Goal: Information Seeking & Learning: Get advice/opinions

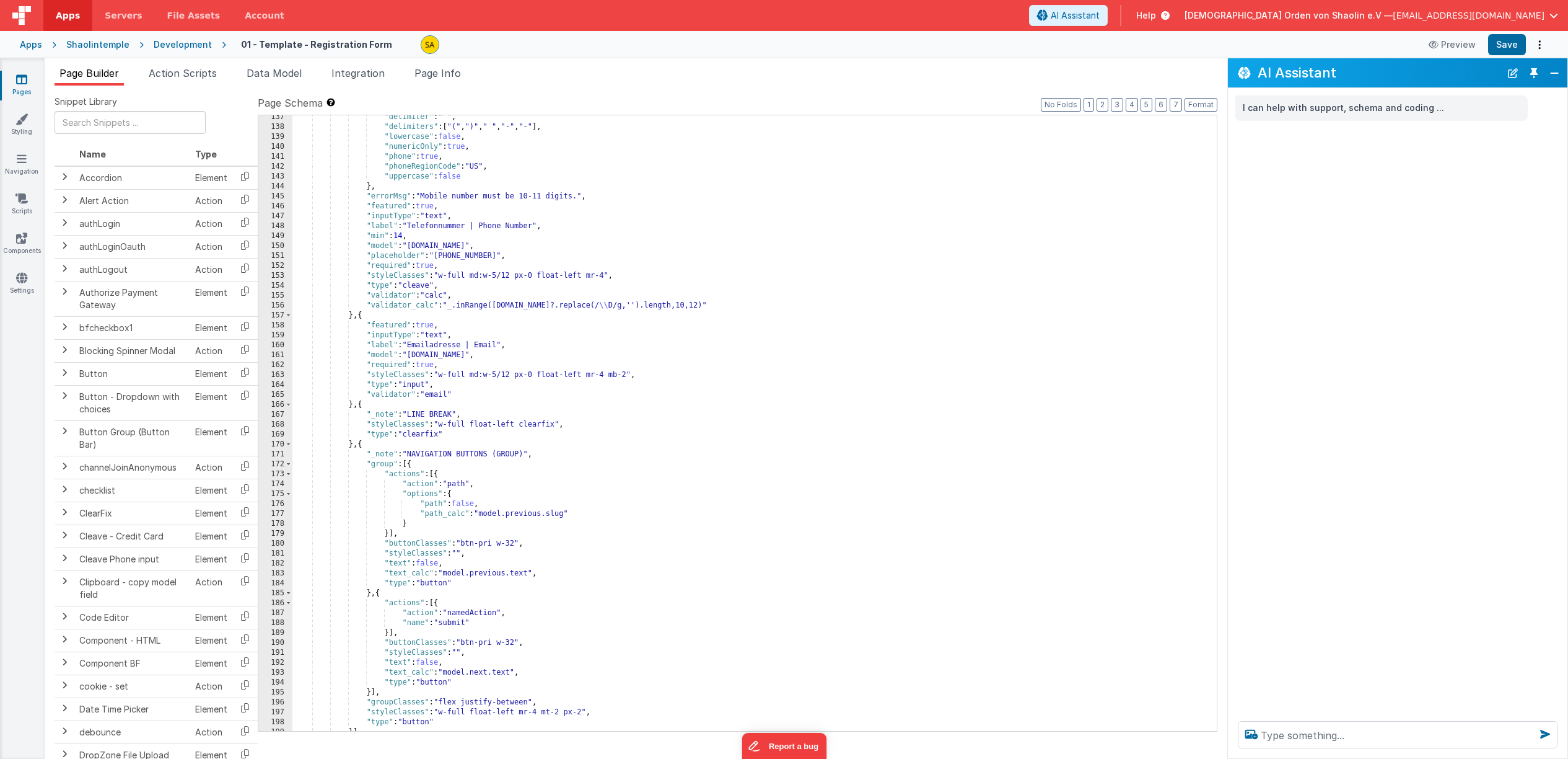
scroll to position [1427, 0]
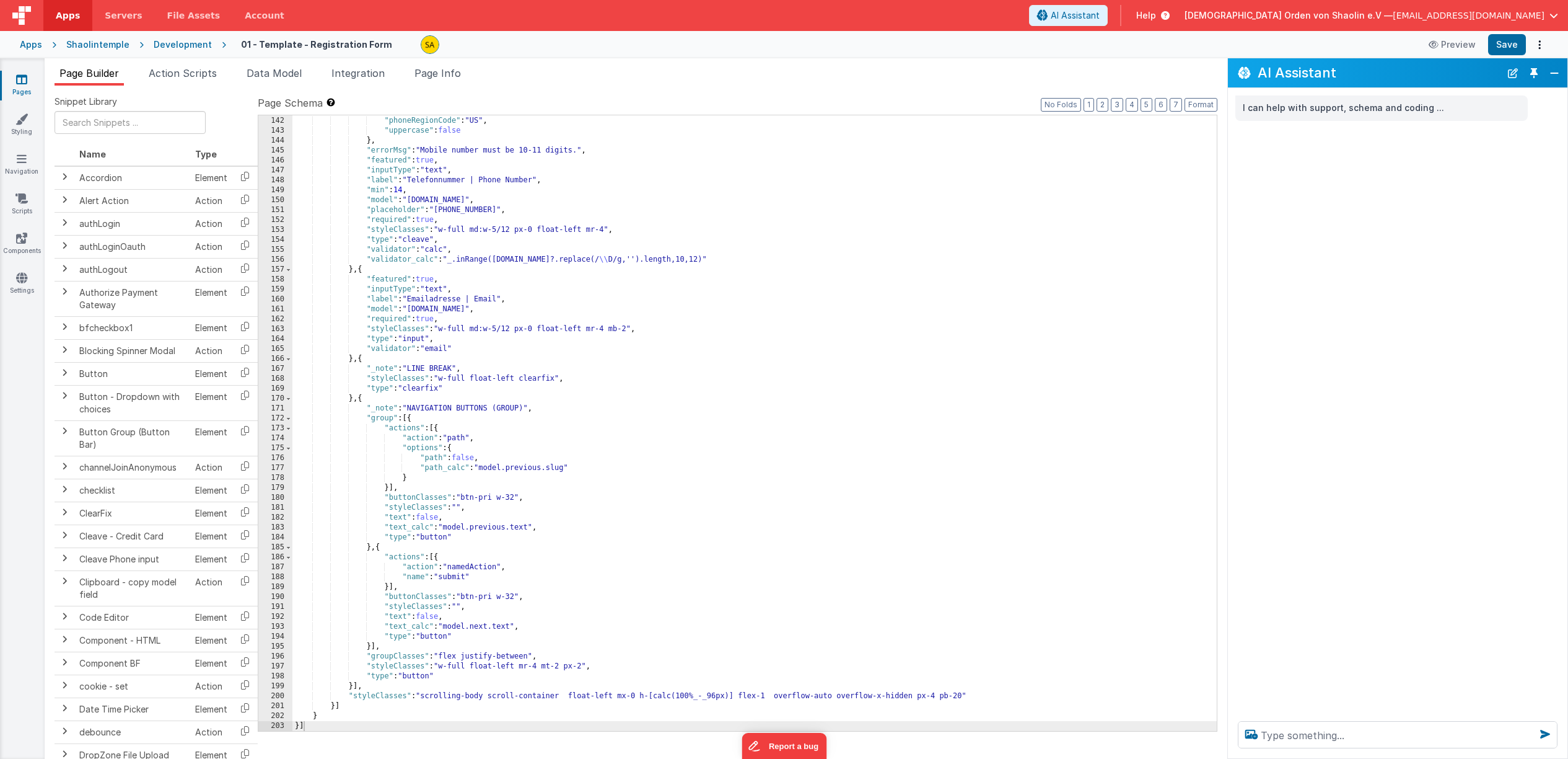
click at [19, 83] on icon at bounding box center [22, 80] width 11 height 13
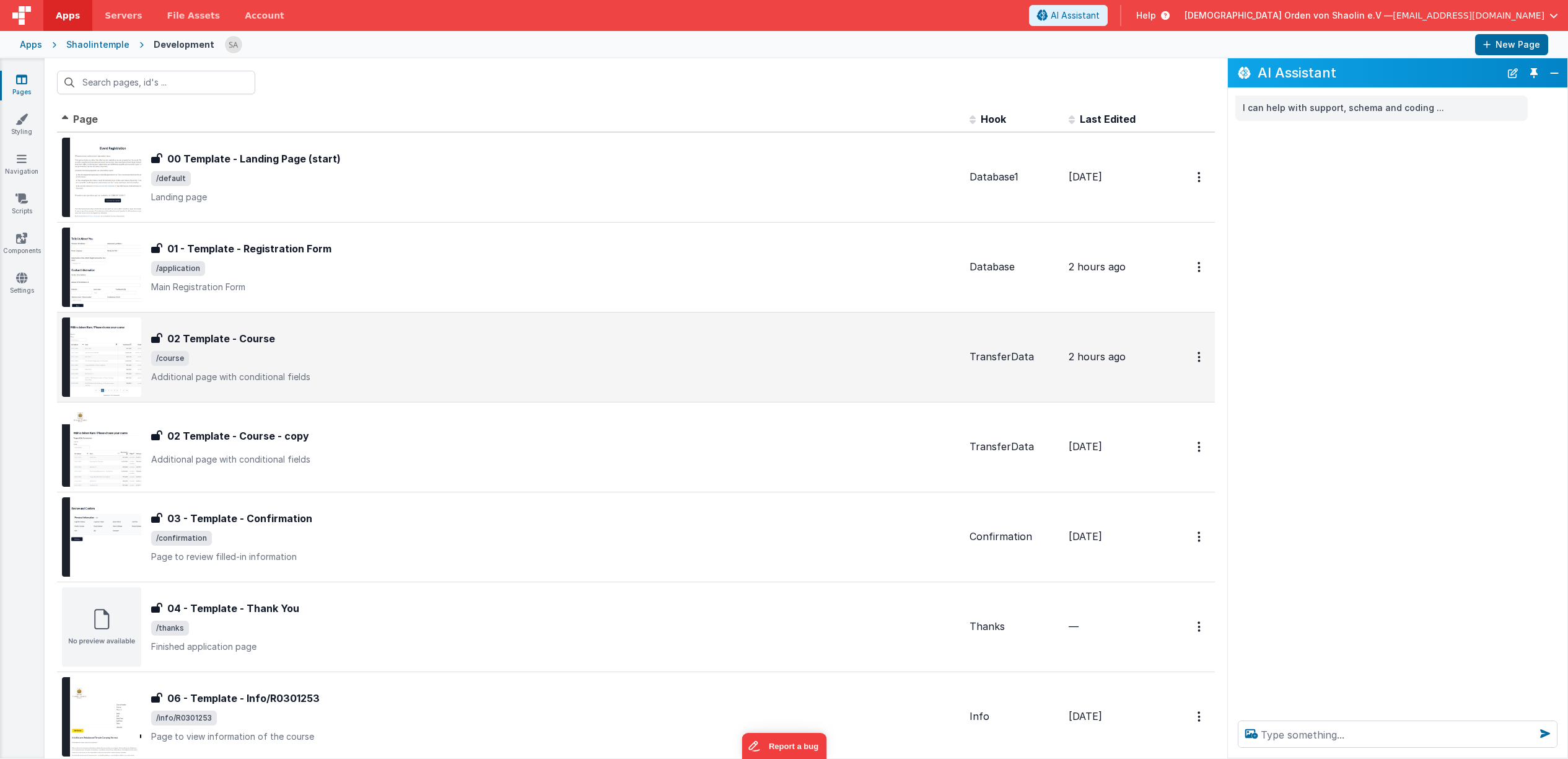
click at [431, 351] on div "02 Template - Course 02 Template - Course /course Additional page with conditio…" at bounding box center [555, 357] width 808 height 52
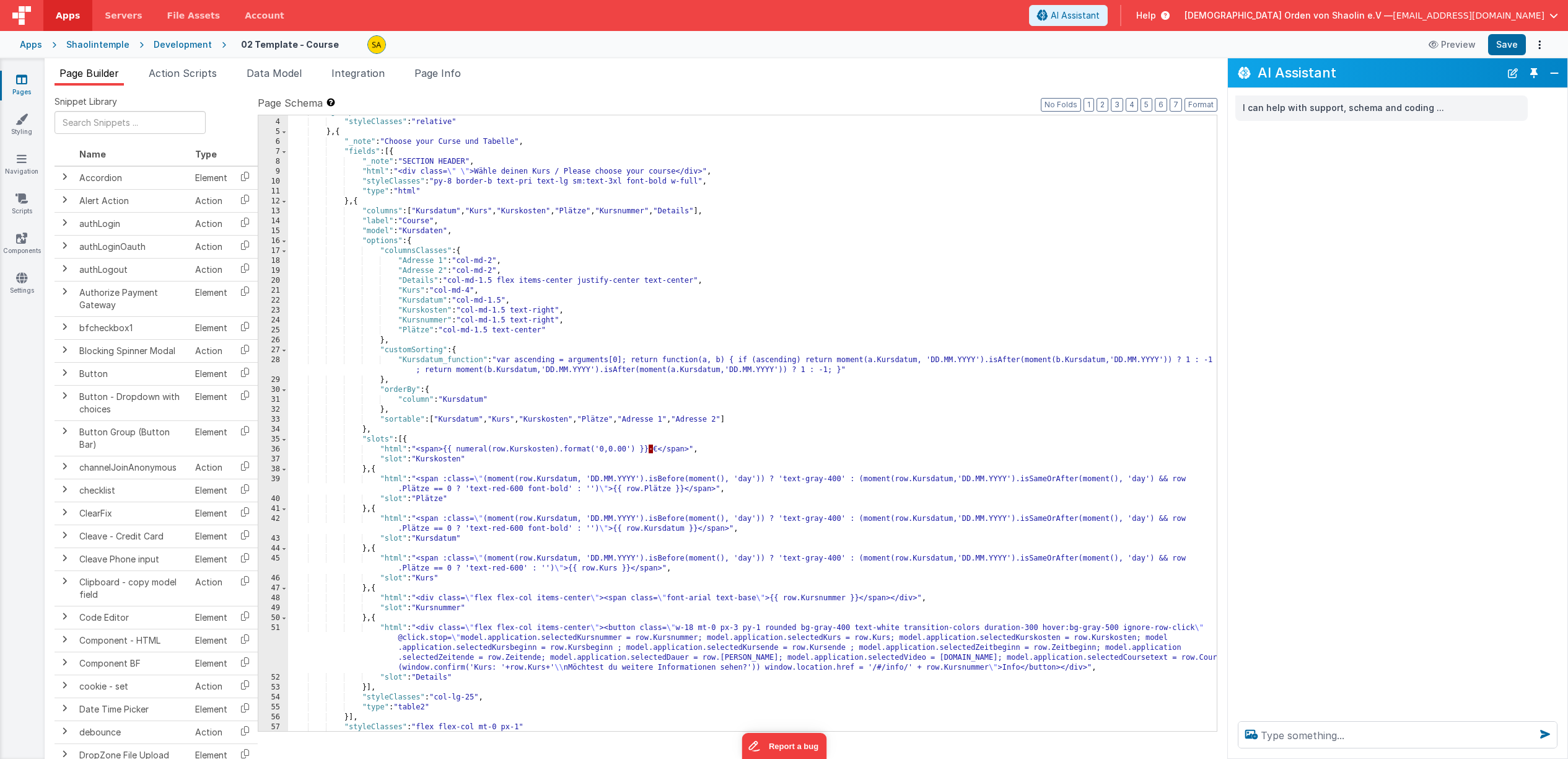
scroll to position [61, 0]
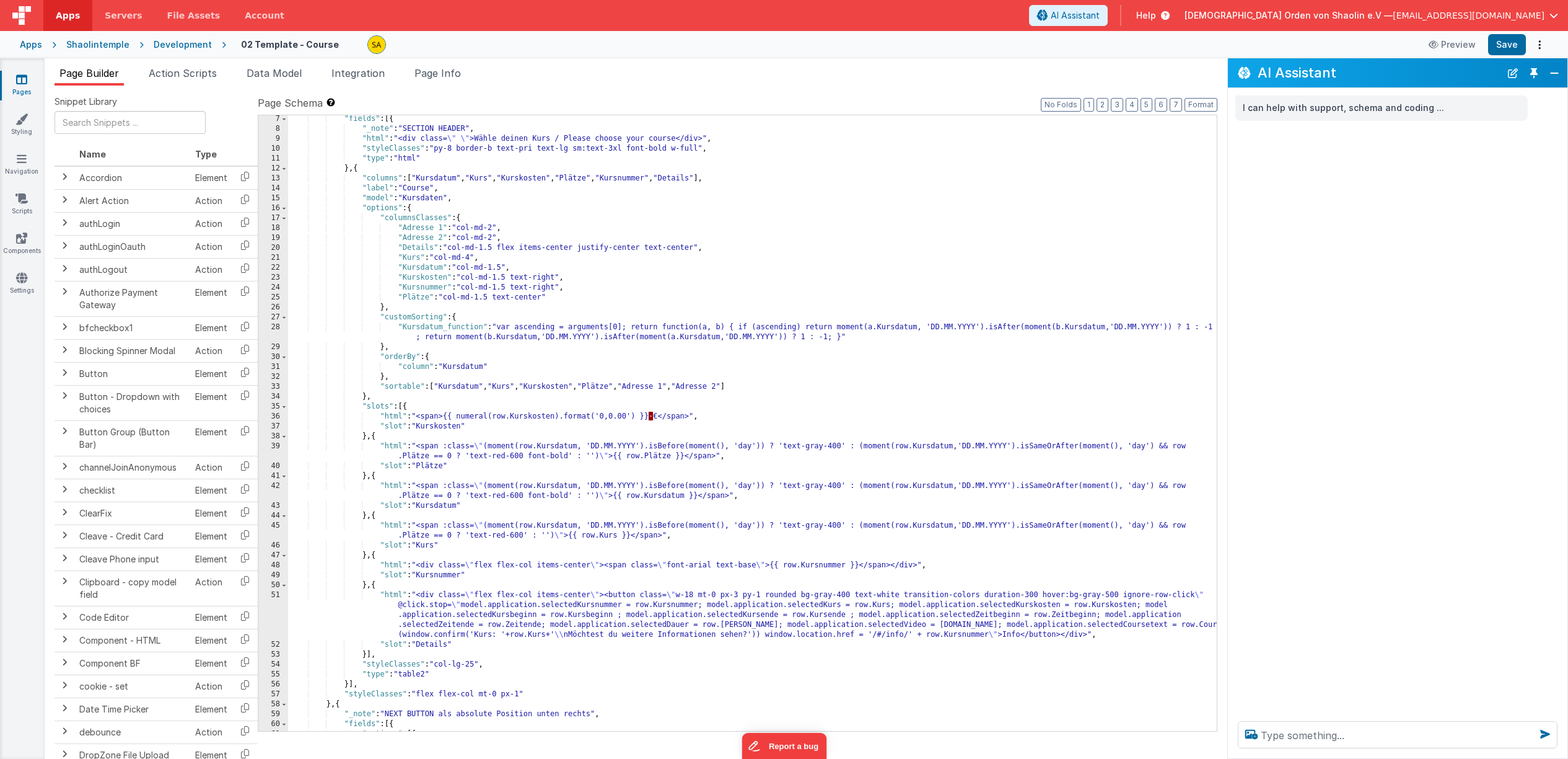
click at [21, 83] on icon at bounding box center [22, 80] width 11 height 13
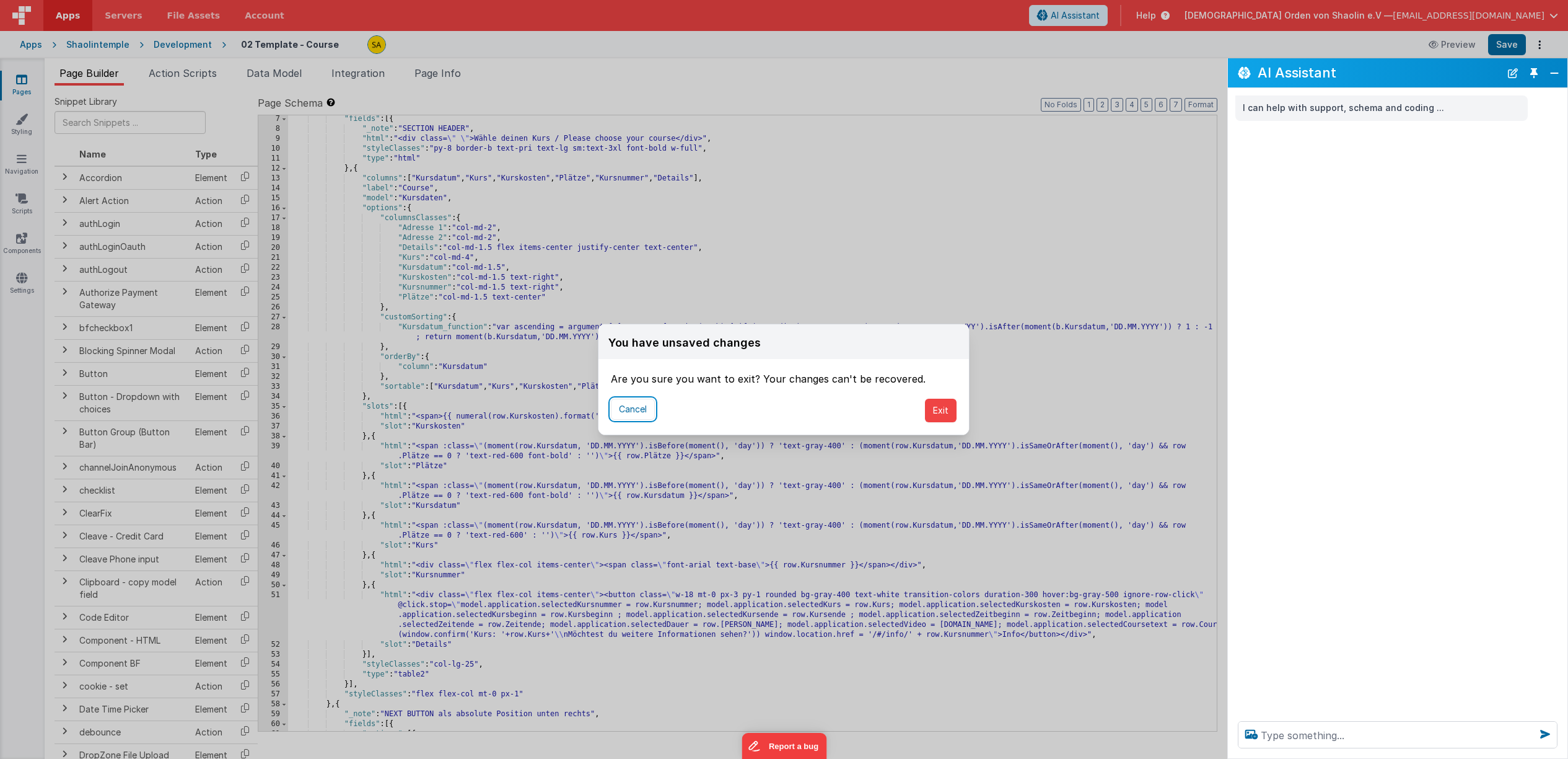
drag, startPoint x: 638, startPoint y: 408, endPoint x: 701, endPoint y: 386, distance: 66.7
click at [638, 408] on button "Cancel" at bounding box center [633, 408] width 44 height 21
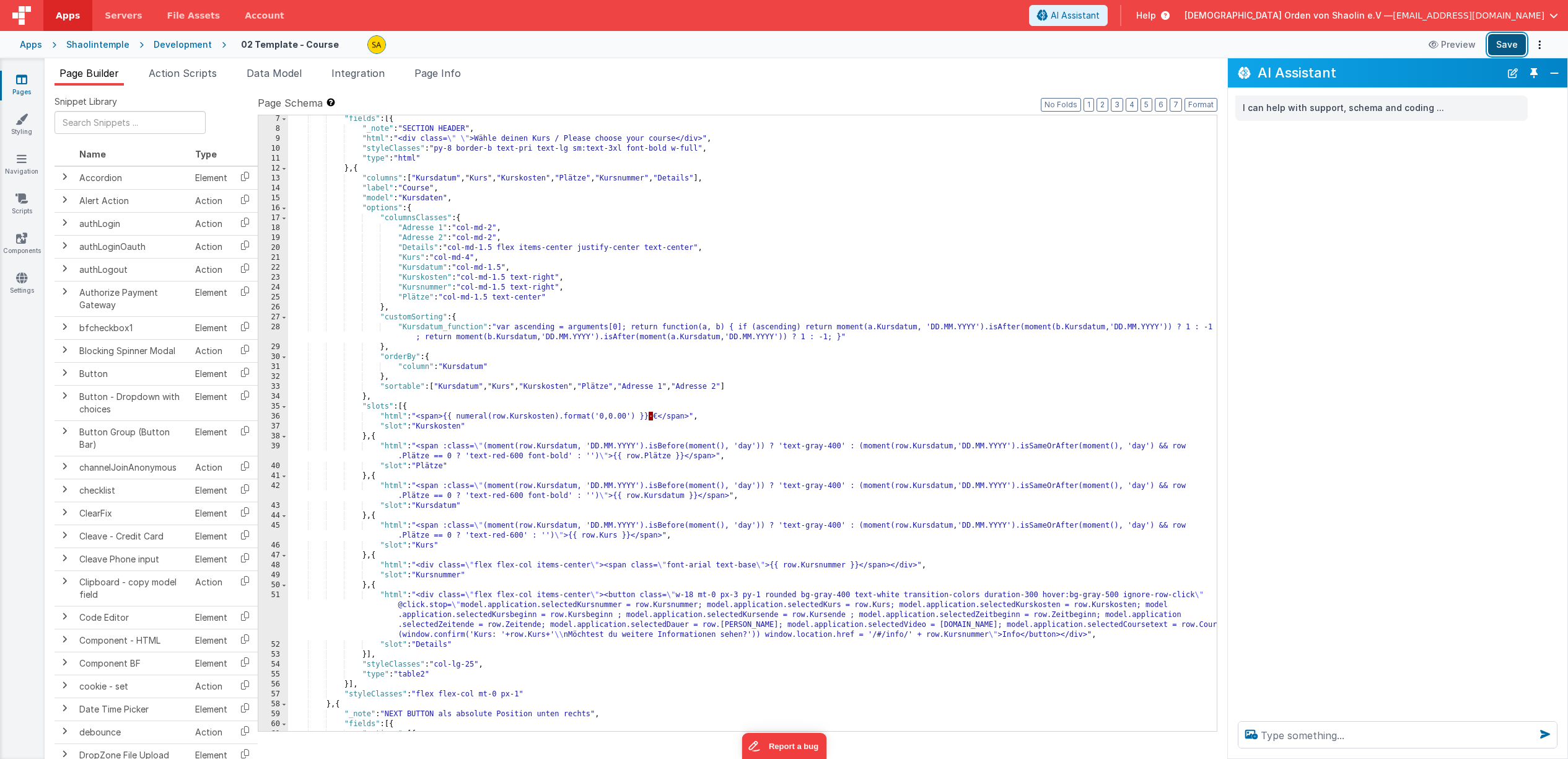
click at [1509, 44] on button "Save" at bounding box center [1507, 44] width 38 height 21
click at [26, 82] on icon at bounding box center [22, 80] width 11 height 13
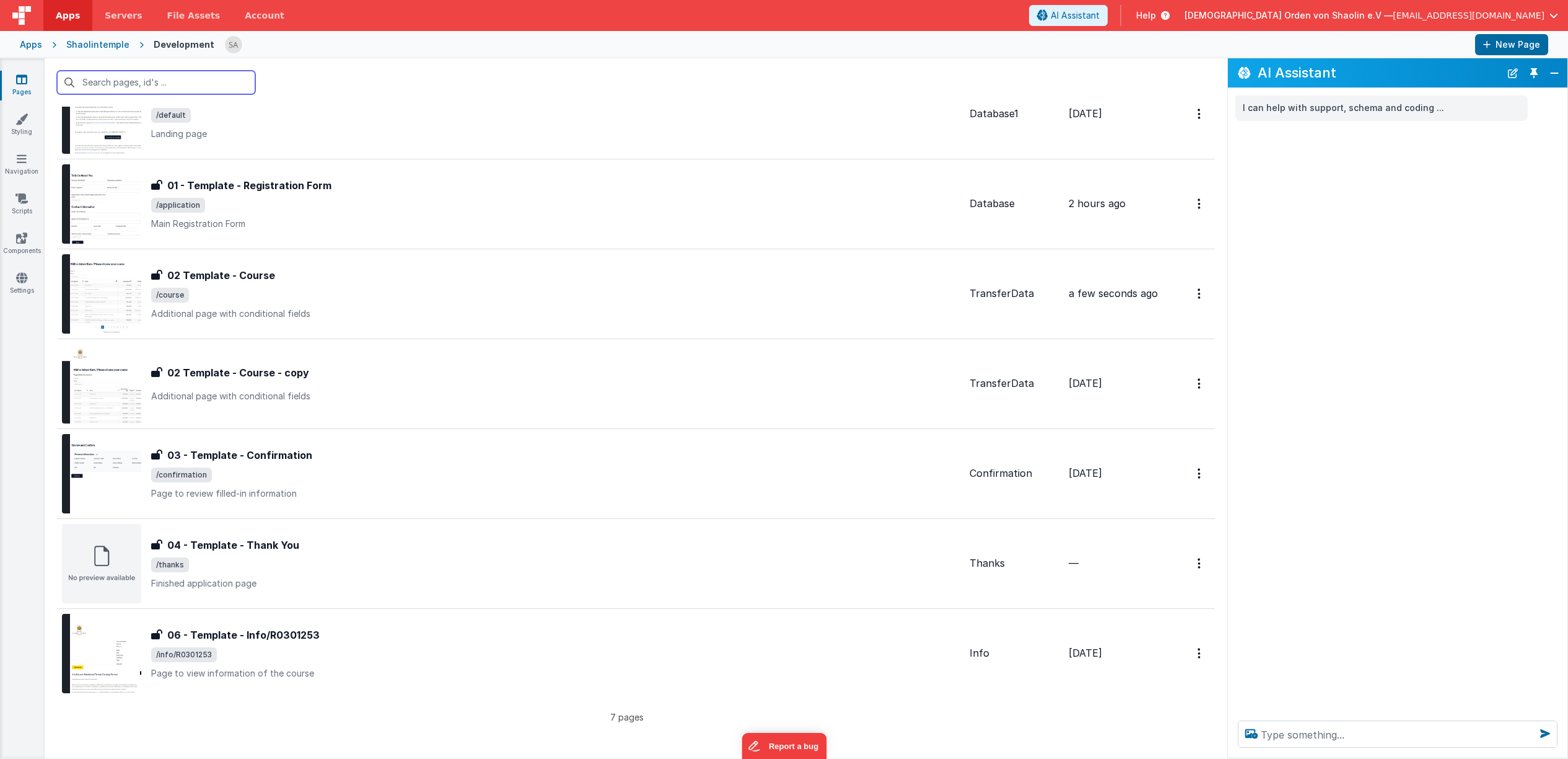
scroll to position [62, 0]
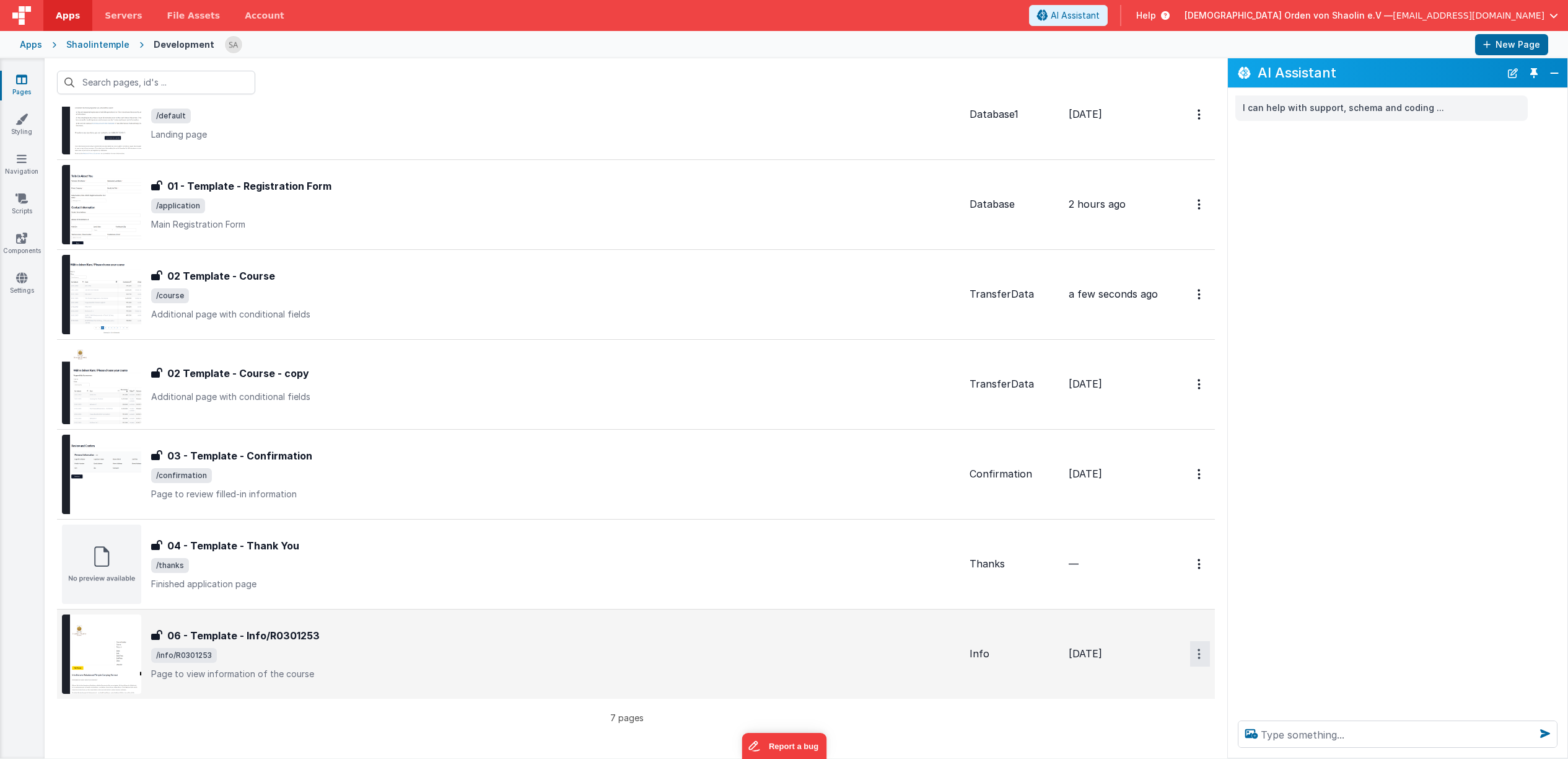
click at [1202, 127] on button "Options" at bounding box center [1200, 114] width 20 height 25
click at [1156, 706] on link "Duplicate" at bounding box center [1155, 705] width 109 height 24
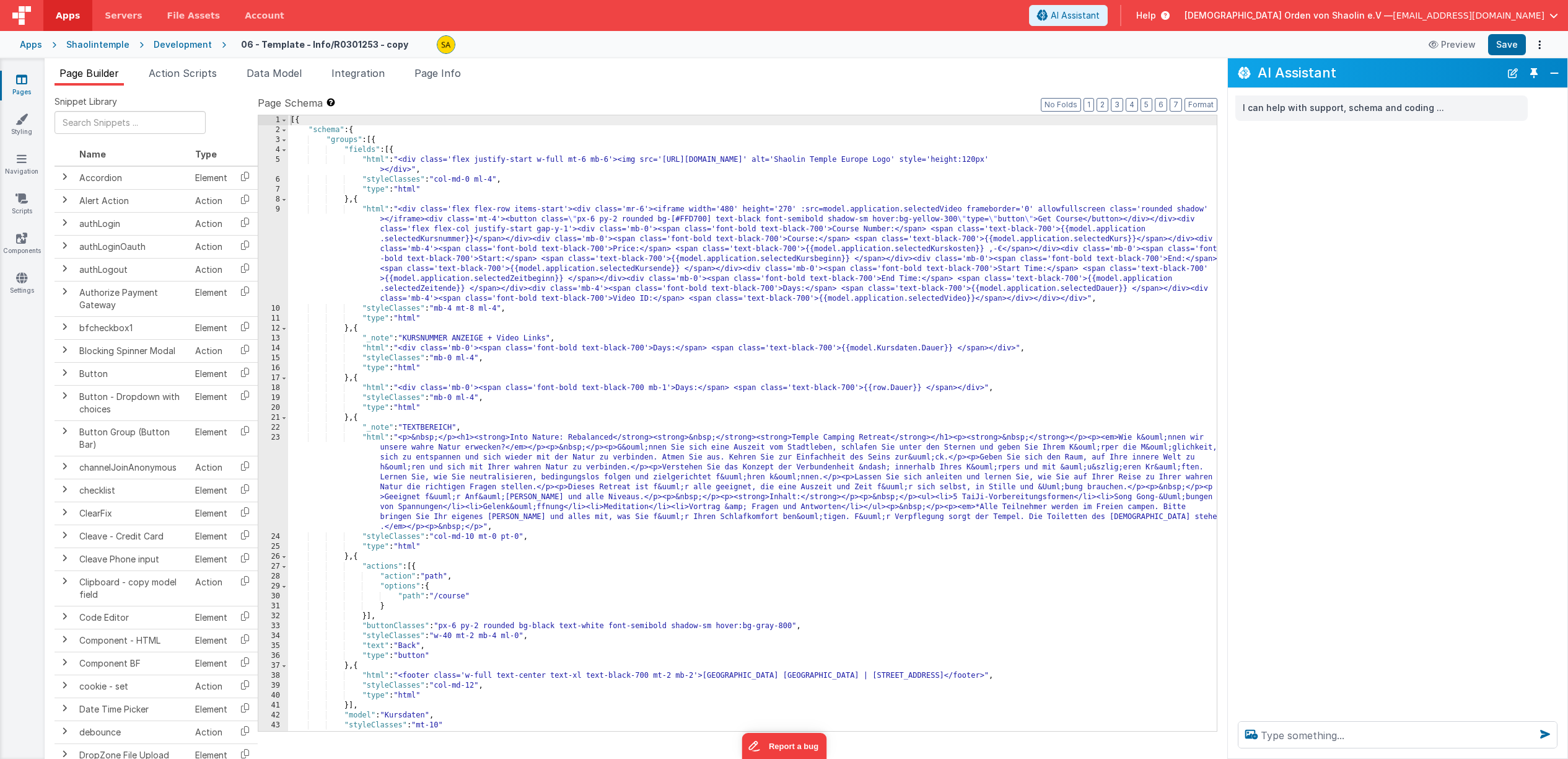
click at [31, 80] on link "Pages" at bounding box center [21, 85] width 44 height 24
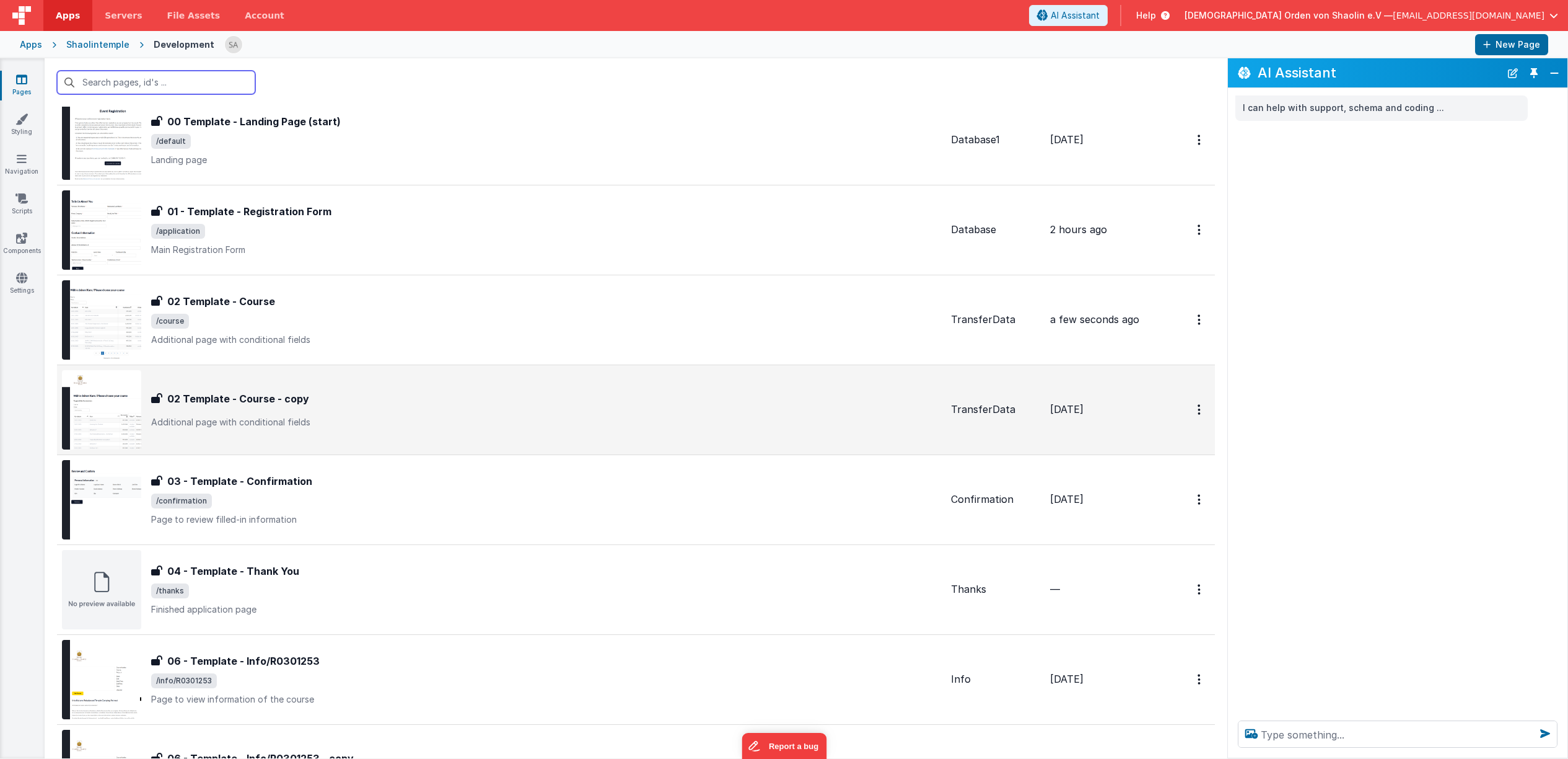
scroll to position [154, 0]
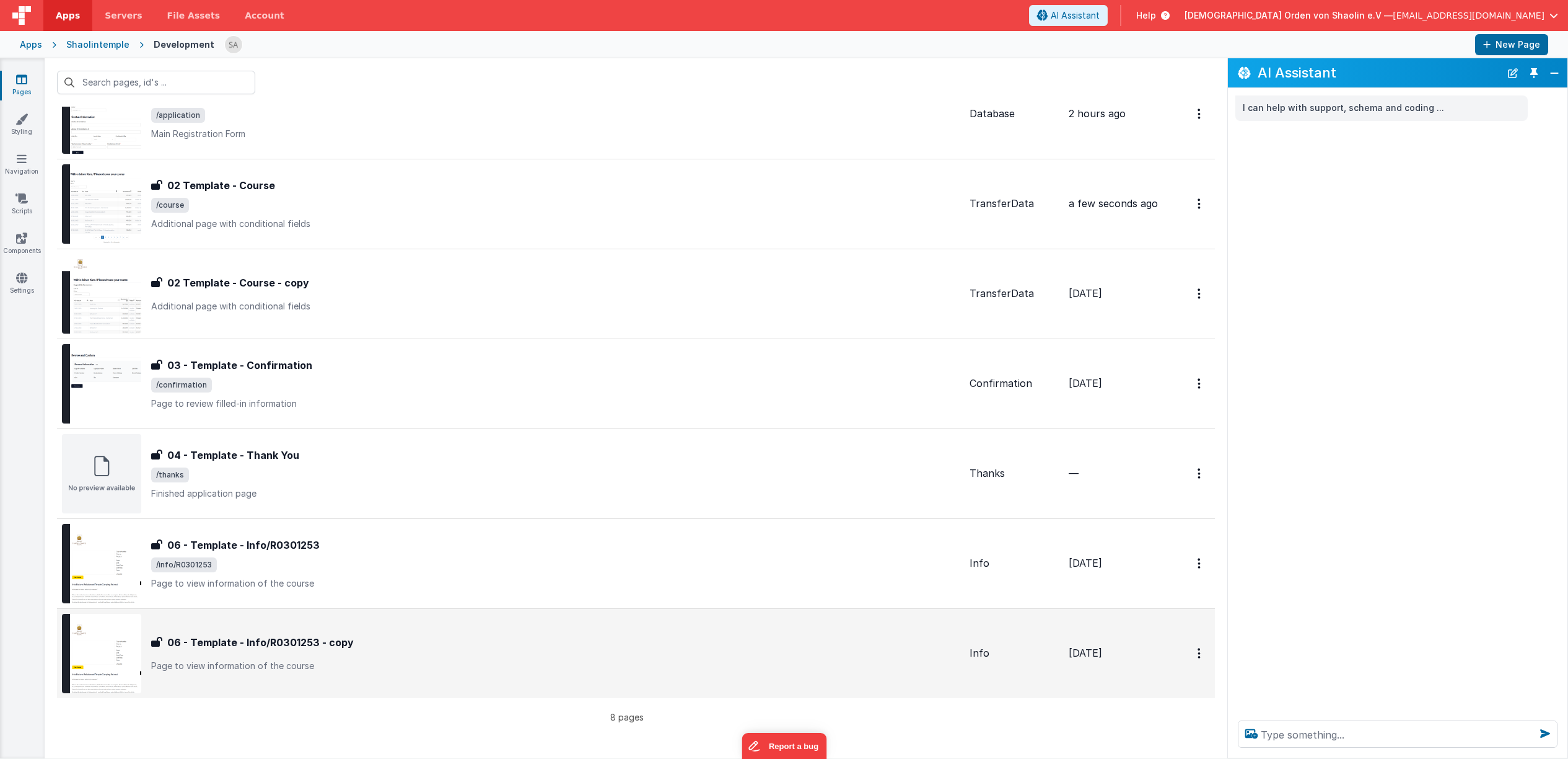
click at [219, 644] on h3 "06 - Template - Info/R0301253 - copy" at bounding box center [261, 642] width 186 height 14
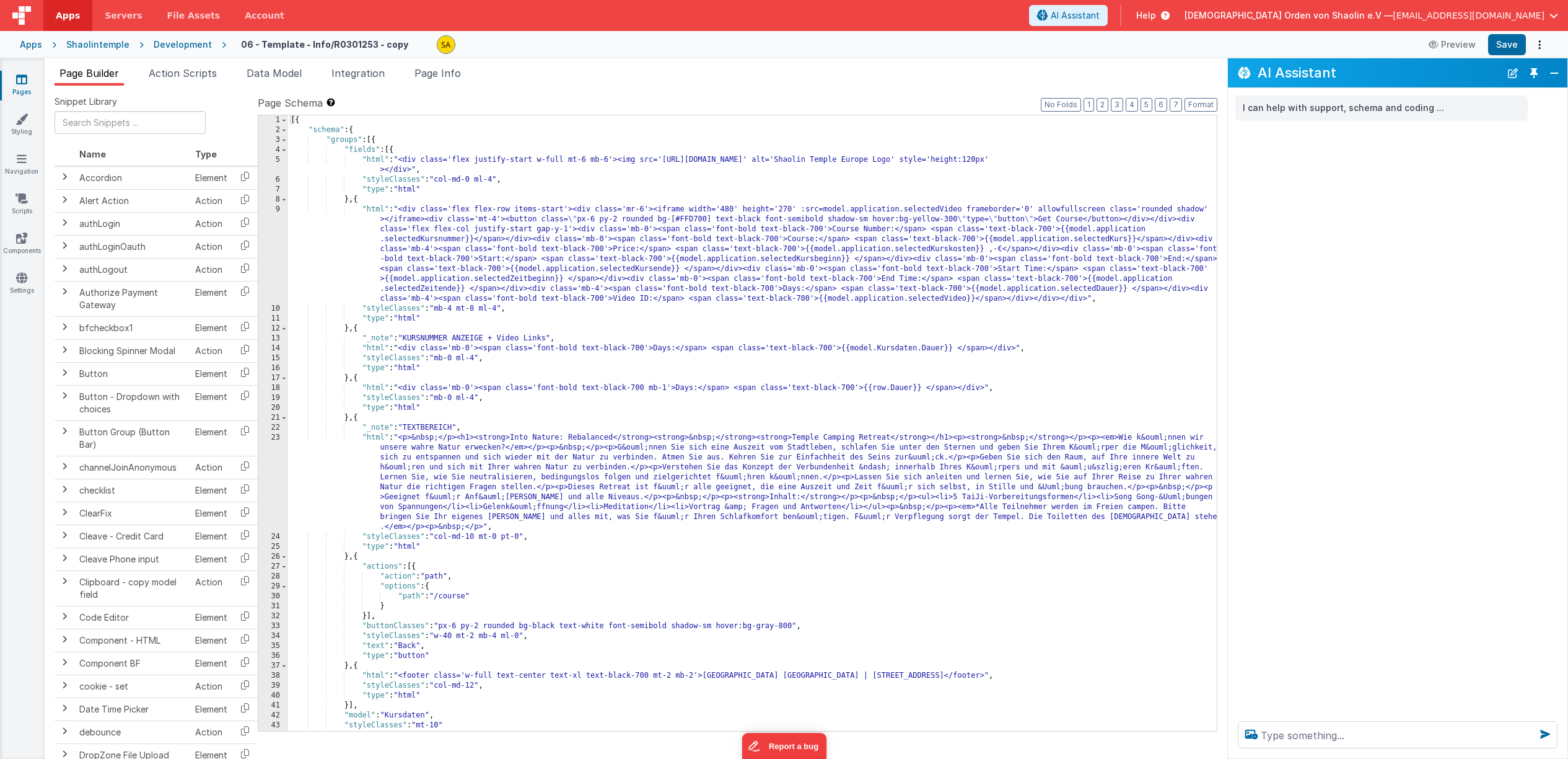
click at [16, 82] on icon at bounding box center [22, 80] width 11 height 13
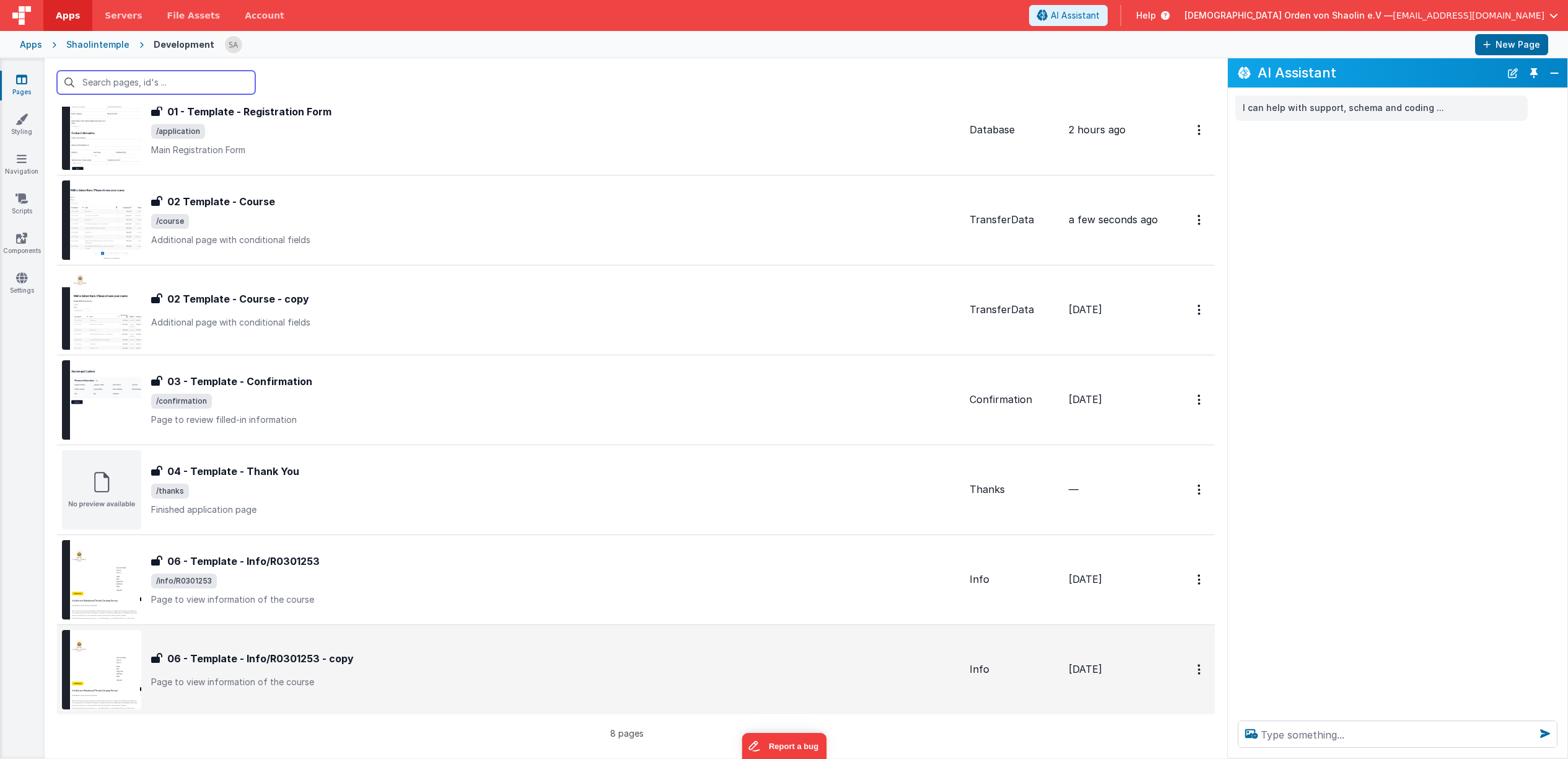
scroll to position [140, 0]
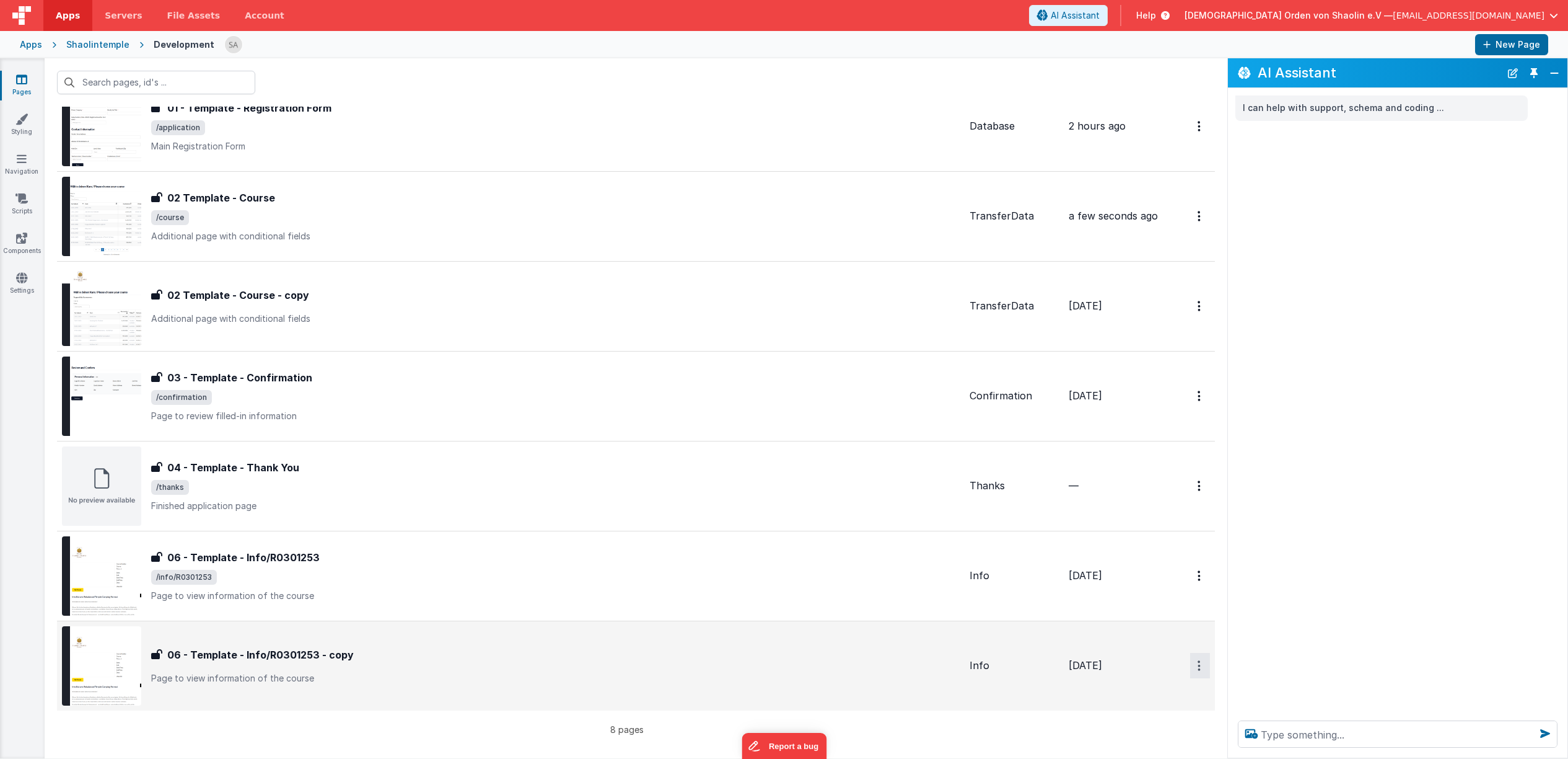
click at [1202, 49] on button "Options" at bounding box center [1200, 36] width 20 height 25
click at [22, 124] on button at bounding box center [784, 380] width 1568 height 759
click at [22, 124] on icon at bounding box center [22, 120] width 13 height 13
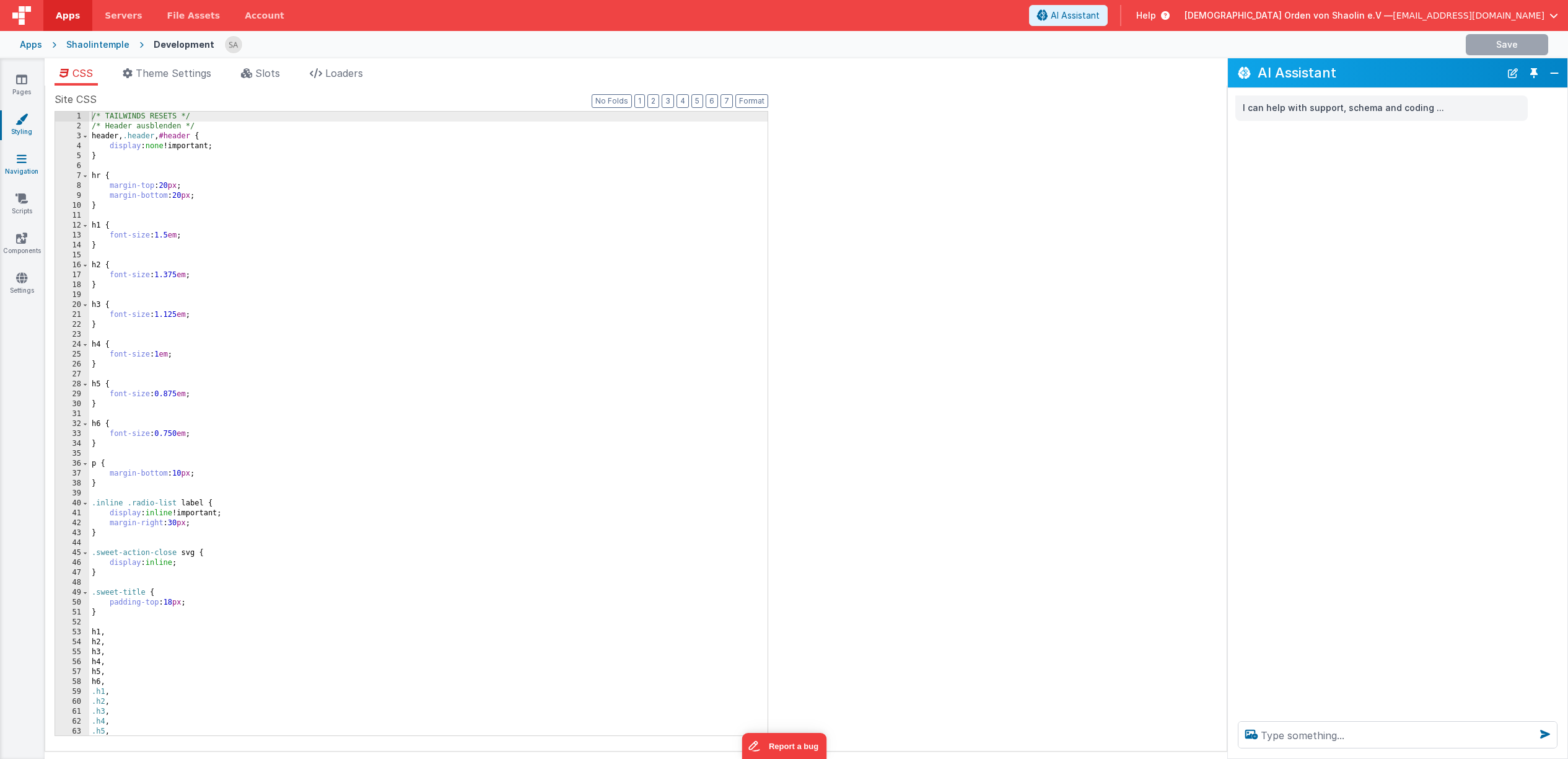
click at [19, 170] on link "Navigation" at bounding box center [21, 164] width 44 height 24
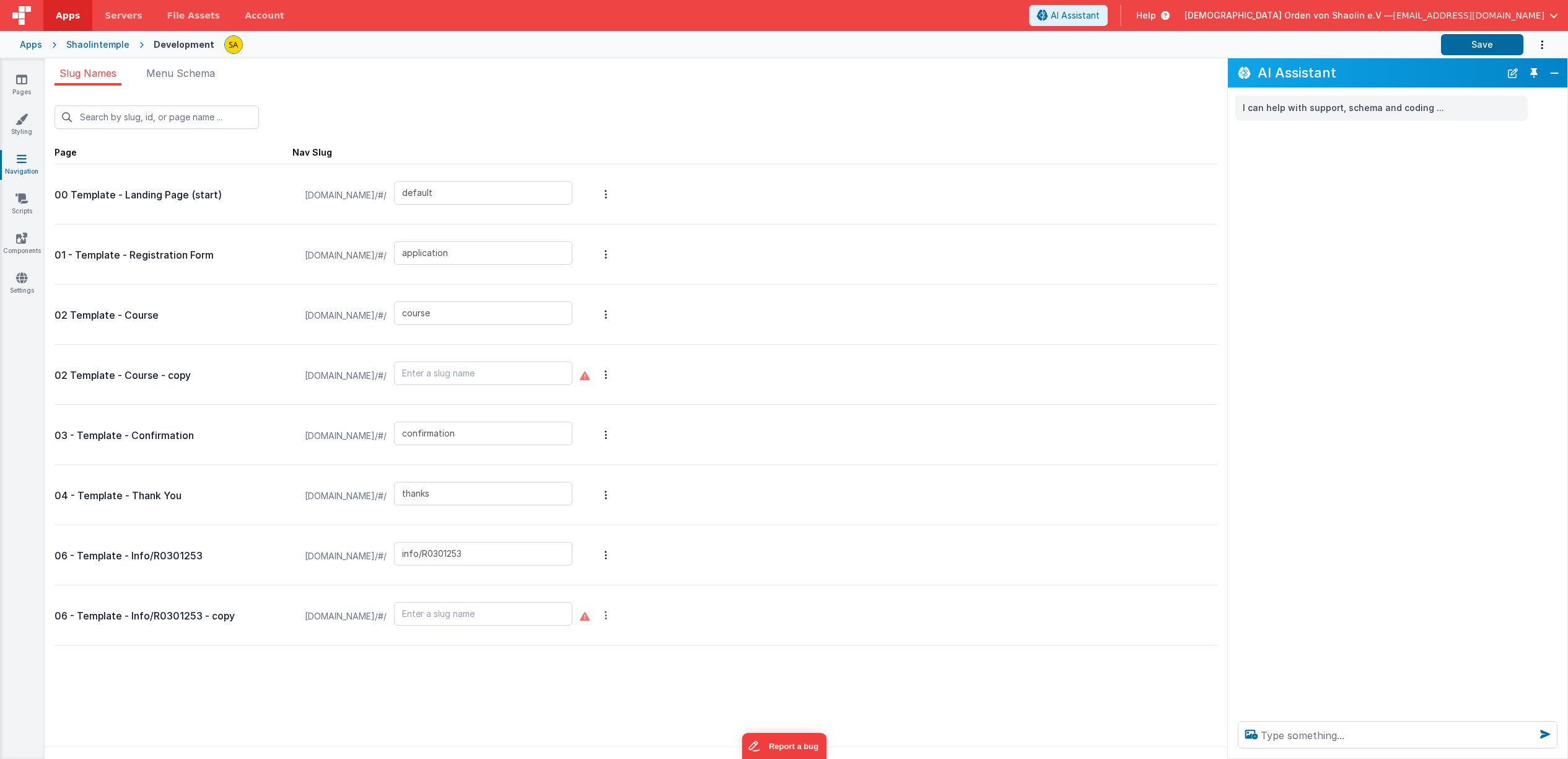
click at [615, 219] on button "Options" at bounding box center [606, 194] width 17 height 50
drag, startPoint x: 537, startPoint y: 664, endPoint x: 494, endPoint y: 608, distance: 70.6
click at [537, 662] on button at bounding box center [784, 380] width 1568 height 759
click at [499, 619] on input "text" at bounding box center [483, 614] width 178 height 24
type input "info/W05012513"
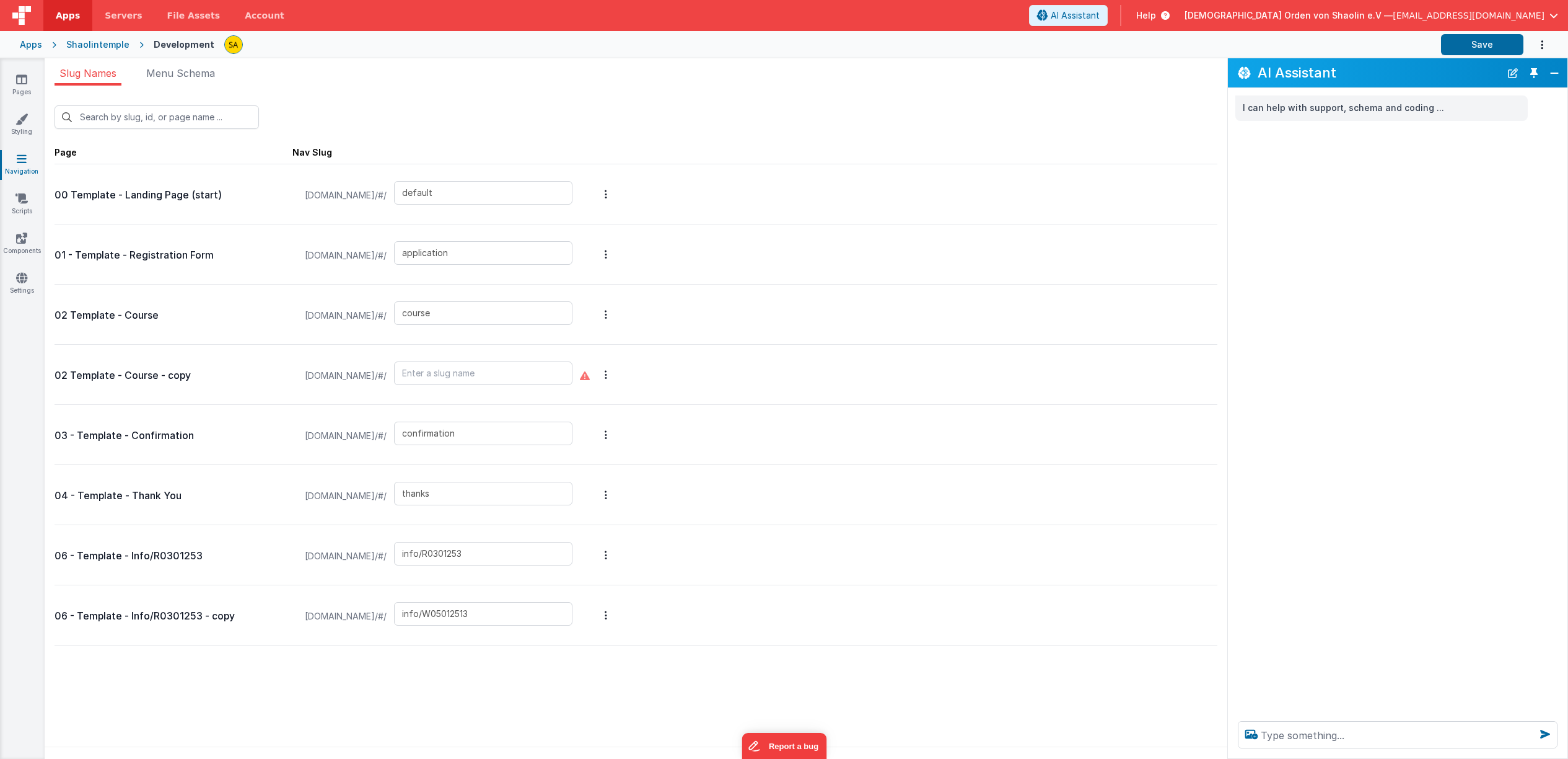
click at [521, 686] on div "New Slug Page Nav Slug 00 Template - Landing Page (start) shaolintemple.clientp…" at bounding box center [636, 426] width 1183 height 681
click at [1461, 46] on button "Save" at bounding box center [1482, 44] width 82 height 21
click at [162, 618] on p "06 - Template - Info/R0301253 - copy" at bounding box center [173, 616] width 238 height 17
click at [607, 199] on icon "Options" at bounding box center [606, 194] width 3 height 10
click at [581, 533] on link "Edit Page" at bounding box center [540, 525] width 108 height 23
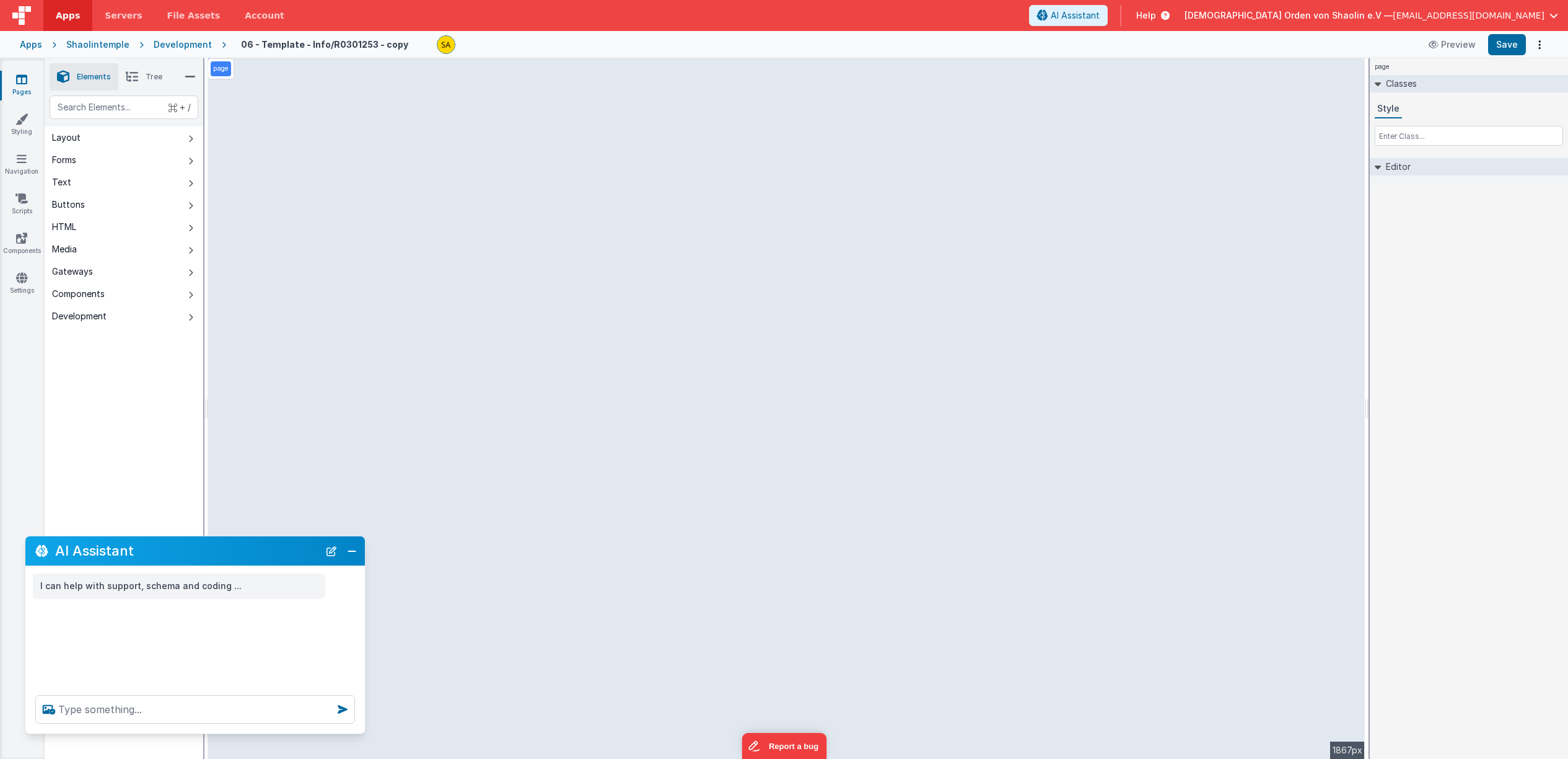
drag, startPoint x: 154, startPoint y: 550, endPoint x: 1181, endPoint y: 486, distance: 1029.0
click at [1181, 486] on section "Pages Styling Navigation Scripts Components Settings Builder Page Schema Action…" at bounding box center [784, 408] width 1568 height 700
click at [17, 82] on icon at bounding box center [22, 80] width 11 height 13
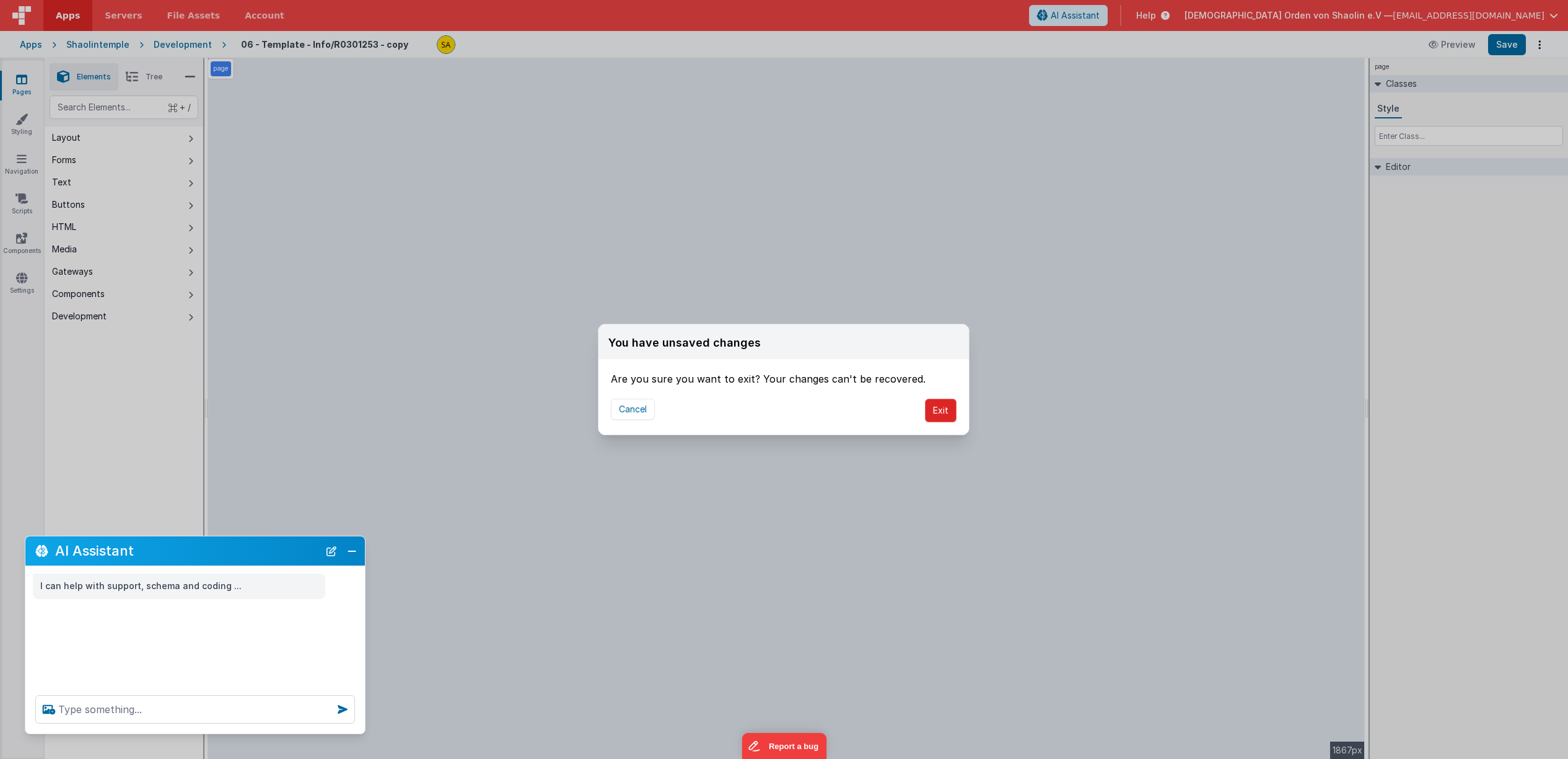
drag, startPoint x: 945, startPoint y: 414, endPoint x: 936, endPoint y: 411, distance: 9.5
click at [945, 414] on button "Exit" at bounding box center [941, 410] width 32 height 24
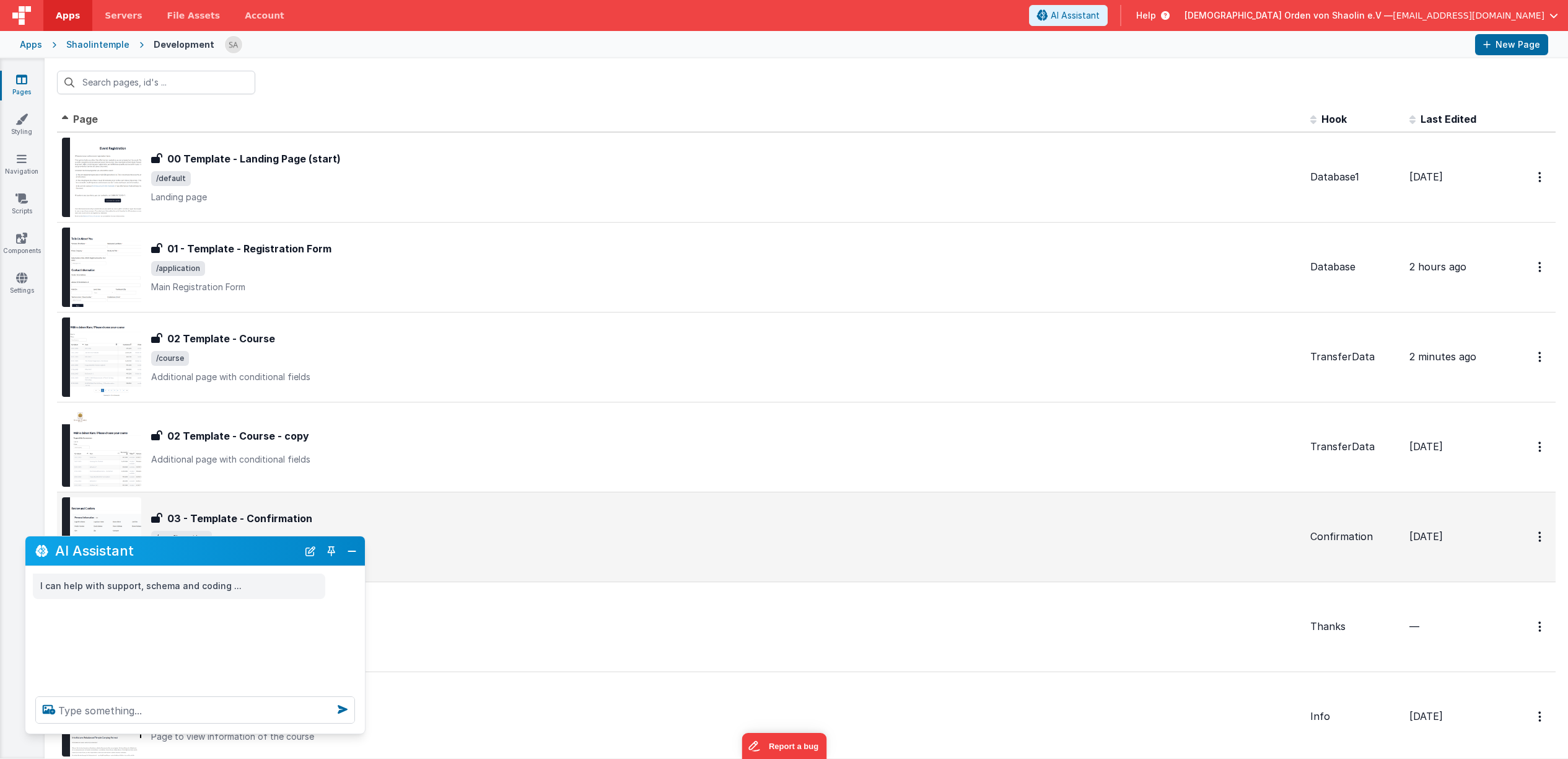
drag, startPoint x: 154, startPoint y: 557, endPoint x: 848, endPoint y: 516, distance: 695.2
click at [889, 518] on section "Pages Styling Navigation Scripts Components Settings Id Page Description Hook L…" at bounding box center [784, 408] width 1568 height 700
click at [350, 550] on button "Close" at bounding box center [352, 551] width 16 height 17
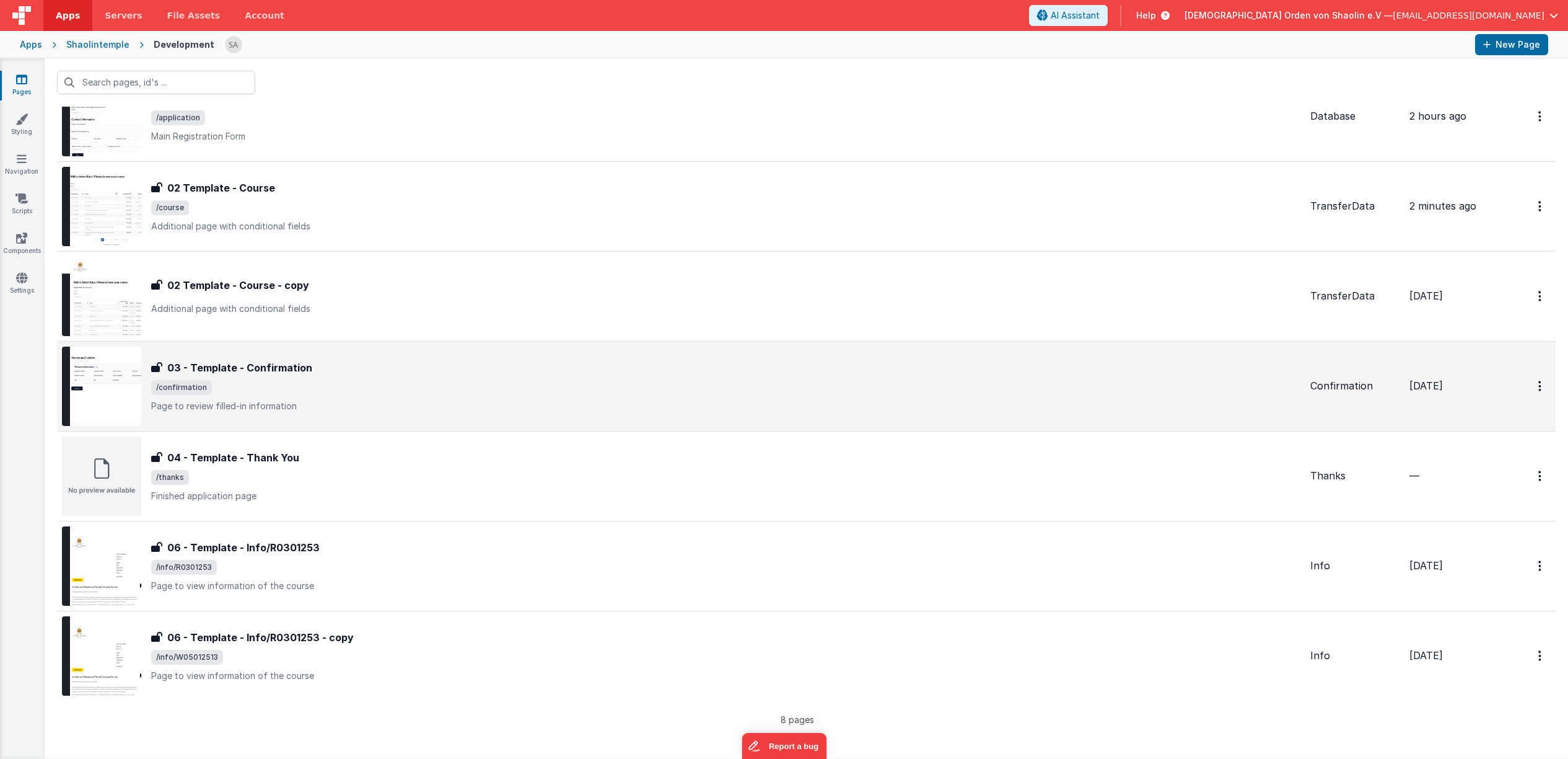
scroll to position [154, 0]
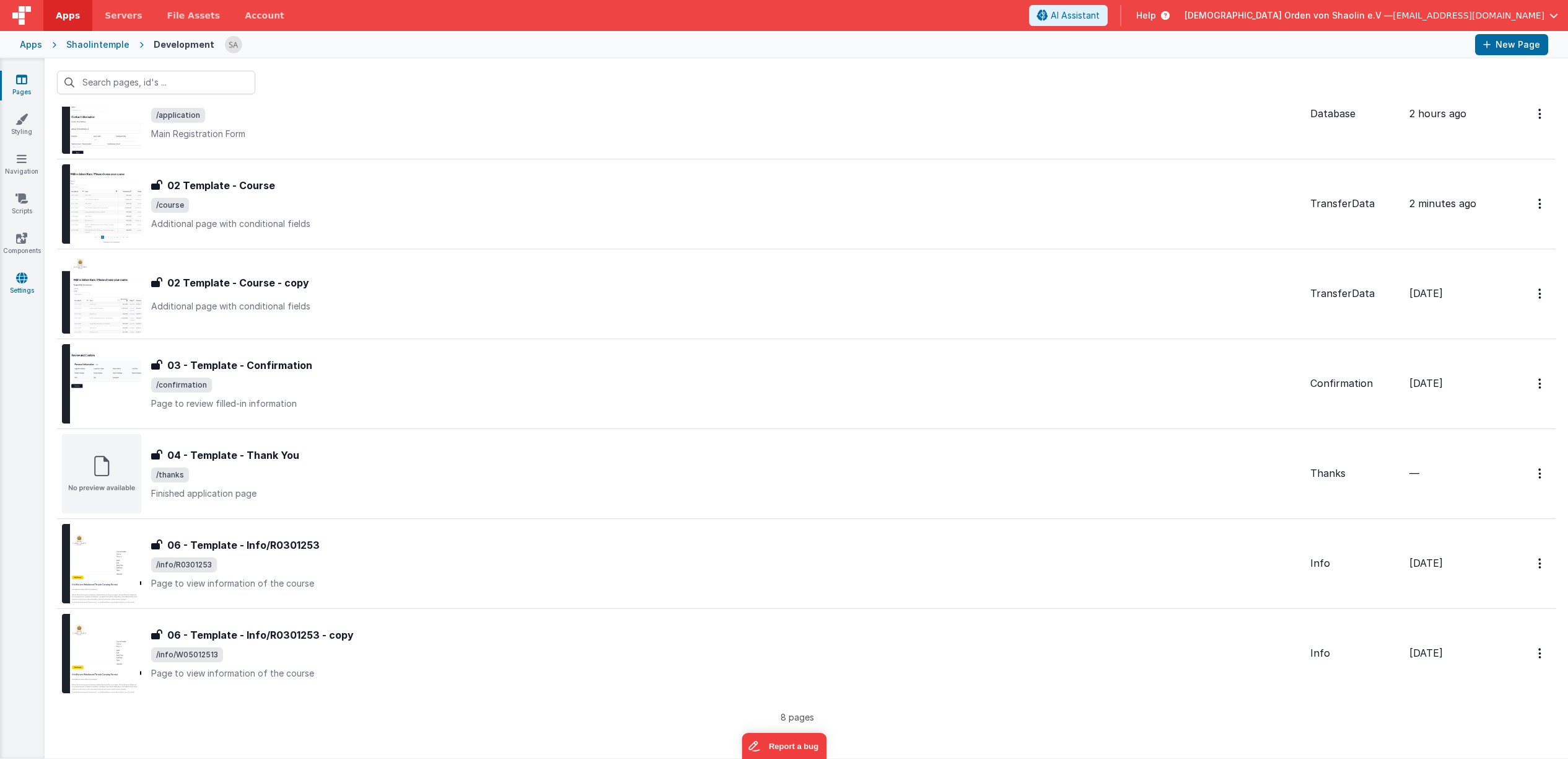
click at [23, 278] on icon at bounding box center [22, 278] width 11 height 13
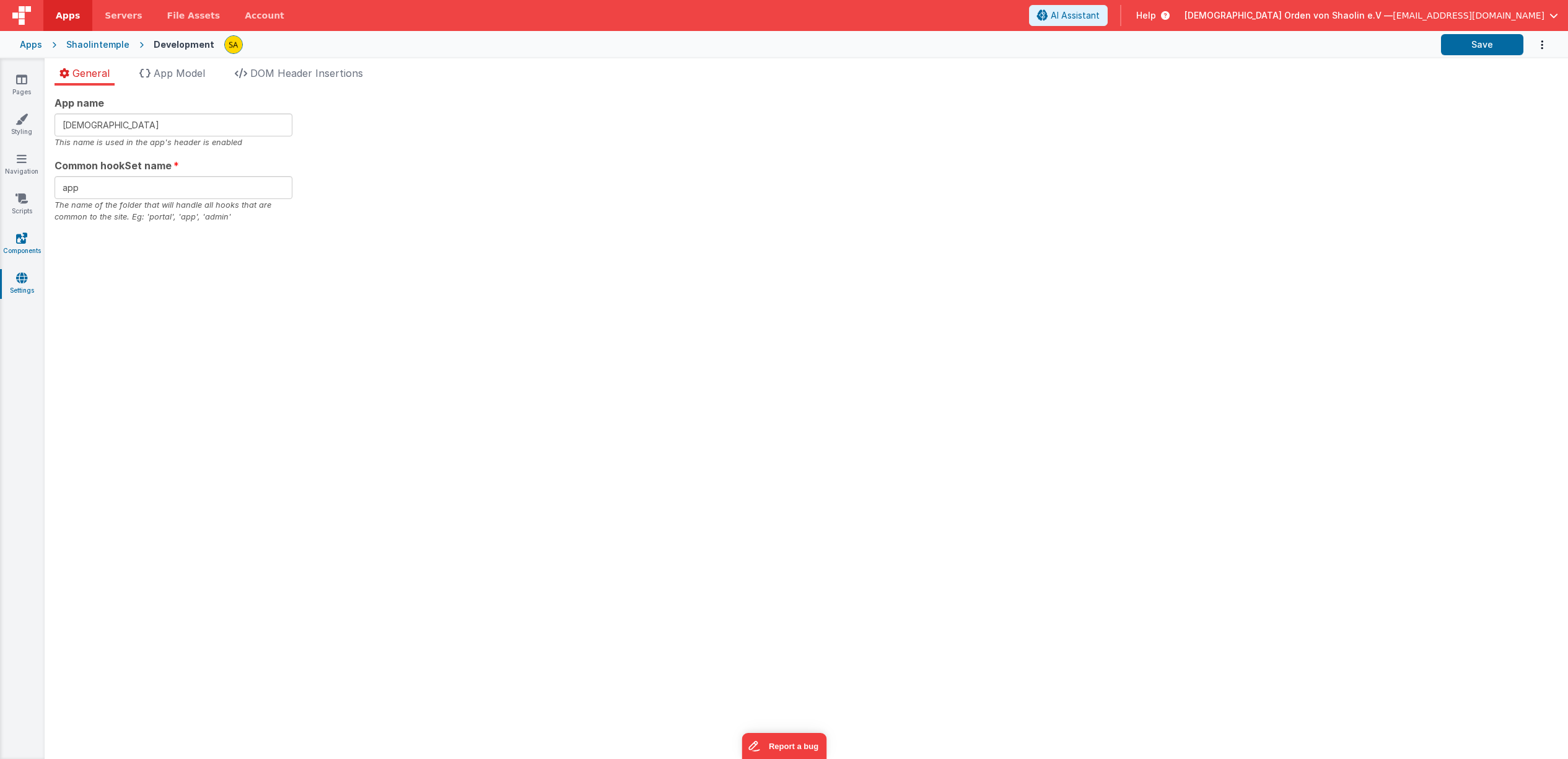
click at [21, 246] on link "Components" at bounding box center [21, 244] width 44 height 24
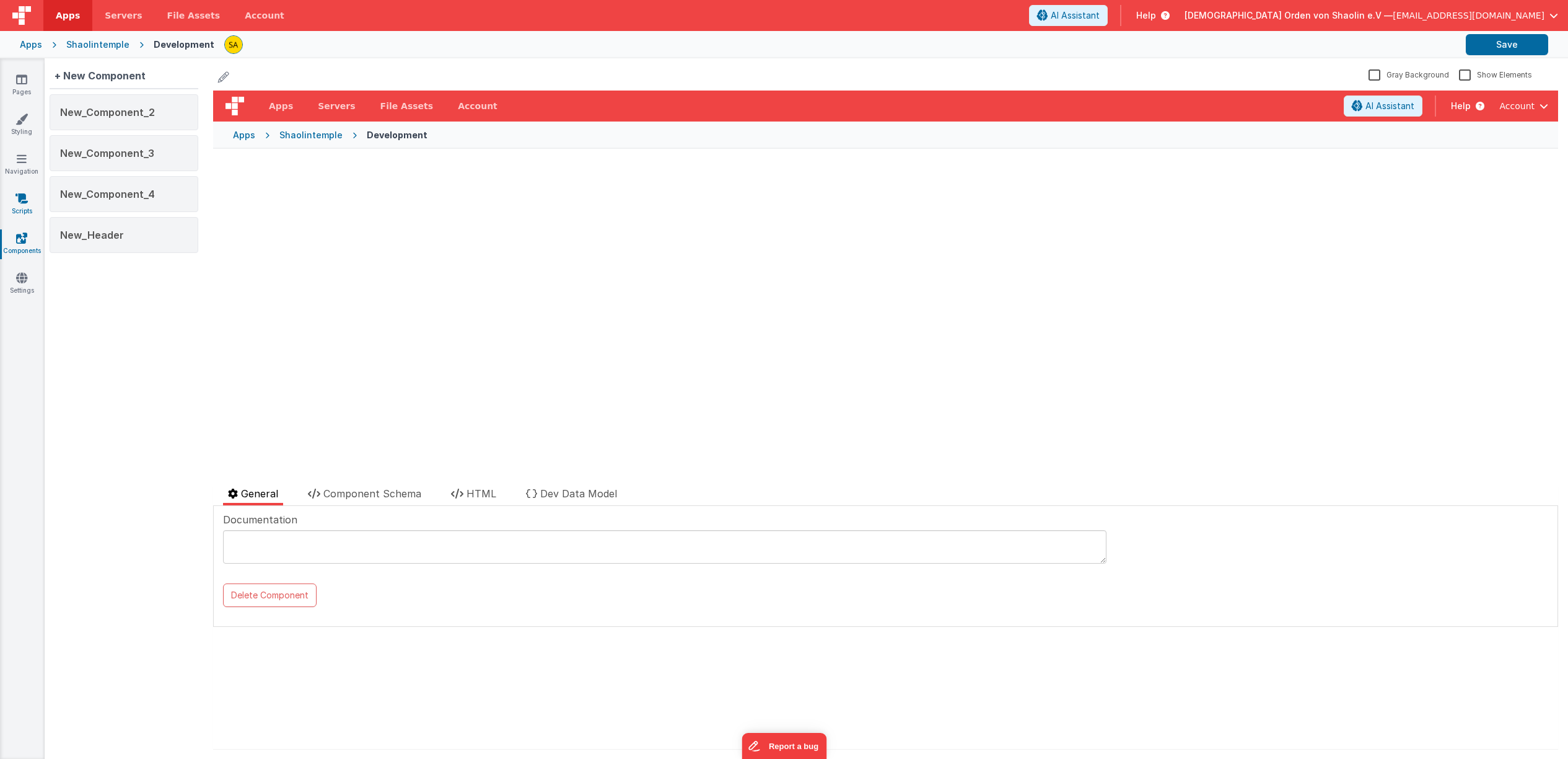
click at [21, 203] on icon at bounding box center [22, 198] width 13 height 13
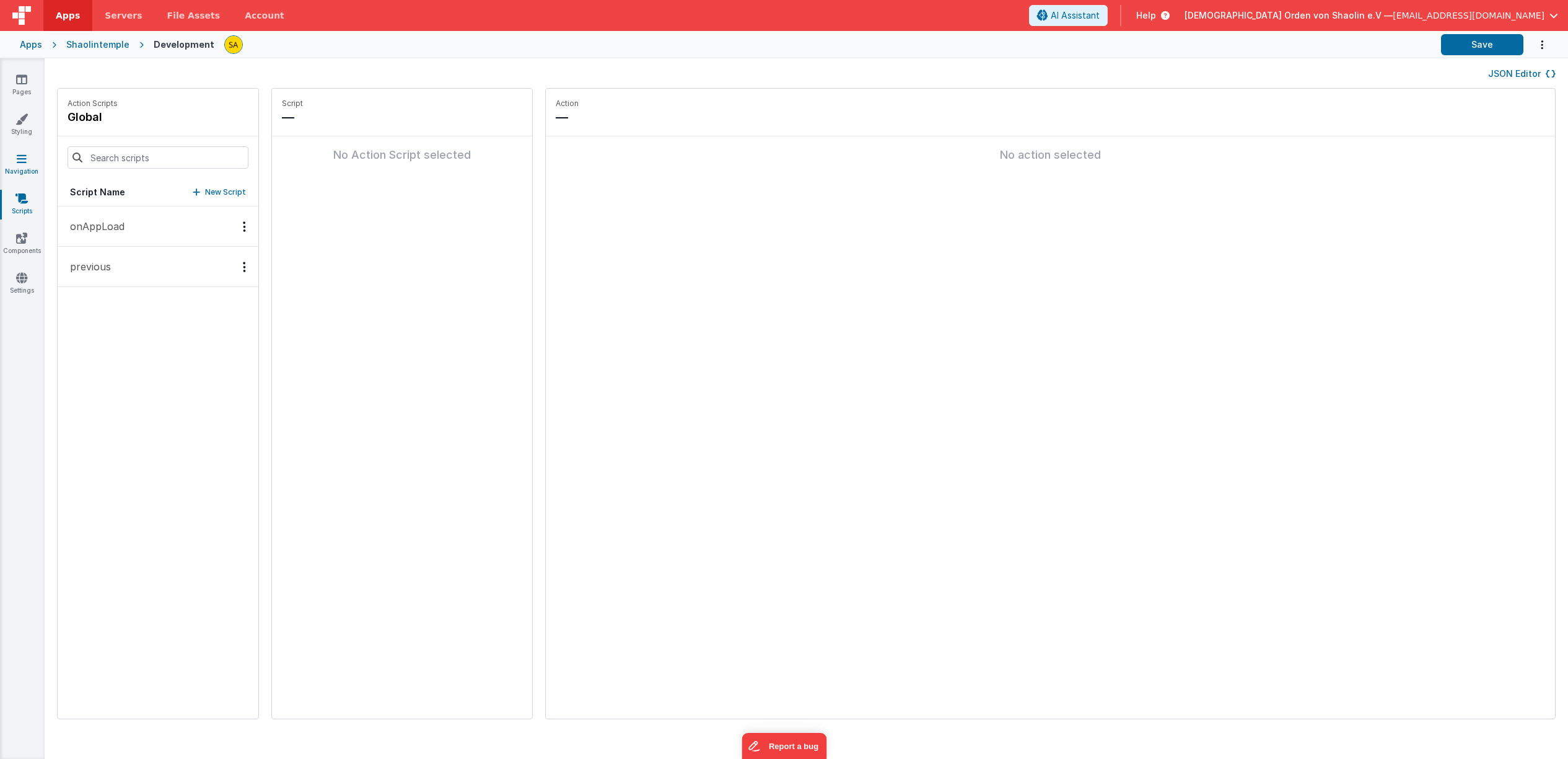
click at [21, 164] on icon at bounding box center [21, 159] width 10 height 13
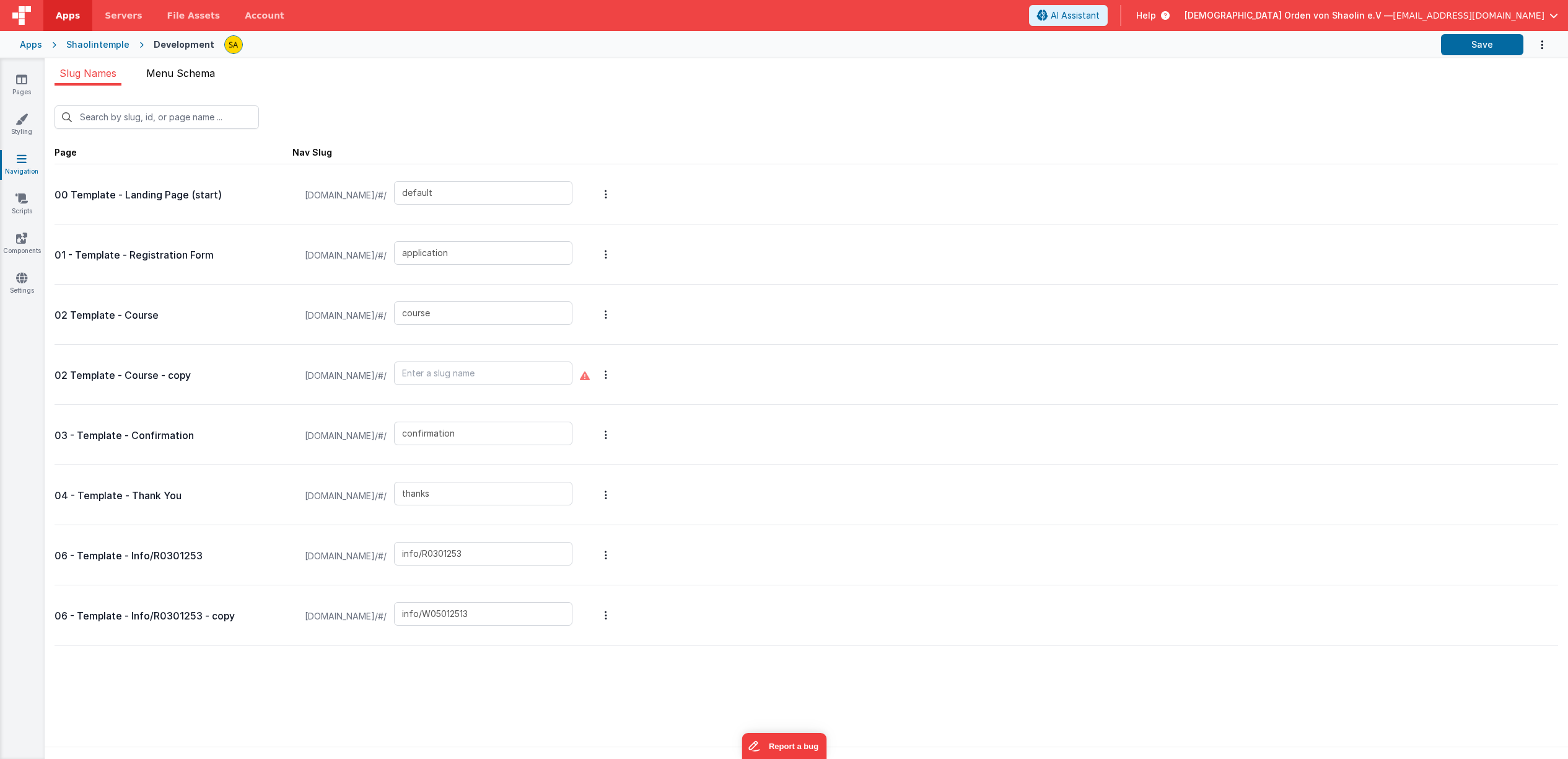
click at [195, 73] on span "Menu Schema" at bounding box center [181, 73] width 69 height 13
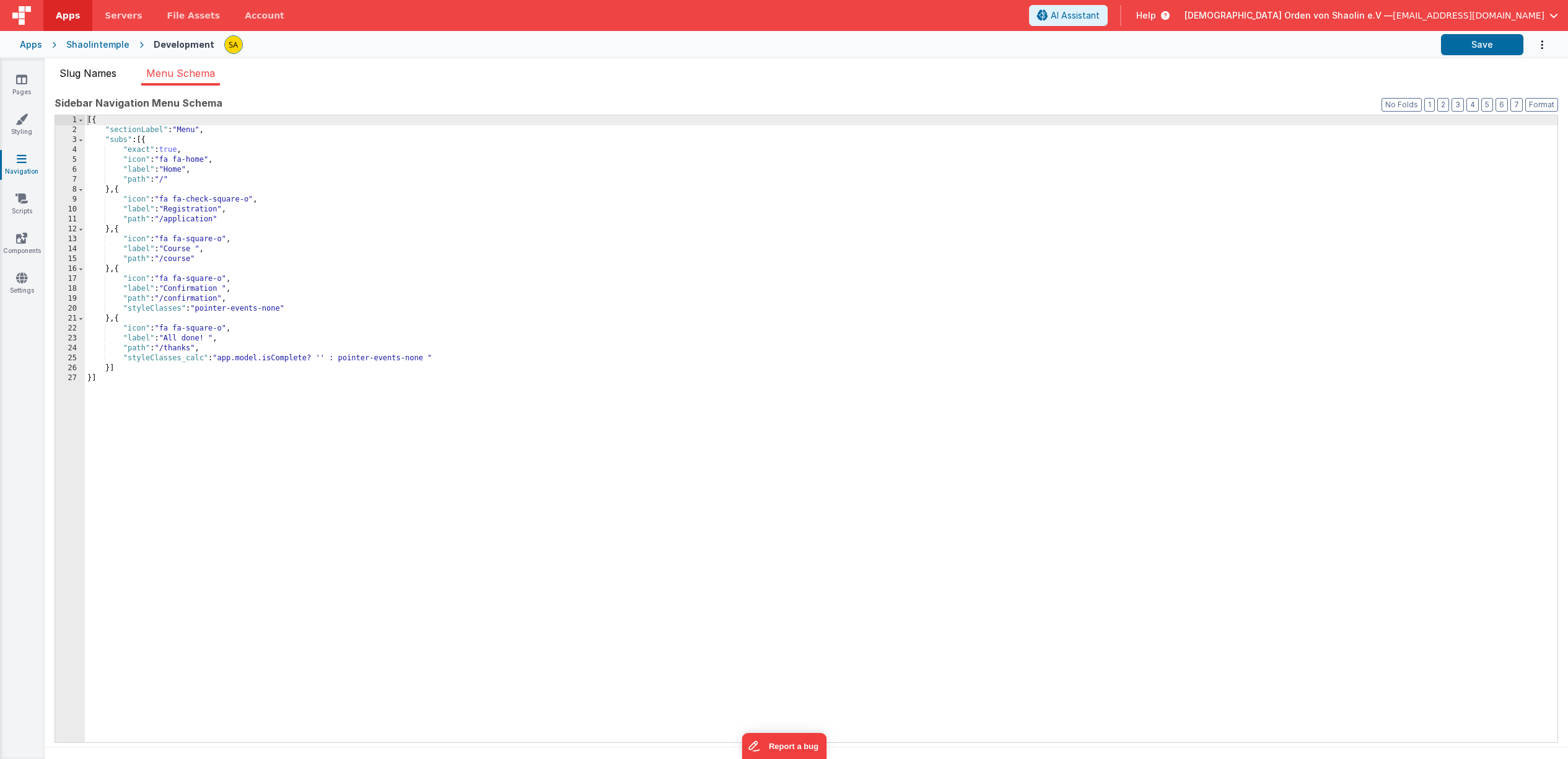
click at [91, 76] on span "Slug Names" at bounding box center [88, 73] width 57 height 13
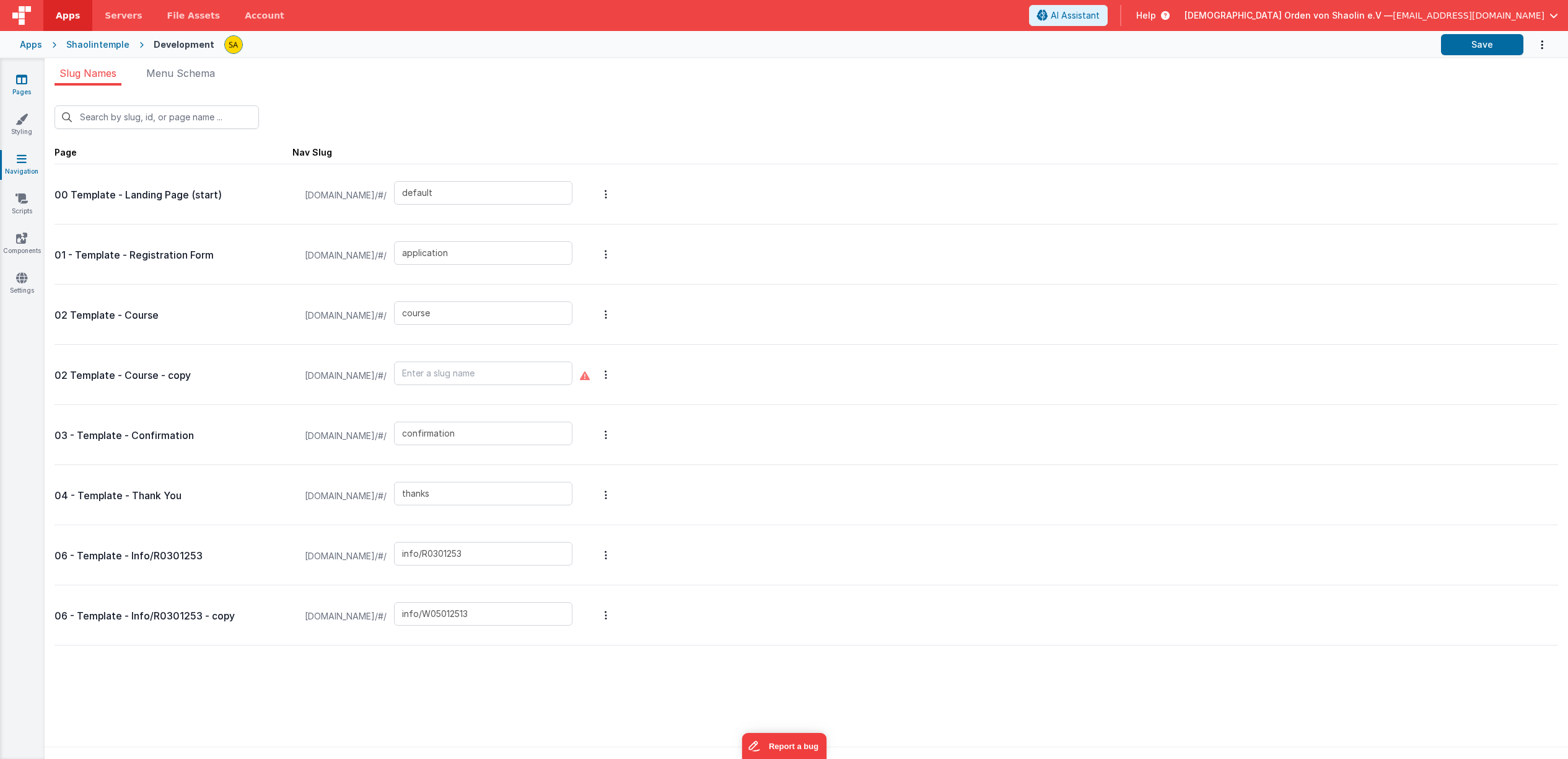
click at [19, 82] on icon at bounding box center [22, 80] width 11 height 13
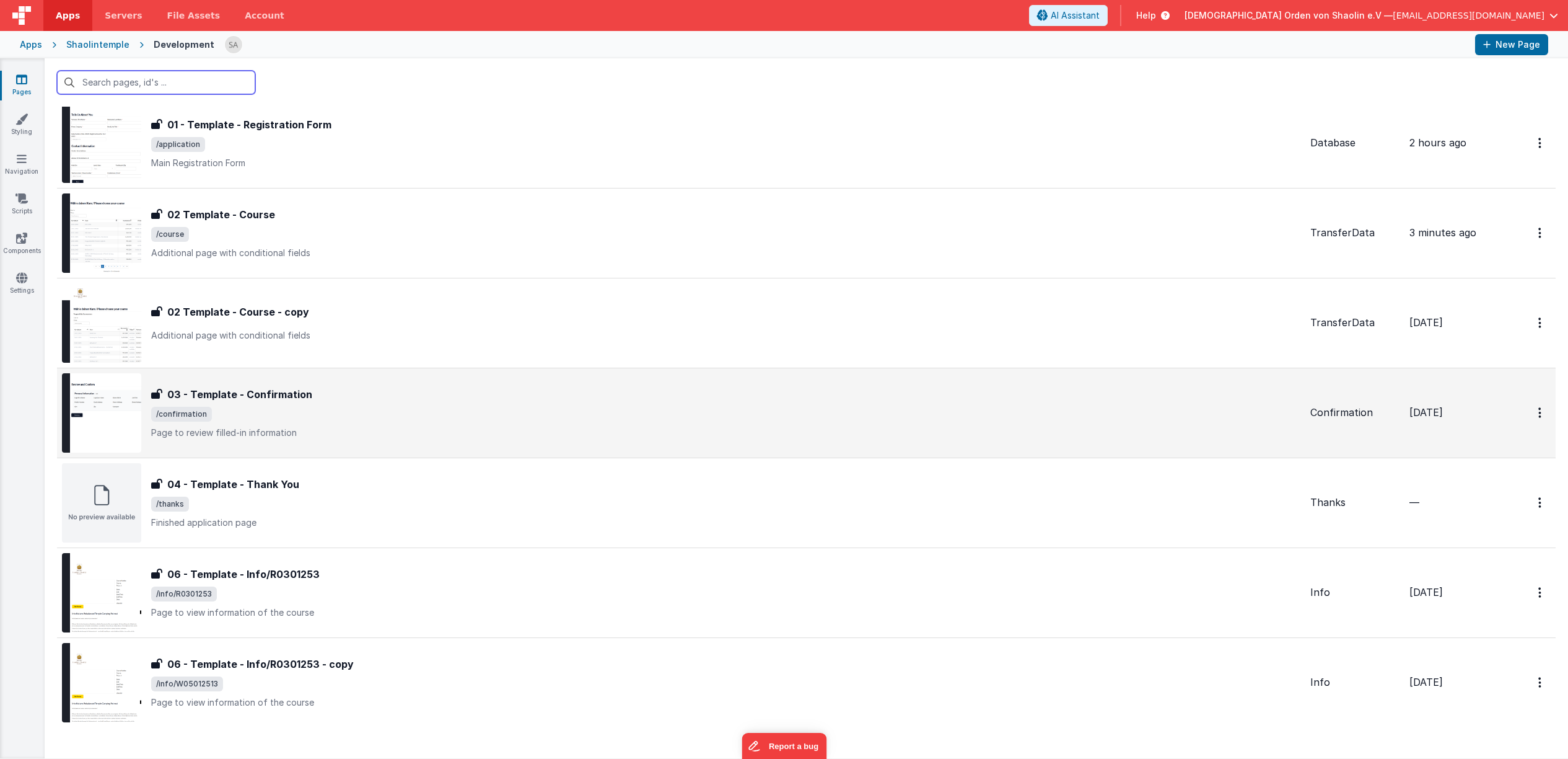
scroll to position [154, 0]
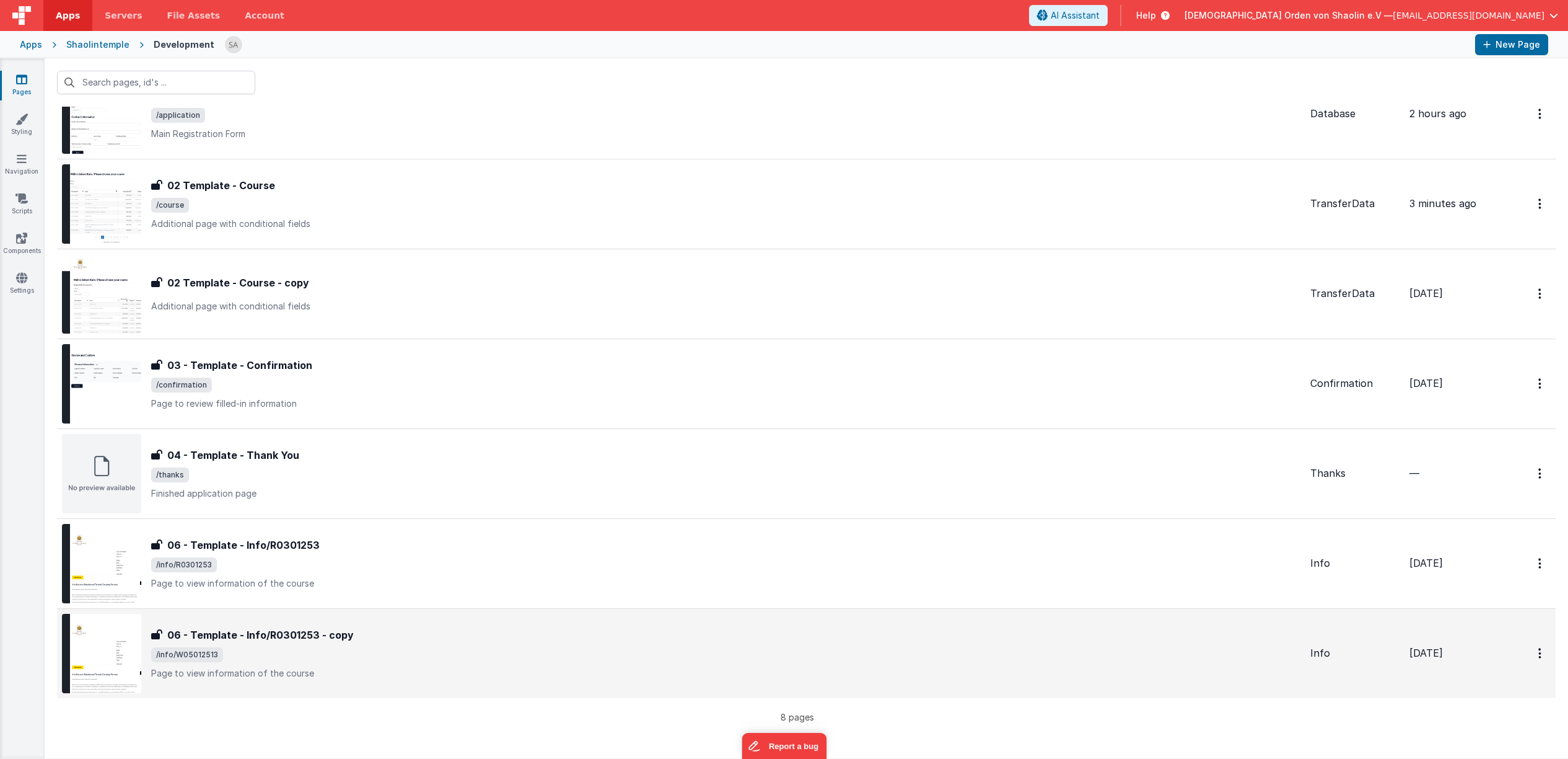
click at [289, 631] on h3 "06 - Template - Info/R0301253 - copy" at bounding box center [261, 635] width 186 height 14
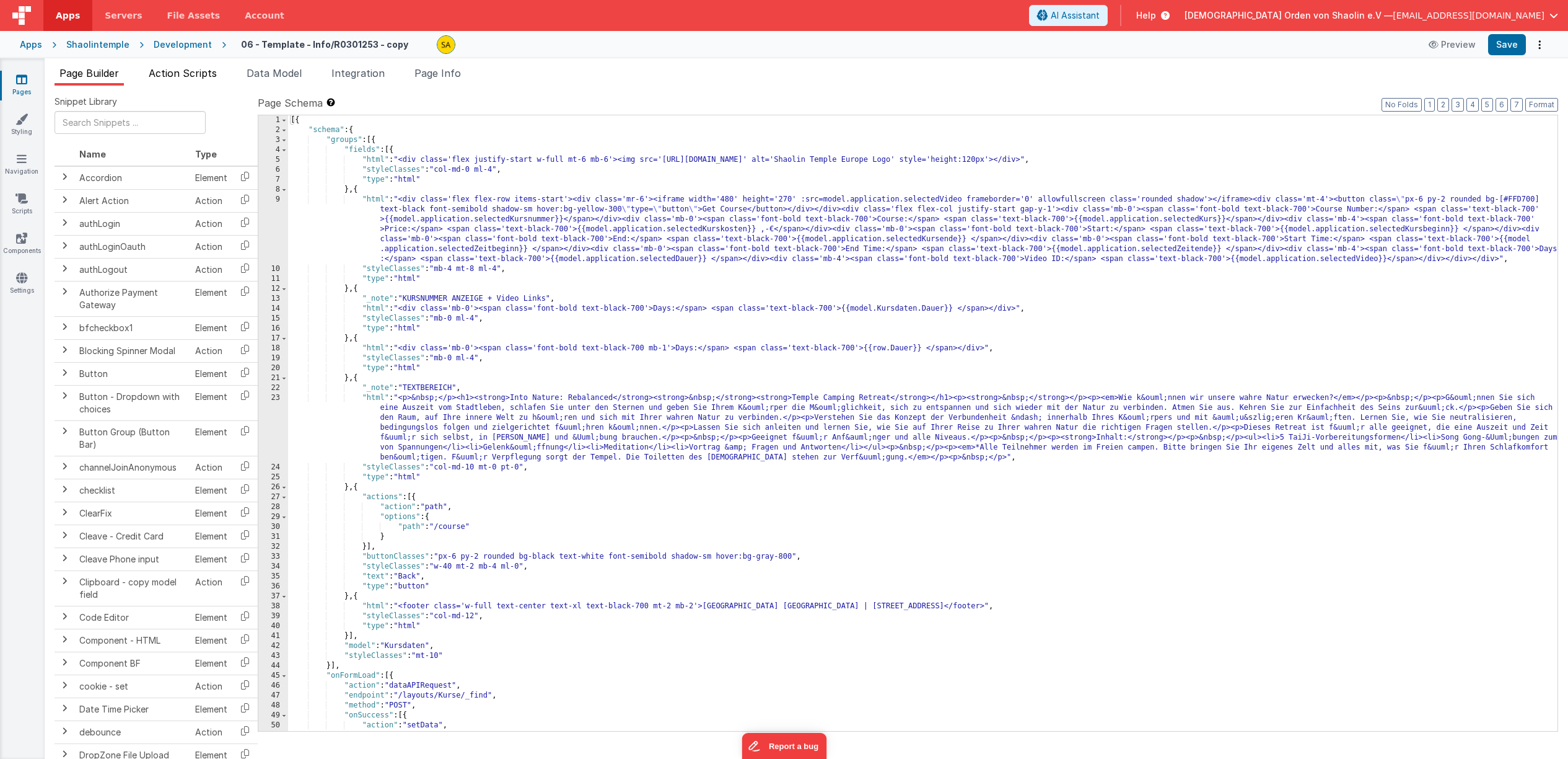
click at [179, 76] on span "Action Scripts" at bounding box center [182, 73] width 68 height 13
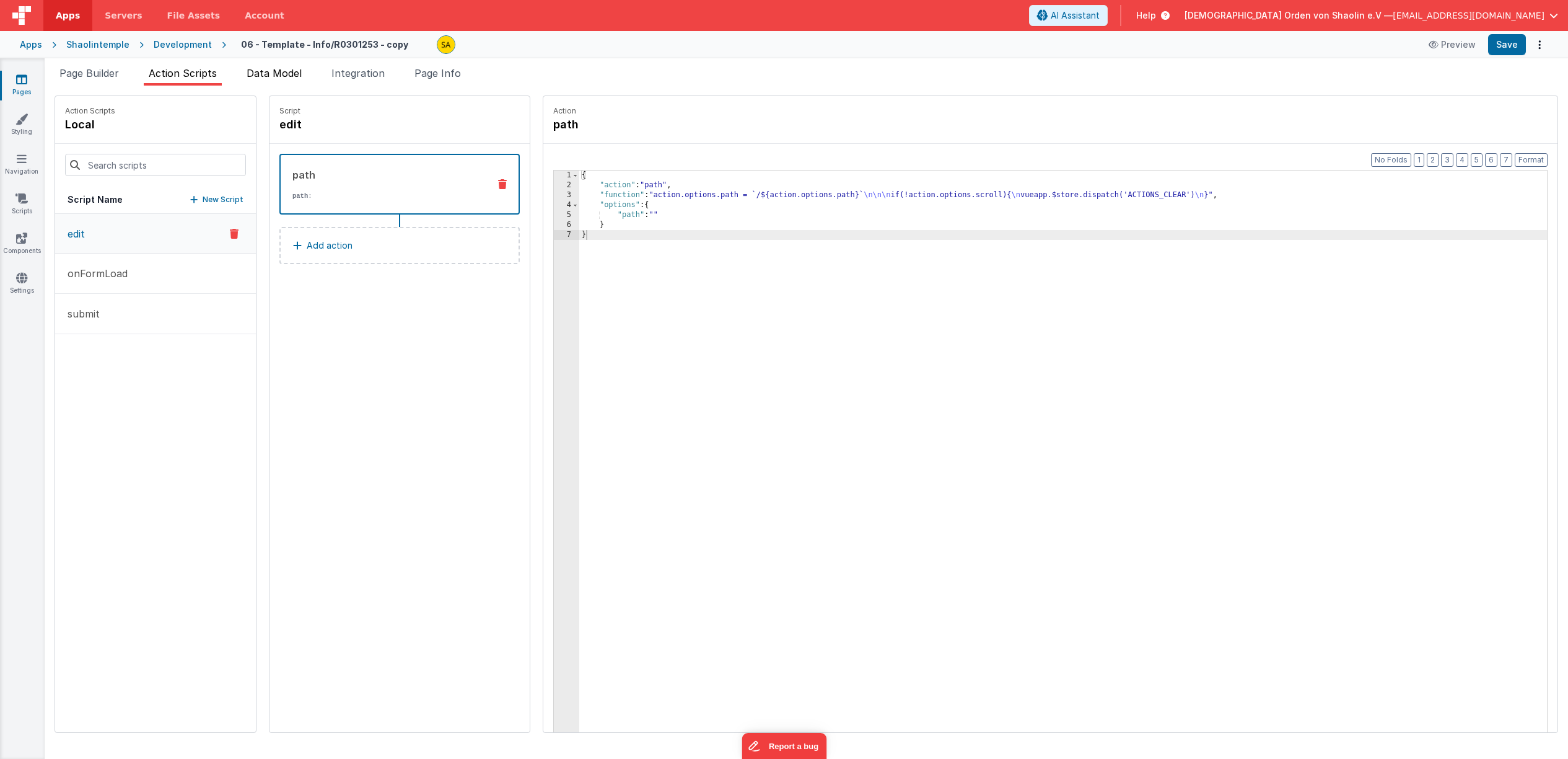
click at [268, 76] on span "Data Model" at bounding box center [273, 73] width 55 height 13
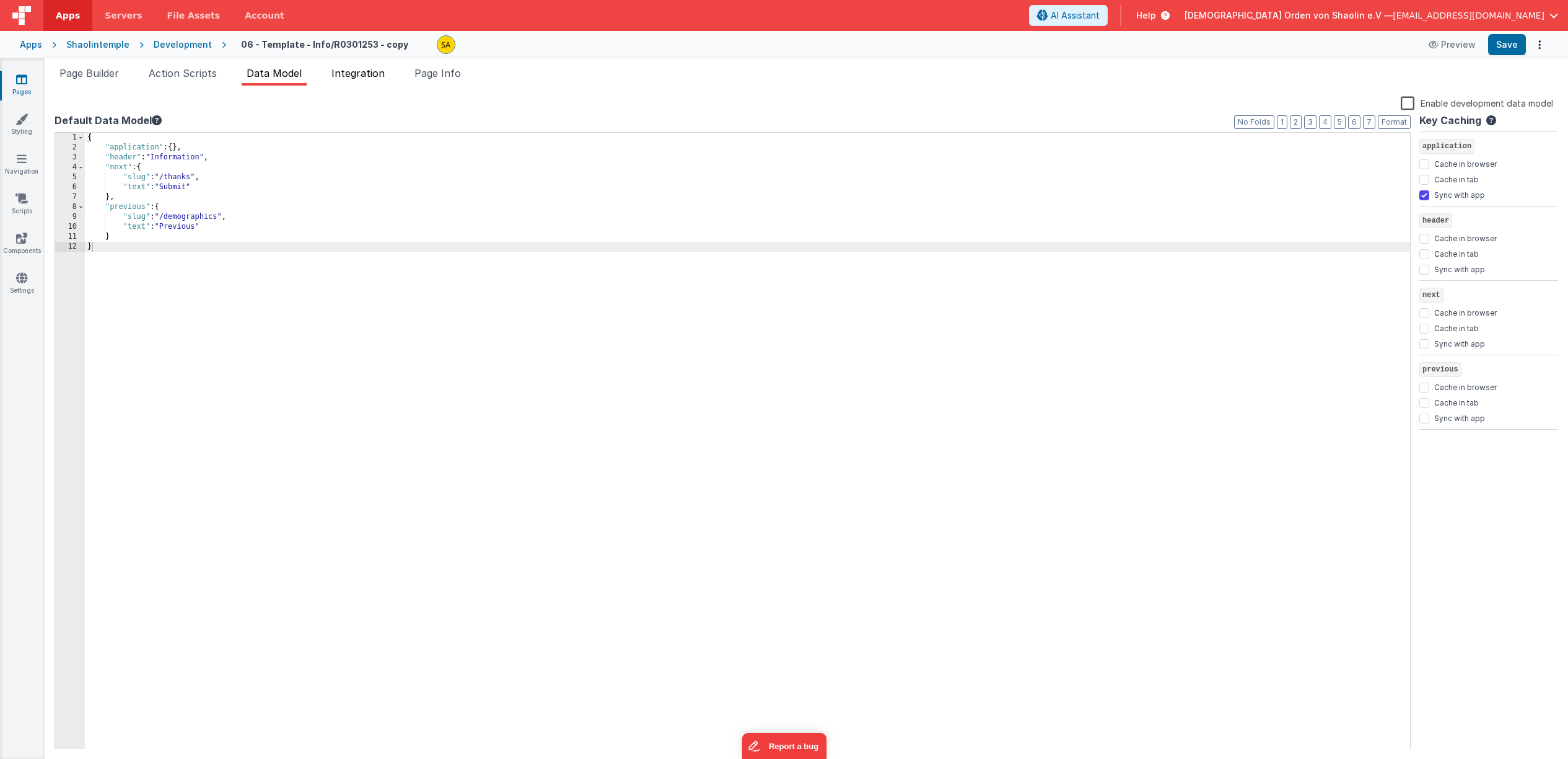
click at [362, 76] on span "Integration" at bounding box center [358, 73] width 53 height 13
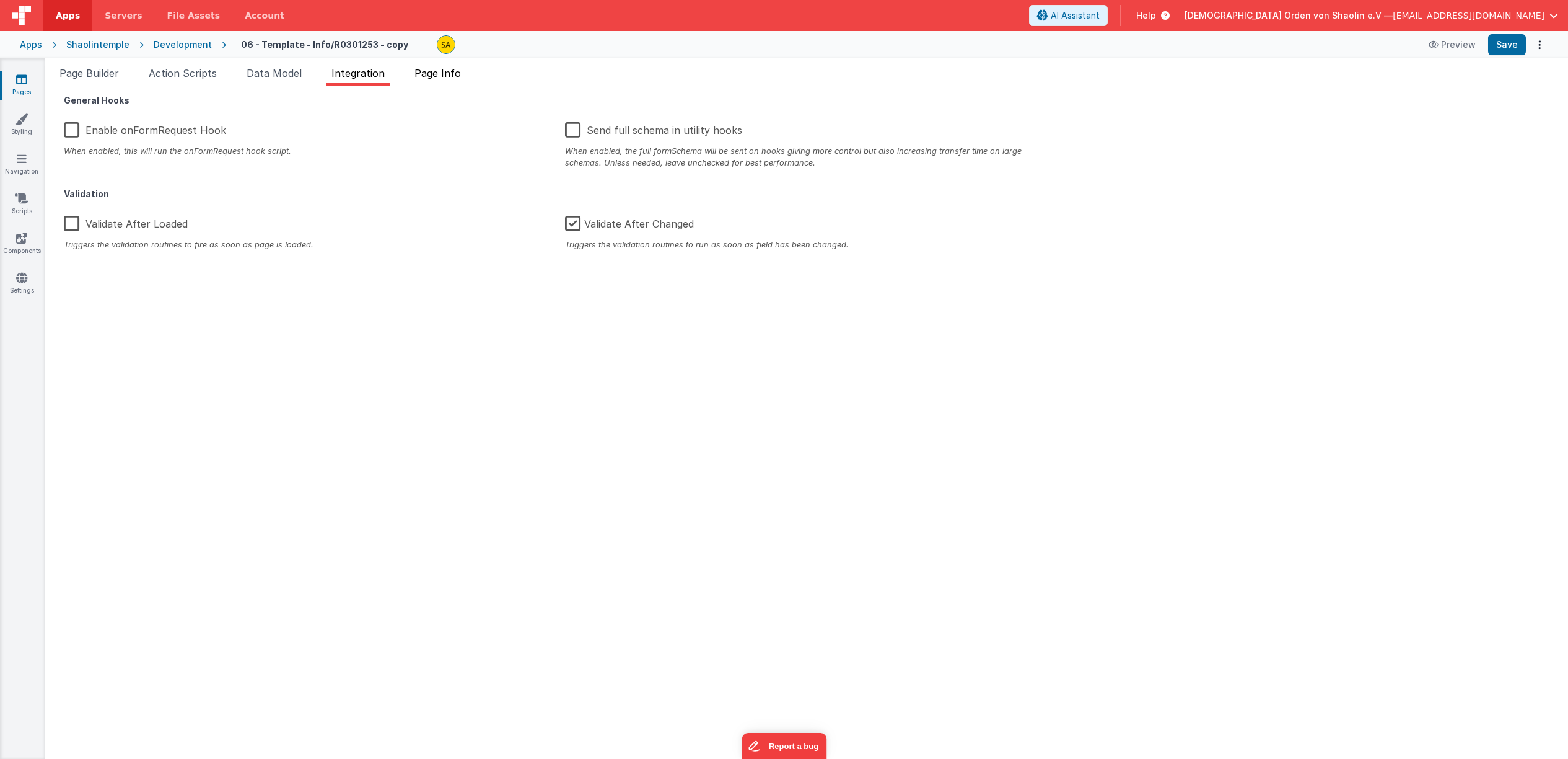
click at [433, 81] on li "Page Info" at bounding box center [437, 76] width 56 height 20
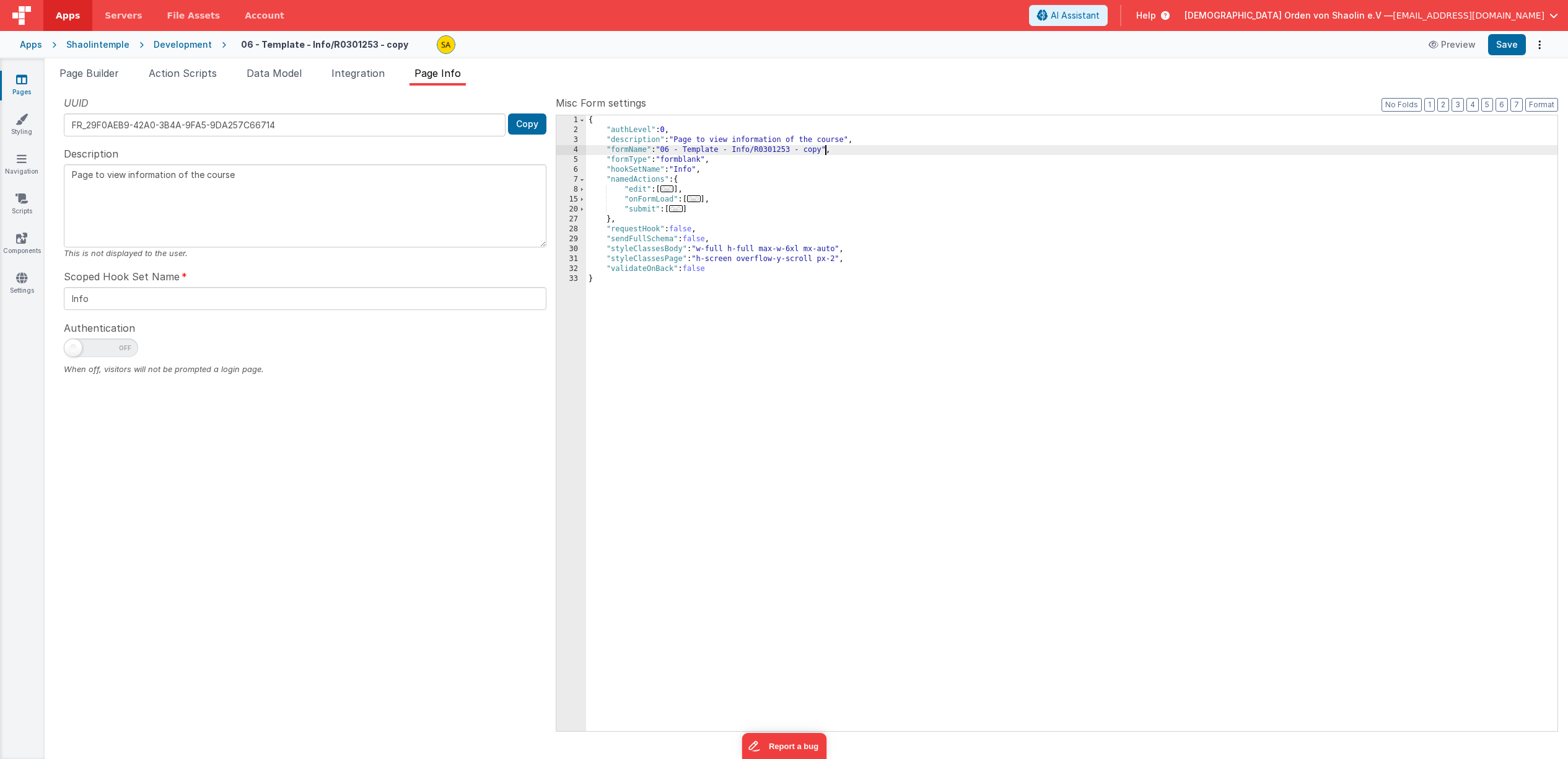
drag, startPoint x: 824, startPoint y: 150, endPoint x: 826, endPoint y: 172, distance: 22.1
click at [824, 150] on div "{ "authLevel" : 0 , "description" : "Page to view information of the course" , …" at bounding box center [1072, 433] width 971 height 636
click at [961, 349] on div "{ "authLevel" : 0 , "description" : "Page to view information of the course" , …" at bounding box center [1072, 433] width 971 height 636
click at [1513, 44] on button "Save" at bounding box center [1507, 44] width 38 height 21
click at [30, 80] on link "Pages" at bounding box center [21, 85] width 44 height 24
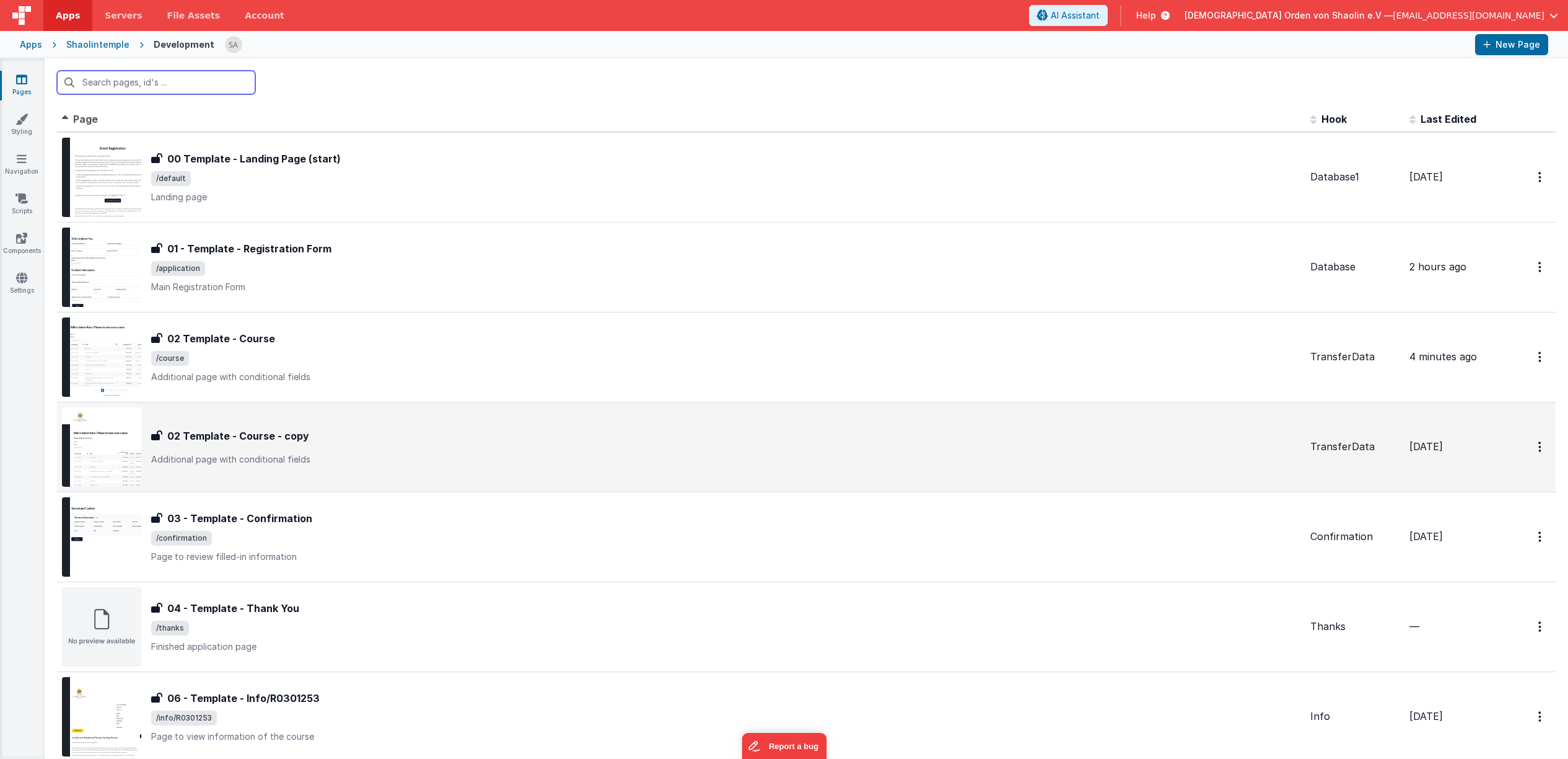
scroll to position [154, 0]
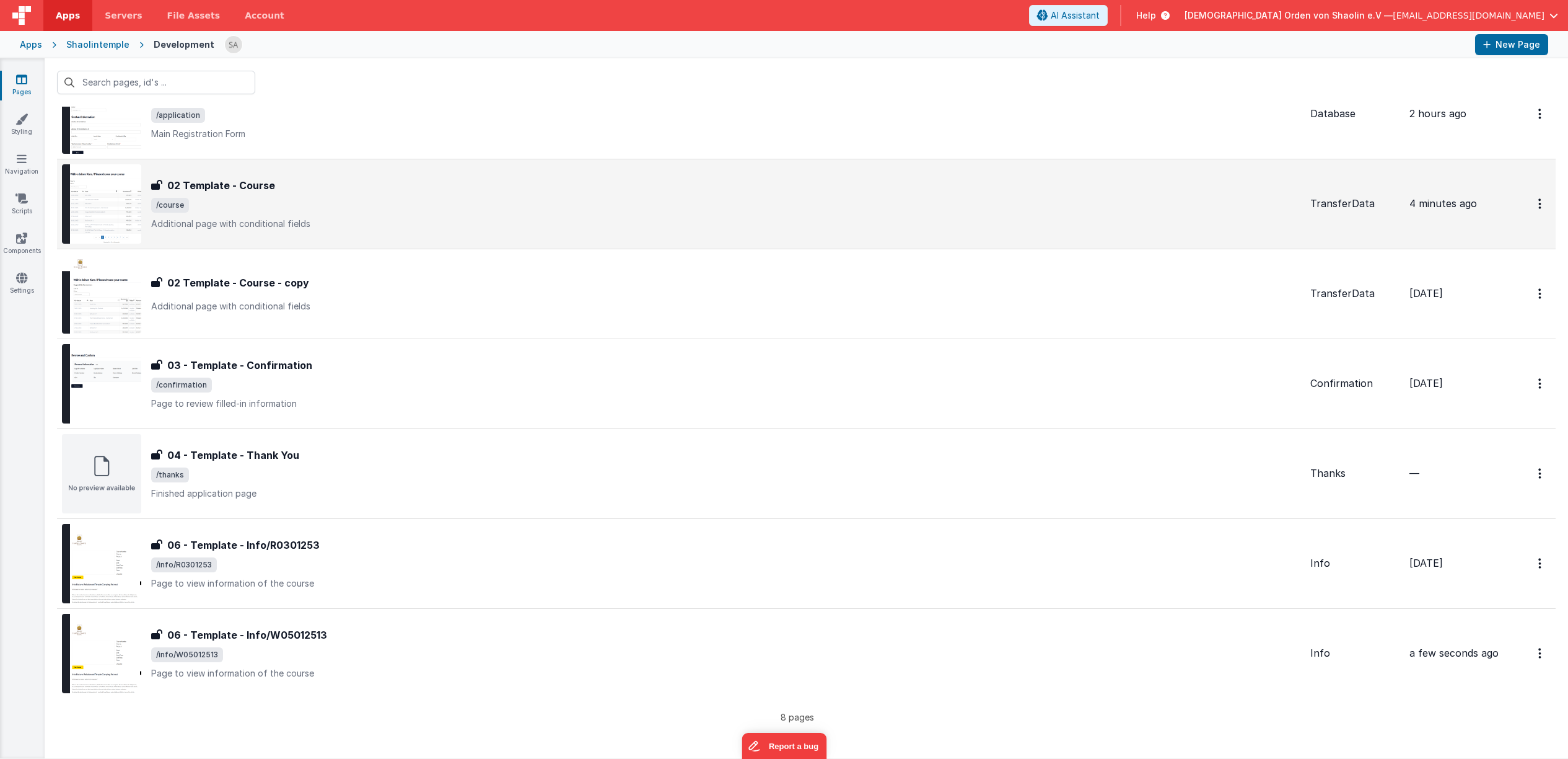
click at [483, 217] on div "02 Template - Course 02 Template - Course /course Additional page with conditio…" at bounding box center [726, 203] width 1150 height 52
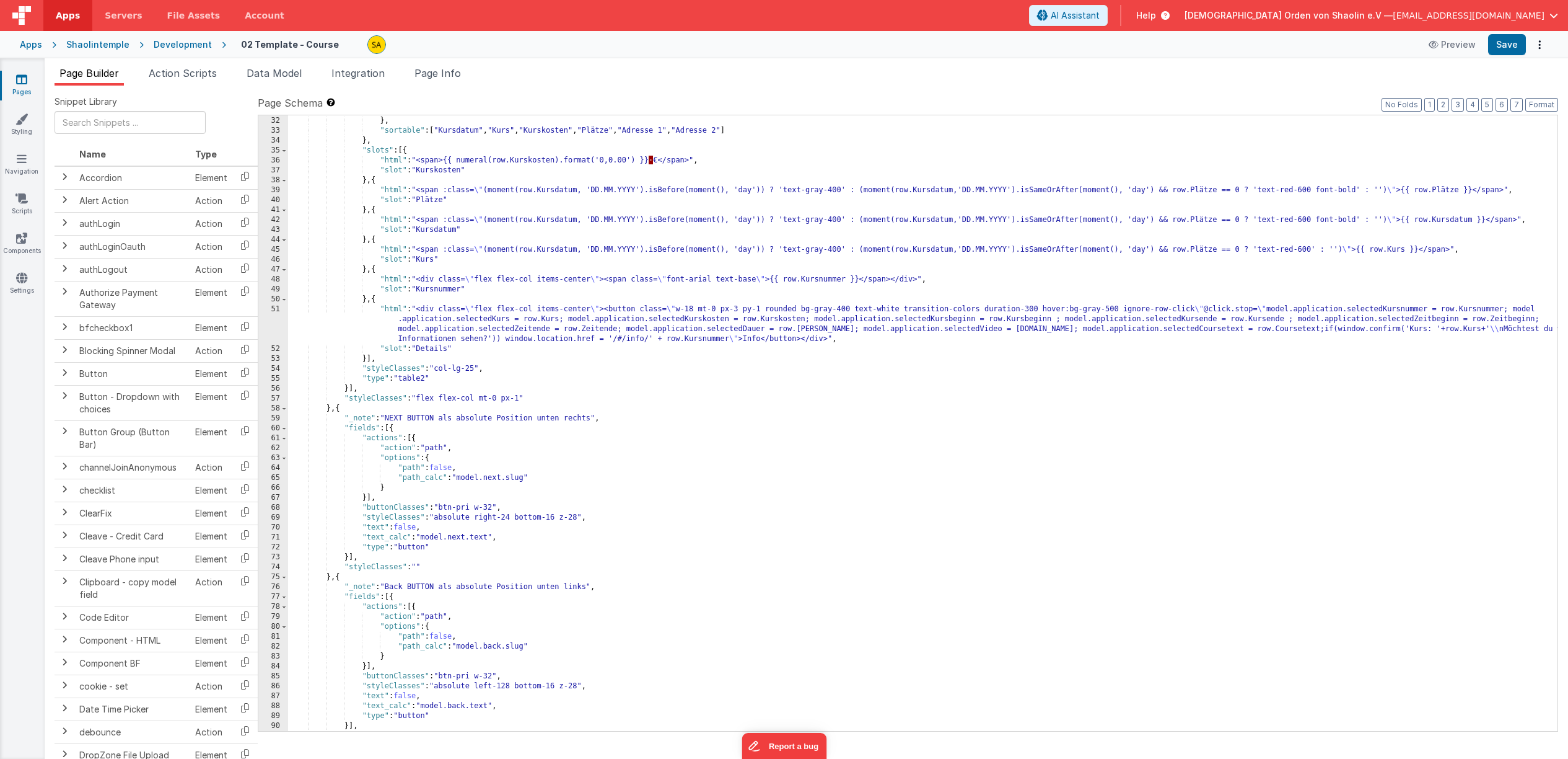
scroll to position [318, 0]
click at [1429, 329] on div "} , "sortable" : [ "Kursdatum" , "Kurs" , "Kurskosten" , "Plätze" , "Adresse 1"…" at bounding box center [923, 432] width 1269 height 636
click at [1506, 48] on button "Save" at bounding box center [1507, 44] width 38 height 21
click at [1492, 327] on div "} , "sortable" : [ "Kursdatum" , "Kurs" , "Kurskosten" , "Plätze" , "Adresse 1"…" at bounding box center [923, 432] width 1269 height 636
click at [1497, 328] on div "} , "sortable" : [ "Kursdatum" , "Kurs" , "Kurskosten" , "Plätze" , "Adresse 1"…" at bounding box center [923, 432] width 1269 height 636
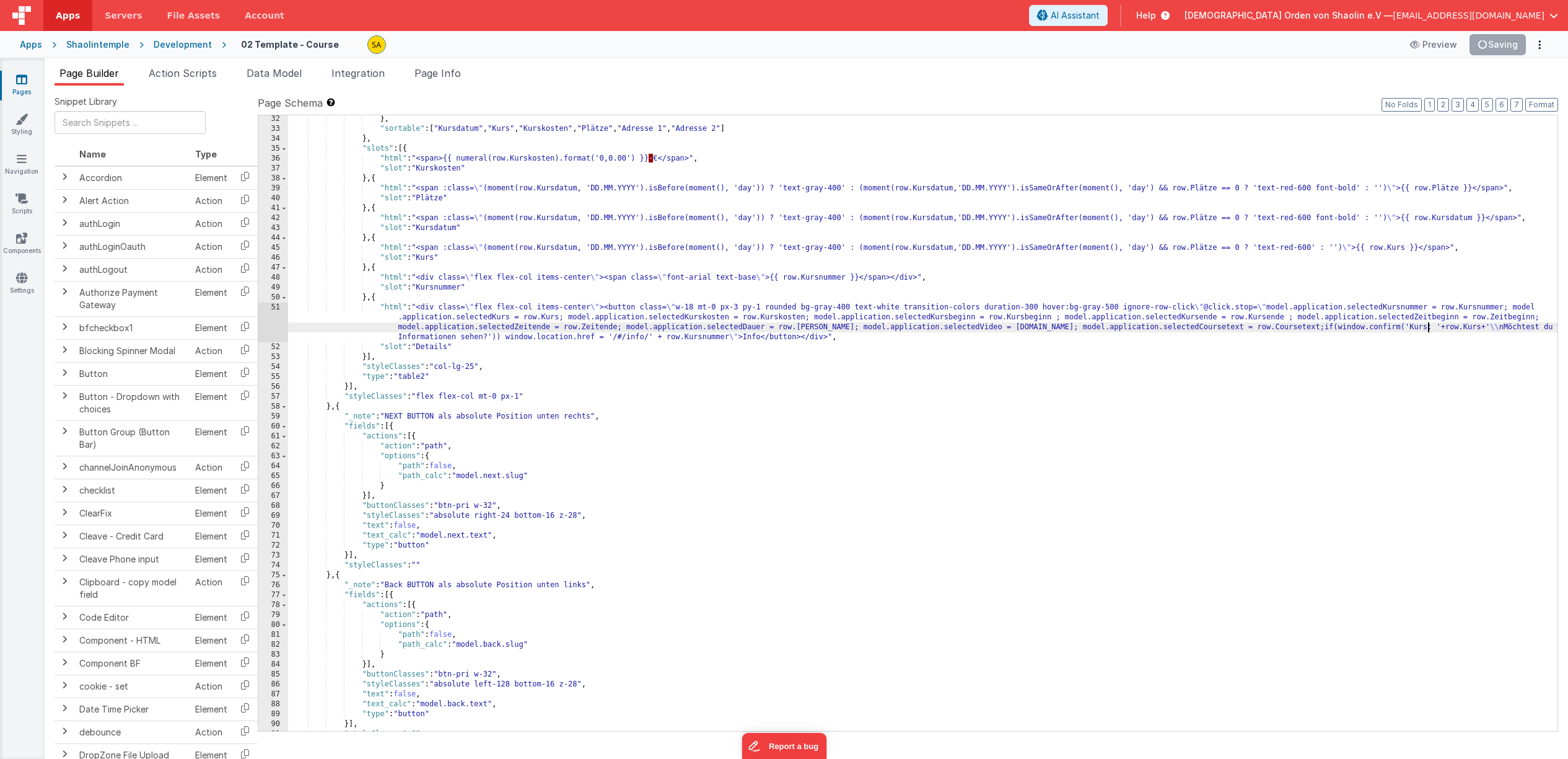
scroll to position [317, 0]
click at [1442, 331] on div ""column" : "Kursdatum" } , "sortable" : [ "Kursdatum" , "Kurs" , "Kurskosten" ,…" at bounding box center [923, 424] width 1269 height 636
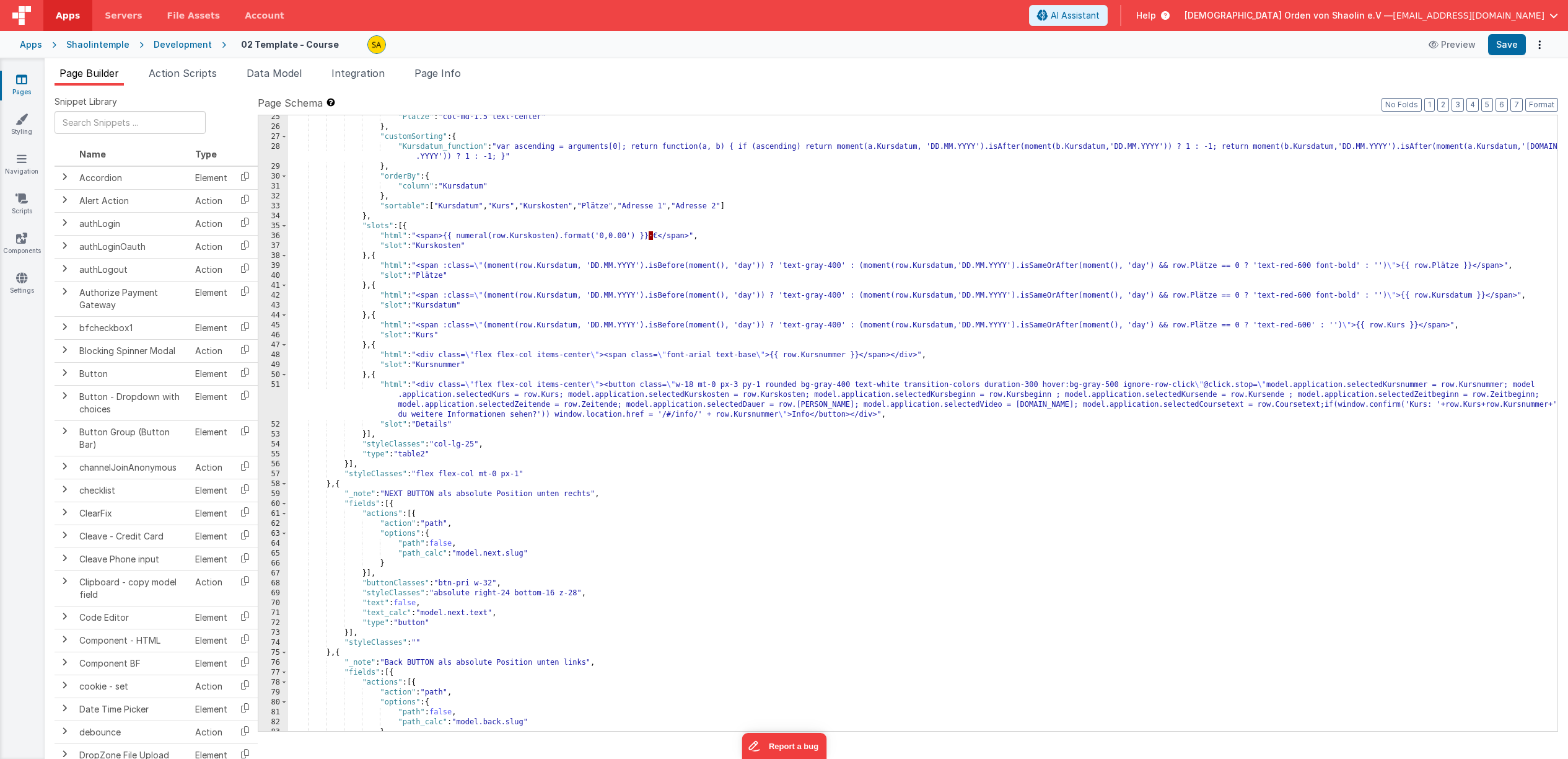
scroll to position [241, 0]
drag, startPoint x: 1509, startPoint y: 406, endPoint x: 1511, endPoint y: 422, distance: 16.1
click at [1509, 406] on div ""Plätze" : "col-md-1.5 text-center" } , "customSorting" : { "Kursdatum_function…" at bounding box center [923, 430] width 1269 height 636
click at [1504, 43] on button "Save" at bounding box center [1507, 44] width 38 height 21
drag, startPoint x: 463, startPoint y: 416, endPoint x: 468, endPoint y: 445, distance: 29.4
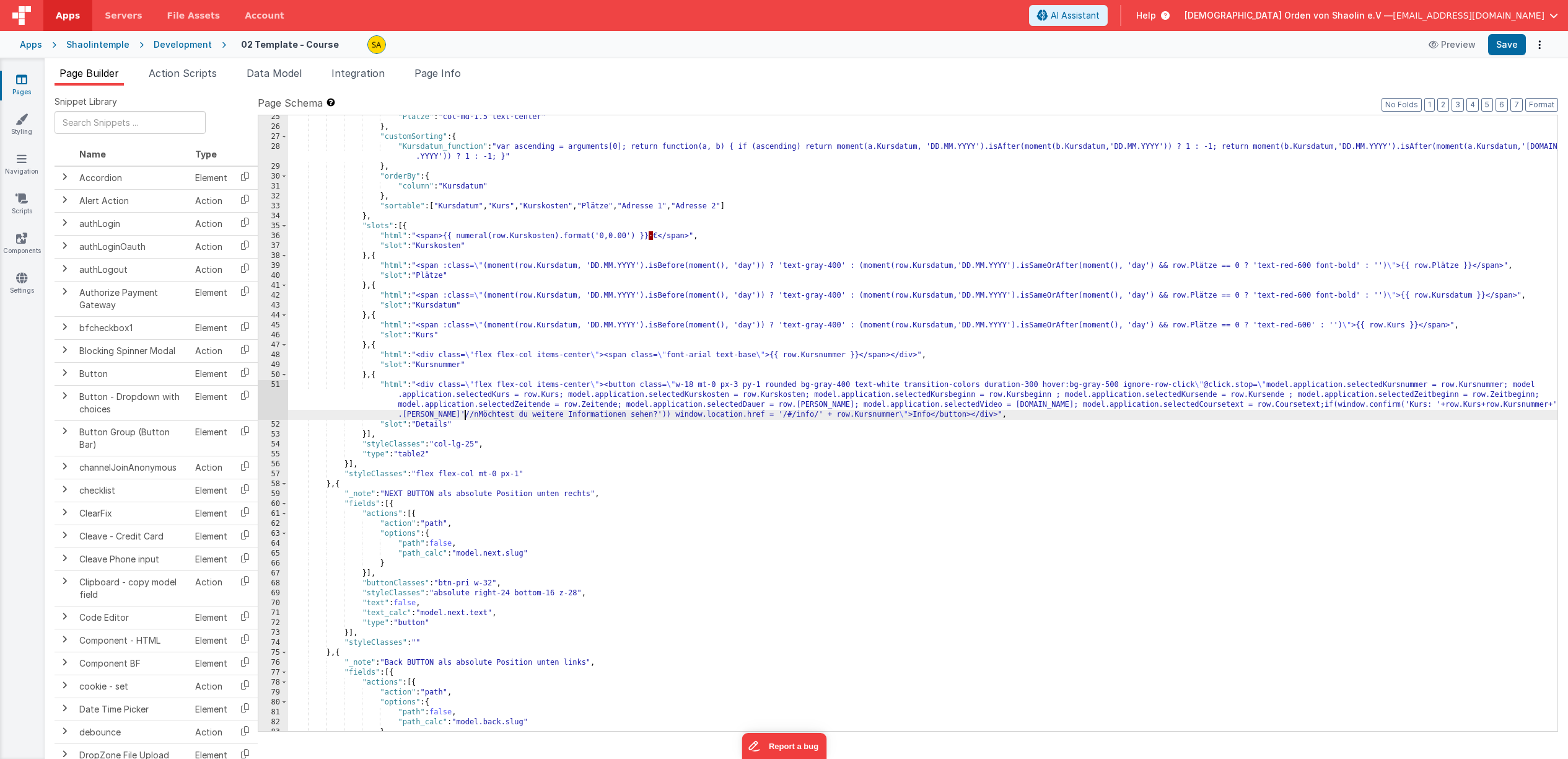
click at [462, 416] on div ""Plätze" : "col-md-1.5 text-center" } , "customSorting" : { "Kursdatum_function…" at bounding box center [923, 430] width 1269 height 636
click at [1503, 44] on button "Save" at bounding box center [1507, 44] width 38 height 21
click at [1496, 405] on div ""Plätze" : "col-md-1.5 text-center" } , "customSorting" : { "Kursdatum_function…" at bounding box center [923, 430] width 1269 height 636
click at [1501, 46] on button "Save" at bounding box center [1507, 44] width 38 height 21
click at [1444, 405] on div ""Plätze" : "col-md-1.5 text-center" } , "customSorting" : { "Kursdatum_function…" at bounding box center [923, 430] width 1269 height 636
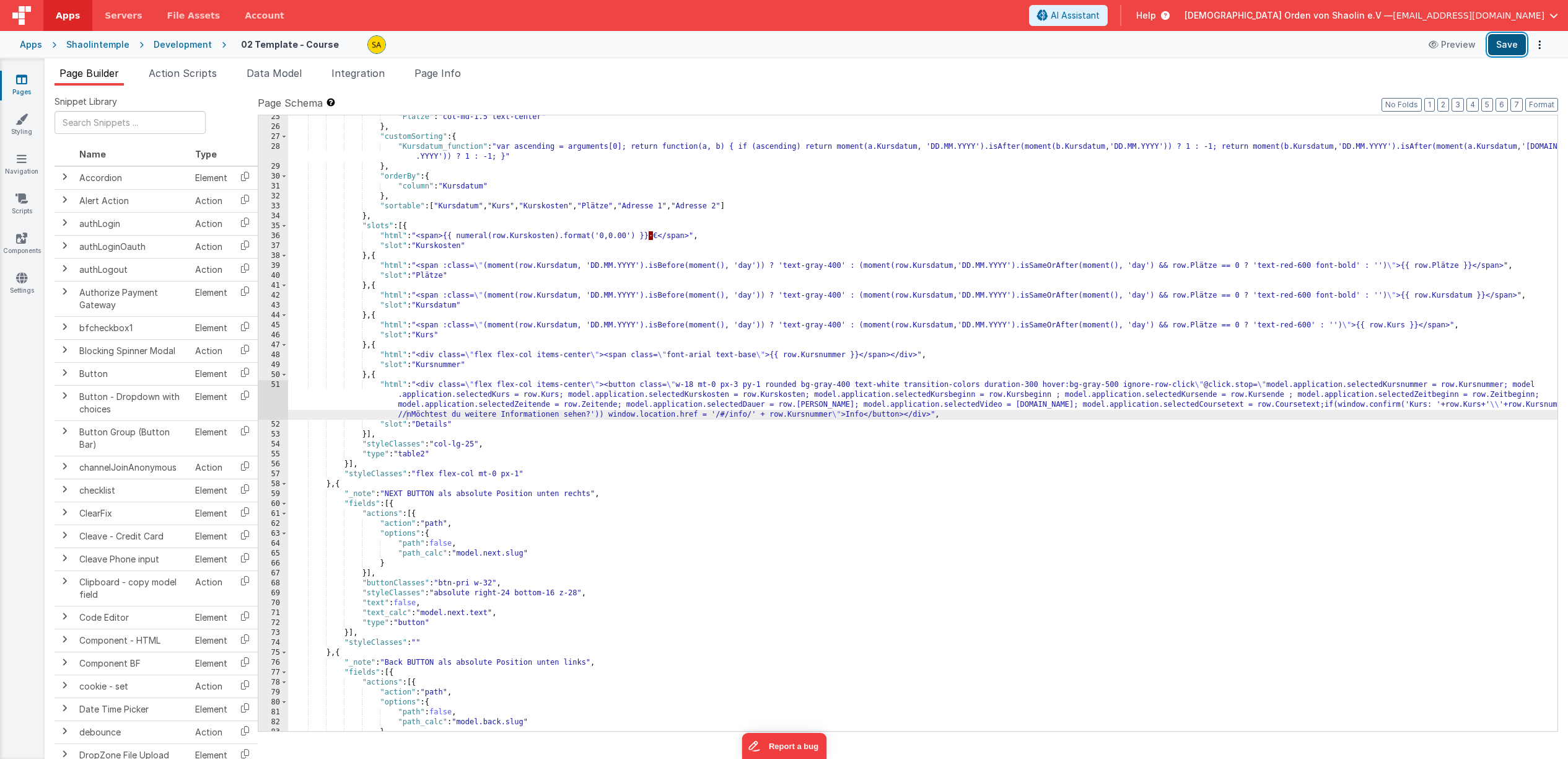
click at [1514, 48] on button "Save" at bounding box center [1507, 44] width 38 height 21
click at [409, 414] on div ""Plätze" : "col-md-1.5 text-center" } , "customSorting" : { "Kursdatum_function…" at bounding box center [923, 430] width 1269 height 636
click at [1506, 46] on button "Save" at bounding box center [1507, 44] width 38 height 21
click at [23, 79] on icon at bounding box center [22, 80] width 11 height 13
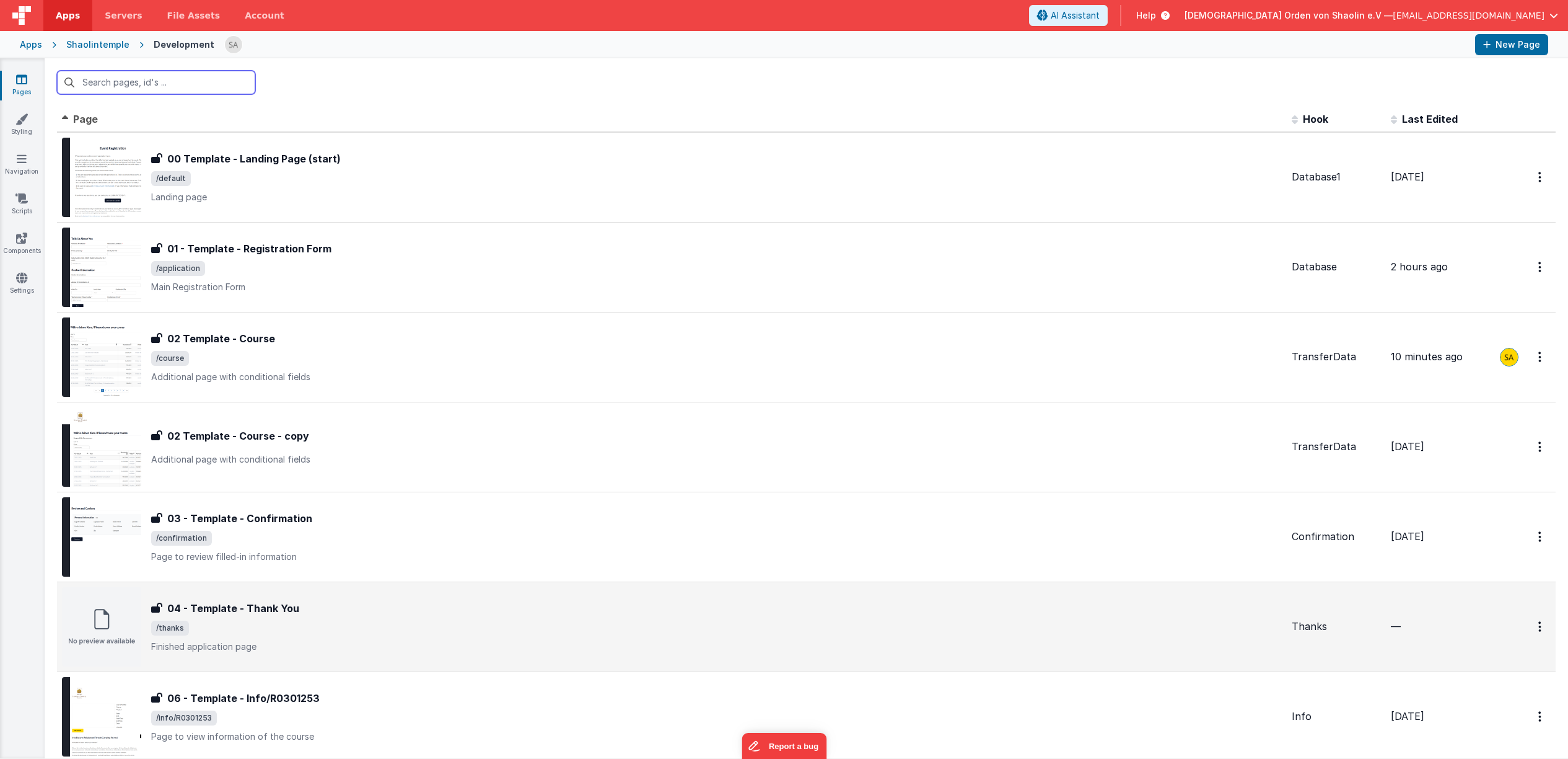
scroll to position [154, 0]
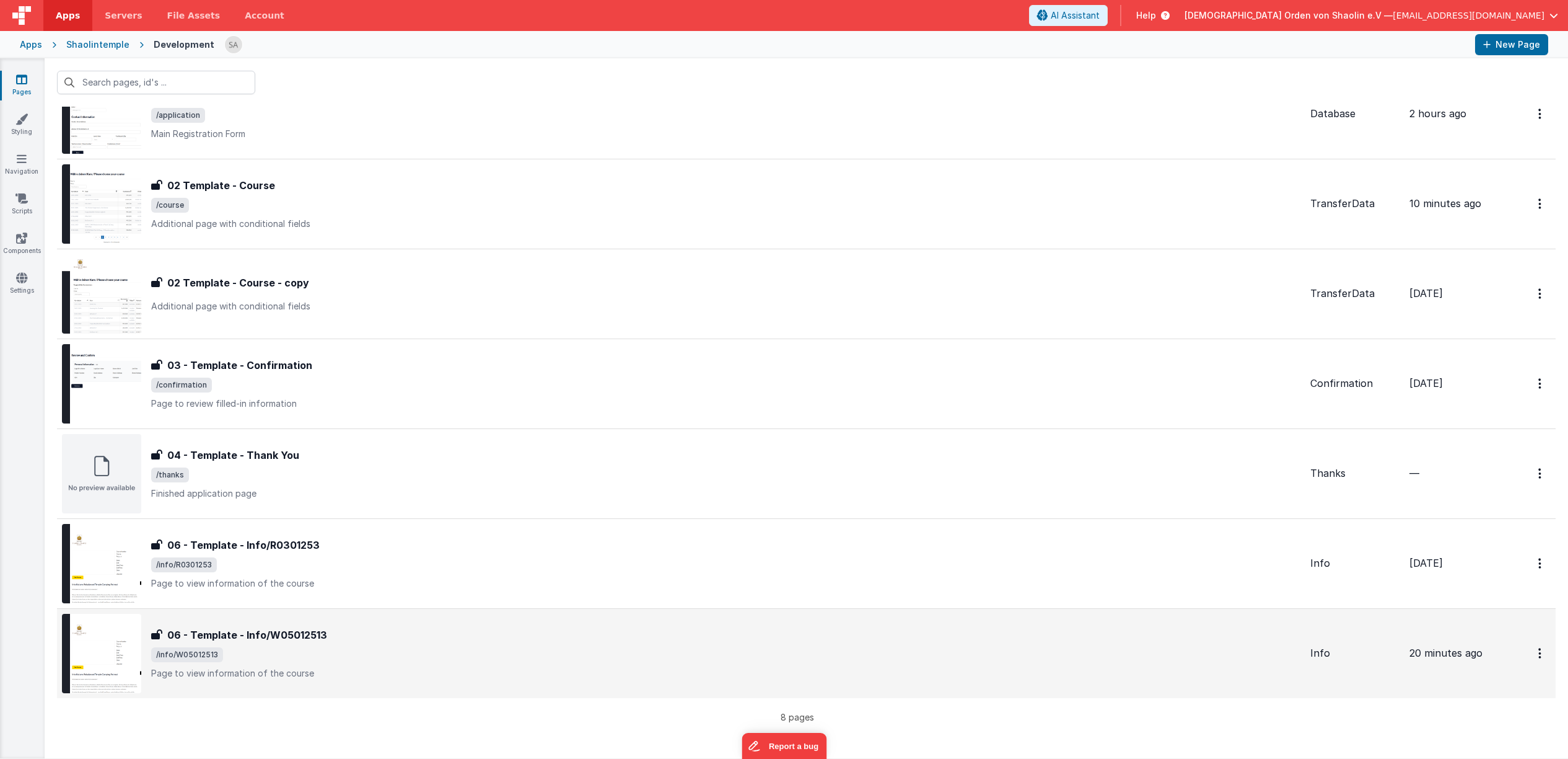
click at [282, 662] on div "06 - Template - Info/W05012513 06 - Template - Info/W05012513 /info/W05012513 P…" at bounding box center [726, 653] width 1150 height 52
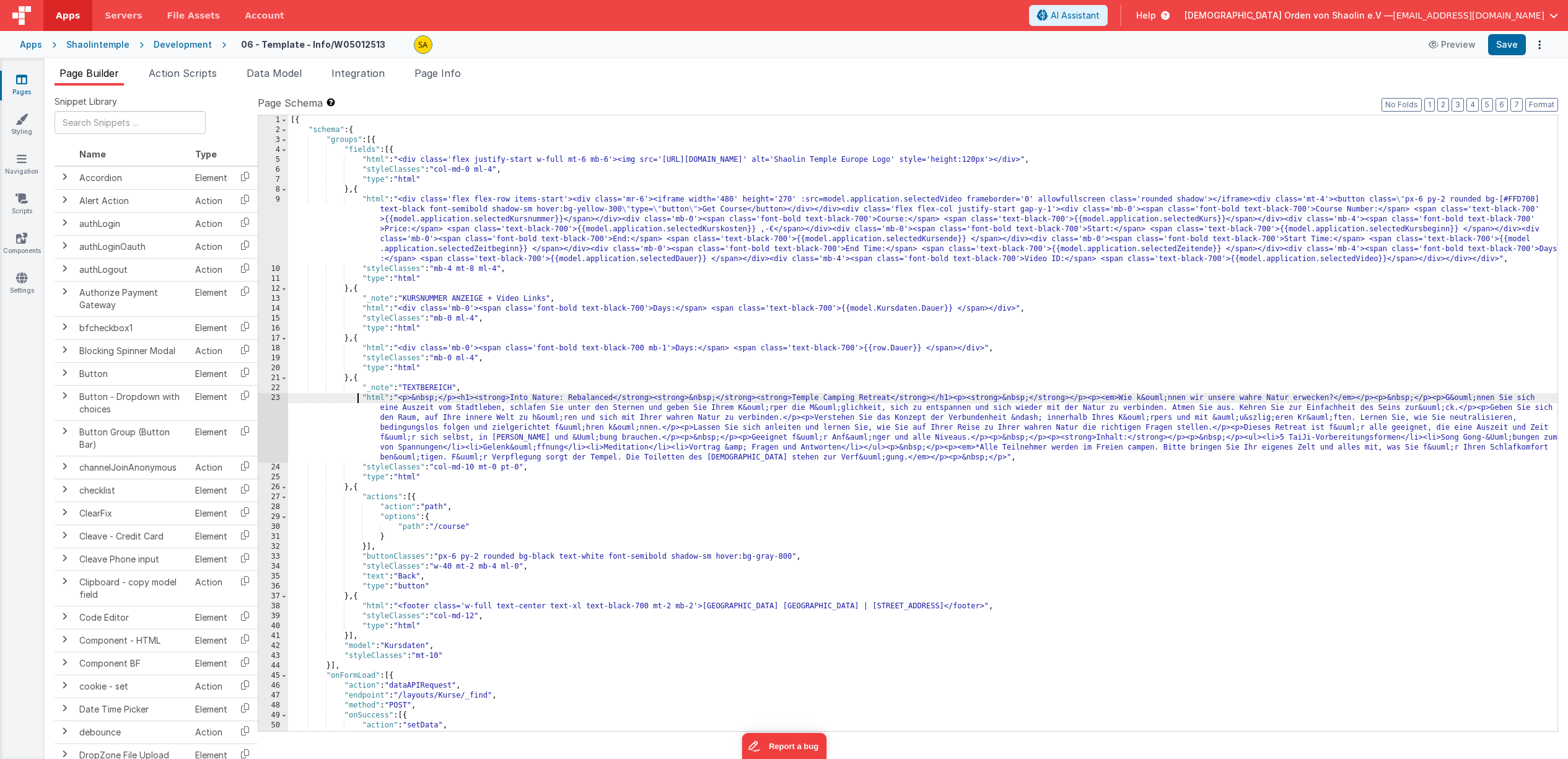
click at [359, 399] on div "[{ "schema" : { "groups" : [{ "fields" : [{ "html" : "<div class='flex justify-…" at bounding box center [923, 433] width 1269 height 636
click at [357, 398] on div "[{ "schema" : { "groups" : [{ "fields" : [{ "html" : "<div class='flex justify-…" at bounding box center [923, 433] width 1269 height 636
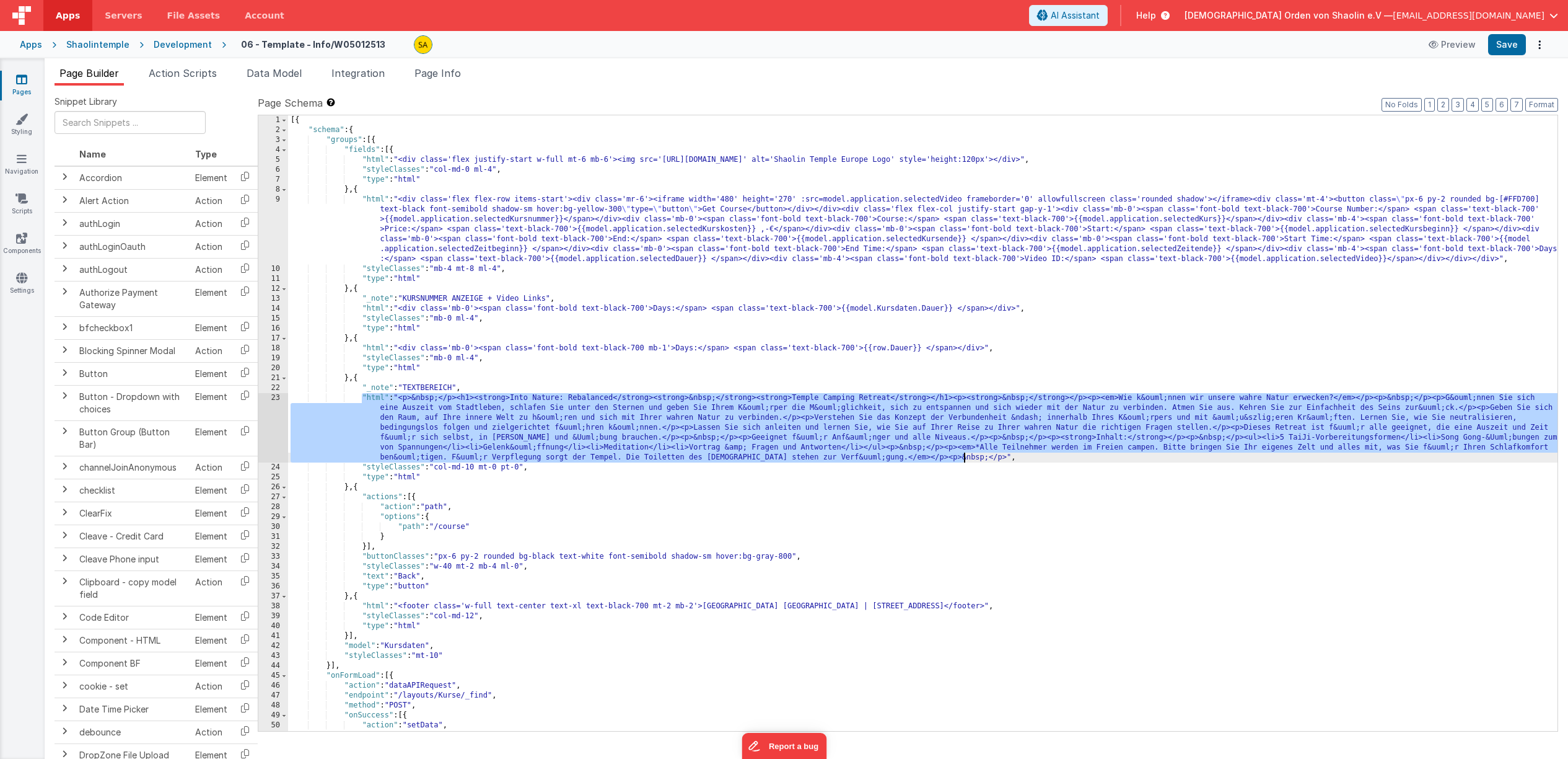
drag, startPoint x: 360, startPoint y: 394, endPoint x: 998, endPoint y: 459, distance: 641.3
click at [998, 459] on div "[{ "schema" : { "groups" : [{ "fields" : [{ "html" : "<div class='flex justify-…" at bounding box center [923, 433] width 1269 height 636
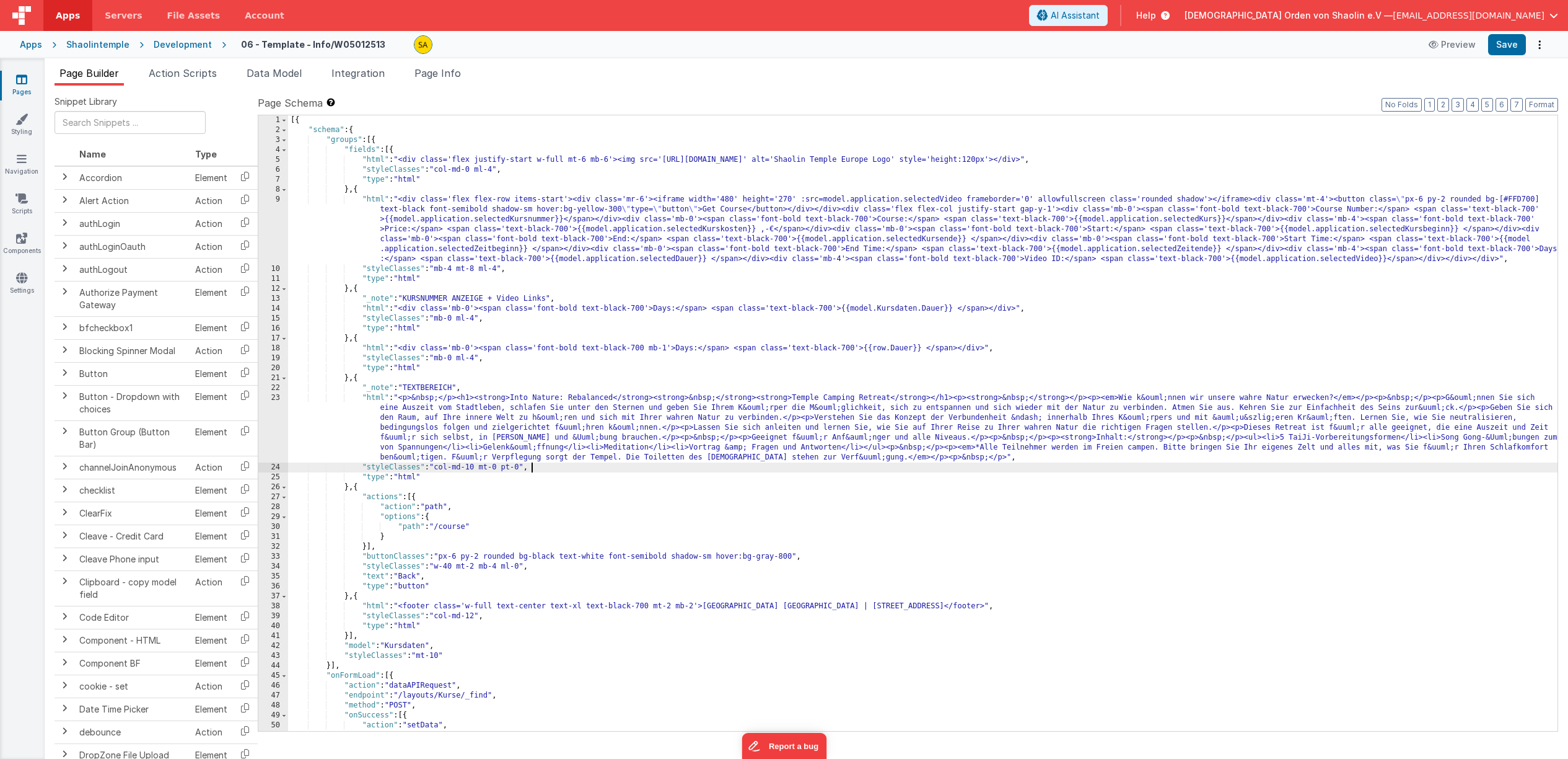
click at [1064, 455] on div "[{ "schema" : { "groups" : [{ "fields" : [{ "html" : "<div class='flex justify-…" at bounding box center [923, 433] width 1269 height 636
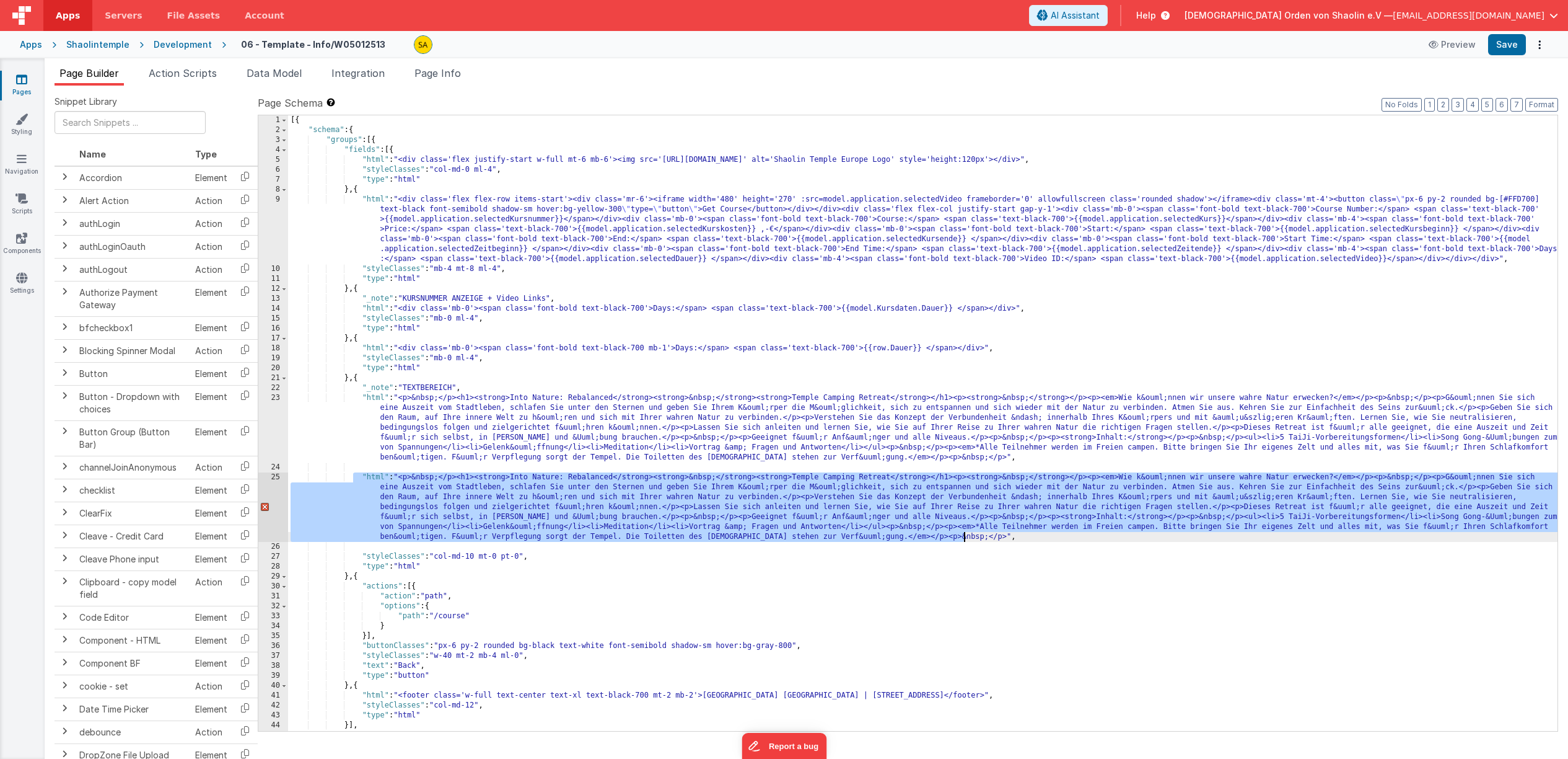
drag, startPoint x: 352, startPoint y: 475, endPoint x: 984, endPoint y: 533, distance: 634.7
click at [984, 533] on div "[{ "schema" : { "groups" : [{ "fields" : [{ "html" : "<div class='flex justify-…" at bounding box center [923, 433] width 1269 height 636
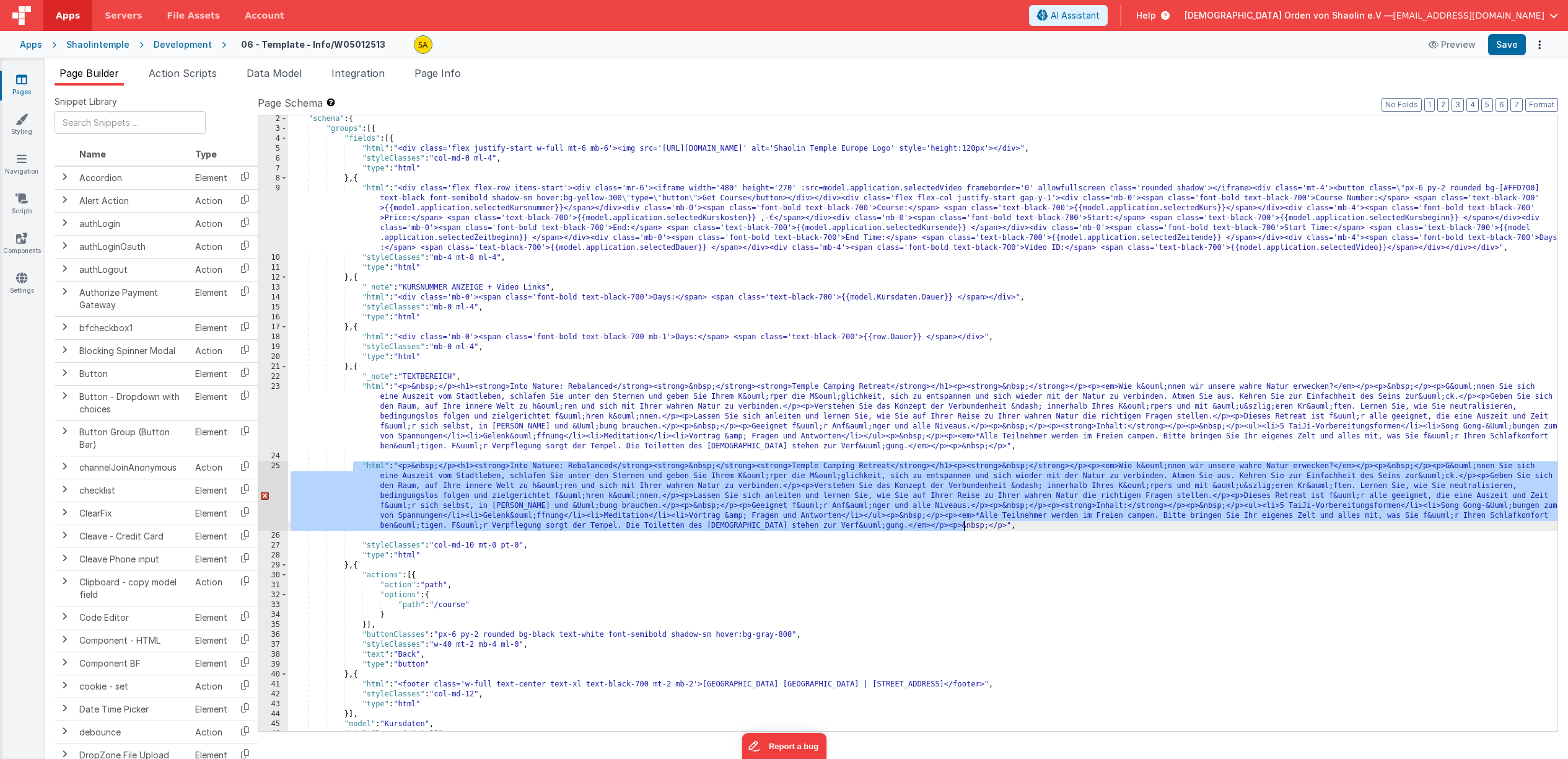
scroll to position [16, 0]
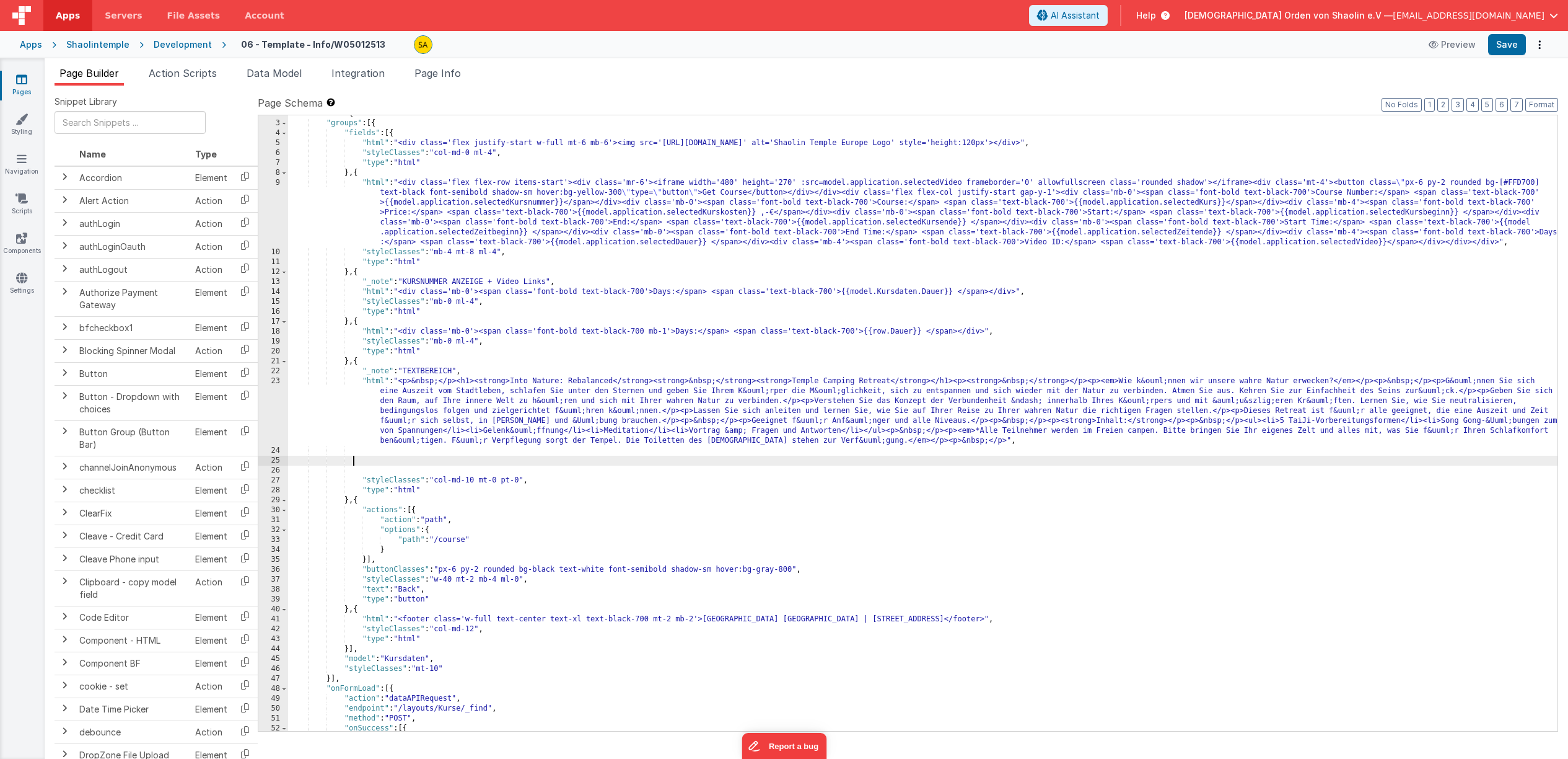
click at [404, 459] on div ""schema" : { "groups" : [{ "fields" : [{ "html" : "<div class='flex justify-sta…" at bounding box center [923, 427] width 1269 height 636
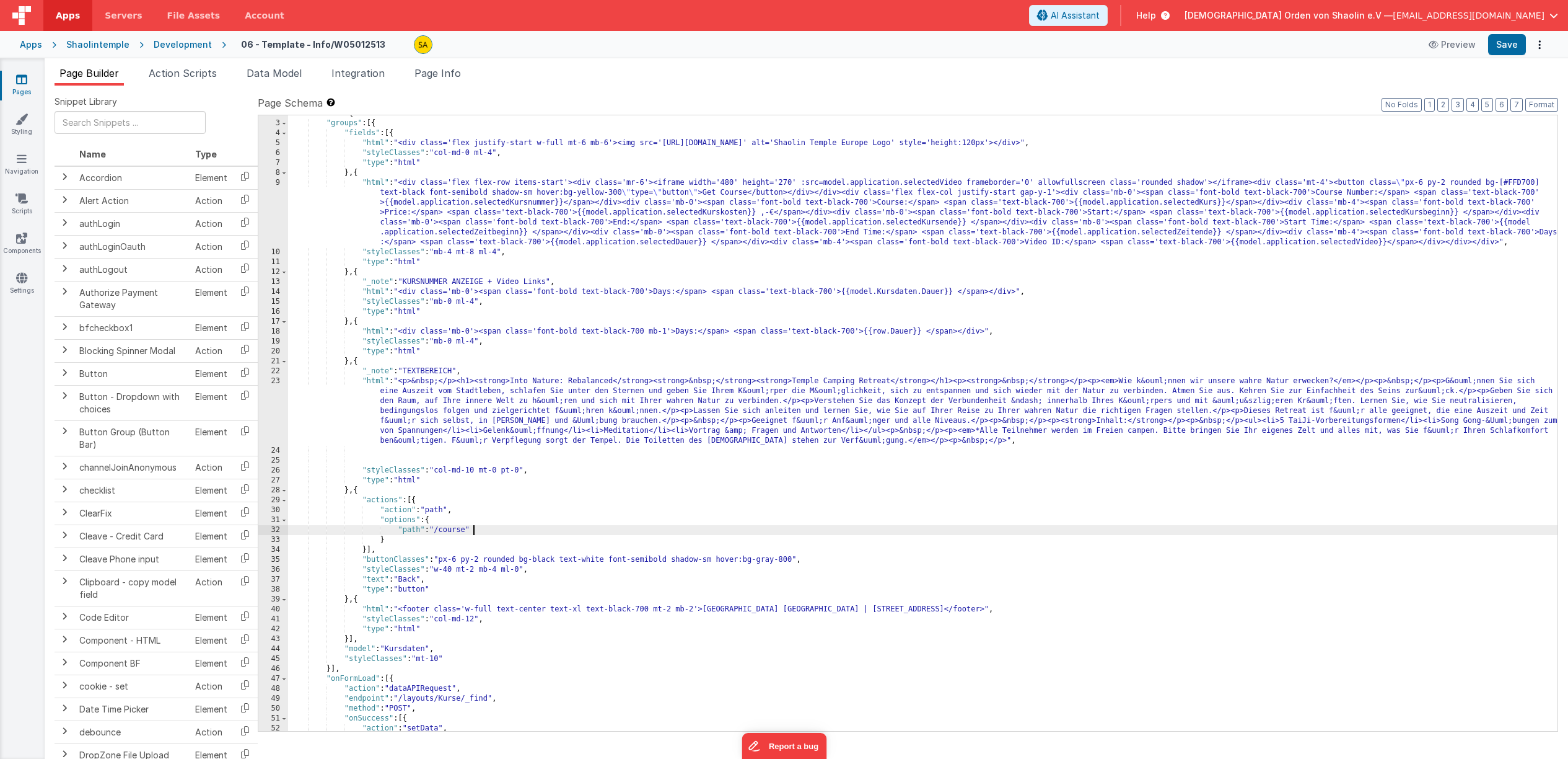
click at [710, 529] on div ""schema" : { "groups" : [{ "fields" : [{ "html" : "<div class='flex justify-sta…" at bounding box center [923, 427] width 1269 height 636
click at [1100, 21] on span "AI Assistant" at bounding box center [1076, 15] width 49 height 13
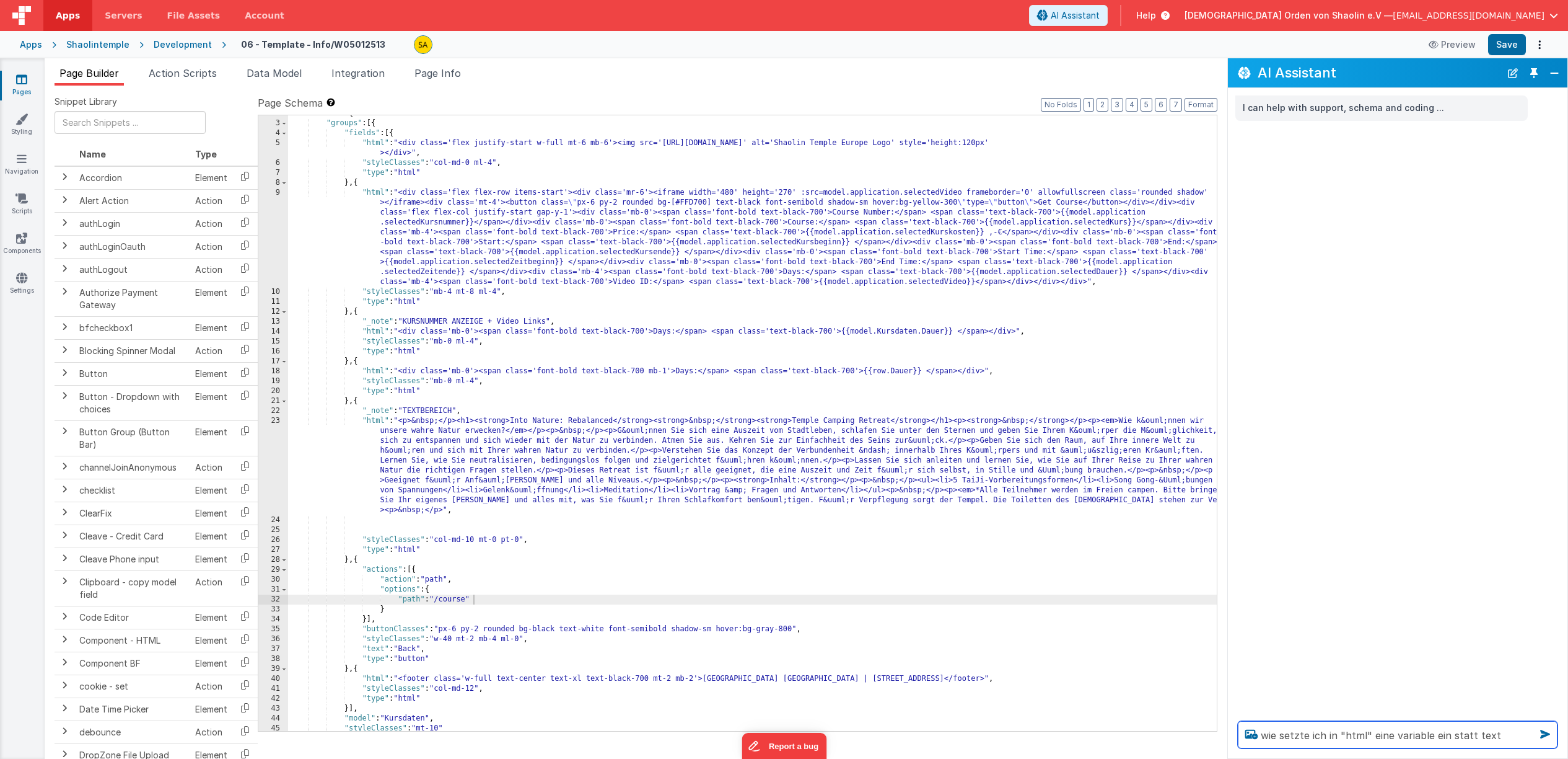
type textarea "wie setzte ich in "html" eine variable ein statt text"
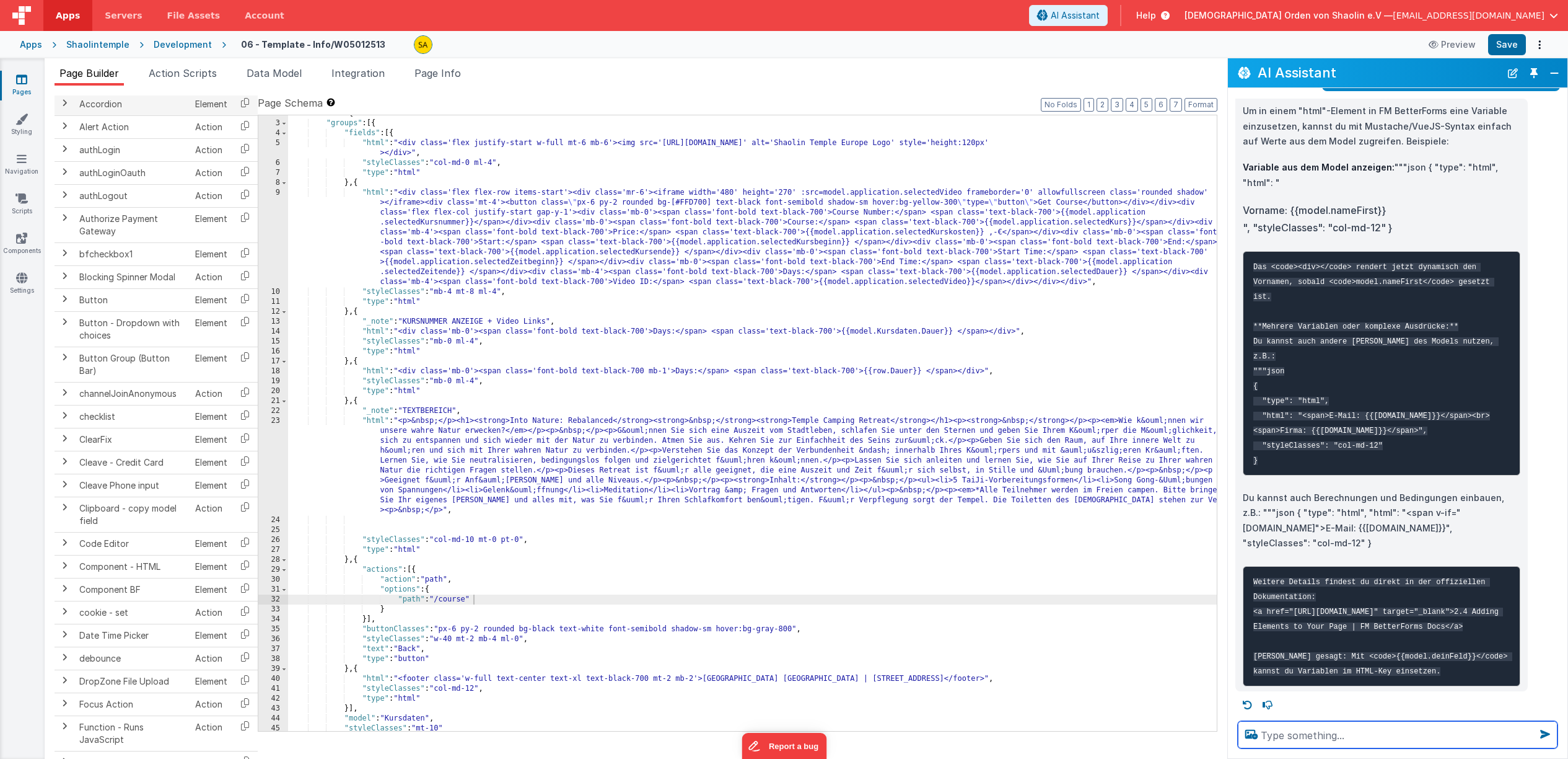
scroll to position [81, 0]
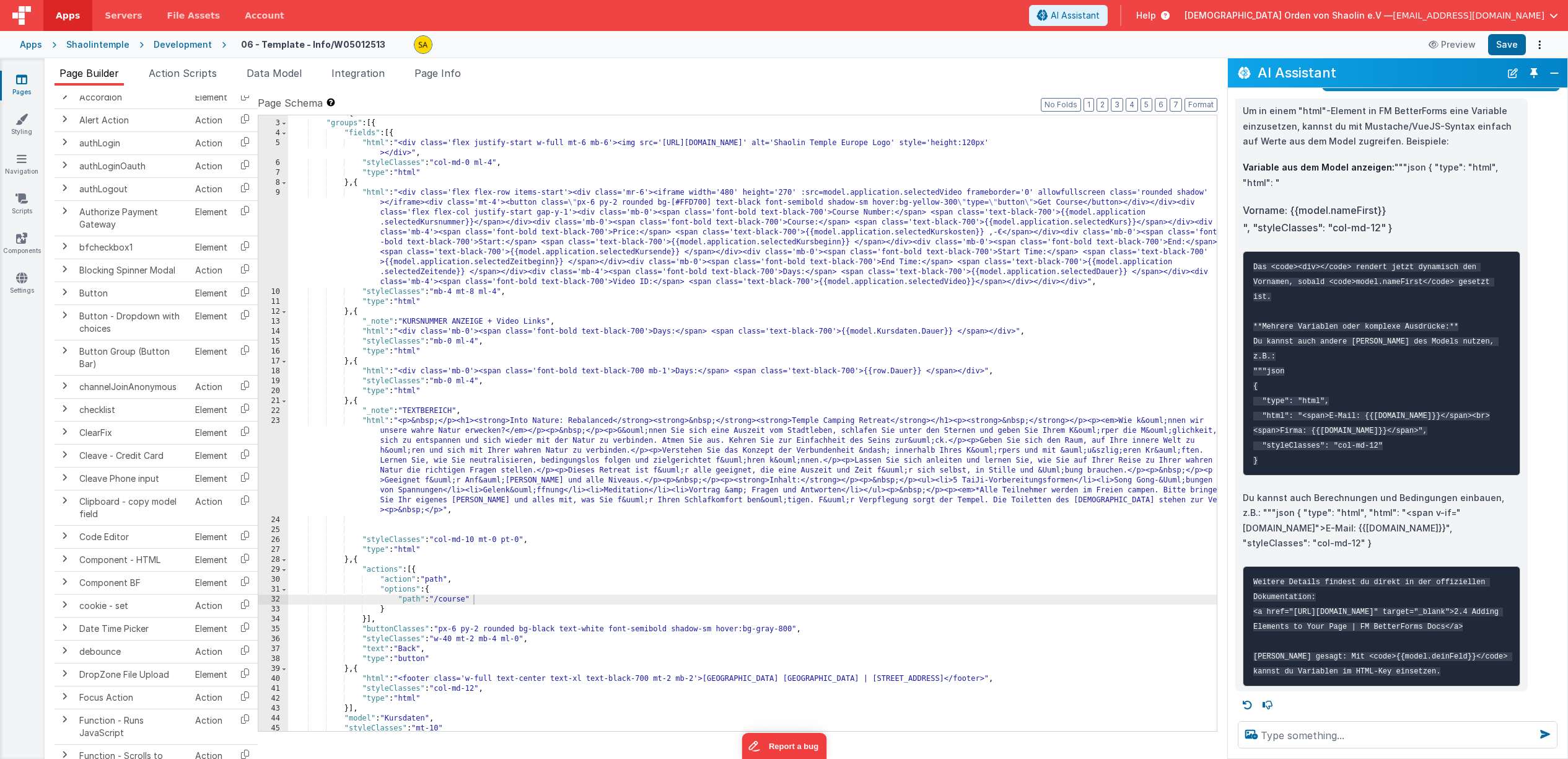
click at [26, 87] on link "Pages" at bounding box center [21, 85] width 44 height 24
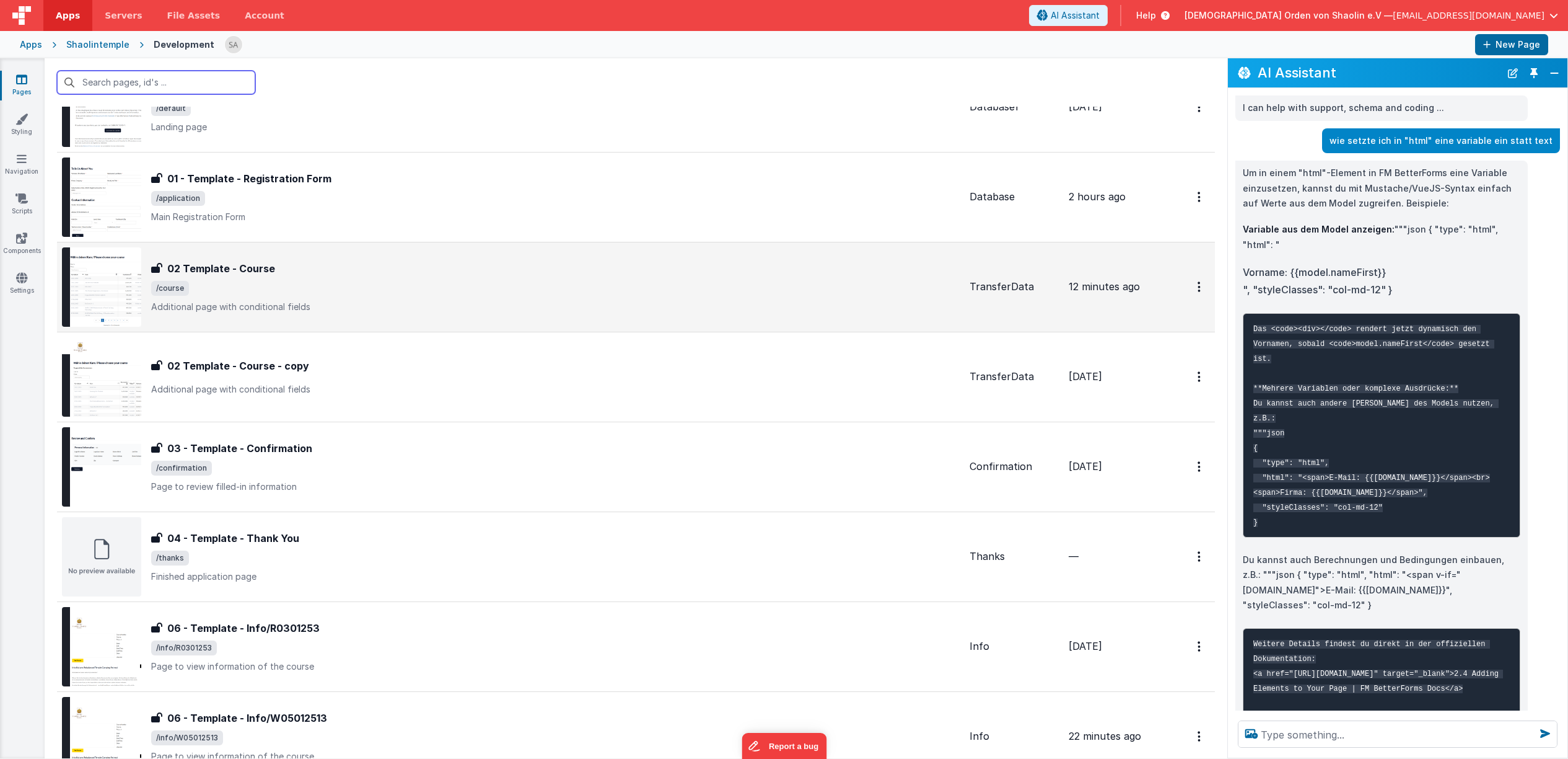
scroll to position [76, 0]
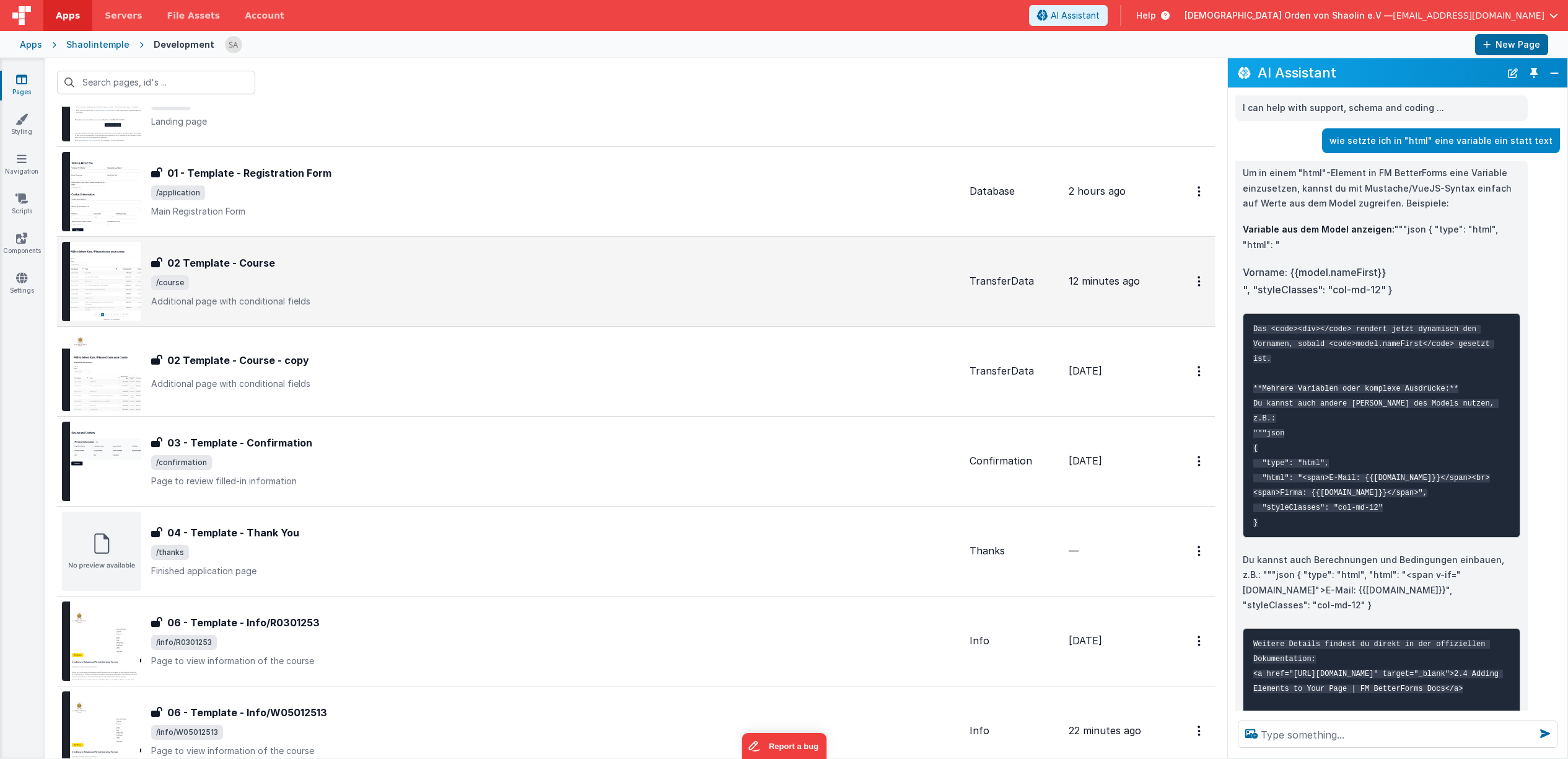
click at [456, 305] on p "Additional page with conditional fields" at bounding box center [555, 302] width 808 height 13
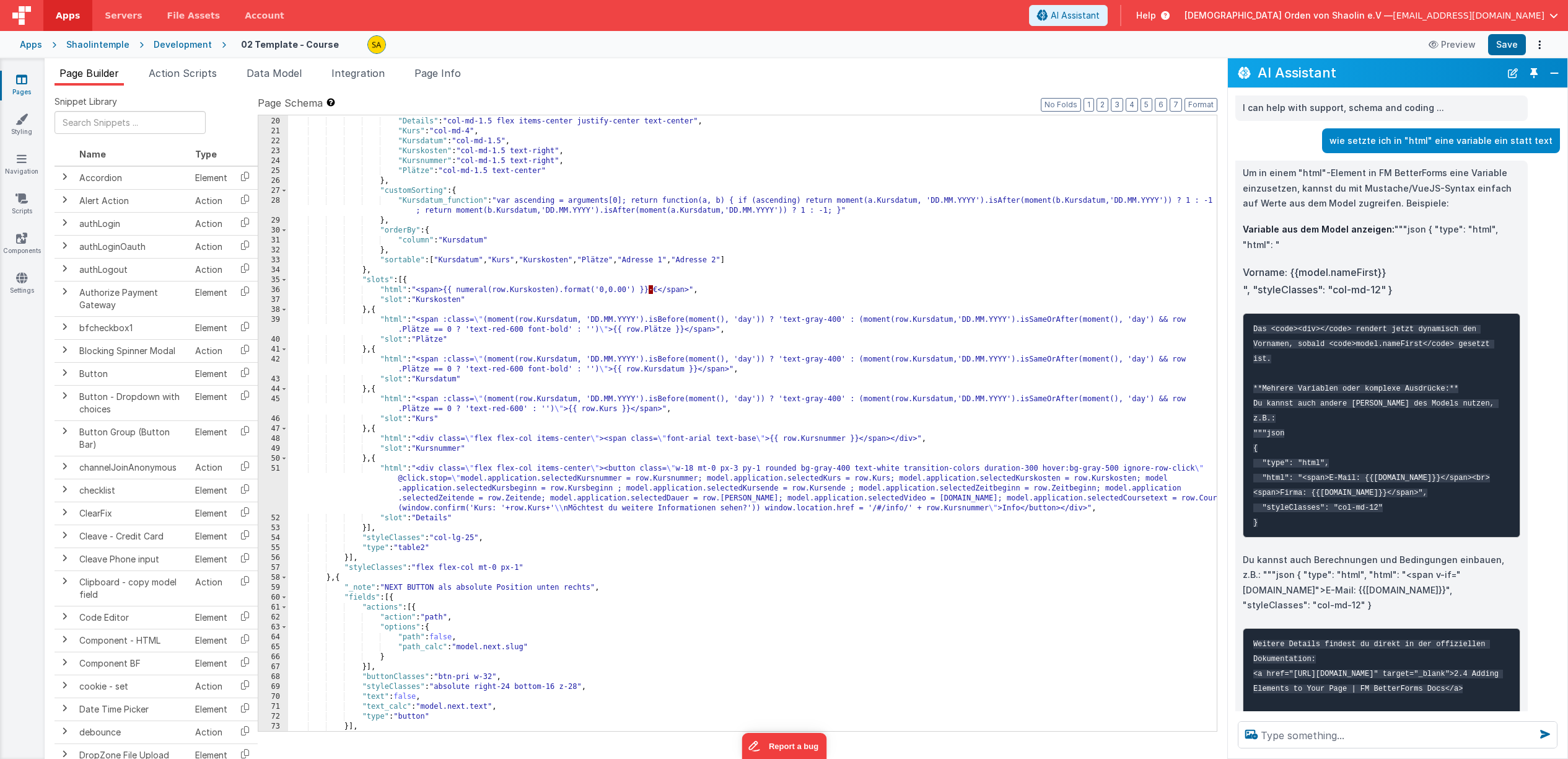
scroll to position [187, 0]
drag, startPoint x: 1113, startPoint y: 497, endPoint x: 952, endPoint y: 496, distance: 161.0
click at [952, 496] on div ""Adresse 2" : "col-md-2" , "Details" : "col-md-1.5 flex items-center justify-ce…" at bounding box center [752, 423] width 929 height 636
click at [18, 85] on icon at bounding box center [22, 80] width 11 height 13
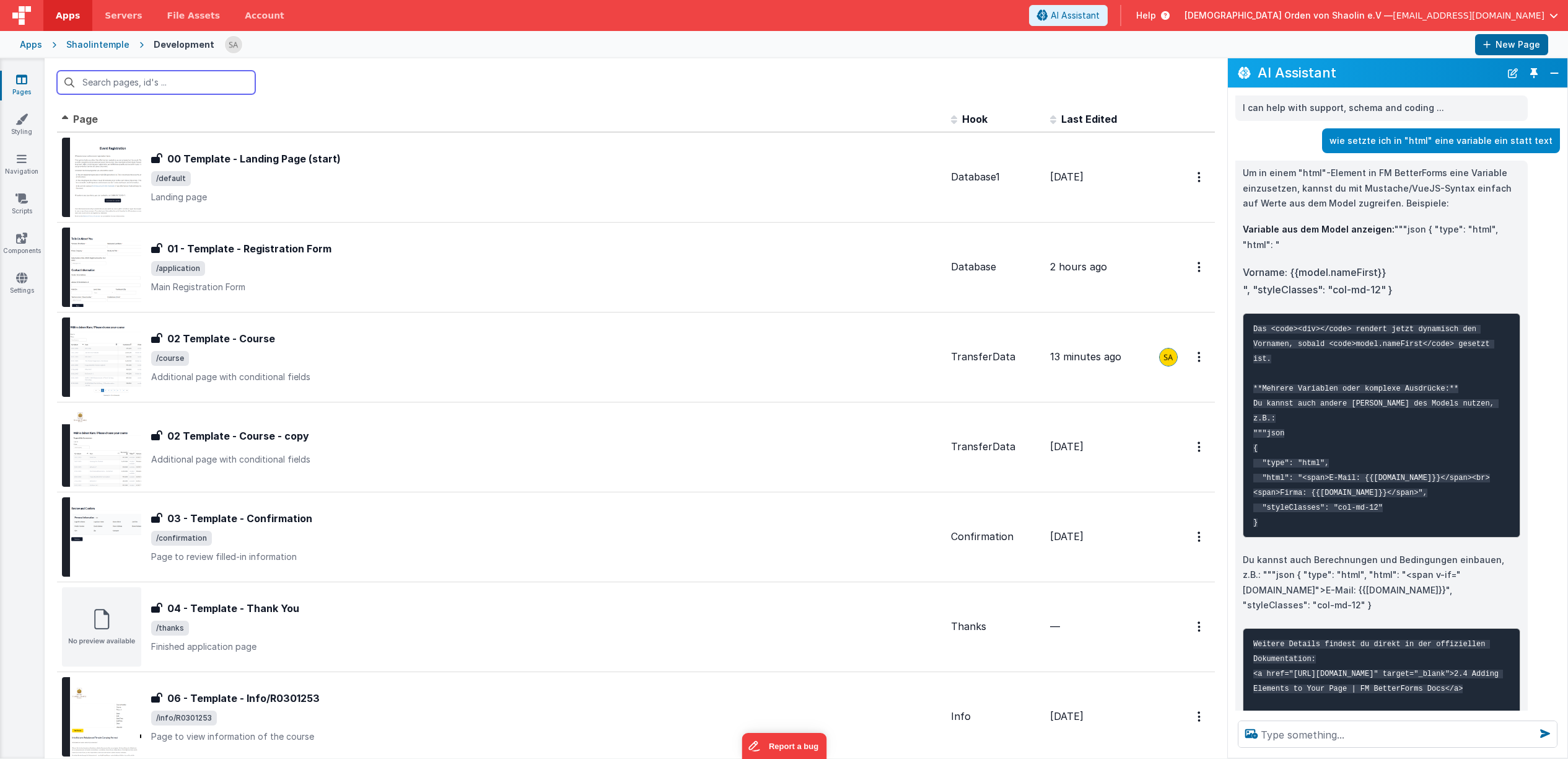
scroll to position [154, 0]
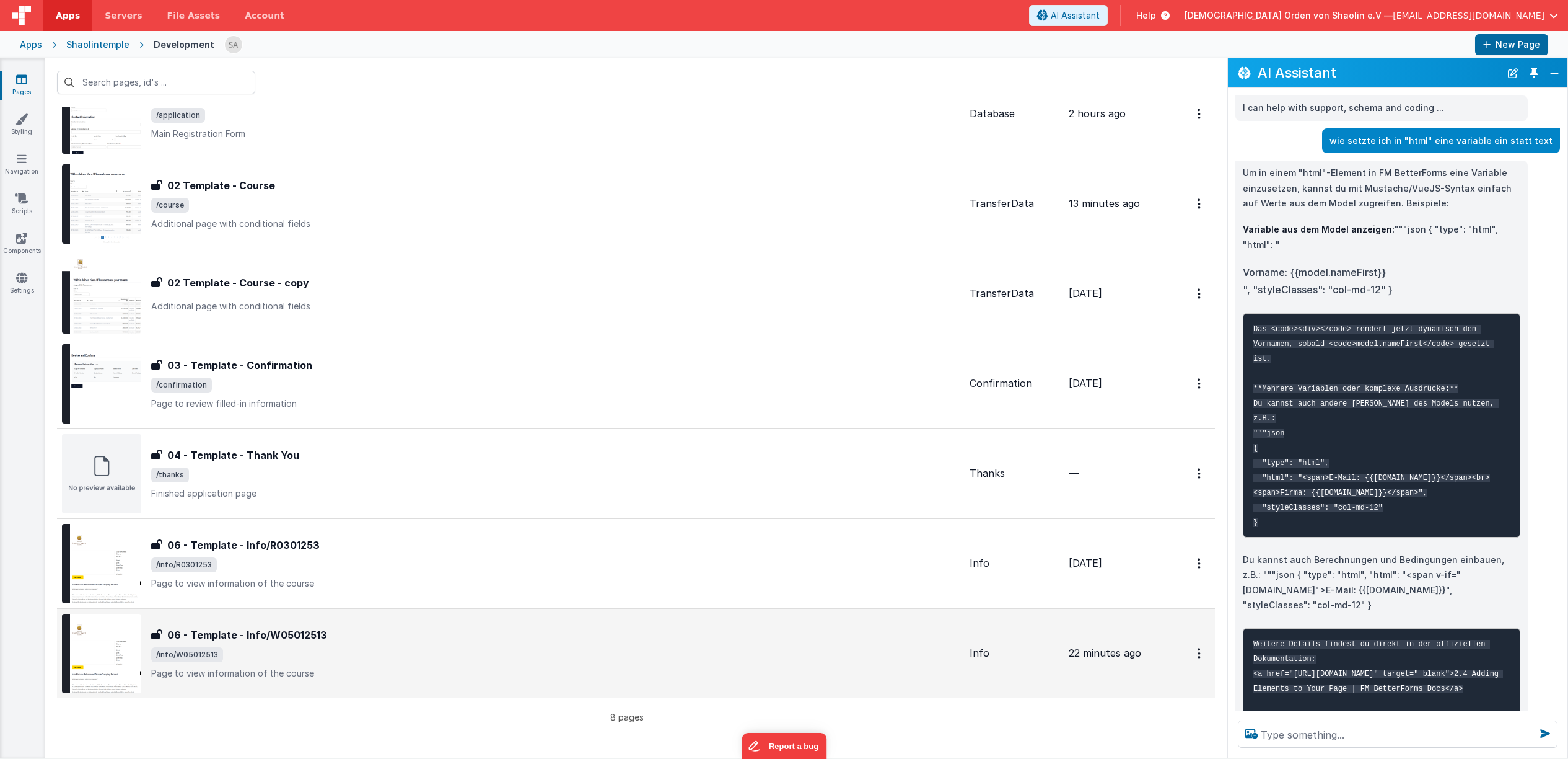
click at [468, 653] on span "/info/W05012513" at bounding box center [555, 655] width 808 height 14
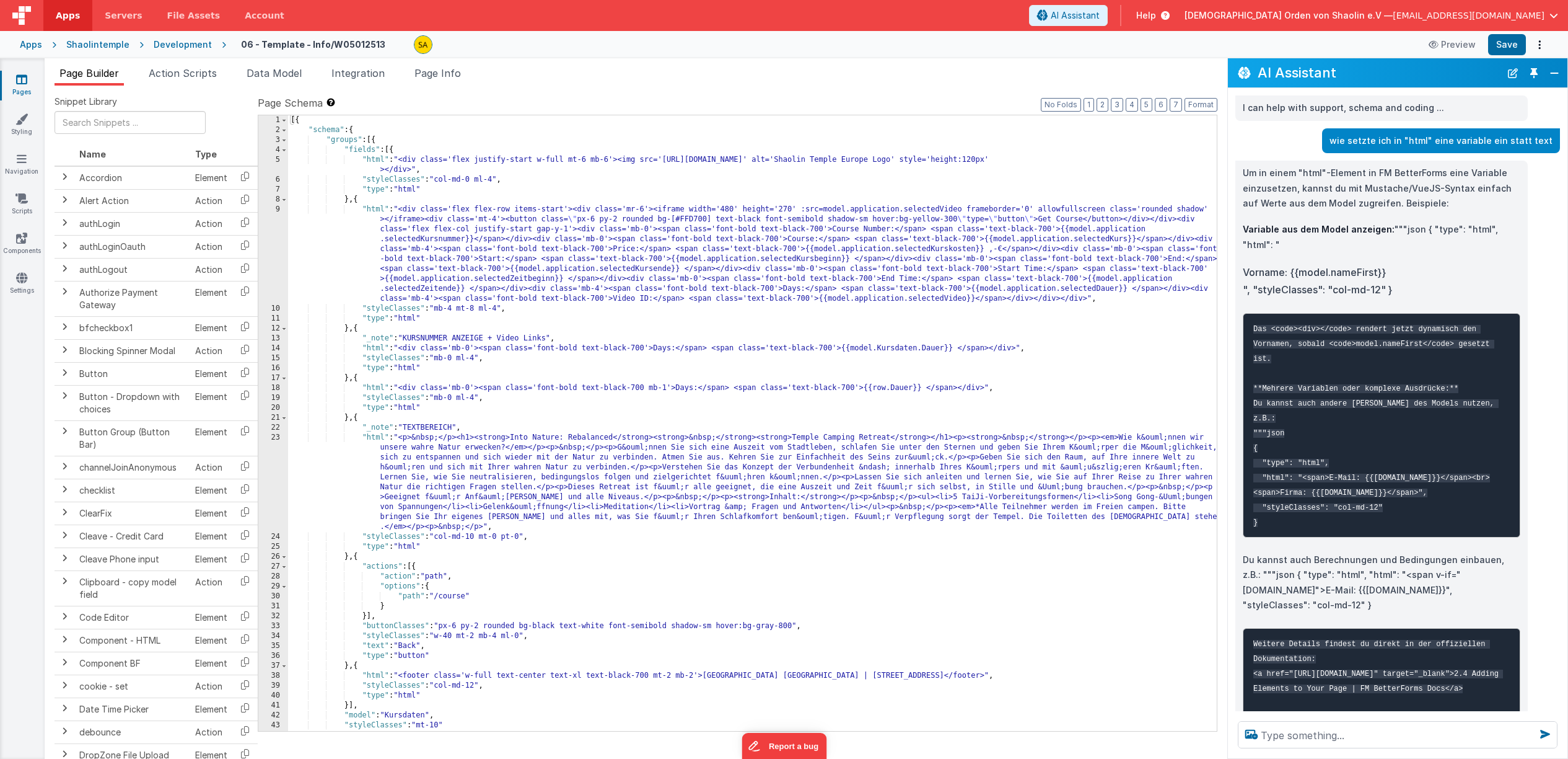
click at [400, 438] on div "[{ "schema" : { "groups" : [{ "fields" : [{ "html" : "<div class='flex justify-…" at bounding box center [752, 433] width 929 height 636
click at [397, 436] on div "[{ "schema" : { "groups" : [{ "fields" : [{ "html" : "<div class='flex justify-…" at bounding box center [752, 433] width 929 height 636
paste textarea
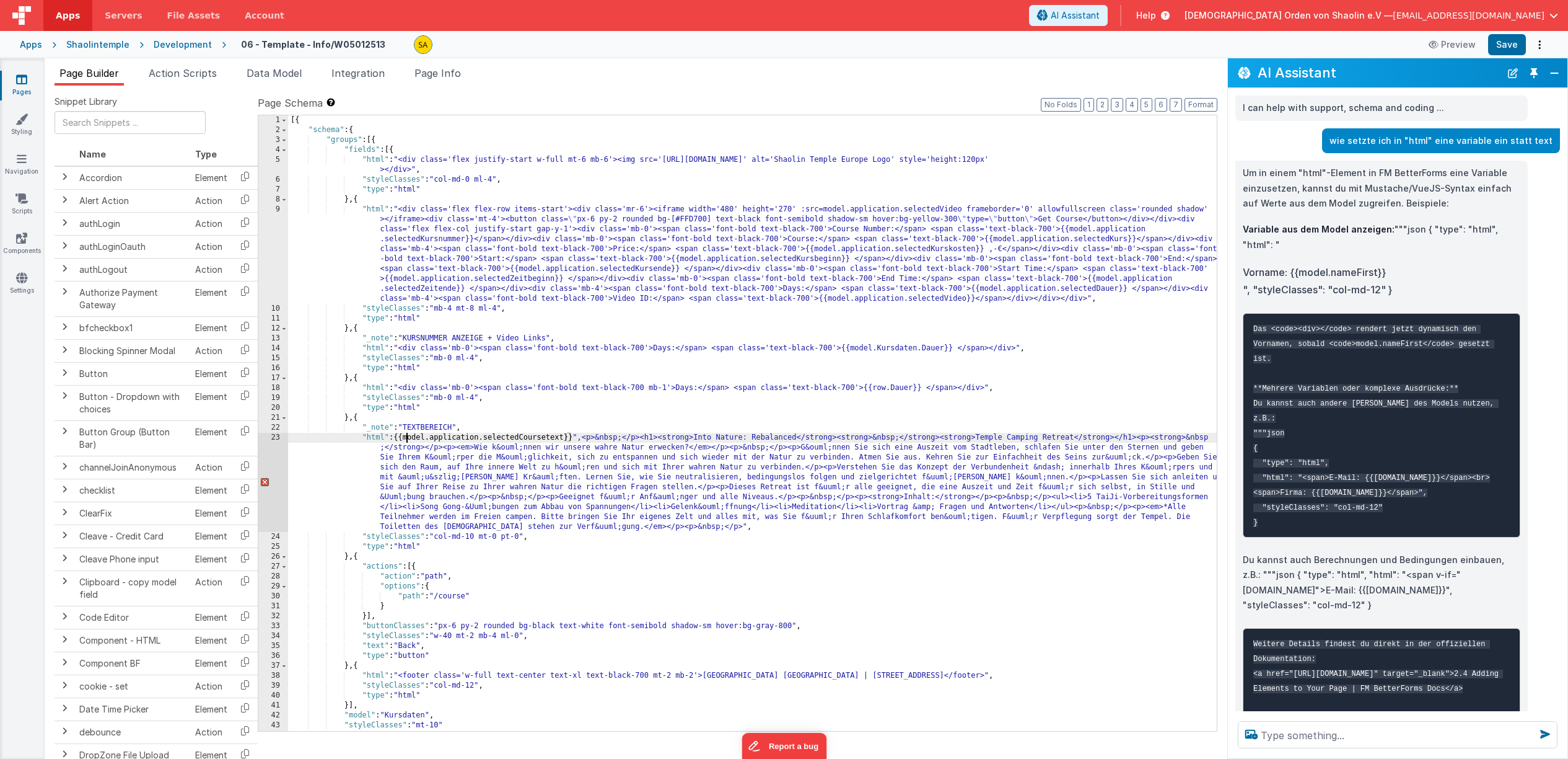
click at [407, 437] on div "[{ "schema" : { "groups" : [{ "fields" : [{ "html" : "<div class='flex justify-…" at bounding box center [752, 433] width 929 height 636
click at [594, 437] on div "[{ "schema" : { "groups" : [{ "fields" : [{ "html" : "<div class='flex justify-…" at bounding box center [752, 433] width 929 height 636
click at [397, 438] on div "[{ "schema" : { "groups" : [{ "fields" : [{ "html" : "<div class='flex justify-…" at bounding box center [752, 433] width 929 height 636
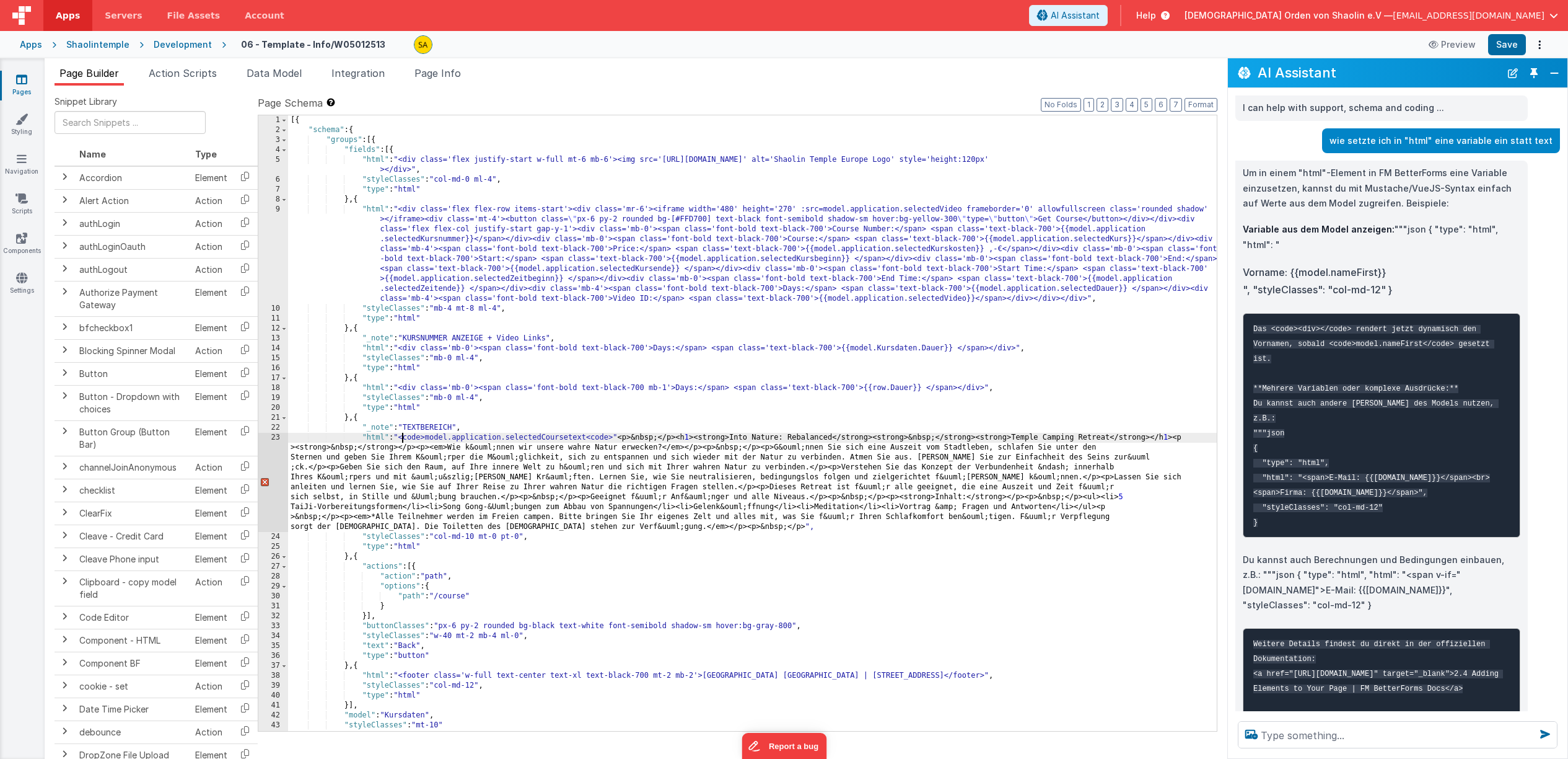
drag, startPoint x: 617, startPoint y: 437, endPoint x: 622, endPoint y: 446, distance: 10.3
click at [617, 437] on div "[{ "schema" : { "groups" : [{ "fields" : [{ "html" : "<div class='flex justify-…" at bounding box center [752, 433] width 929 height 636
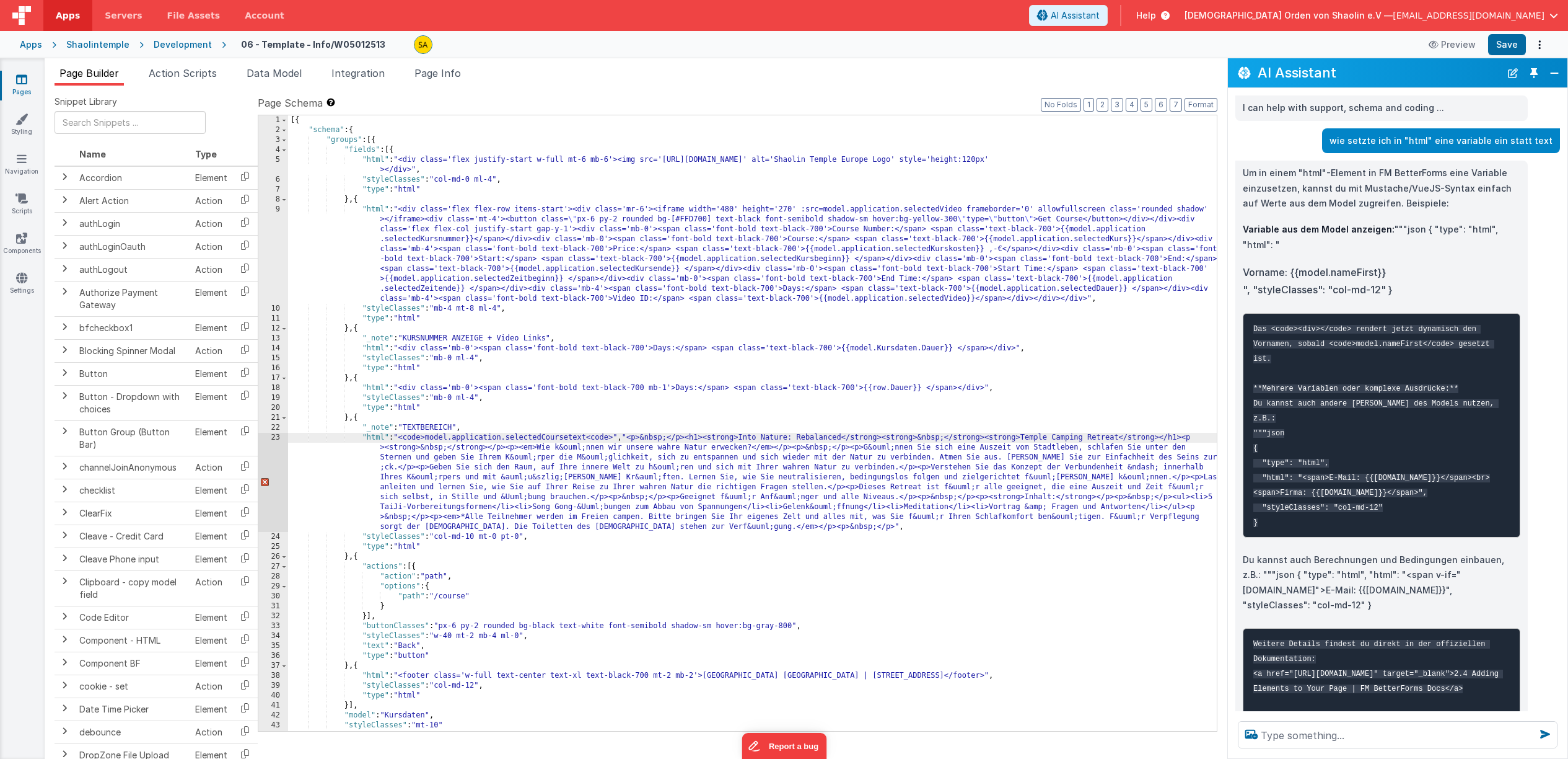
scroll to position [66, 0]
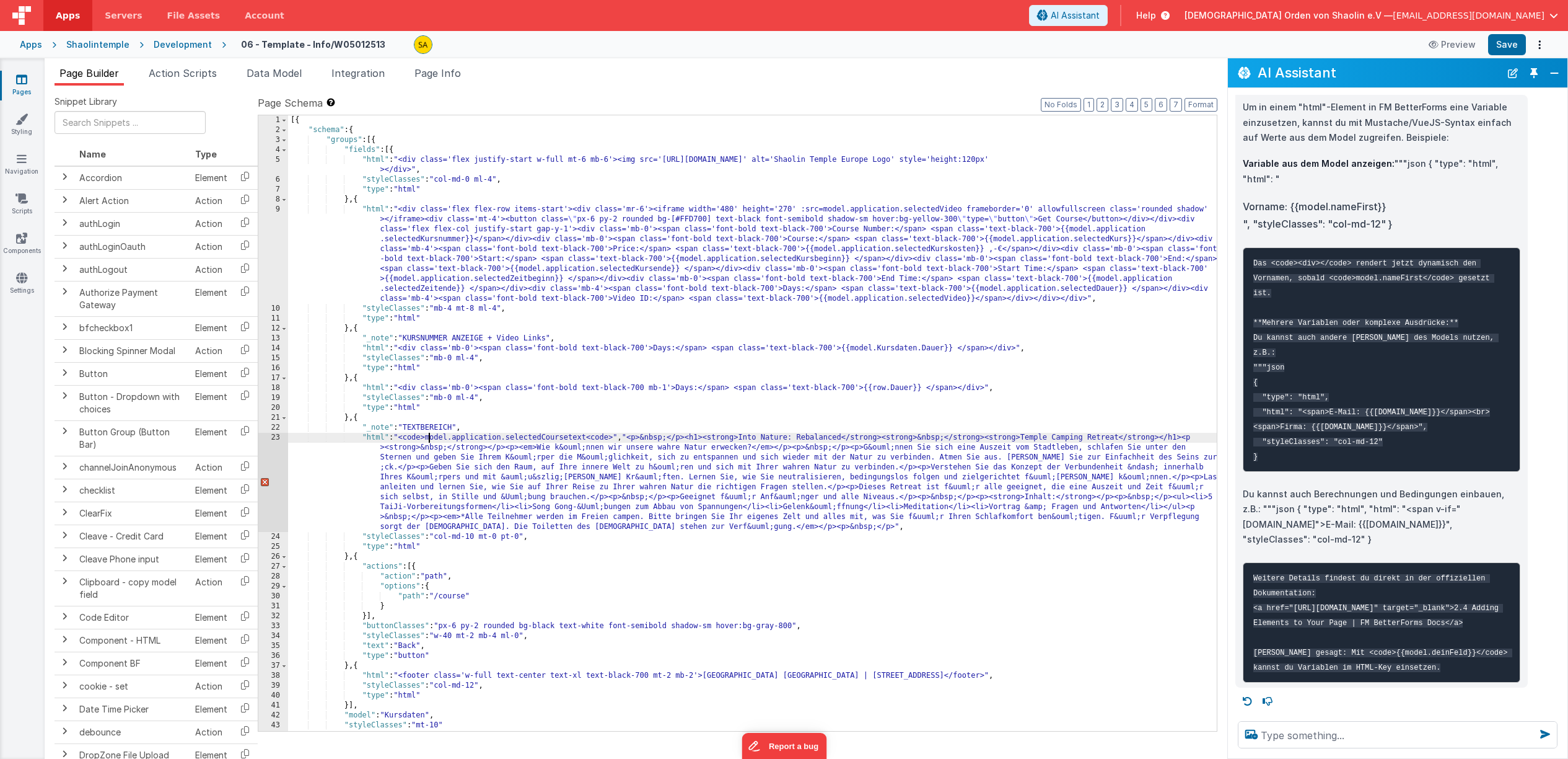
click at [428, 438] on div "[{ "schema" : { "groups" : [{ "fields" : [{ "html" : "<div class='flex justify-…" at bounding box center [752, 433] width 929 height 636
click at [625, 437] on div "[{ "schema" : { "groups" : [{ "fields" : [{ "html" : "<div class='flex justify-…" at bounding box center [752, 433] width 929 height 636
click at [643, 439] on div "[{ "schema" : { "groups" : [{ "fields" : [{ "html" : "<div class='flex justify-…" at bounding box center [752, 433] width 929 height 636
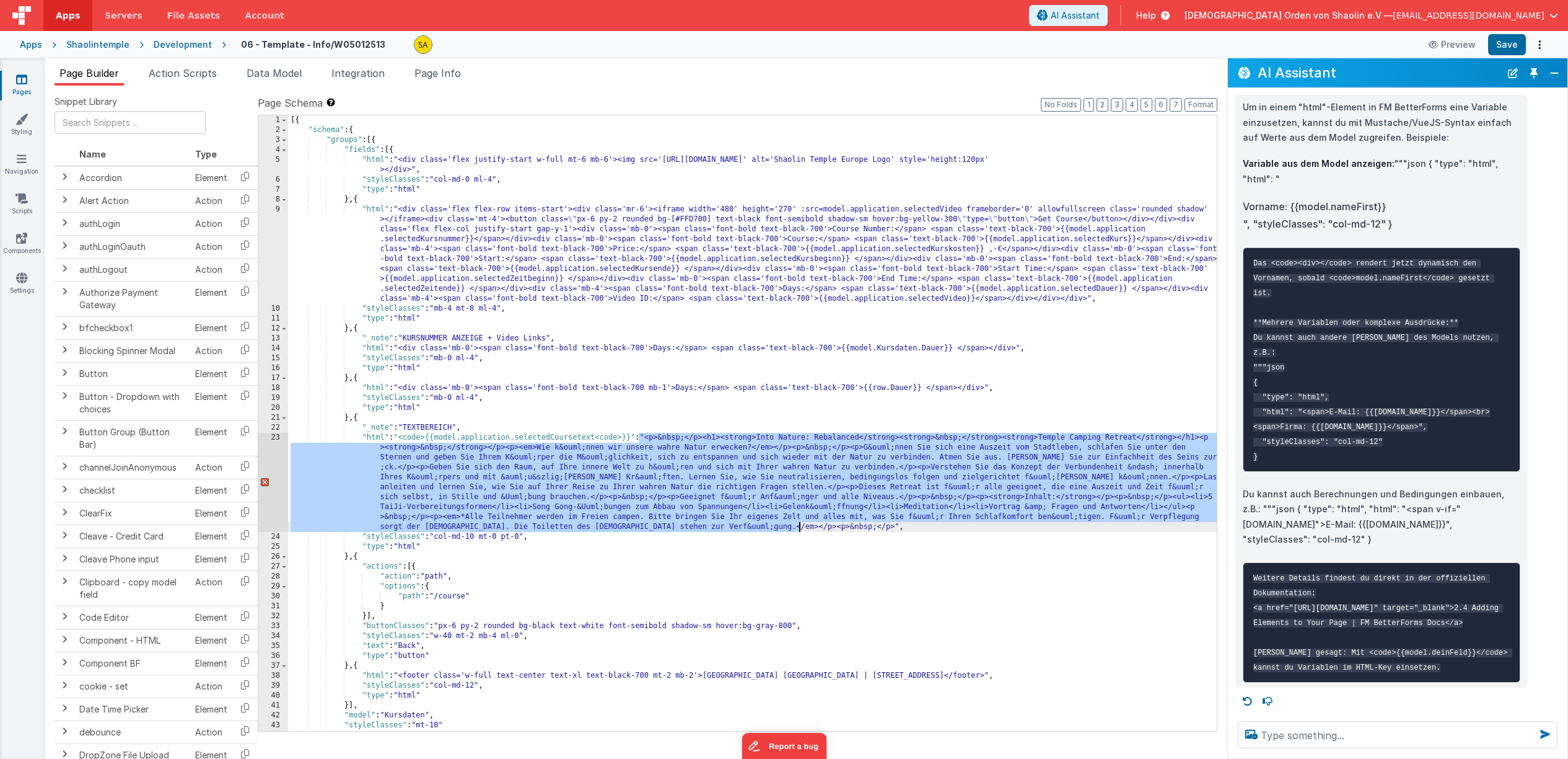
drag, startPoint x: 639, startPoint y: 438, endPoint x: 869, endPoint y: 530, distance: 247.7
click at [869, 530] on div "[{ "schema" : { "groups" : [{ "fields" : [{ "html" : "<div class='flex justify-…" at bounding box center [752, 433] width 929 height 636
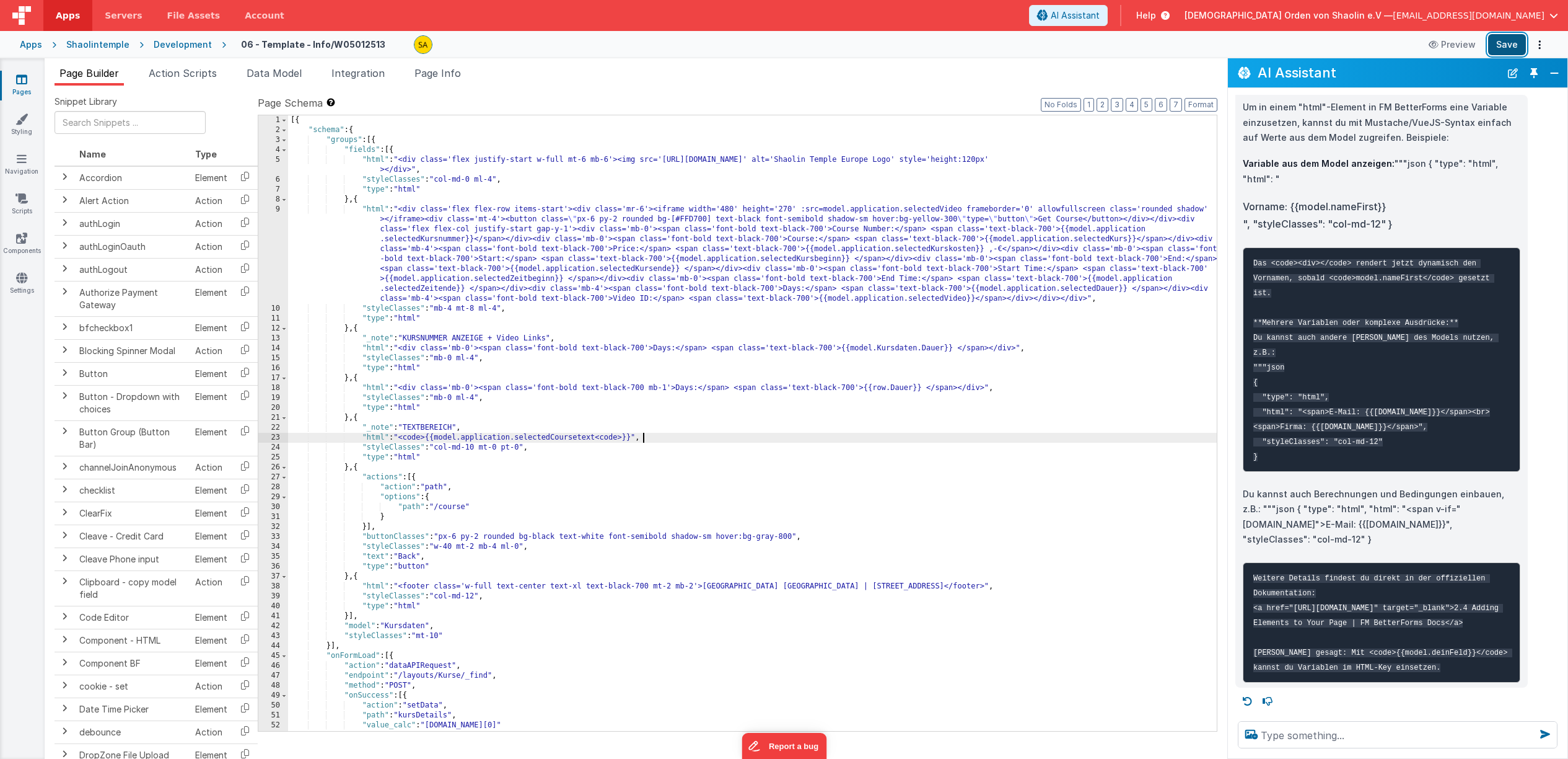
click at [1496, 46] on button "Save" at bounding box center [1507, 44] width 38 height 21
drag, startPoint x: 435, startPoint y: 438, endPoint x: 449, endPoint y: 471, distance: 35.8
click at [435, 439] on div "[{ "schema" : { "groups" : [{ "fields" : [{ "html" : "<div class='flex justify-…" at bounding box center [752, 433] width 929 height 636
click at [626, 439] on div "[{ "schema" : { "groups" : [{ "fields" : [{ "html" : "<div class='flex justify-…" at bounding box center [752, 433] width 929 height 636
click at [1514, 44] on button "Save" at bounding box center [1507, 44] width 38 height 21
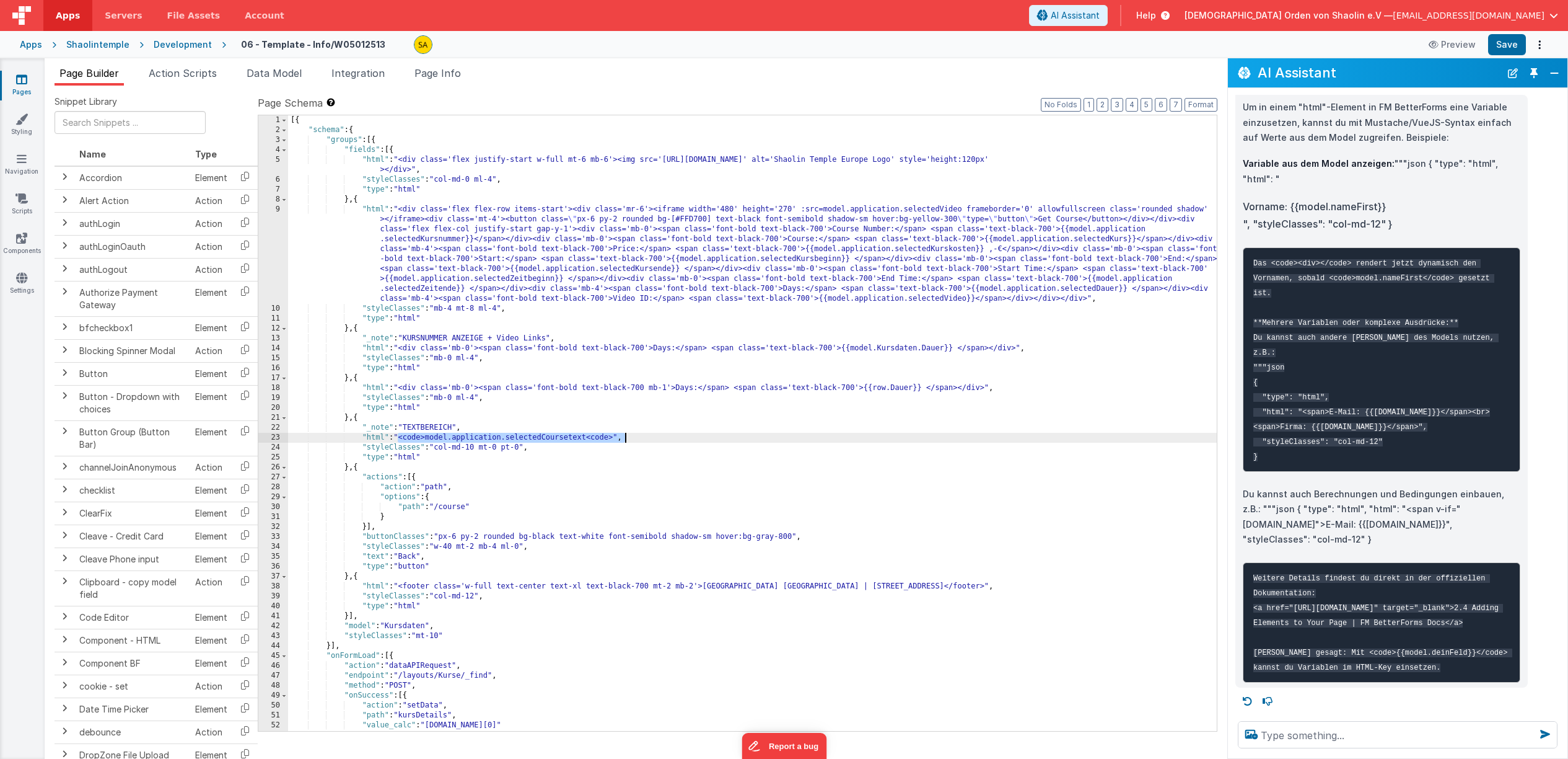
drag, startPoint x: 396, startPoint y: 437, endPoint x: 635, endPoint y: 439, distance: 239.0
click at [635, 439] on div "[{ "schema" : { "groups" : [{ "fields" : [{ "html" : "<div class='flex justify-…" at bounding box center [752, 433] width 929 height 636
click at [24, 83] on icon at bounding box center [22, 80] width 11 height 13
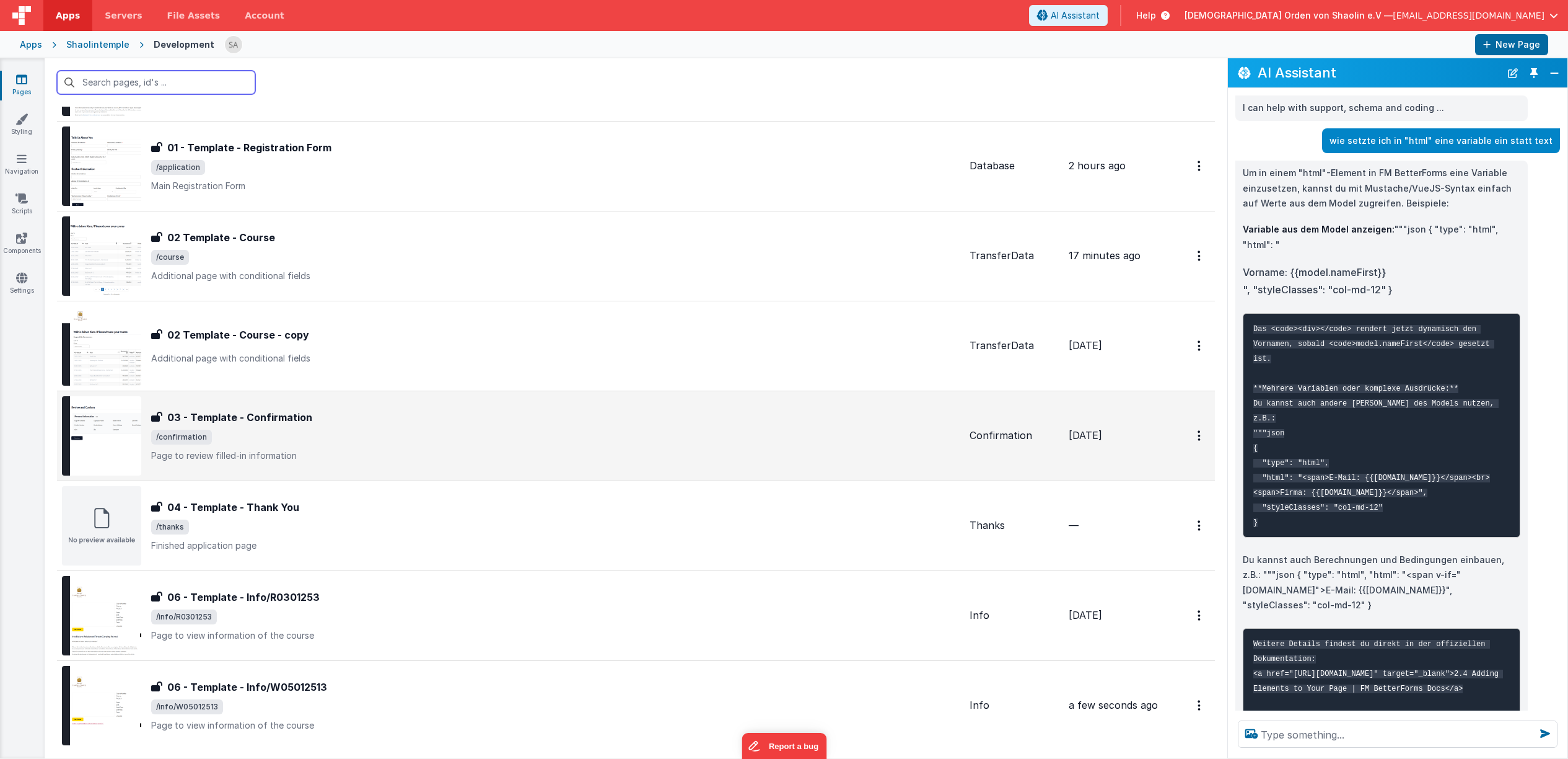
scroll to position [154, 0]
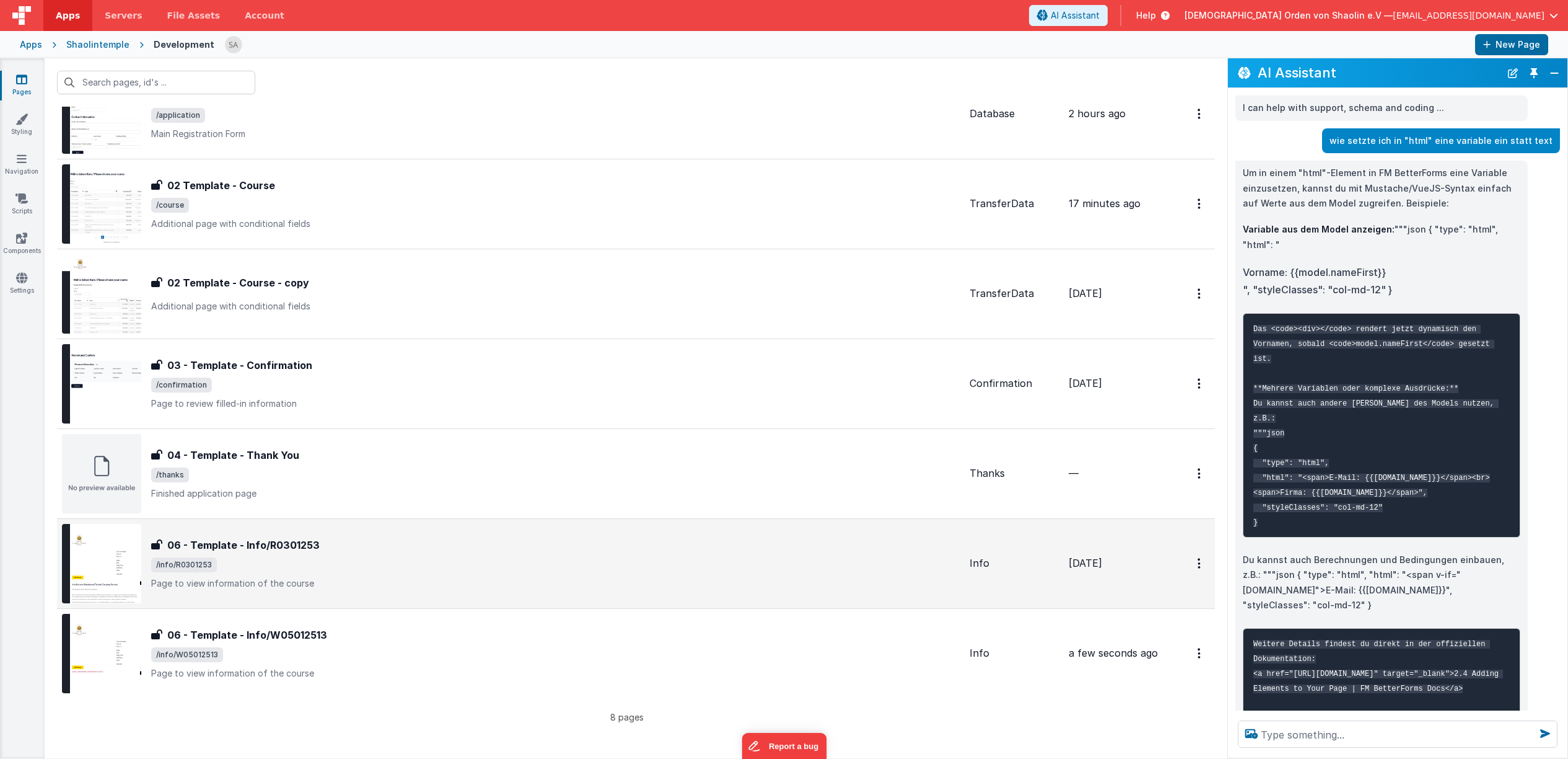
click at [550, 565] on span "/info/R0301253" at bounding box center [555, 564] width 808 height 14
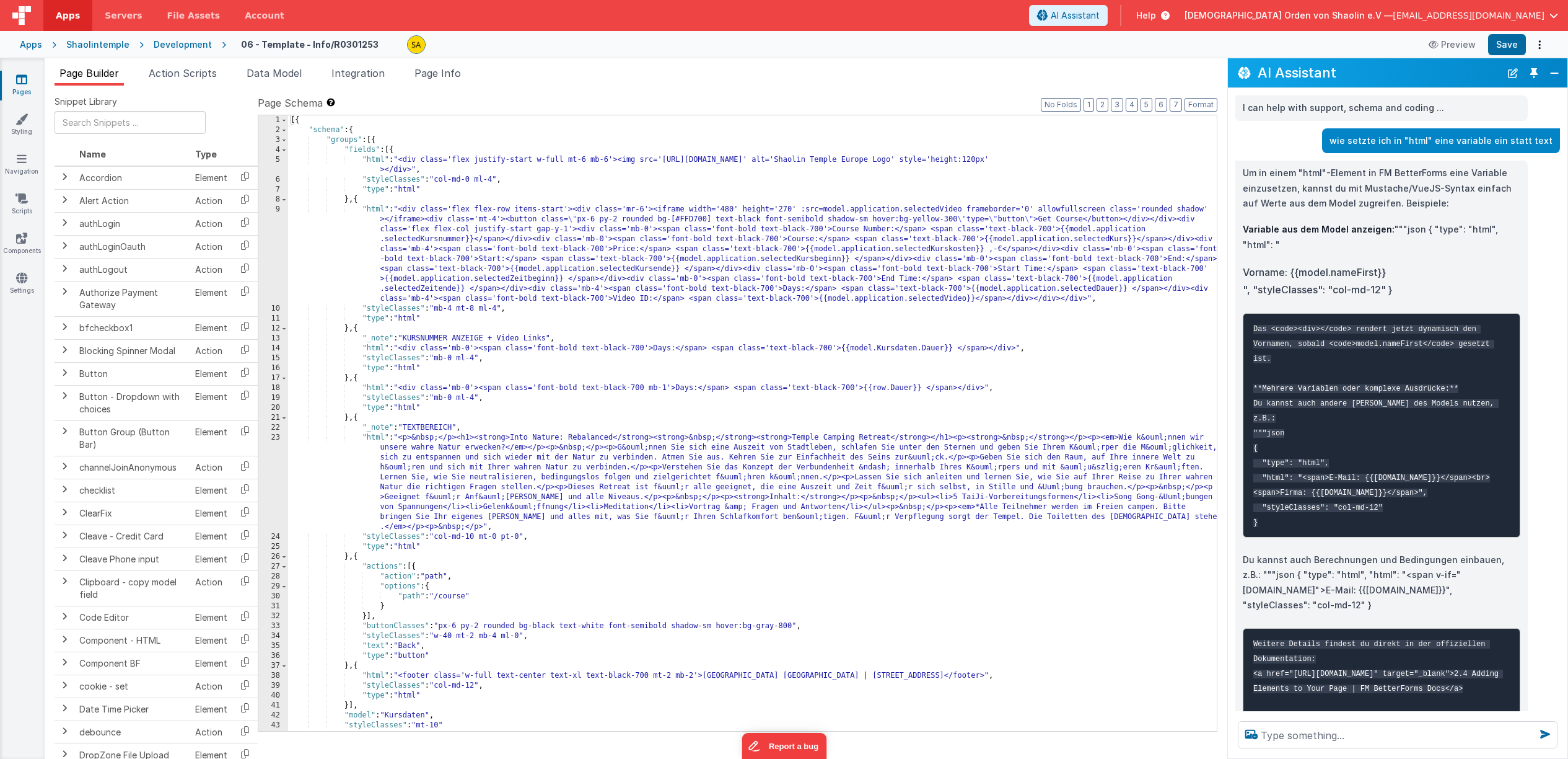
click at [396, 437] on div "[{ "schema" : { "groups" : [{ "fields" : [{ "html" : "<div class='flex justify-…" at bounding box center [752, 433] width 929 height 636
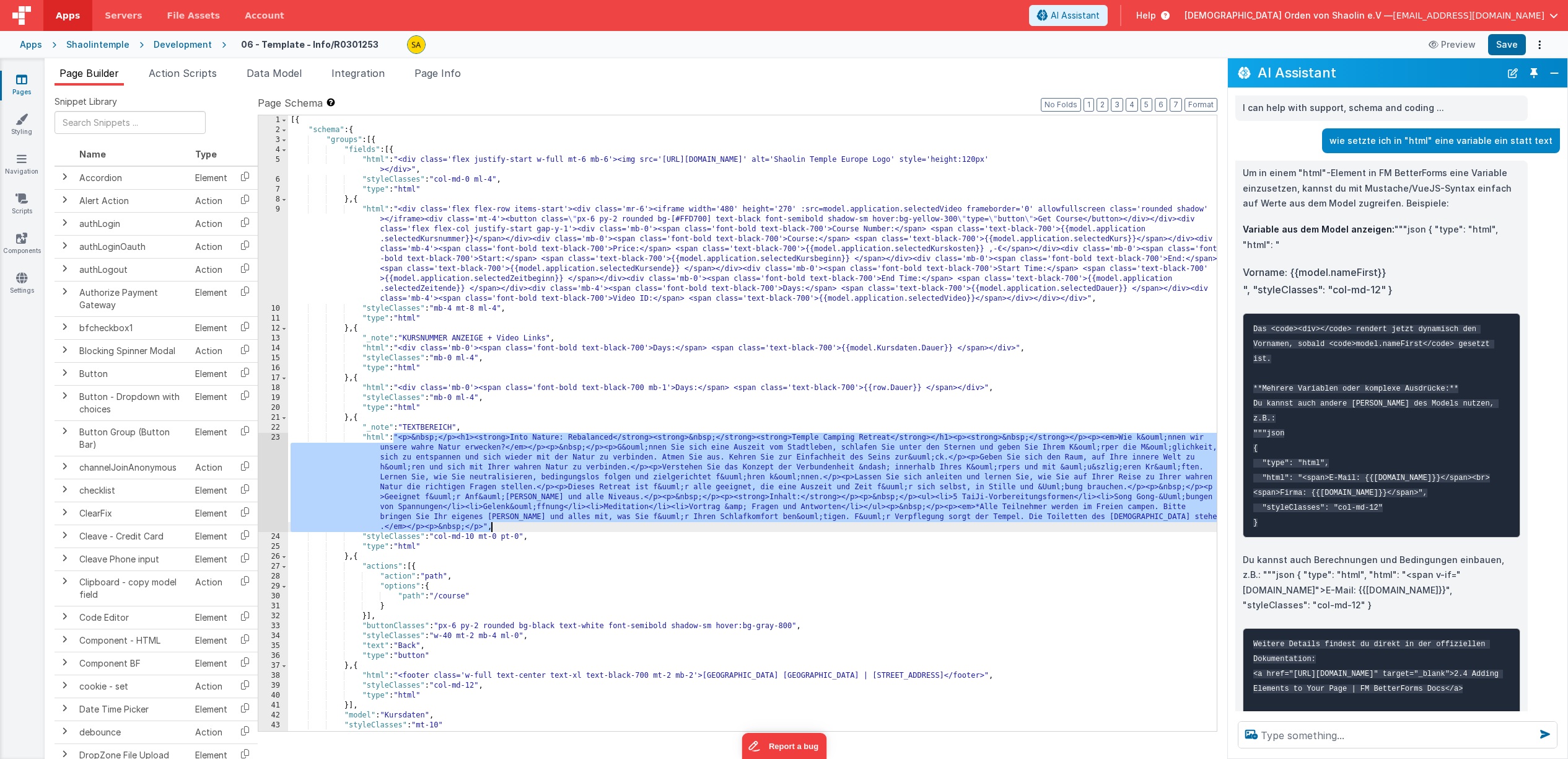
drag, startPoint x: 396, startPoint y: 437, endPoint x: 533, endPoint y: 528, distance: 164.5
click at [533, 528] on div "[{ "schema" : { "groups" : [{ "fields" : [{ "html" : "<div class='flex justify-…" at bounding box center [752, 433] width 929 height 636
click at [22, 85] on link "Pages" at bounding box center [21, 85] width 44 height 24
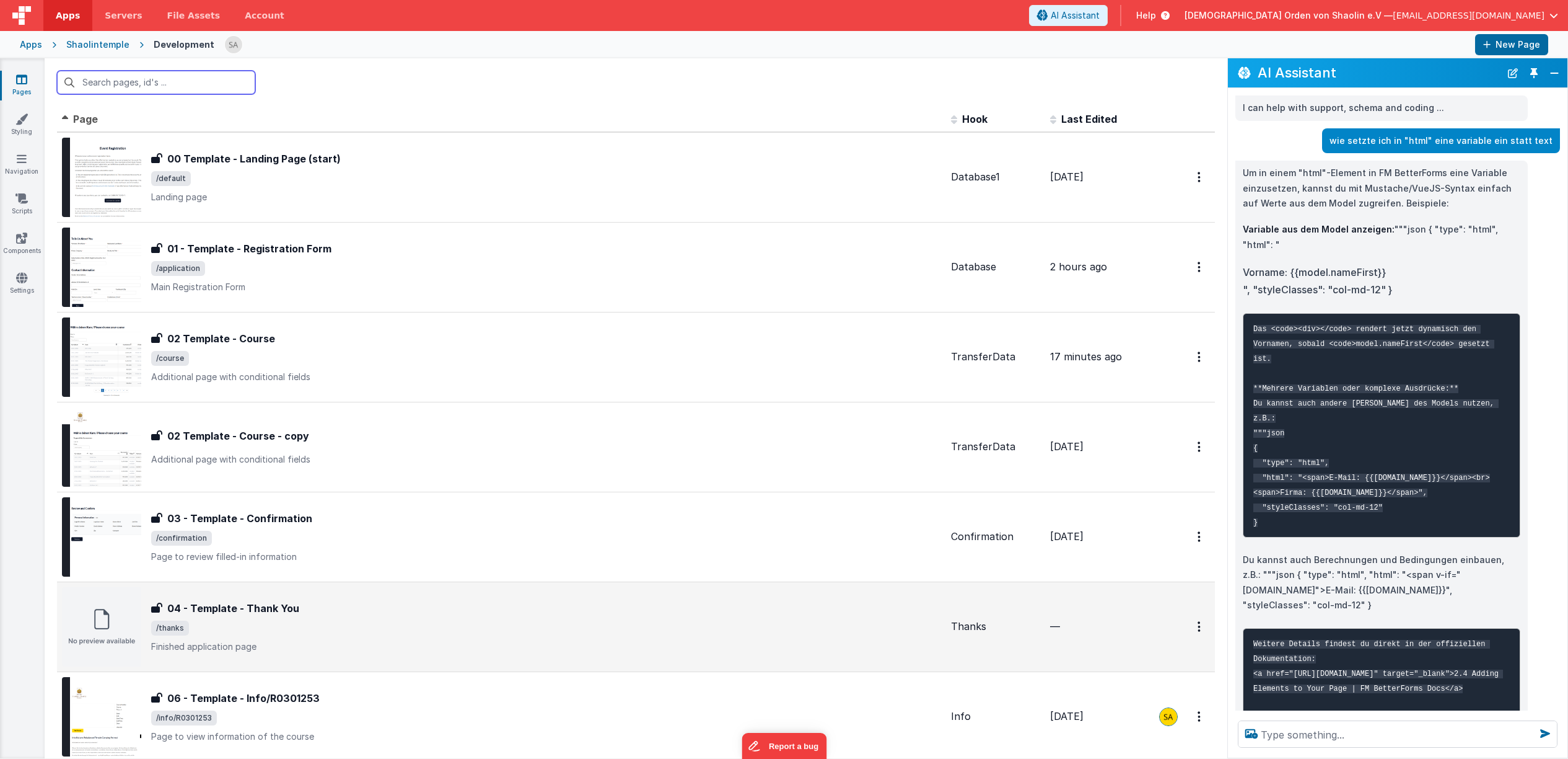
scroll to position [154, 0]
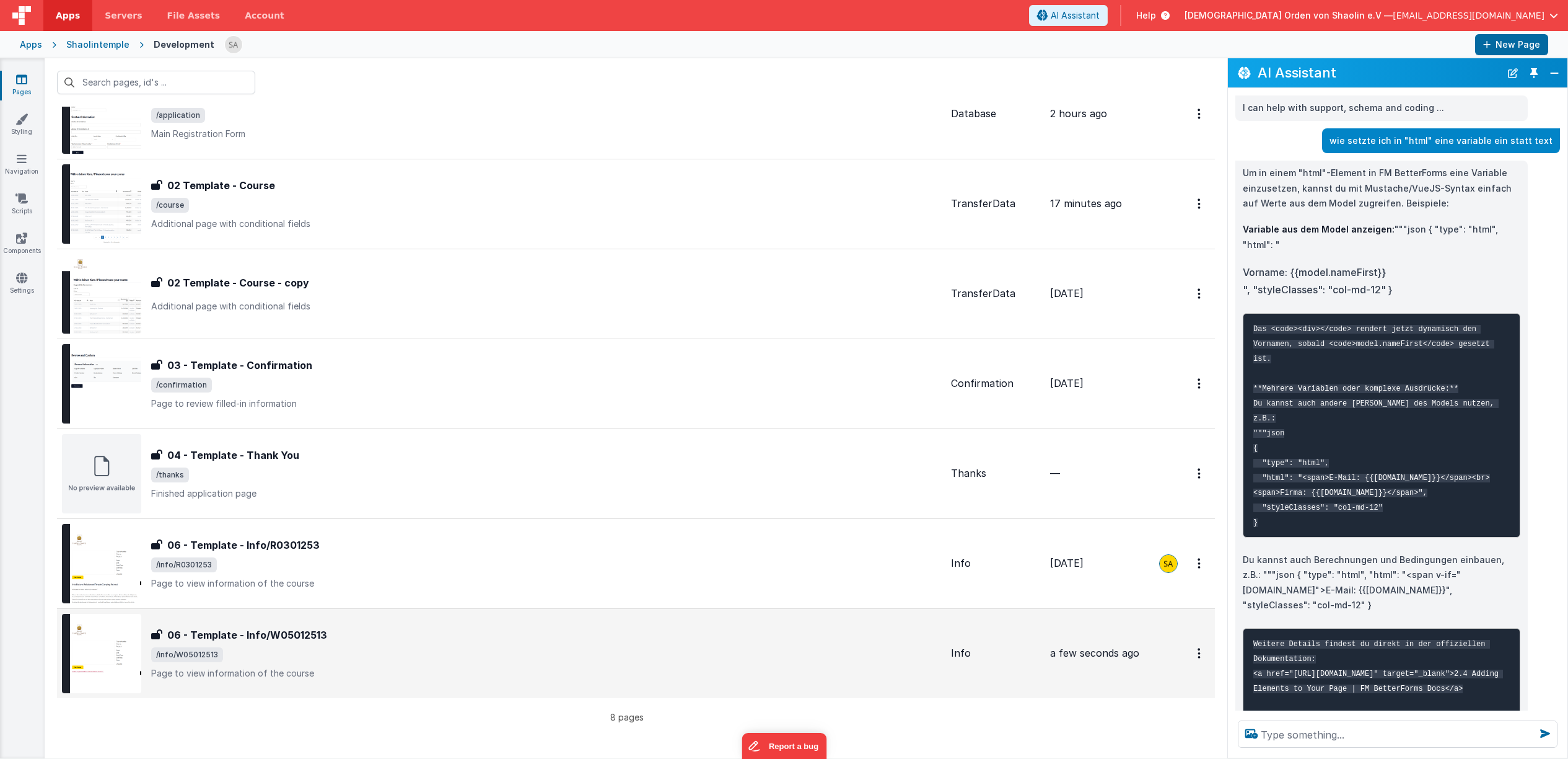
click at [453, 641] on div "06 - Template - Info/W05012513" at bounding box center [546, 635] width 790 height 14
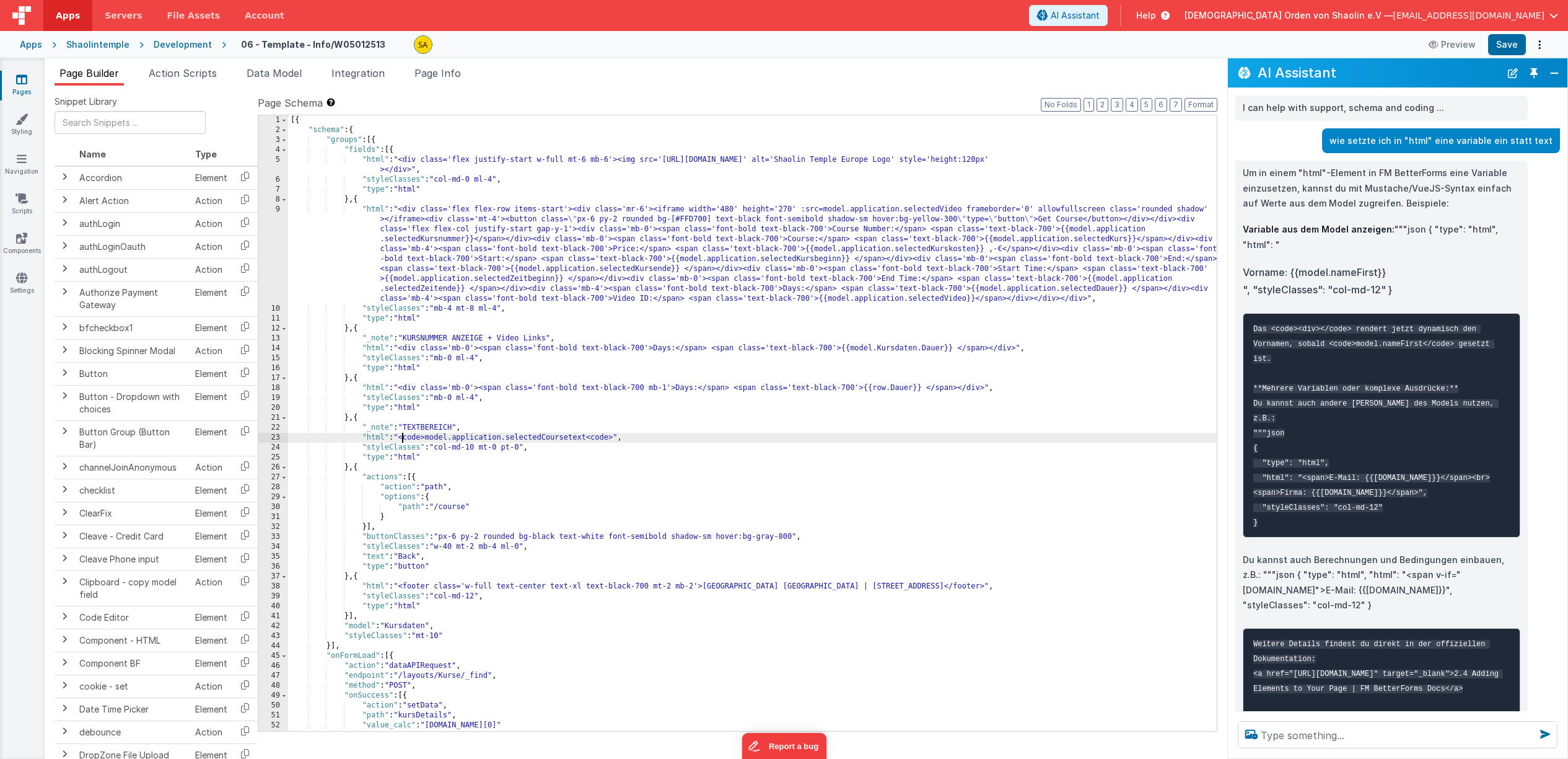
click at [402, 435] on div "[{ "schema" : { "groups" : [{ "fields" : [{ "html" : "<div class='flex justify-…" at bounding box center [752, 433] width 929 height 636
drag, startPoint x: 402, startPoint y: 437, endPoint x: 615, endPoint y: 438, distance: 213.0
click at [615, 438] on div "[{ "schema" : { "groups" : [{ "fields" : [{ "html" : "<div class='flex justify-…" at bounding box center [752, 433] width 929 height 636
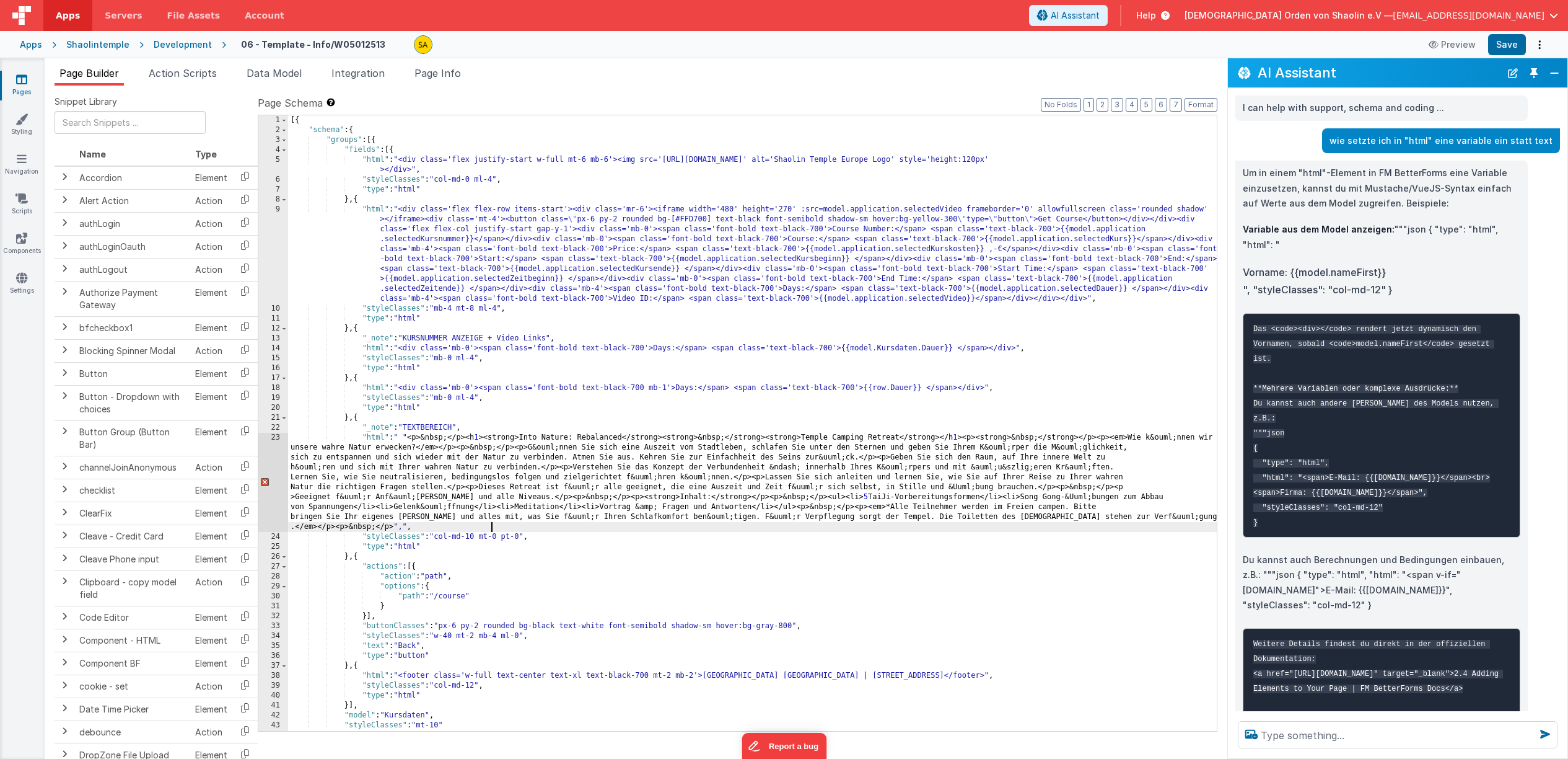
click at [413, 437] on div "[{ "schema" : { "groups" : [{ "fields" : [{ "html" : "<div class='flex justify-…" at bounding box center [752, 433] width 929 height 636
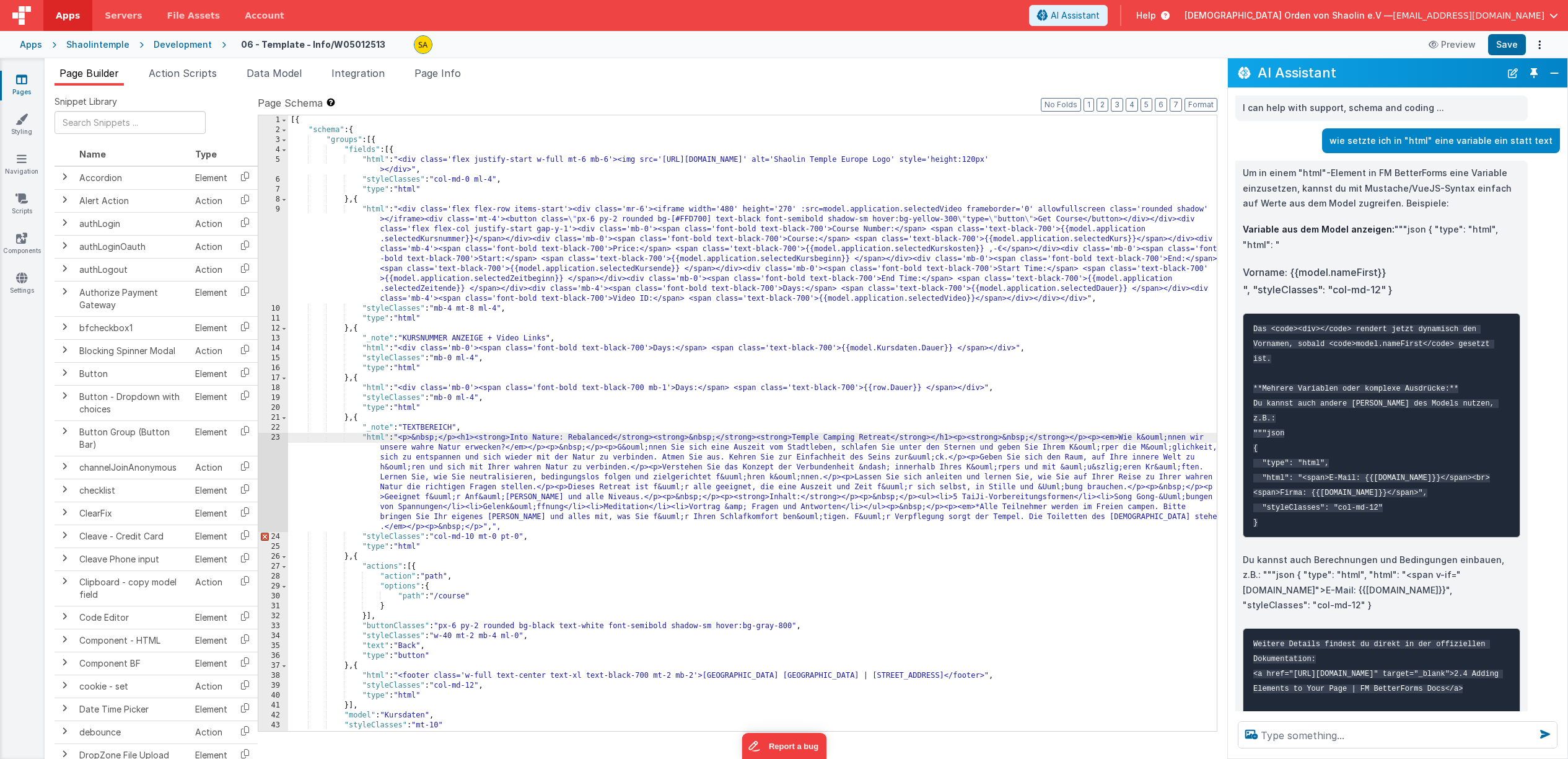
click at [506, 526] on div "[{ "schema" : { "groups" : [{ "fields" : [{ "html" : "<div class='flex justify-…" at bounding box center [752, 433] width 929 height 636
click at [1505, 46] on button "Save" at bounding box center [1507, 44] width 38 height 21
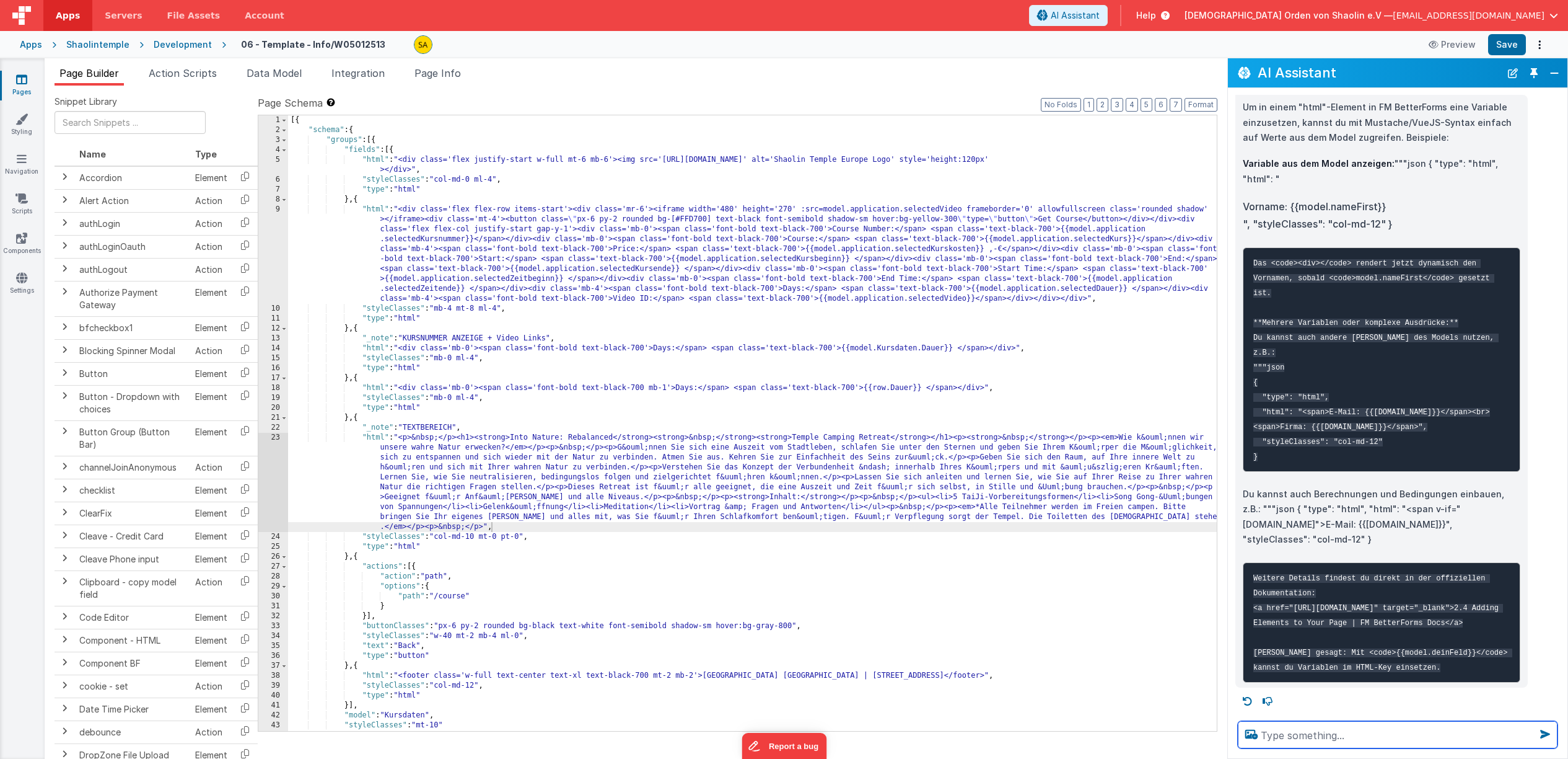
click at [1316, 735] on textarea at bounding box center [1398, 735] width 320 height 27
type textarea "die variable"
click at [26, 88] on link "Pages" at bounding box center [21, 85] width 44 height 24
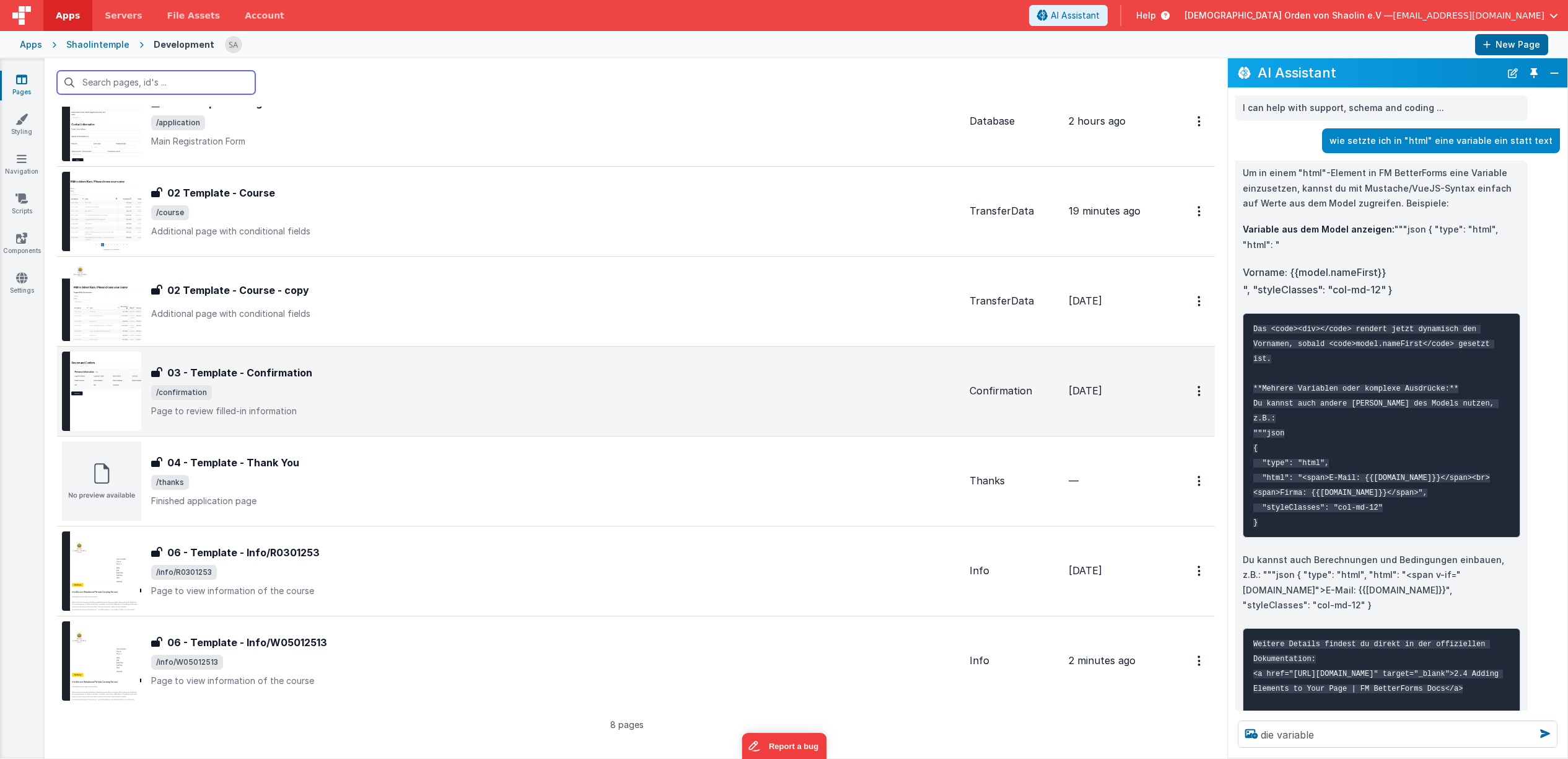
scroll to position [154, 0]
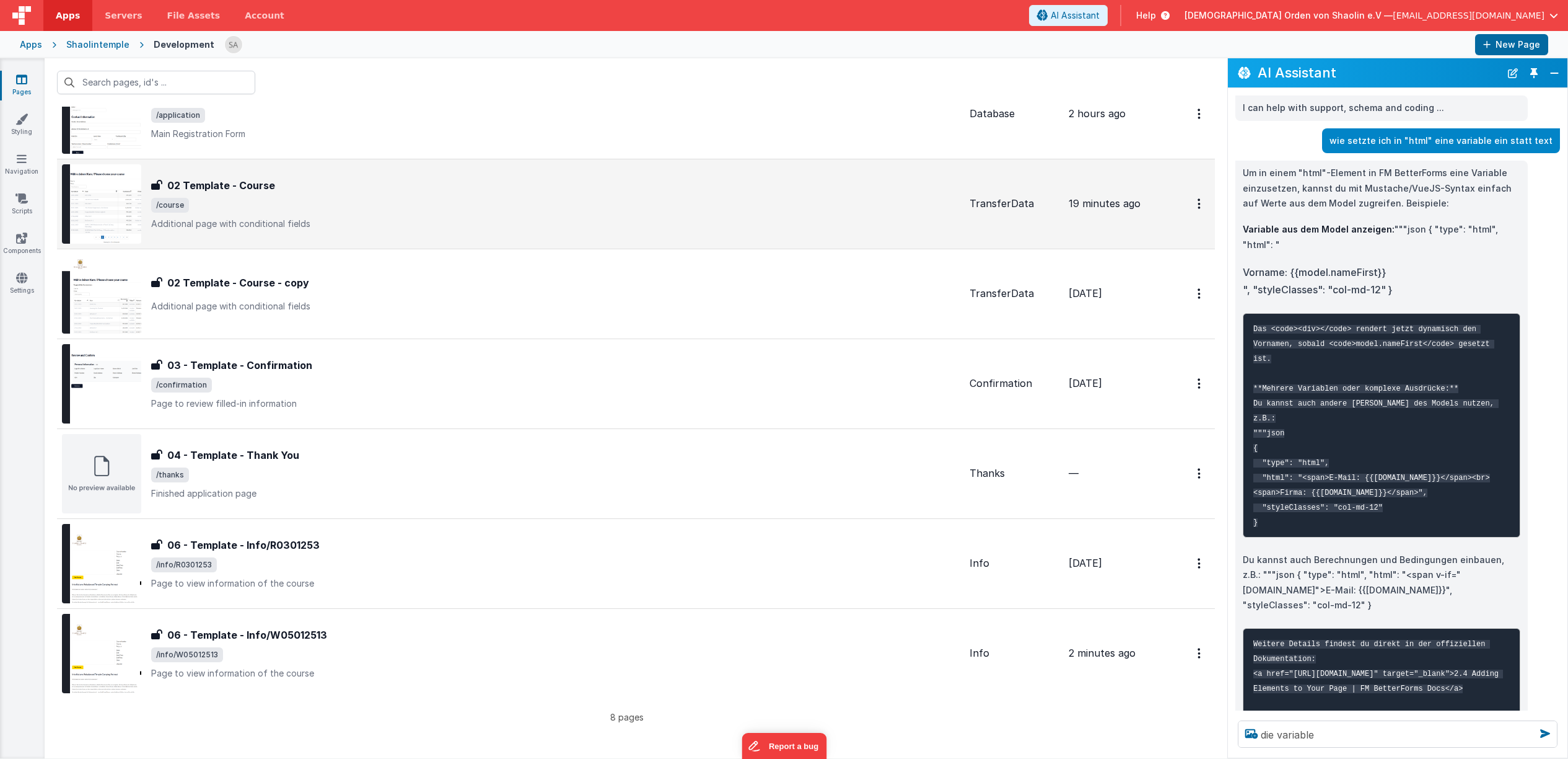
click at [494, 210] on span "/course" at bounding box center [555, 205] width 808 height 14
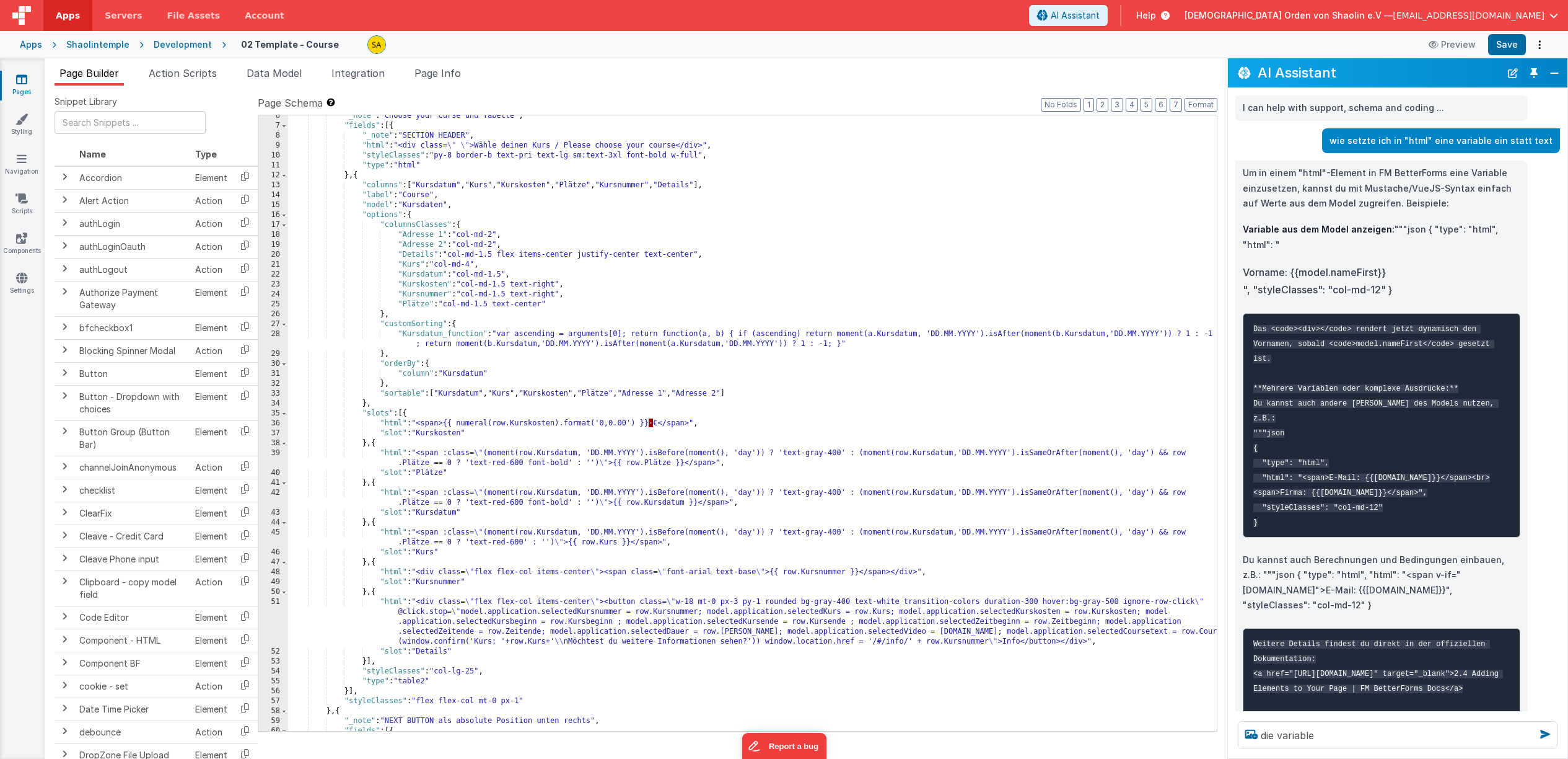
scroll to position [54, 0]
click at [952, 634] on div ""_note" : "Choose your Curse und Tabelle" , "fields" : [{ "_note" : "SECTION HE…" at bounding box center [752, 428] width 929 height 636
drag, startPoint x: 951, startPoint y: 632, endPoint x: 1111, endPoint y: 634, distance: 160.0
click at [1111, 634] on div ""_note" : "Choose your Curse und Tabelle" , "fields" : [{ "_note" : "SECTION HE…" at bounding box center [752, 428] width 929 height 636
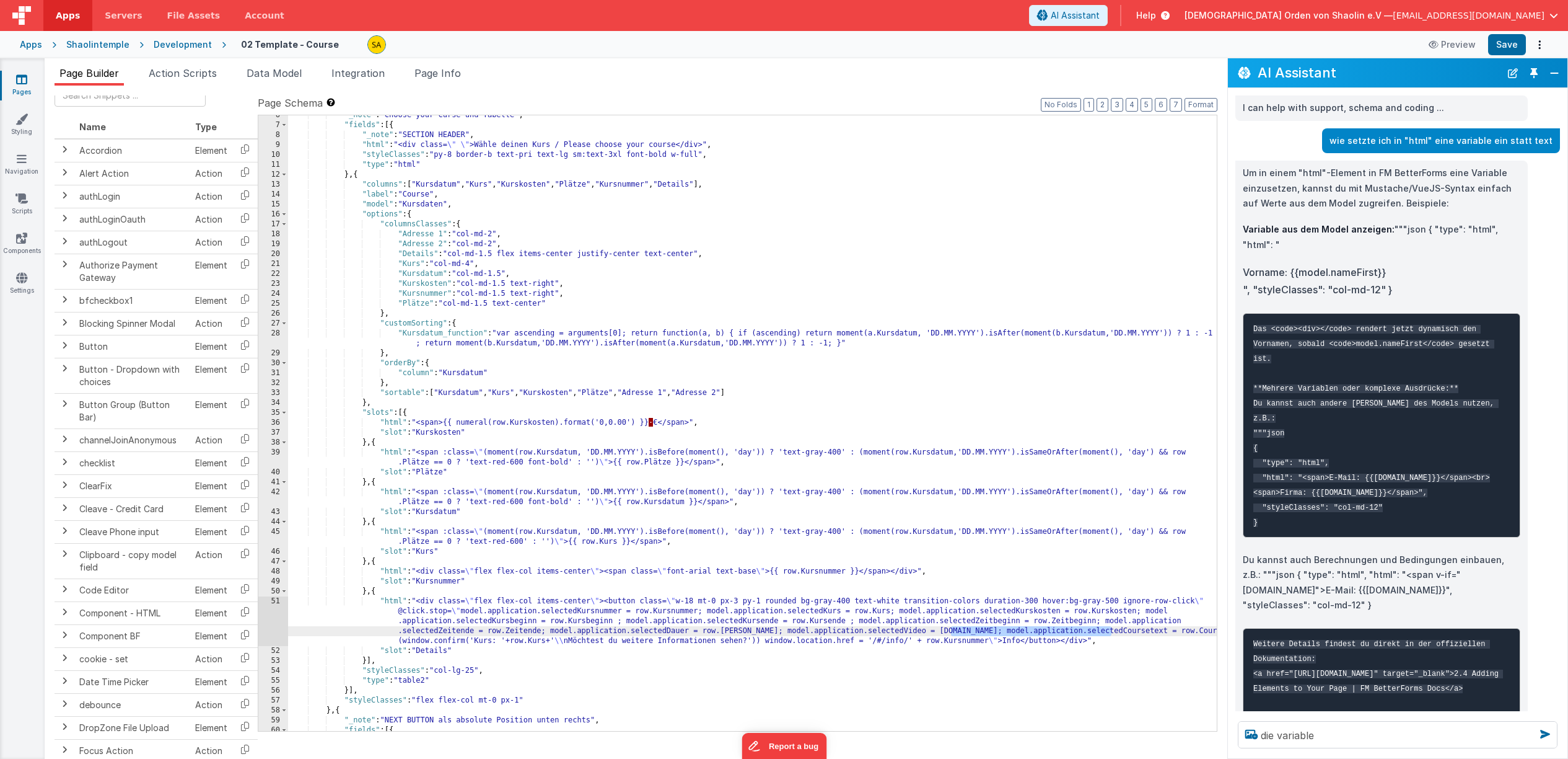
click at [19, 78] on icon at bounding box center [22, 80] width 11 height 13
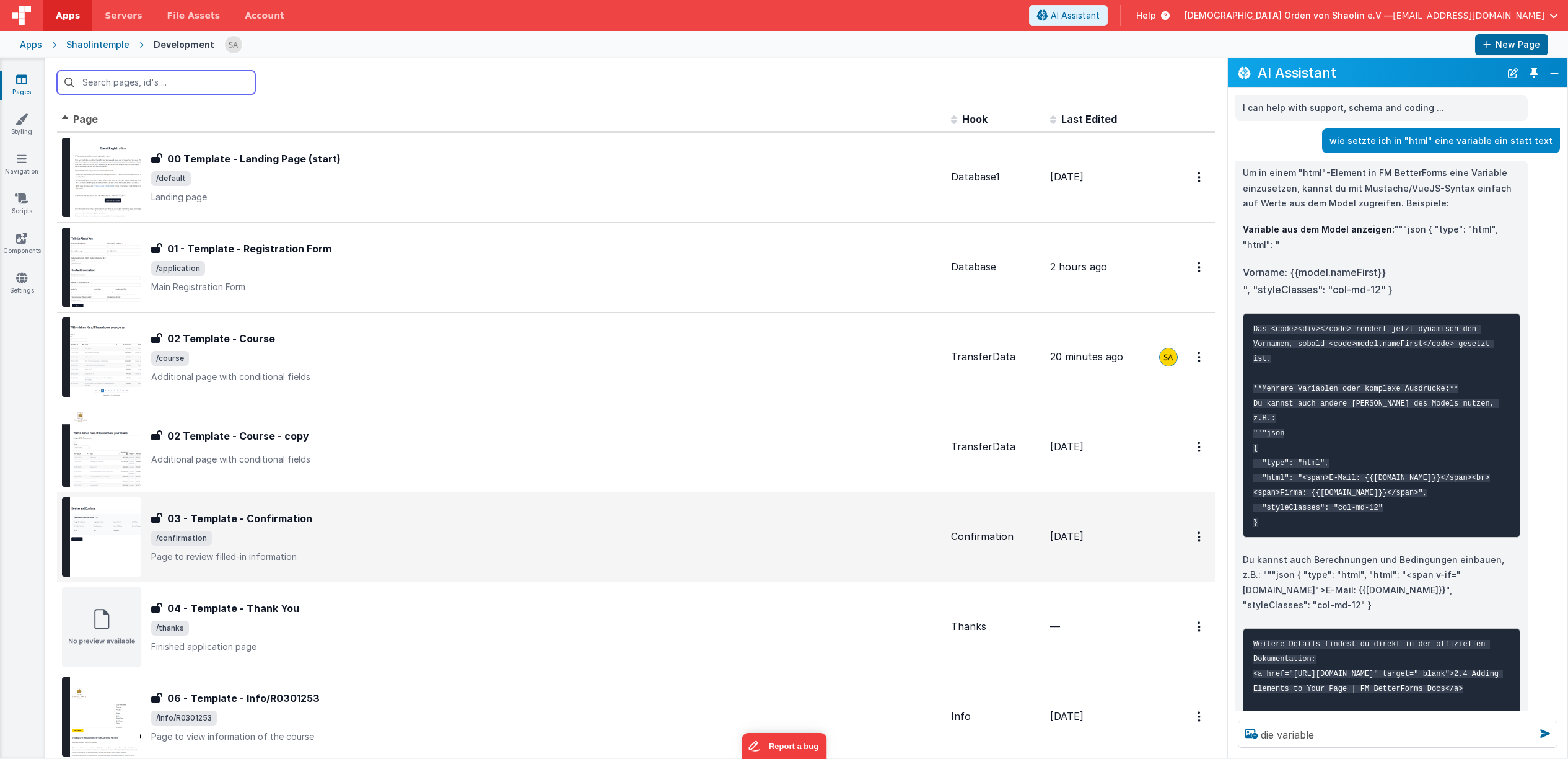
scroll to position [154, 0]
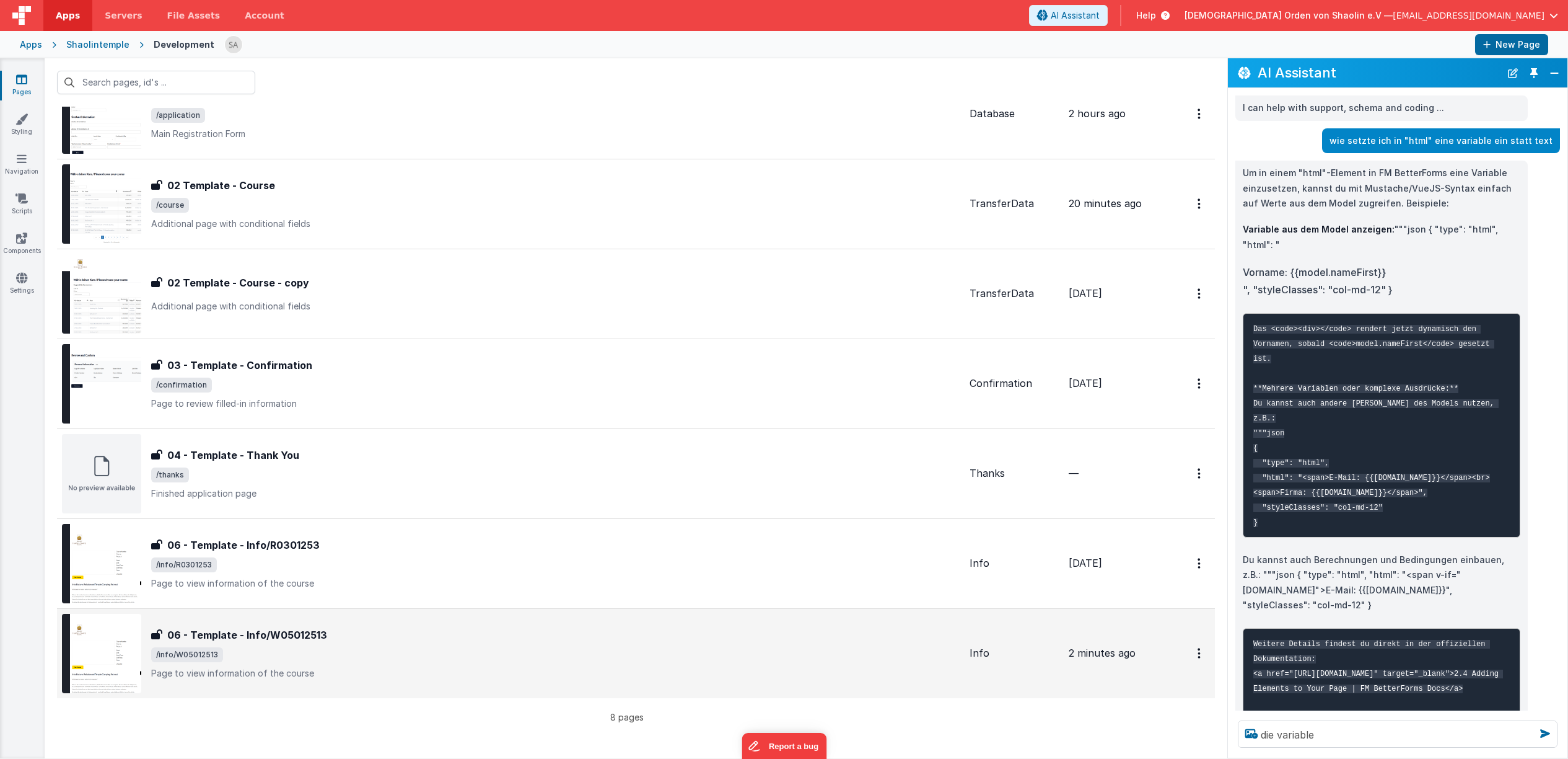
click at [459, 657] on span "/info/W05012513" at bounding box center [555, 655] width 808 height 14
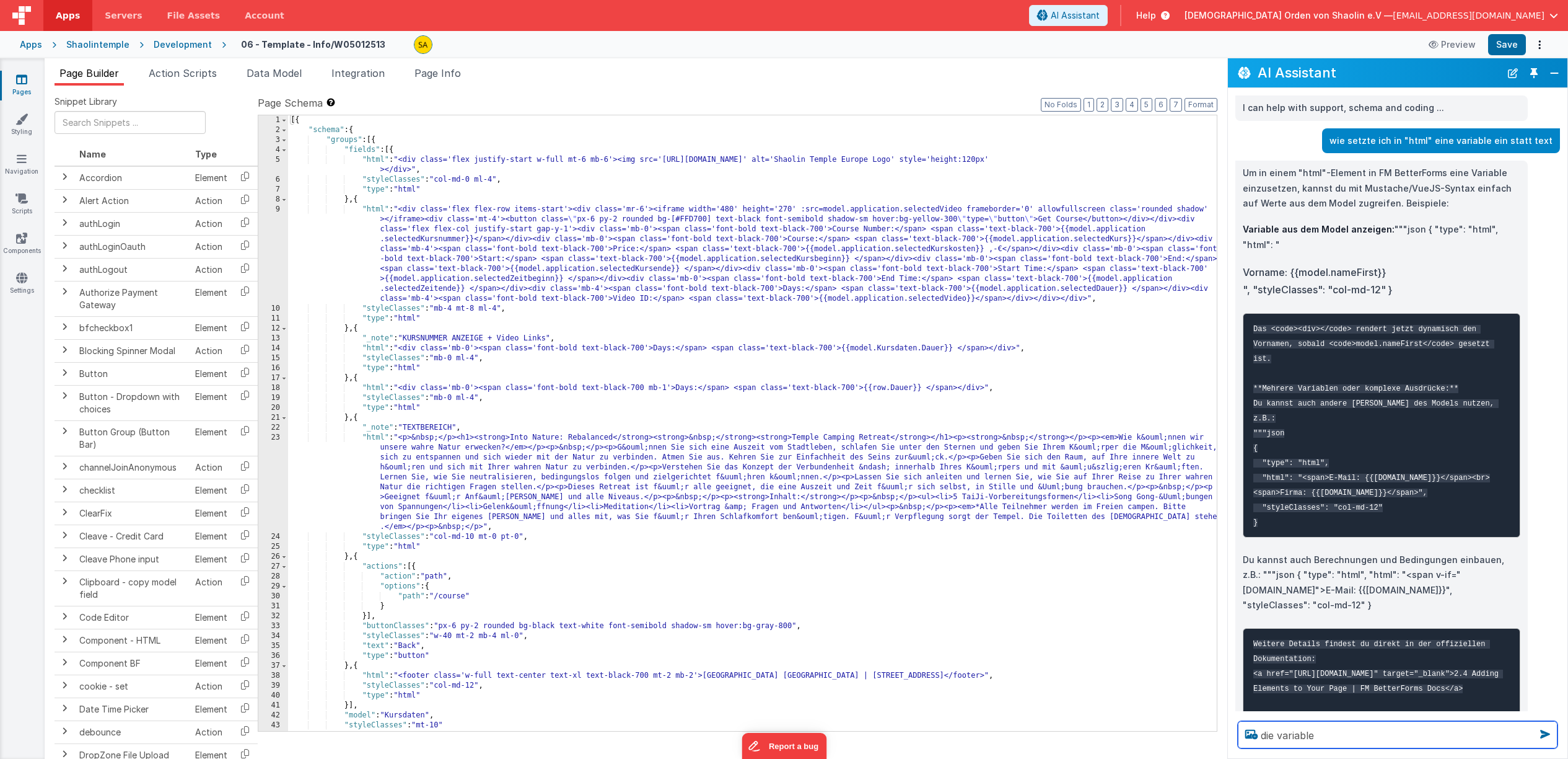
click at [1341, 734] on textarea "die variable" at bounding box center [1398, 735] width 320 height 27
paste textarea "model.application.selectedCoursetext"
type textarea "die variable model.application.selectedCoursetext als html text einbinden"
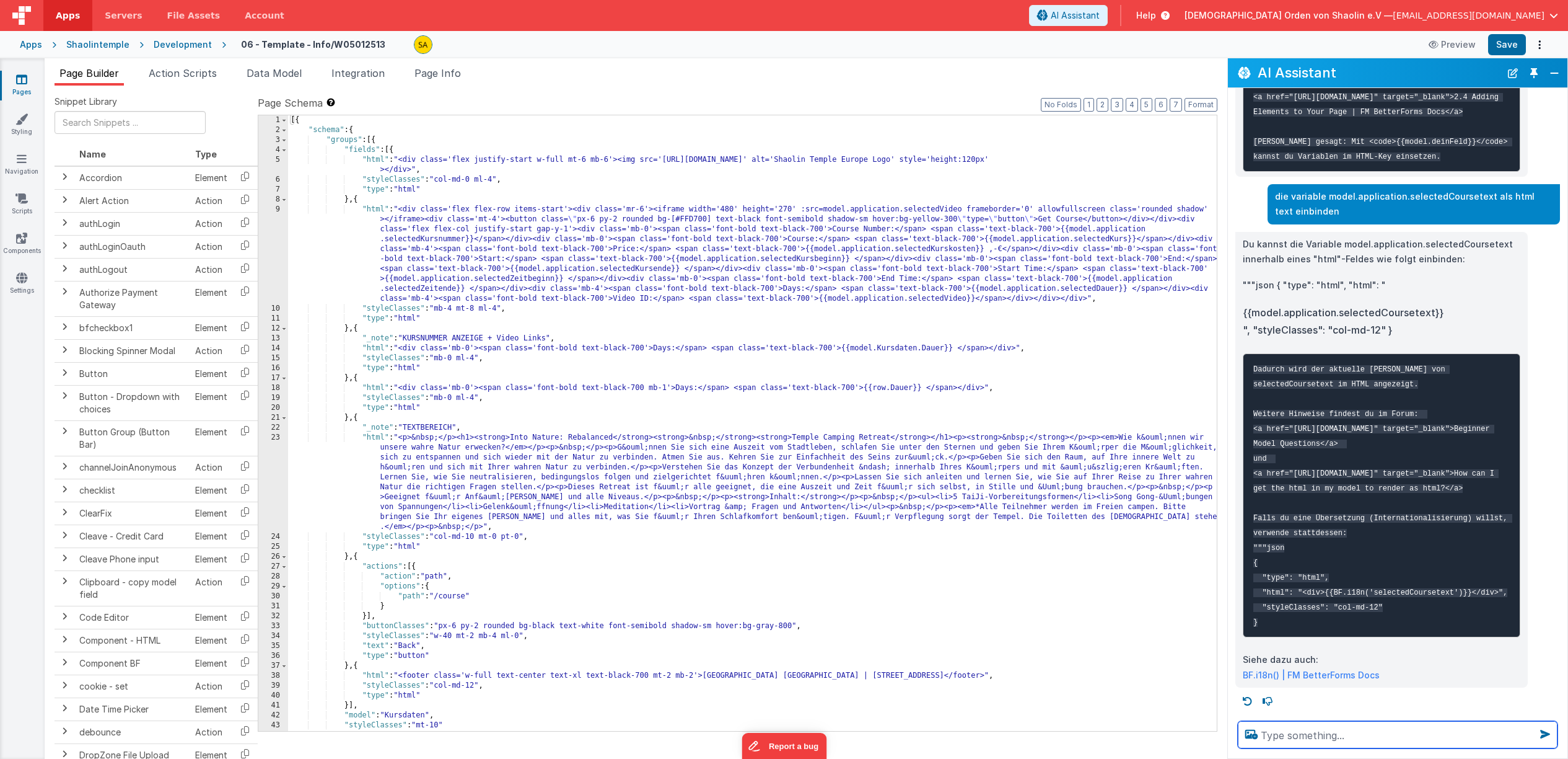
scroll to position [628, 0]
drag, startPoint x: 1264, startPoint y: 583, endPoint x: 1506, endPoint y: 600, distance: 242.6
click at [1506, 600] on code "Dadurch wird der aktuelle Wert von selectedCoursetext im HTML angezeigt. Weiter…" at bounding box center [1383, 495] width 259 height 262
copy code ""type": "html", "html": "<div>{{BF.i18n('selectedCoursetext')}}</div>","
click at [492, 431] on div "[{ "schema" : { "groups" : [{ "fields" : [{ "html" : "<div class='flex justify-…" at bounding box center [752, 433] width 929 height 636
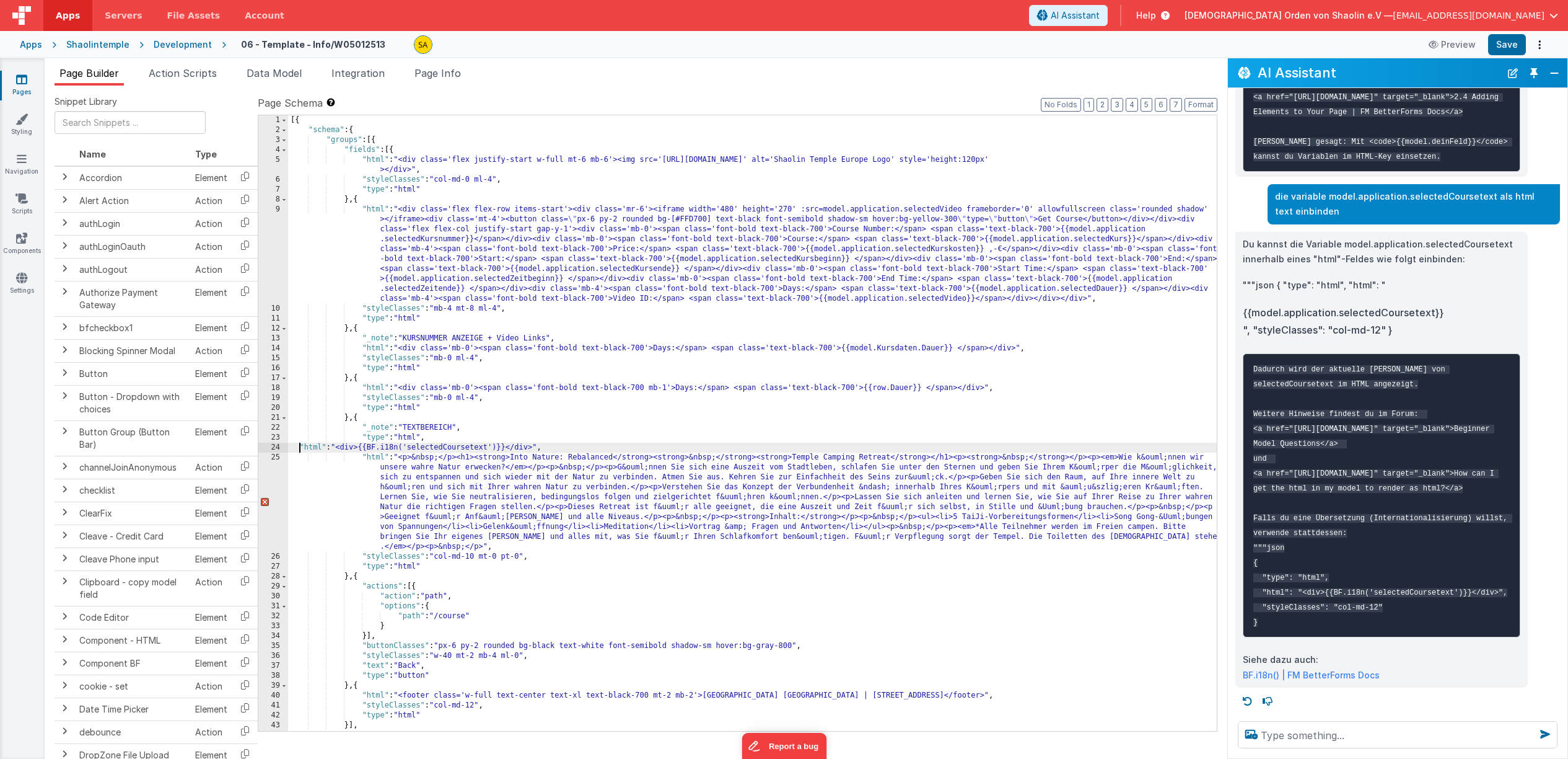
click at [300, 447] on div "[{ "schema" : { "groups" : [{ "fields" : [{ "html" : "<div class='flex justify-…" at bounding box center [752, 433] width 929 height 636
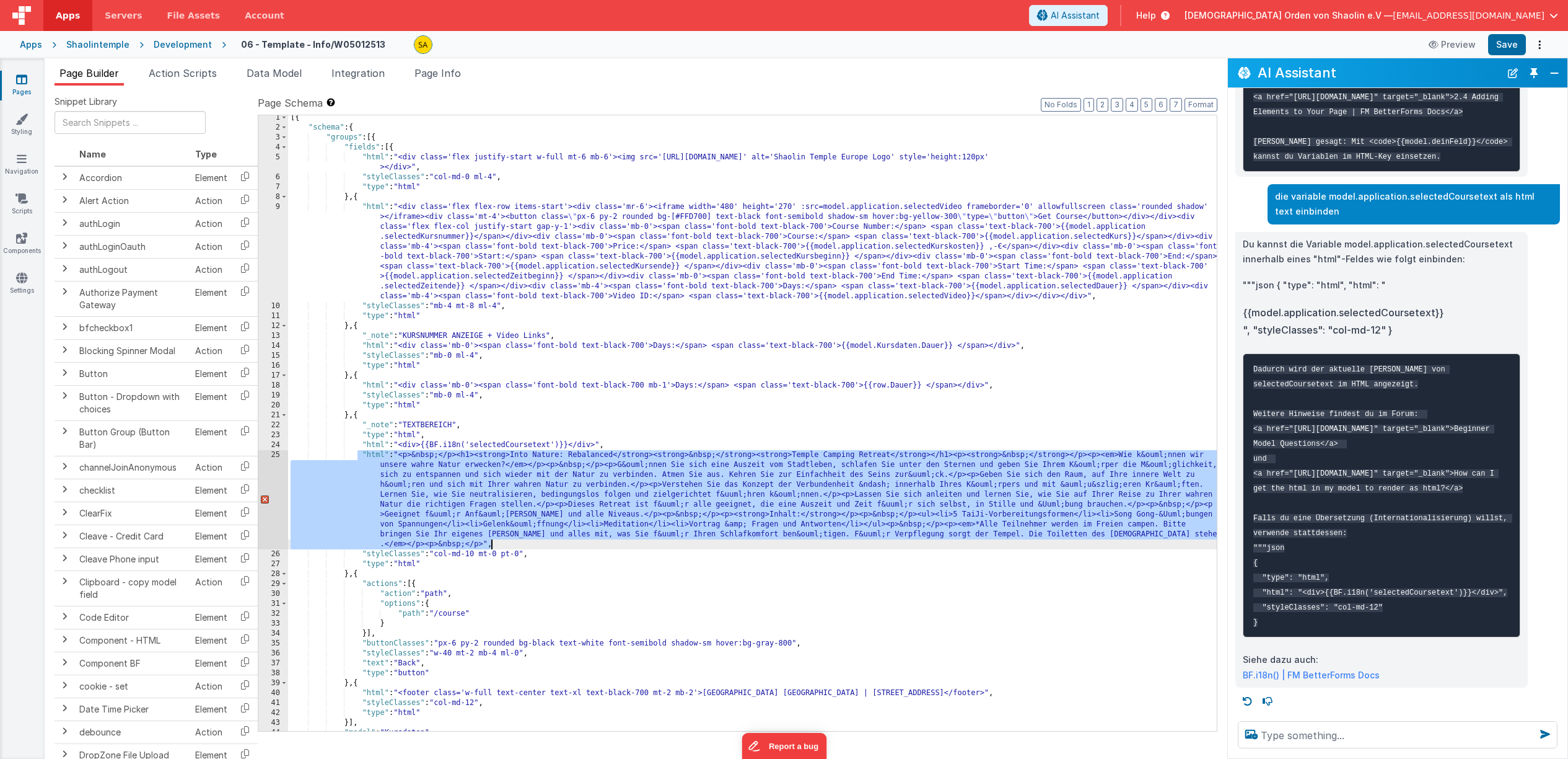
drag, startPoint x: 357, startPoint y: 456, endPoint x: 557, endPoint y: 543, distance: 218.1
click at [557, 543] on div "[{ "schema" : { "groups" : [{ "fields" : [{ "html" : "<div class='flex justify-…" at bounding box center [752, 431] width 929 height 636
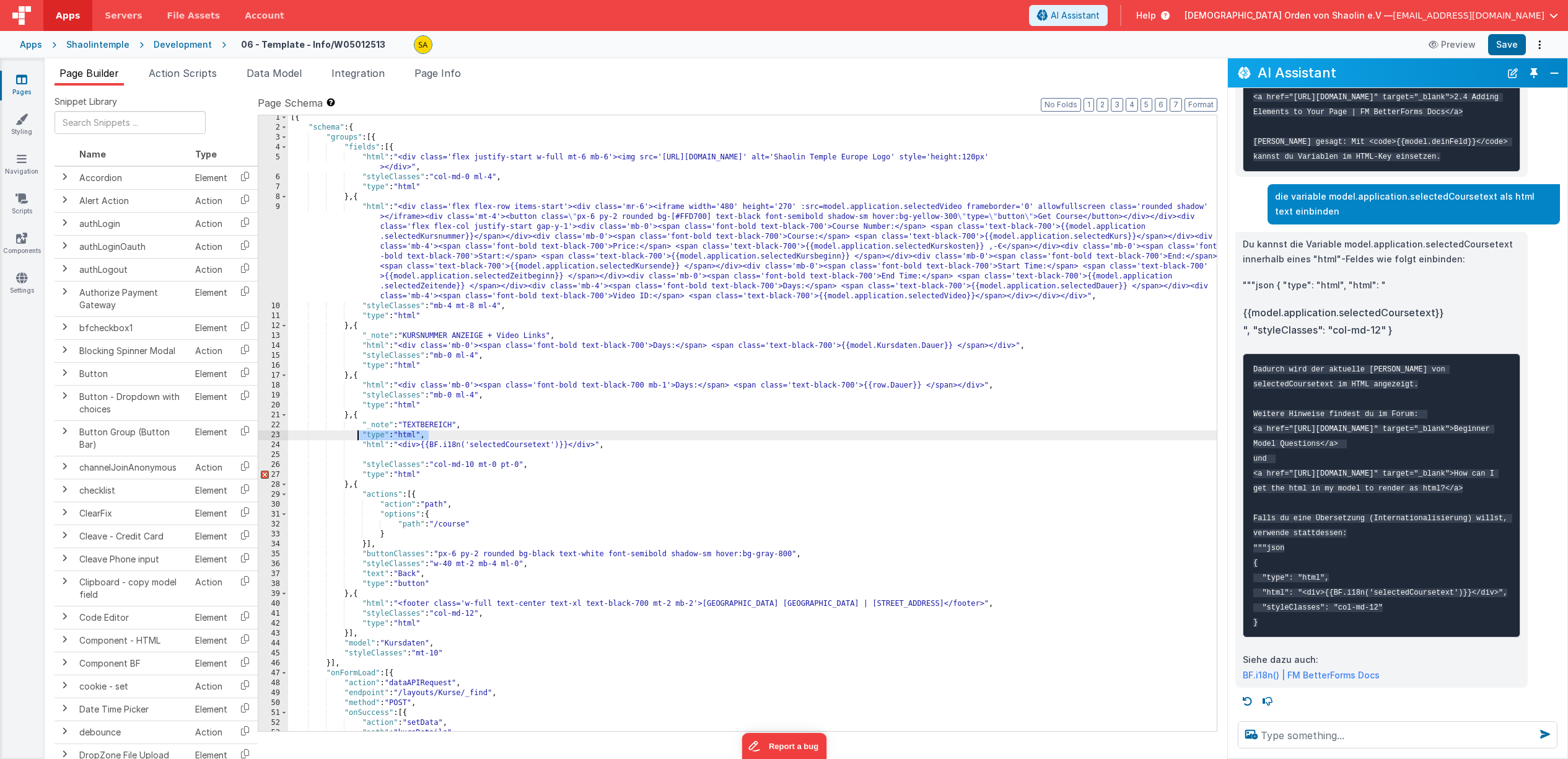
drag, startPoint x: 433, startPoint y: 433, endPoint x: 357, endPoint y: 434, distance: 76.0
click at [357, 434] on div "[{ "schema" : { "groups" : [{ "fields" : [{ "html" : "<div class='flex justify-…" at bounding box center [752, 431] width 929 height 636
click at [1517, 43] on button "Save" at bounding box center [1507, 44] width 38 height 21
click at [474, 445] on div "[{ "schema" : { "groups" : [{ "fields" : [{ "html" : "<div class='flex justify-…" at bounding box center [752, 431] width 929 height 636
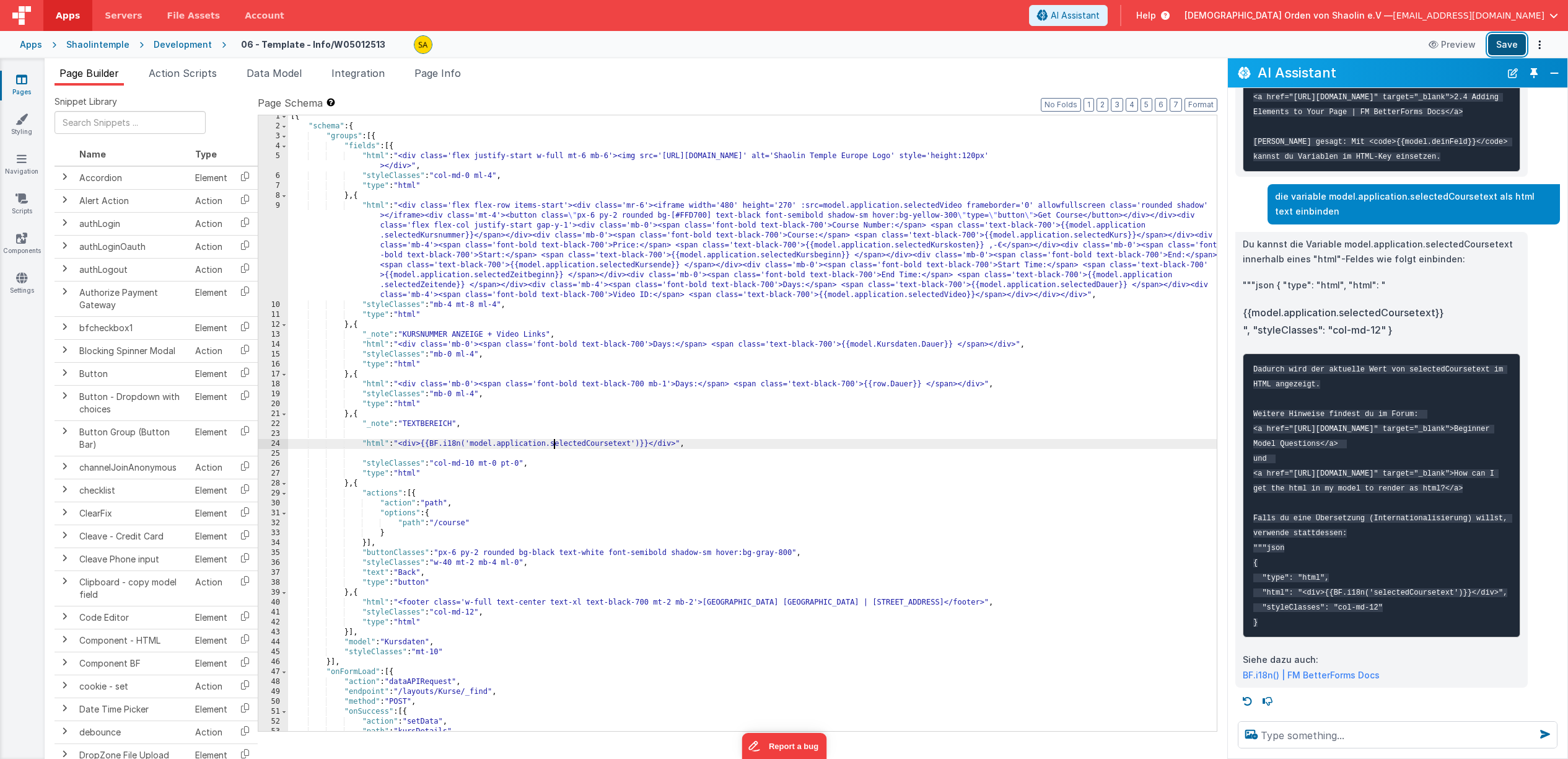
click at [1509, 43] on button "Save" at bounding box center [1507, 44] width 38 height 21
drag, startPoint x: 360, startPoint y: 473, endPoint x: 426, endPoint y: 473, distance: 66.0
click at [426, 473] on div "[{ "schema" : { "groups" : [{ "fields" : [{ "html" : "<div class='flex justify-…" at bounding box center [752, 429] width 929 height 636
click at [391, 430] on div "[{ "schema" : { "groups" : [{ "fields" : [{ "html" : "<div class='flex justify-…" at bounding box center [752, 429] width 929 height 636
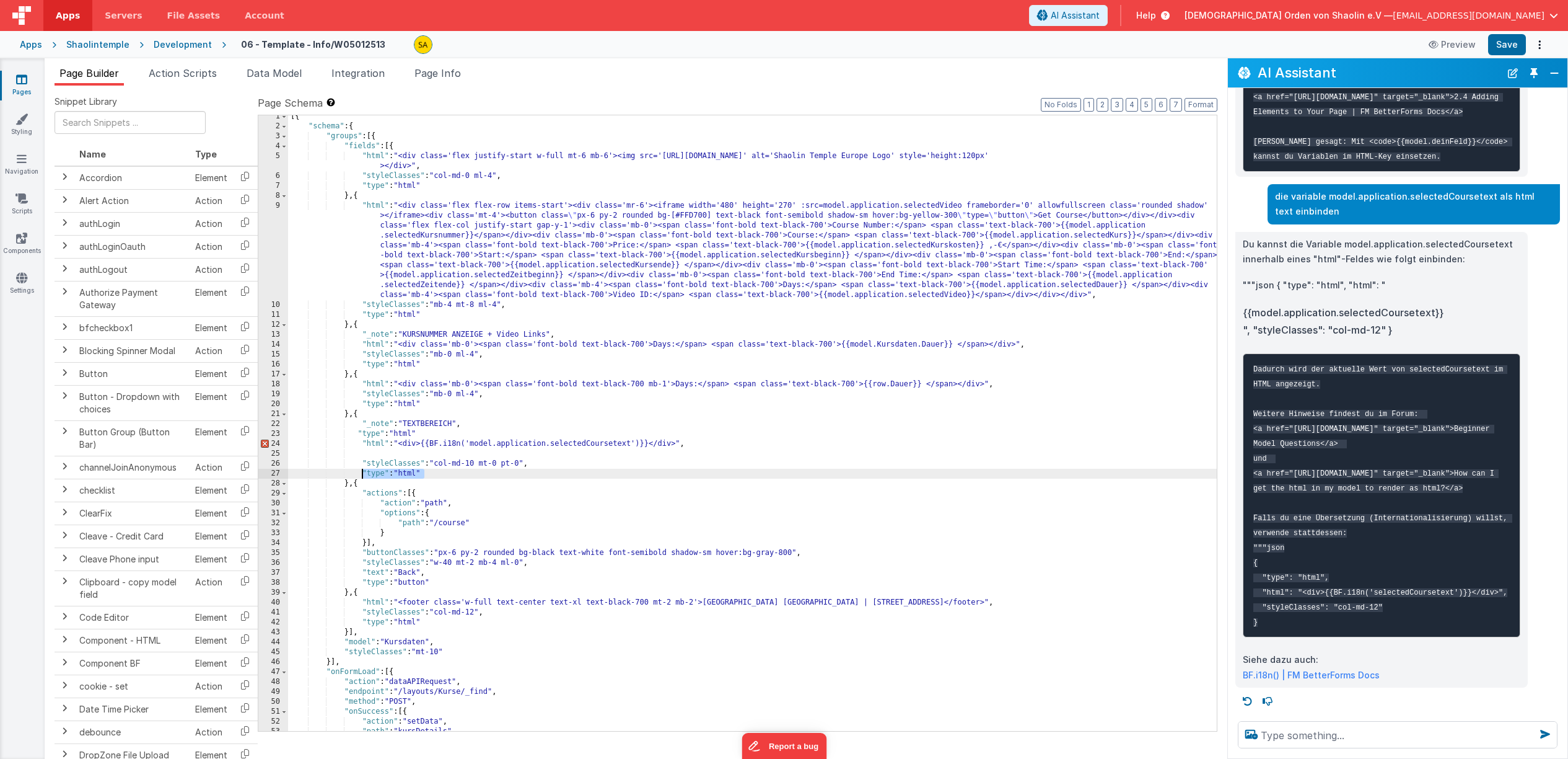
drag, startPoint x: 429, startPoint y: 477, endPoint x: 362, endPoint y: 476, distance: 67.0
click at [362, 470] on div "[{ "schema" : { "groups" : [{ "fields" : [{ "html" : "<div class='flex justify-…" at bounding box center [752, 429] width 929 height 636
click at [453, 432] on div "[{ "schema" : { "groups" : [{ "fields" : [{ "html" : "<div class='flex justify-…" at bounding box center [752, 429] width 929 height 636
click at [566, 468] on div "[{ "schema" : { "groups" : [{ "fields" : [{ "html" : "<div class='flex justify-…" at bounding box center [752, 429] width 929 height 636
click at [1505, 53] on button "Save" at bounding box center [1507, 44] width 38 height 21
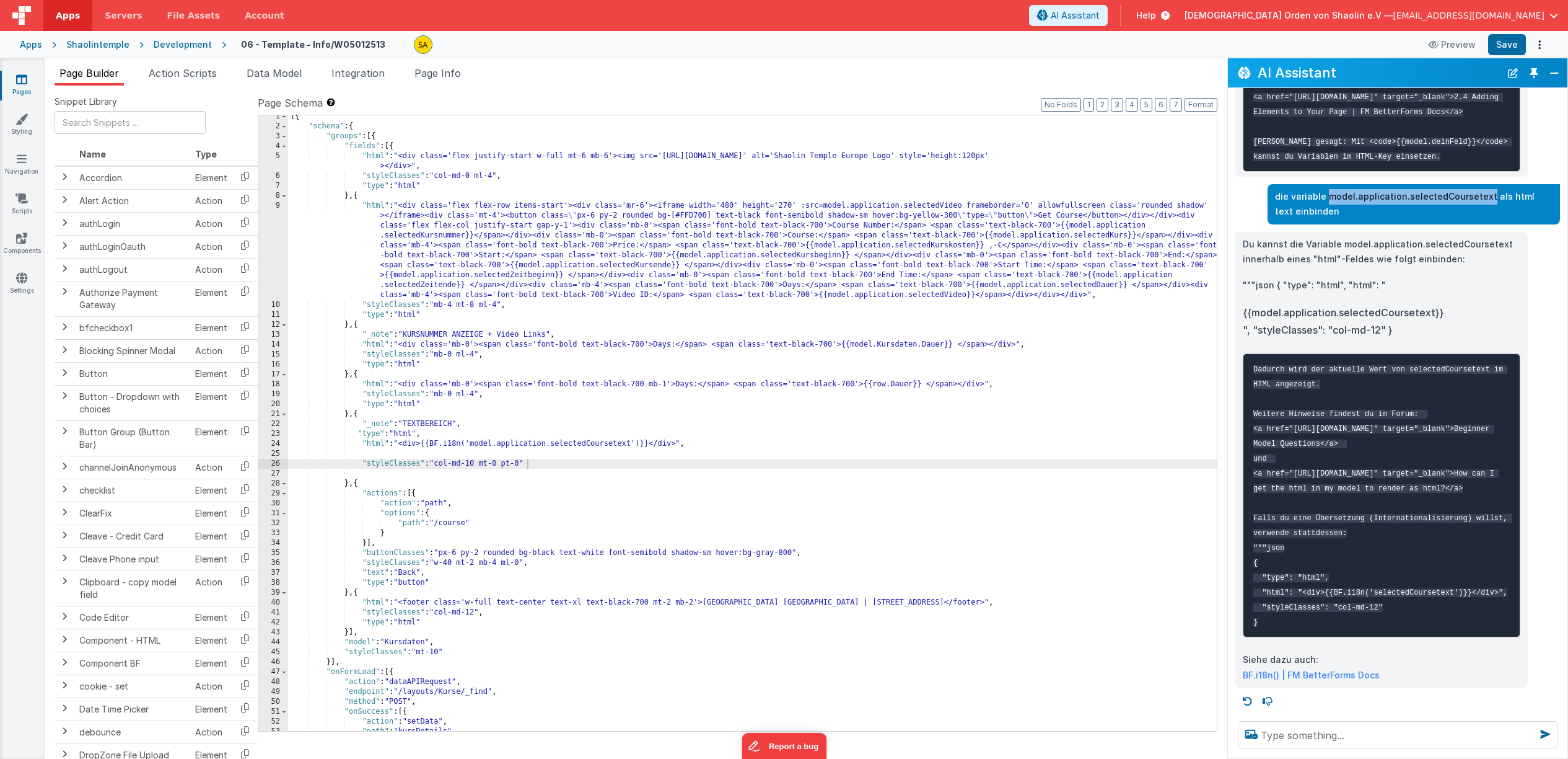
drag, startPoint x: 1325, startPoint y: 139, endPoint x: 1482, endPoint y: 140, distance: 157.0
click at [1482, 189] on p "die variable model.application.selectedCoursetext als html text einbinden" at bounding box center [1414, 205] width 278 height 31
copy p "model.application.selectedCoursetext"
click at [1305, 740] on textarea at bounding box center [1398, 735] width 320 height 27
click at [19, 81] on icon at bounding box center [22, 80] width 11 height 13
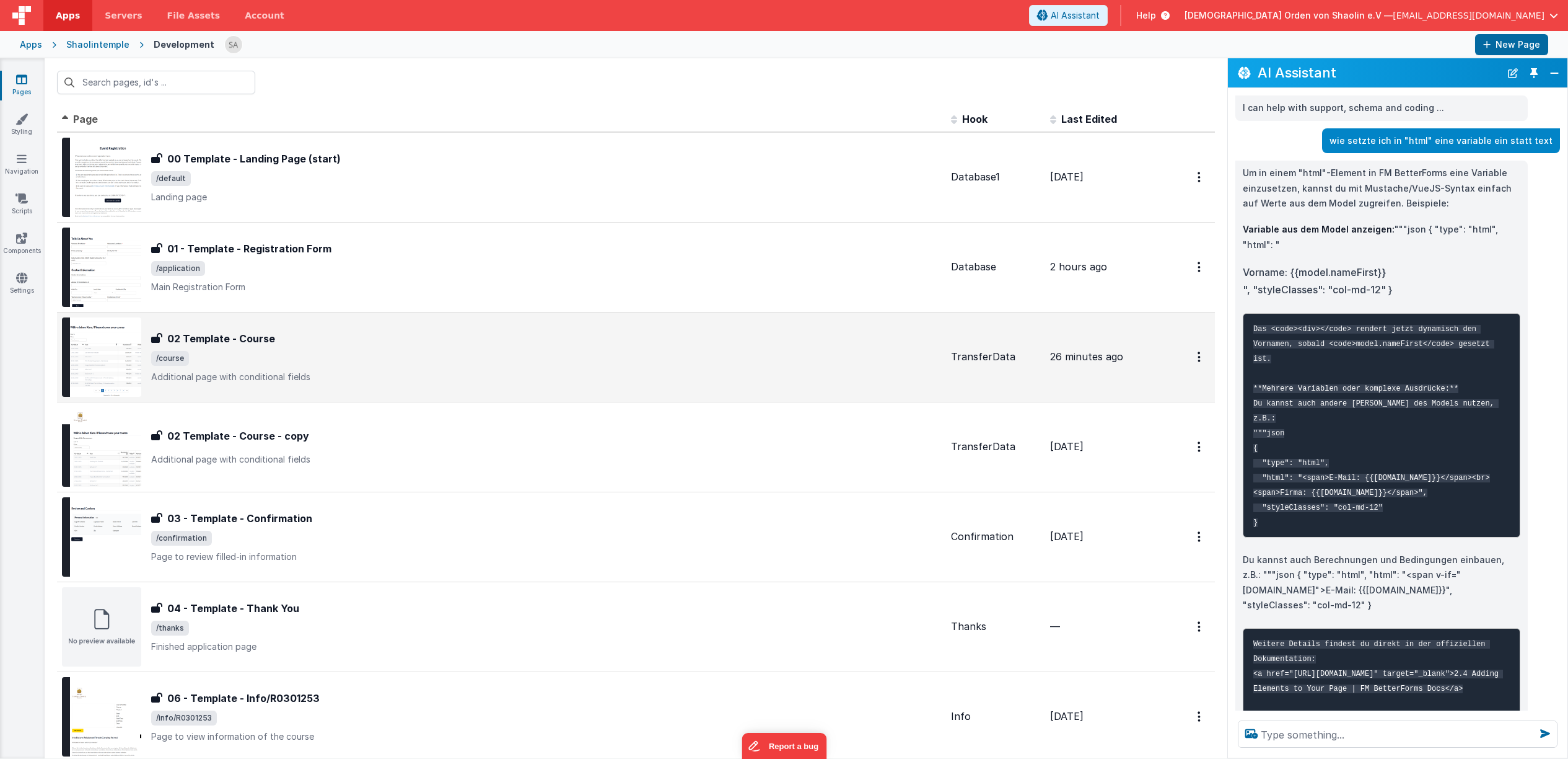
click at [573, 351] on span "/course" at bounding box center [546, 358] width 790 height 14
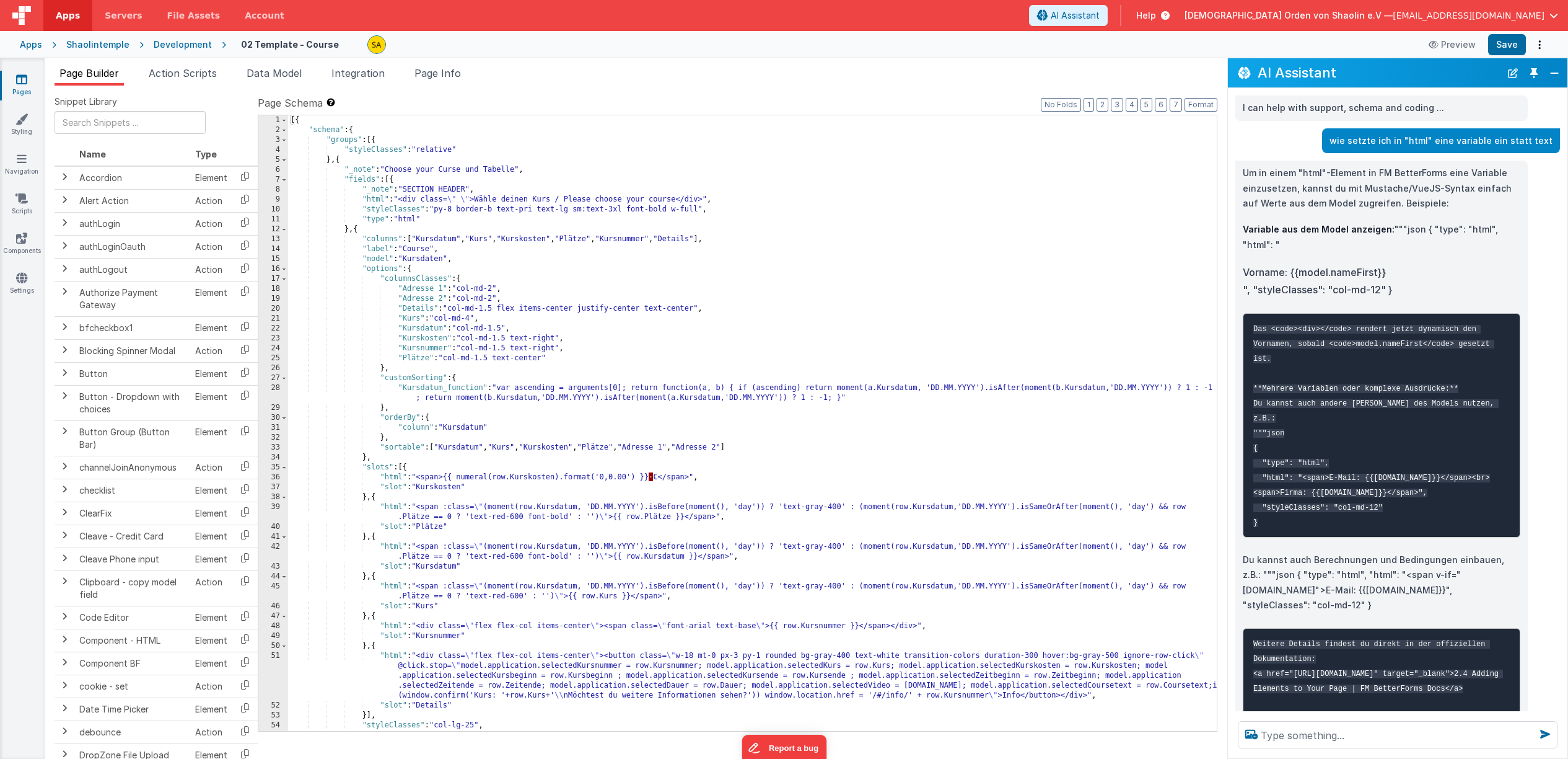
click at [21, 82] on icon at bounding box center [22, 80] width 11 height 13
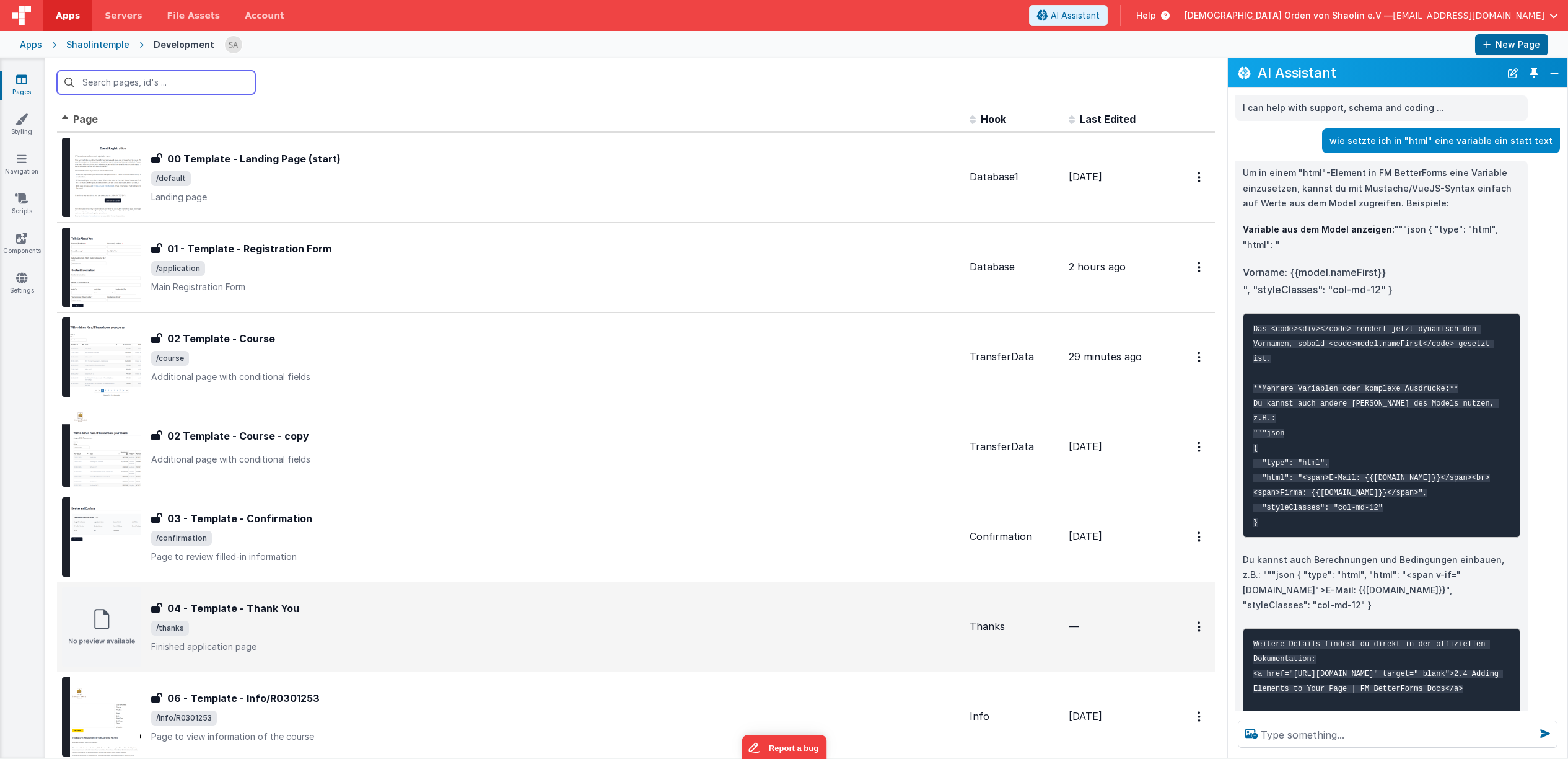
scroll to position [154, 0]
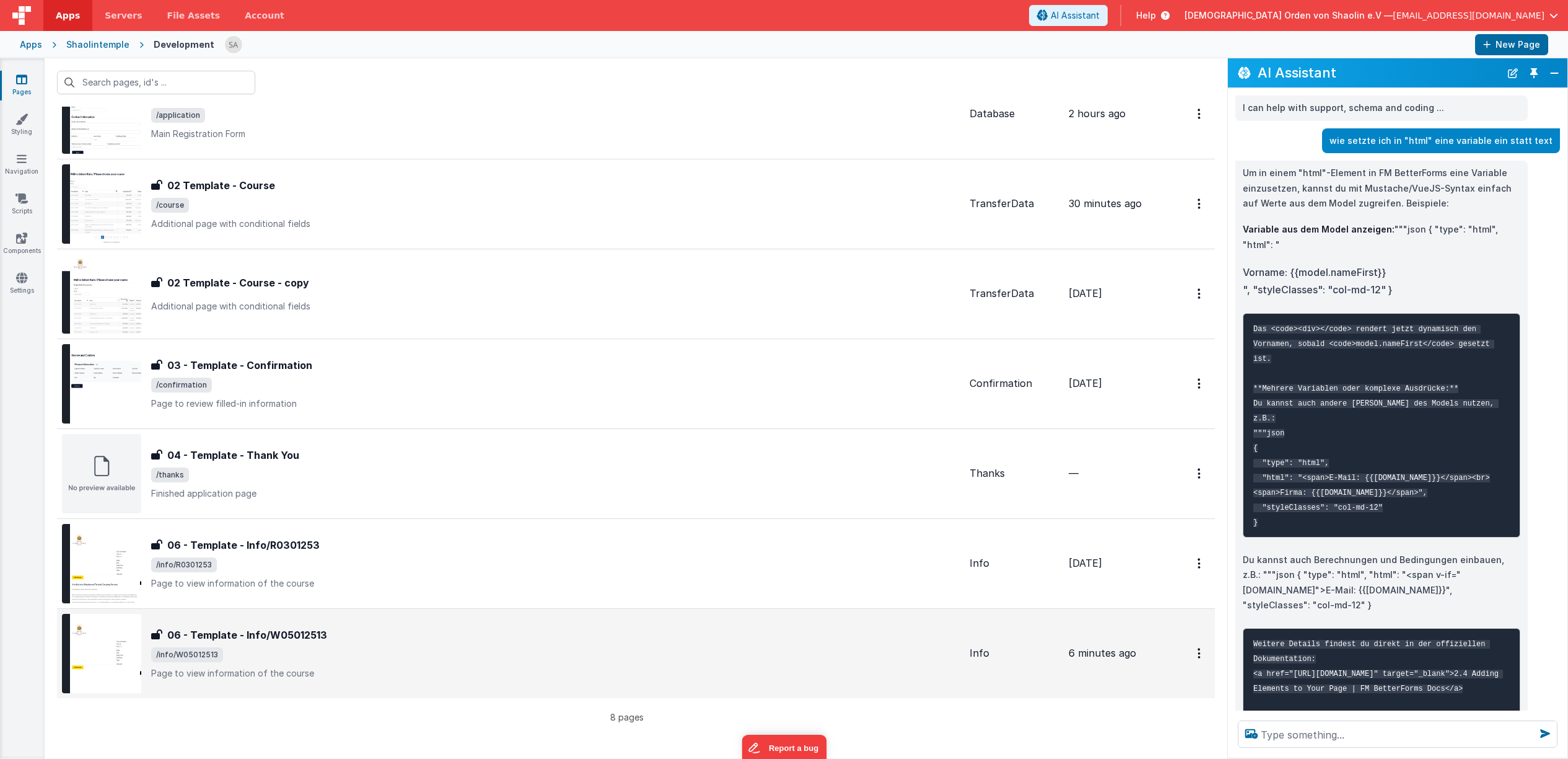
click at [404, 643] on div "06 - Template - Info/W05012513 06 - Template - Info/W05012513 /info/W05012513 P…" at bounding box center [555, 653] width 808 height 52
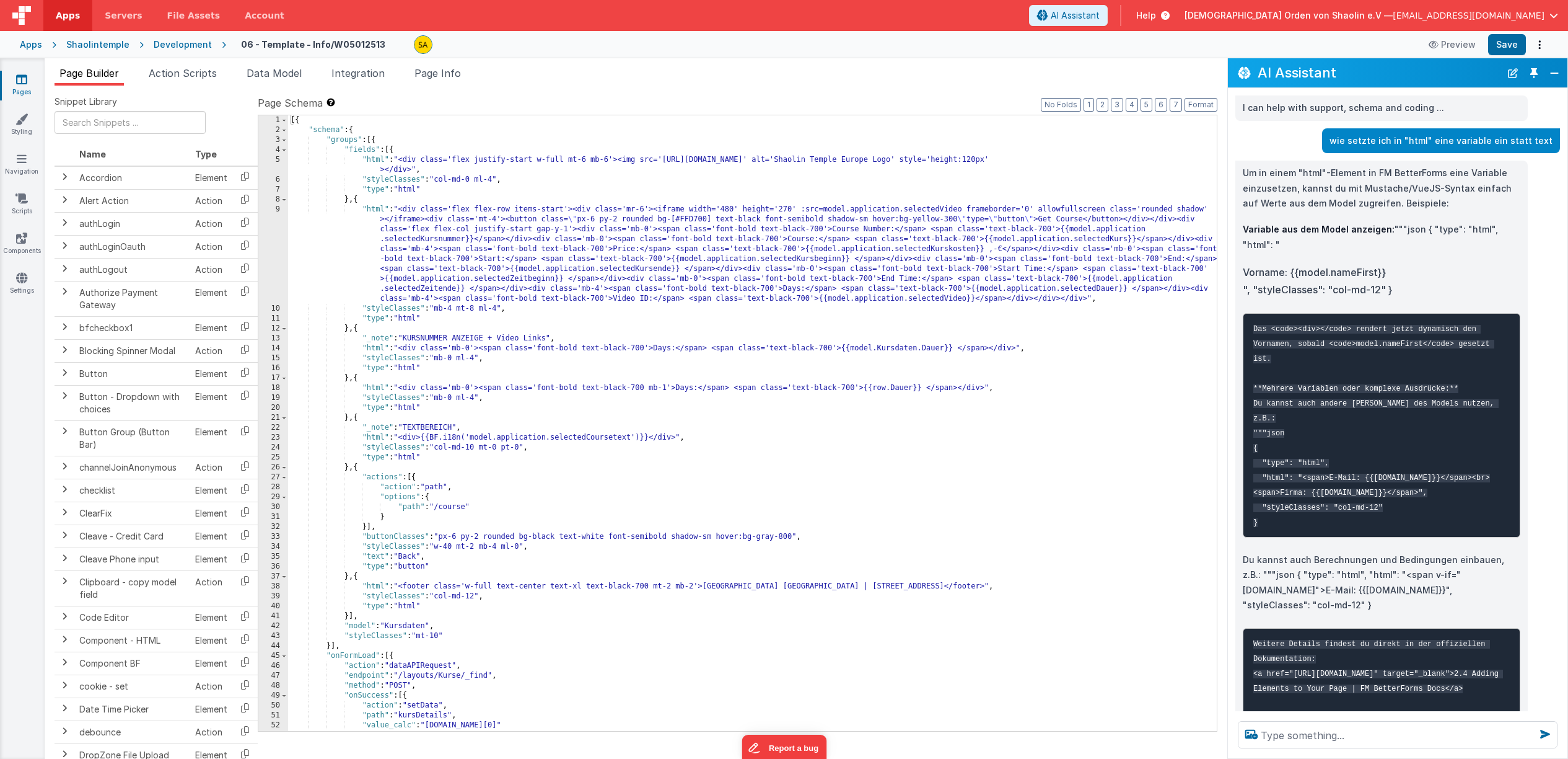
scroll to position [3, 0]
click at [655, 302] on div "[{ "schema" : { "groups" : [{ "fields" : [{ "html" : "<div class='flex justify-…" at bounding box center [752, 431] width 929 height 636
click at [652, 299] on div "[{ "schema" : { "groups" : [{ "fields" : [{ "html" : "<div class='flex justify-…" at bounding box center [752, 433] width 929 height 636
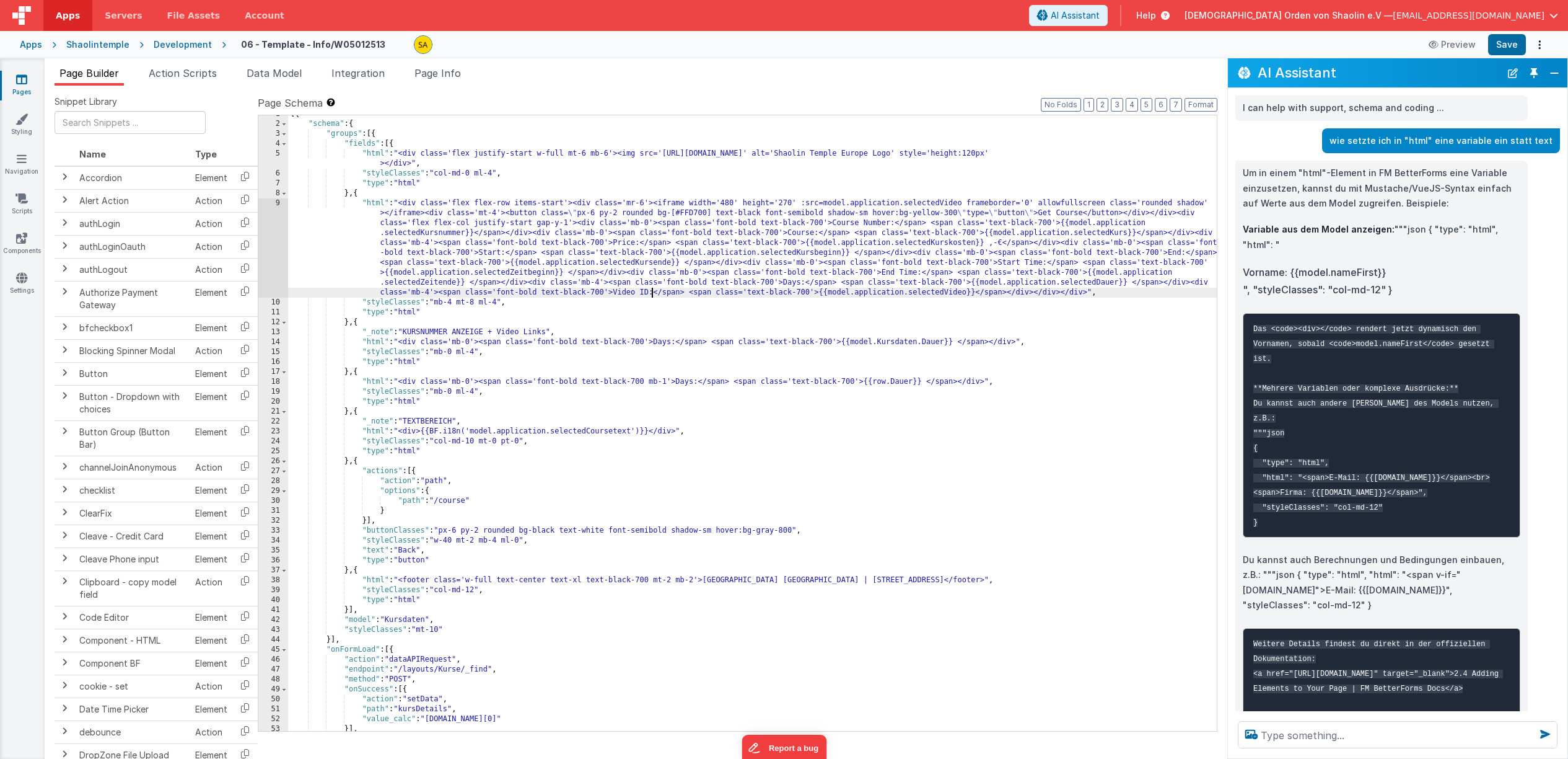
scroll to position [5, 0]
click at [688, 293] on div "[{ "schema" : { "groups" : [{ "fields" : [{ "html" : "<div class='flex justify-…" at bounding box center [752, 427] width 929 height 636
drag, startPoint x: 687, startPoint y: 293, endPoint x: 1005, endPoint y: 293, distance: 318.0
click at [1005, 293] on div "[{ "schema" : { "groups" : [{ "fields" : [{ "html" : "<div class='flex justify-…" at bounding box center [752, 427] width 929 height 636
click at [655, 435] on div "[{ "schema" : { "groups" : [{ "fields" : [{ "html" : "<div class='flex justify-…" at bounding box center [752, 427] width 929 height 636
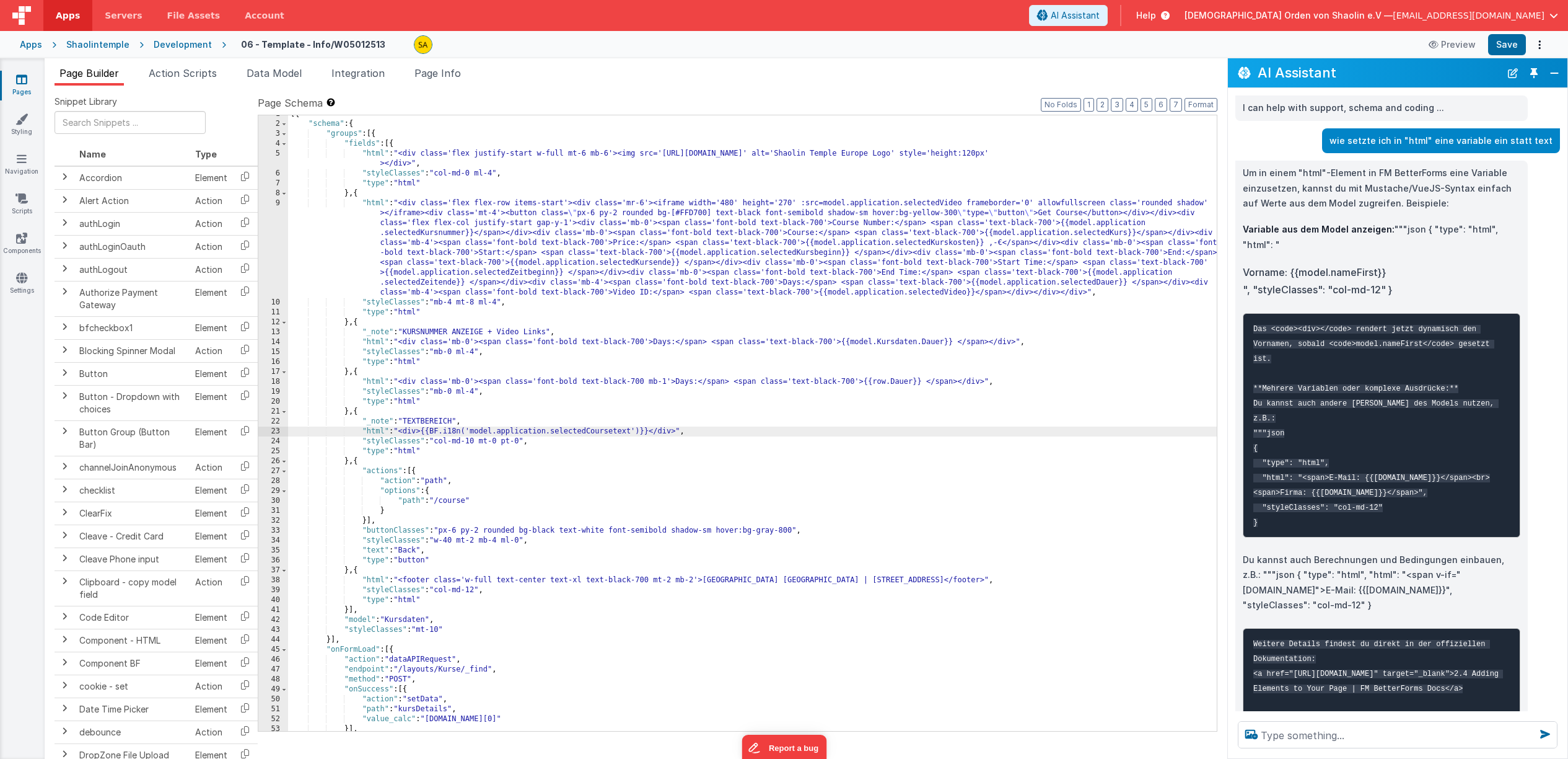
click at [649, 431] on div "[{ "schema" : { "groups" : [{ "fields" : [{ "html" : "<div class='flex justify-…" at bounding box center [752, 427] width 929 height 636
click at [433, 432] on div "[{ "schema" : { "groups" : [{ "fields" : [{ "html" : "<div class='flex justify-…" at bounding box center [752, 427] width 929 height 636
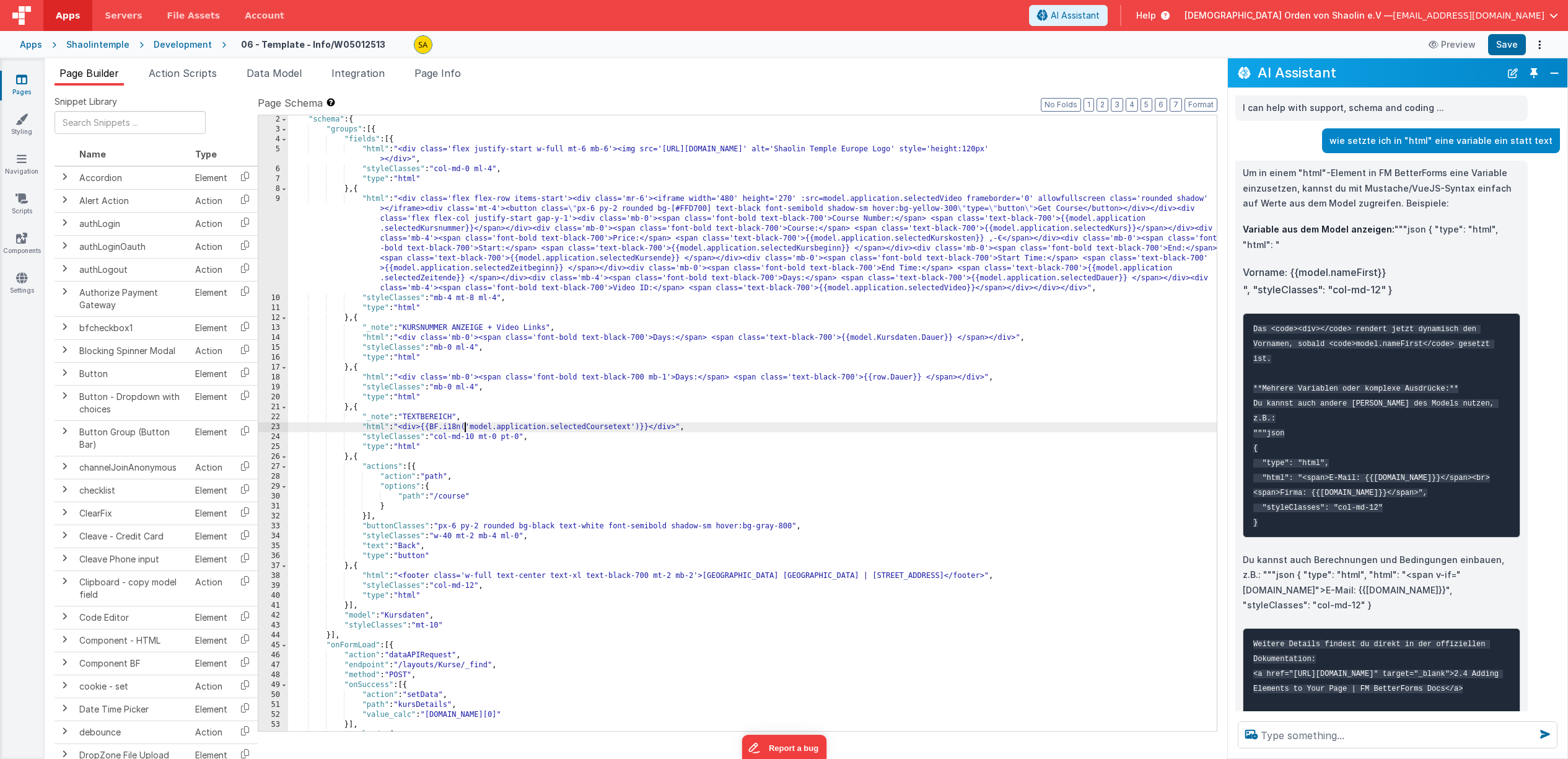
click at [466, 428] on div ""schema" : { "groups" : [{ "fields" : [{ "html" : "<div class='flex justify-sta…" at bounding box center [752, 433] width 929 height 636
click at [466, 428] on div ""schema" : { "groups" : [{ "fields" : [{ "html" : "<div class='flex justify-sta…" at bounding box center [752, 433] width 929 height 636
click at [469, 425] on div ""schema" : { "groups" : [{ "fields" : [{ "html" : "<div class='flex justify-sta…" at bounding box center [752, 433] width 929 height 636
click at [601, 428] on div ""schema" : { "groups" : [{ "fields" : [{ "html" : "<div class='flex justify-sta…" at bounding box center [752, 433] width 929 height 636
click at [1506, 42] on button "Save" at bounding box center [1507, 44] width 38 height 21
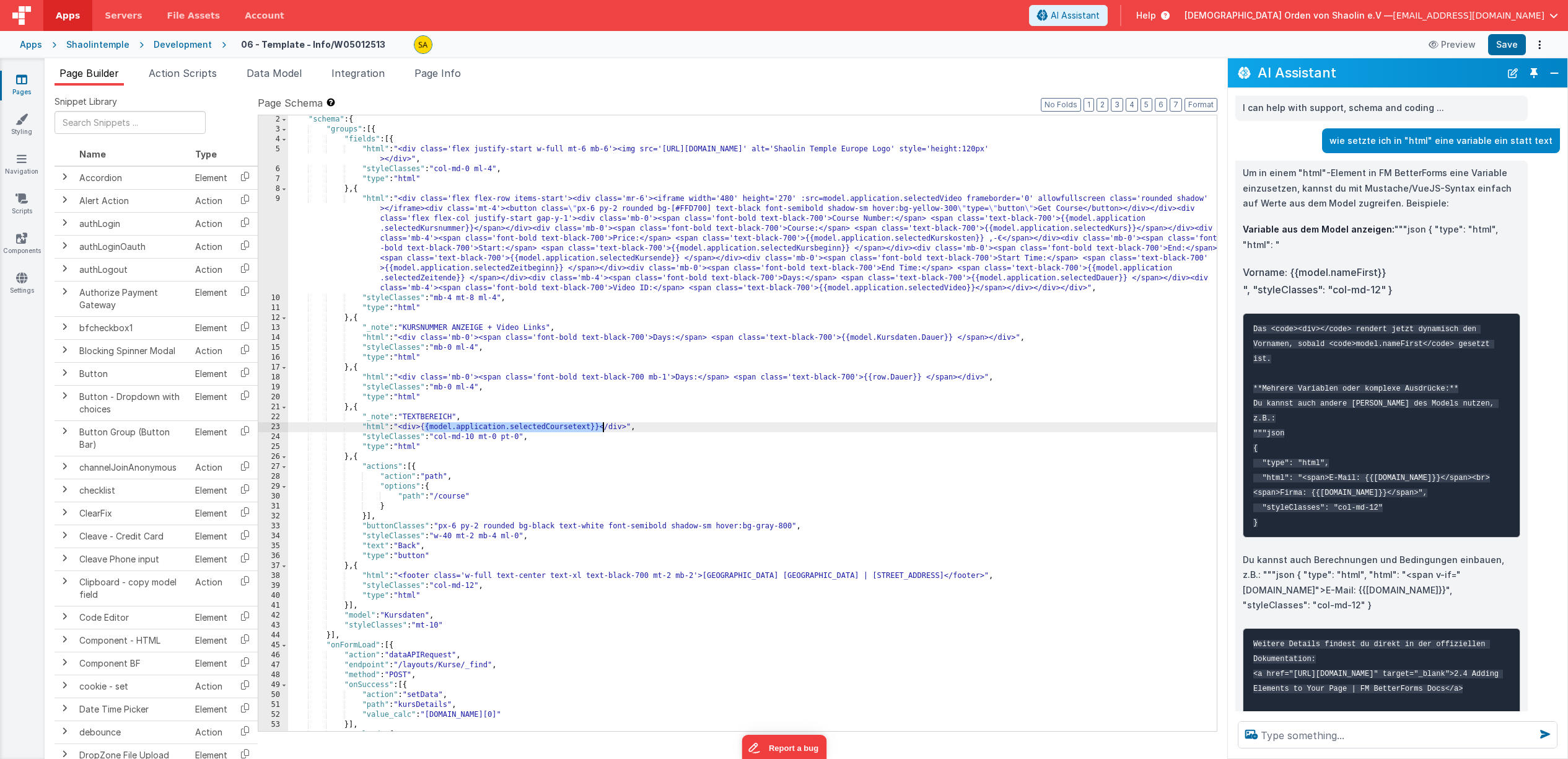
drag, startPoint x: 425, startPoint y: 429, endPoint x: 602, endPoint y: 434, distance: 177.1
click at [603, 429] on div ""schema" : { "groups" : [{ "fields" : [{ "html" : "<div class='flex justify-sta…" at bounding box center [752, 433] width 929 height 636
click at [1505, 50] on button "Save" at bounding box center [1507, 44] width 38 height 21
drag, startPoint x: 555, startPoint y: 428, endPoint x: 427, endPoint y: 428, distance: 128.0
click at [427, 428] on div ""schema" : { "groups" : [{ "fields" : [{ "html" : "<div class='flex justify-sta…" at bounding box center [752, 433] width 929 height 636
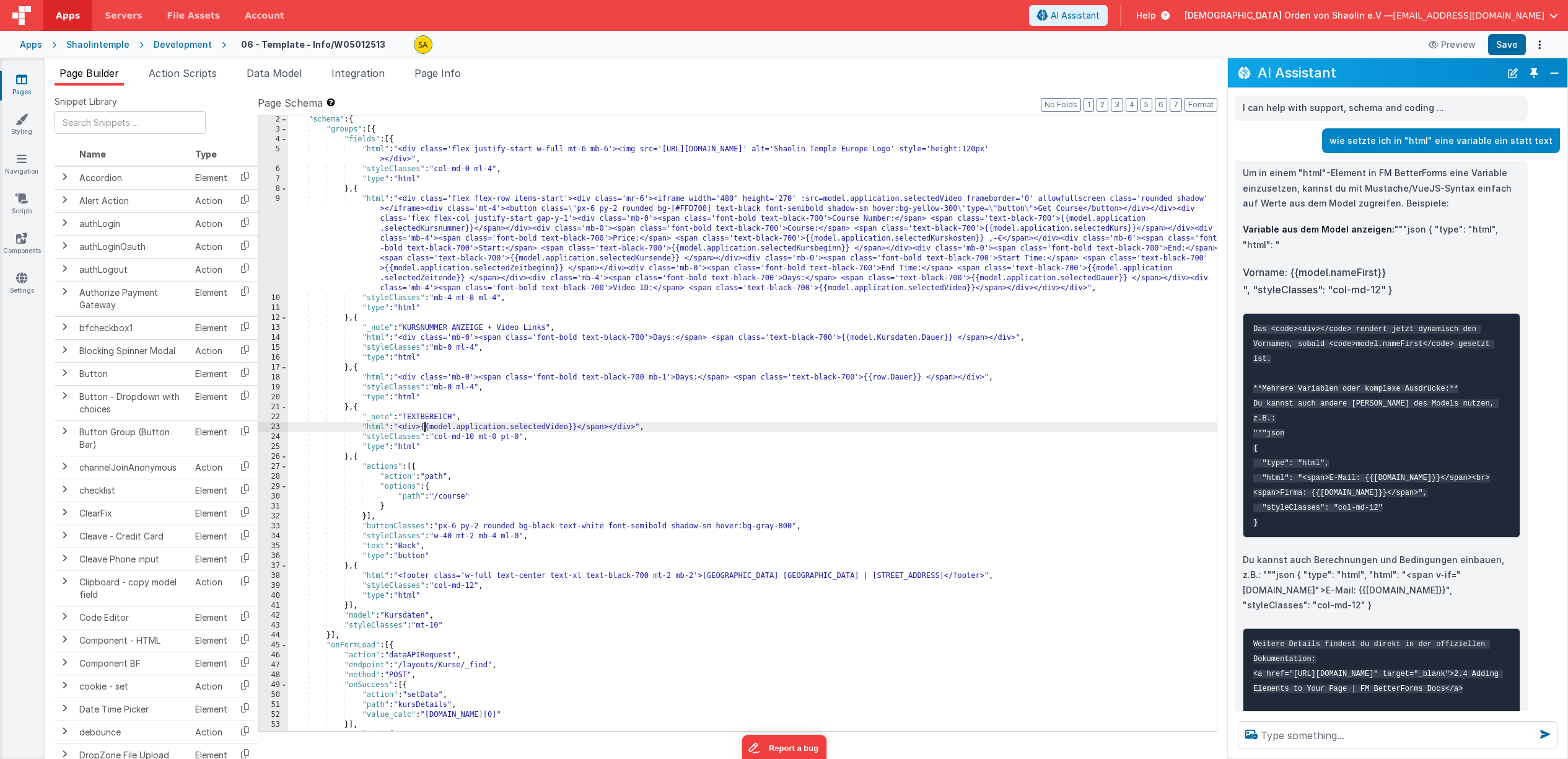
click at [613, 428] on div ""schema" : { "groups" : [{ "fields" : [{ "html" : "<div class='flex justify-sta…" at bounding box center [752, 433] width 929 height 636
drag, startPoint x: 571, startPoint y: 428, endPoint x: 577, endPoint y: 439, distance: 12.5
click at [571, 428] on div ""schema" : { "groups" : [{ "fields" : [{ "html" : "<div class='flex justify-sta…" at bounding box center [752, 433] width 929 height 636
click at [1518, 50] on button "Save" at bounding box center [1507, 44] width 38 height 21
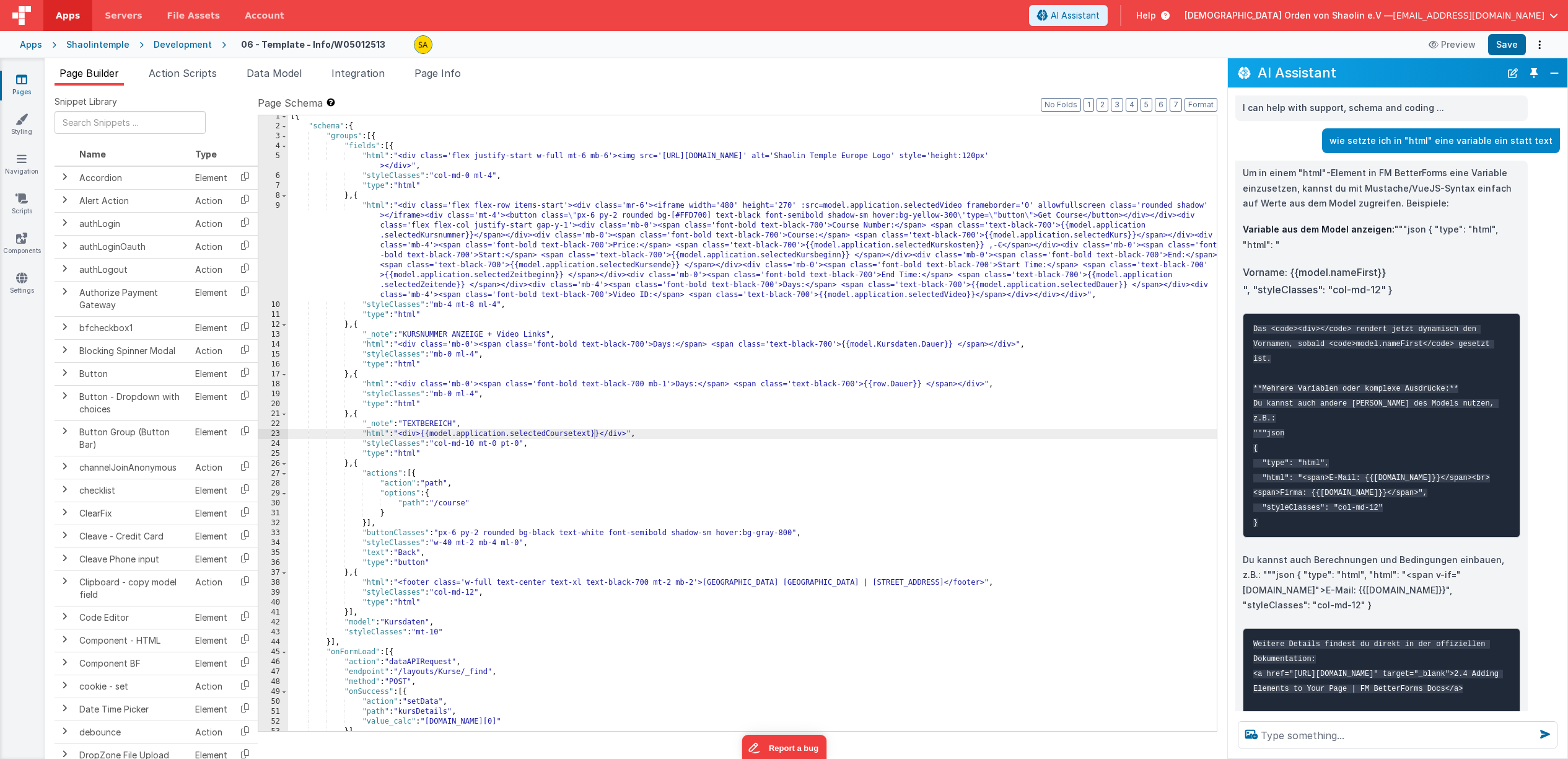
scroll to position [3, 0]
drag, startPoint x: 685, startPoint y: 295, endPoint x: 1006, endPoint y: 297, distance: 321.0
click at [1006, 297] on div "[{ "schema" : { "groups" : [{ "fields" : [{ "html" : "<div class='flex justify-…" at bounding box center [752, 429] width 929 height 636
drag, startPoint x: 425, startPoint y: 435, endPoint x: 600, endPoint y: 437, distance: 175.0
click at [600, 437] on div "[{ "schema" : { "groups" : [{ "fields" : [{ "html" : "<div class='flex justify-…" at bounding box center [752, 429] width 929 height 636
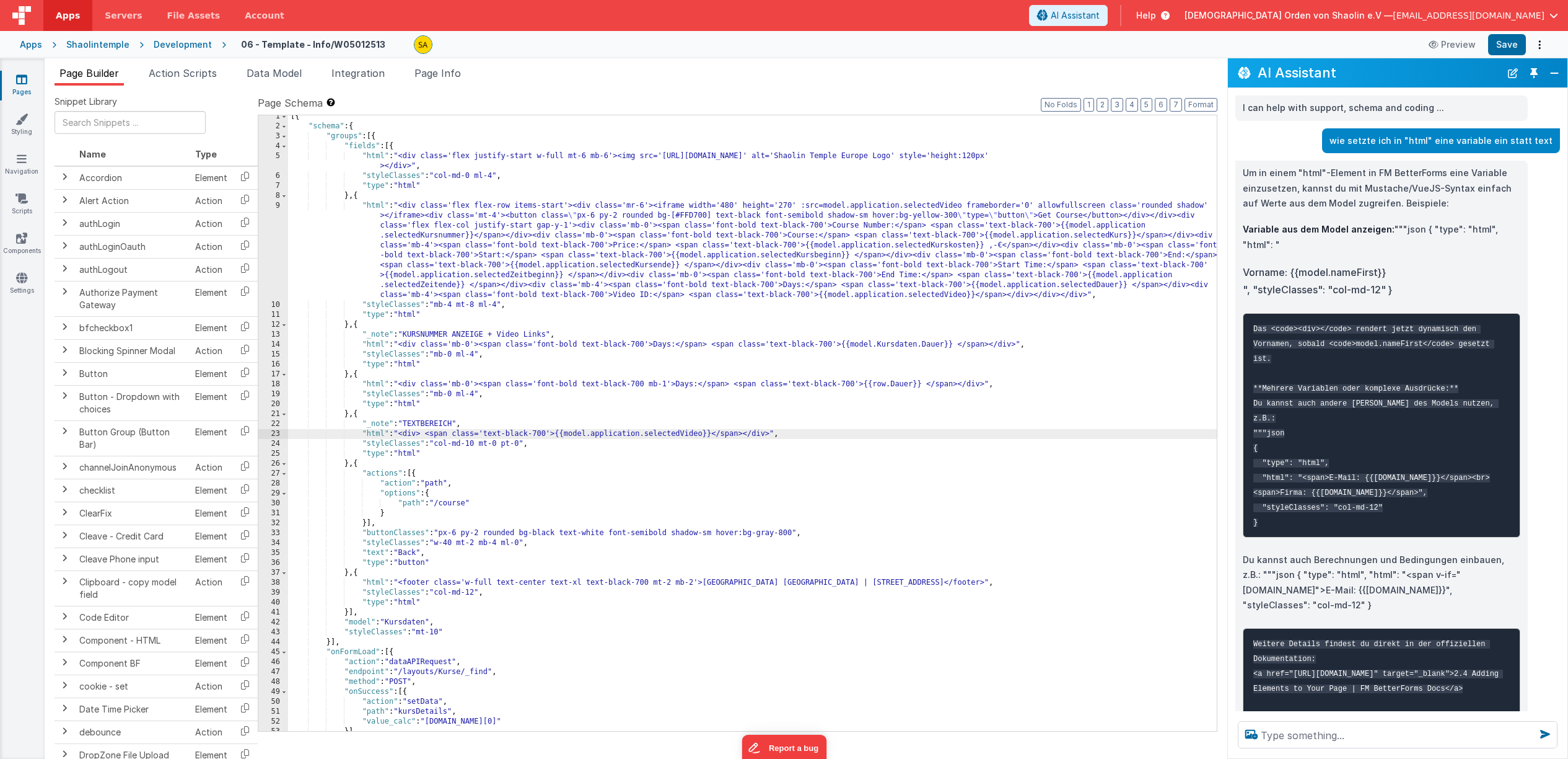
click at [705, 434] on div "[{ "schema" : { "groups" : [{ "fields" : [{ "html" : "<div class='flex justify-…" at bounding box center [752, 429] width 929 height 636
click at [1514, 43] on button "Save" at bounding box center [1507, 44] width 38 height 21
click at [726, 435] on div "[{ "schema" : { "groups" : [{ "fields" : [{ "html" : "<div class='flex justify-…" at bounding box center [752, 429] width 929 height 636
click at [1507, 44] on button "Save" at bounding box center [1507, 44] width 38 height 21
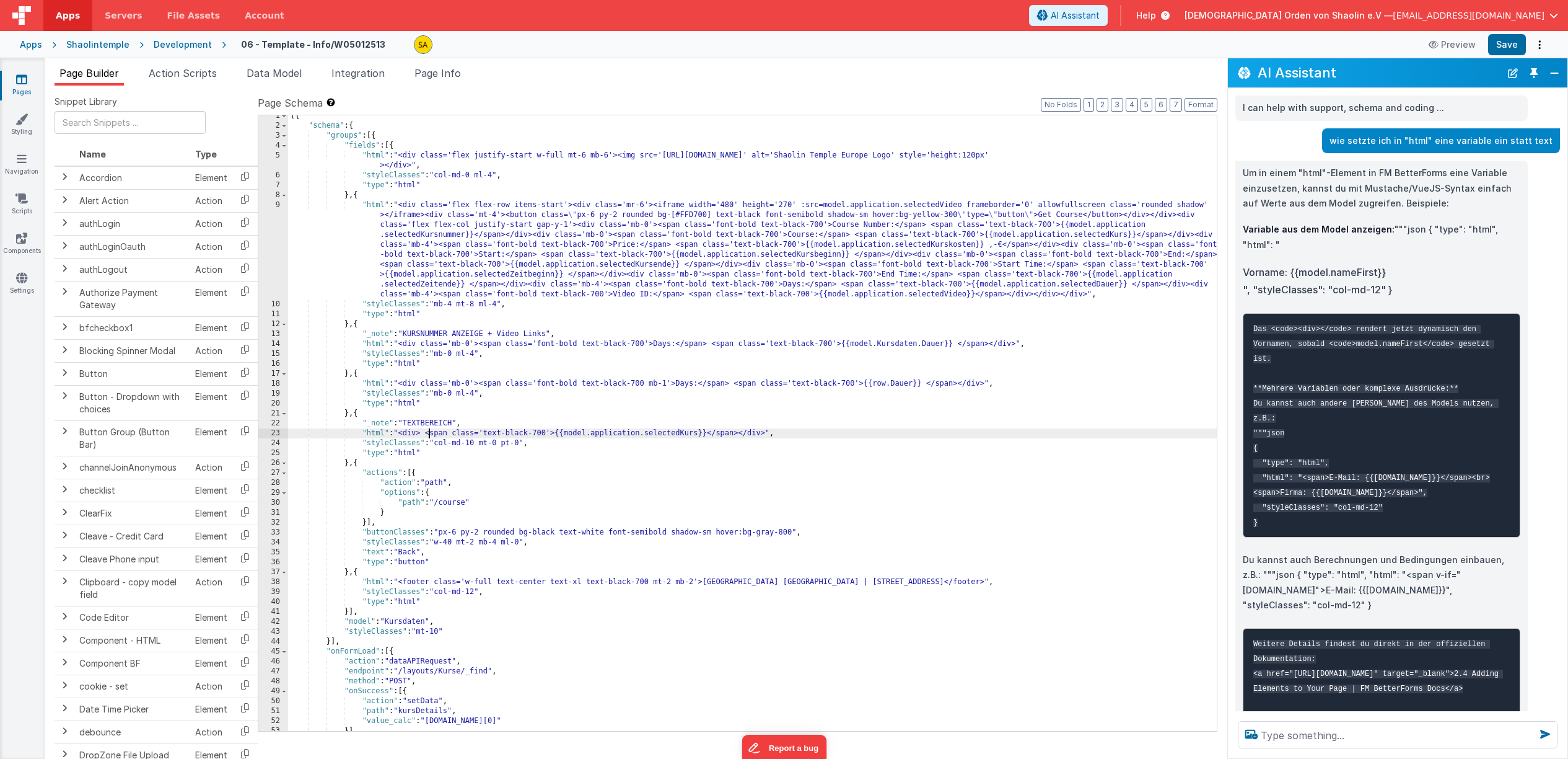
click at [428, 435] on div "[{ "schema" : { "groups" : [{ "fields" : [{ "html" : "<div class='flex justify-…" at bounding box center [752, 429] width 929 height 636
click at [1506, 40] on button "Save" at bounding box center [1507, 44] width 38 height 21
click at [731, 436] on div "[{ "schema" : { "groups" : [{ "fields" : [{ "html" : "<div class='flex justify-…" at bounding box center [752, 429] width 929 height 636
click at [1515, 49] on button "Save" at bounding box center [1507, 44] width 38 height 21
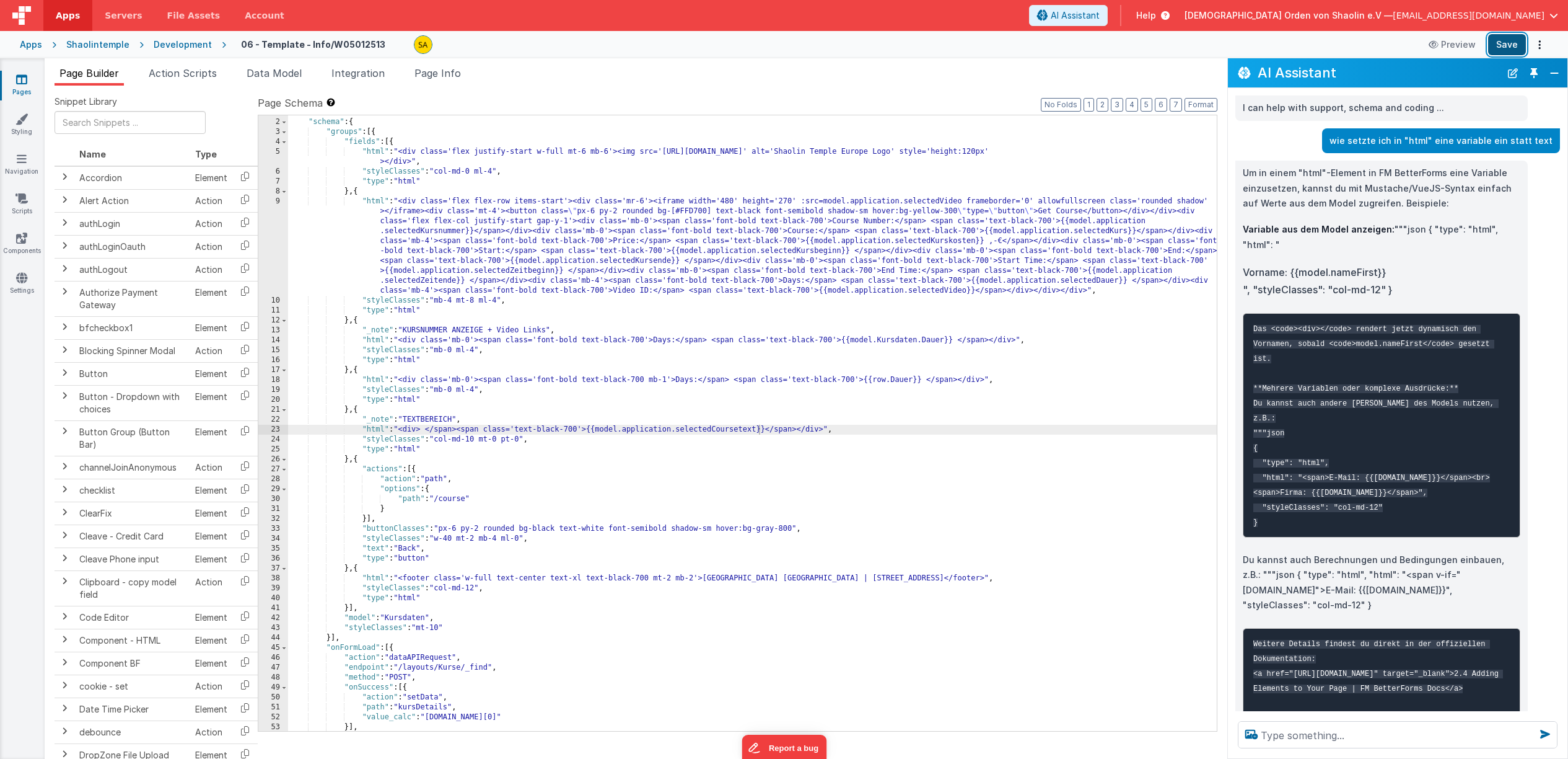
click at [1508, 46] on button "Save" at bounding box center [1507, 44] width 38 height 21
click at [27, 123] on icon at bounding box center [22, 120] width 13 height 13
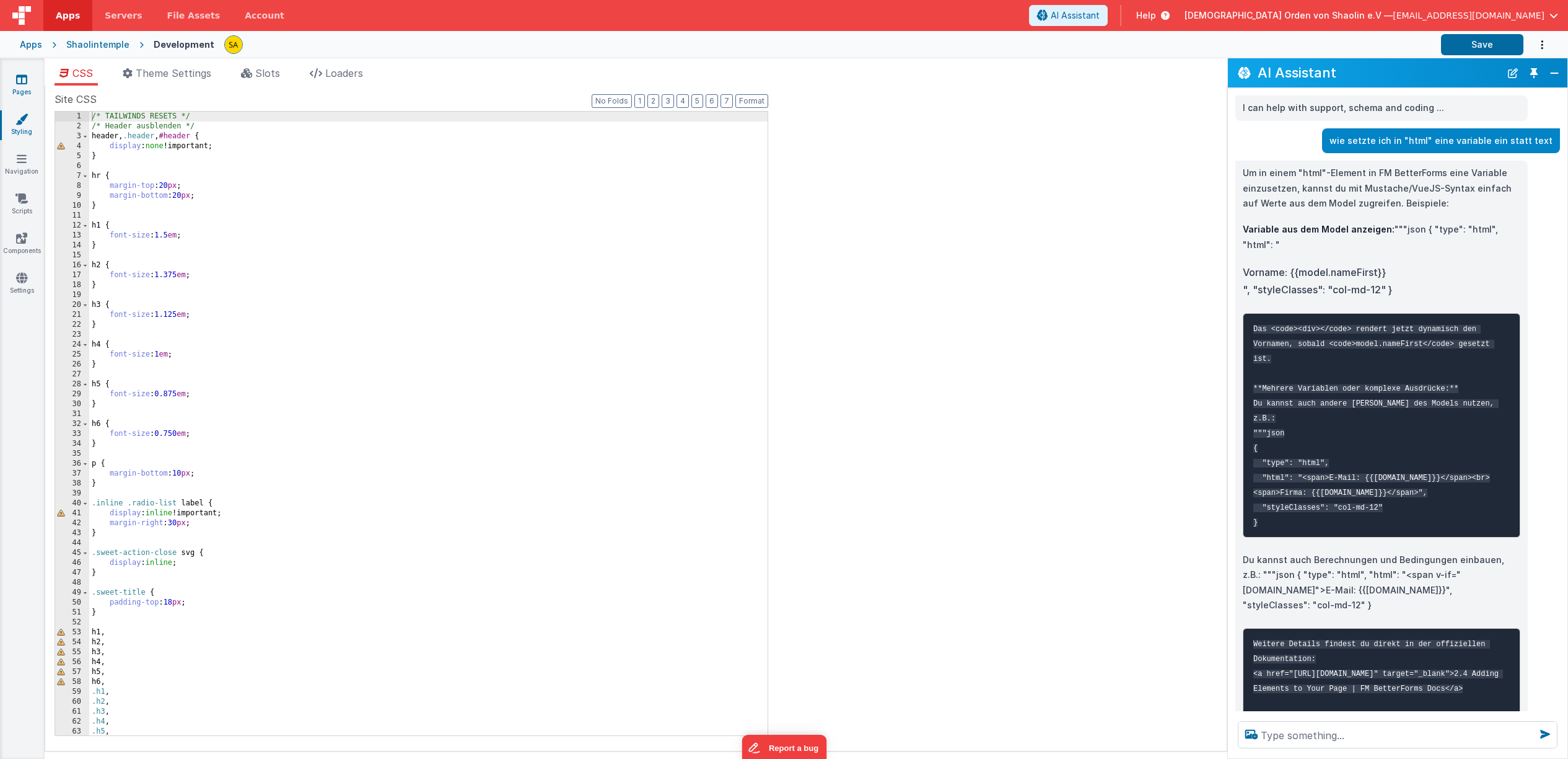
click at [20, 84] on icon at bounding box center [22, 80] width 11 height 13
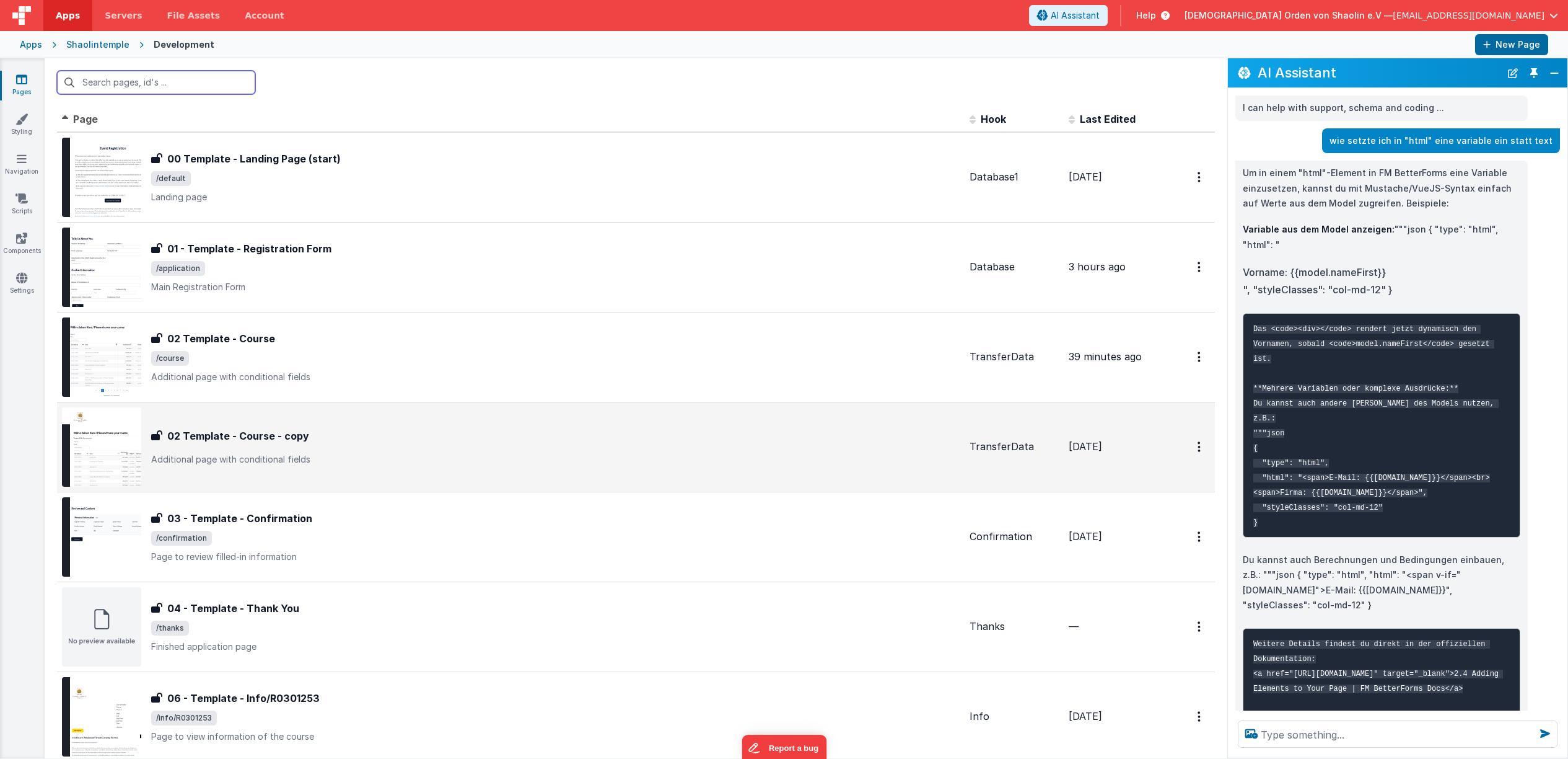
scroll to position [154, 0]
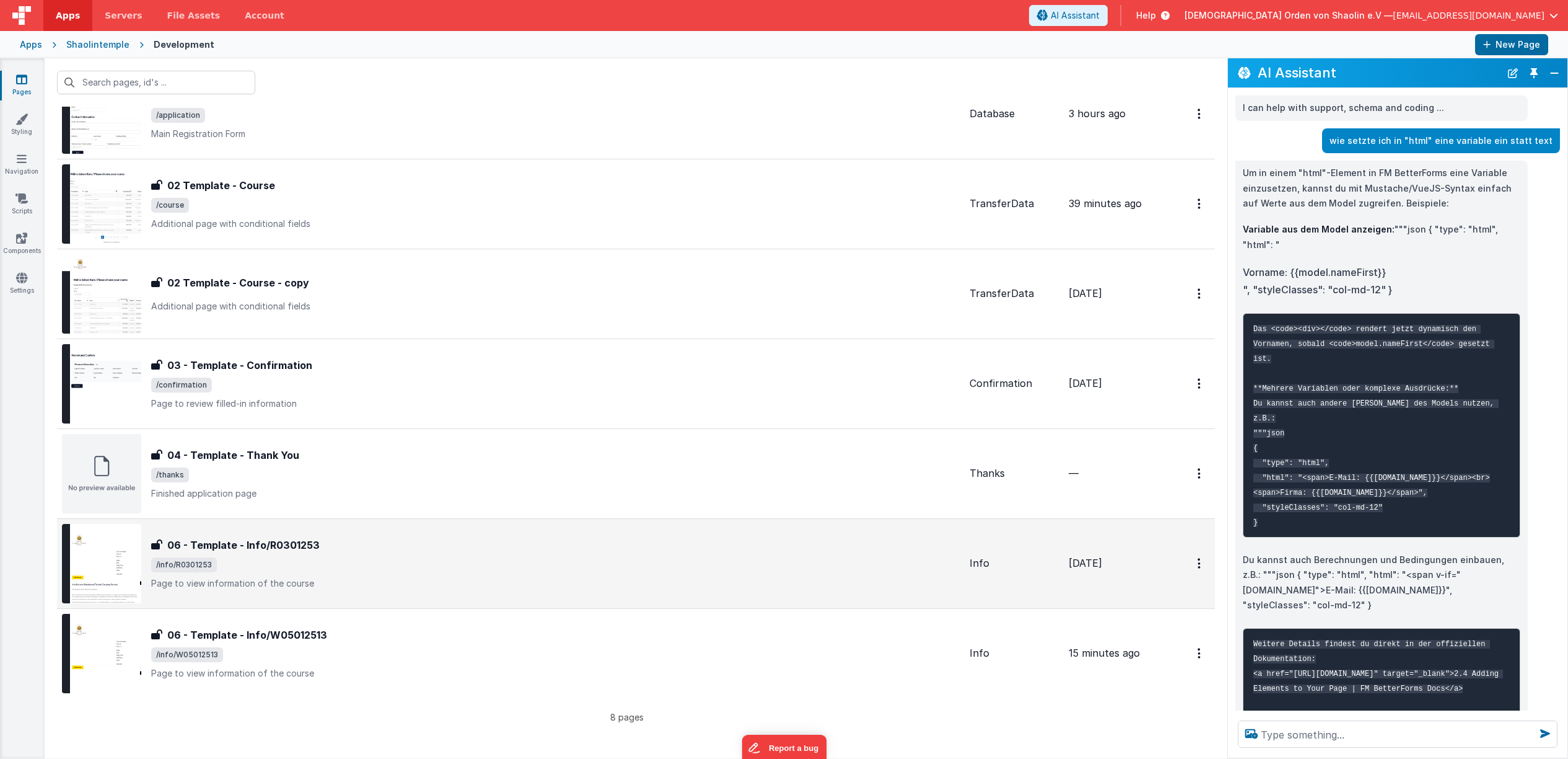
click at [513, 560] on span "/info/R0301253" at bounding box center [555, 564] width 808 height 14
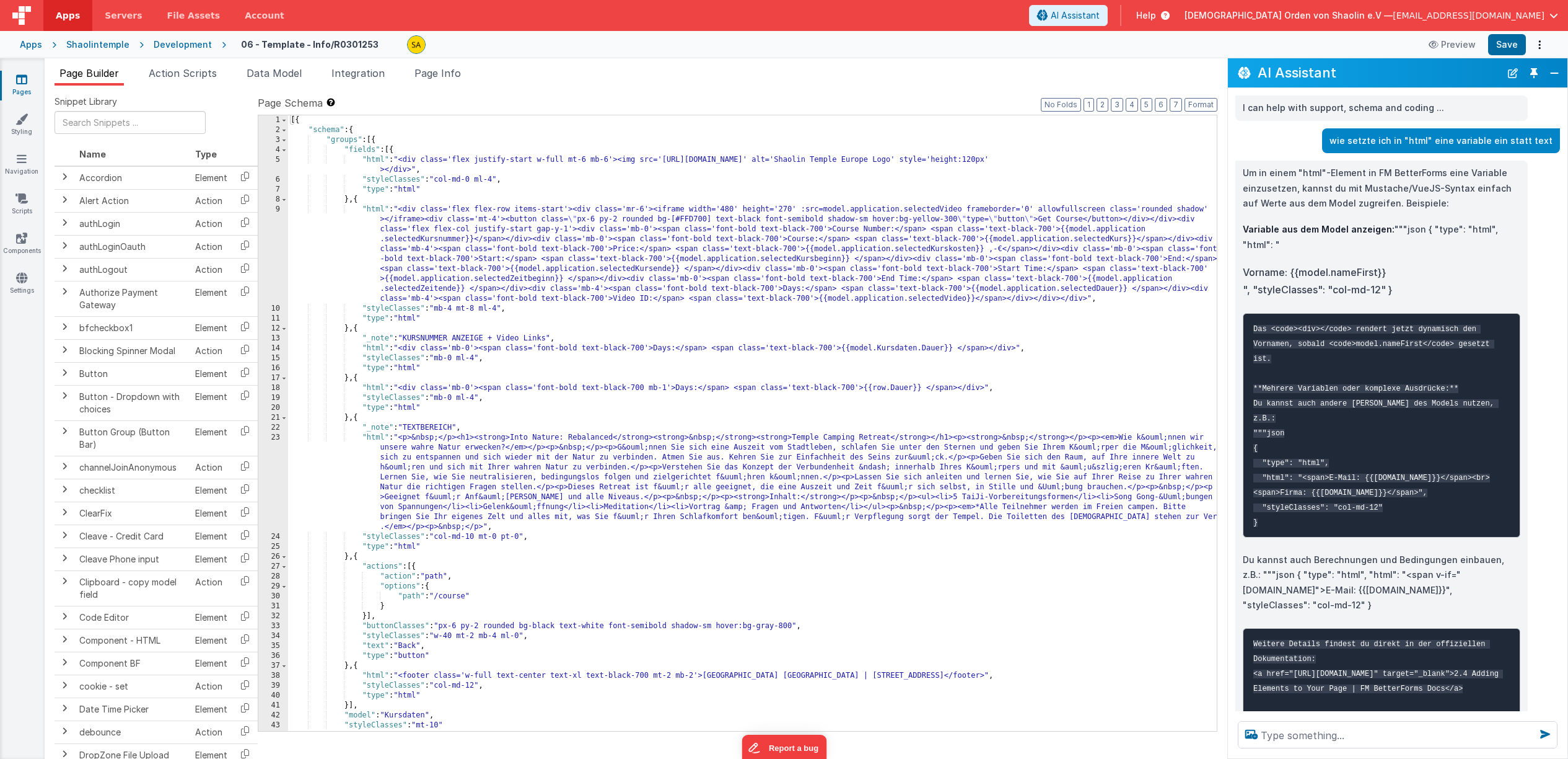
click at [28, 82] on link "Pages" at bounding box center [21, 85] width 44 height 24
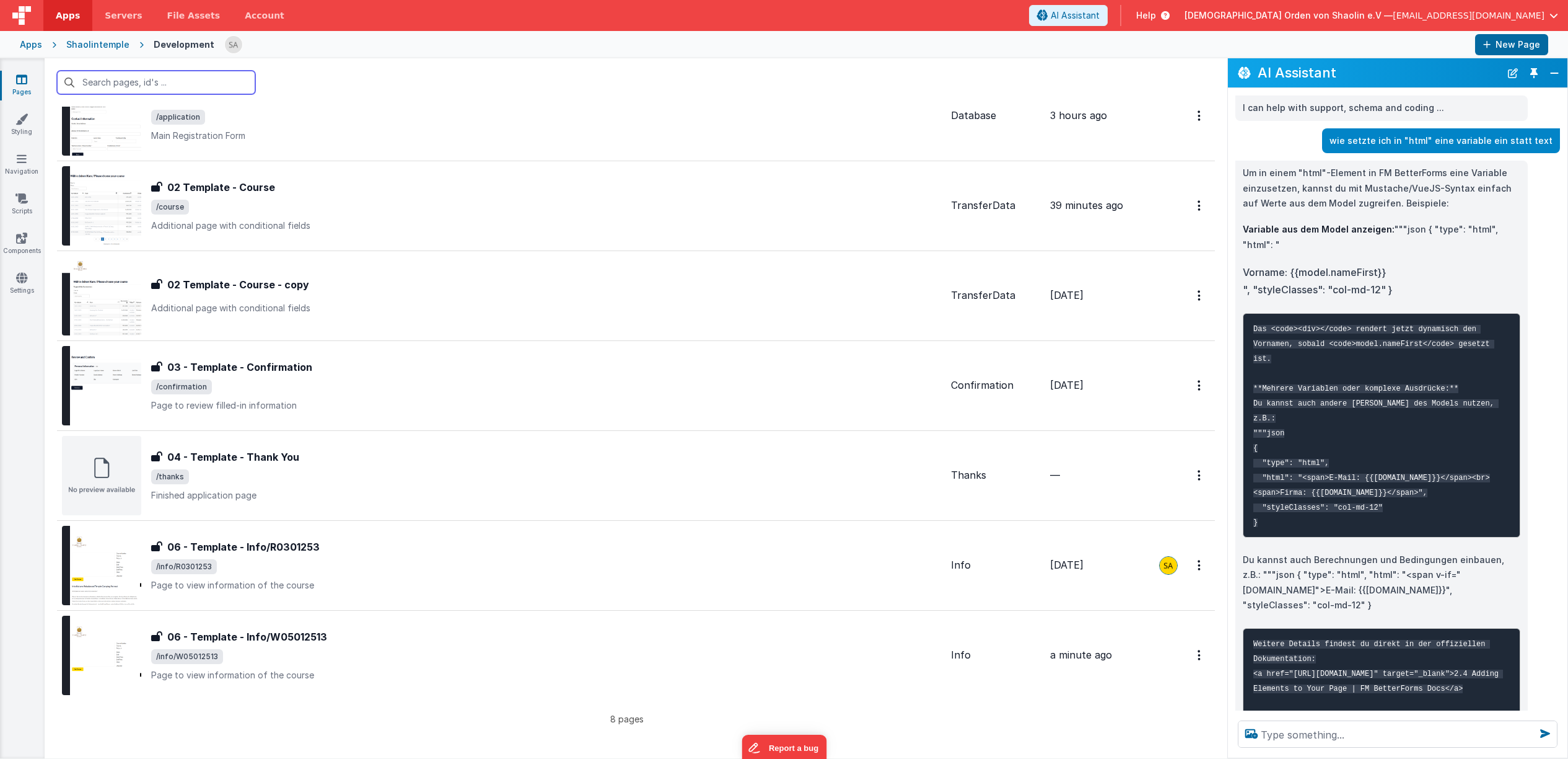
scroll to position [154, 0]
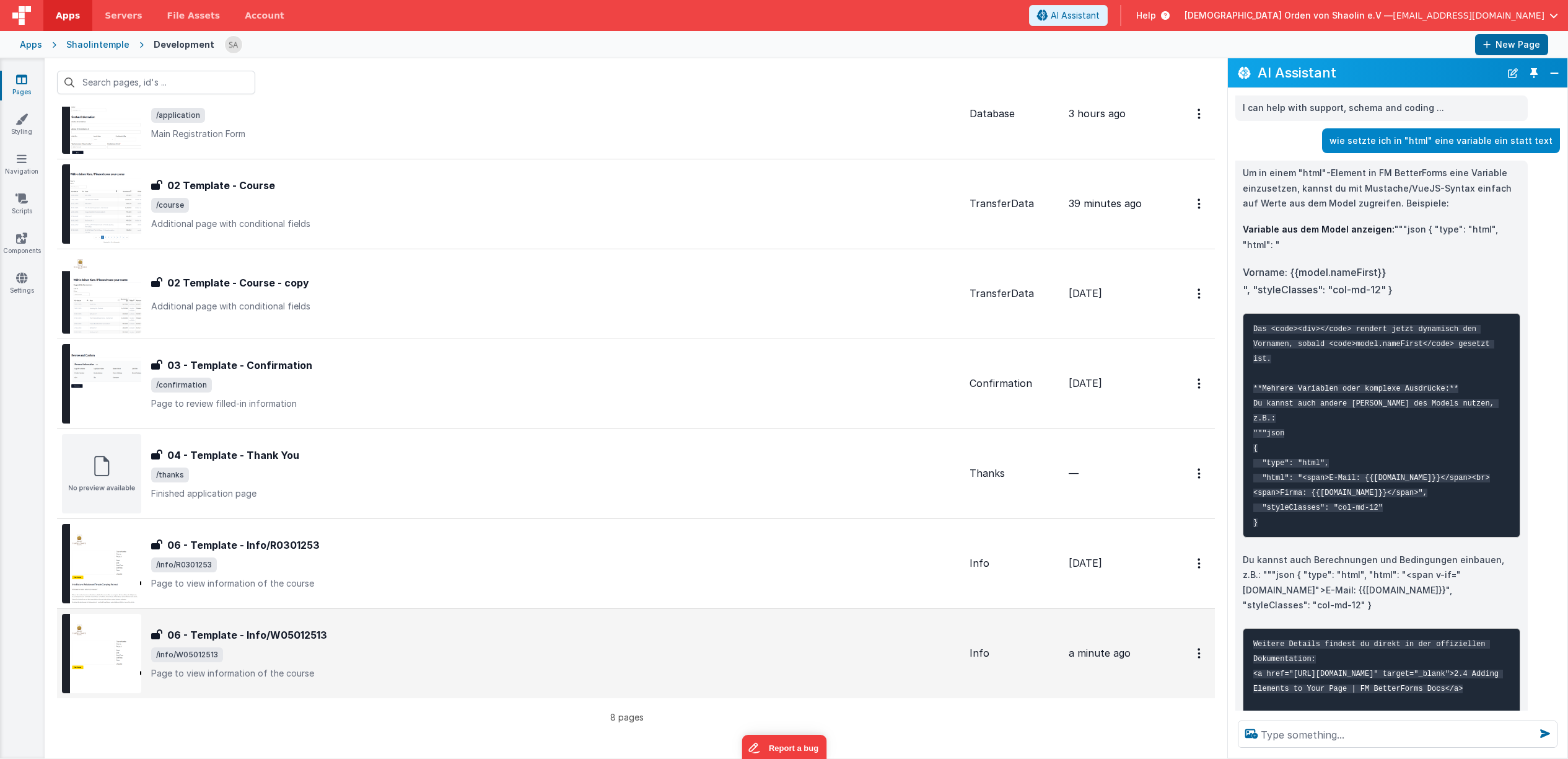
click at [403, 648] on span "/info/W05012513" at bounding box center [555, 655] width 808 height 14
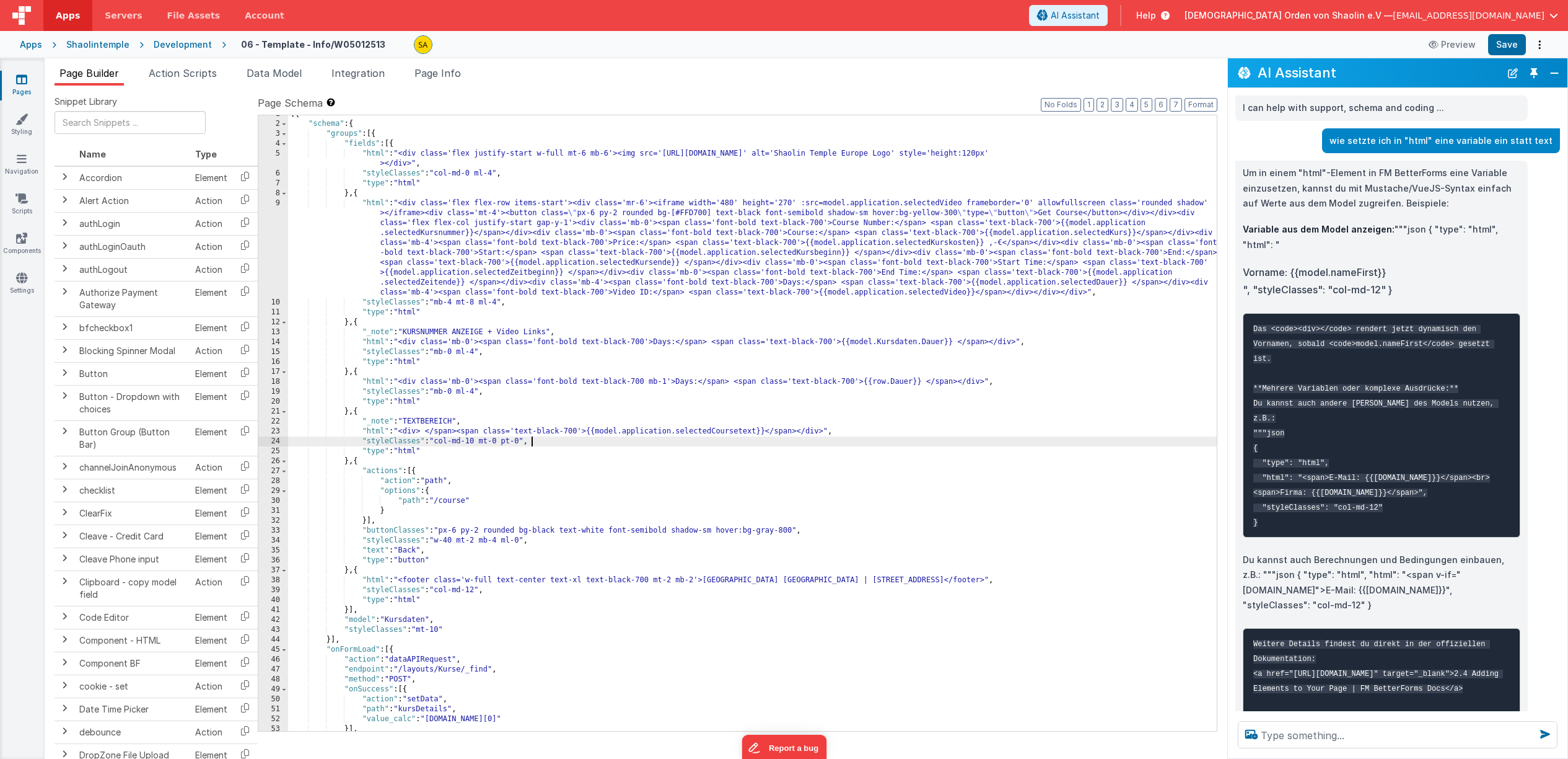
scroll to position [5, 0]
click at [592, 440] on div "[{ "schema" : { "groups" : [{ "fields" : [{ "html" : "<div class='flex justify-…" at bounding box center [752, 427] width 929 height 636
drag, startPoint x: 590, startPoint y: 433, endPoint x: 464, endPoint y: 456, distance: 128.1
click at [429, 431] on div "[{ "schema" : { "groups" : [{ "fields" : [{ "html" : "<div class='flex justify-…" at bounding box center [752, 427] width 929 height 636
drag, startPoint x: 637, startPoint y: 432, endPoint x: 653, endPoint y: 456, distance: 28.8
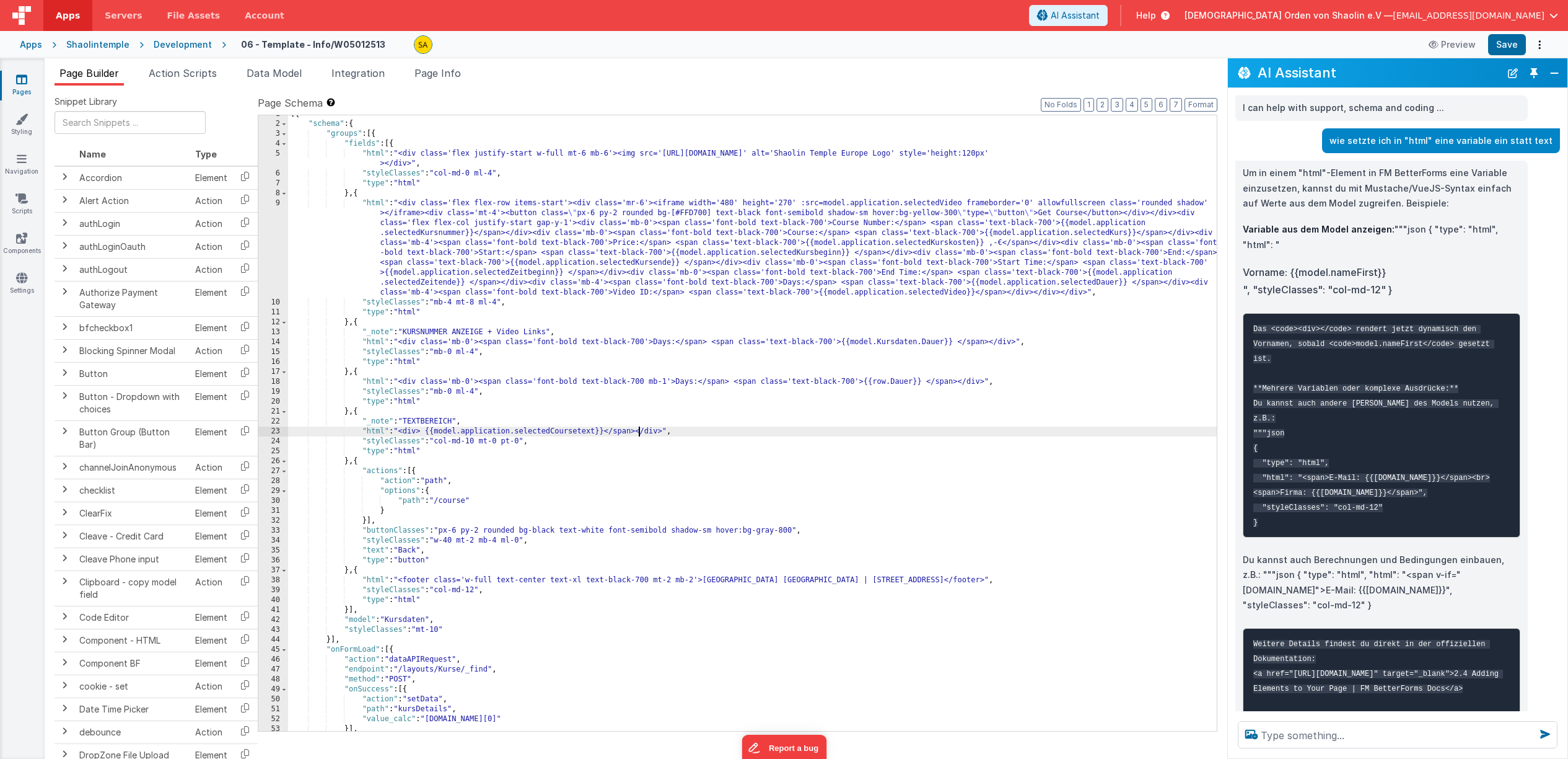
click at [637, 432] on div "[{ "schema" : { "groups" : [{ "fields" : [{ "html" : "<div class='flex justify-…" at bounding box center [752, 427] width 929 height 636
click at [1517, 47] on button "Save" at bounding box center [1507, 44] width 38 height 21
drag, startPoint x: 430, startPoint y: 434, endPoint x: 445, endPoint y: 456, distance: 26.6
click at [430, 434] on div "[{ "schema" : { "groups" : [{ "fields" : [{ "html" : "<div class='flex justify-…" at bounding box center [752, 427] width 929 height 636
click at [610, 431] on div "[{ "schema" : { "groups" : [{ "fields" : [{ "html" : "<div class='flex justify-…" at bounding box center [752, 427] width 929 height 636
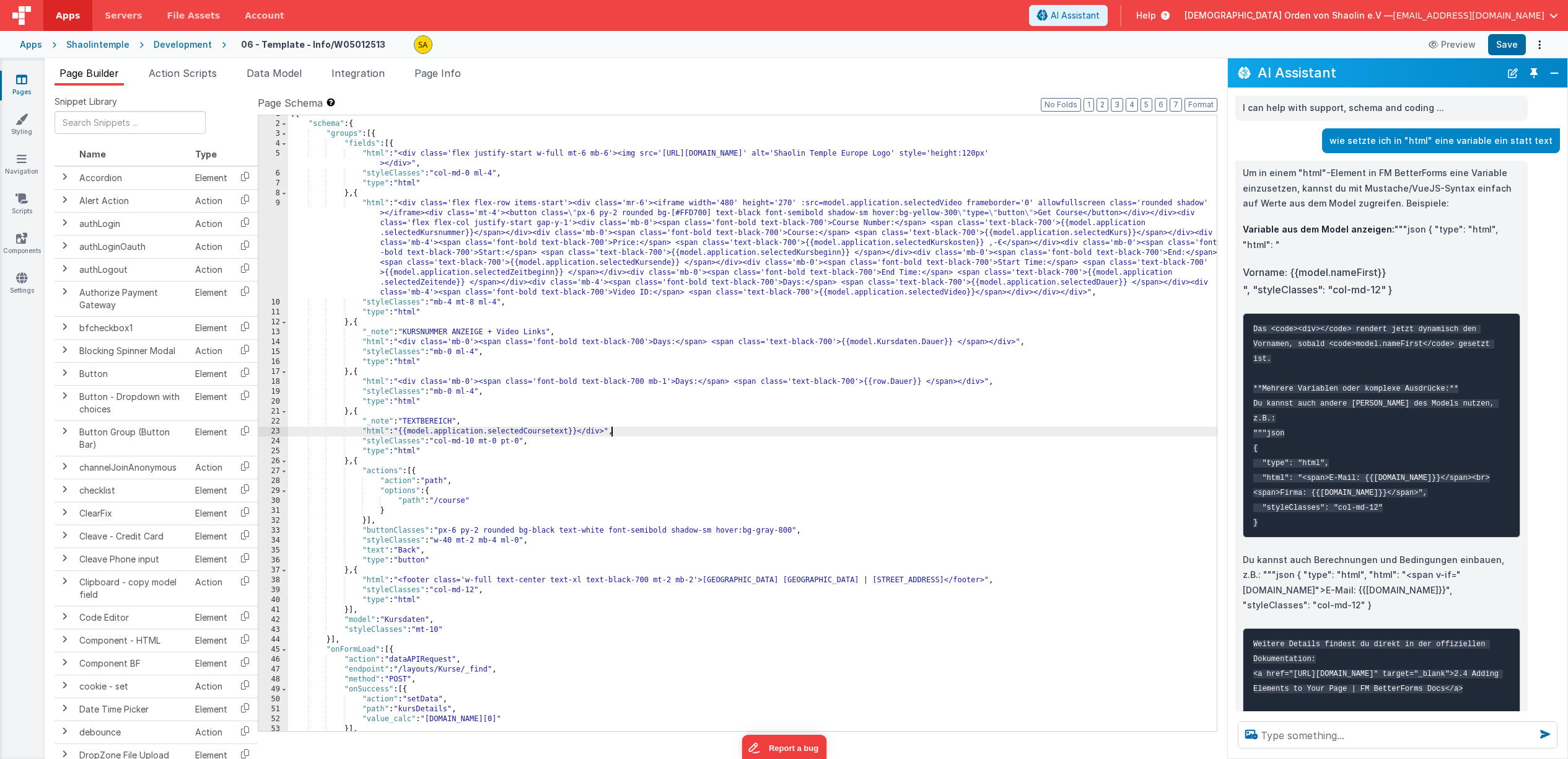
drag, startPoint x: 606, startPoint y: 433, endPoint x: 621, endPoint y: 472, distance: 41.8
click at [607, 434] on div "[{ "schema" : { "groups" : [{ "fields" : [{ "html" : "<div class='flex justify-…" at bounding box center [752, 427] width 929 height 636
drag, startPoint x: 1513, startPoint y: 48, endPoint x: 1502, endPoint y: 53, distance: 12.1
click at [1513, 48] on button "Save" at bounding box center [1507, 44] width 38 height 21
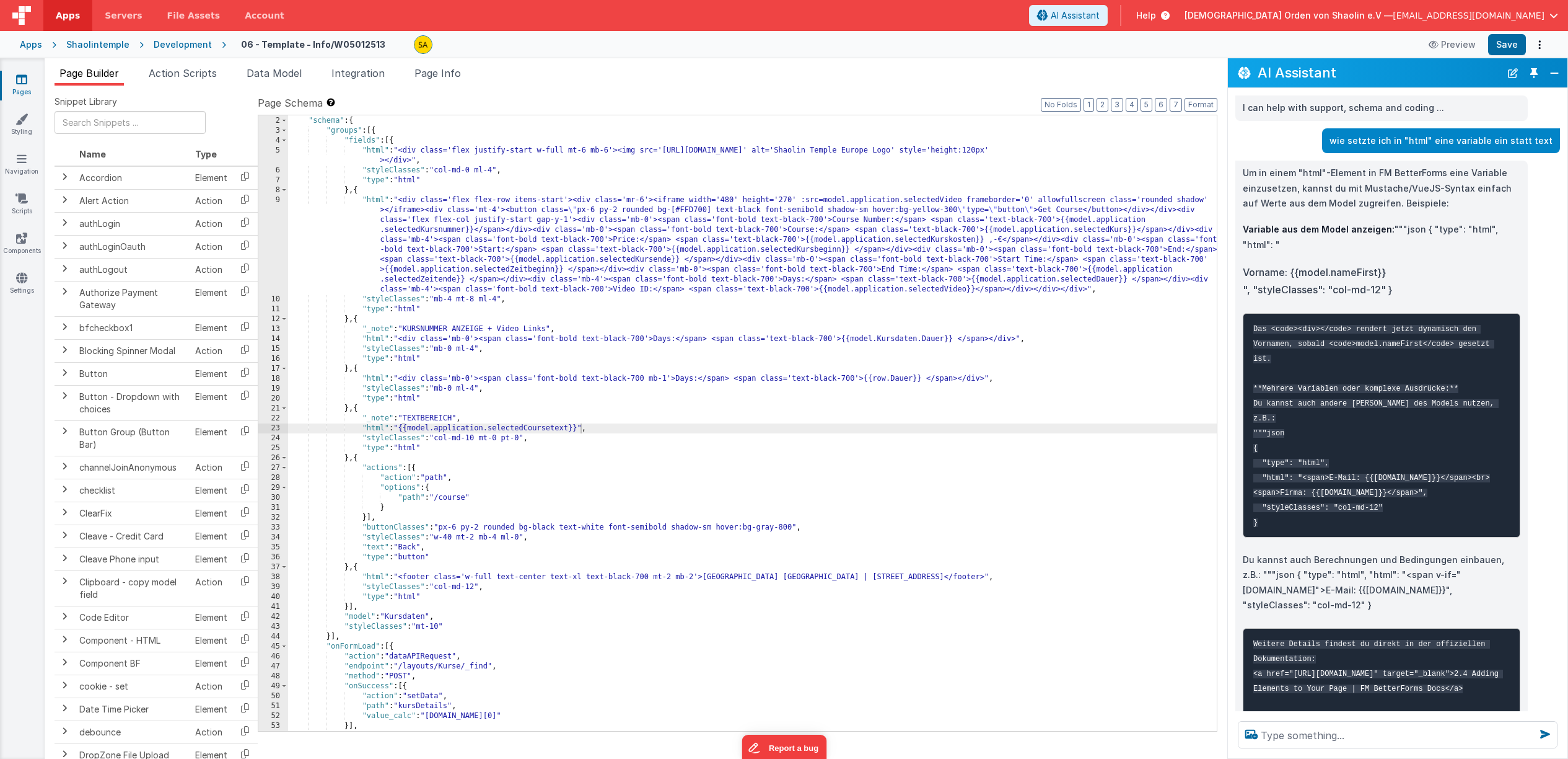
click at [402, 428] on div "[{ "schema" : { "groups" : [{ "fields" : [{ "html" : "<div class='flex justify-…" at bounding box center [752, 424] width 929 height 636
drag, startPoint x: 579, startPoint y: 428, endPoint x: 589, endPoint y: 439, distance: 14.9
click at [580, 428] on div "[{ "schema" : { "groups" : [{ "fields" : [{ "html" : "<div class='flex justify-…" at bounding box center [752, 424] width 929 height 636
click at [397, 429] on div "[{ "schema" : { "groups" : [{ "fields" : [{ "html" : "<div class='flex justify-…" at bounding box center [752, 424] width 929 height 636
click at [601, 429] on div "[{ "schema" : { "groups" : [{ "fields" : [{ "html" : "<div class='flex justify-…" at bounding box center [752, 424] width 929 height 636
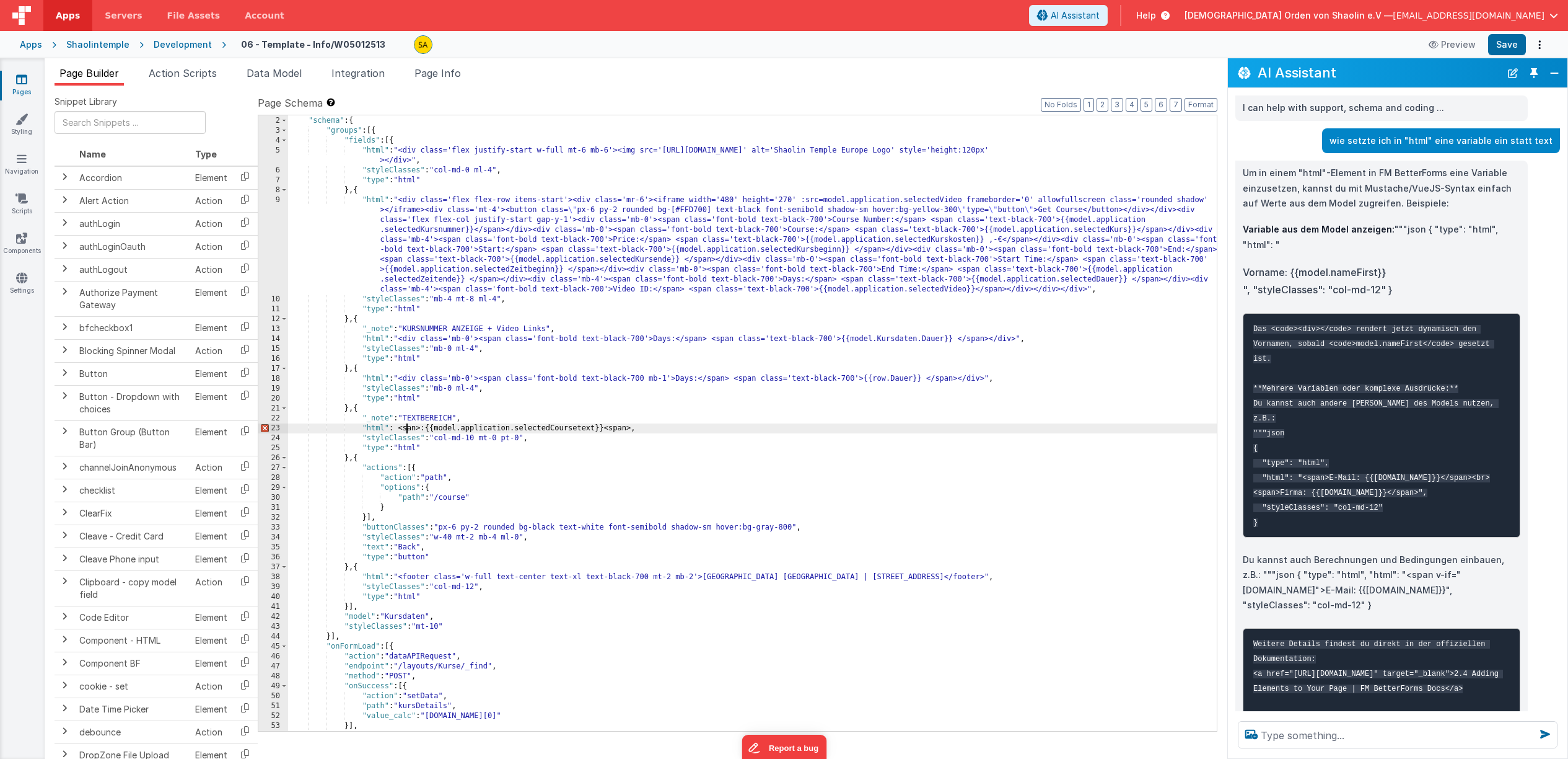
drag, startPoint x: 407, startPoint y: 429, endPoint x: 454, endPoint y: 464, distance: 58.6
click at [407, 429] on div "[{ "schema" : { "groups" : [{ "fields" : [{ "html" : "<div class='flex justify-…" at bounding box center [752, 424] width 929 height 636
click at [634, 428] on div "[{ "schema" : { "groups" : [{ "fields" : [{ "html" : "<div class='flex justify-…" at bounding box center [752, 424] width 929 height 636
click at [427, 428] on div "[{ "schema" : { "groups" : [{ "fields" : [{ "html" : "<div class='flex justify-…" at bounding box center [752, 424] width 929 height 636
drag, startPoint x: 399, startPoint y: 429, endPoint x: 578, endPoint y: 436, distance: 179.1
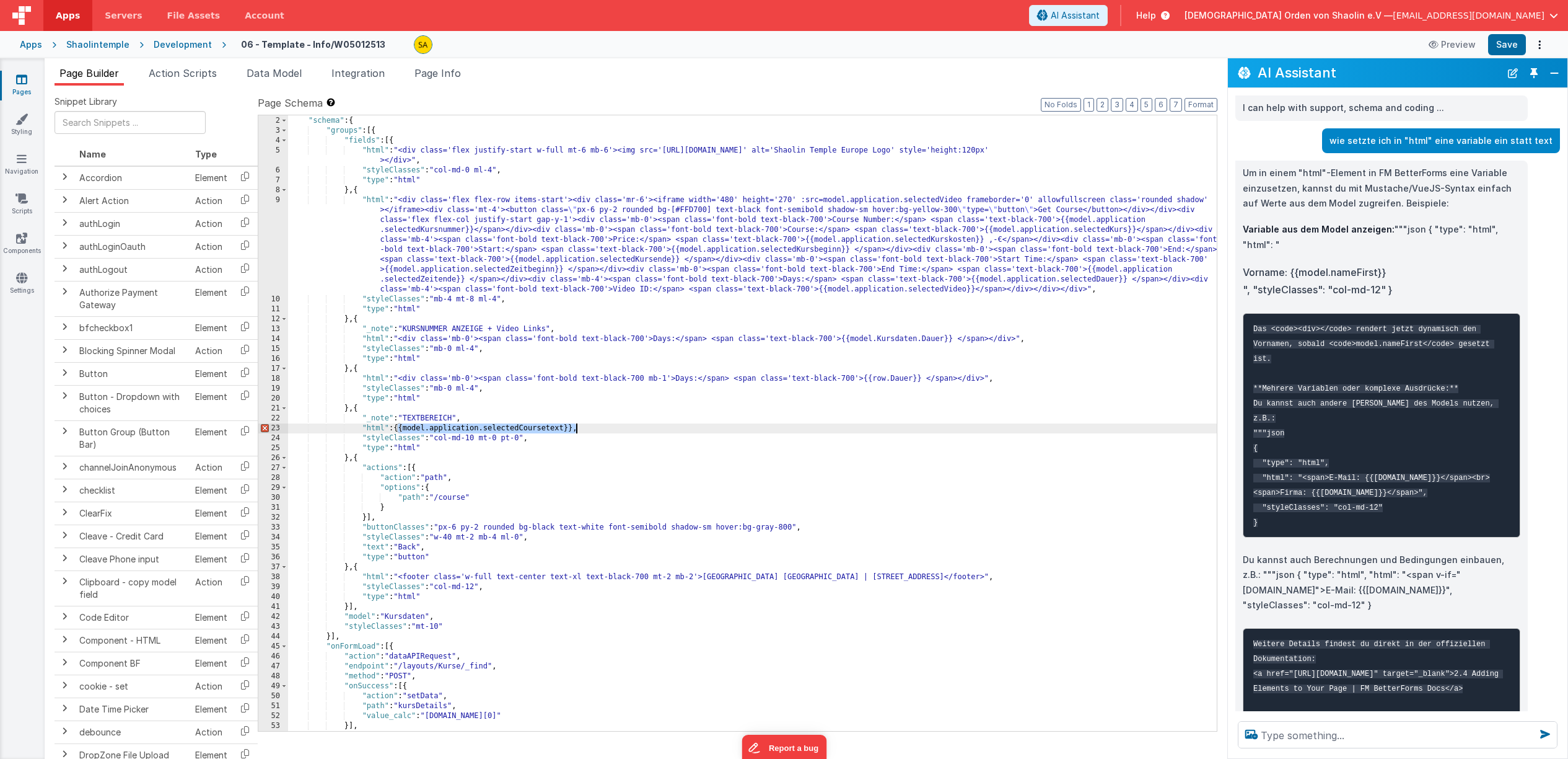
click at [578, 431] on div "[{ "schema" : { "groups" : [{ "fields" : [{ "html" : "<div class='flex justify-…" at bounding box center [752, 424] width 929 height 636
click at [1276, 739] on textarea at bounding box center [1398, 735] width 320 height 27
paste textarea "{{model.application.selectedCoursetext}}"
type textarea "{{model.application.selectedCoursetext}} als html setzen"
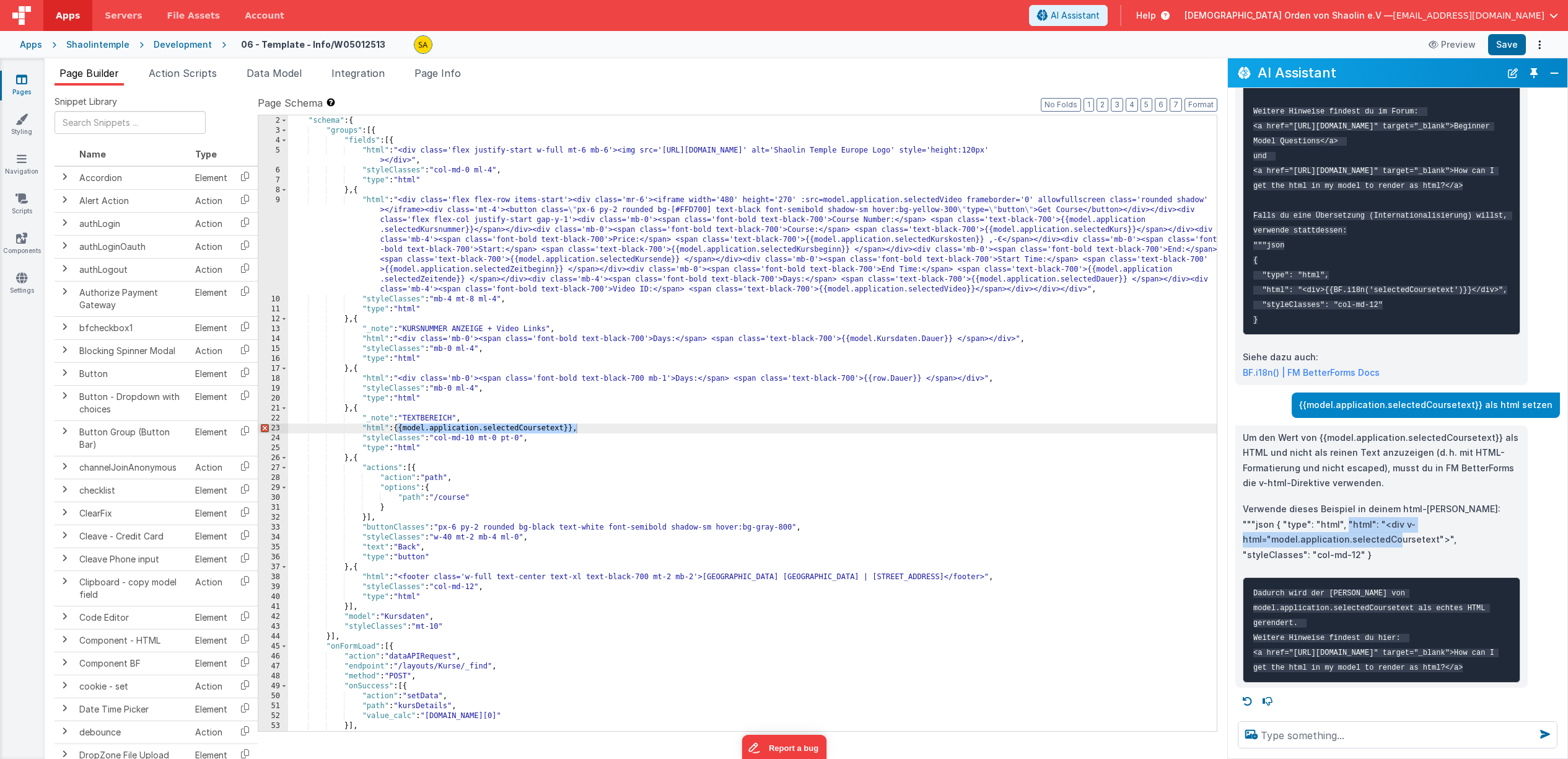
scroll to position [979, 0]
drag, startPoint x: 1307, startPoint y: 488, endPoint x: 1444, endPoint y: 504, distance: 137.9
click at [1444, 504] on p "Verwende dieses Beispiel in deinem html-[PERSON_NAME]: """json { "type": "html"…" at bounding box center [1382, 532] width 278 height 61
drag, startPoint x: 1447, startPoint y: 499, endPoint x: 1420, endPoint y: 549, distance: 56.8
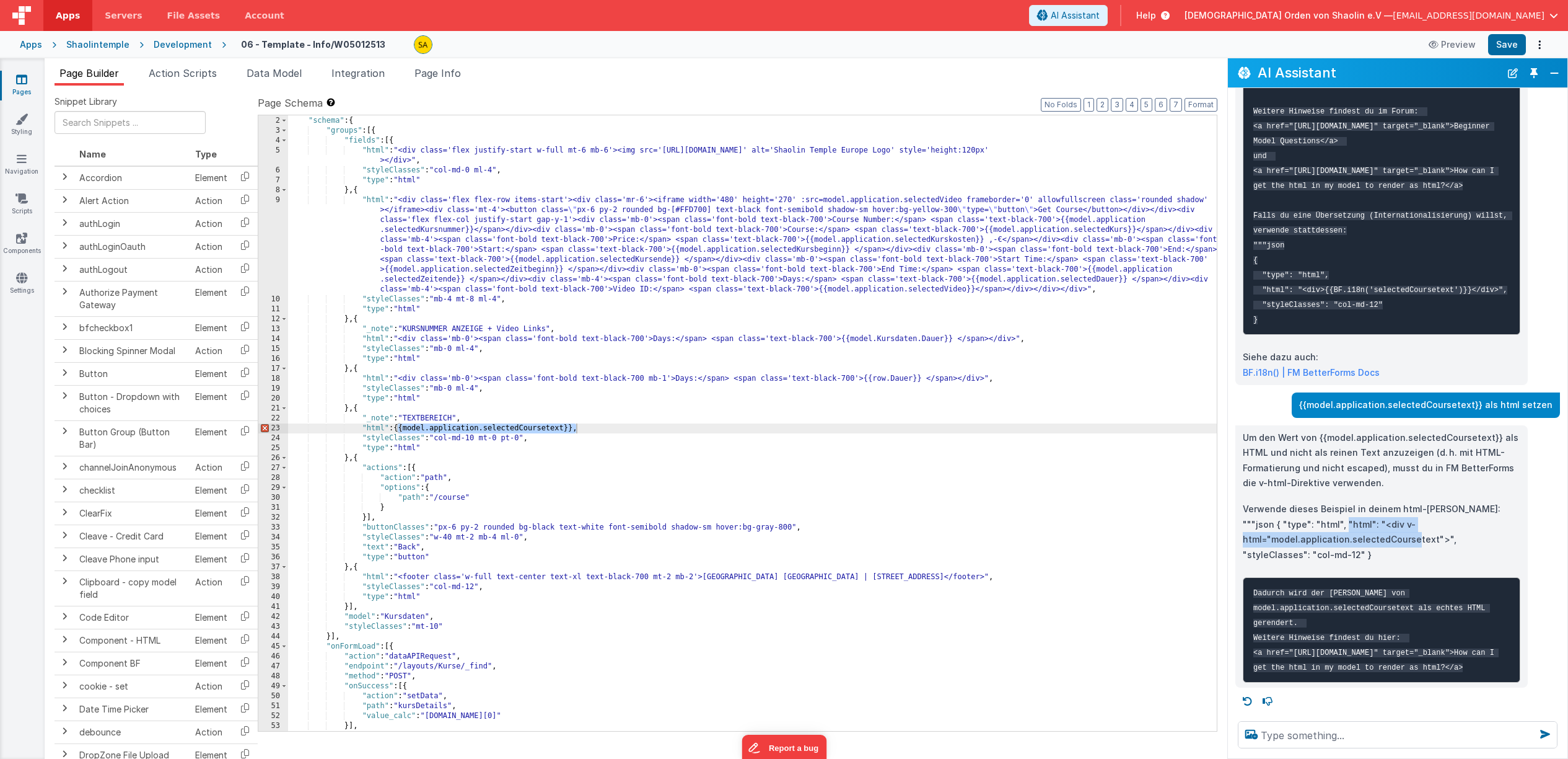
click at [1307, 502] on p "Verwende dieses Beispiel in deinem html-[PERSON_NAME]: """json { "type": "html"…" at bounding box center [1382, 532] width 278 height 61
copy p ""<div v-html="model.application.selectedCoursetext">","
click at [578, 428] on div "[{ "schema" : { "groups" : [{ "fields" : [{ "html" : "<div class='flex justify-…" at bounding box center [752, 424] width 929 height 636
drag, startPoint x: 578, startPoint y: 428, endPoint x: 423, endPoint y: 435, distance: 155.2
click at [397, 428] on div "[{ "schema" : { "groups" : [{ "fields" : [{ "html" : "<div class='flex justify-…" at bounding box center [752, 424] width 929 height 636
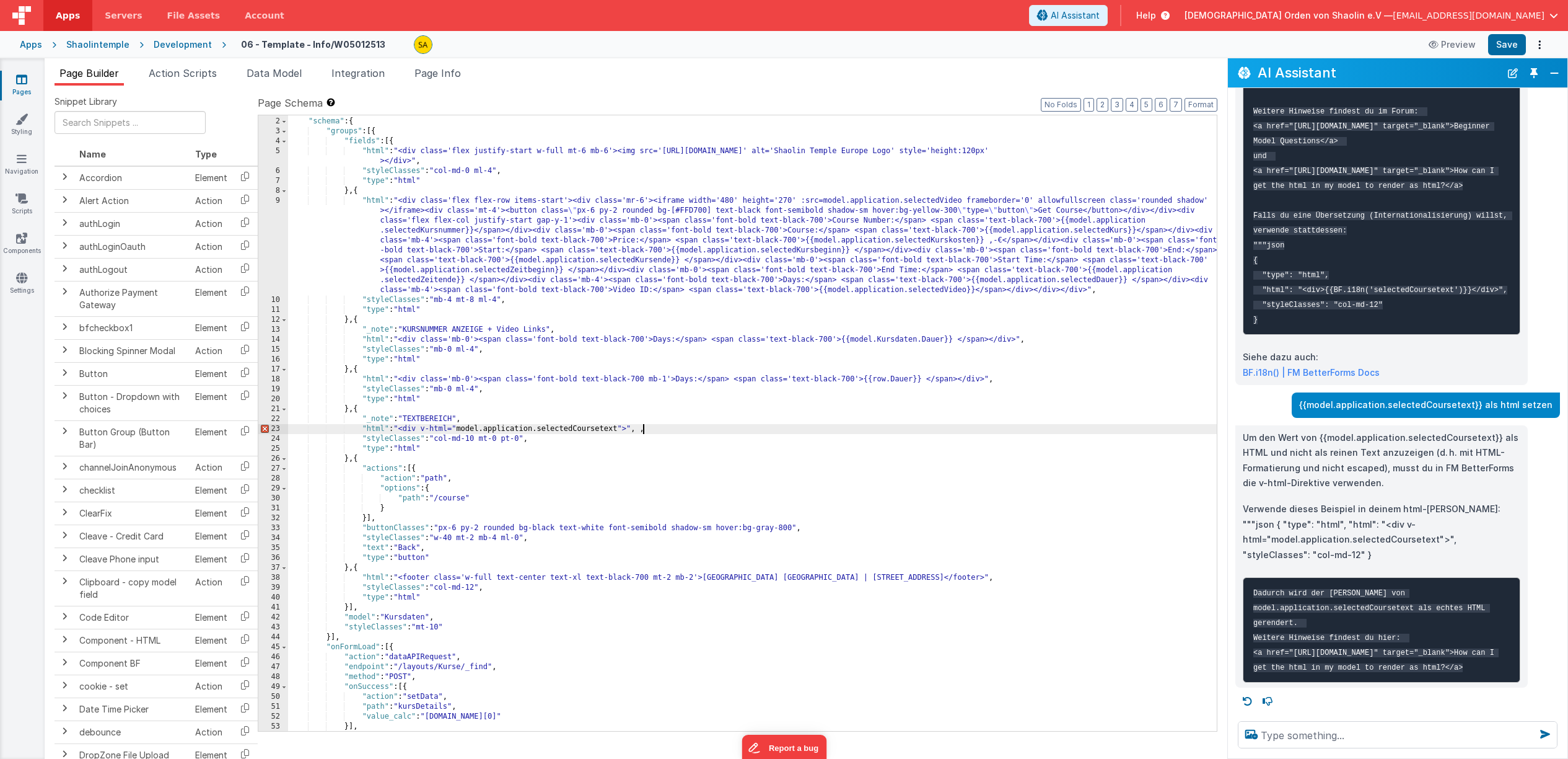
scroll to position [11, 0]
drag, startPoint x: 459, startPoint y: 429, endPoint x: 460, endPoint y: 441, distance: 12.0
click at [459, 429] on div ""schema" : { "groups" : [{ "fields" : [{ "html" : "<div class='flex justify-sta…" at bounding box center [752, 432] width 929 height 636
click at [619, 426] on div ""schema" : { "groups" : [{ "fields" : [{ "html" : "<div class='flex justify-sta…" at bounding box center [752, 432] width 929 height 636
click at [1512, 46] on button "Save" at bounding box center [1507, 44] width 38 height 21
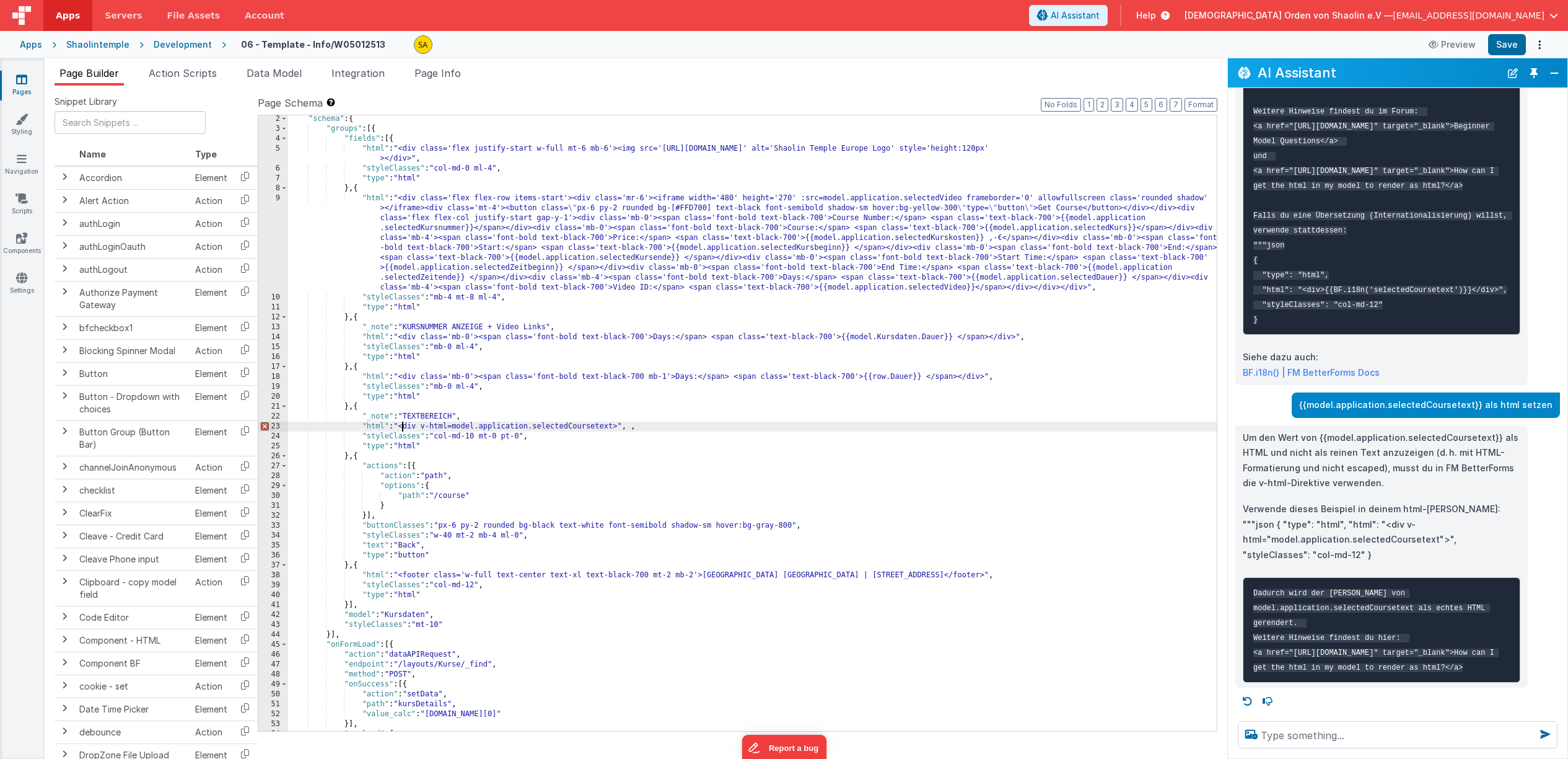
drag, startPoint x: 402, startPoint y: 427, endPoint x: 413, endPoint y: 441, distance: 17.8
click at [402, 427] on div ""schema" : { "groups" : [{ "fields" : [{ "html" : "<div class='flex justify-sta…" at bounding box center [752, 432] width 929 height 636
drag, startPoint x: 621, startPoint y: 428, endPoint x: 633, endPoint y: 444, distance: 20.0
click at [621, 428] on div ""schema" : { "groups" : [{ "fields" : [{ "html" : "<div class='flex justify-sta…" at bounding box center [752, 432] width 929 height 636
click at [1516, 45] on button "Save" at bounding box center [1507, 44] width 38 height 21
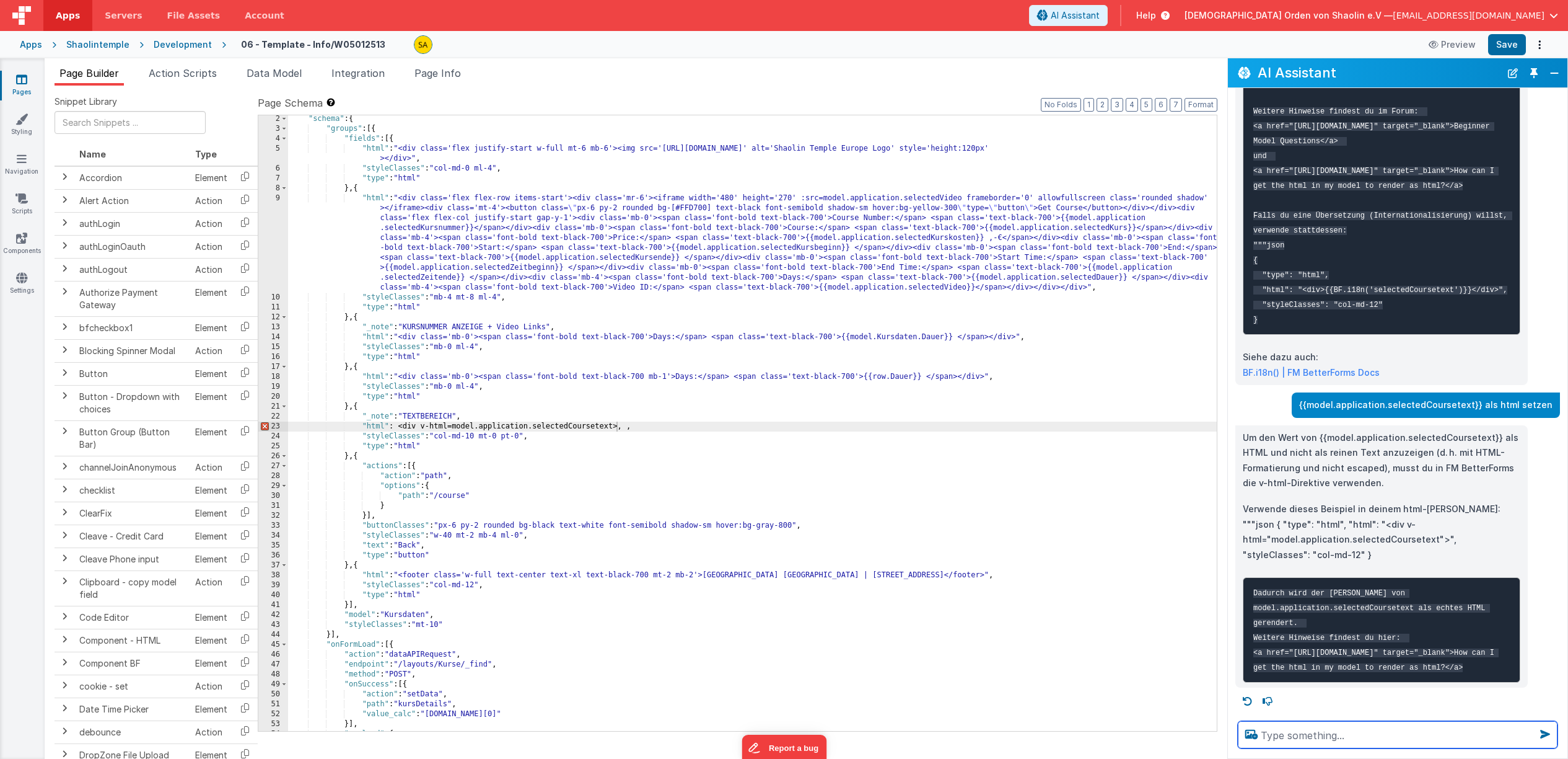
click at [1344, 734] on textarea at bounding box center [1398, 735] width 320 height 27
type textarea "variable mit html in "html": einsetzen"
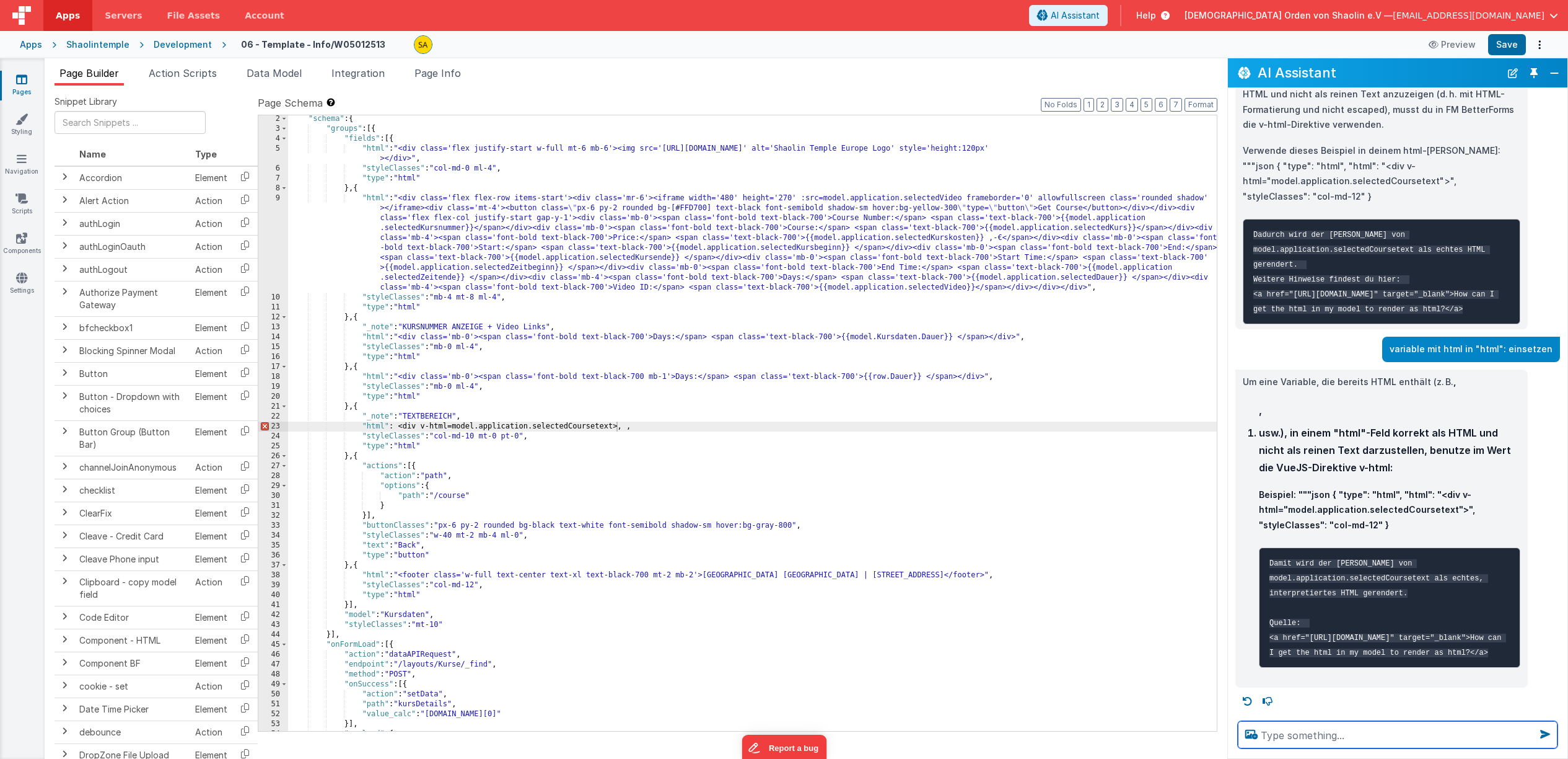
scroll to position [11, 0]
click at [450, 428] on div ""schema" : { "groups" : [{ "fields" : [{ "html" : "<div class='flex justify-sta…" at bounding box center [752, 432] width 929 height 636
click at [446, 425] on div ""schema" : { "groups" : [{ "fields" : [{ "html" : "<div class='flex justify-sta…" at bounding box center [752, 432] width 929 height 636
drag, startPoint x: 620, startPoint y: 423, endPoint x: 626, endPoint y: 433, distance: 11.7
click at [620, 423] on div ""schema" : { "groups" : [{ "fields" : [{ "html" : "<div class='flex justify-sta…" at bounding box center [752, 432] width 929 height 636
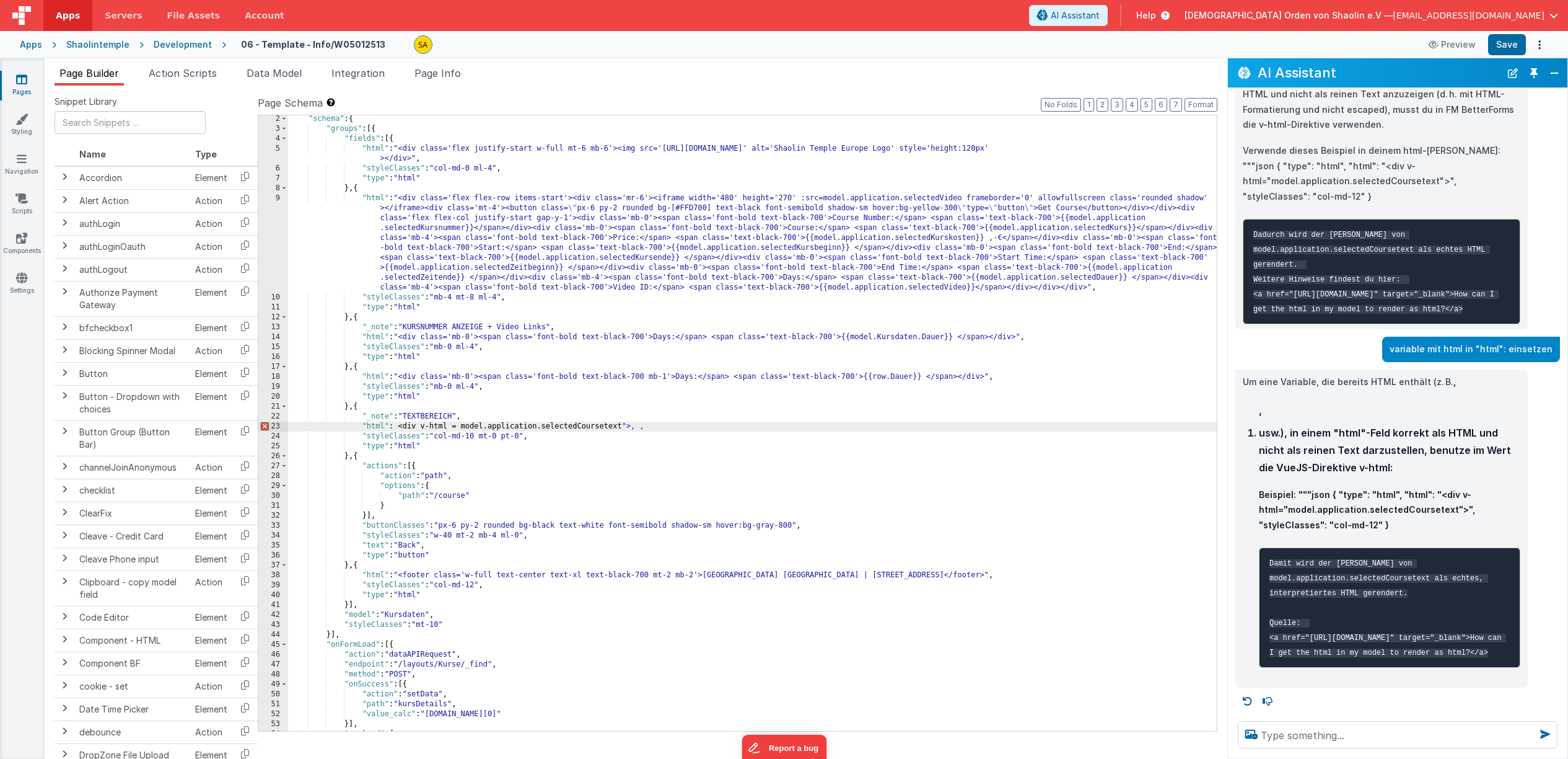
click at [461, 429] on div ""schema" : { "groups" : [{ "fields" : [{ "html" : "<div class='flex justify-sta…" at bounding box center [752, 432] width 929 height 636
click at [399, 428] on div ""schema" : { "groups" : [{ "fields" : [{ "html" : "<div class='flex justify-sta…" at bounding box center [752, 432] width 929 height 636
drag, startPoint x: 641, startPoint y: 429, endPoint x: 643, endPoint y: 441, distance: 12.2
click at [641, 429] on div ""schema" : { "groups" : [{ "fields" : [{ "html" : "<div class='flex justify-sta…" at bounding box center [752, 432] width 929 height 636
click at [1502, 46] on button "Save" at bounding box center [1507, 44] width 38 height 21
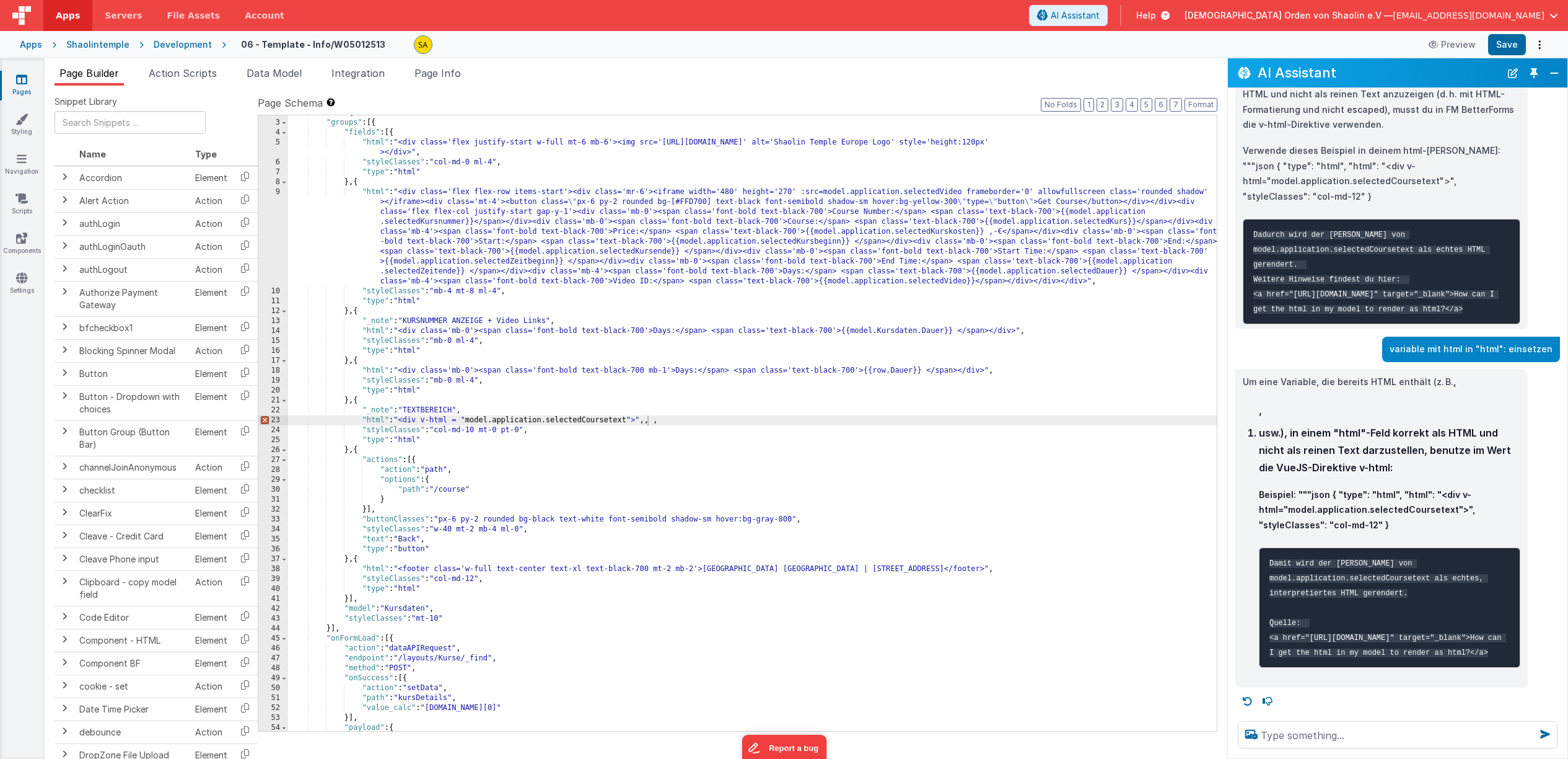
scroll to position [16, 0]
click at [664, 431] on div ""schema" : { "groups" : [{ "fields" : [{ "html" : "<div class='flex justify-sta…" at bounding box center [752, 426] width 929 height 636
click at [664, 422] on div ""schema" : { "groups" : [{ "fields" : [{ "html" : "<div class='flex justify-sta…" at bounding box center [752, 426] width 929 height 636
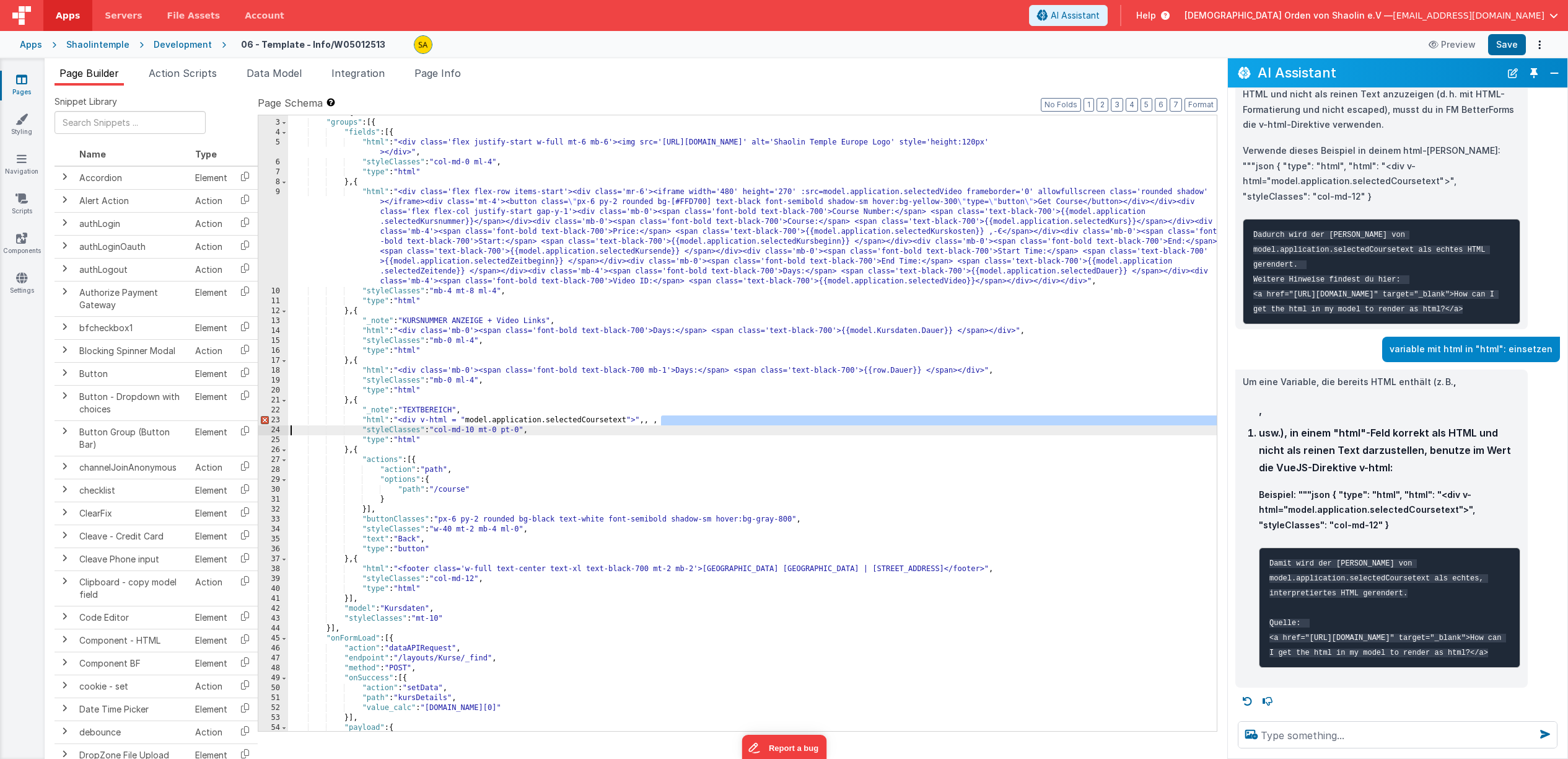
click at [662, 423] on div ""schema" : { "groups" : [{ "fields" : [{ "html" : "<div class='flex justify-sta…" at bounding box center [752, 426] width 929 height 636
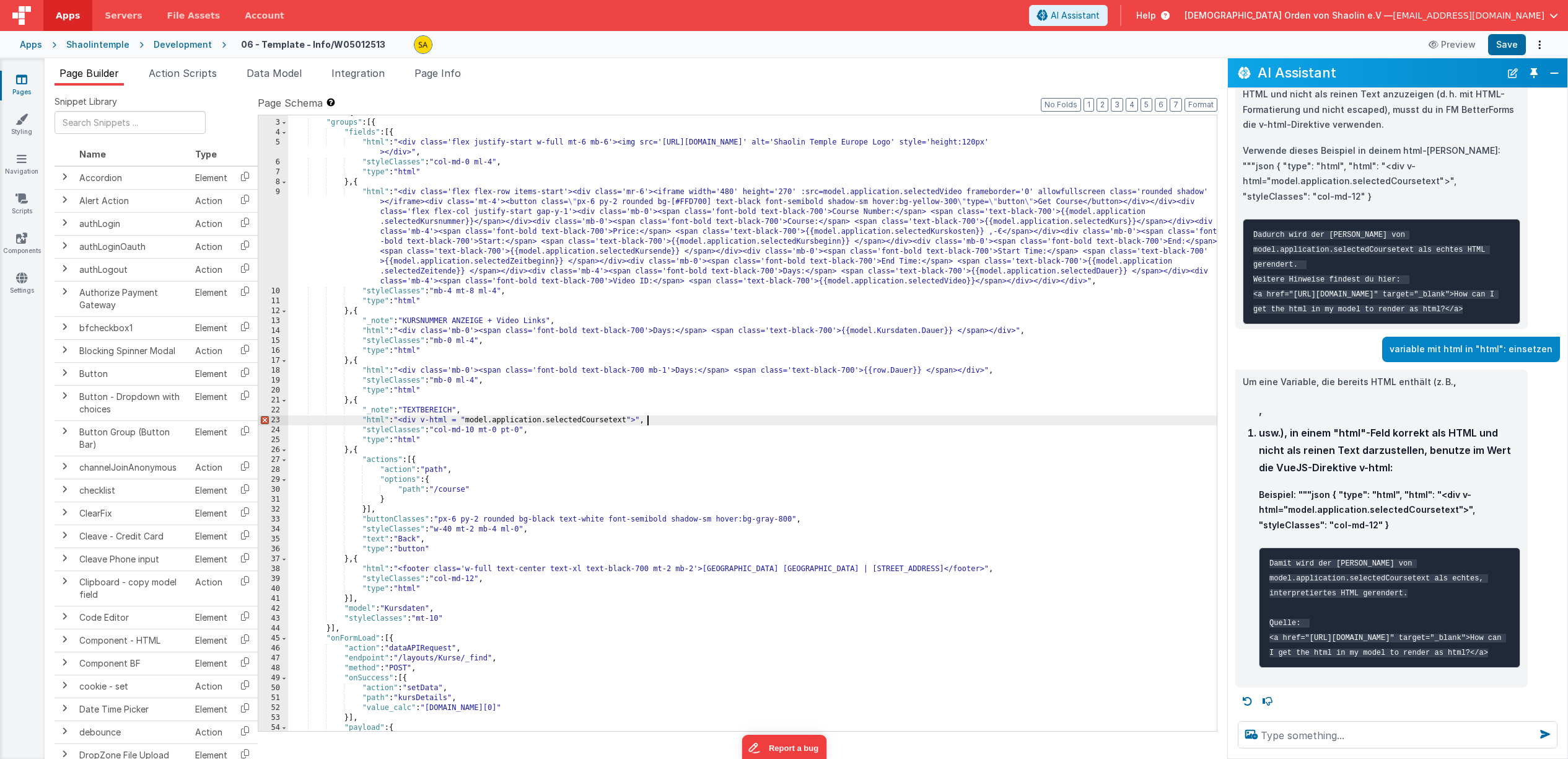
scroll to position [20, 0]
click at [1508, 47] on button "Save" at bounding box center [1507, 44] width 38 height 21
click at [1315, 487] on p "Beispiel: """json { "type": "html", "html": "<div v-html="model.application.sel…" at bounding box center [1390, 510] width 262 height 46
drag, startPoint x: 480, startPoint y: 418, endPoint x: 635, endPoint y: 476, distance: 165.5
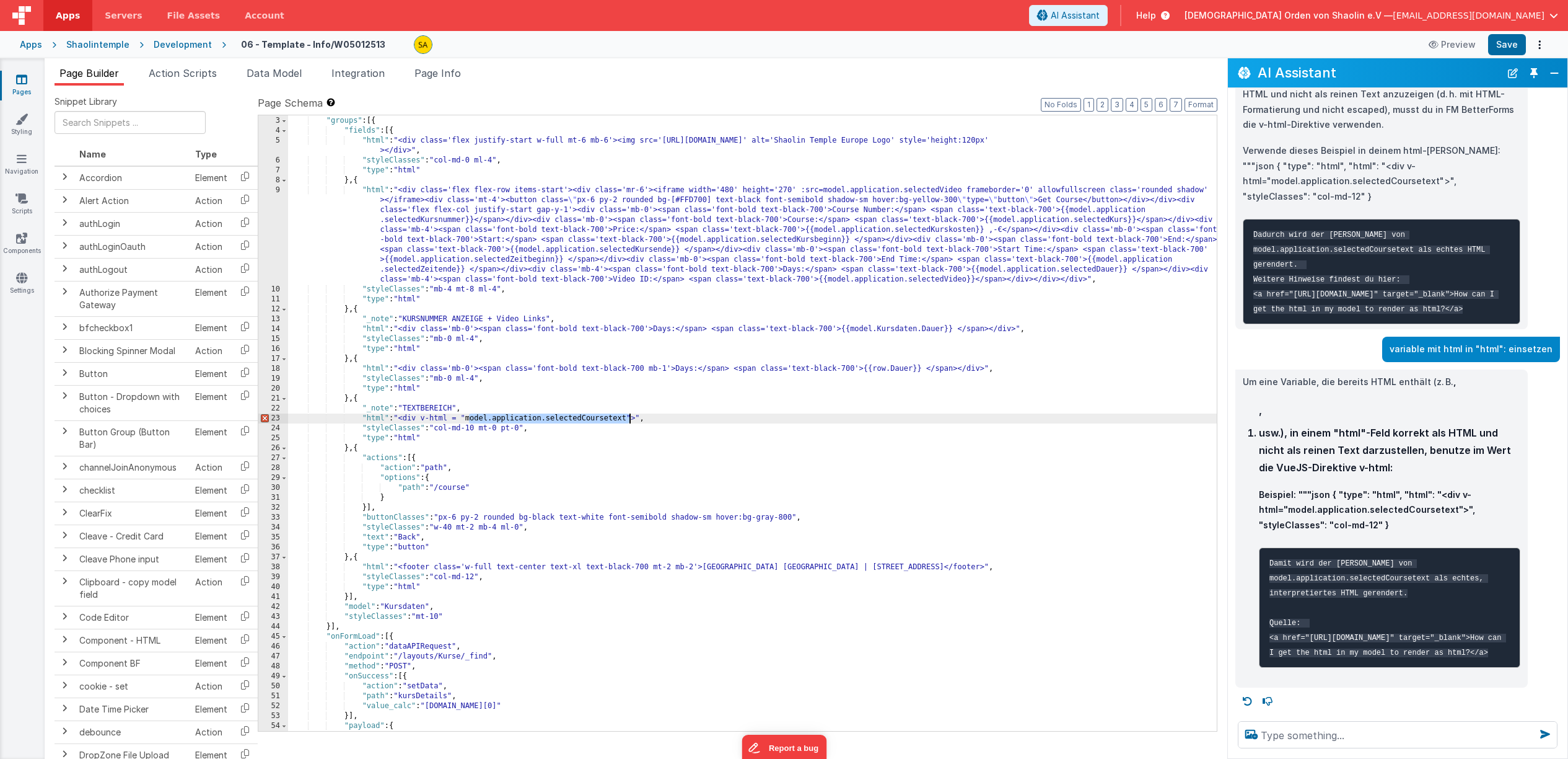
click at [628, 421] on div ""schema" : { "groups" : [{ "fields" : [{ "html" : "<div class='flex justify-sta…" at bounding box center [752, 424] width 929 height 636
click at [1319, 734] on textarea at bounding box center [1398, 735] width 320 height 27
paste textarea "model.application.selectedCoursetext"
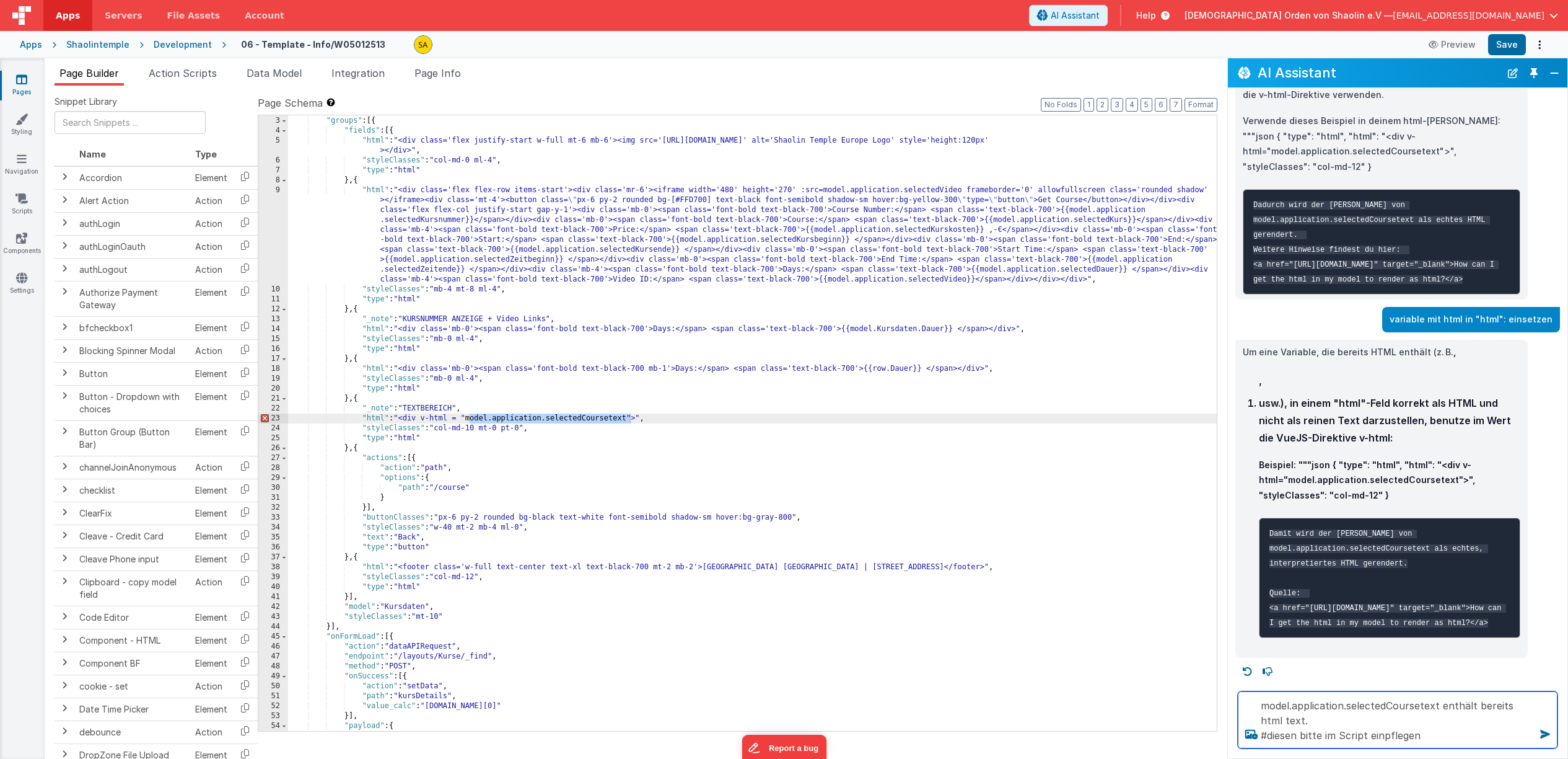
type textarea "model.application.selectedCoursetext enthält bereits html text. #diesen bitte i…"
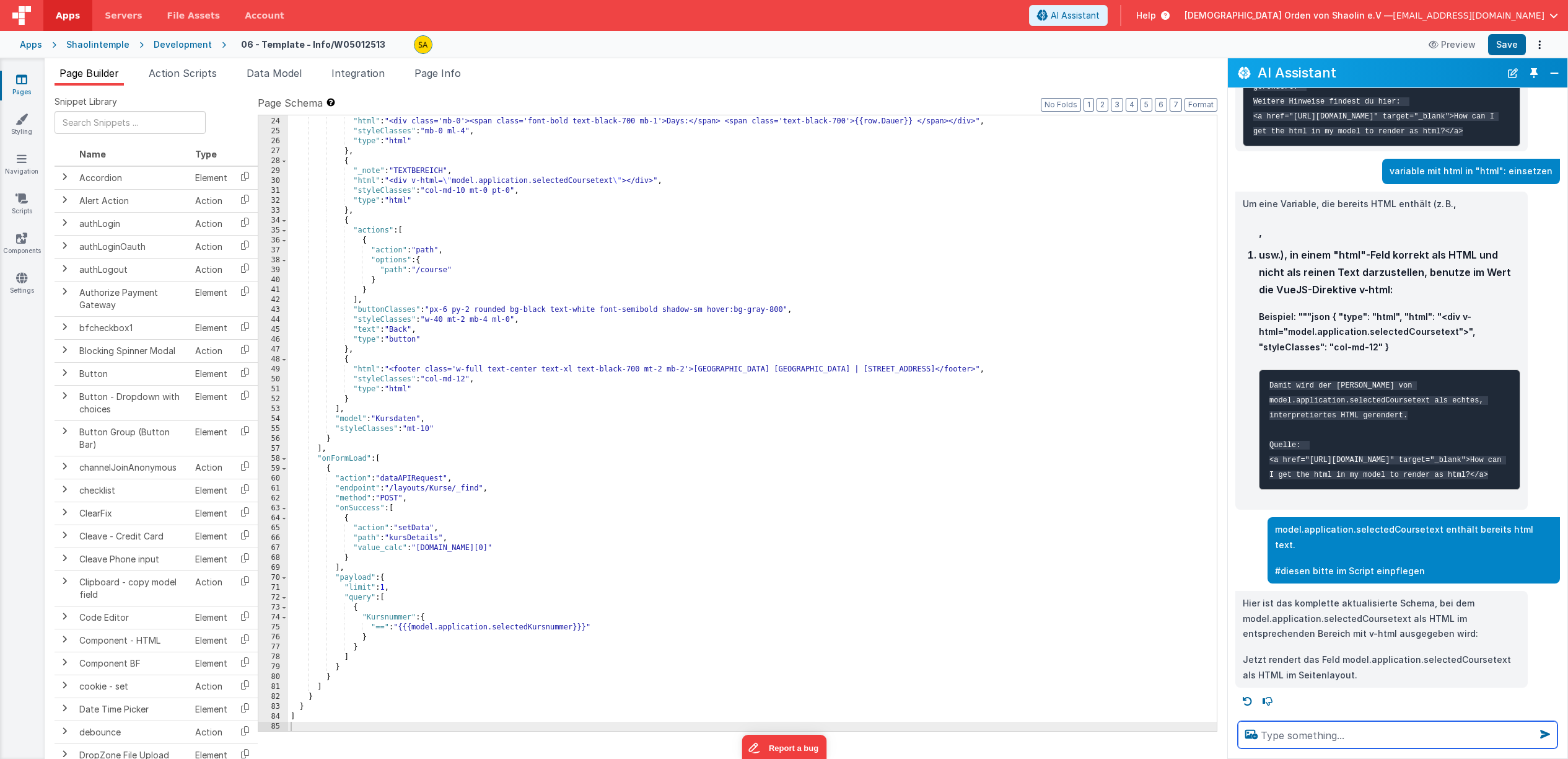
scroll to position [325, 0]
click at [622, 511] on div "{ "html" : "<div class='mb-0'><span class='font-bold text-black-700 mb-1'>Days:…" at bounding box center [752, 425] width 929 height 636
drag, startPoint x: 1201, startPoint y: 443, endPoint x: 1215, endPoint y: 442, distance: 14.0
click at [1201, 443] on div "{ "html" : "<div class='mb-0'><span class='font-bold text-black-700 mb-1'>Days:…" at bounding box center [752, 426] width 929 height 636
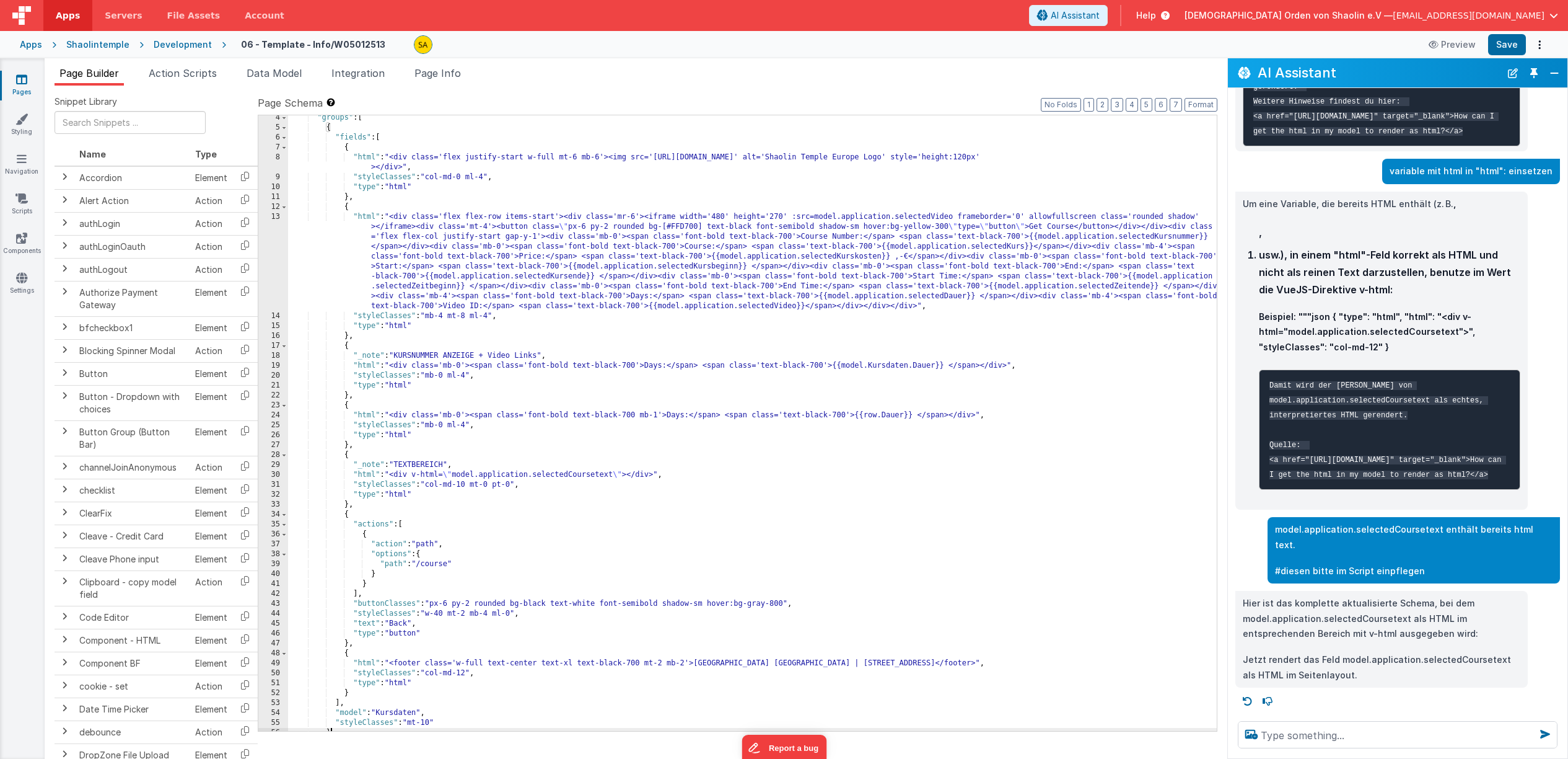
scroll to position [33, 0]
click at [1499, 48] on button "Save" at bounding box center [1507, 44] width 38 height 21
click at [350, 465] on div ""groups" : [ { "fields" : [ { "html" : "<div class='flex justify-start w-full m…" at bounding box center [752, 431] width 929 height 636
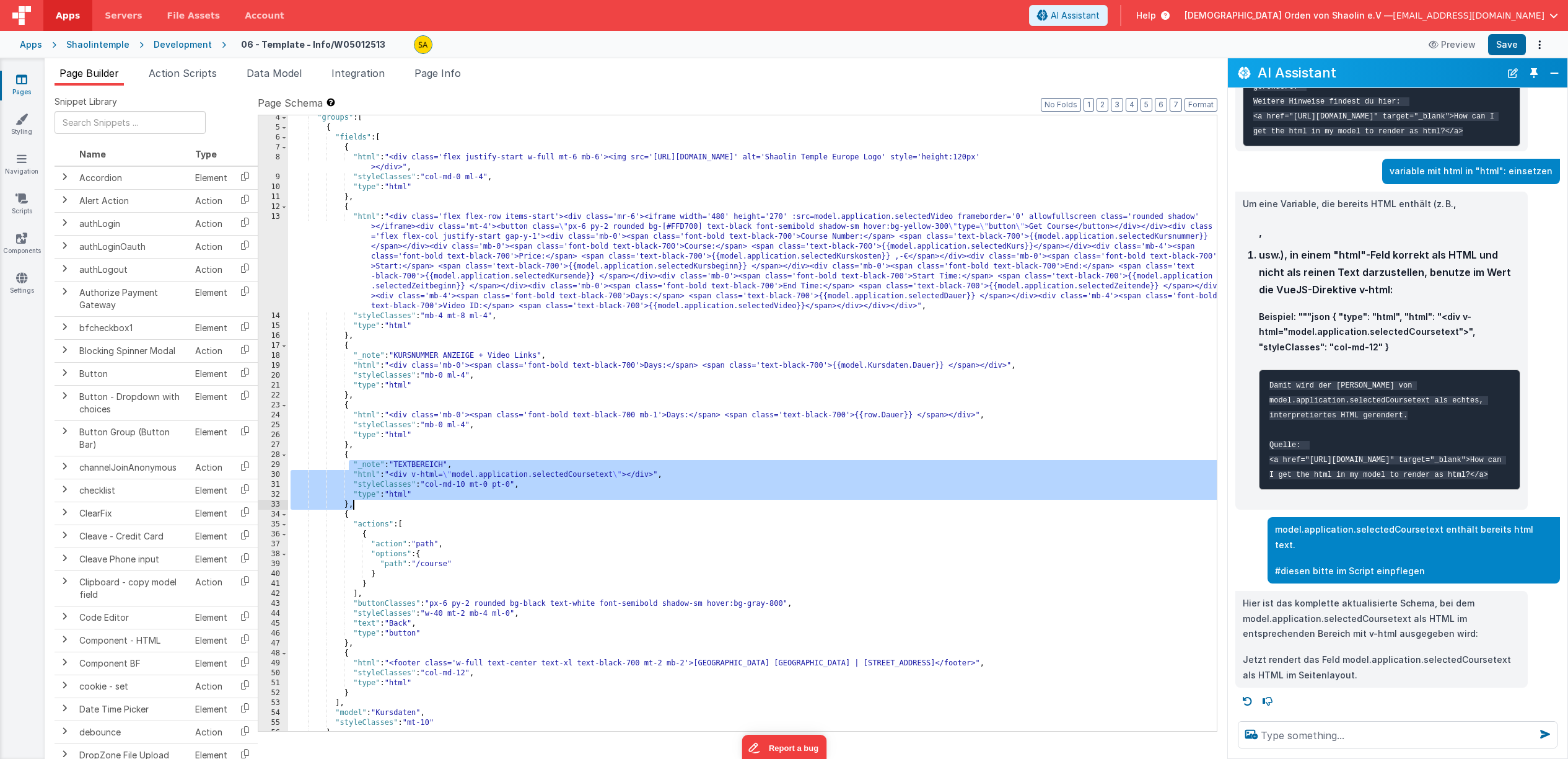
drag, startPoint x: 349, startPoint y: 463, endPoint x: 365, endPoint y: 503, distance: 43.1
click at [365, 504] on div ""groups" : [ { "fields" : [ { "html" : "<div class='flex justify-start w-full m…" at bounding box center [752, 431] width 929 height 636
click at [954, 532] on div ""groups" : [ { "fields" : [ { "html" : "<div class='flex justify-start w-full m…" at bounding box center [752, 431] width 929 height 636
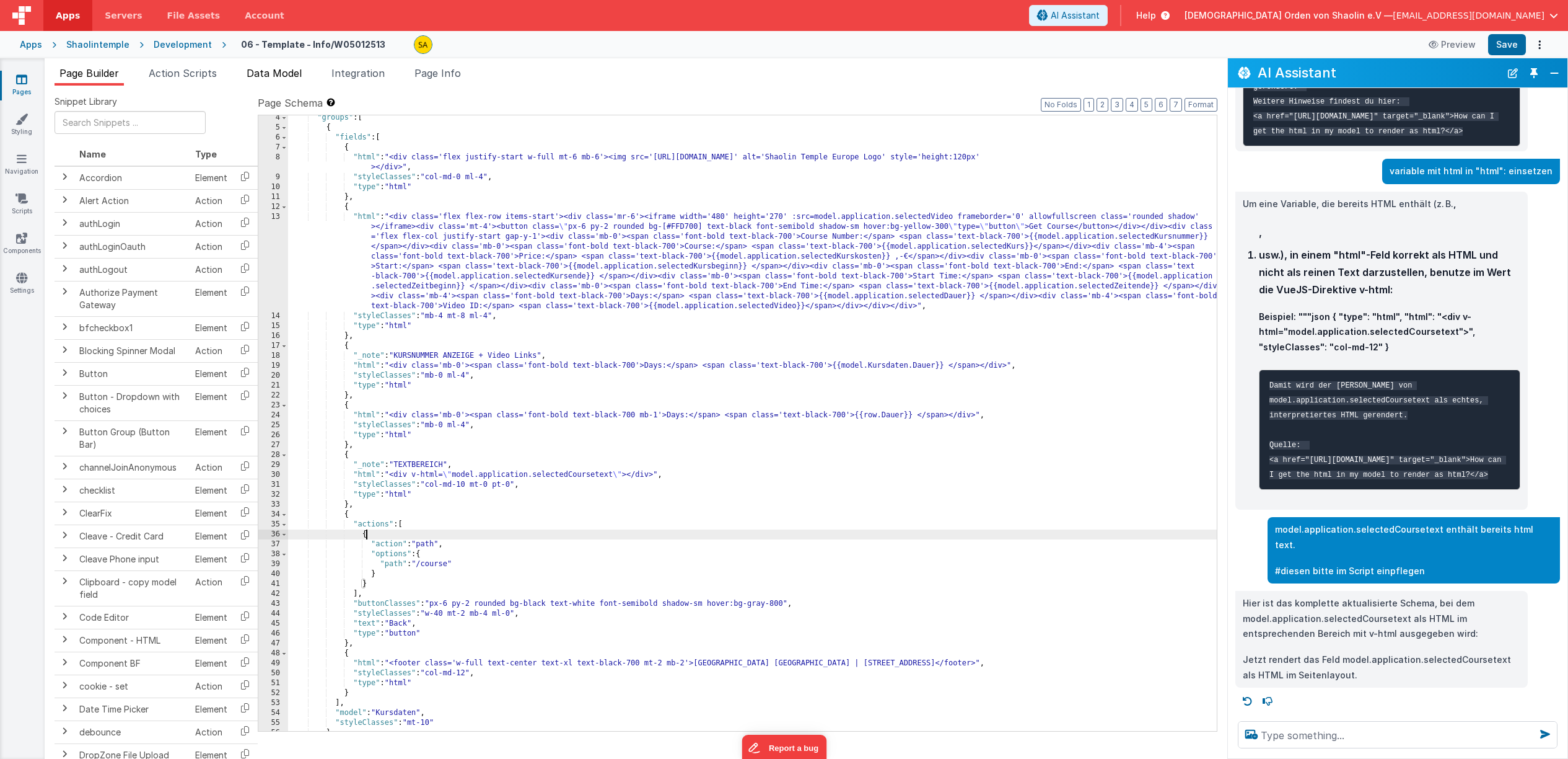
click at [292, 77] on span "Data Model" at bounding box center [273, 73] width 55 height 13
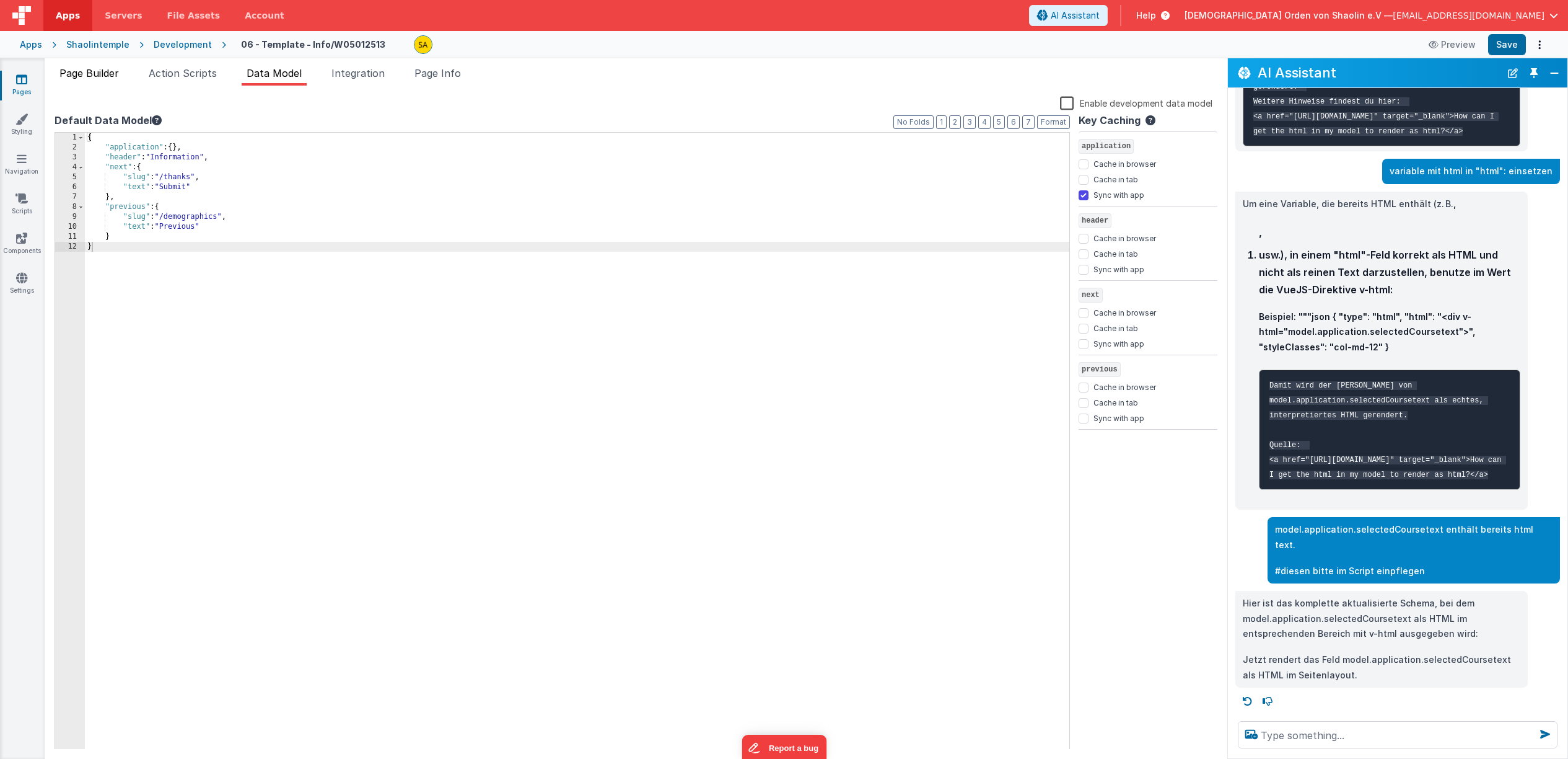
click at [108, 73] on span "Page Builder" at bounding box center [90, 73] width 60 height 13
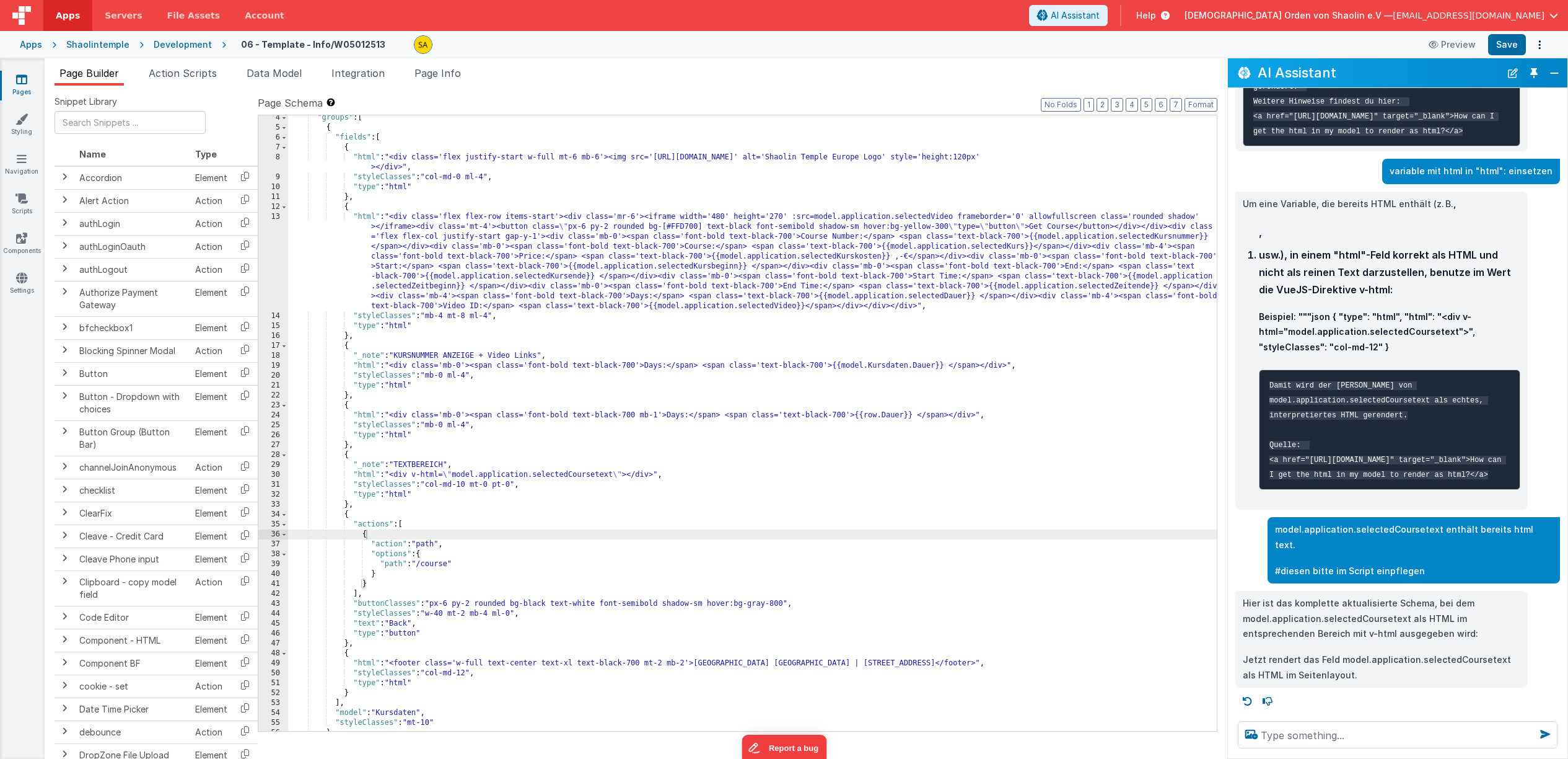
scroll to position [33, 0]
click at [1374, 735] on textarea at bounding box center [1398, 735] width 320 height 27
click at [1367, 730] on textarea "beim neuladen der seite" at bounding box center [1398, 735] width 320 height 27
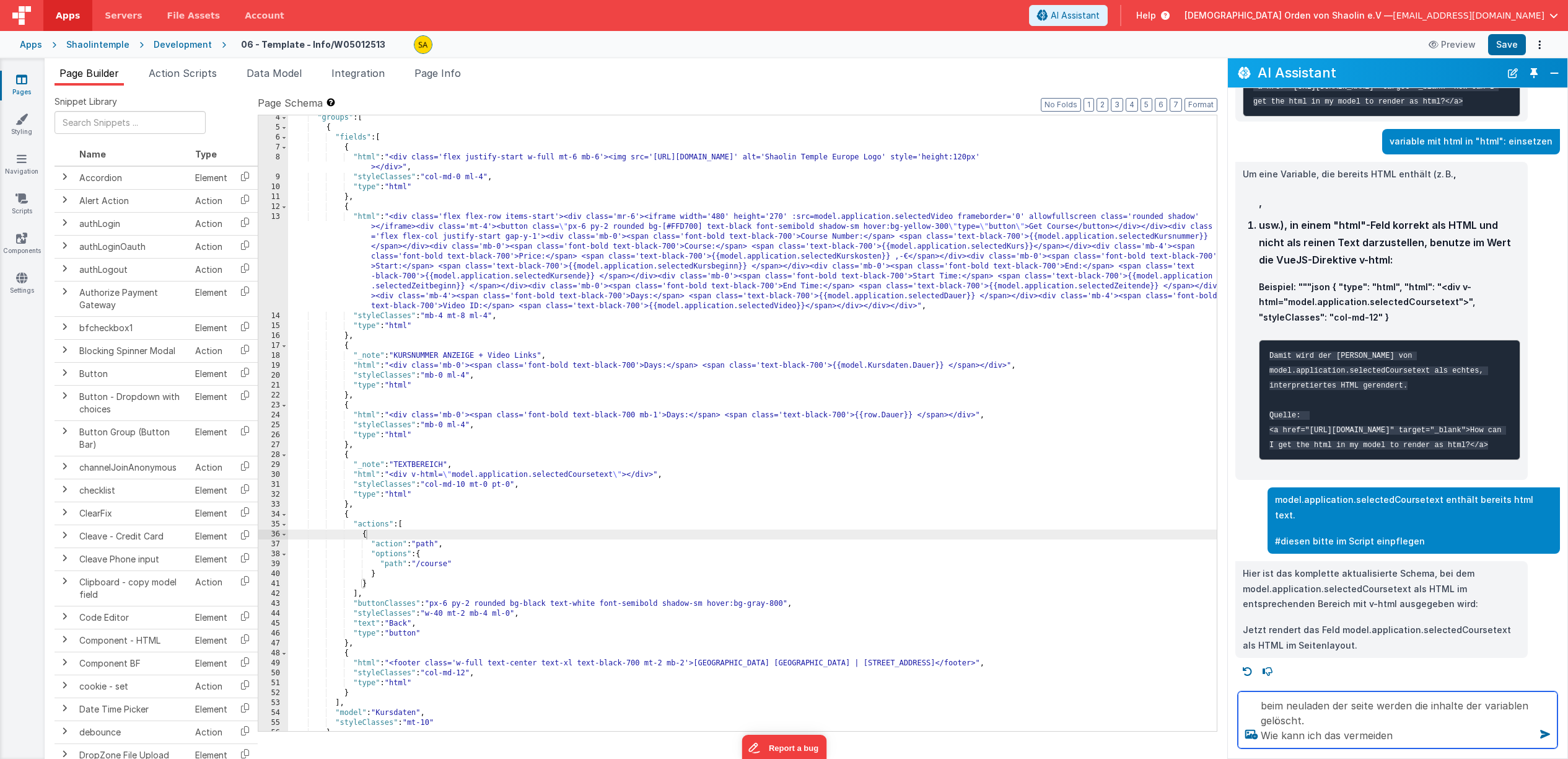
type textarea "beim neuladen der seite werden die inhalte der variablen gelöscht. Wie kann ich…"
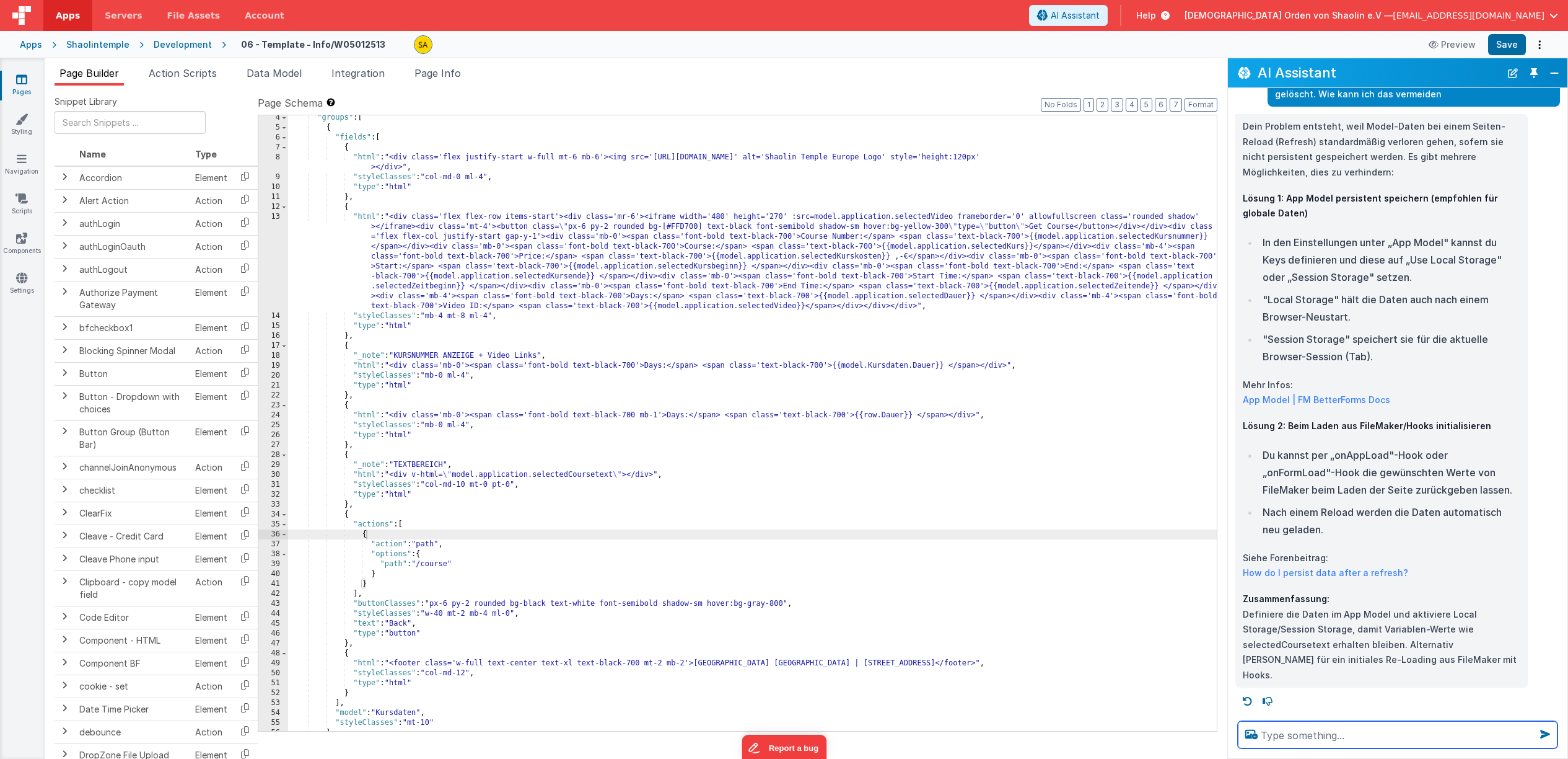
scroll to position [2132, 0]
click at [1413, 408] on p "Mehr Infos: App Model | FM BetterForms Docs" at bounding box center [1382, 393] width 278 height 31
click at [205, 73] on span "Action Scripts" at bounding box center [182, 73] width 68 height 13
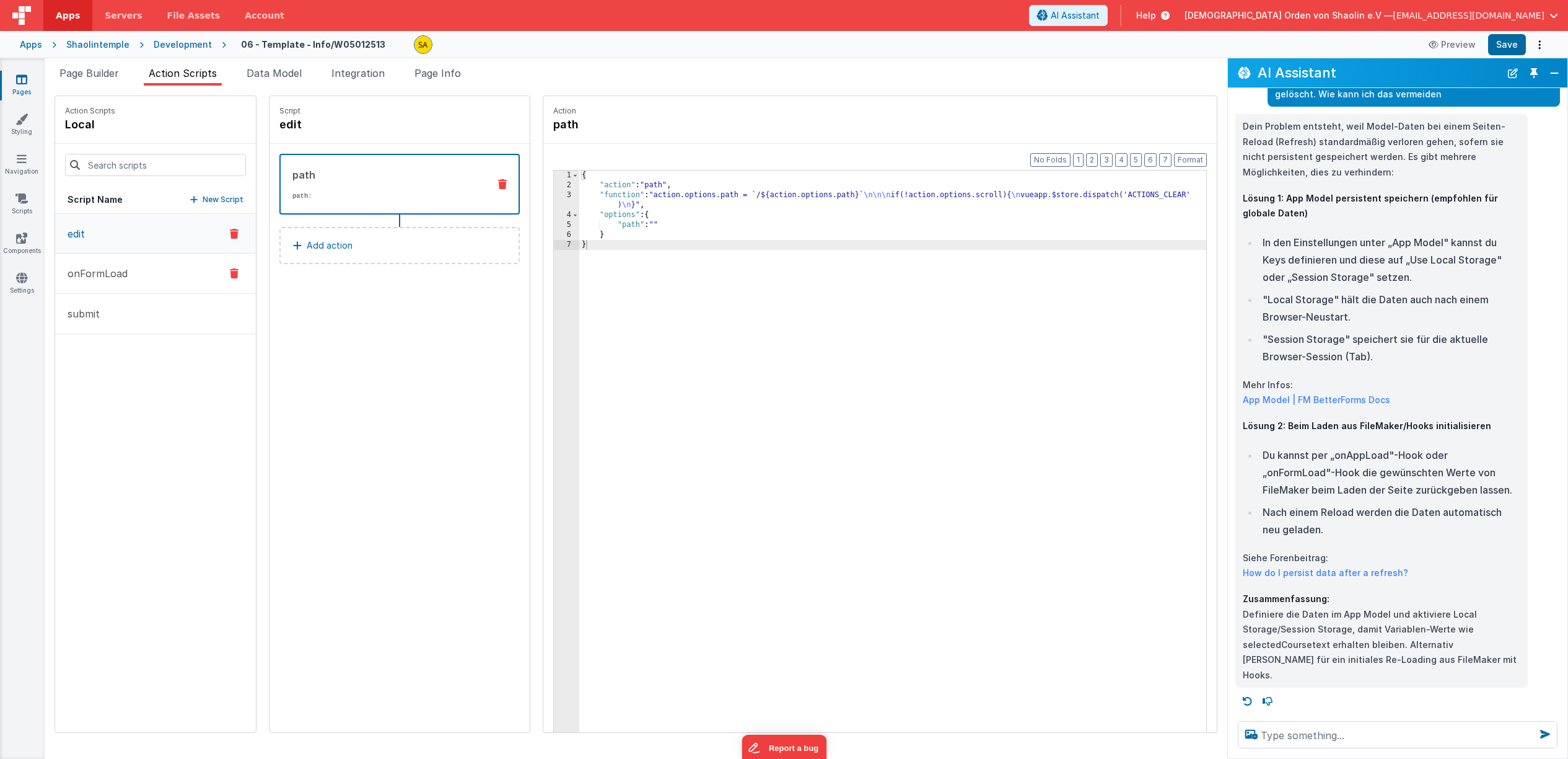
click at [135, 280] on button "onFormLoad" at bounding box center [156, 274] width 201 height 40
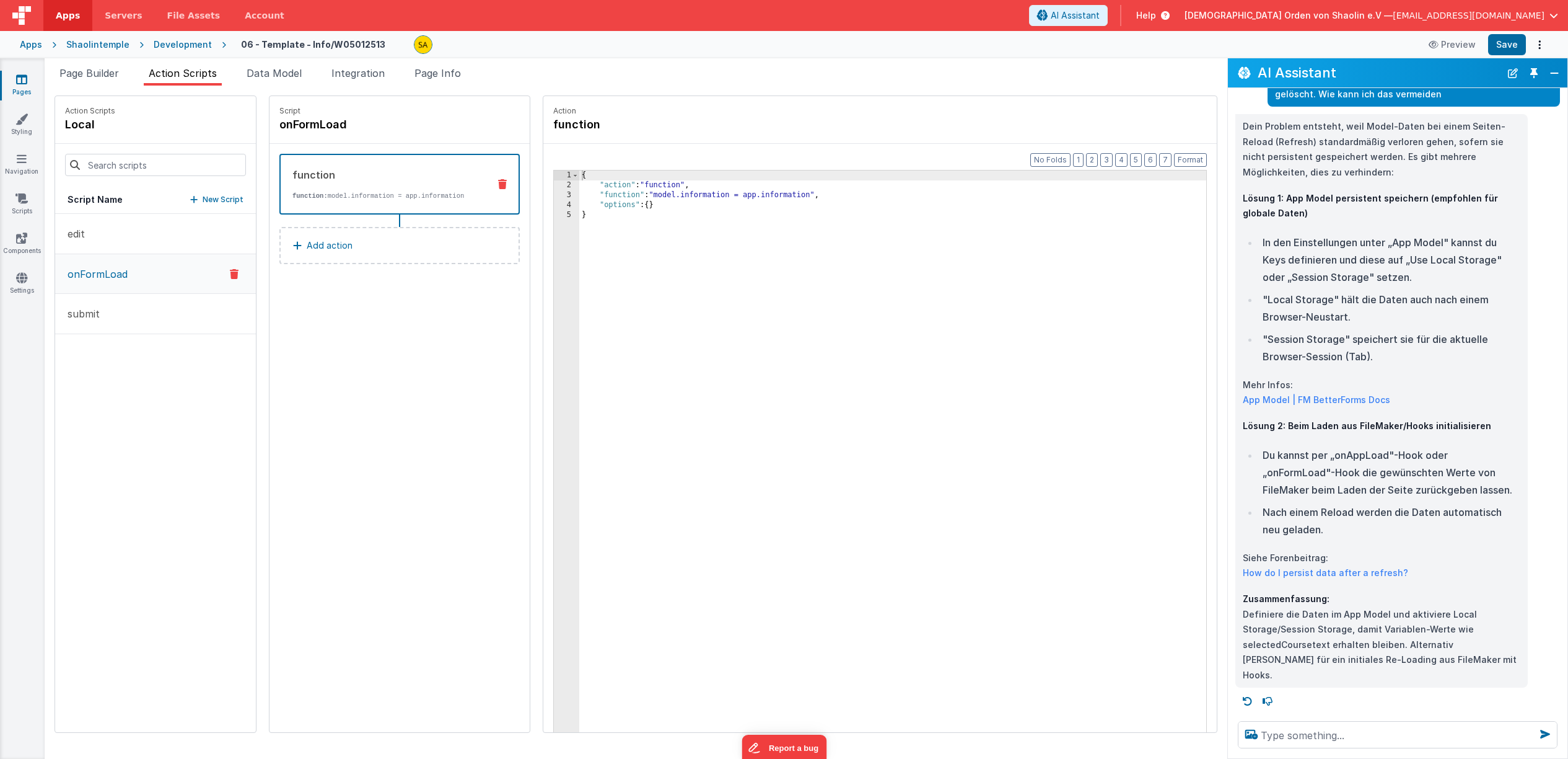
scroll to position [2164, 0]
click at [1306, 578] on link "How do I persist data after a refresh?" at bounding box center [1325, 572] width 166 height 11
click at [1303, 733] on textarea at bounding box center [1398, 735] width 320 height 27
type textarea "wie nutze ich onFormLoad"
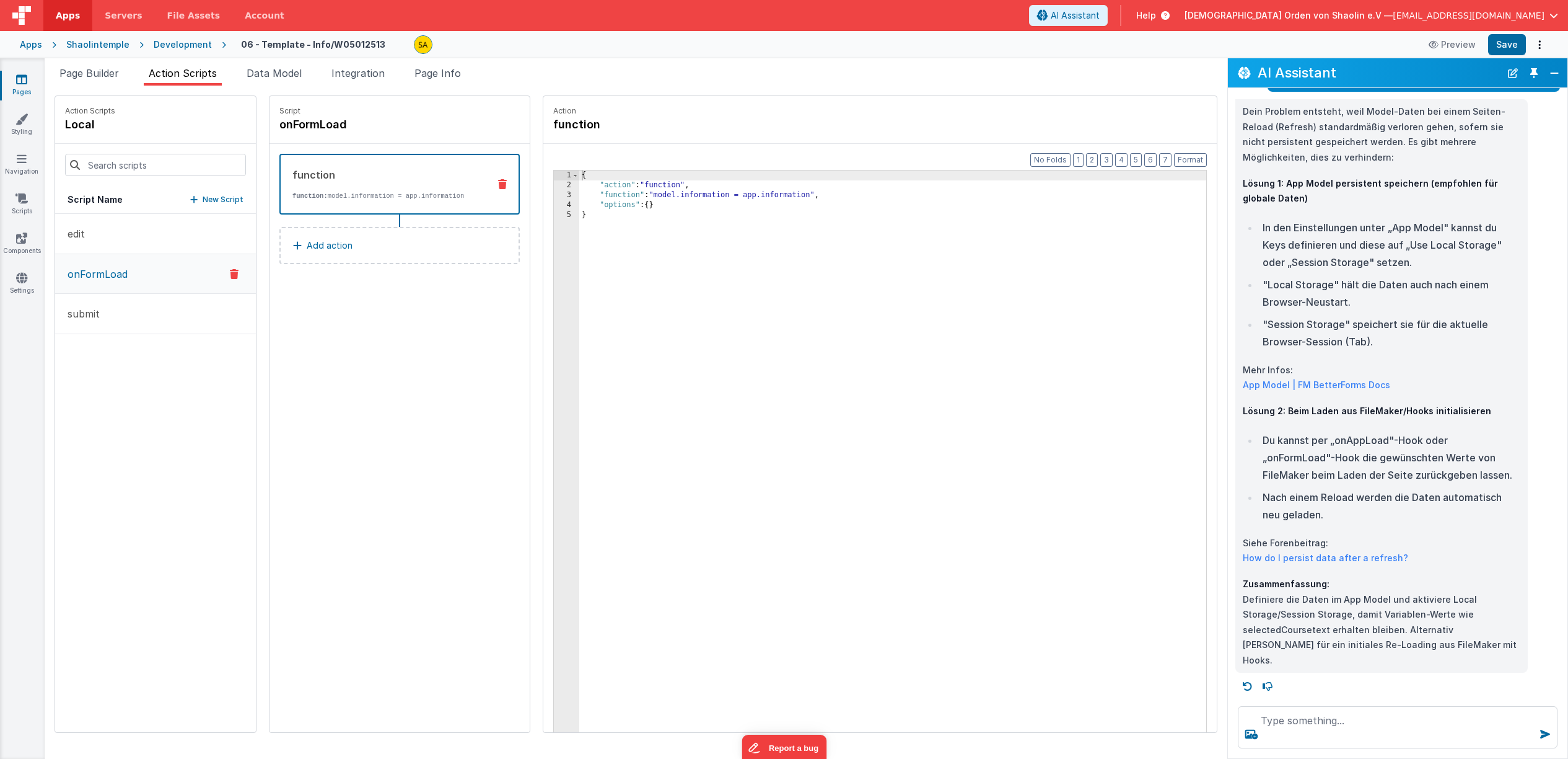
scroll to position [2207, 0]
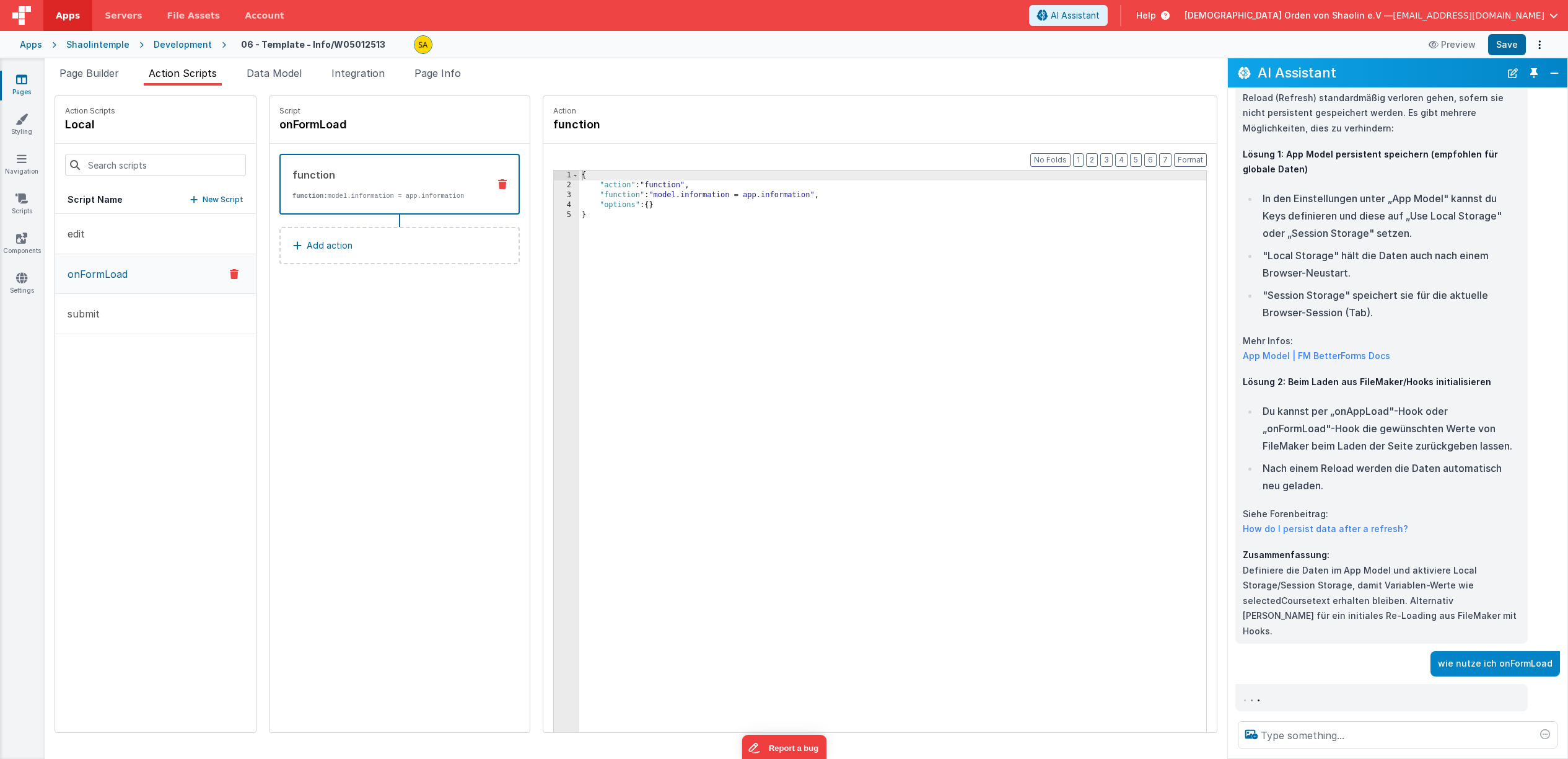
click at [307, 249] on p "Add action" at bounding box center [330, 245] width 46 height 14
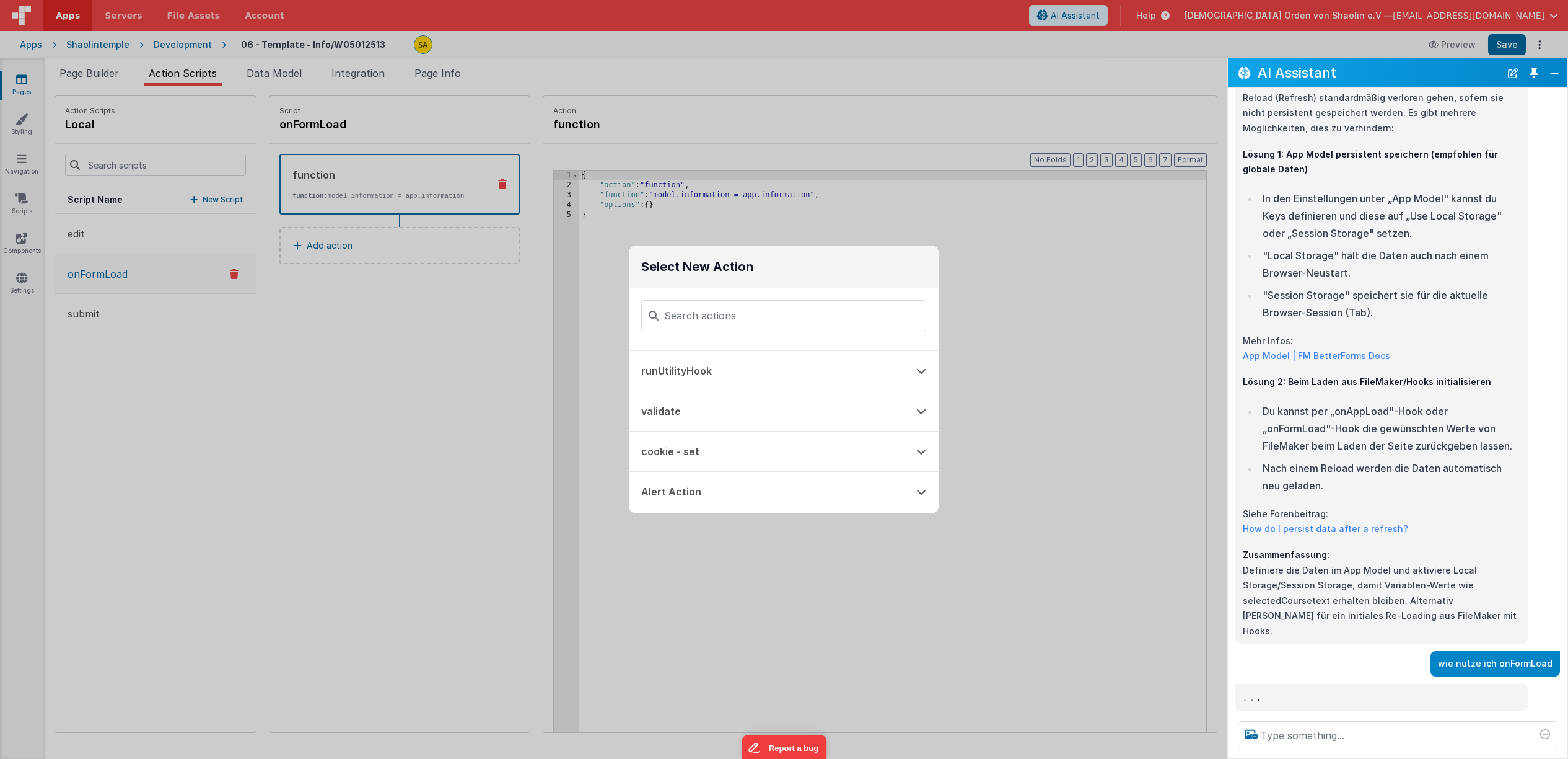
scroll to position [73, 0]
click at [923, 374] on icon at bounding box center [921, 371] width 10 height 10
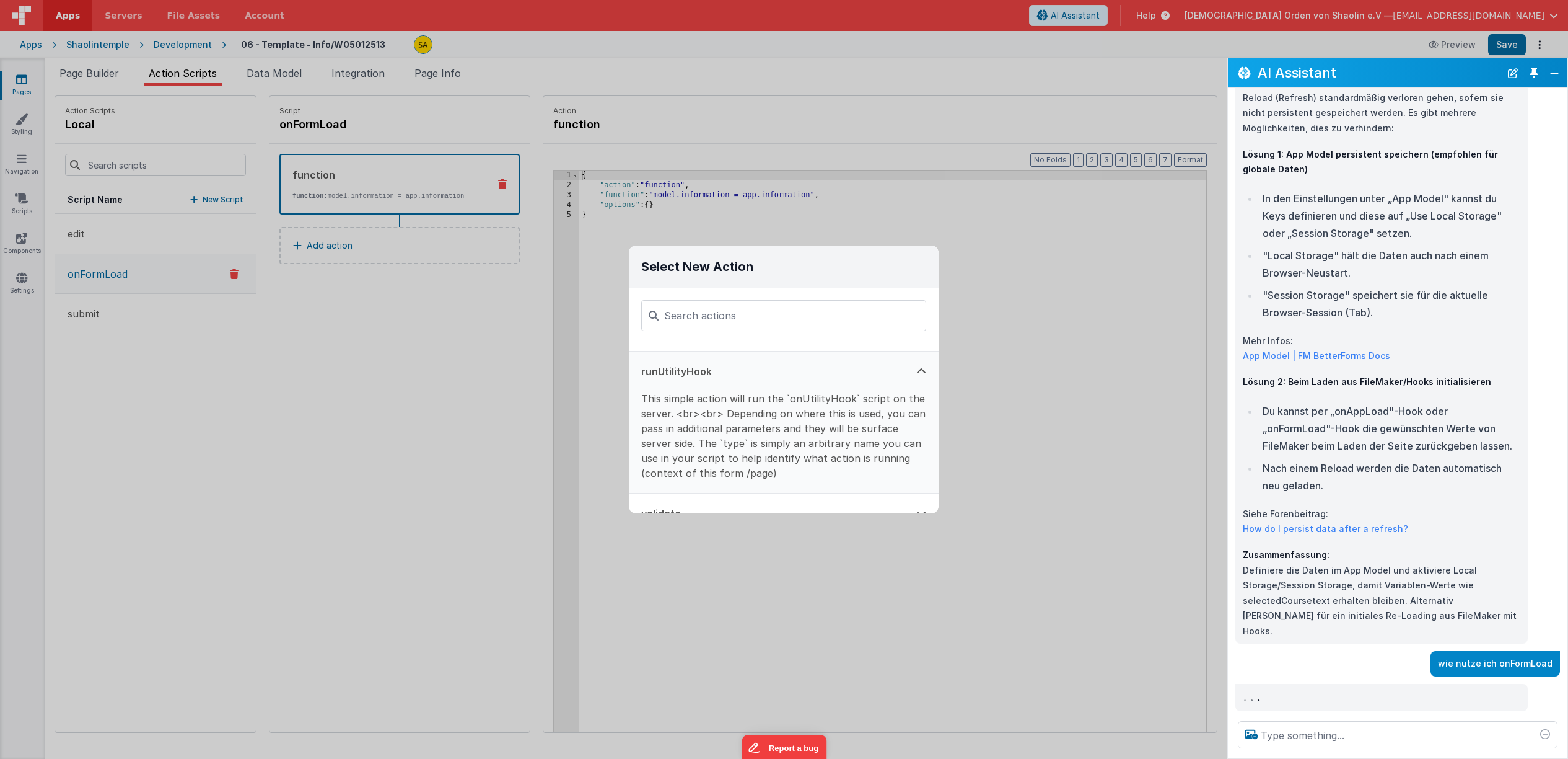
click at [985, 327] on div "Select New Action Function - Runs JavaScript Clipboard - copy model field runUt…" at bounding box center [784, 380] width 1568 height 759
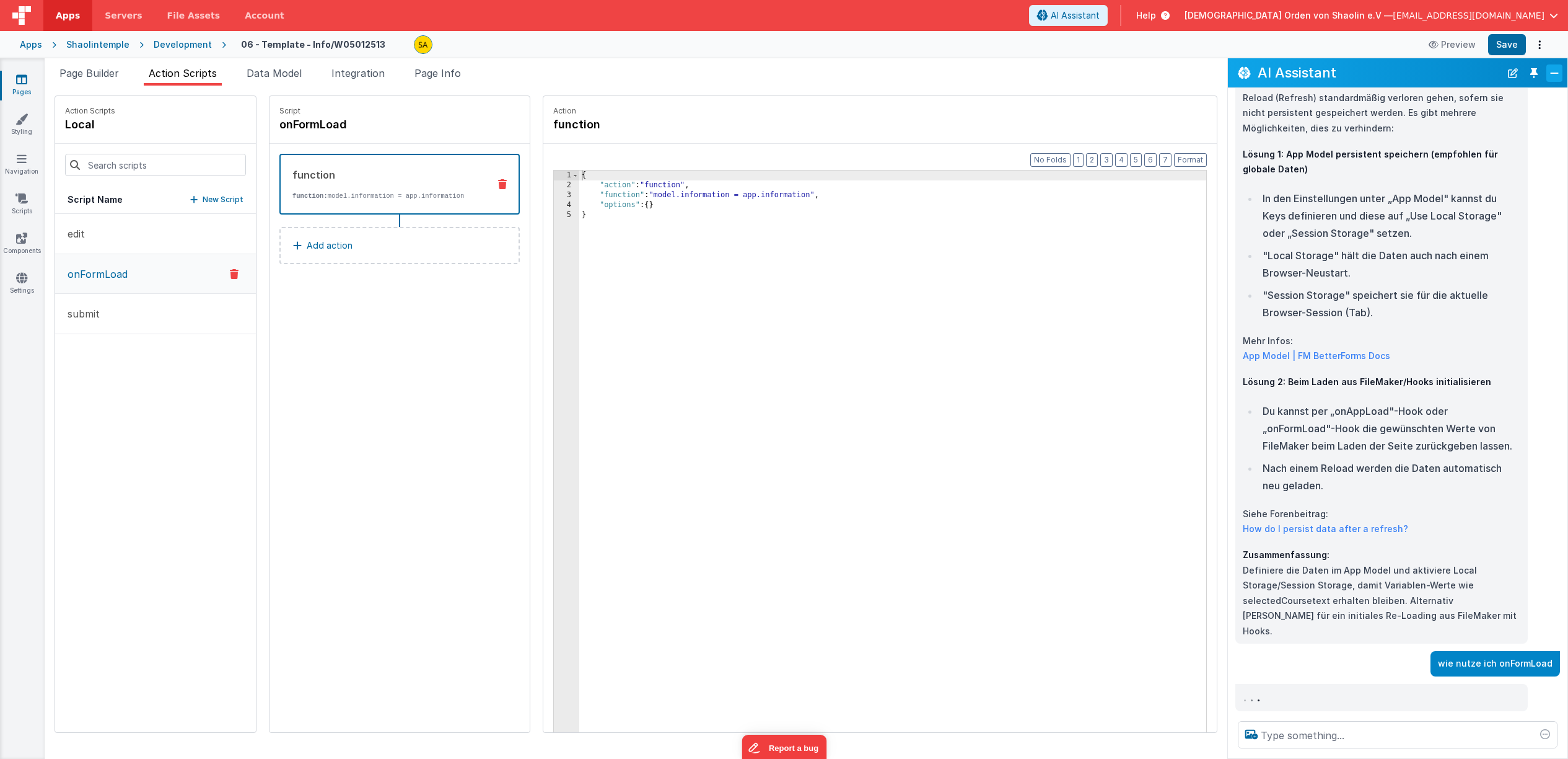
click at [1555, 76] on button "Close" at bounding box center [1554, 72] width 16 height 17
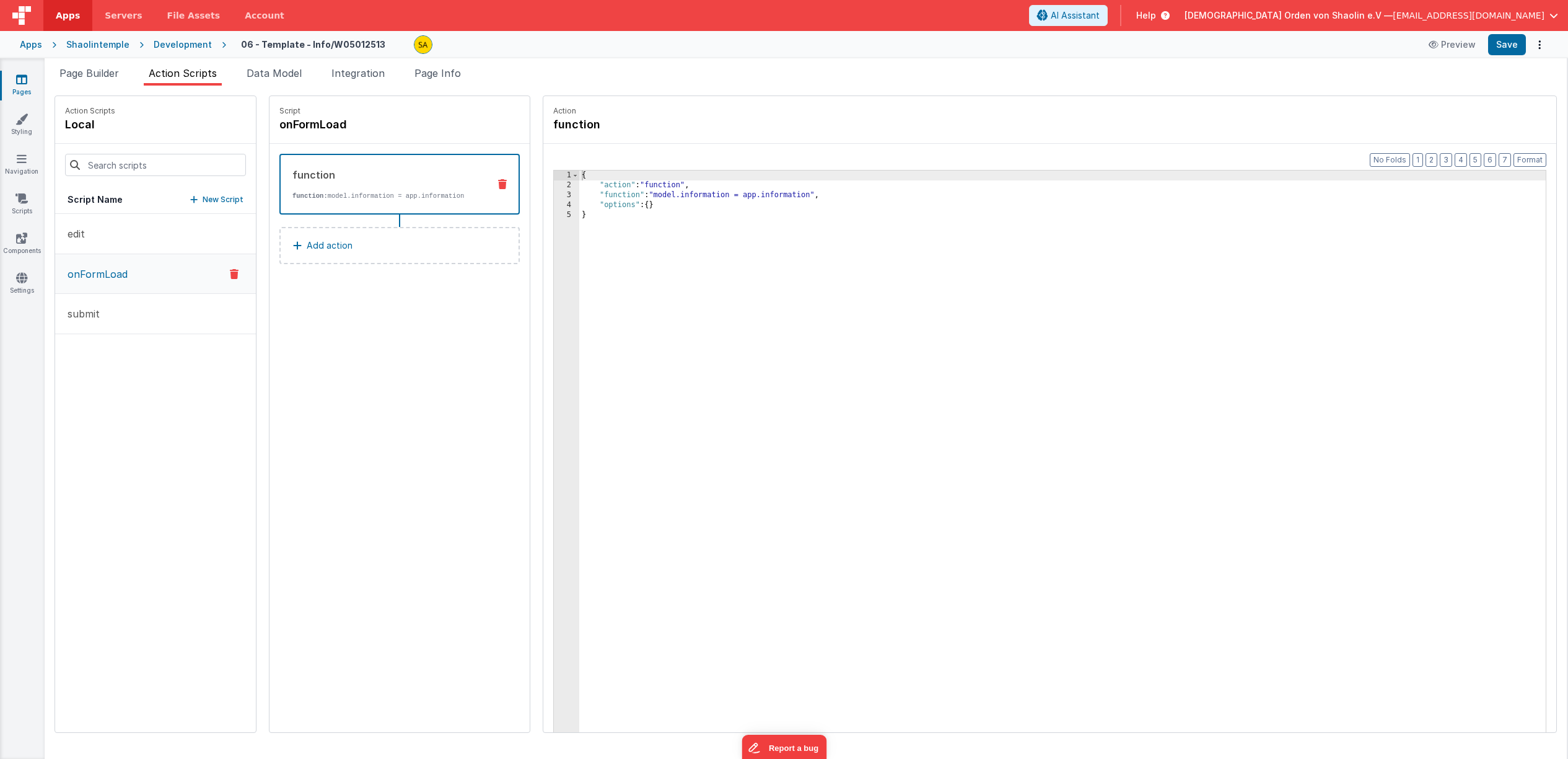
scroll to position [3634, 0]
click at [1100, 17] on span "AI Assistant" at bounding box center [1076, 15] width 49 height 13
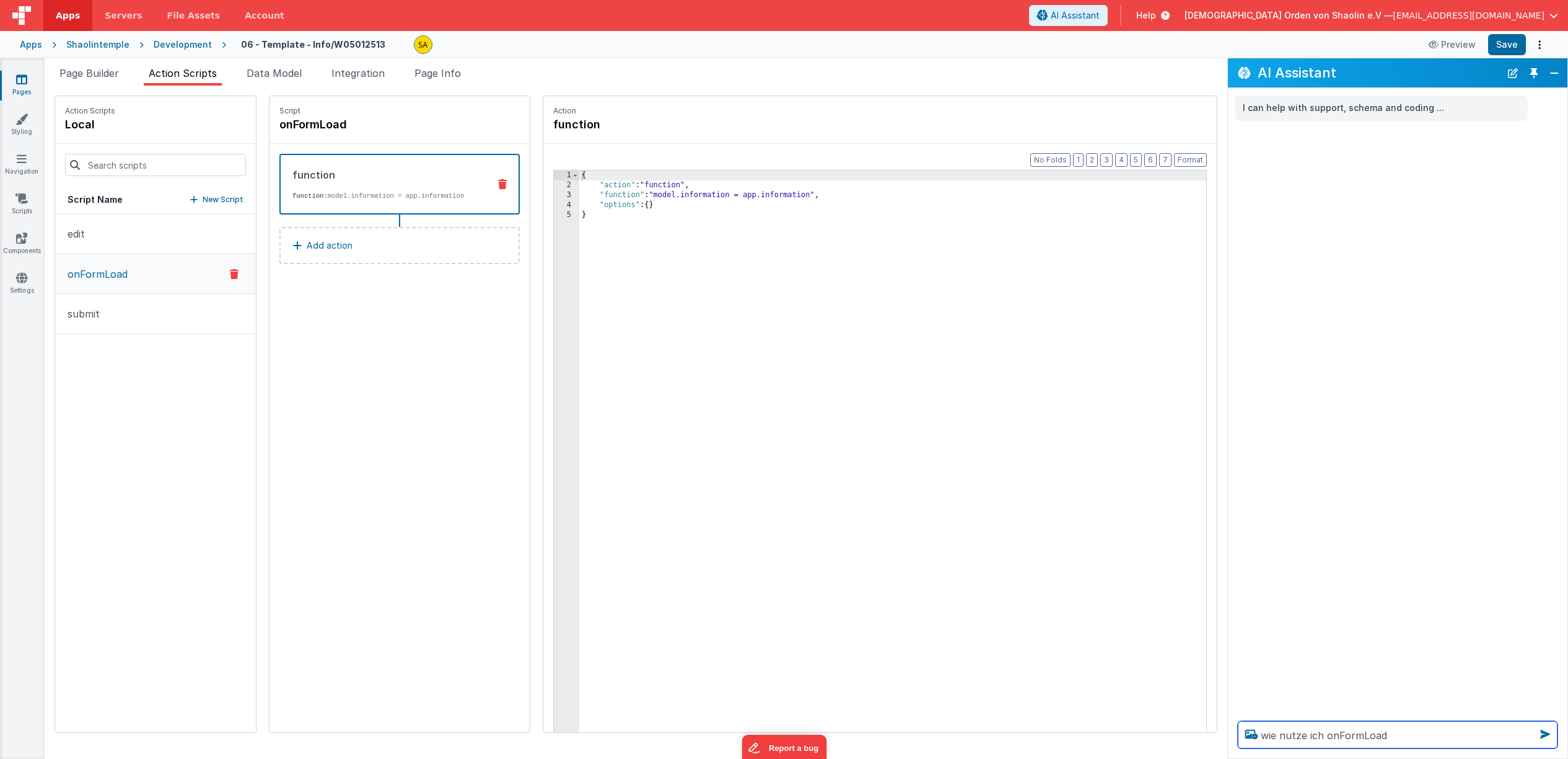
type textarea "wie nutze ich onFormLoad"
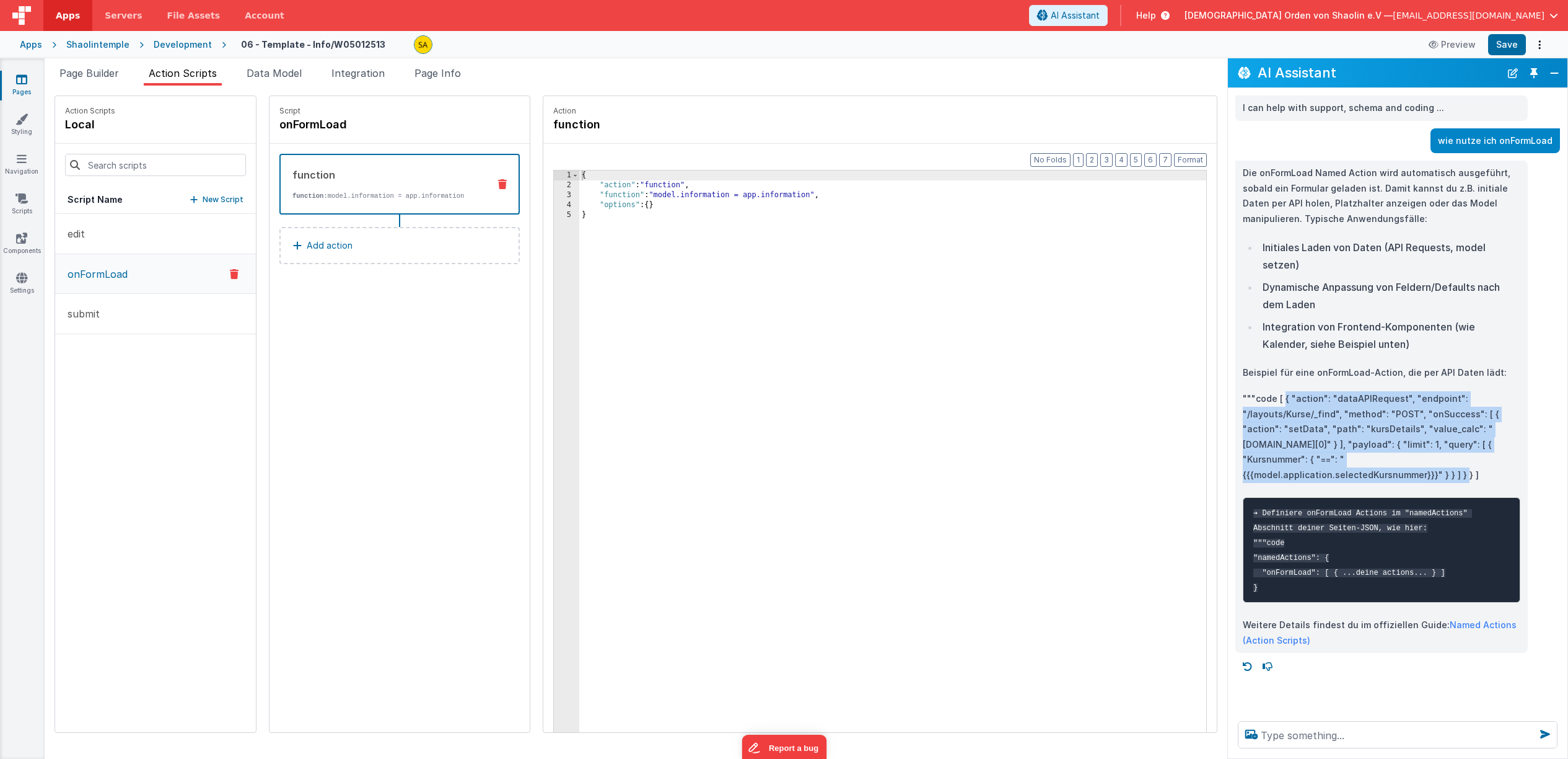
drag, startPoint x: 1286, startPoint y: 399, endPoint x: 1525, endPoint y: 560, distance: 288.2
click at [1472, 461] on p """"code [ { "action": "dataAPIRequest", "endpoint": "/layouts/Kurse/_find", "me…" at bounding box center [1382, 437] width 278 height 91
copy p "{ "action": "dataAPIRequest", "endpoint": "/layouts/Kurse/_find", "method": "PO…"
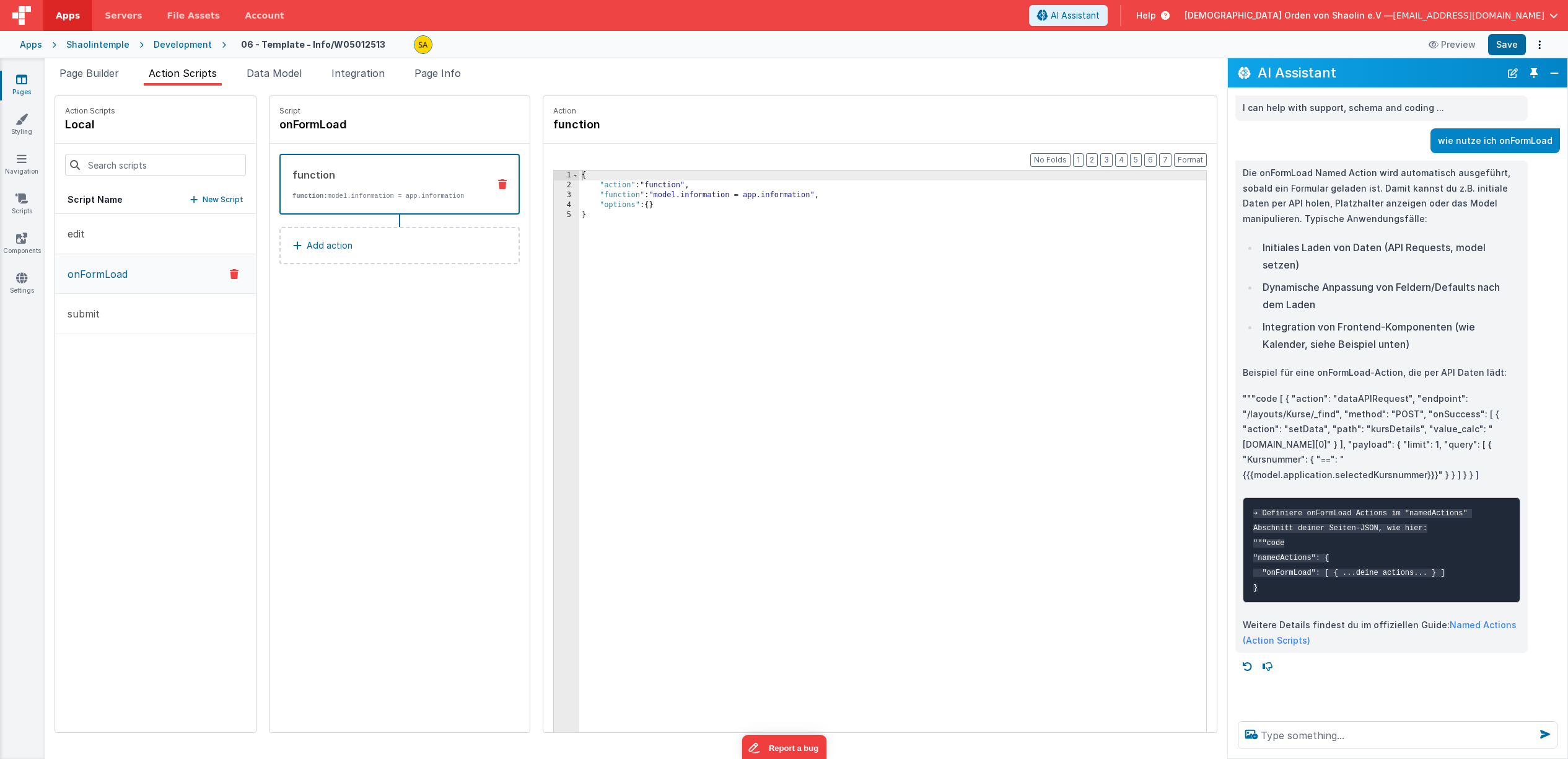
click at [579, 216] on div "{ "action" : "function" , "function" : "model.information = app.information" , …" at bounding box center [901, 480] width 643 height 620
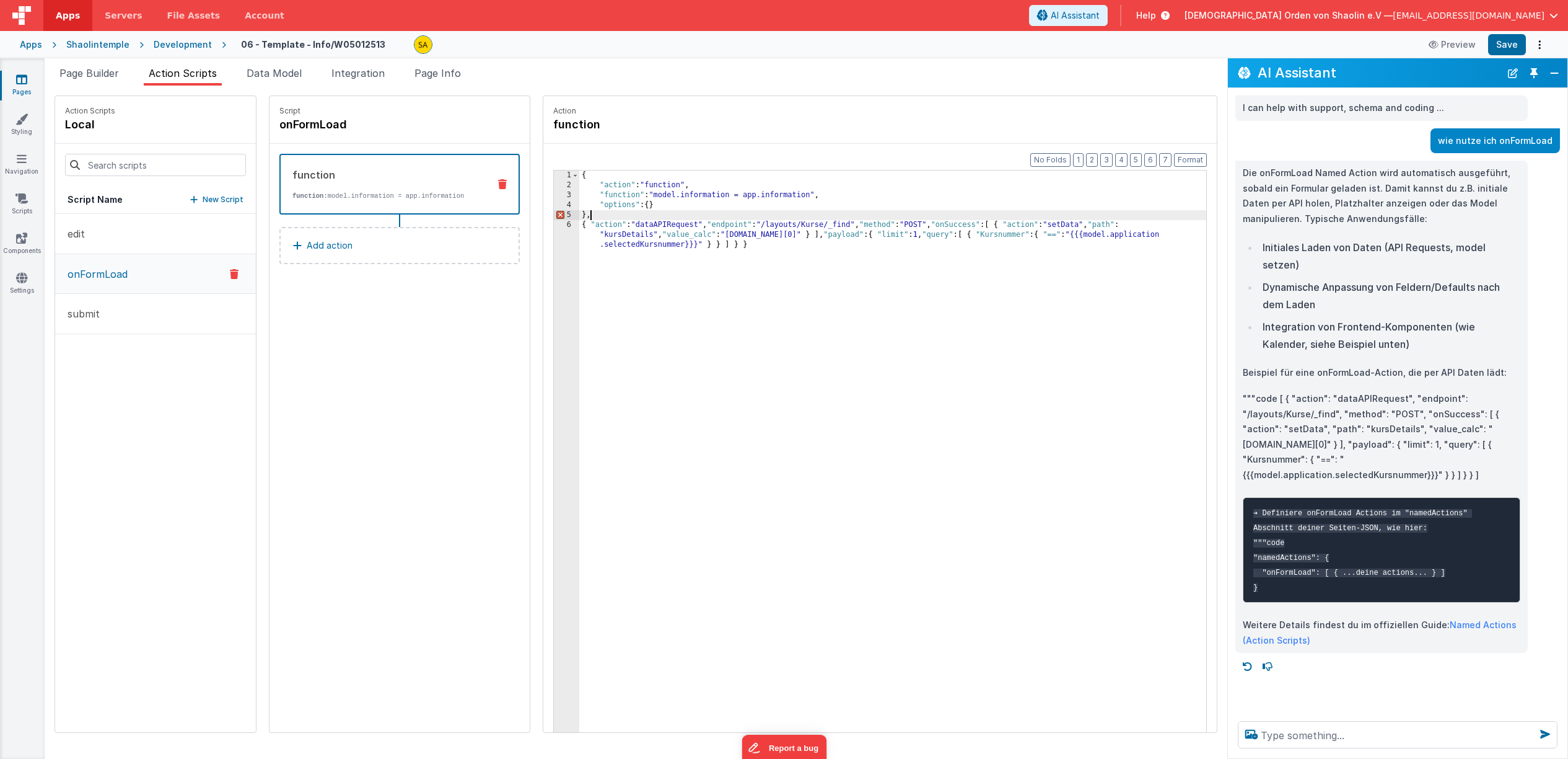
click at [584, 215] on div "{ "action" : "function" , "function" : "model.information = app.information" , …" at bounding box center [901, 490] width 643 height 639
click at [699, 226] on div "{ "action" : "function" , "function" : "model.information = app.information" , …" at bounding box center [901, 490] width 643 height 639
click at [726, 233] on div "{ "action" : "function" , "function" : "model.information = app.information" , …" at bounding box center [901, 485] width 643 height 629
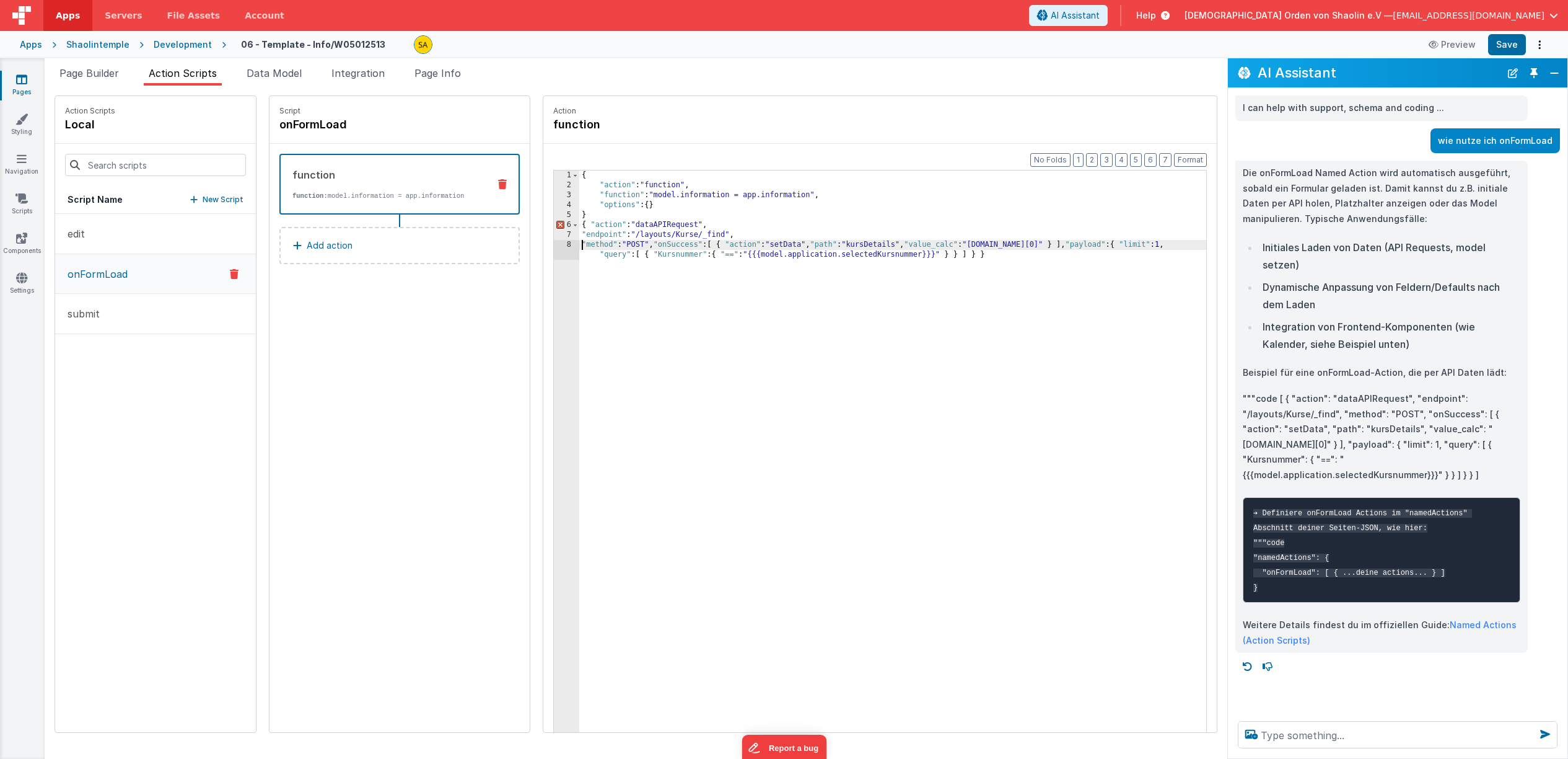
click at [723, 245] on div "{ "action" : "function" , "function" : "model.information = app.information" , …" at bounding box center [901, 485] width 643 height 629
click at [684, 255] on div "{ "action" : "function" , "function" : "model.information = app.information" , …" at bounding box center [903, 485] width 638 height 629
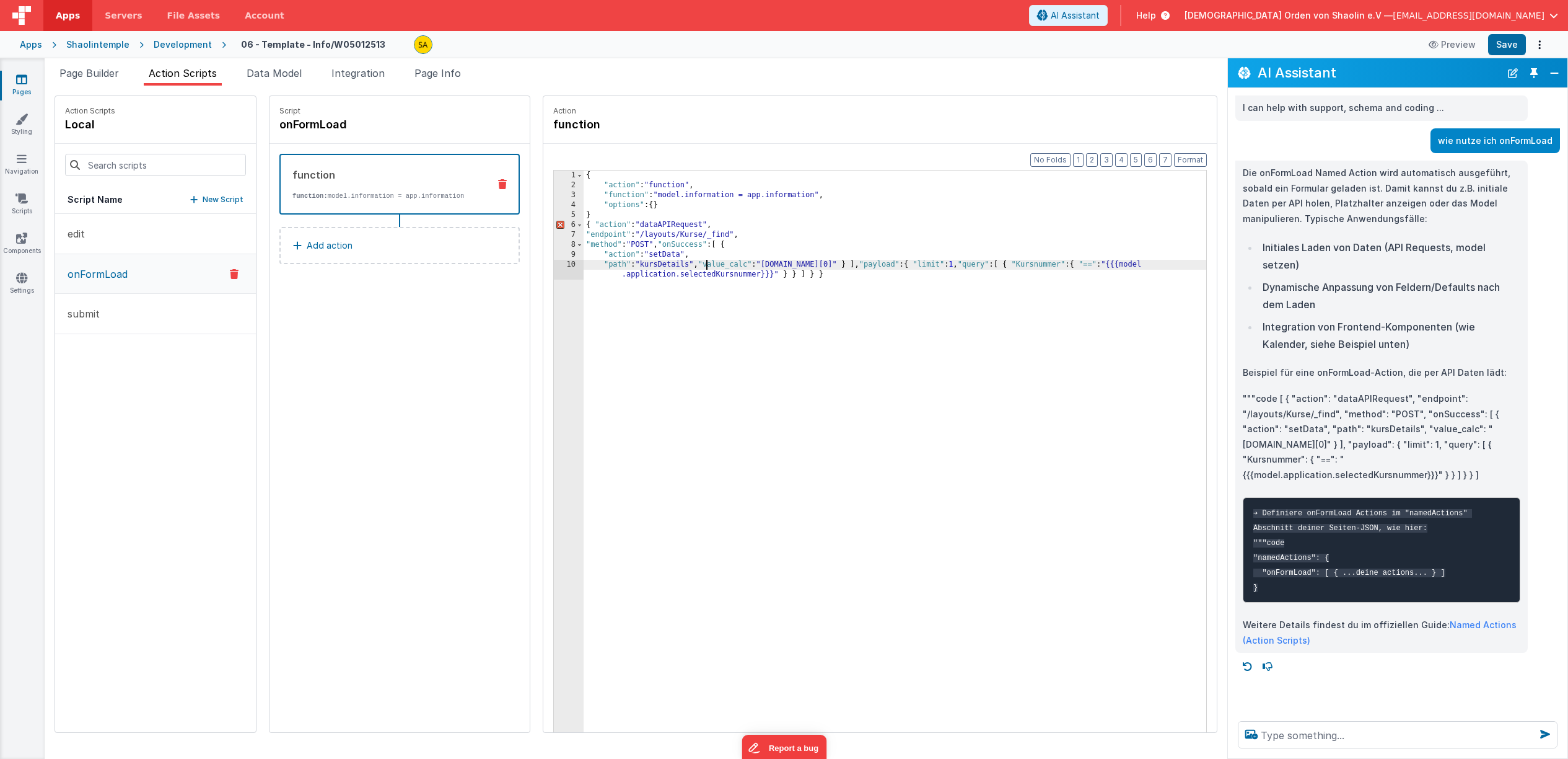
drag, startPoint x: 691, startPoint y: 264, endPoint x: 697, endPoint y: 274, distance: 11.7
click at [691, 264] on div "{ "action" : "function" , "function" : "model.information = app.information" , …" at bounding box center [903, 485] width 638 height 629
click at [750, 275] on div "{ "action" : "function" , "function" : "model.information = app.information" , …" at bounding box center [903, 485] width 638 height 629
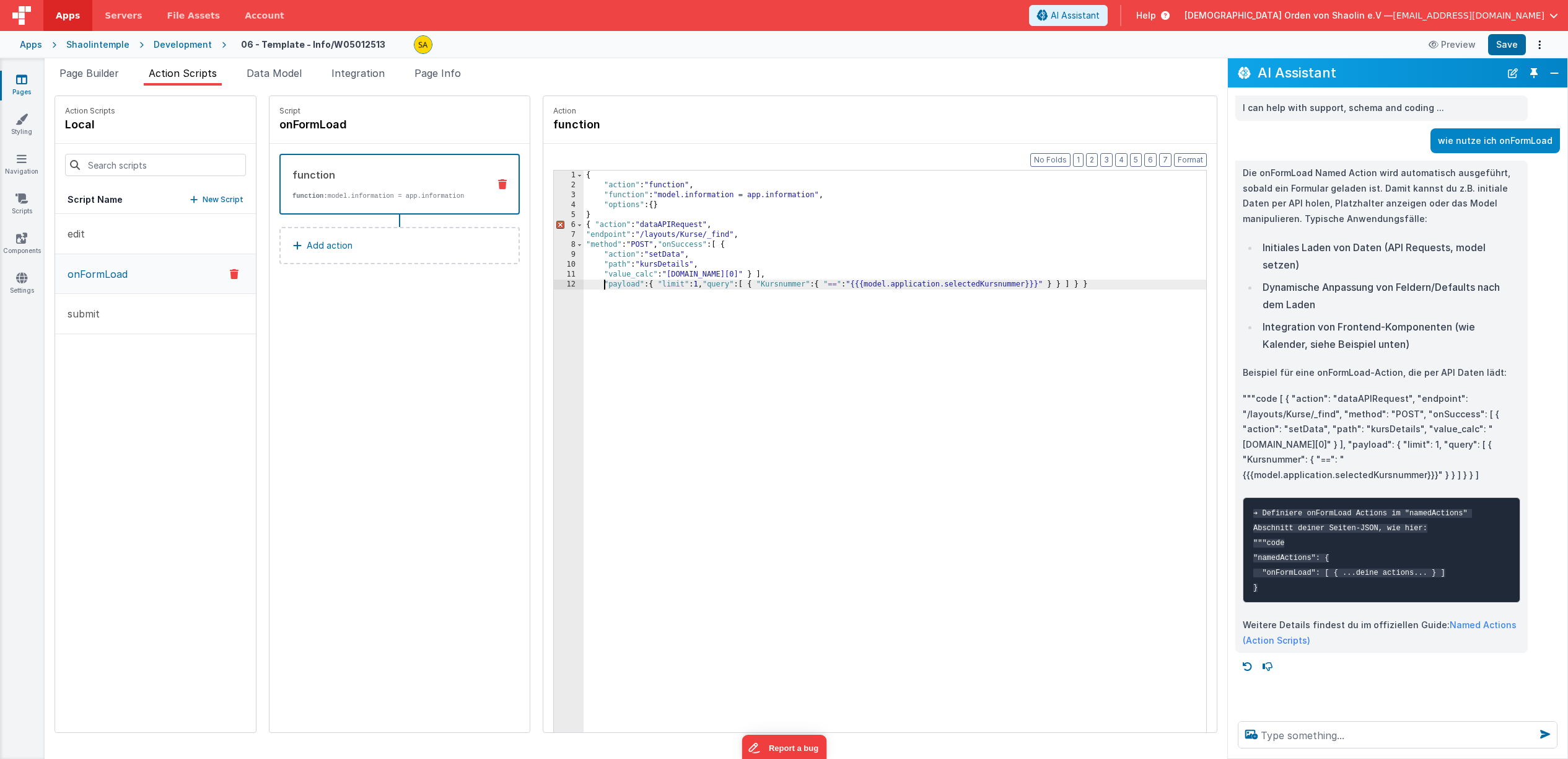
click at [639, 287] on div "{ "action" : "function" , "function" : "model.information = app.information" , …" at bounding box center [903, 480] width 638 height 620
click at [651, 293] on div "{ "action" : "function" , "function" : "model.information = app.information" , …" at bounding box center [903, 480] width 638 height 620
click at [997, 333] on div "{ "action" : "function" , "function" : "model.information = app.information" , …" at bounding box center [903, 480] width 638 height 620
click at [955, 306] on div "{ "action" : "function" , "function" : "model.information = app.information" , …" at bounding box center [903, 480] width 638 height 620
click at [607, 326] on div "{ "action" : "function" , "function" : "model.information = app.information" , …" at bounding box center [903, 480] width 638 height 620
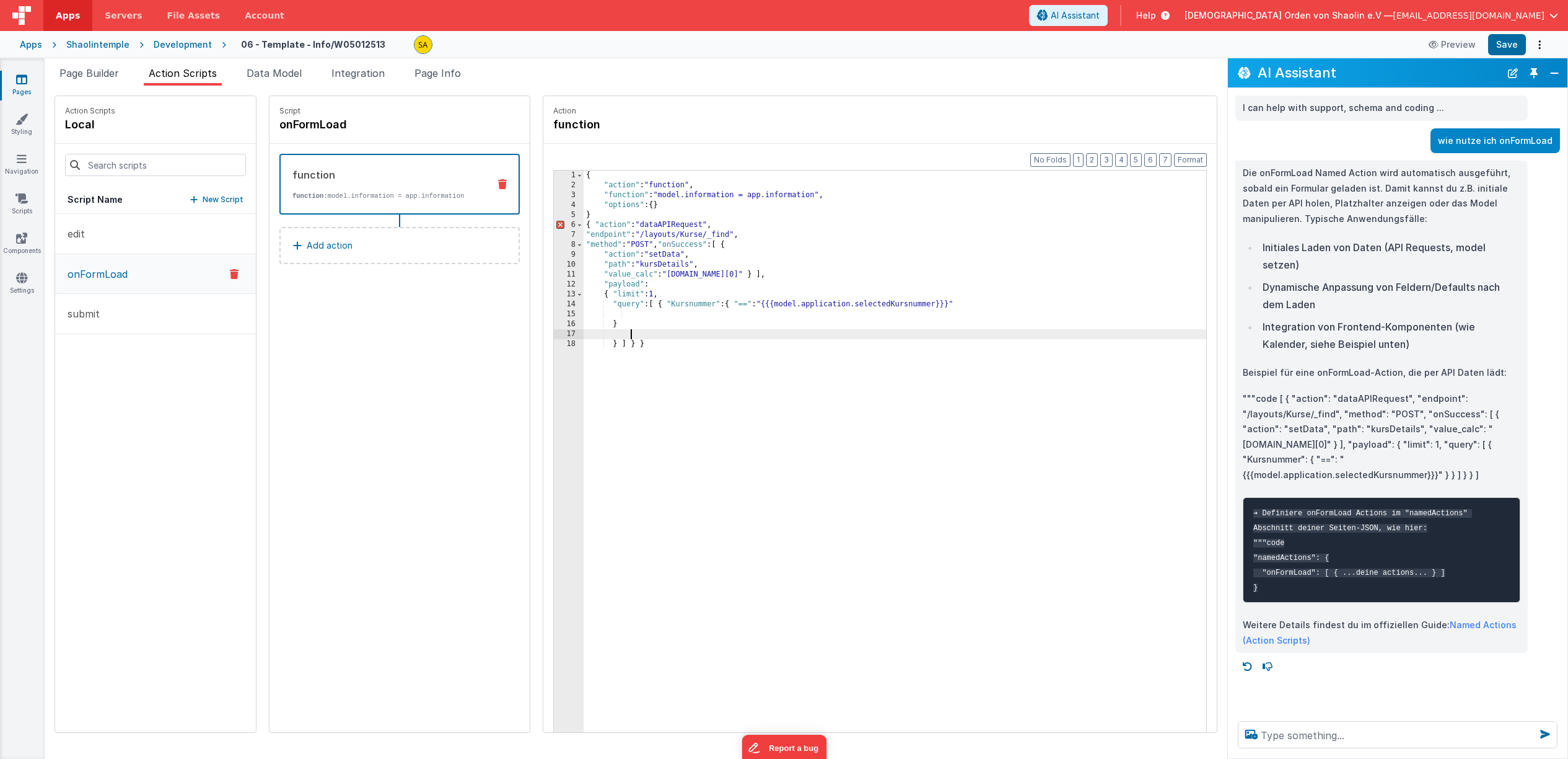
drag, startPoint x: 607, startPoint y: 345, endPoint x: 610, endPoint y: 357, distance: 12.4
click at [607, 345] on div "{ "action" : "function" , "function" : "model.information = app.information" , …" at bounding box center [903, 480] width 638 height 620
drag, startPoint x: 607, startPoint y: 356, endPoint x: 610, endPoint y: 364, distance: 8.5
click at [607, 356] on div "{ "action" : "function" , "function" : "model.information = app.information" , …" at bounding box center [903, 480] width 638 height 620
click at [597, 372] on div "{ "action" : "function" , "function" : "model.information = app.information" , …" at bounding box center [903, 480] width 638 height 620
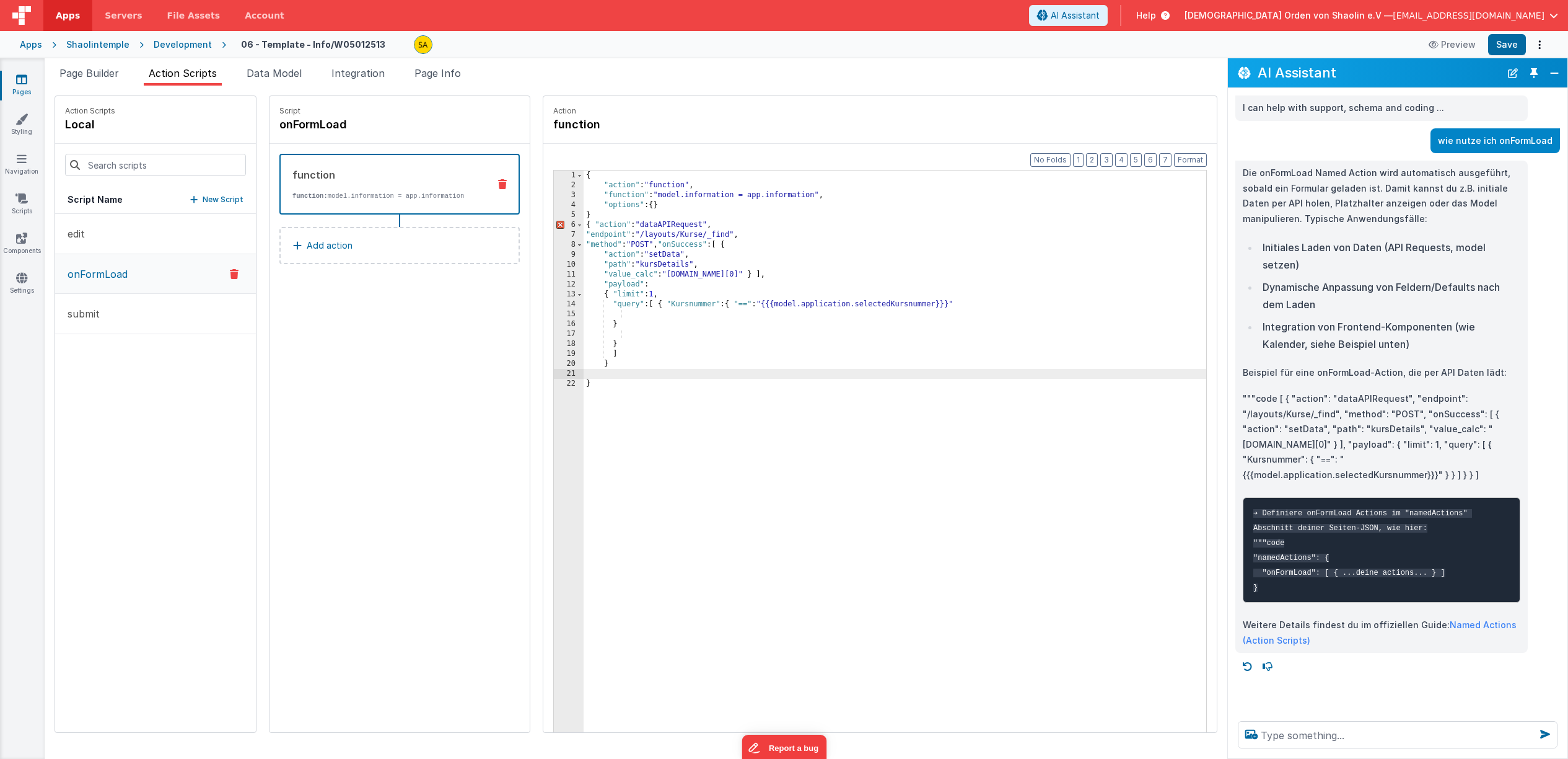
click at [584, 217] on div "{ "action" : "function" , "function" : "model.information = app.information" , …" at bounding box center [903, 480] width 638 height 620
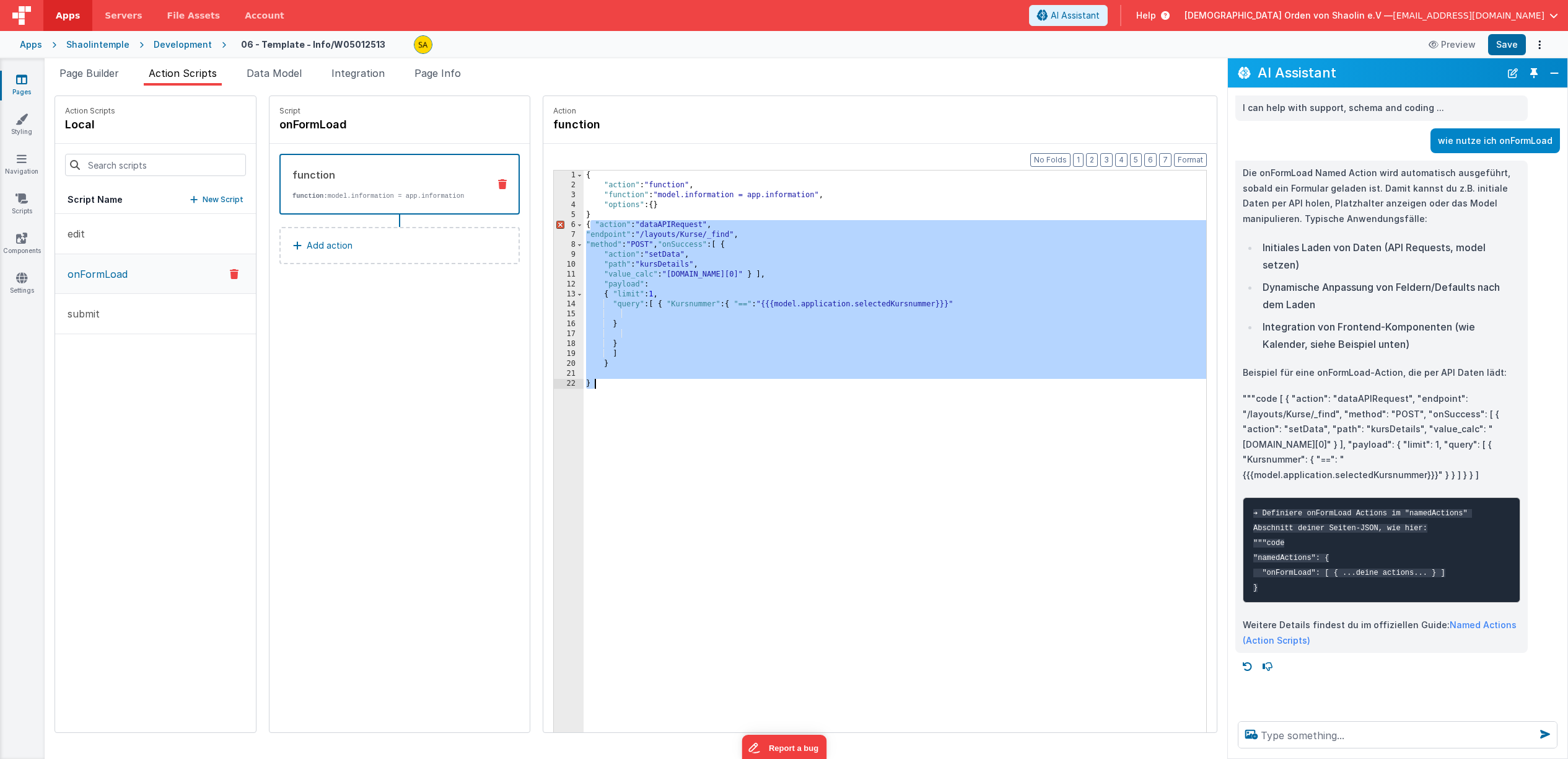
drag, startPoint x: 583, startPoint y: 251, endPoint x: 607, endPoint y: 378, distance: 129.2
click at [606, 379] on div "{ "action" : "function" , "function" : "model.information = app.information" , …" at bounding box center [903, 480] width 638 height 620
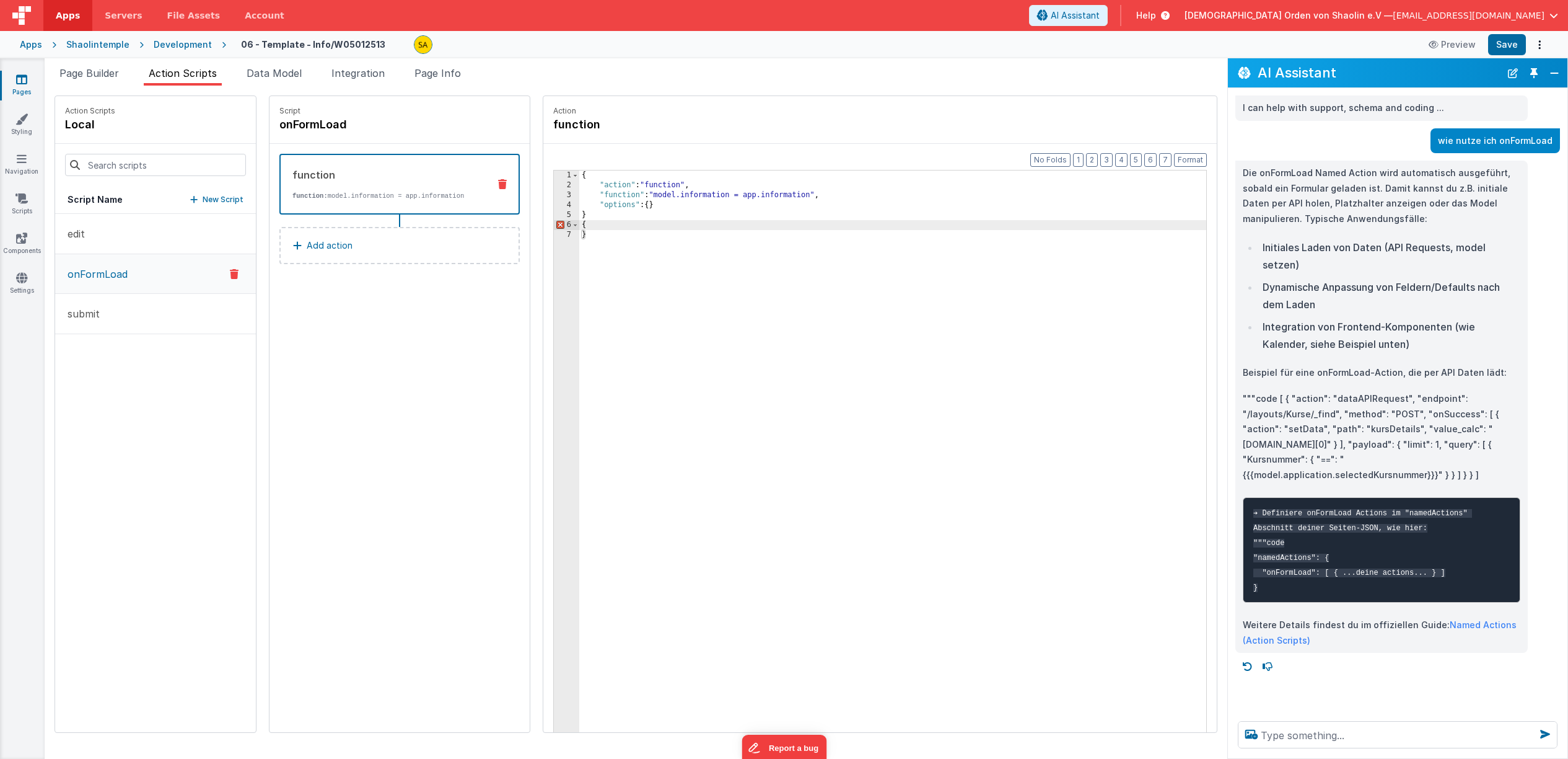
click at [580, 236] on div "{ "action" : "function" , "function" : "model.information = app.information" , …" at bounding box center [901, 480] width 643 height 620
click at [367, 73] on span "Integration" at bounding box center [358, 73] width 53 height 13
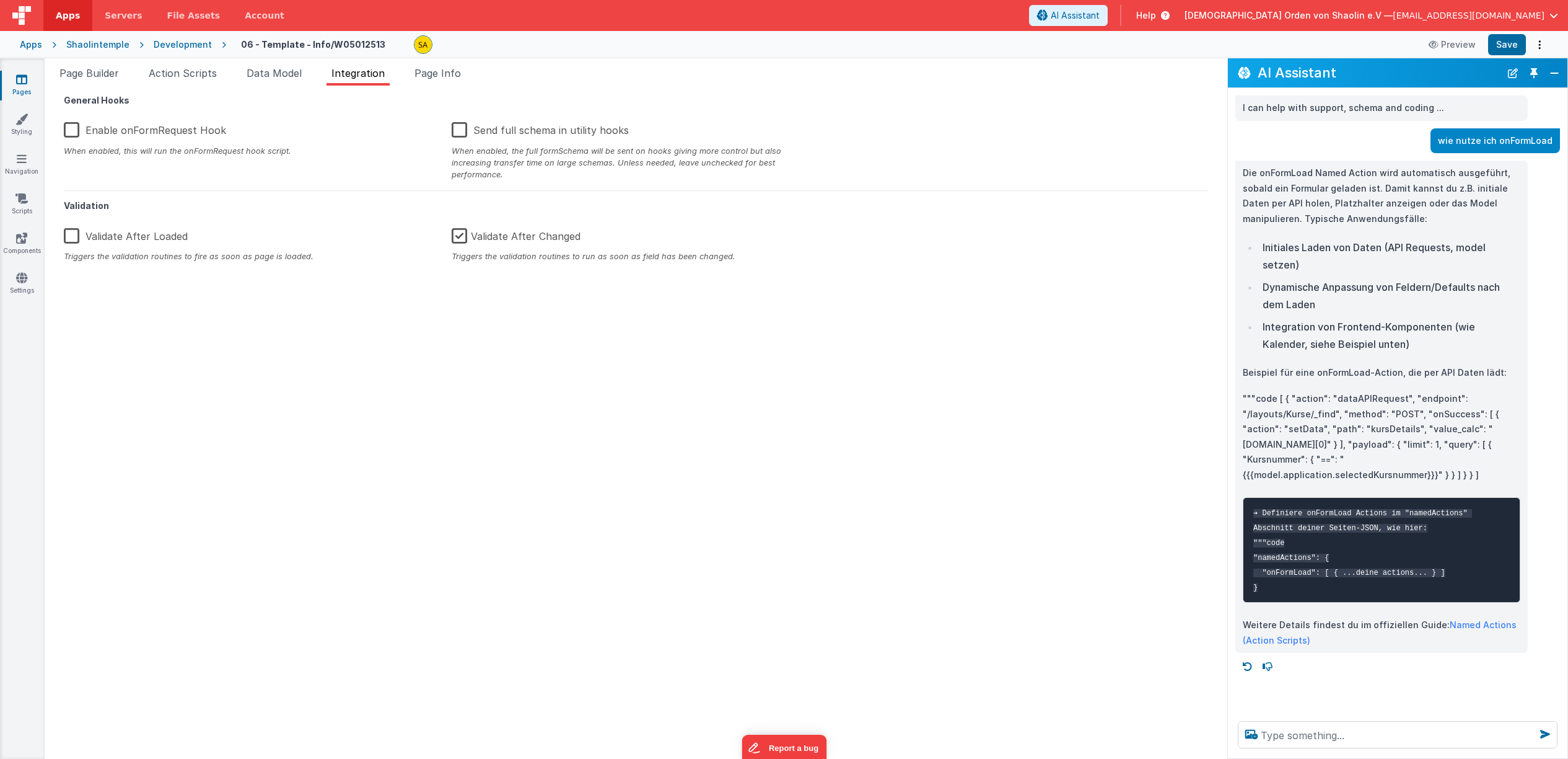
drag, startPoint x: 72, startPoint y: 129, endPoint x: 75, endPoint y: 137, distance: 8.5
click at [72, 129] on label "Enable onFormRequest Hook" at bounding box center [145, 128] width 162 height 26
click at [0, 0] on input "Enable onFormRequest Hook" at bounding box center [0, 0] width 0 height 0
click at [1494, 46] on button "Save" at bounding box center [1507, 44] width 38 height 21
click at [70, 130] on label "Enable onFormRequest Hook" at bounding box center [144, 128] width 160 height 26
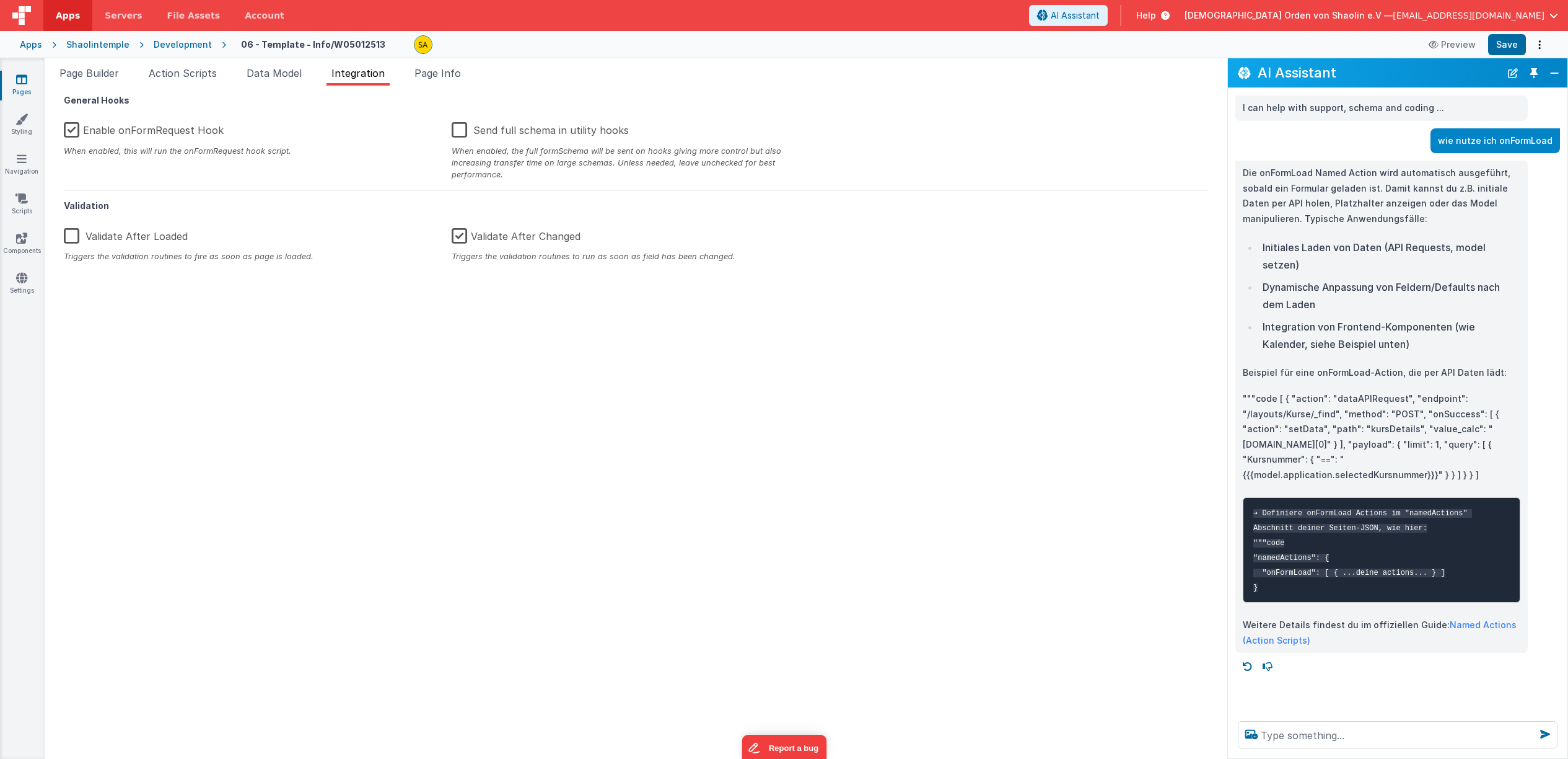
click at [0, 0] on input "Enable onFormRequest Hook" at bounding box center [0, 0] width 0 height 0
click at [1507, 46] on button "Save" at bounding box center [1507, 44] width 38 height 21
click at [105, 76] on span "Page Builder" at bounding box center [90, 73] width 60 height 13
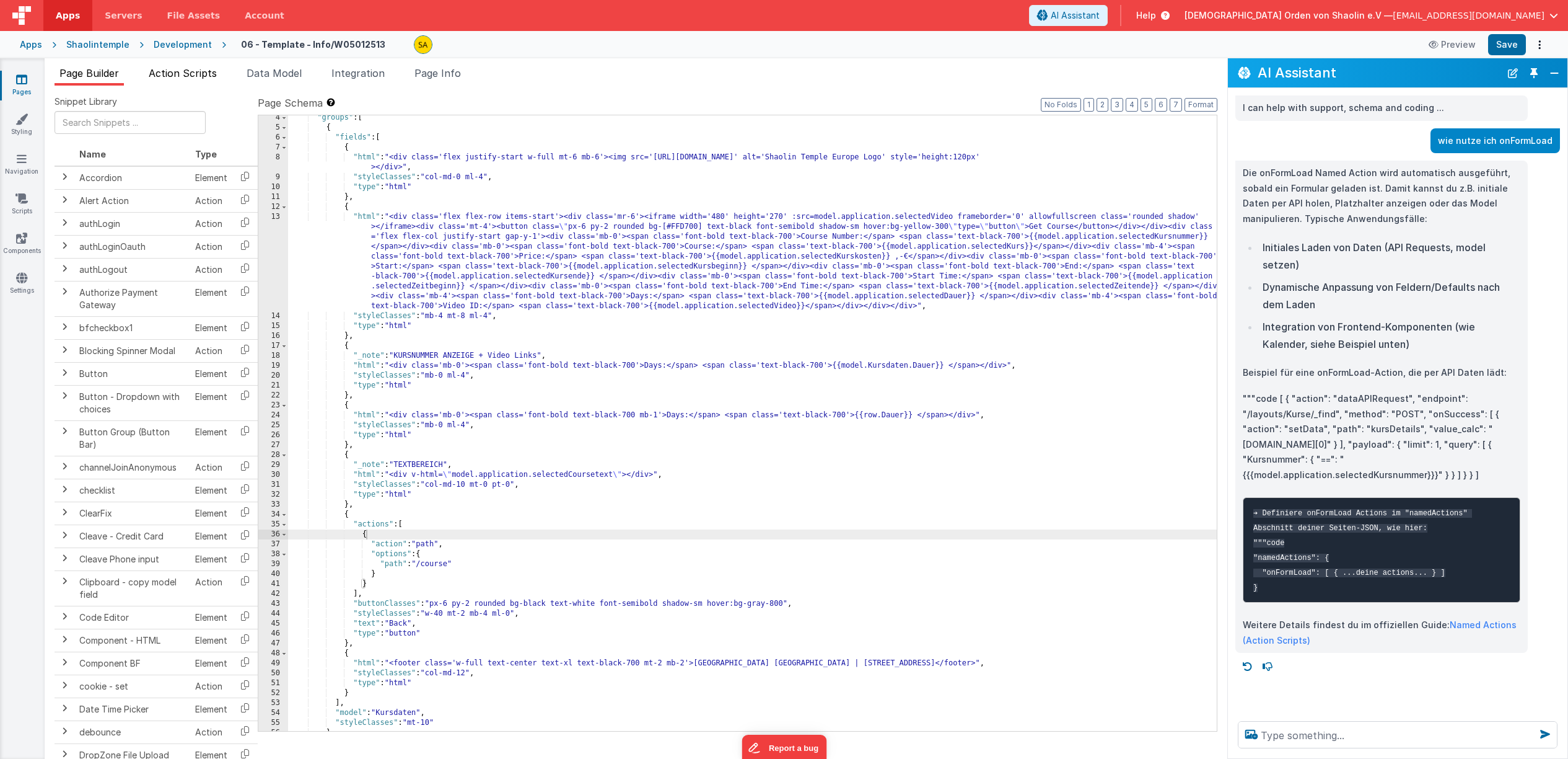
click at [167, 77] on span "Action Scripts" at bounding box center [182, 73] width 68 height 13
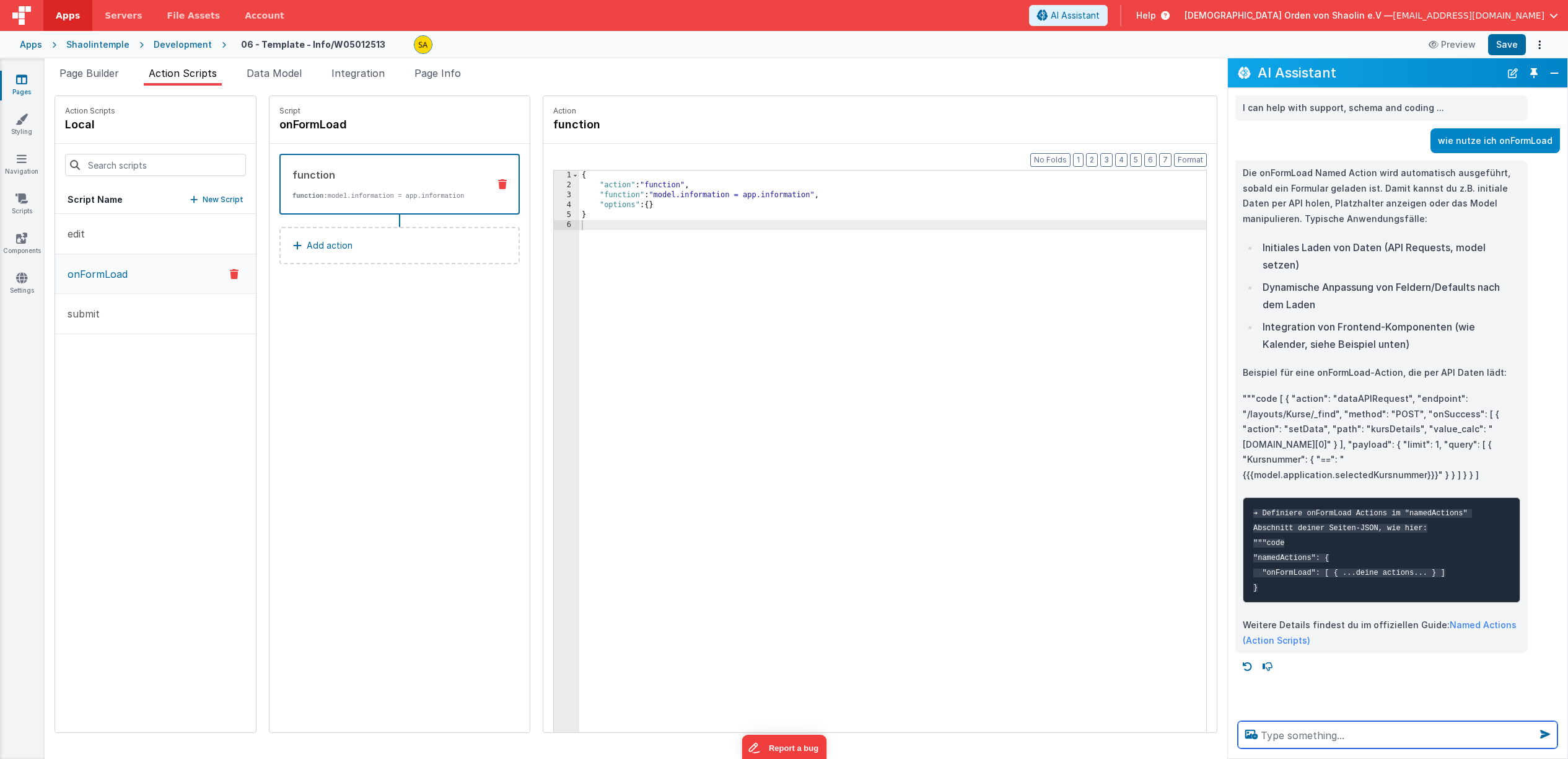
click at [1318, 729] on textarea at bounding box center [1398, 735] width 320 height 27
click at [21, 84] on icon at bounding box center [22, 80] width 11 height 13
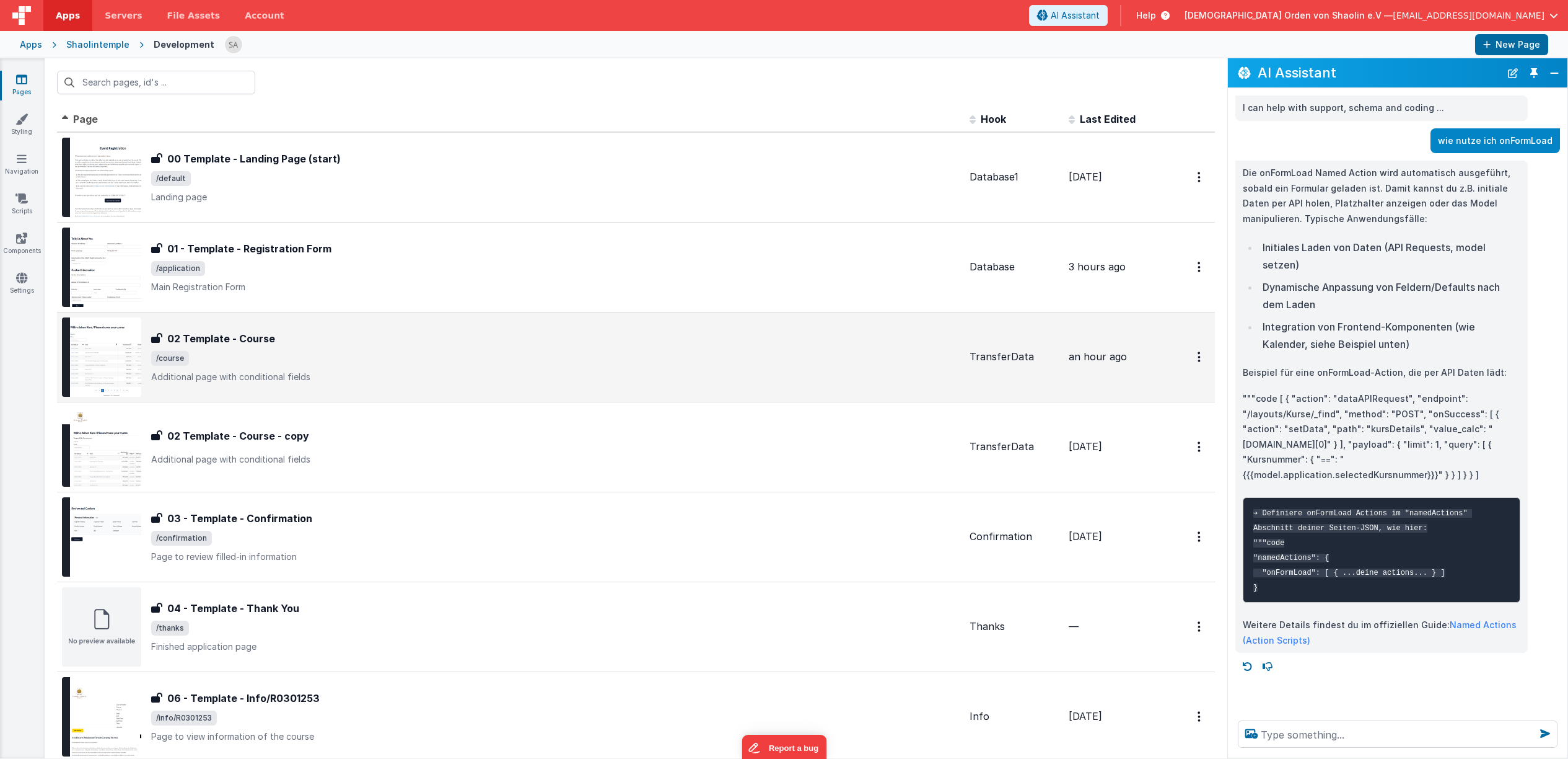
click at [425, 370] on div "02 Template - Course 02 Template - Course /course Additional page with conditio…" at bounding box center [555, 357] width 808 height 52
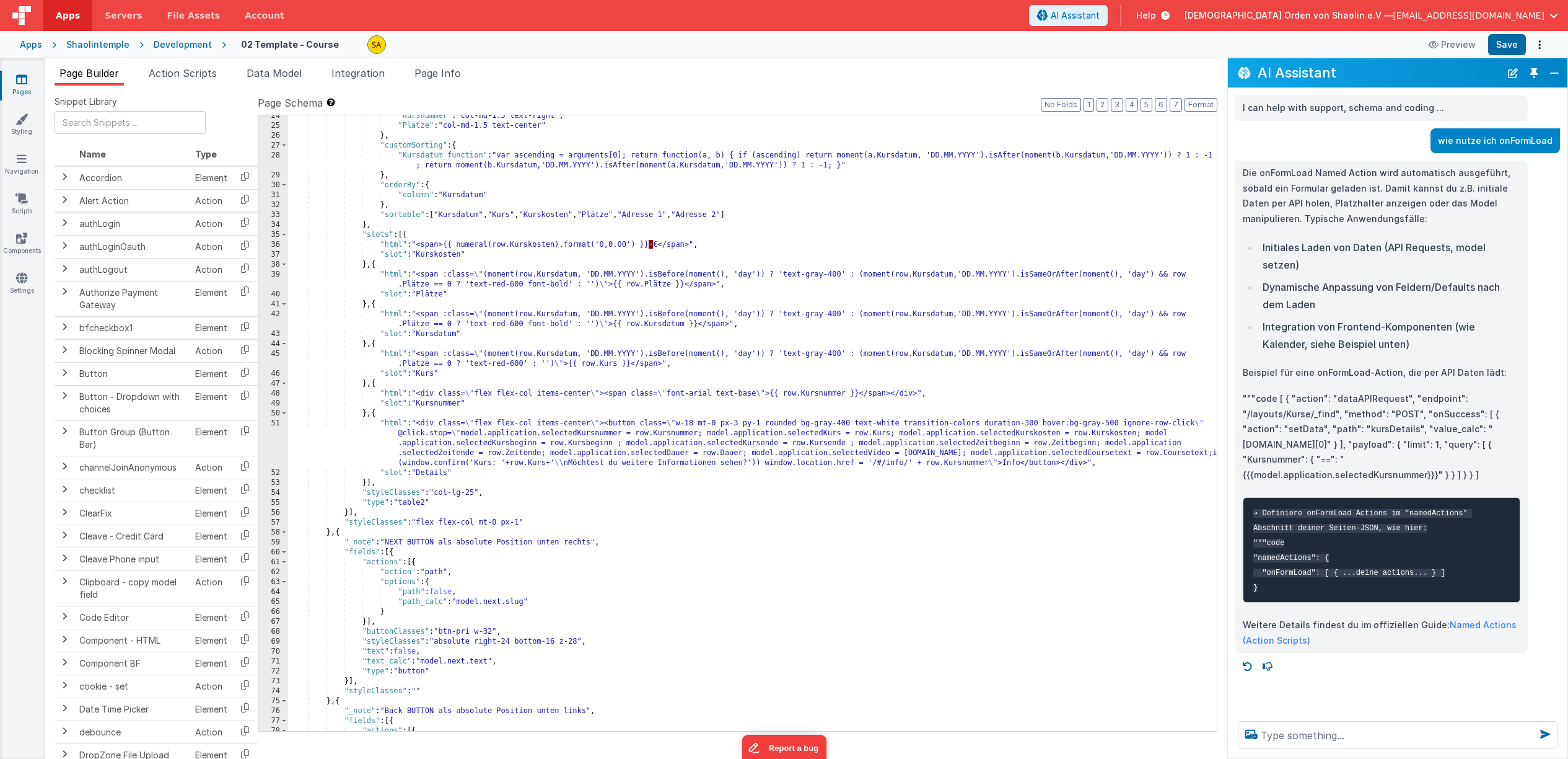
scroll to position [372, 0]
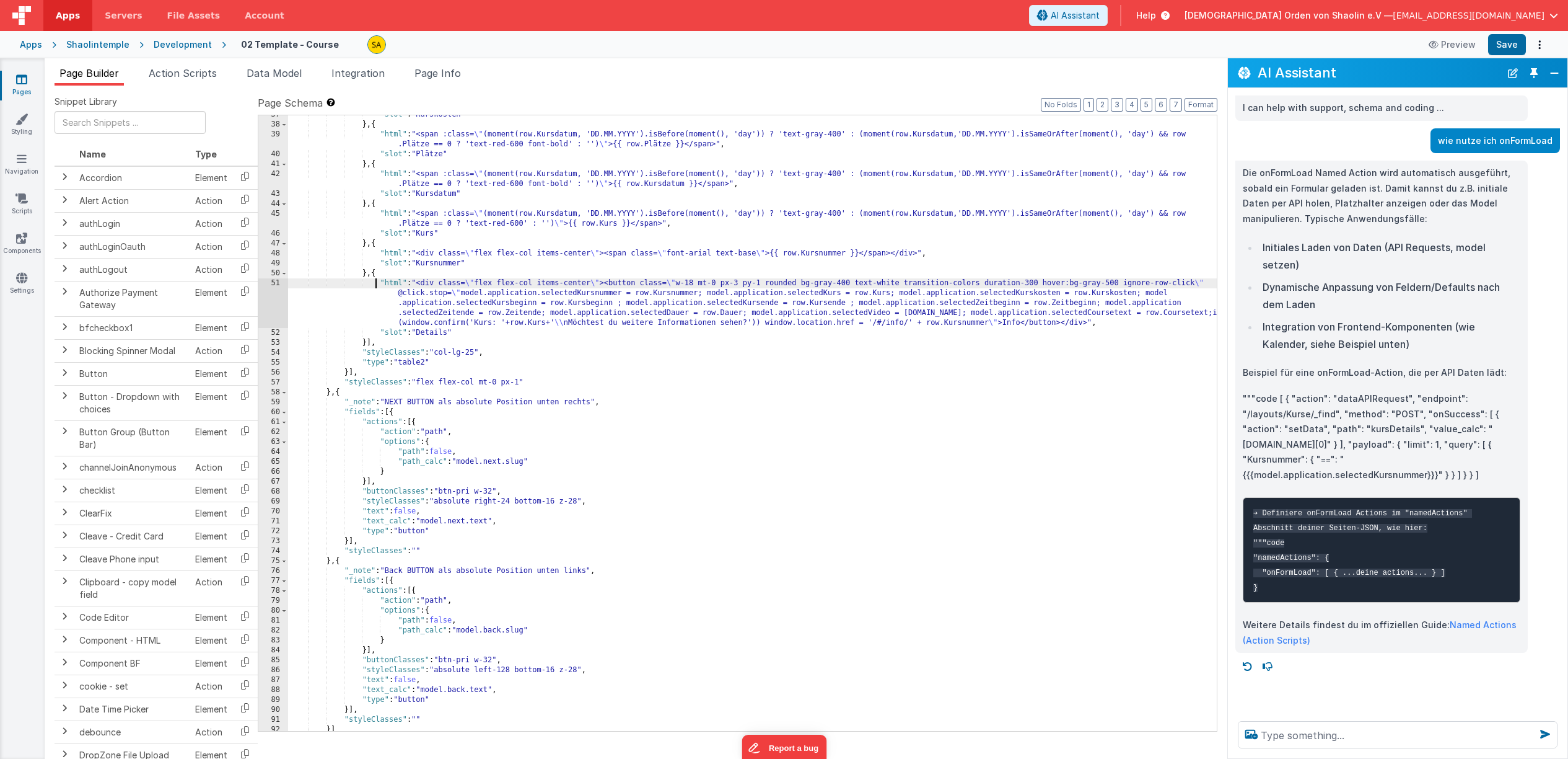
click at [376, 282] on div ""slot" : "Kurskosten" } , { "html" : "<span :class= \" (moment(row.Kursdatum, '…" at bounding box center [752, 428] width 929 height 636
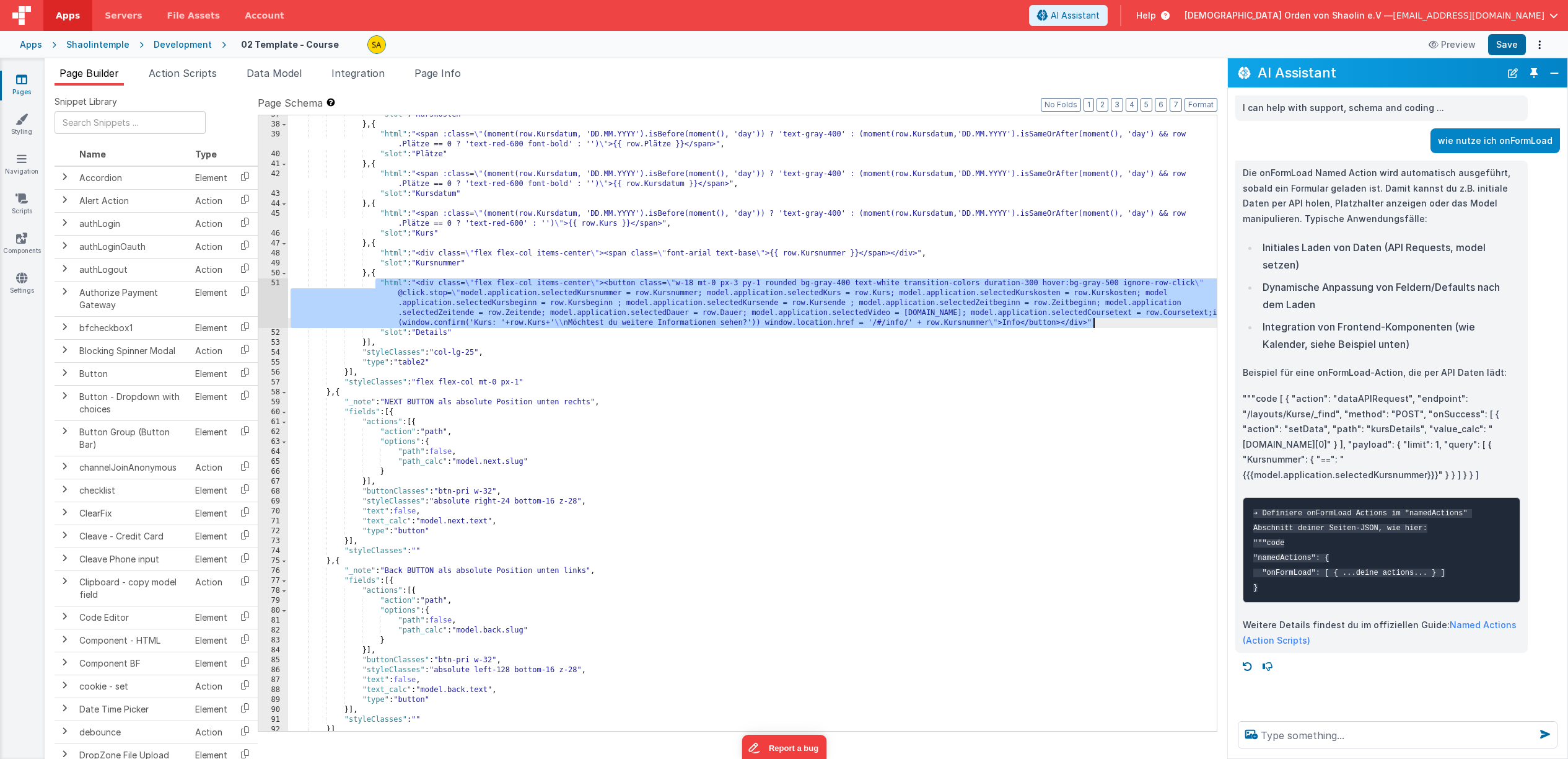
drag, startPoint x: 374, startPoint y: 283, endPoint x: 1093, endPoint y: 328, distance: 720.4
click at [1093, 326] on div ""slot" : "Kurskosten" } , { "html" : "<span :class= \" (moment(row.Kursdatum, '…" at bounding box center [752, 428] width 929 height 636
click at [25, 81] on icon at bounding box center [22, 80] width 11 height 13
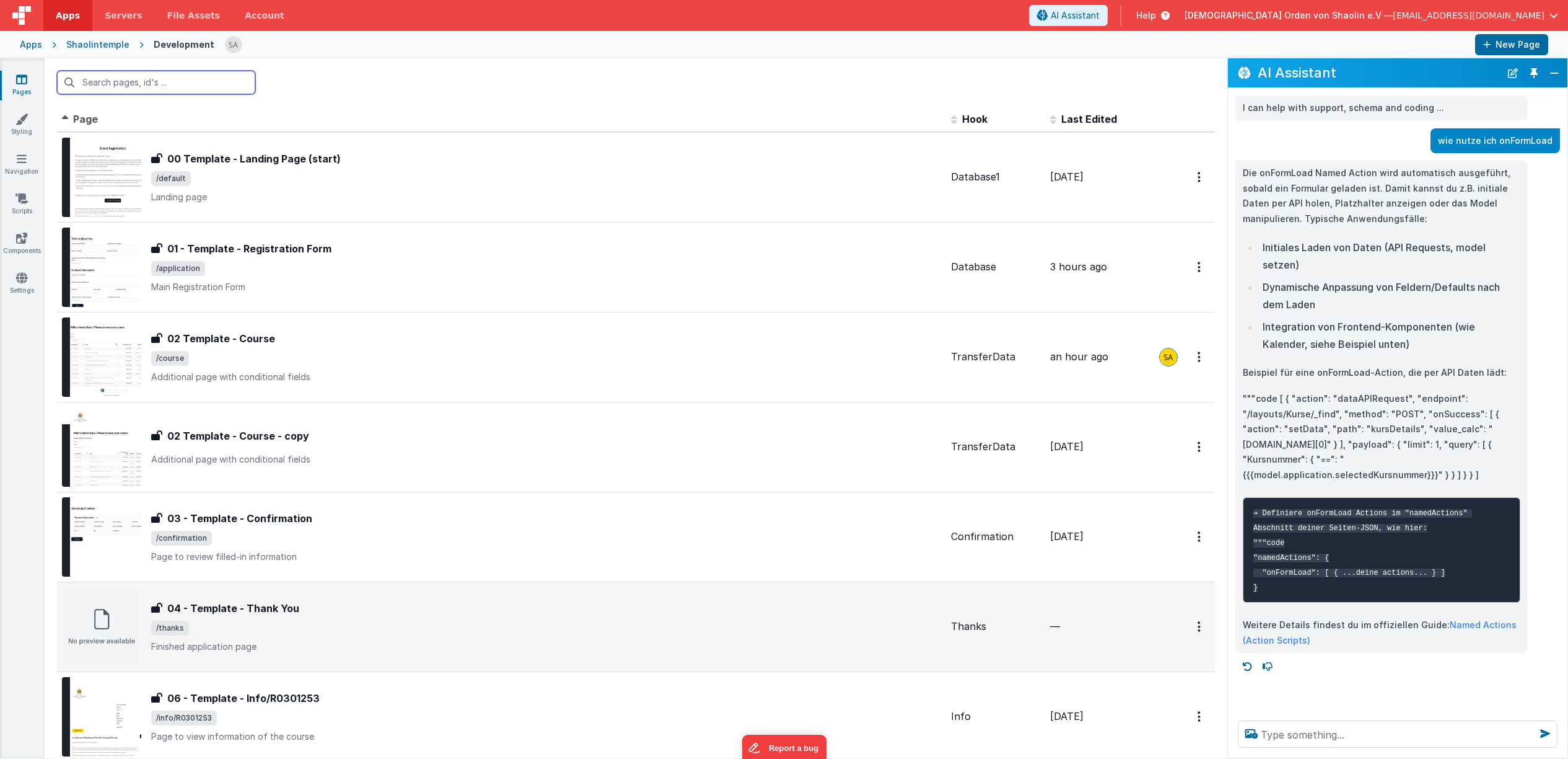
scroll to position [154, 0]
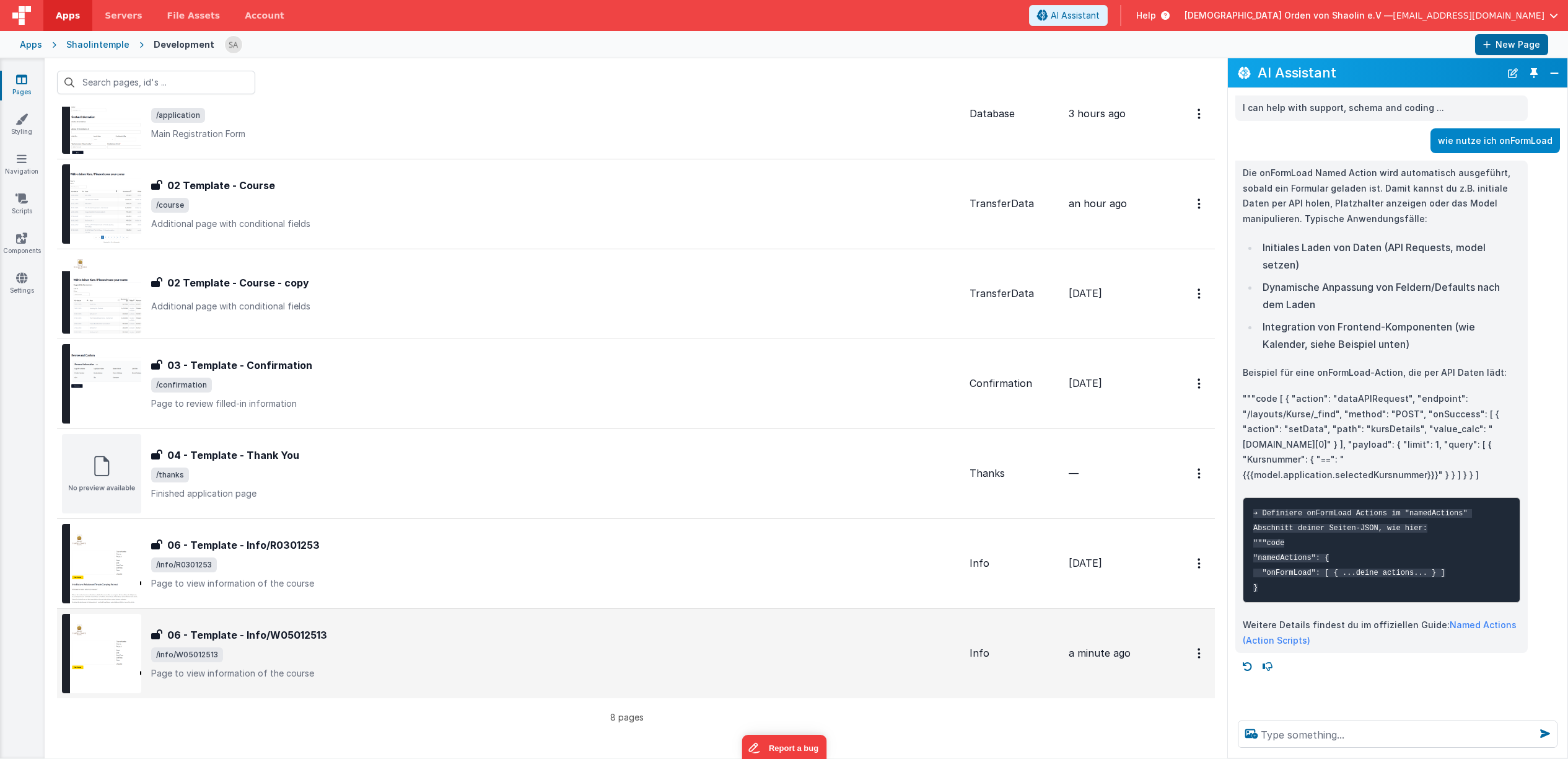
click at [472, 644] on div "06 - Template - Info/W05012513 06 - Template - Info/W05012513 /info/W05012513 P…" at bounding box center [555, 653] width 808 height 52
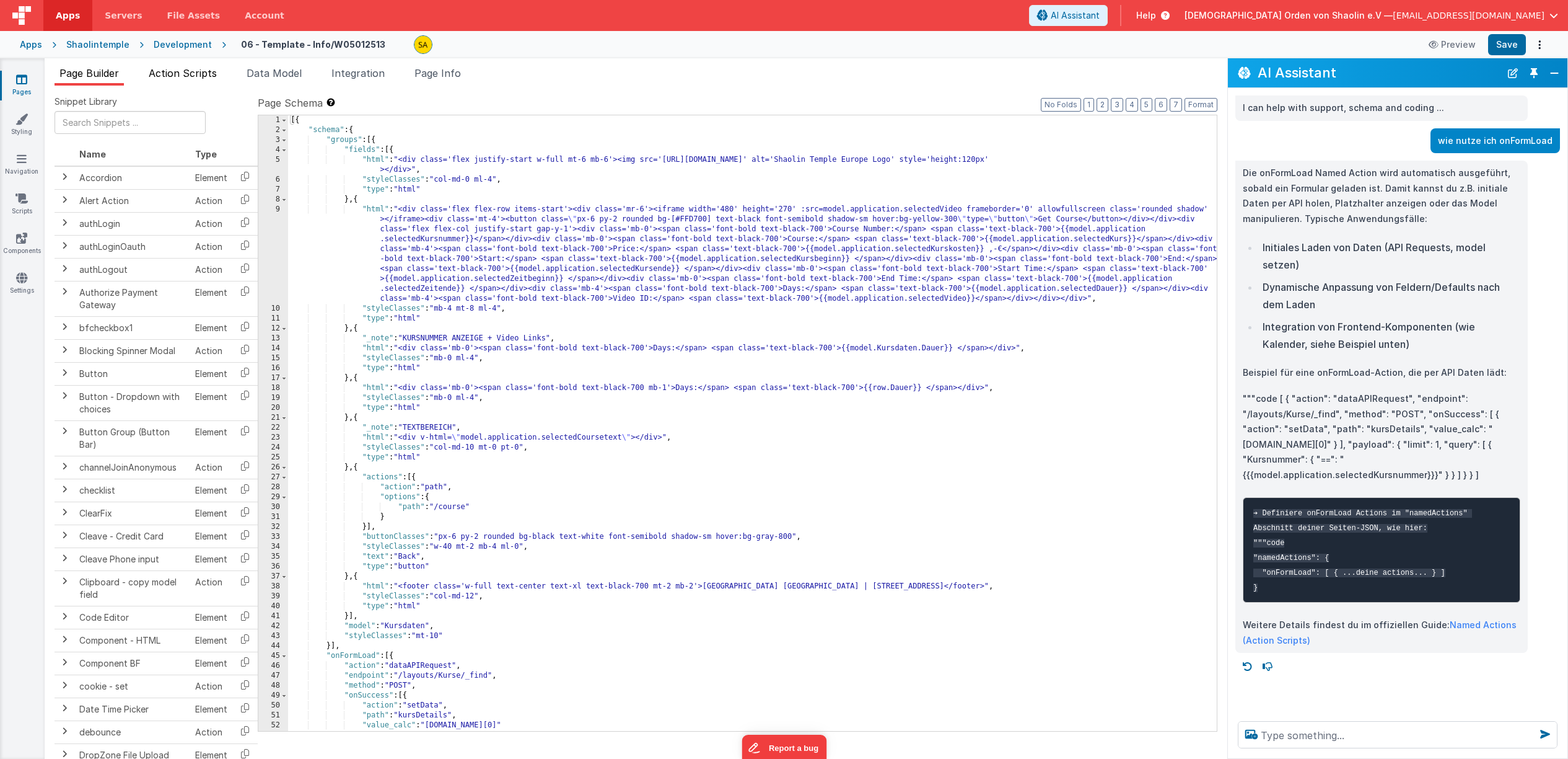
click at [177, 75] on span "Action Scripts" at bounding box center [182, 73] width 68 height 13
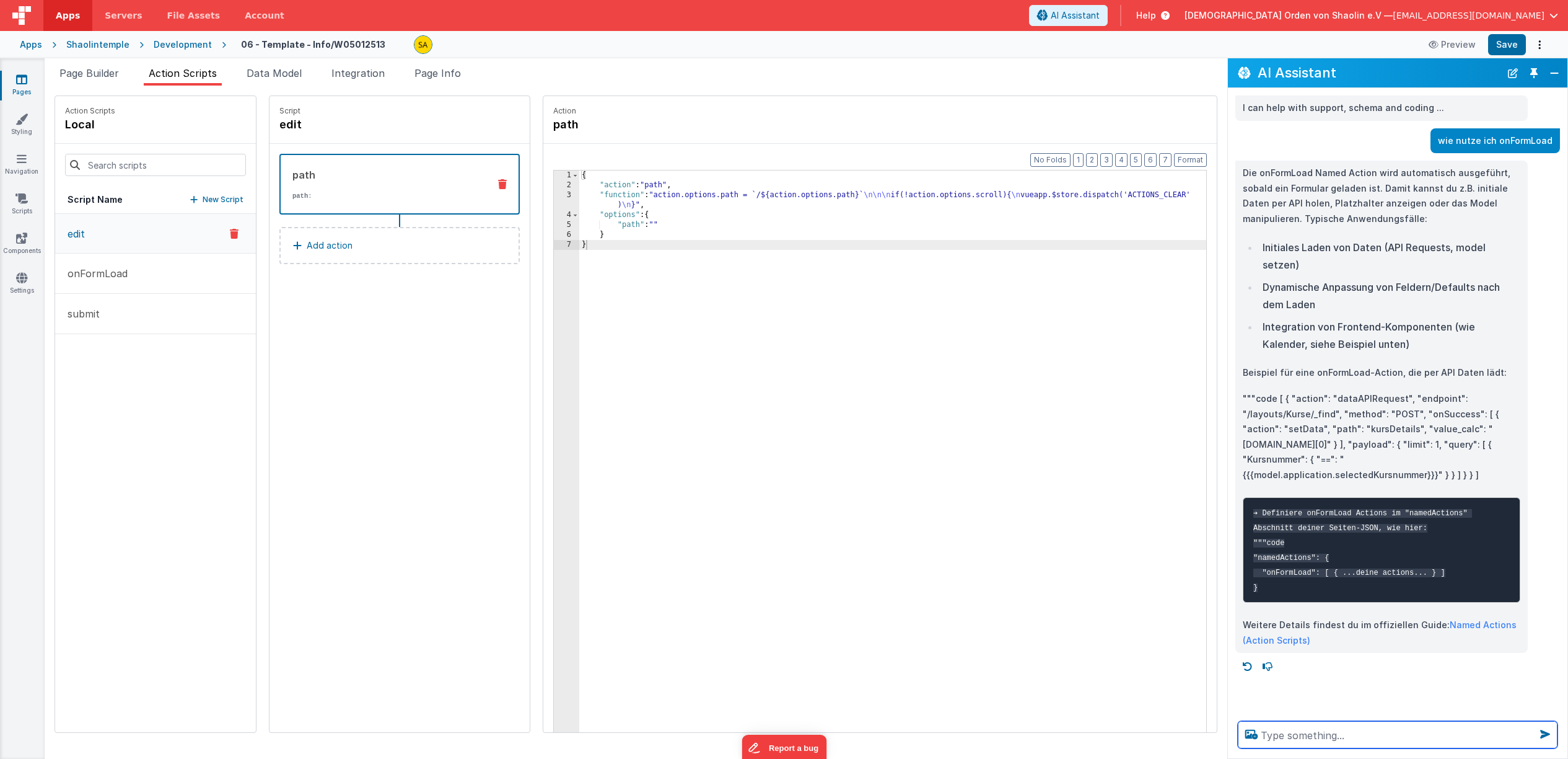
click at [1304, 740] on textarea at bounding box center [1398, 735] width 320 height 27
paste textarea ""html": "<div class=\"flex flex-col items-center\"><button class=\"w-18 mt-0 px…"
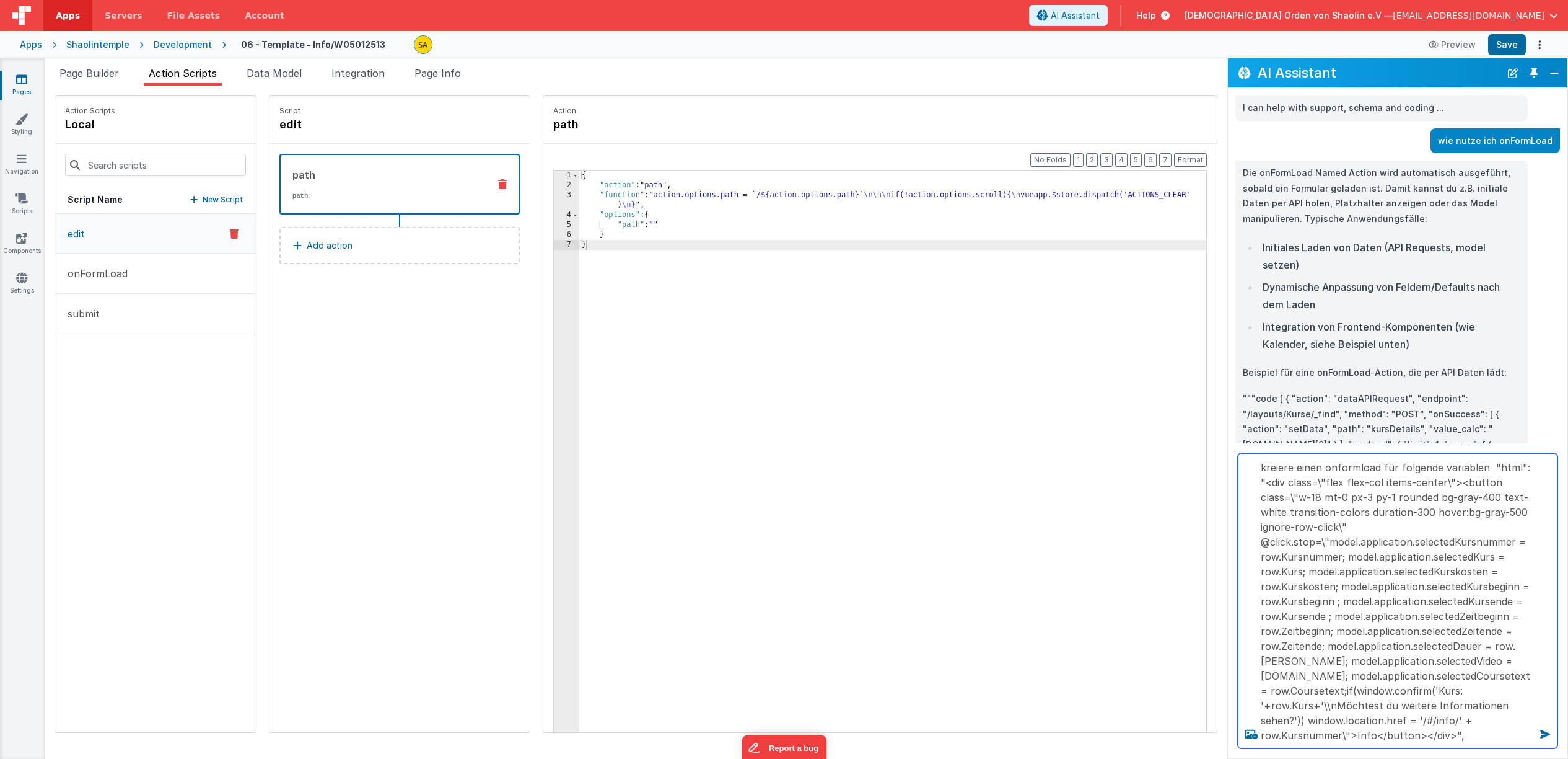
drag, startPoint x: 1329, startPoint y: 543, endPoint x: 1487, endPoint y: 468, distance: 174.9
click at [1487, 468] on textarea "kreiere einen onformload für folgende variablen "html": "<div class=\"flex flex…" at bounding box center [1398, 600] width 320 height 295
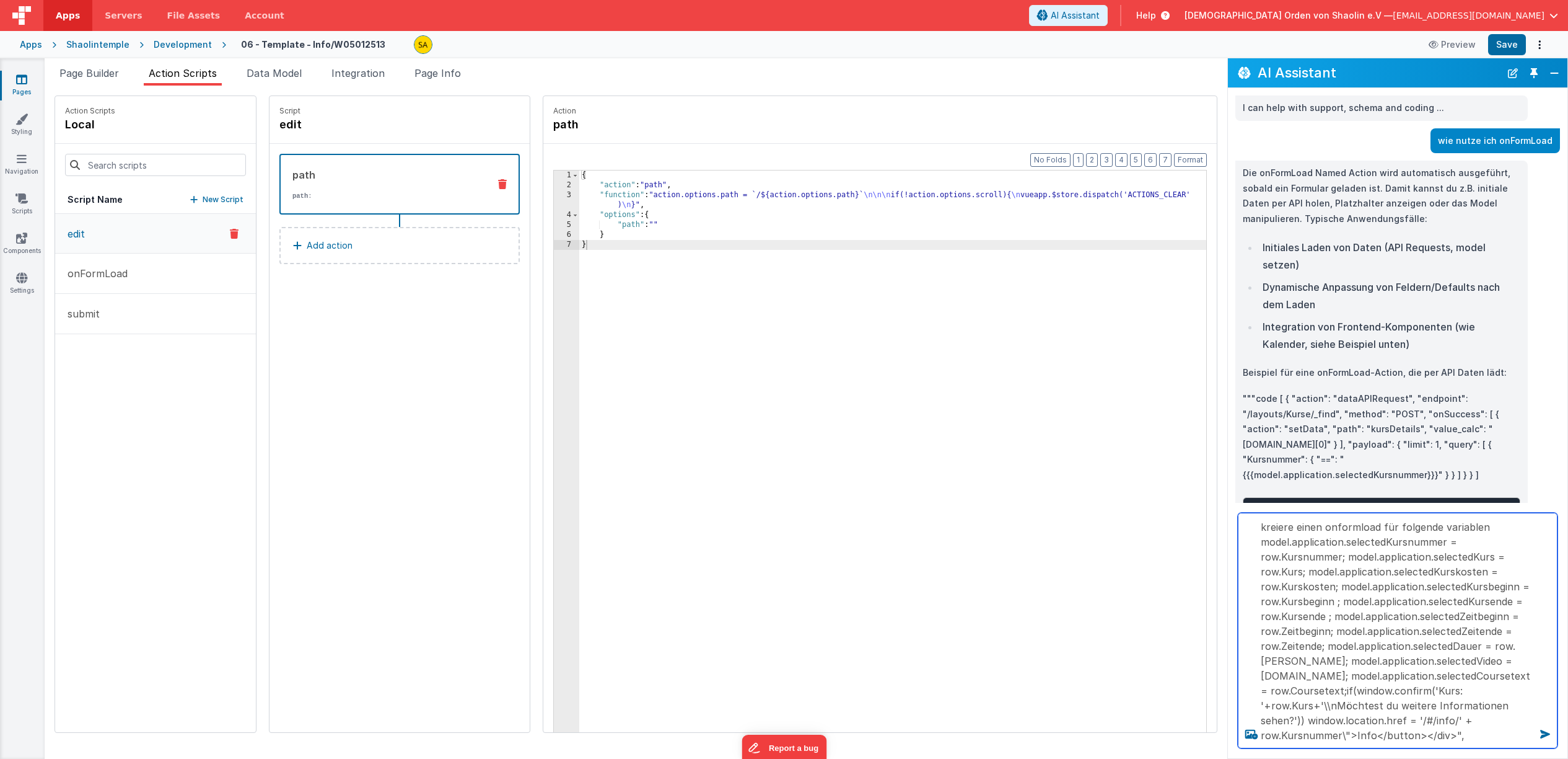
click at [1493, 528] on textarea "kreiere einen onformload für folgende variablen model.application.selectedKursn…" at bounding box center [1398, 630] width 320 height 235
drag, startPoint x: 1334, startPoint y: 689, endPoint x: 1474, endPoint y: 745, distance: 150.8
click at [1475, 745] on textarea "kreiere einen onformload für folgende variablen: model.application.selectedKurs…" at bounding box center [1398, 630] width 320 height 235
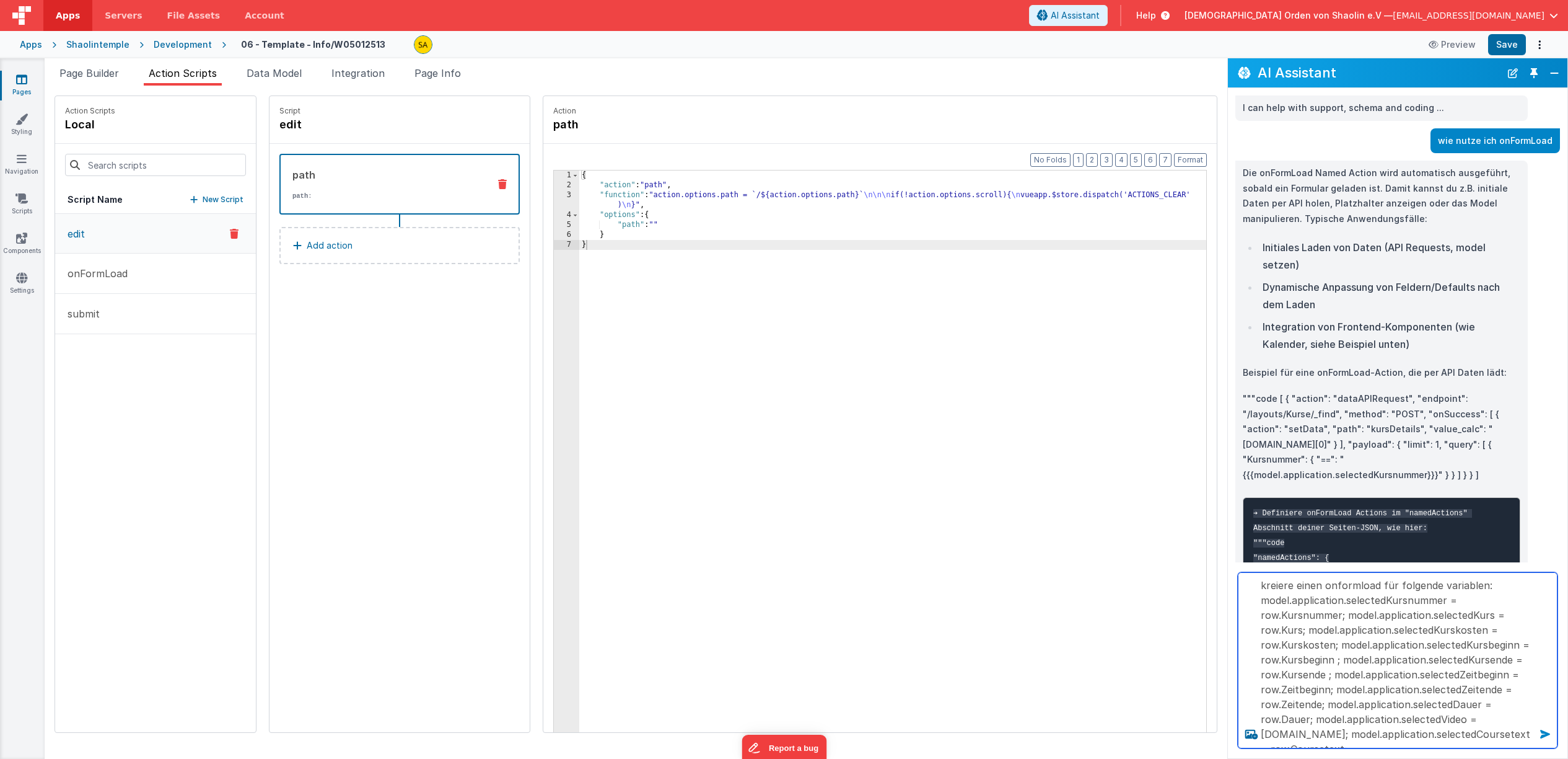
type textarea "kreiere einen onformload für folgende variablen: model.application.selectedKurs…"
click at [1546, 734] on icon at bounding box center [1545, 734] width 20 height 20
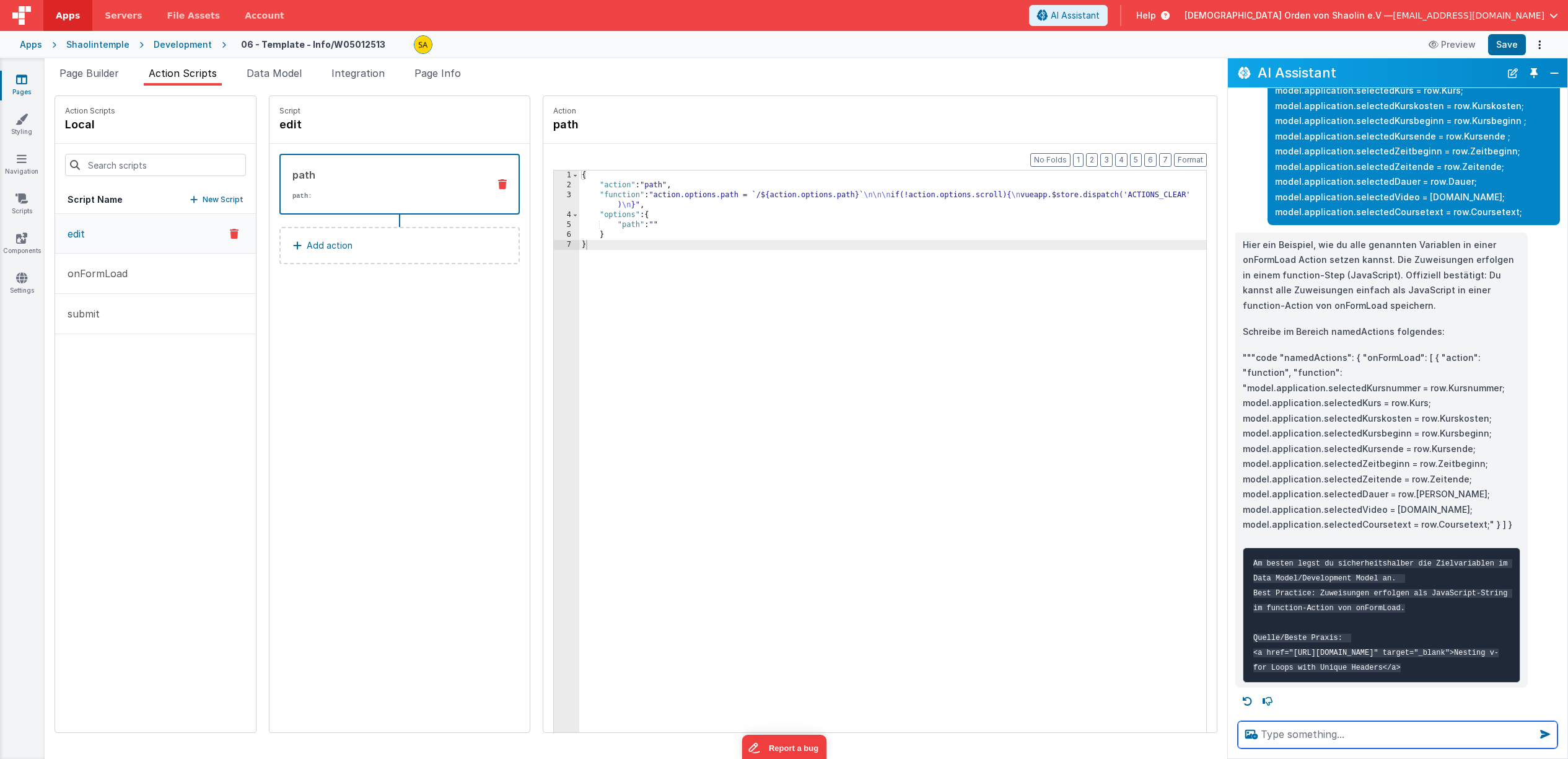
scroll to position [642, 0]
click at [579, 249] on div "{ "action" : "path" , "function" : "action.options.path = `/${action.options.pa…" at bounding box center [901, 480] width 643 height 620
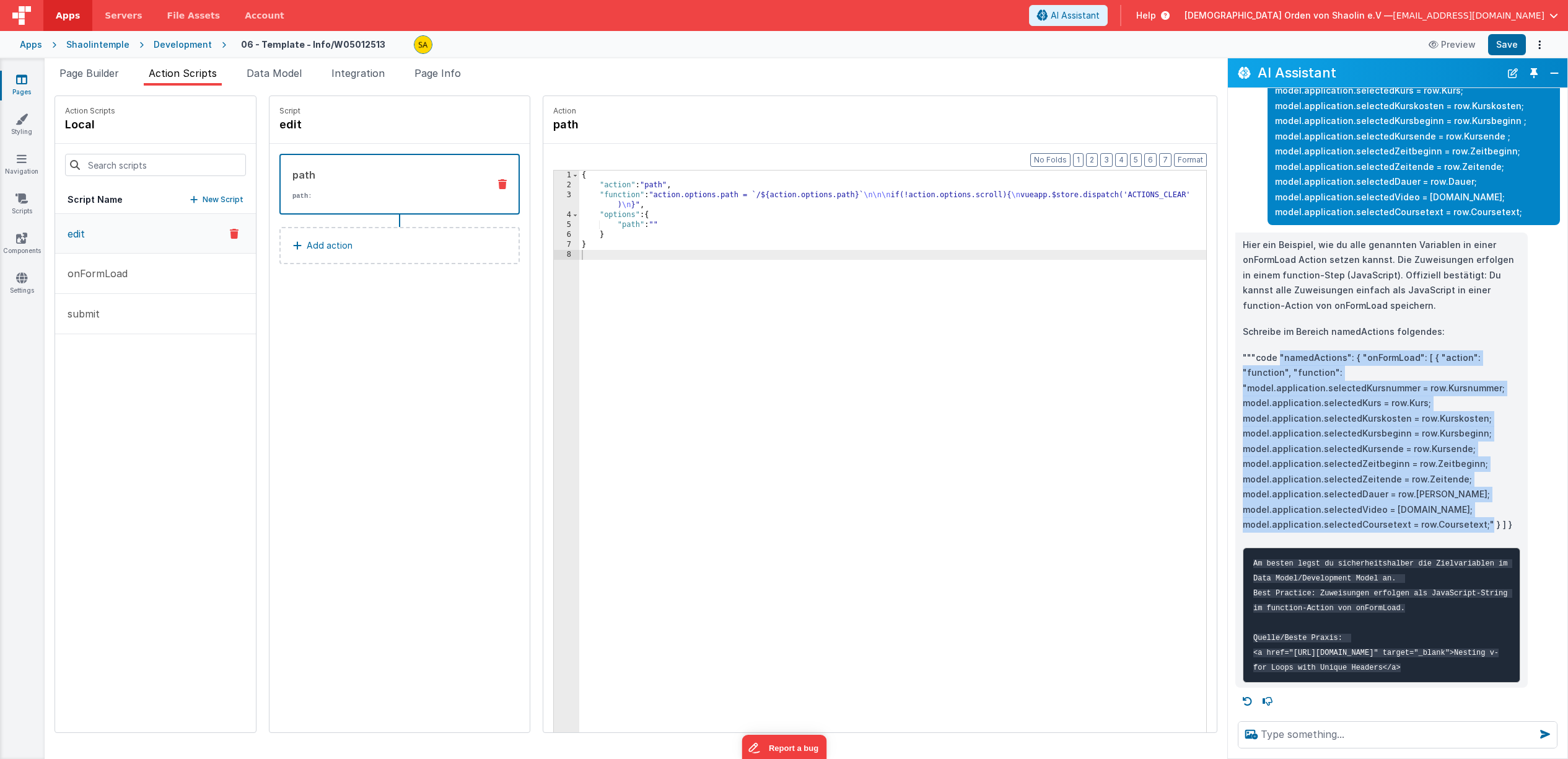
drag, startPoint x: 1280, startPoint y: 329, endPoint x: 1507, endPoint y: 477, distance: 271.0
click at [1507, 477] on p """"code "namedActions": { "onFormLoad": [ { "action": "function", "function": "…" at bounding box center [1382, 441] width 278 height 182
copy p ""namedActions": { "onFormLoad": [ { "action": "function", "function": "model.ap…"
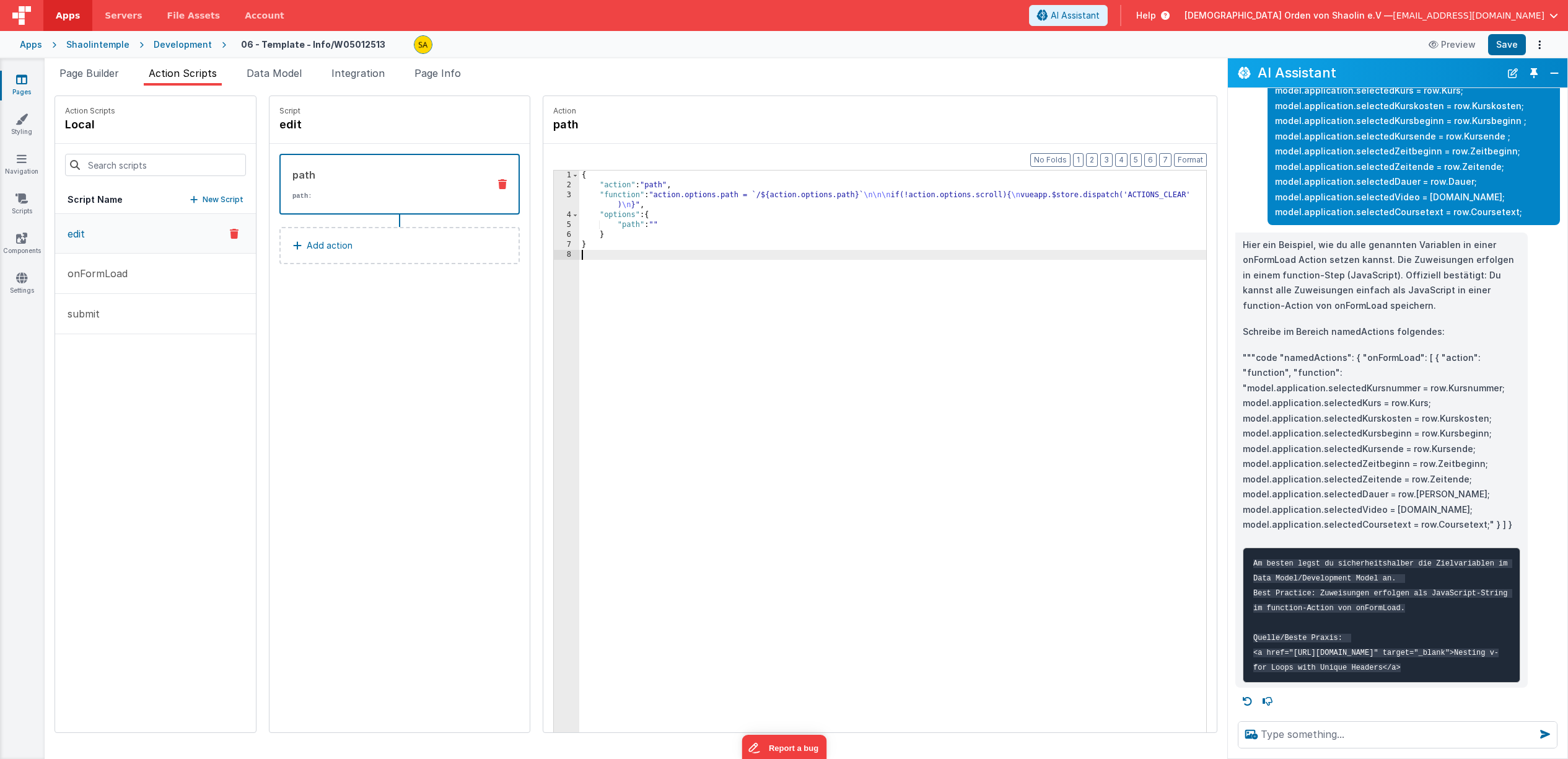
click at [579, 257] on div "{ "action" : "path" , "function" : "action.options.path = `/${action.options.pa…" at bounding box center [901, 480] width 643 height 620
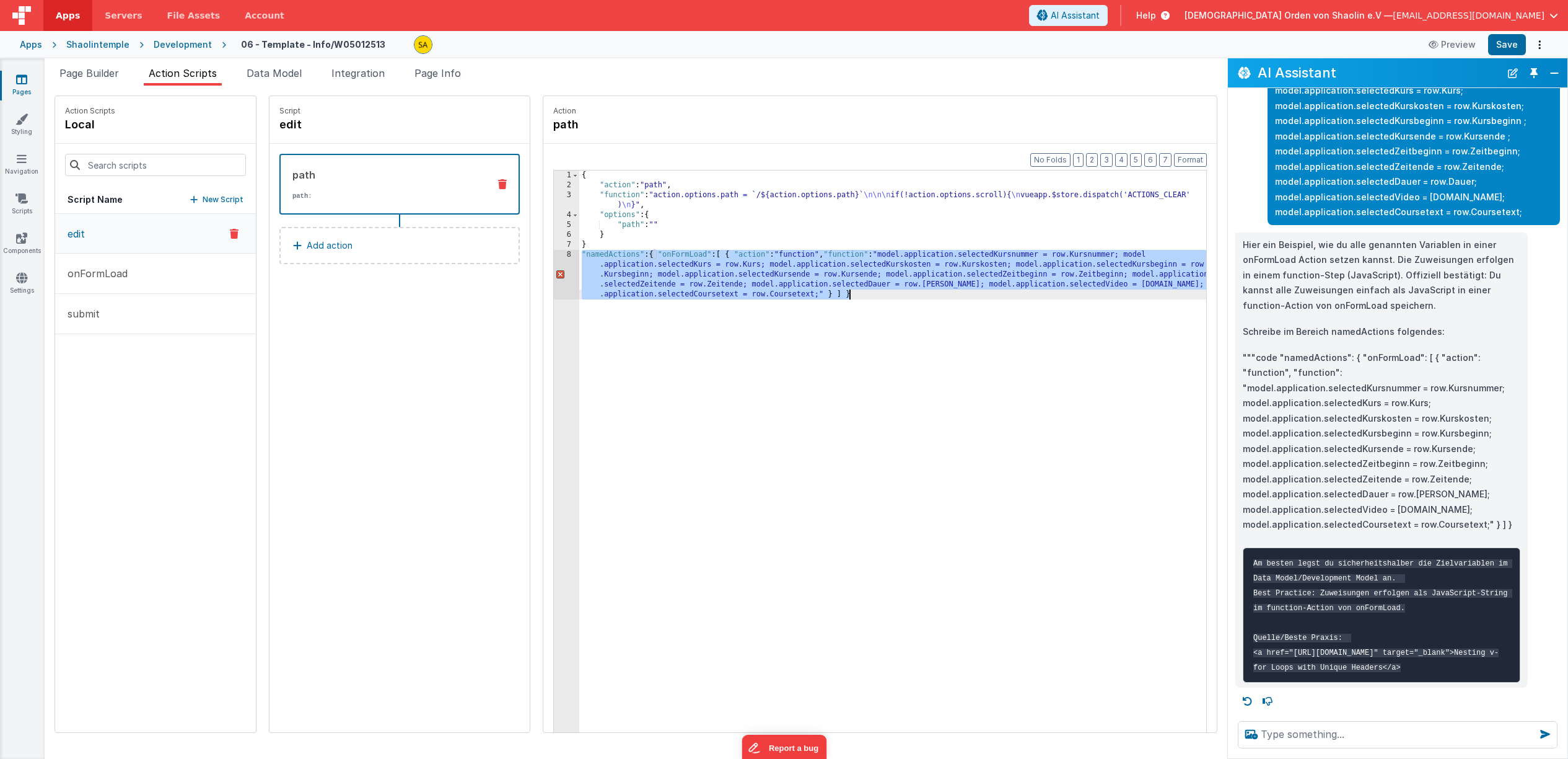
drag, startPoint x: 565, startPoint y: 255, endPoint x: 934, endPoint y: 301, distance: 371.9
click at [934, 301] on div "{ "action" : "path" , "function" : "action.options.path = `/${action.options.pa…" at bounding box center [901, 500] width 643 height 659
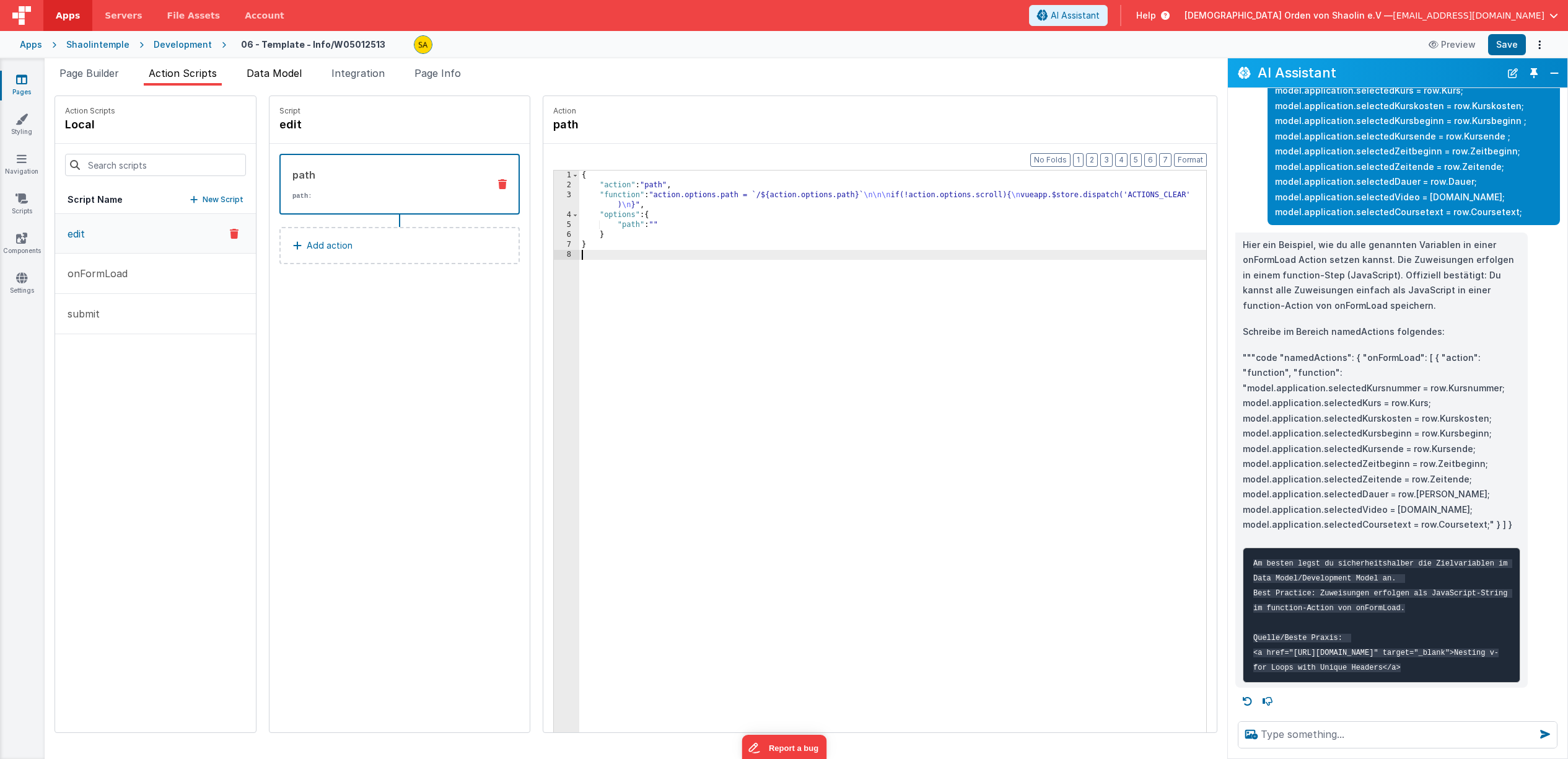
click at [286, 71] on span "Data Model" at bounding box center [273, 73] width 55 height 13
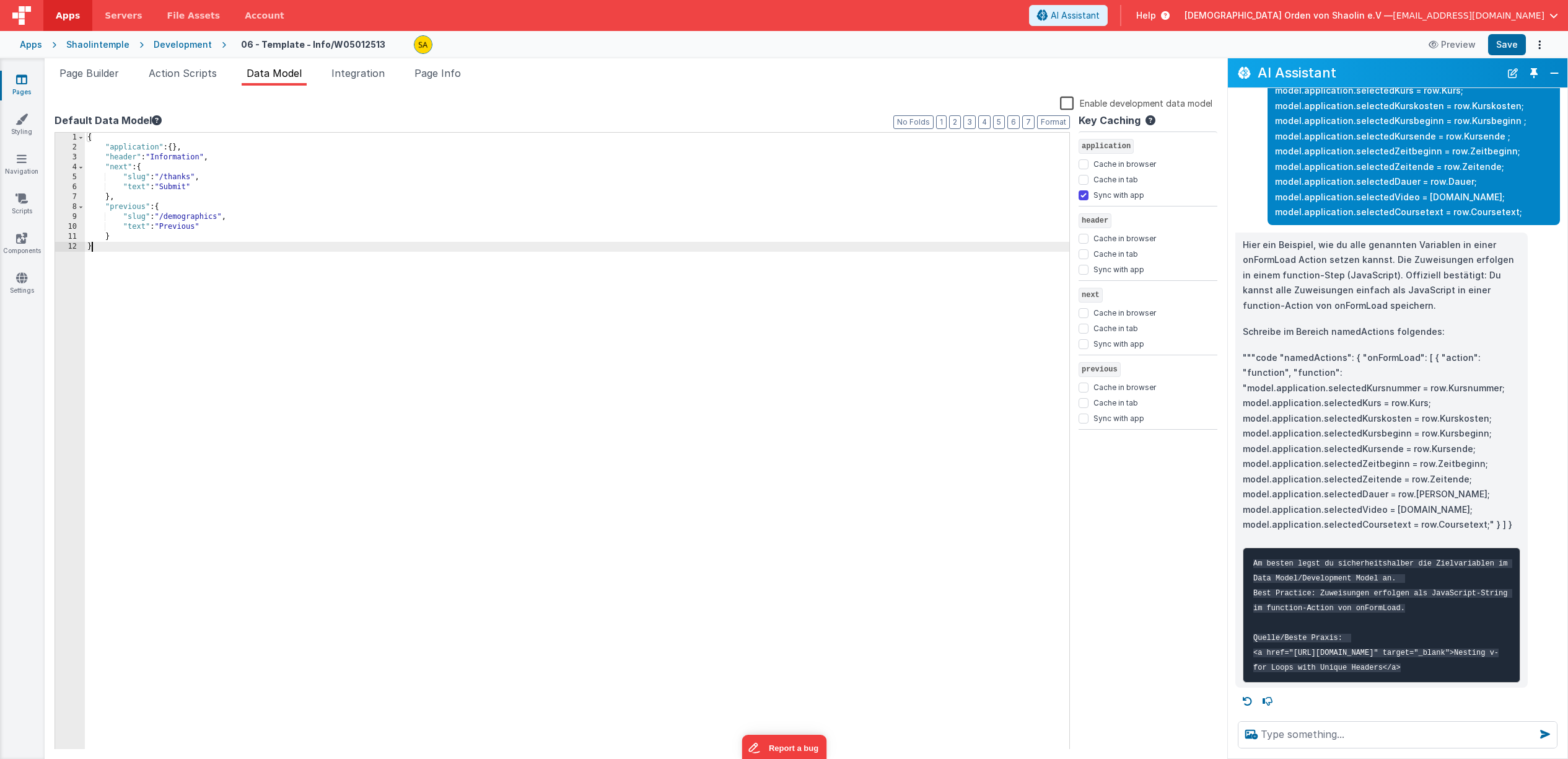
click at [137, 252] on div "{ "application" : { } , "header" : "Information" , "next" : { "slug" : "/thanks…" at bounding box center [578, 451] width 985 height 638
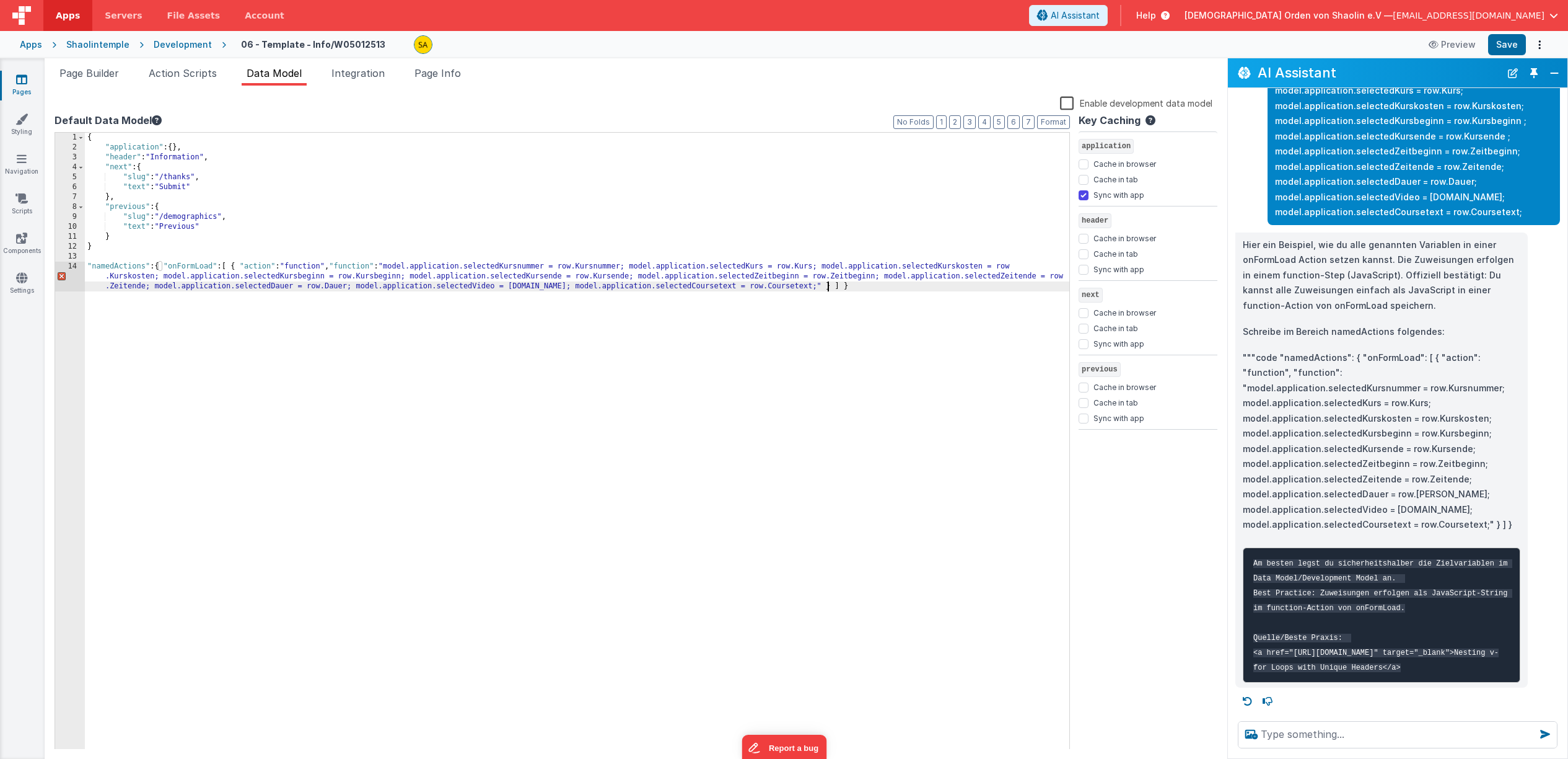
click at [474, 393] on div "{ "application" : { } , "header" : "Information" , "next" : { "slug" : "/thanks…" at bounding box center [578, 461] width 985 height 658
click at [85, 264] on div "14" at bounding box center [70, 276] width 30 height 30
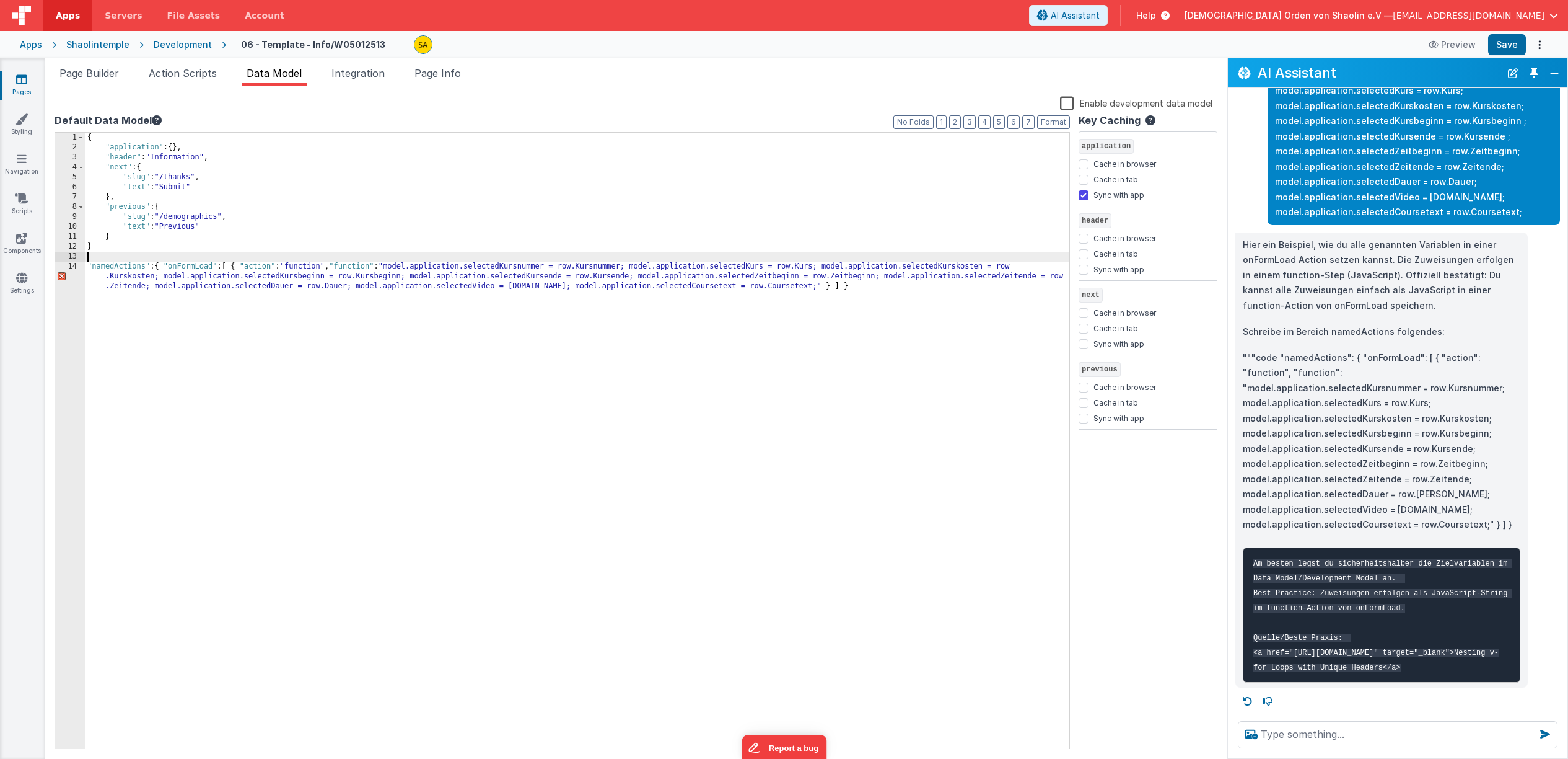
click at [97, 252] on div "{ "application" : { } , "header" : "Information" , "next" : { "slug" : "/thanks…" at bounding box center [578, 461] width 985 height 658
click at [100, 248] on div "{ "application" : { } , "header" : "Information" , "next" : { "slug" : "/thanks…" at bounding box center [578, 461] width 985 height 658
click at [830, 286] on div "{ "application" : { } , "header" : "Information" , "next" : { "slug" : "/thanks…" at bounding box center [578, 461] width 985 height 658
click at [123, 251] on div "{ "application" : { } , "header" : "Information" , "next" : { "slug" : "/thanks…" at bounding box center [578, 461] width 985 height 658
click at [243, 266] on div "{ "application" : { } , "header" : "Information" , "next" : { "slug" : "/thanks…" at bounding box center [578, 461] width 985 height 658
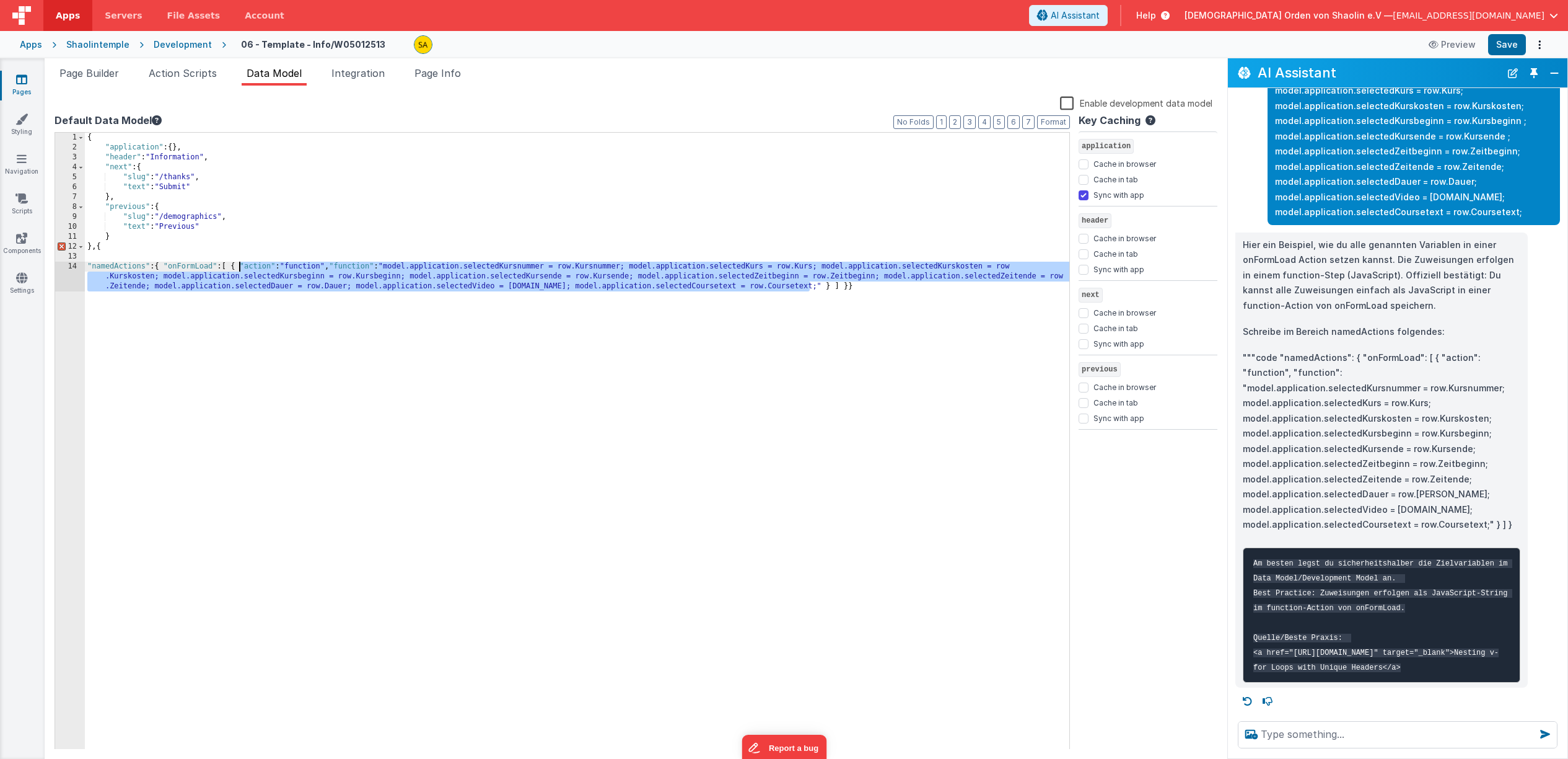
drag, startPoint x: 812, startPoint y: 287, endPoint x: 319, endPoint y: 313, distance: 493.7
click at [246, 266] on div "{ "application" : { } , "header" : "Information" , "next" : { "slug" : "/thanks…" at bounding box center [578, 461] width 985 height 658
drag, startPoint x: 240, startPoint y: 267, endPoint x: 808, endPoint y: 298, distance: 568.8
click at [808, 290] on div "{ "application" : { } , "header" : "Information" , "next" : { "slug" : "/thanks…" at bounding box center [578, 461] width 985 height 658
click at [185, 76] on span "Action Scripts" at bounding box center [182, 73] width 68 height 13
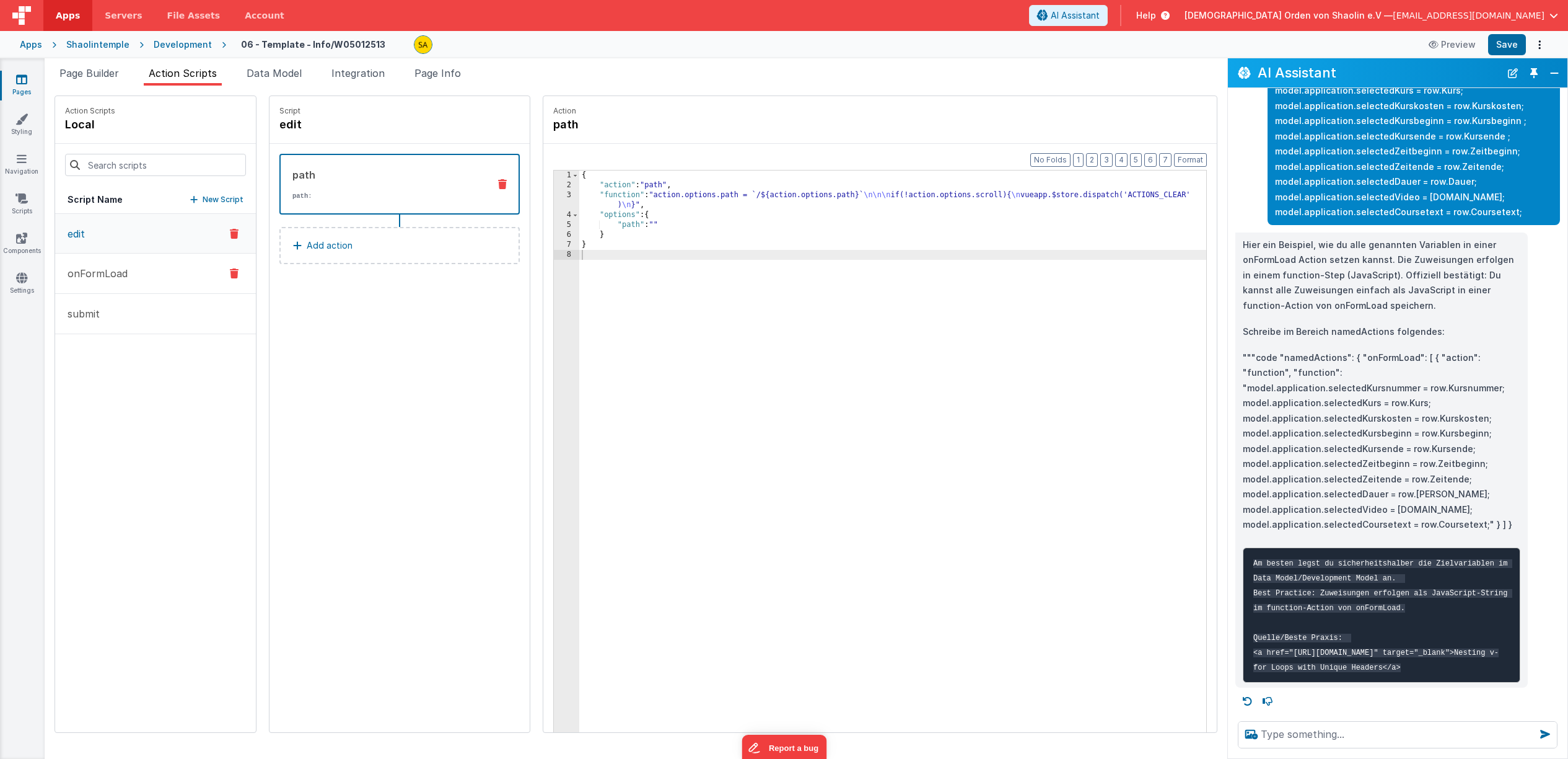
click at [104, 270] on p "onFormLoad" at bounding box center [93, 274] width 68 height 14
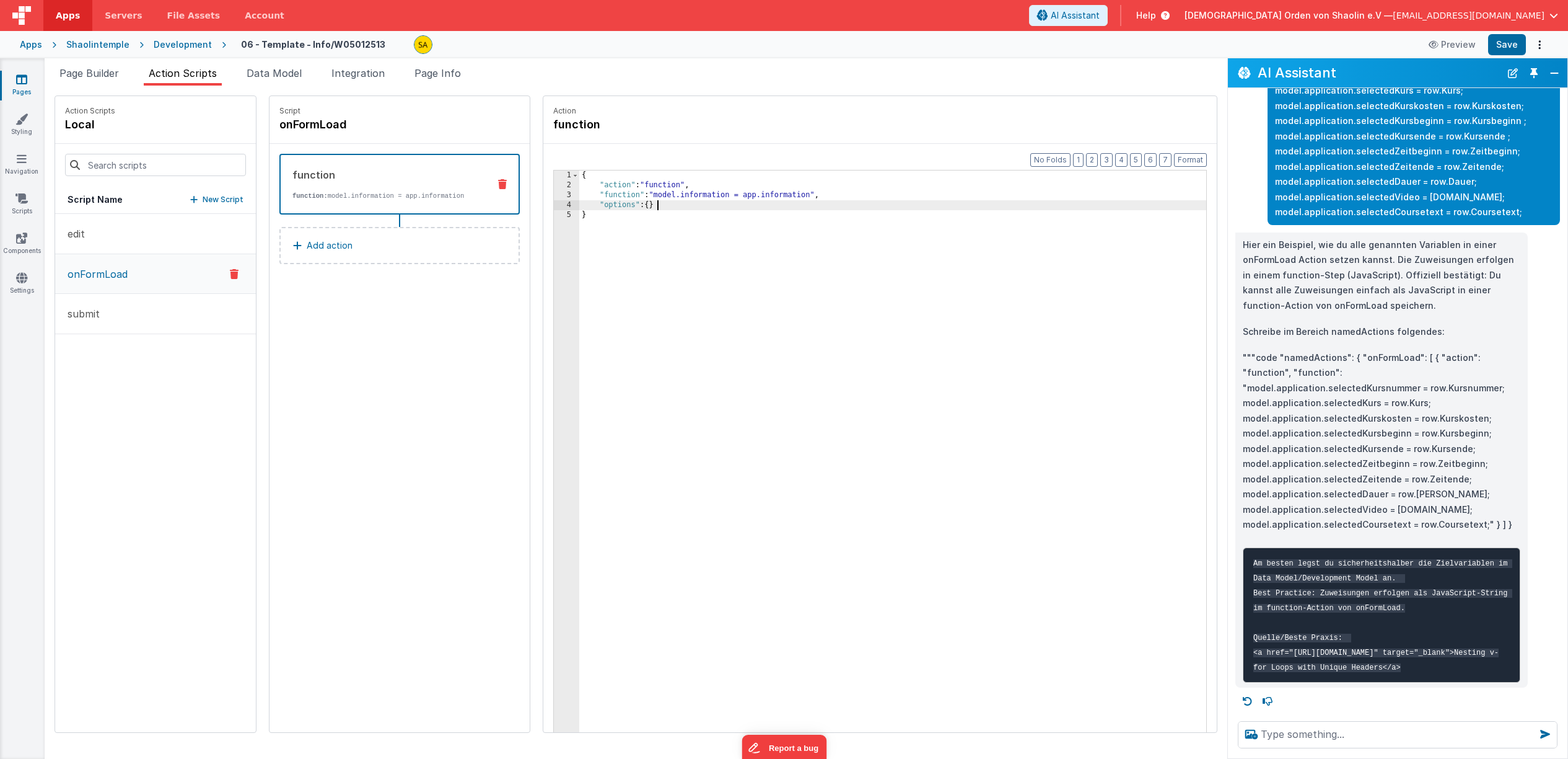
click at [652, 209] on div "{ "action" : "function" , "function" : "model.information = app.information" , …" at bounding box center [901, 480] width 643 height 620
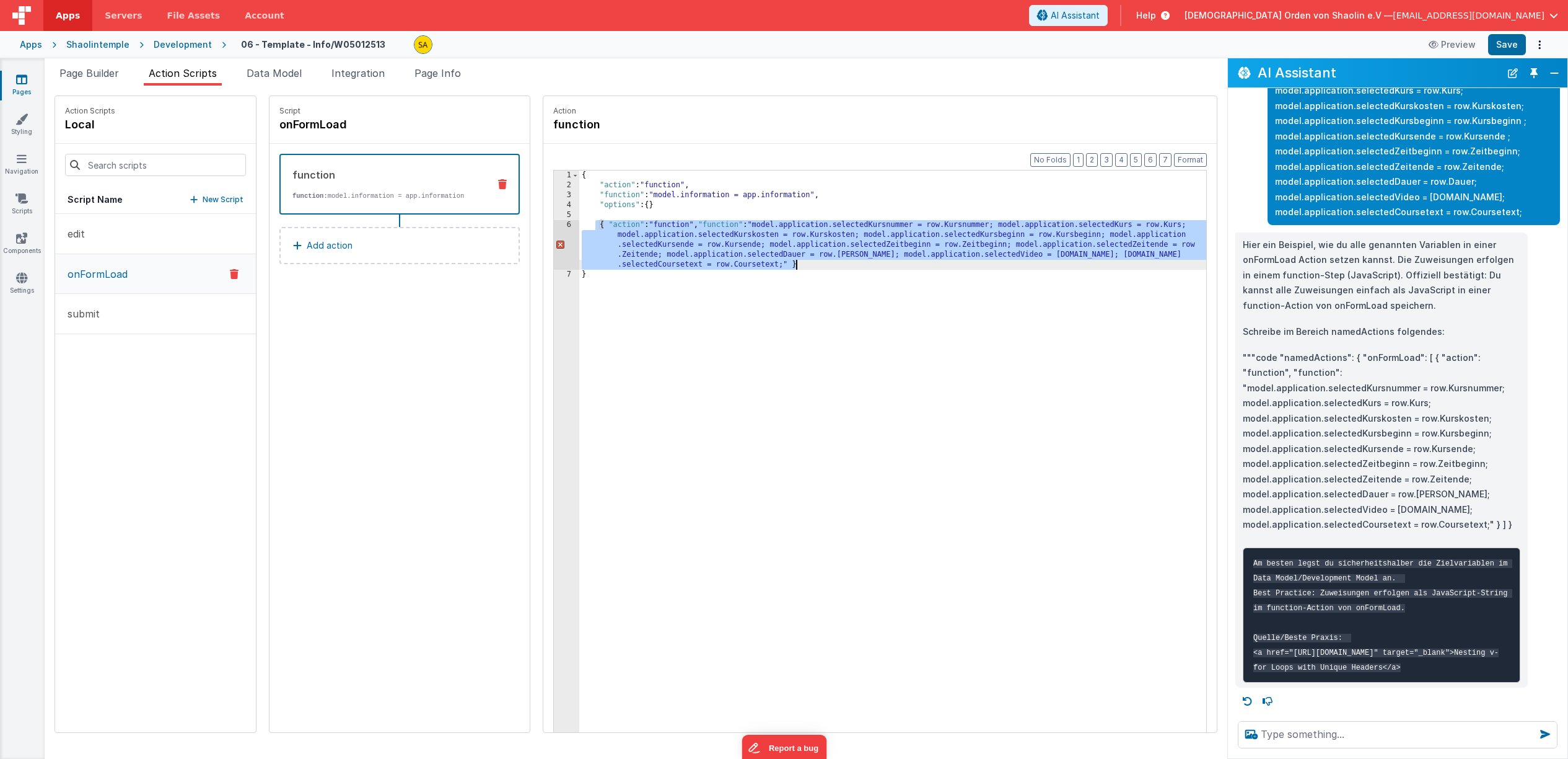
drag, startPoint x: 581, startPoint y: 224, endPoint x: 817, endPoint y: 266, distance: 239.7
click at [817, 266] on div "{ "action" : "function" , "function" : "model.information = app.information" , …" at bounding box center [901, 480] width 643 height 620
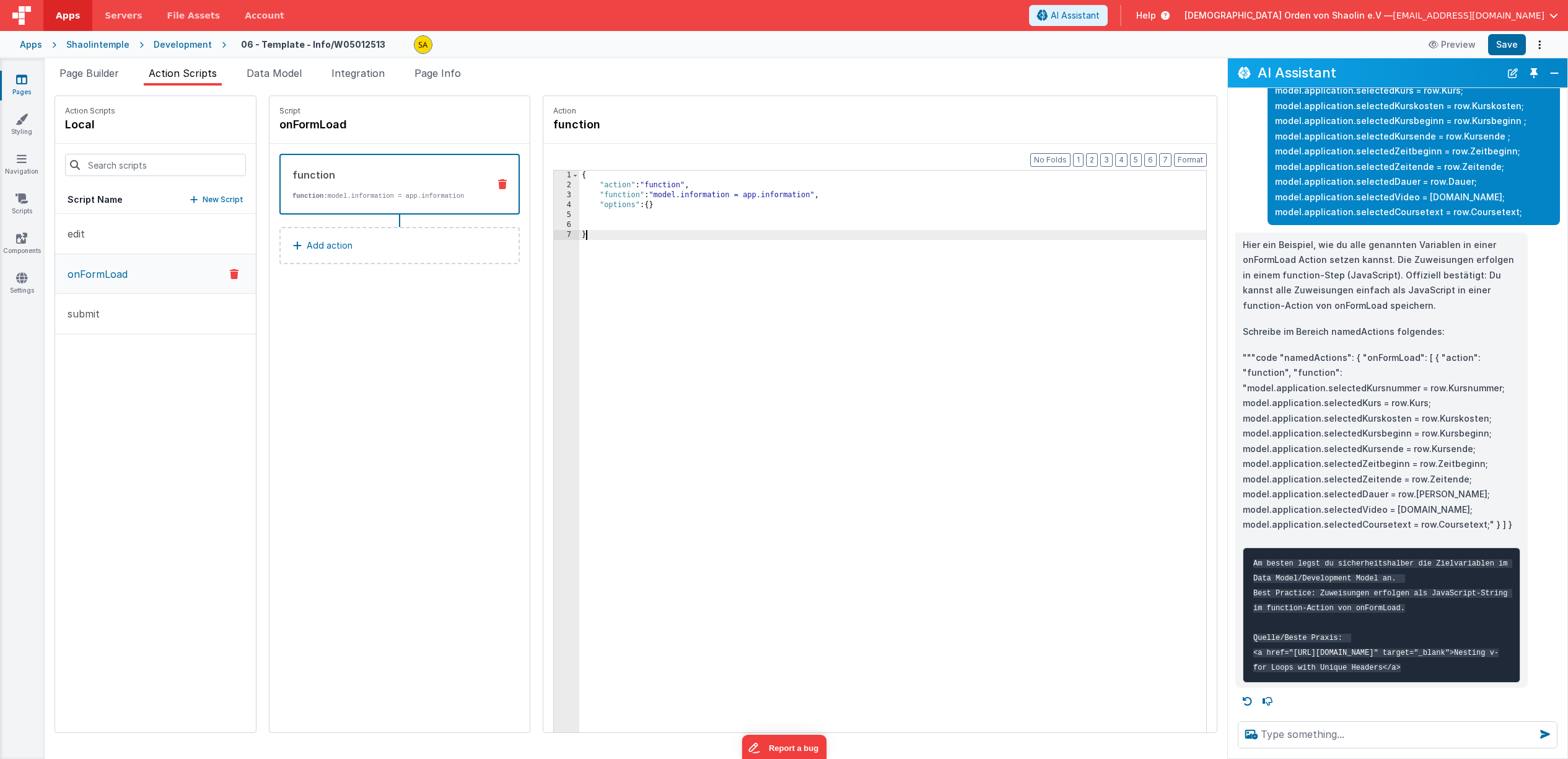
click at [587, 236] on div "{ "action" : "function" , "function" : "model.information = app.information" , …" at bounding box center [901, 480] width 643 height 620
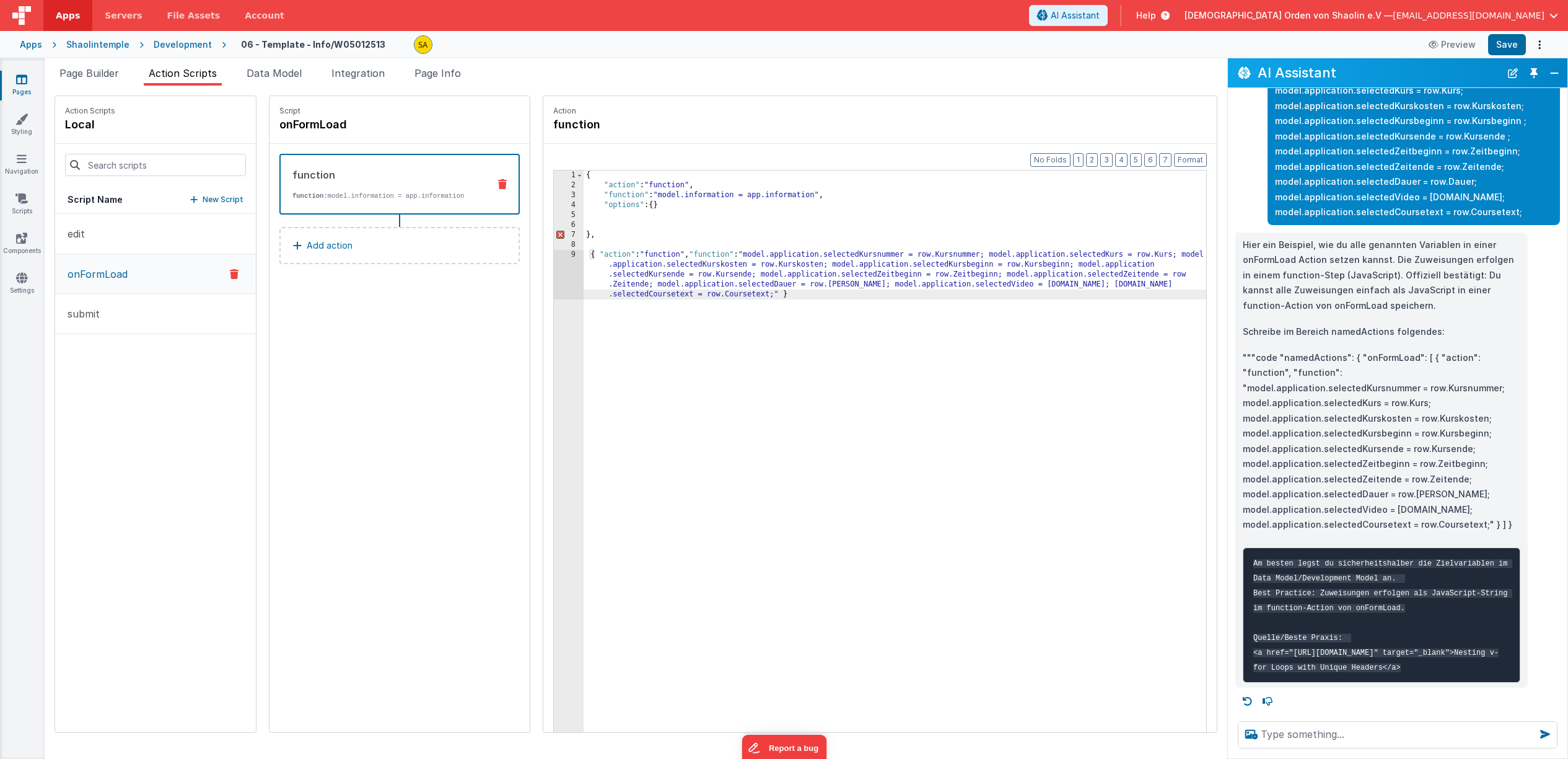
click at [587, 235] on div "{ "action" : "function" , "function" : "model.information = app.information" , …" at bounding box center [903, 500] width 638 height 659
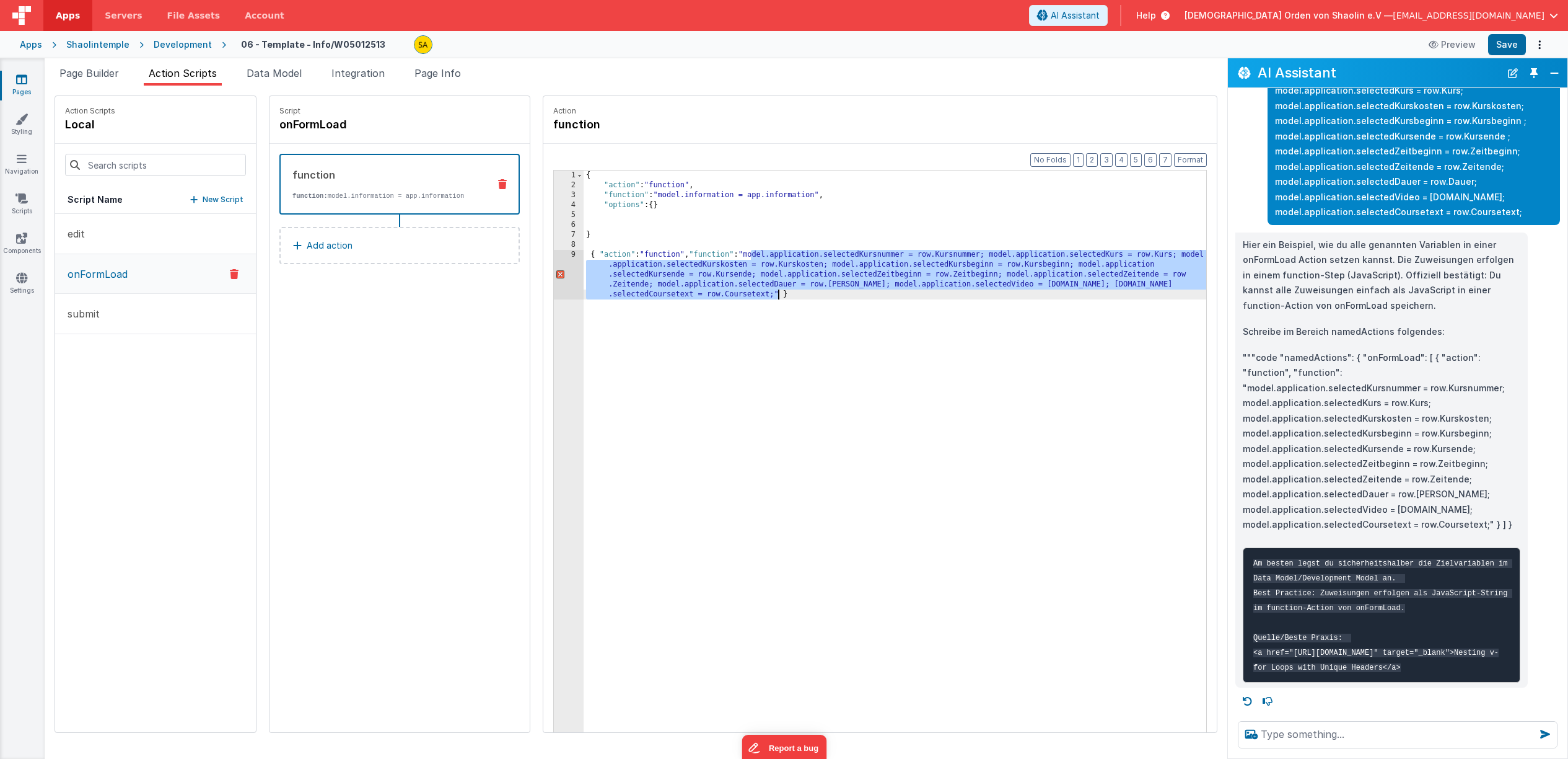
drag, startPoint x: 738, startPoint y: 255, endPoint x: 771, endPoint y: 349, distance: 99.6
click at [762, 295] on div "{ "action" : "function" , "function" : "model.information = app.information" , …" at bounding box center [903, 500] width 638 height 659
click at [827, 196] on div "{ "action" : "function" , "function" : "model.information = app.information" , …" at bounding box center [903, 500] width 638 height 659
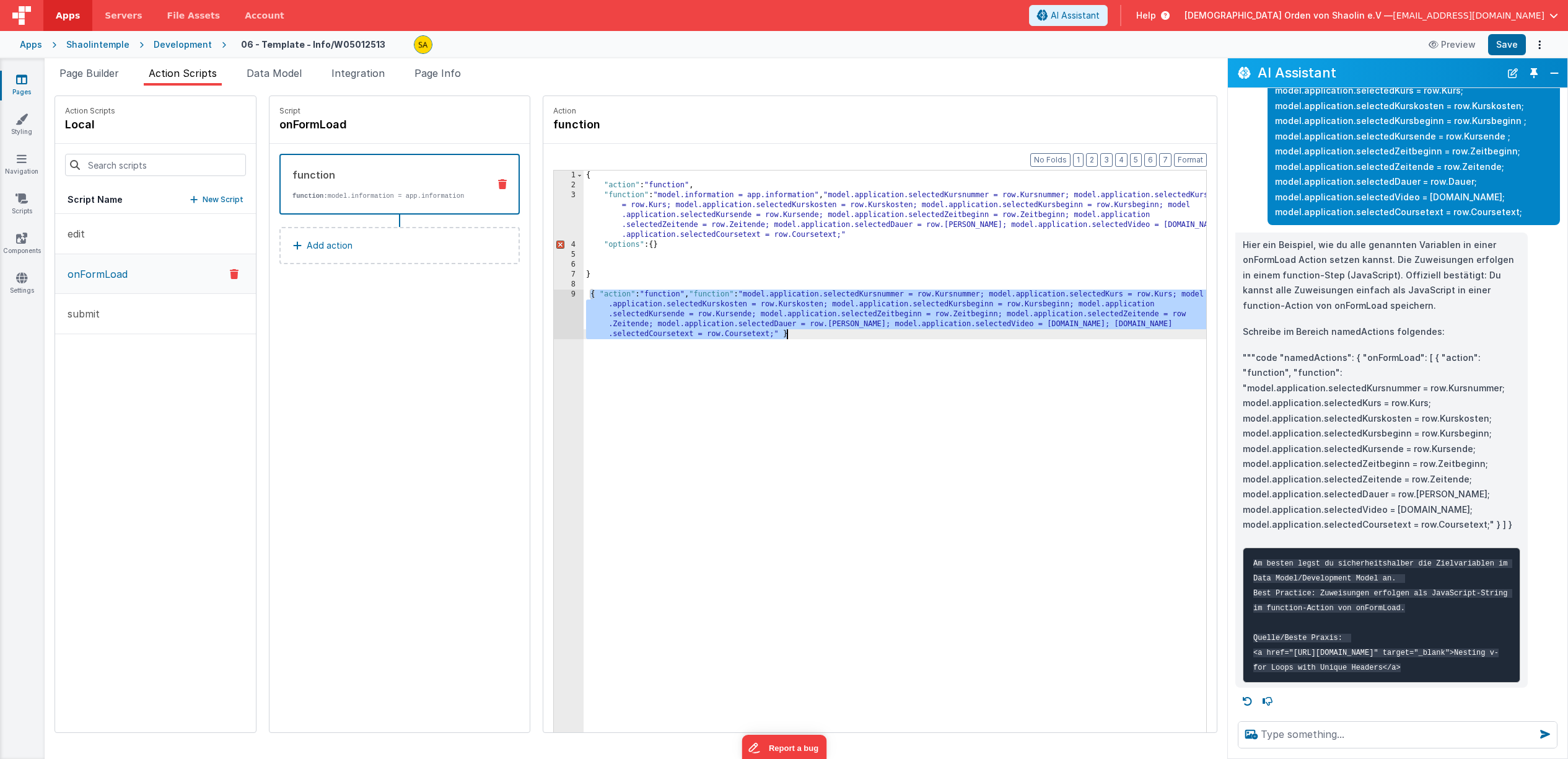
drag, startPoint x: 576, startPoint y: 290, endPoint x: 869, endPoint y: 345, distance: 298.1
click at [869, 346] on div "{ "action" : "function" , "function" : "model.information = app.information" , …" at bounding box center [903, 500] width 638 height 659
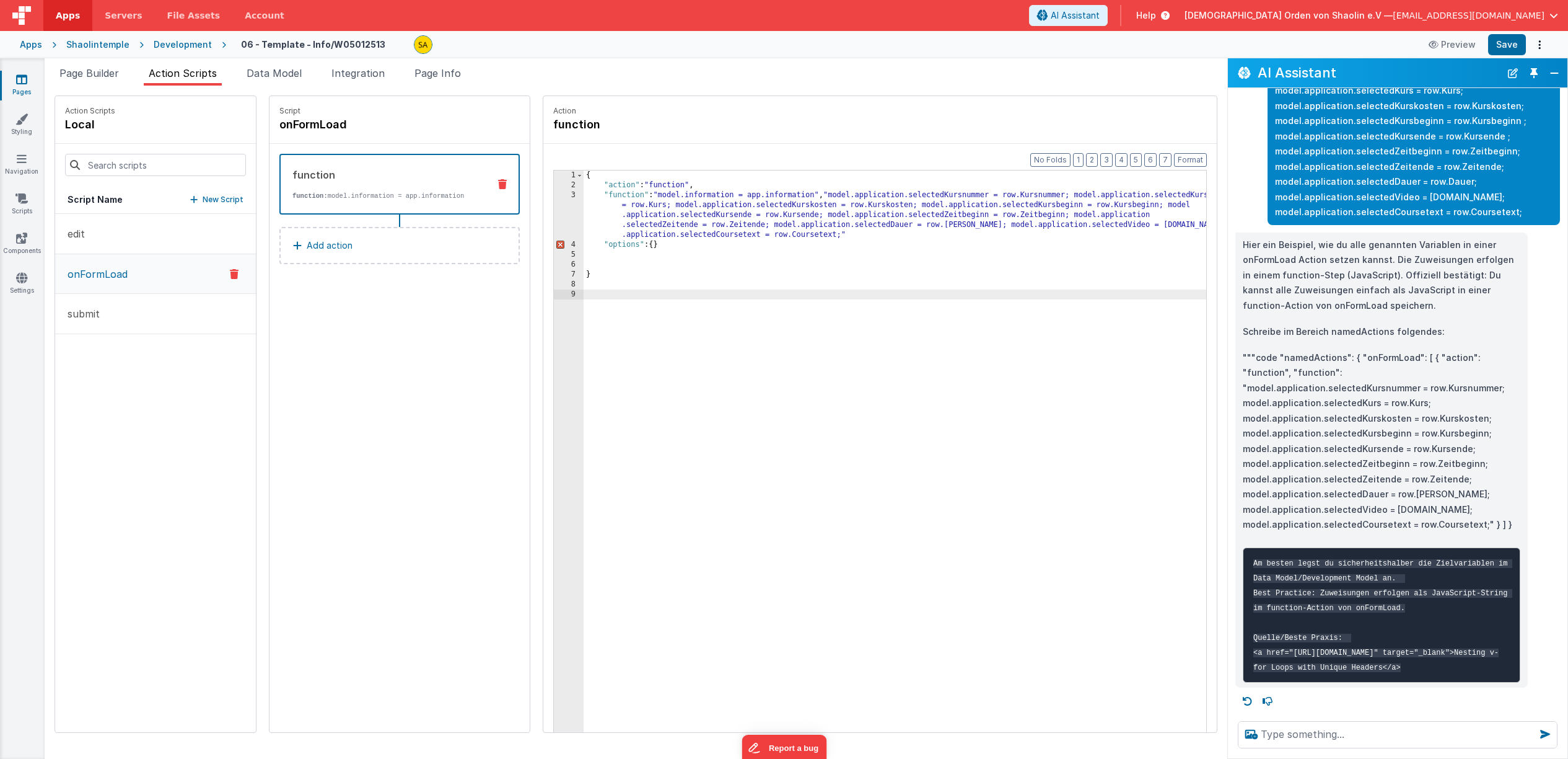
click at [814, 195] on div "{ "action" : "function" , "function" : "model.information = app.information" , …" at bounding box center [903, 480] width 638 height 620
click at [856, 239] on div "{ "action" : "function" , "function" : "model.information = app.information" , …" at bounding box center [903, 480] width 638 height 620
click at [826, 237] on div "{ "action" : "function" , "function" : "model.information = app.information" , …" at bounding box center [903, 480] width 638 height 620
click at [844, 236] on div "{ "action" : "function" , "function" : "model.information = app.information" , …" at bounding box center [903, 480] width 638 height 620
click at [813, 196] on div "{ "action" : "function" , "function" : "model.information = app.information" , …" at bounding box center [903, 480] width 638 height 620
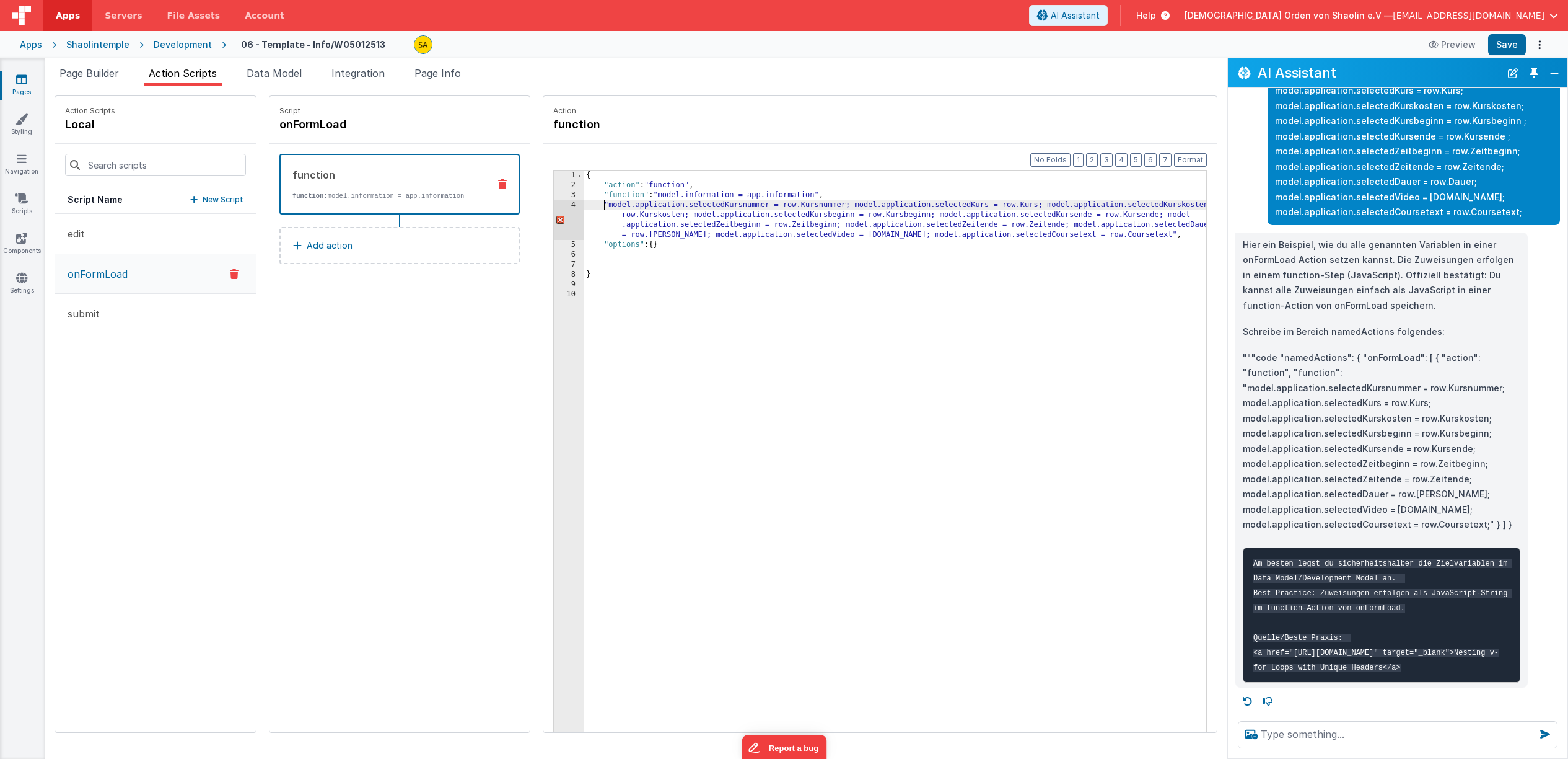
click at [837, 207] on div "{ "action" : "function" , "function" : "model.information = app.information" , …" at bounding box center [903, 480] width 638 height 620
click at [588, 206] on div "{ "action" : "function" , "function" : "model.information = app.information" , …" at bounding box center [903, 480] width 638 height 620
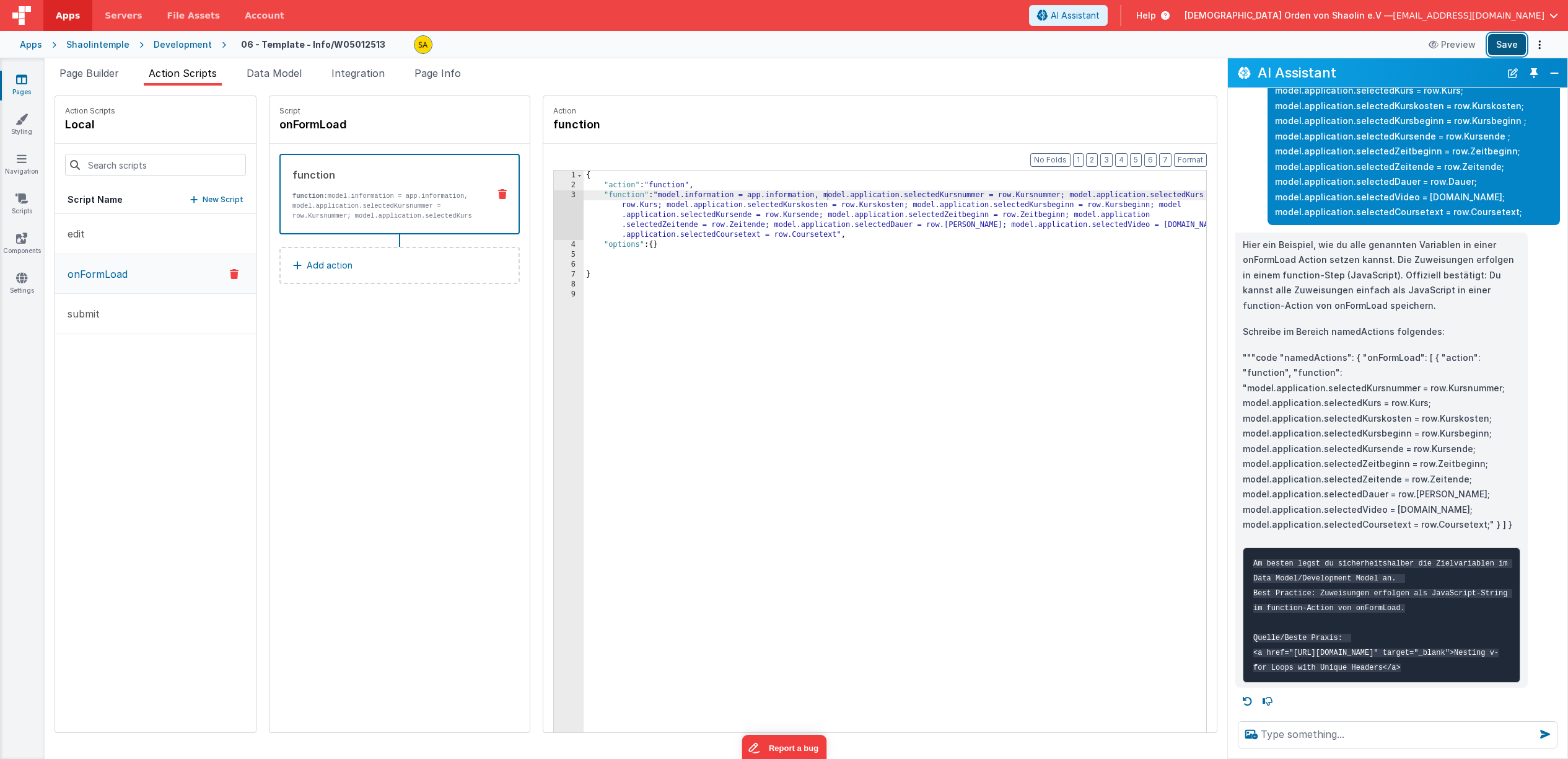
click at [1508, 44] on button "Save" at bounding box center [1507, 44] width 38 height 21
click at [397, 310] on div "Script onFormLoad function function: model.information = app.information, model…" at bounding box center [399, 414] width 260 height 636
click at [307, 261] on p "Add action" at bounding box center [330, 265] width 46 height 14
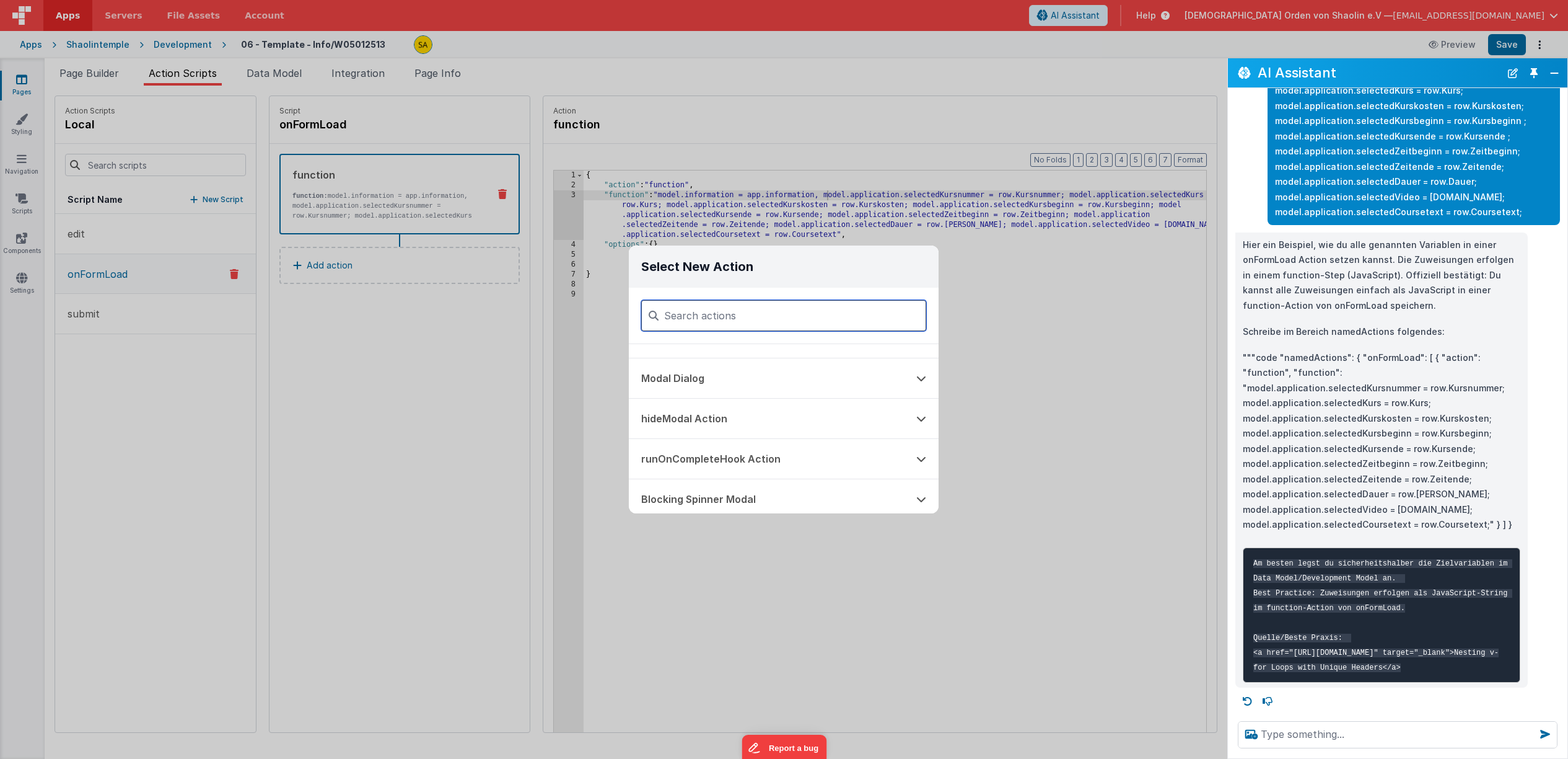
scroll to position [0, 0]
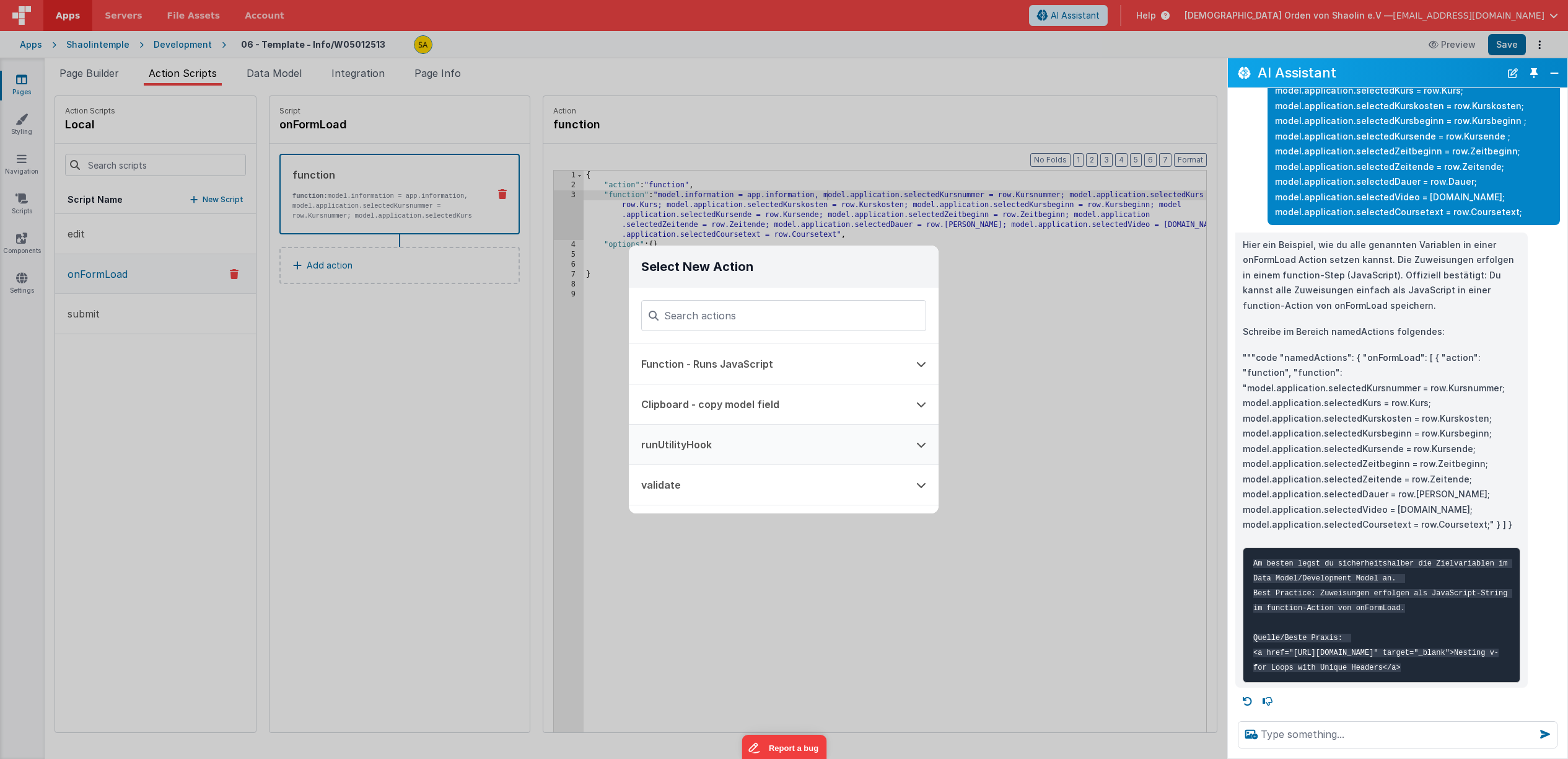
click at [736, 440] on button "runUtilityHook" at bounding box center [767, 445] width 275 height 40
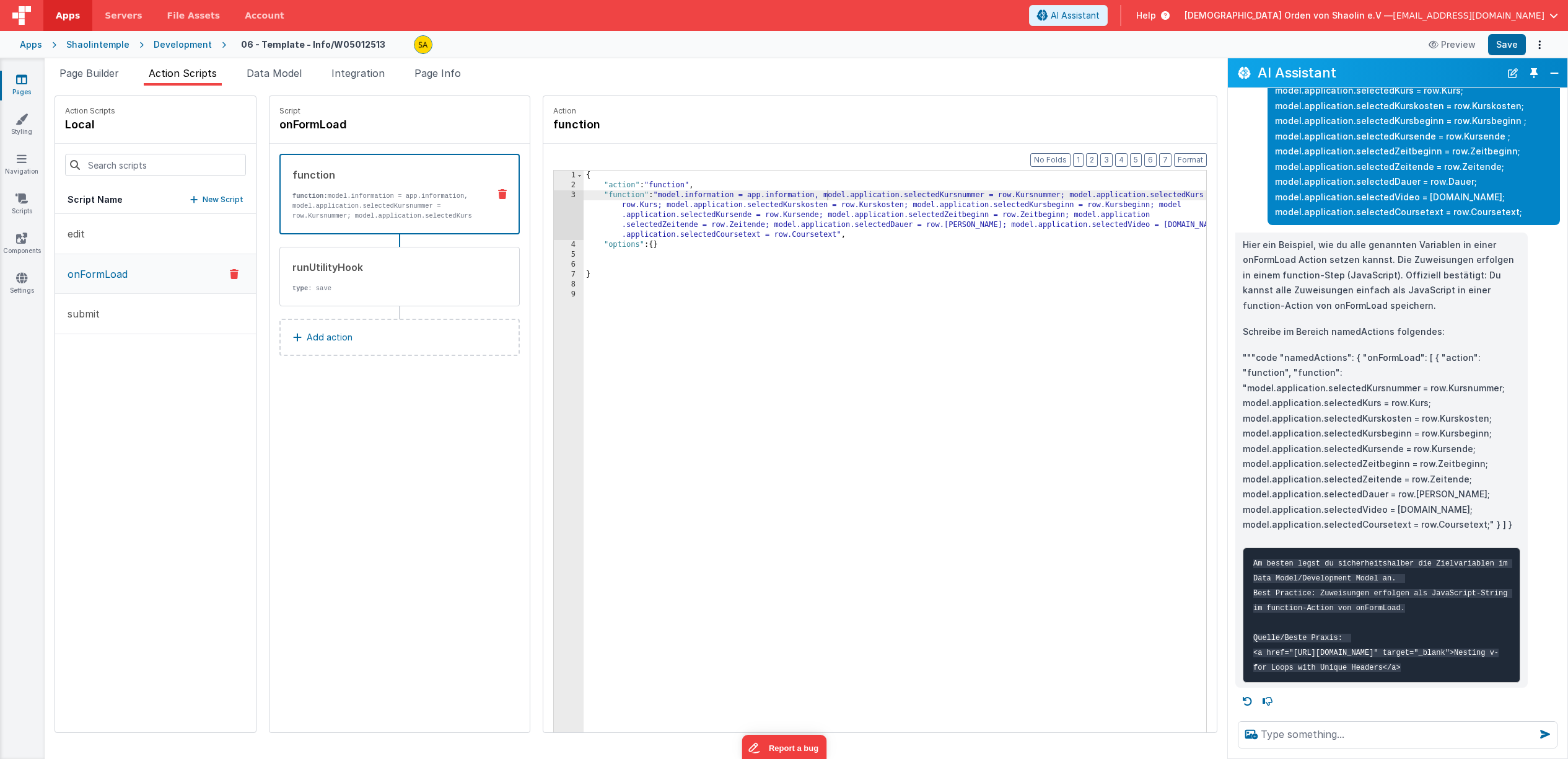
click at [340, 204] on p "function: model.information = app.information, model.application.selectedKursnu…" at bounding box center [386, 280] width 186 height 178
click at [350, 276] on div "runUtilityHook type : save" at bounding box center [379, 275] width 198 height 34
click at [1509, 42] on button "Save" at bounding box center [1507, 44] width 38 height 21
click at [498, 274] on icon at bounding box center [502, 275] width 9 height 10
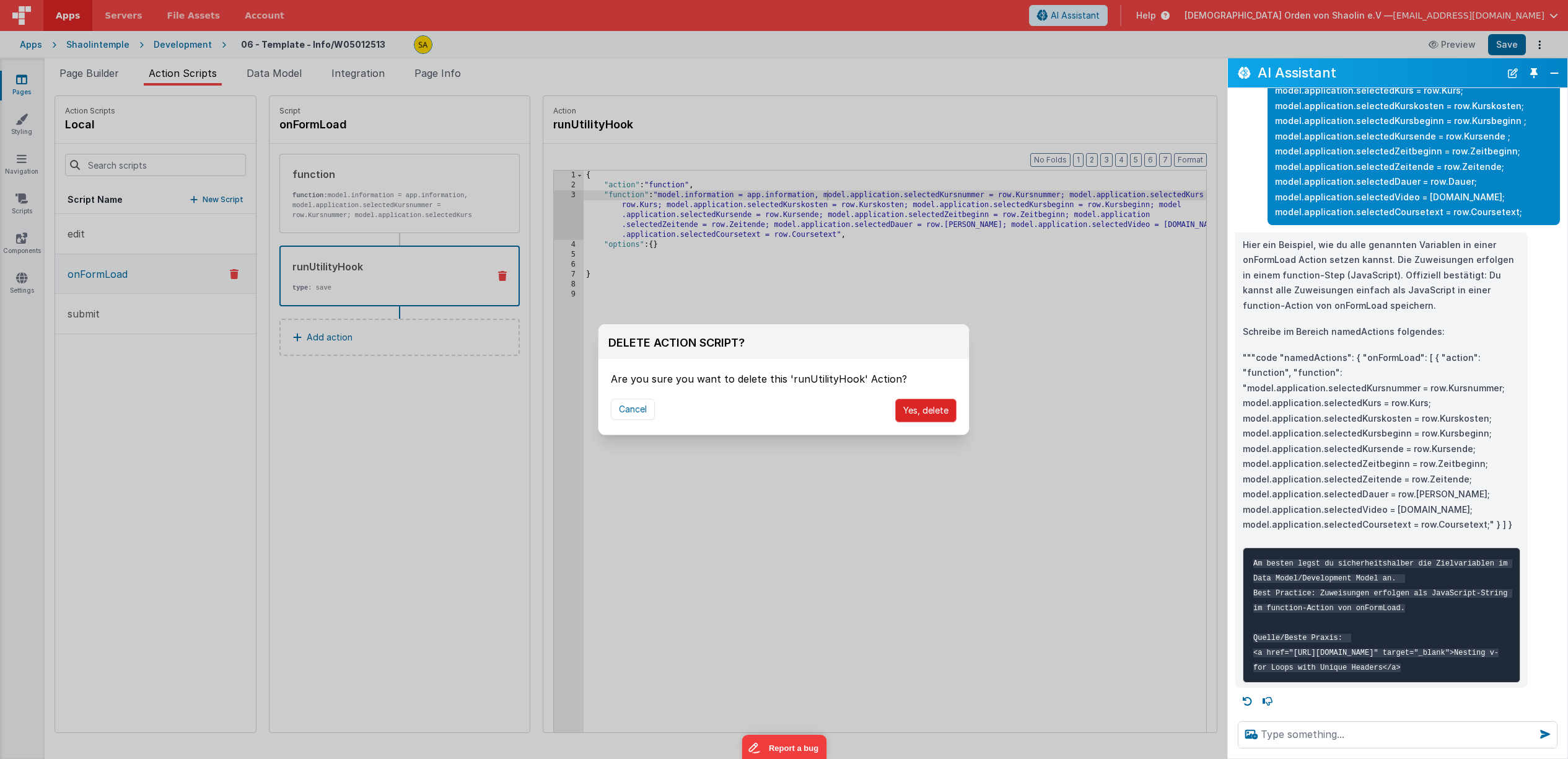
drag, startPoint x: 933, startPoint y: 409, endPoint x: 926, endPoint y: 408, distance: 7.1
click at [933, 409] on button "Yes, delete" at bounding box center [926, 410] width 62 height 24
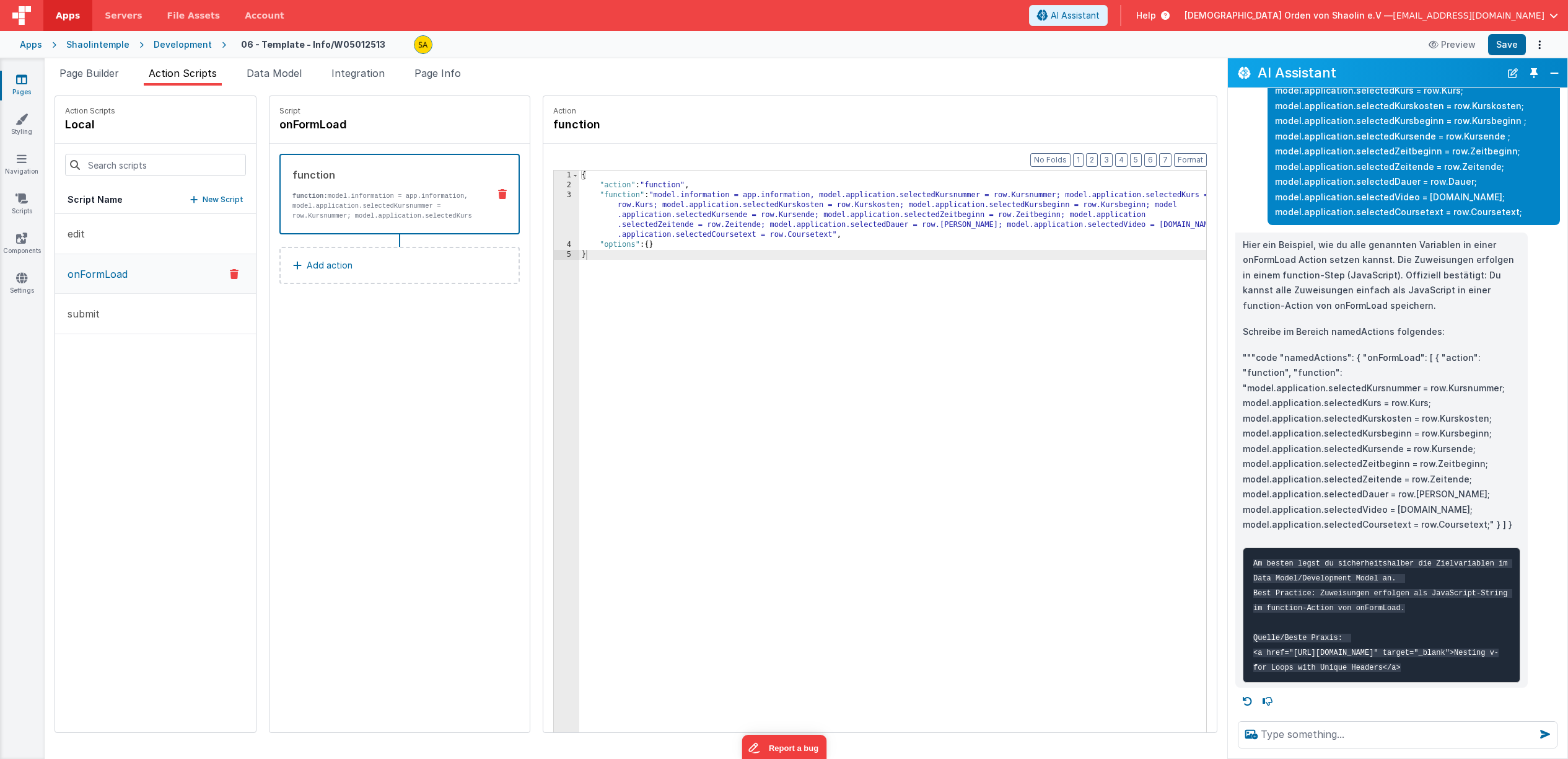
click at [352, 264] on button "Add action" at bounding box center [400, 264] width 241 height 37
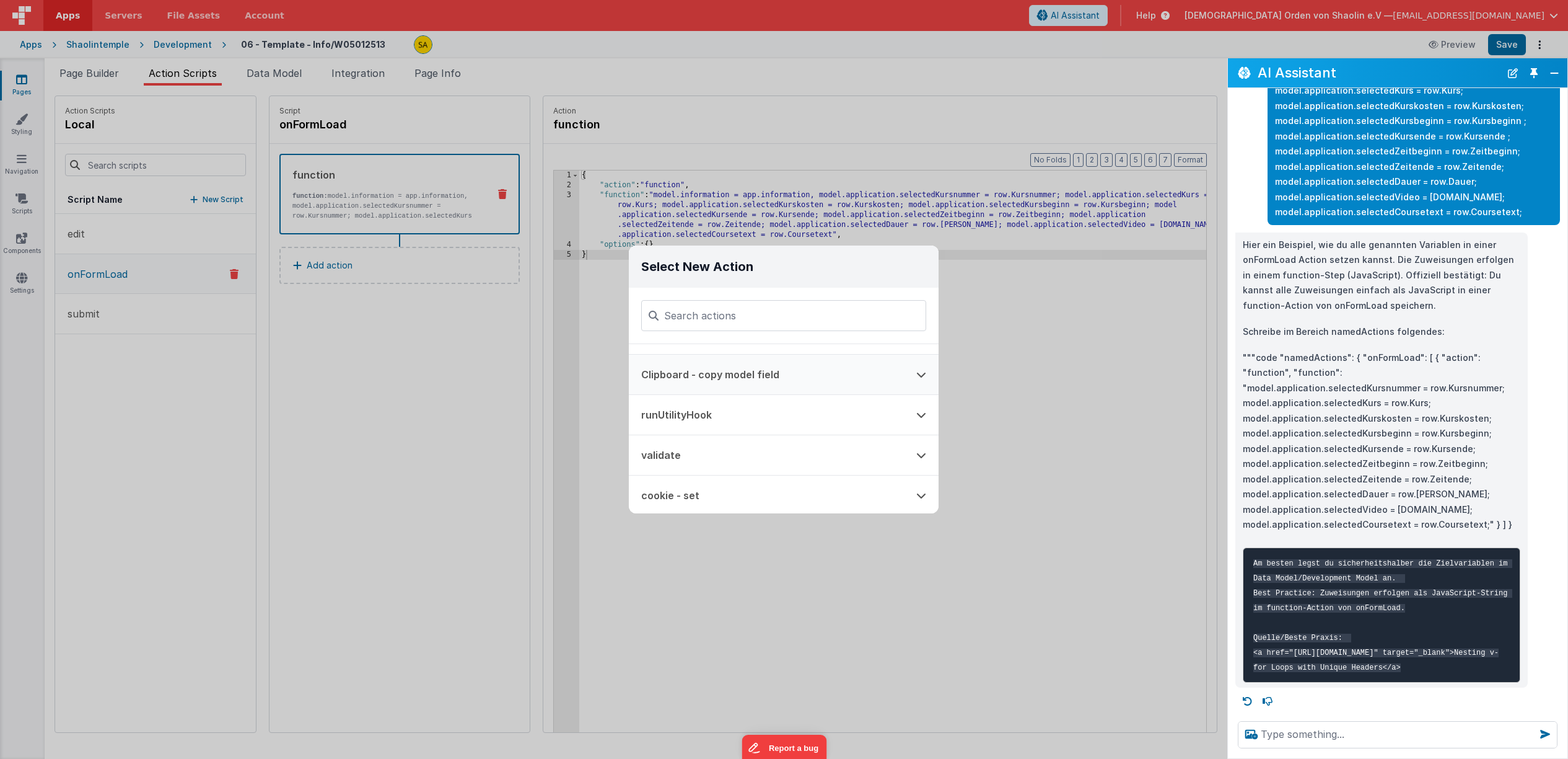
scroll to position [33, 0]
click at [922, 451] on icon at bounding box center [921, 452] width 10 height 10
click at [922, 405] on icon at bounding box center [921, 401] width 10 height 10
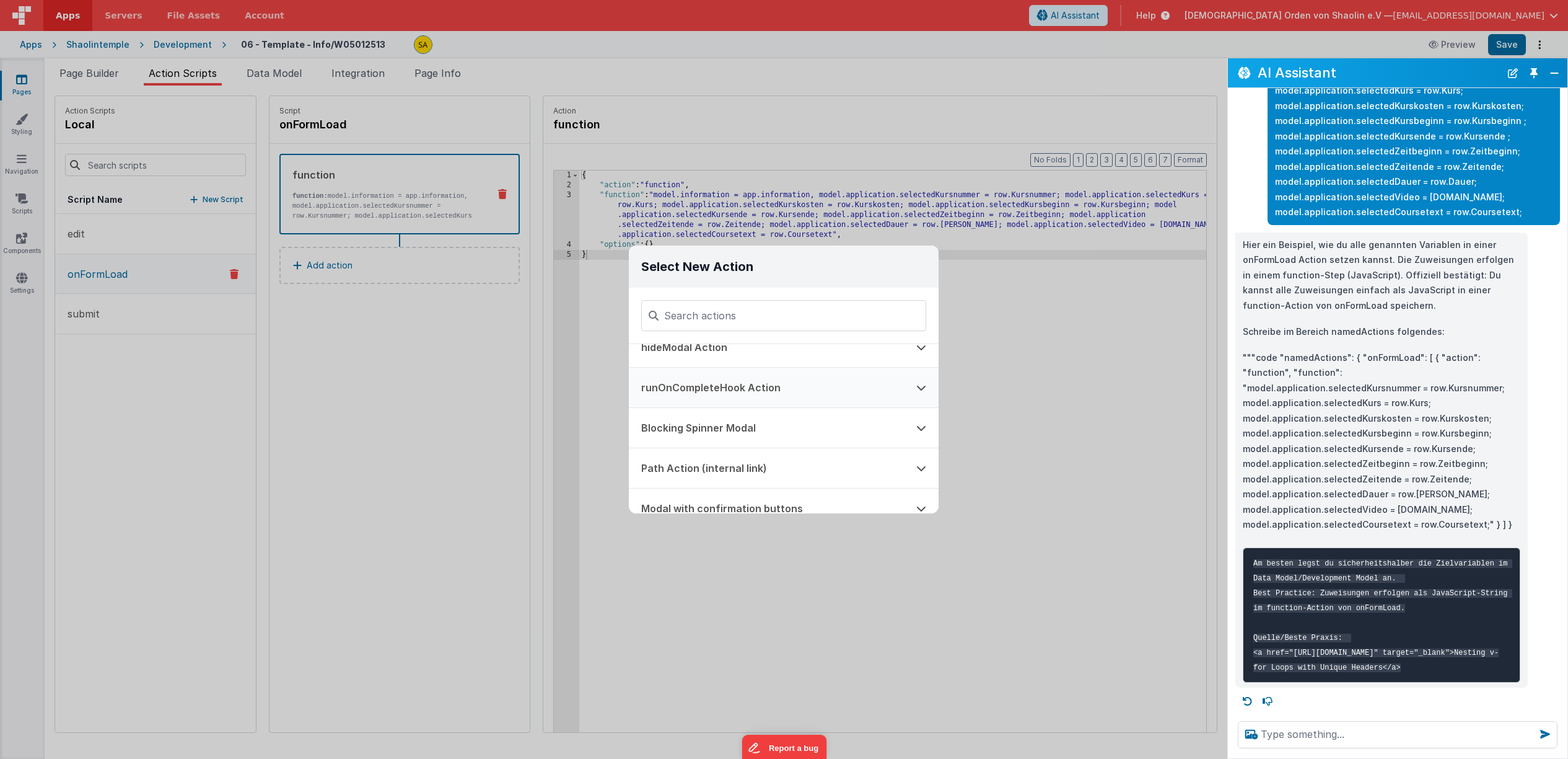
click at [922, 390] on icon at bounding box center [921, 387] width 10 height 10
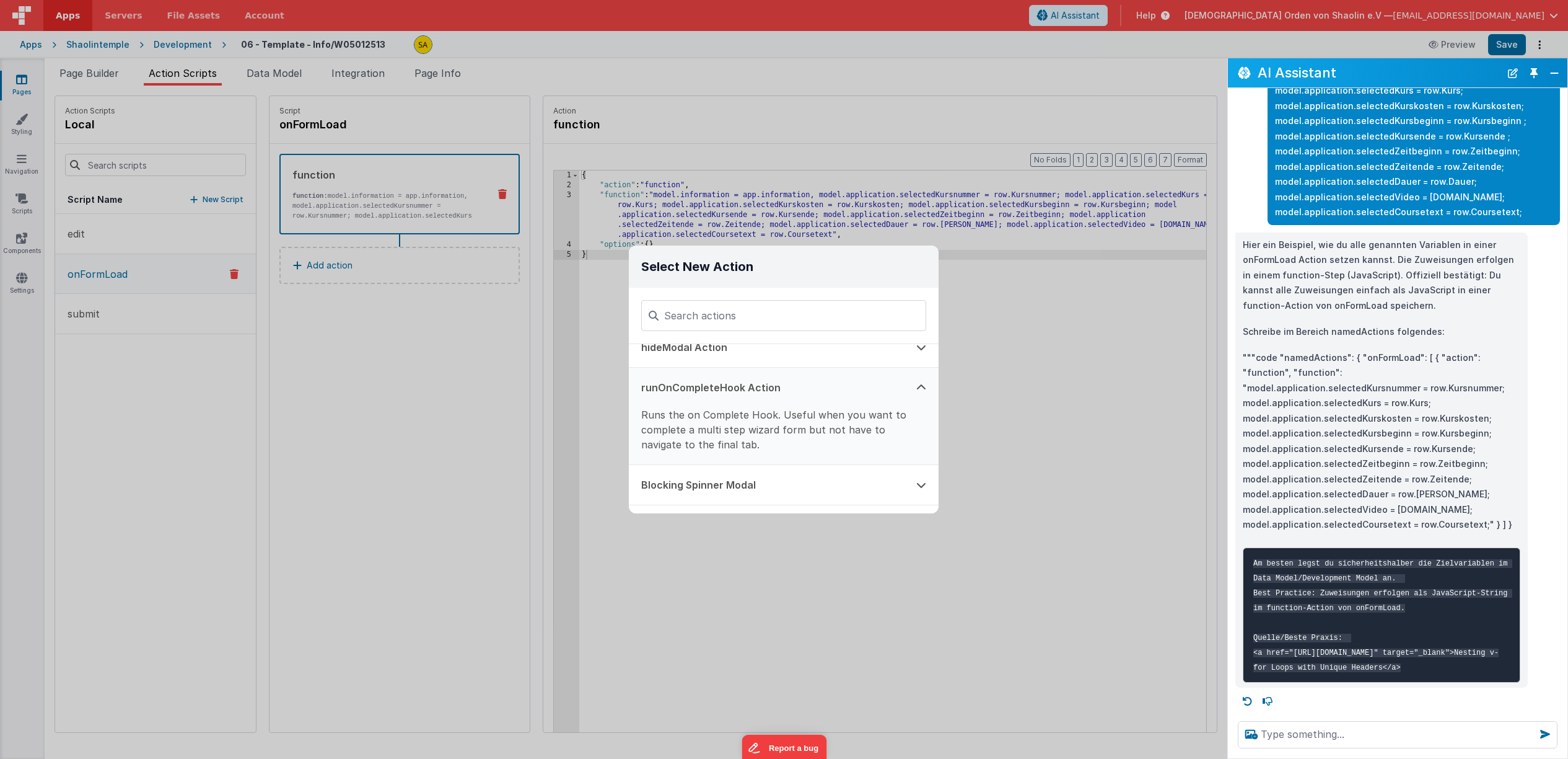
click at [925, 388] on icon at bounding box center [921, 387] width 10 height 10
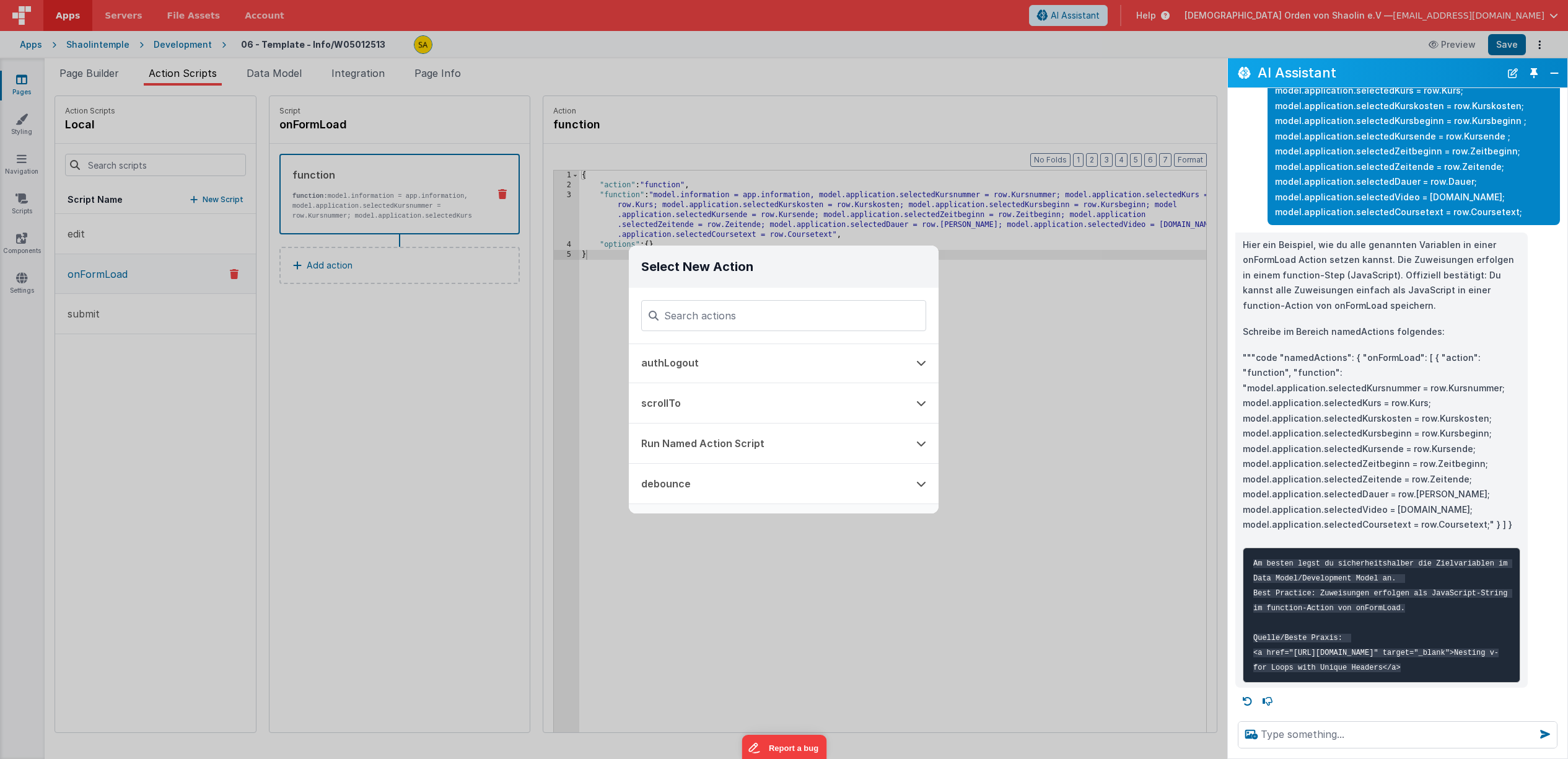
scroll to position [678, 0]
click at [931, 453] on button at bounding box center [922, 451] width 34 height 40
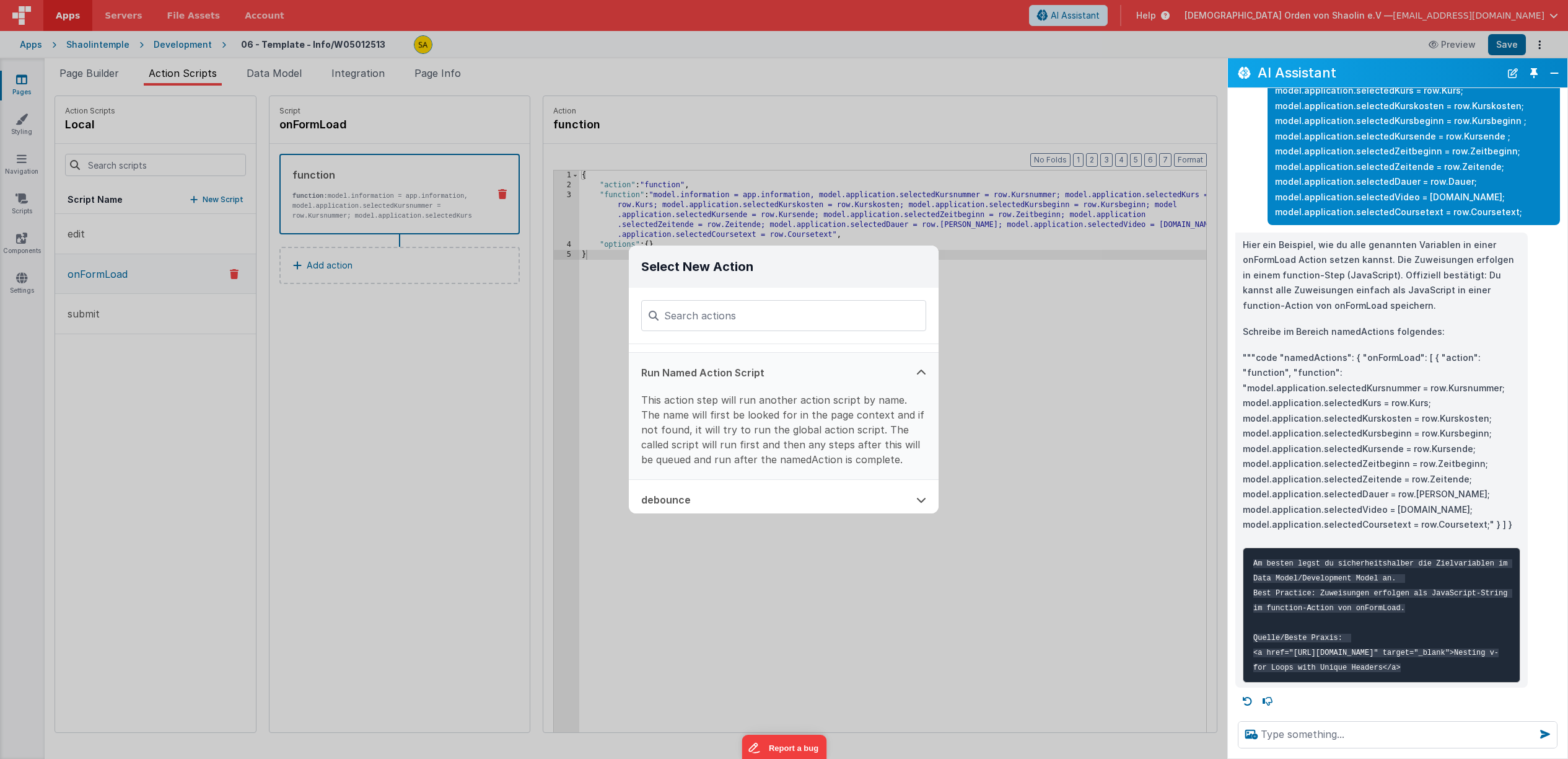
scroll to position [762, 0]
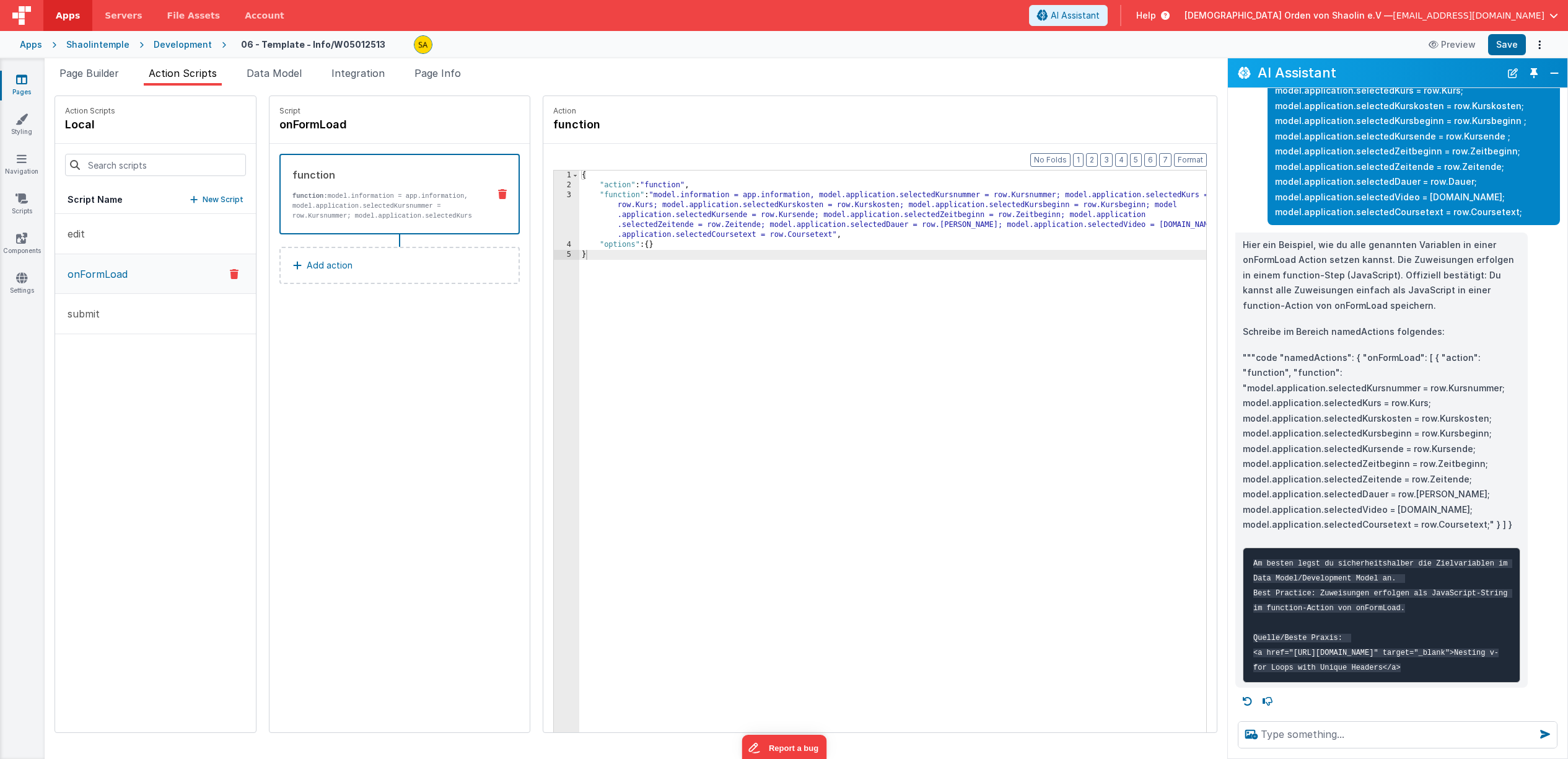
click at [990, 485] on div "Select New Action Function - Runs JavaScript Clipboard - copy model field runUt…" at bounding box center [784, 380] width 1568 height 759
click at [276, 74] on span "Data Model" at bounding box center [273, 73] width 55 height 13
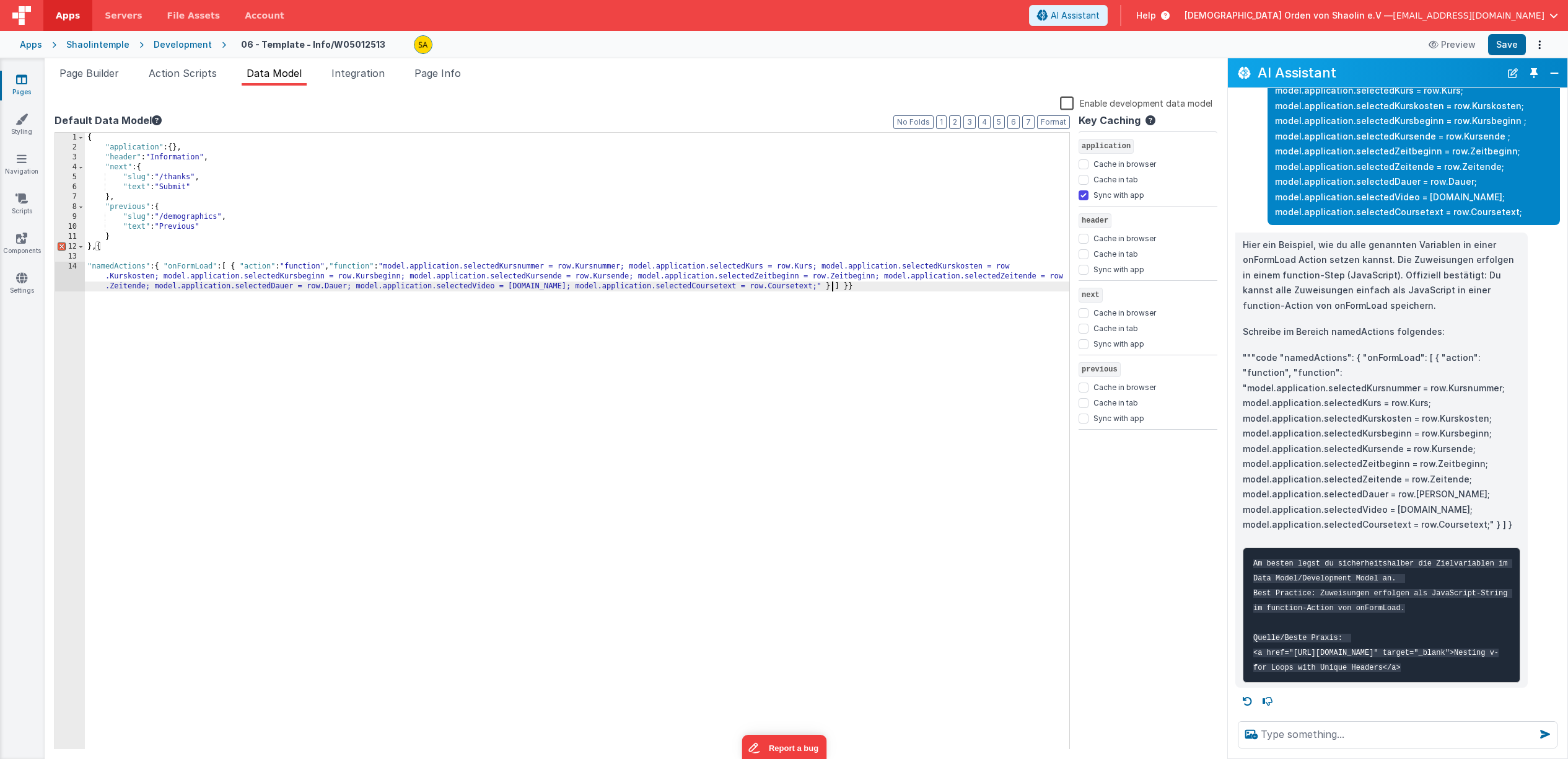
click at [380, 389] on div "{ "application" : { } , "header" : "Information" , "next" : { "slug" : "/thanks…" at bounding box center [578, 461] width 985 height 658
drag, startPoint x: 1267, startPoint y: 625, endPoint x: 1540, endPoint y: 722, distance: 289.7
click at [1500, 656] on code "Am besten legst du sicherheitshalber die Zielvariablen im Data Model/Developmen…" at bounding box center [1383, 615] width 259 height 113
copy code "href="[URL][DOMAIN_NAME]" target="_blank">Nesting v-for Loops with Unique Heade…"
click at [1346, 604] on code "Am besten legst du sicherheitshalber die Zielvariablen im Data Model/Developmen…" at bounding box center [1383, 615] width 259 height 113
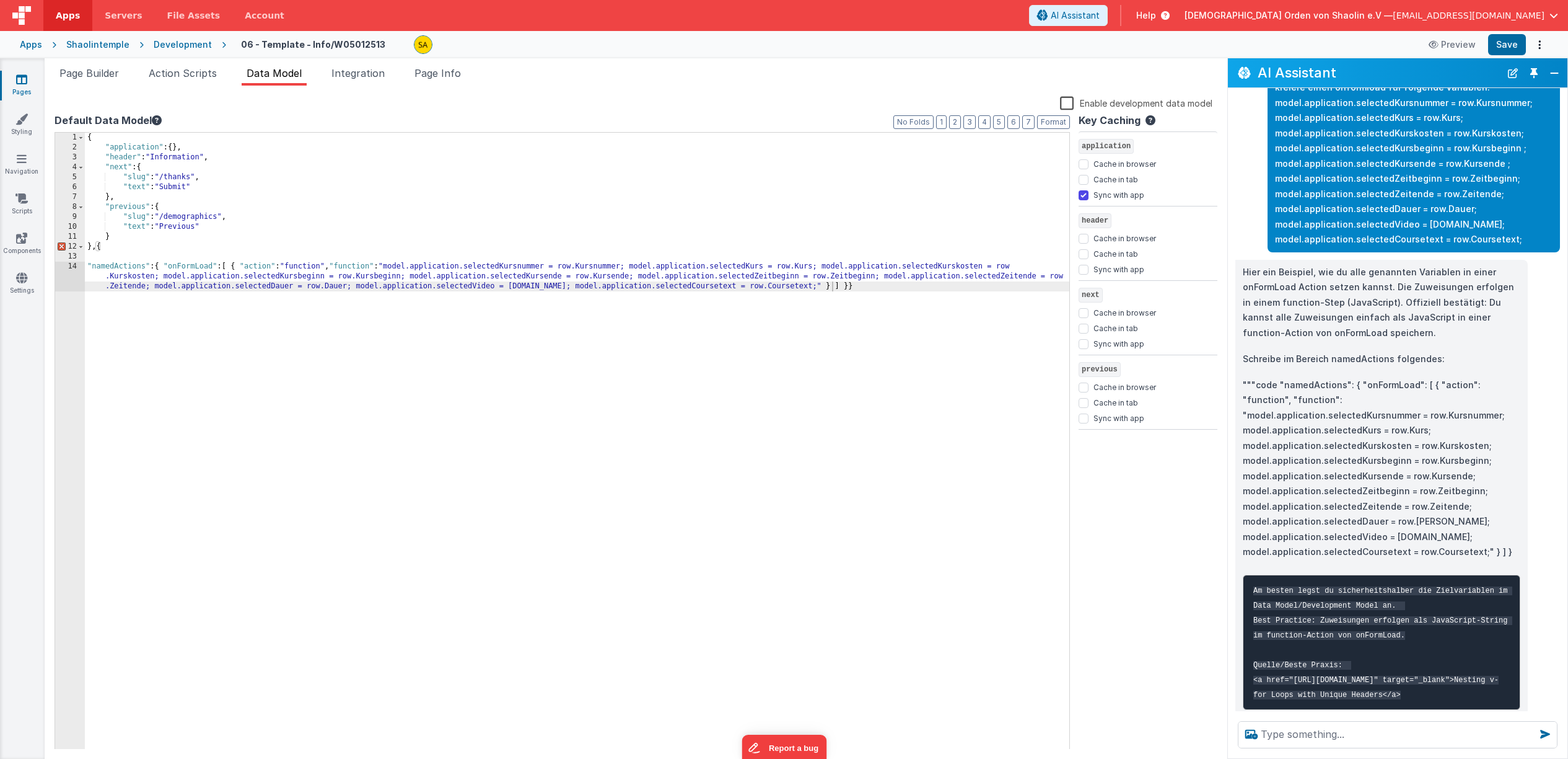
scroll to position [581, 0]
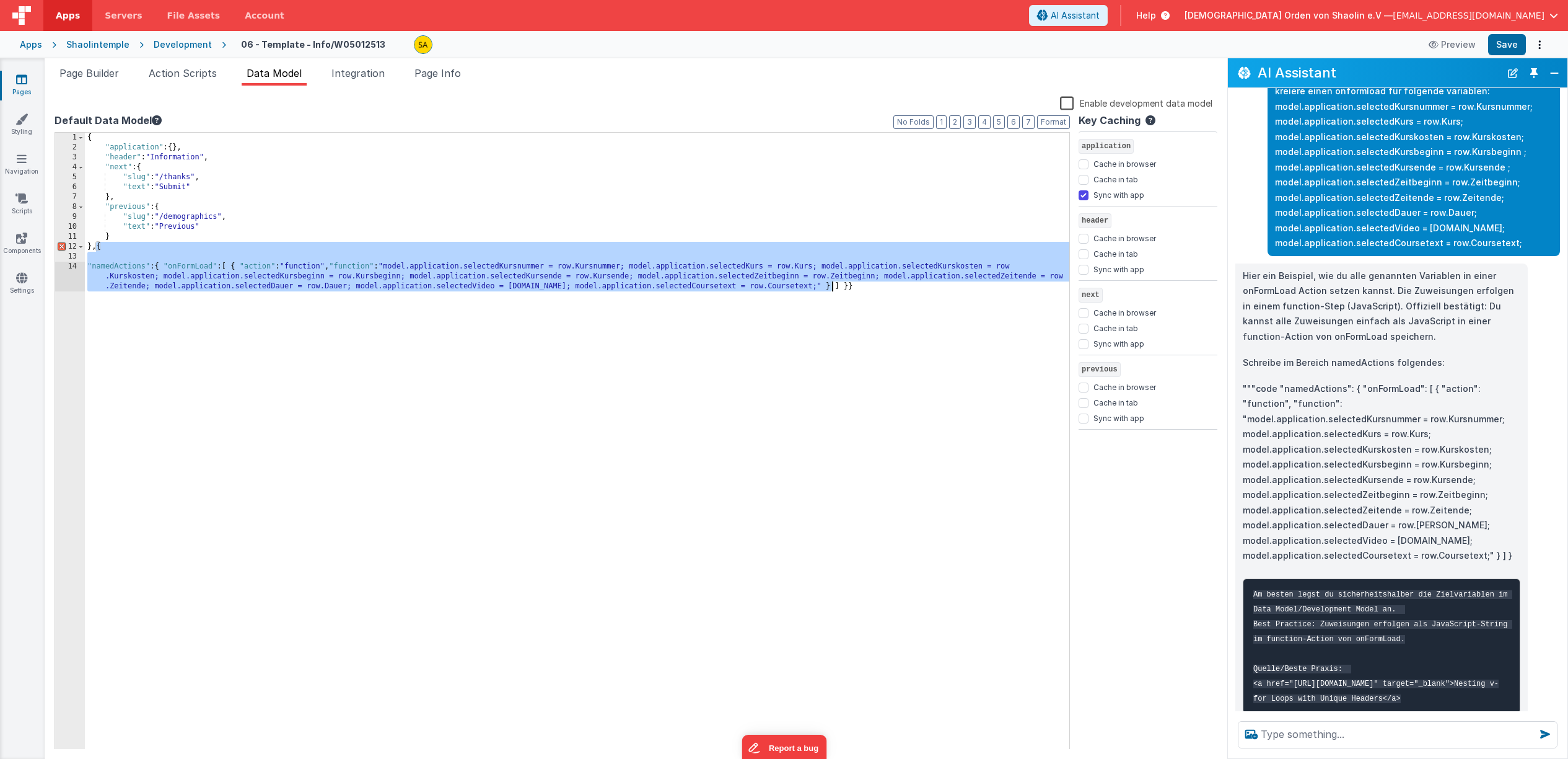
drag, startPoint x: 97, startPoint y: 245, endPoint x: 869, endPoint y: 296, distance: 773.7
click at [869, 296] on div "{ "application" : { } , "header" : "Information" , "next" : { "slug" : "/thanks…" at bounding box center [578, 461] width 985 height 658
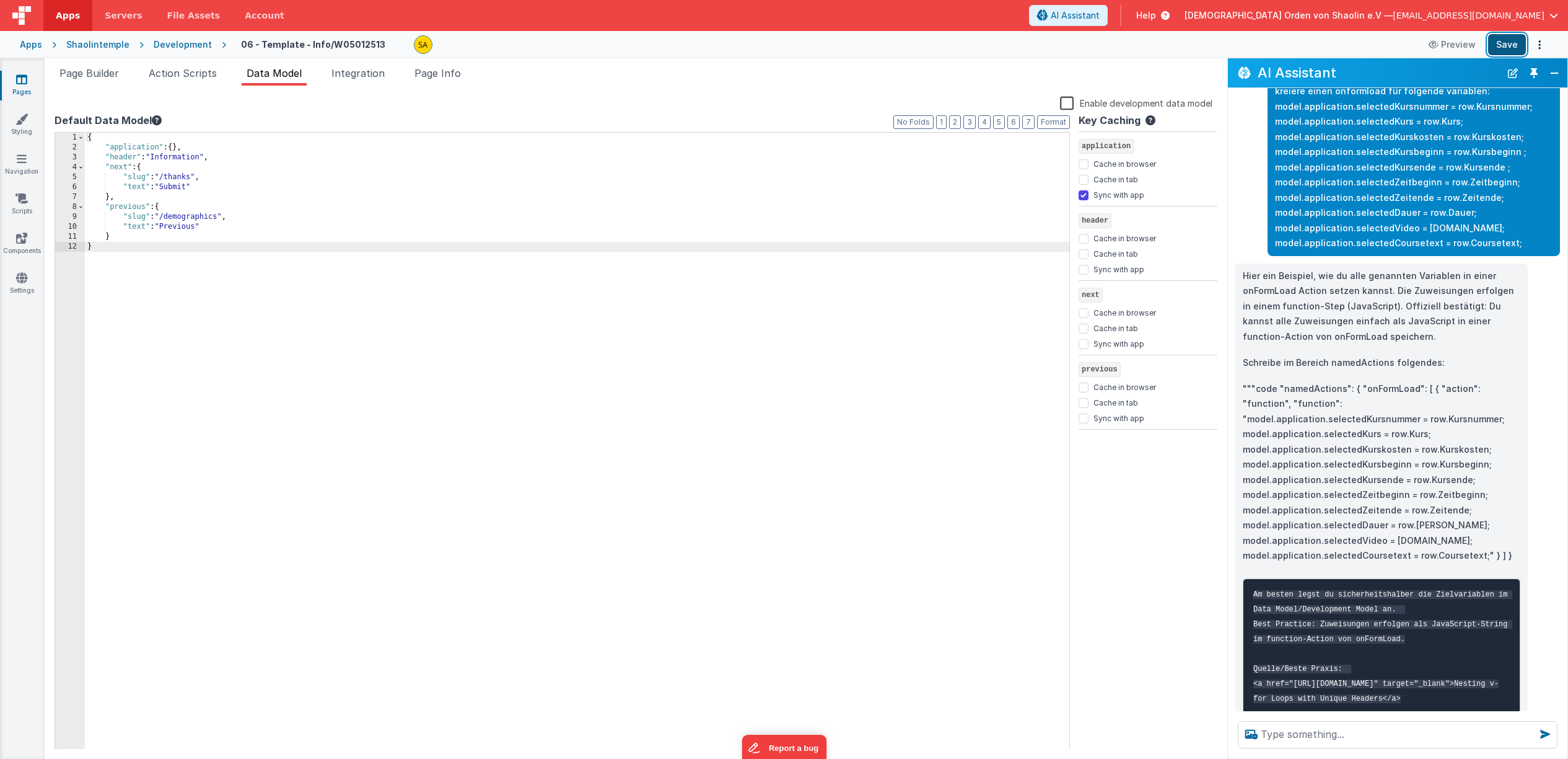
click at [1506, 43] on button "Save" at bounding box center [1507, 44] width 38 height 21
click at [274, 80] on span "Data Model" at bounding box center [273, 73] width 55 height 13
click at [211, 80] on li "Action Scripts" at bounding box center [183, 76] width 78 height 20
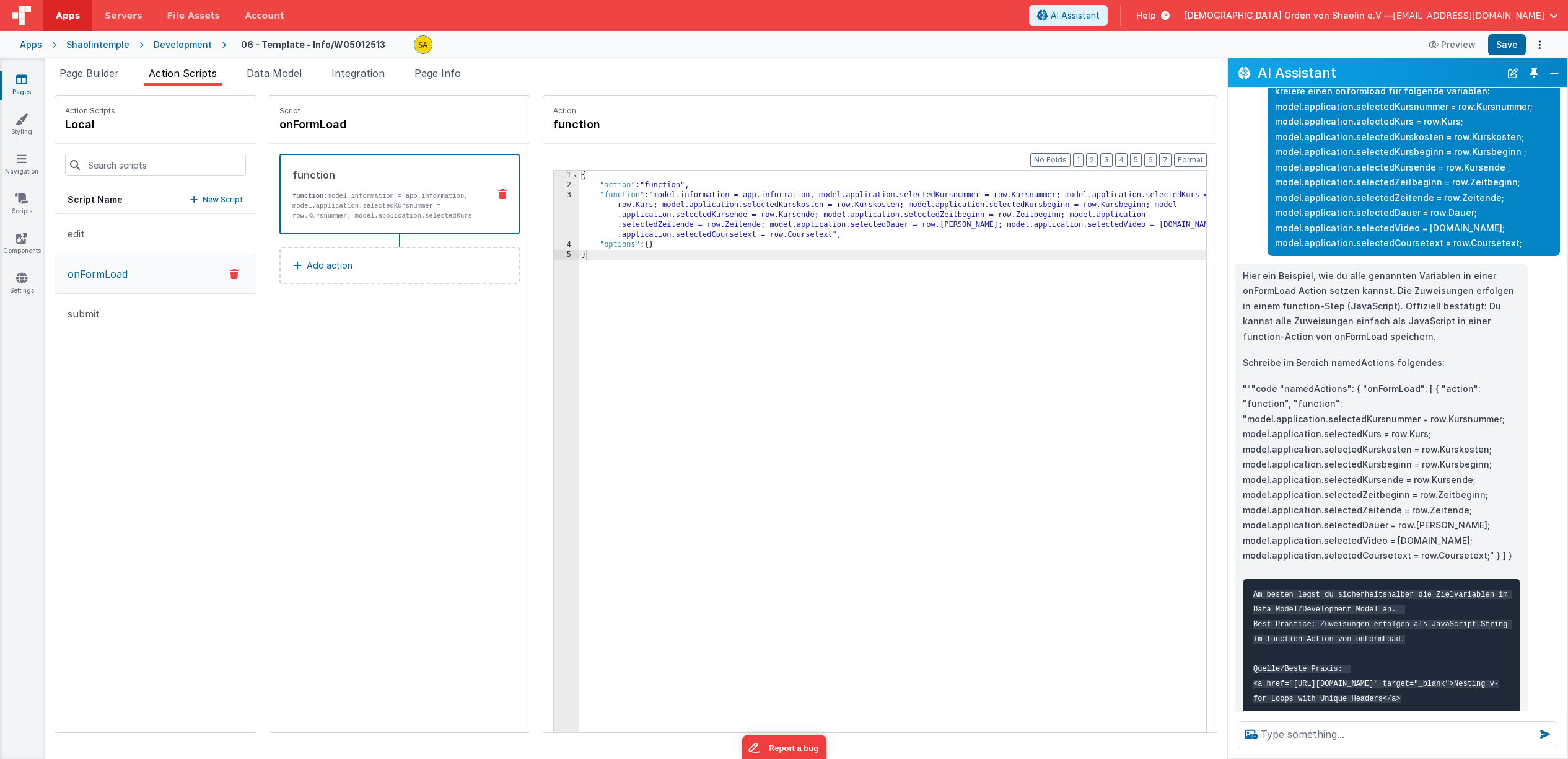
click at [406, 274] on button "Add action" at bounding box center [400, 264] width 241 height 37
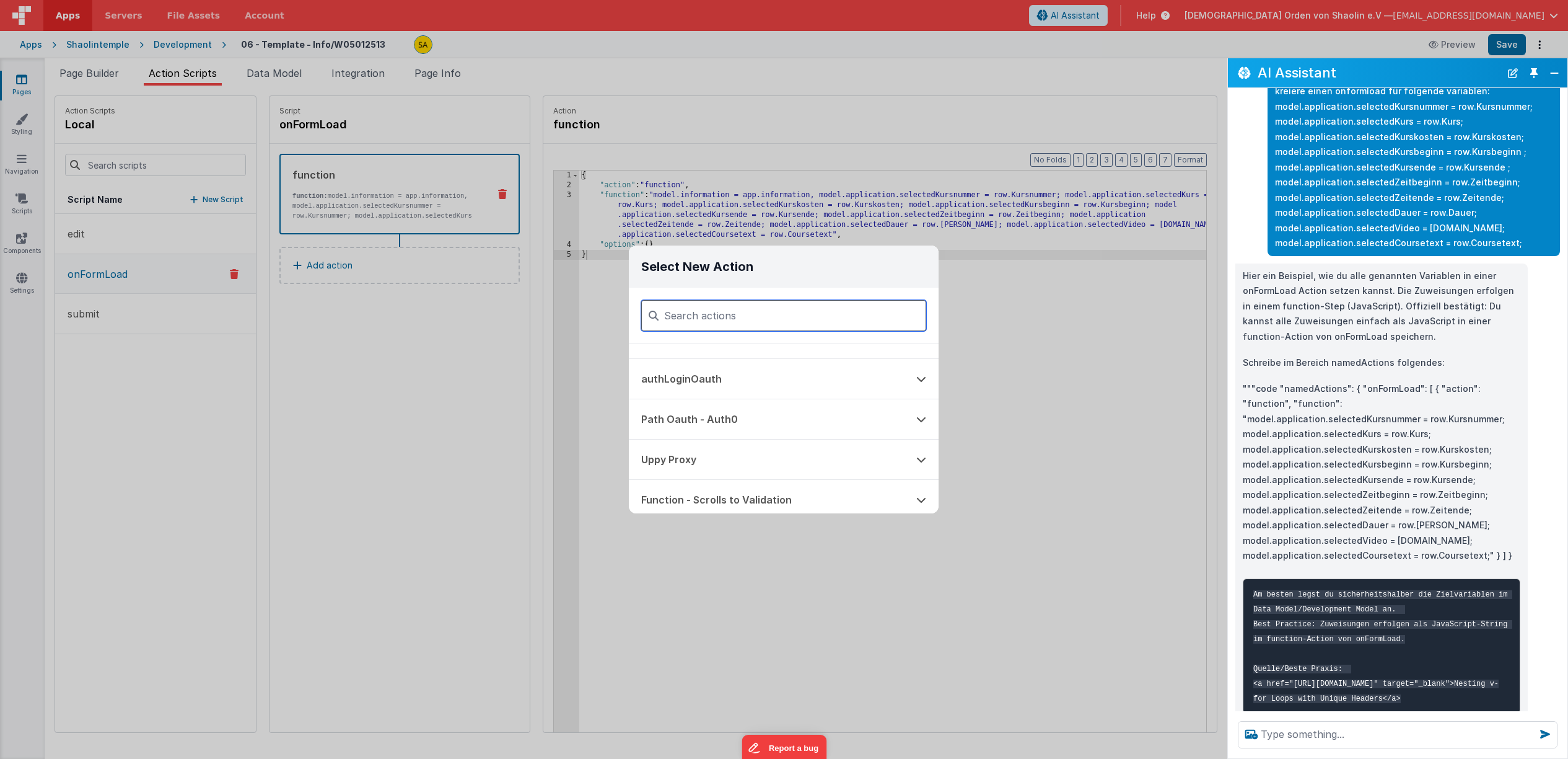
scroll to position [959, 0]
click at [580, 331] on div "Select New Action Function - Runs JavaScript Clipboard - copy model field runUt…" at bounding box center [784, 380] width 1568 height 759
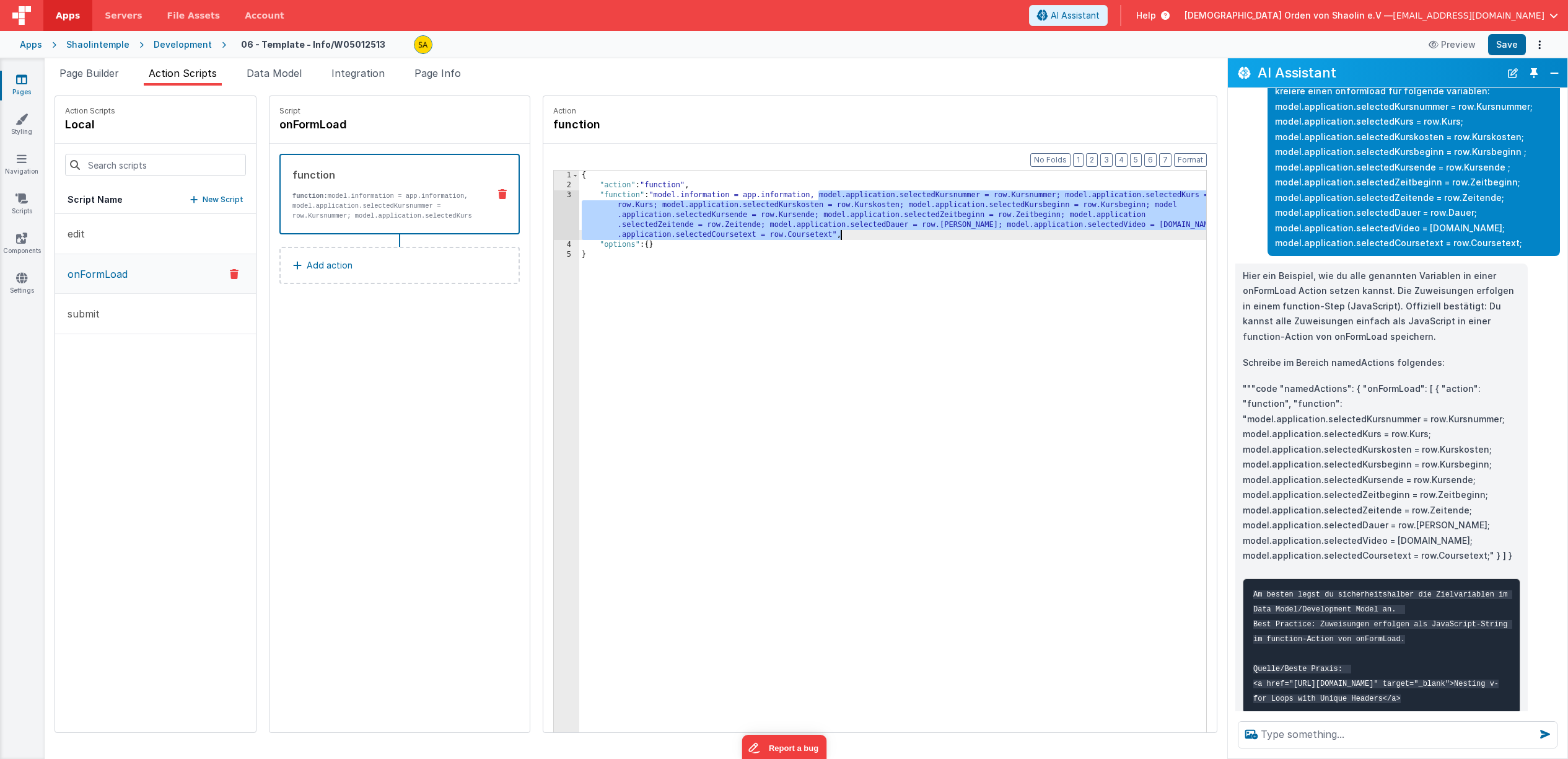
drag, startPoint x: 804, startPoint y: 200, endPoint x: 832, endPoint y: 233, distance: 43.3
click at [832, 233] on div "{ "action" : "function" , "function" : "model.information = app.information, mo…" at bounding box center [901, 480] width 643 height 620
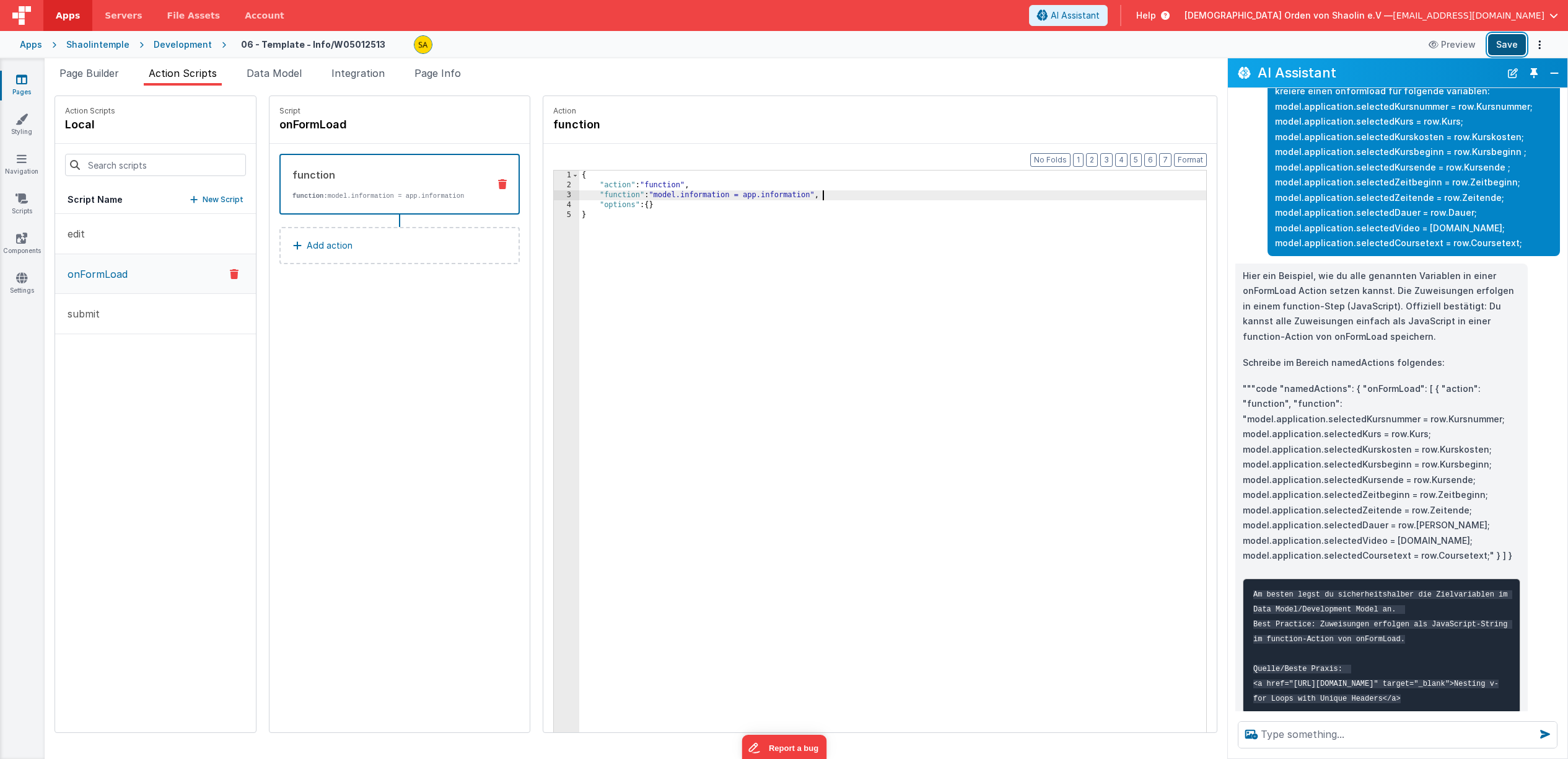
click at [1499, 48] on button "Save" at bounding box center [1507, 44] width 38 height 21
click at [1307, 734] on textarea at bounding box center [1398, 735] width 320 height 27
type textarea "variablen wieder einsetzen bei reload der seite"
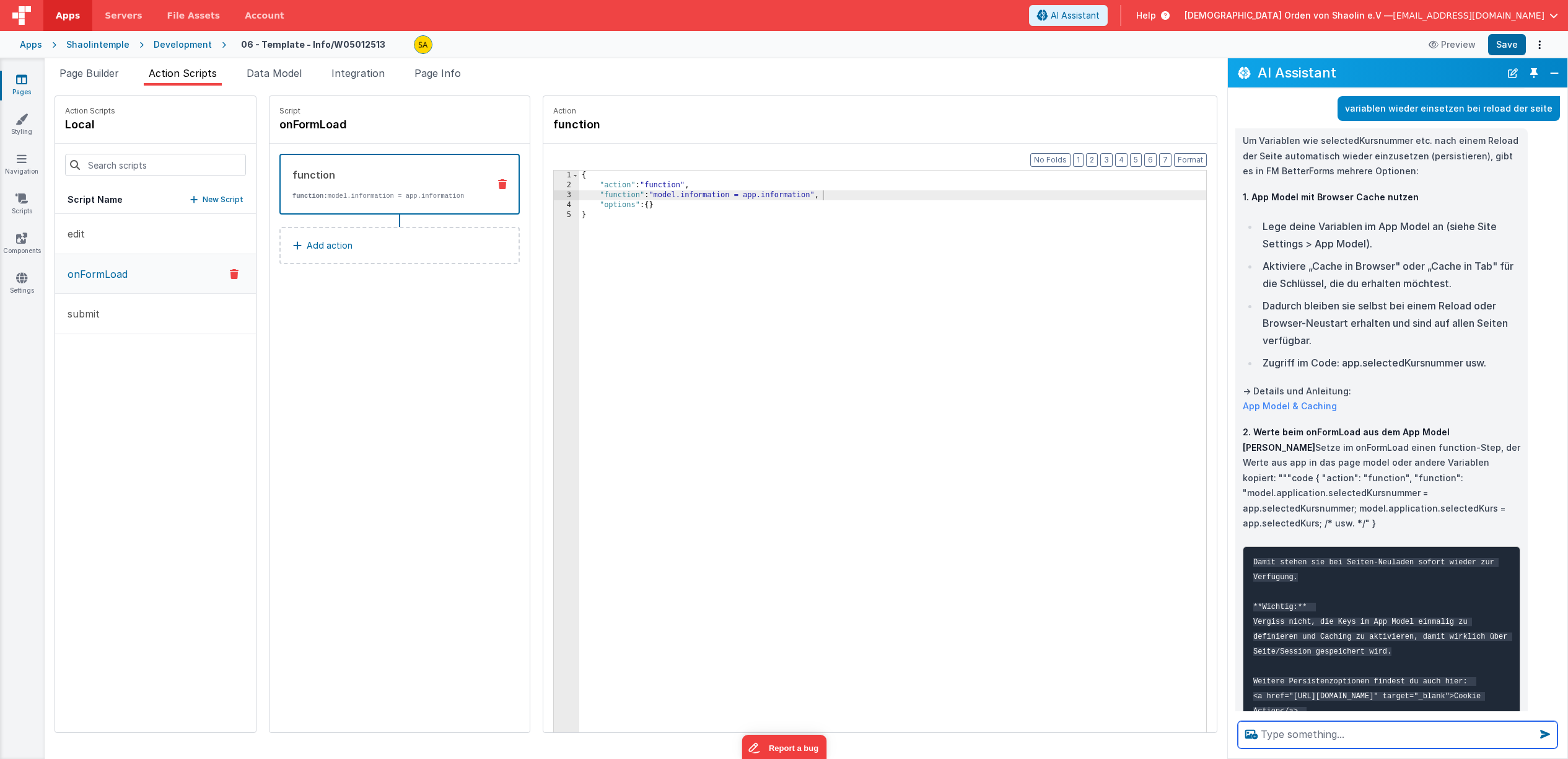
scroll to position [1049, 0]
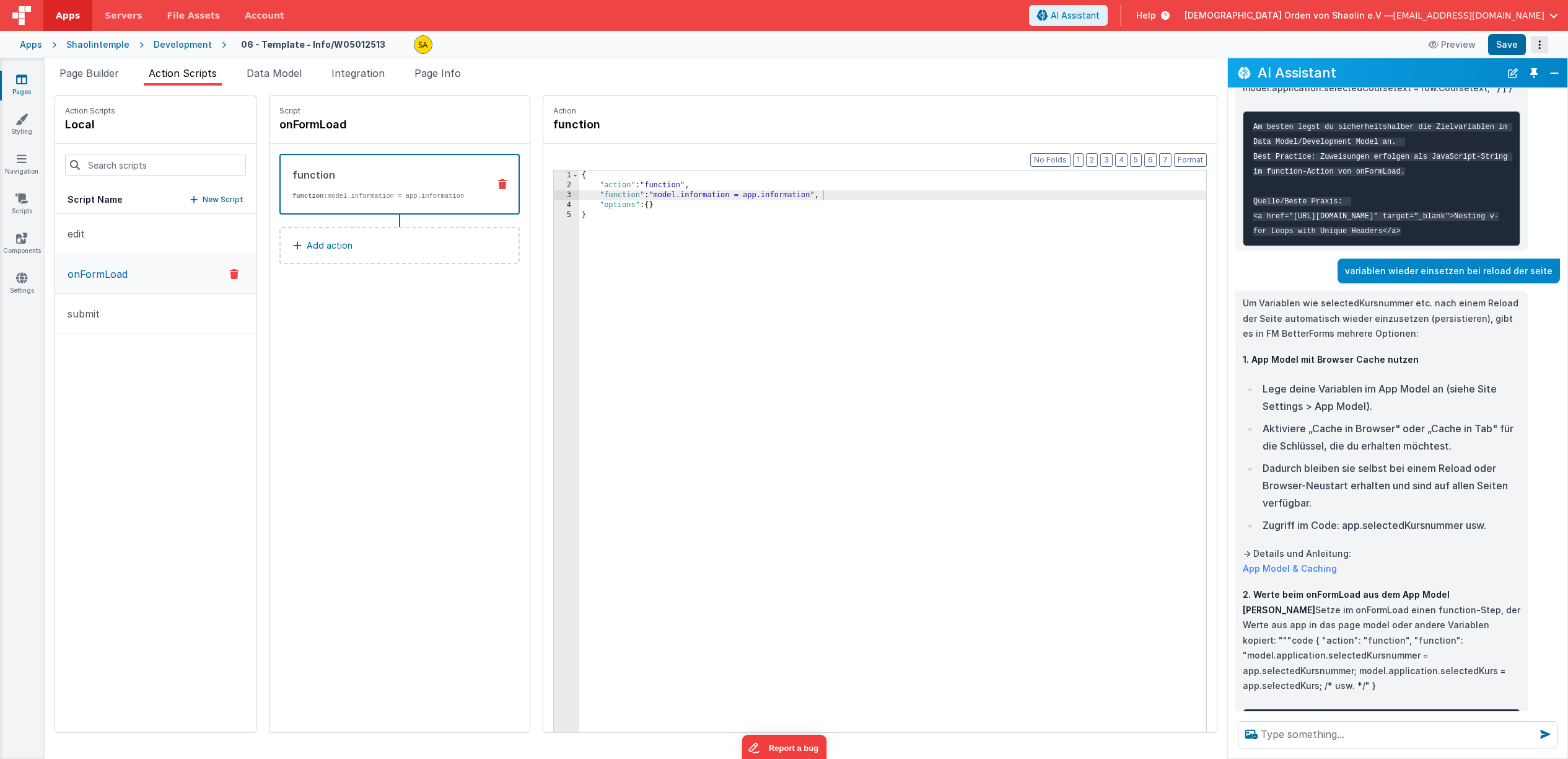
click at [1538, 48] on button "Options" at bounding box center [1539, 44] width 17 height 17
click at [1539, 41] on button at bounding box center [784, 380] width 1568 height 759
click at [1539, 44] on icon "Options" at bounding box center [1539, 44] width 17 height 1
click at [25, 276] on button at bounding box center [784, 380] width 1568 height 759
click at [19, 277] on icon at bounding box center [22, 278] width 11 height 13
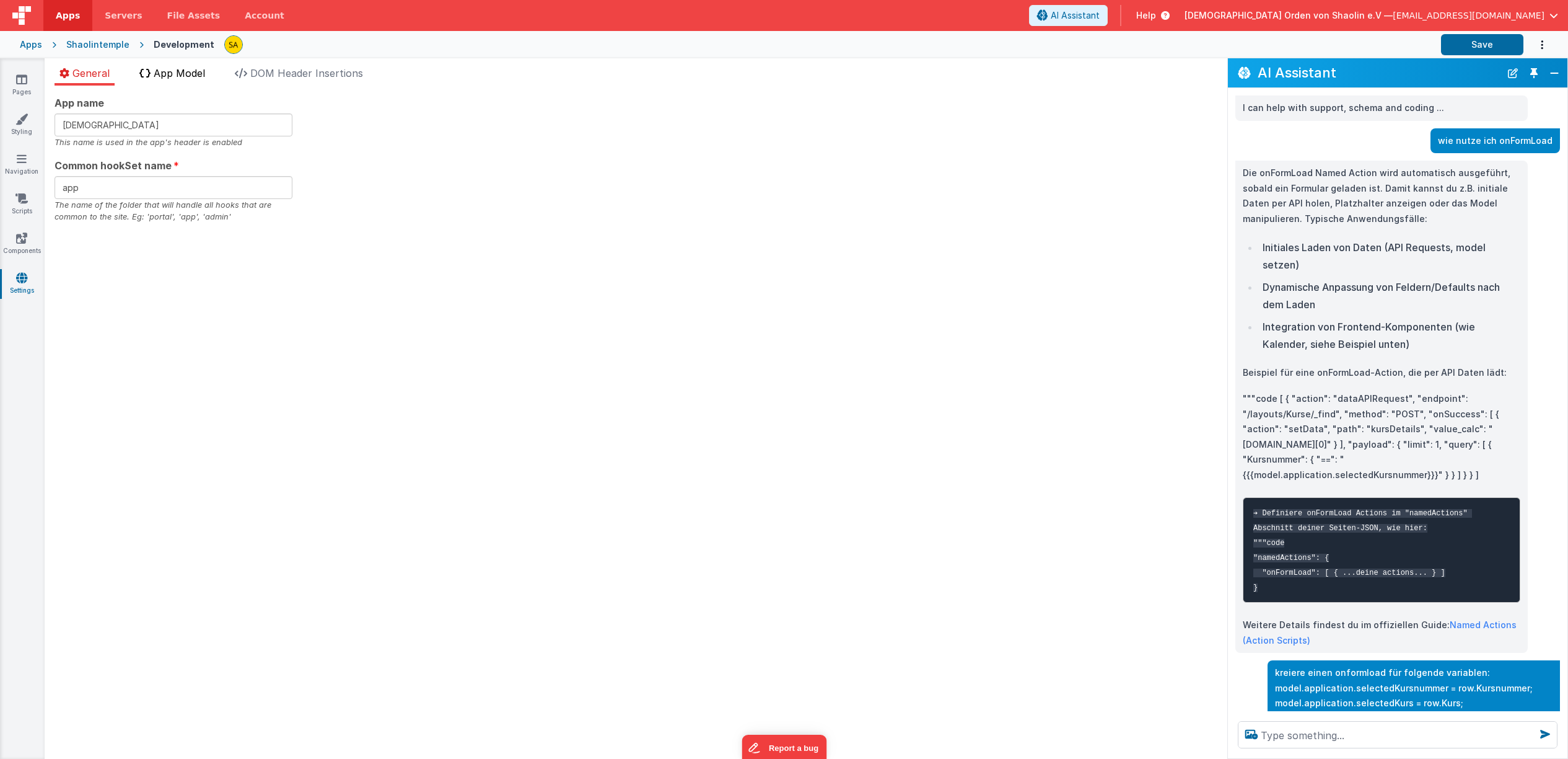
click at [187, 72] on span "App Model" at bounding box center [179, 73] width 52 height 13
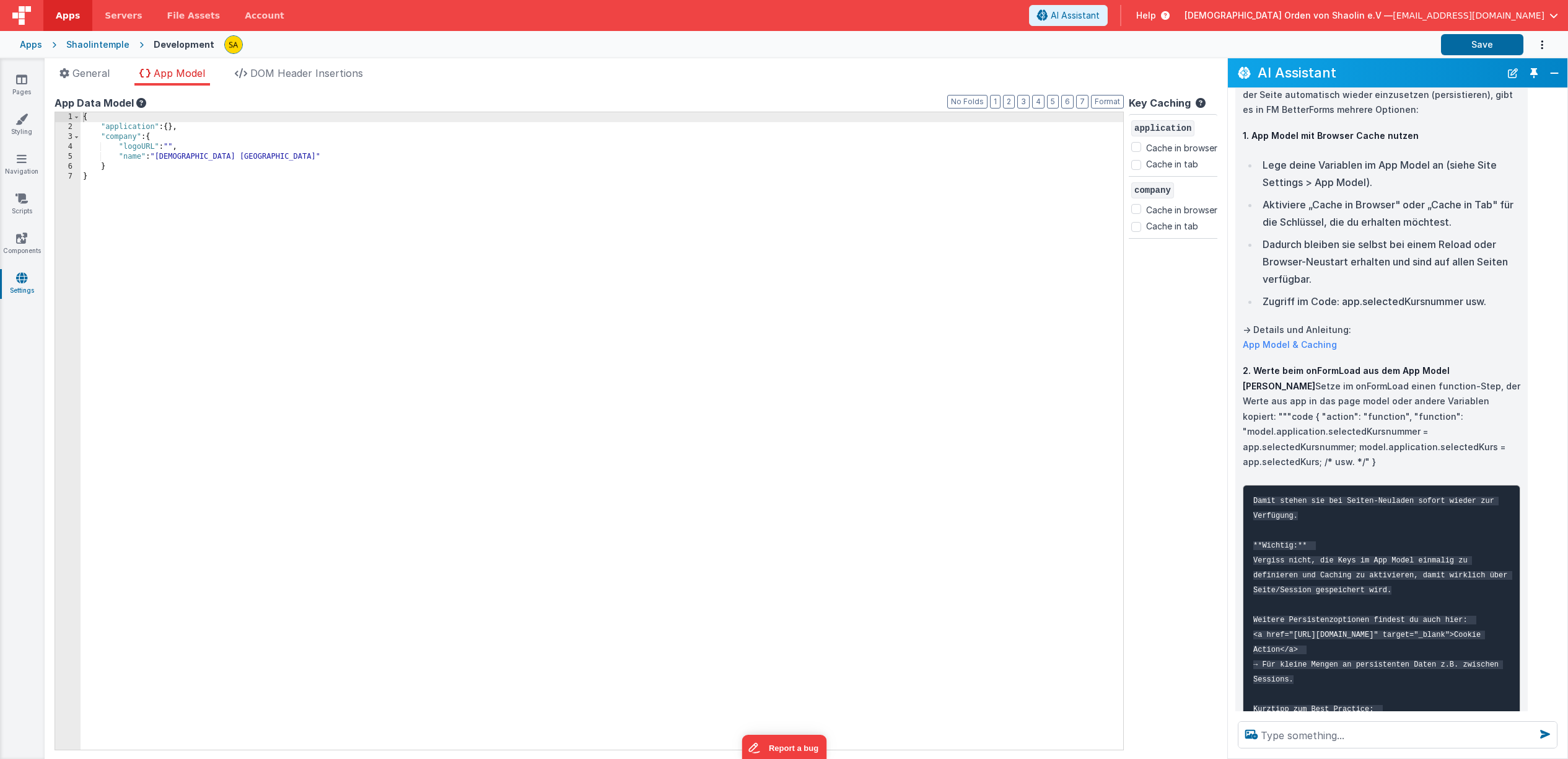
scroll to position [1273, 0]
click at [1138, 164] on input "Cache in tab" at bounding box center [1136, 165] width 10 height 10
checkbox input "true"
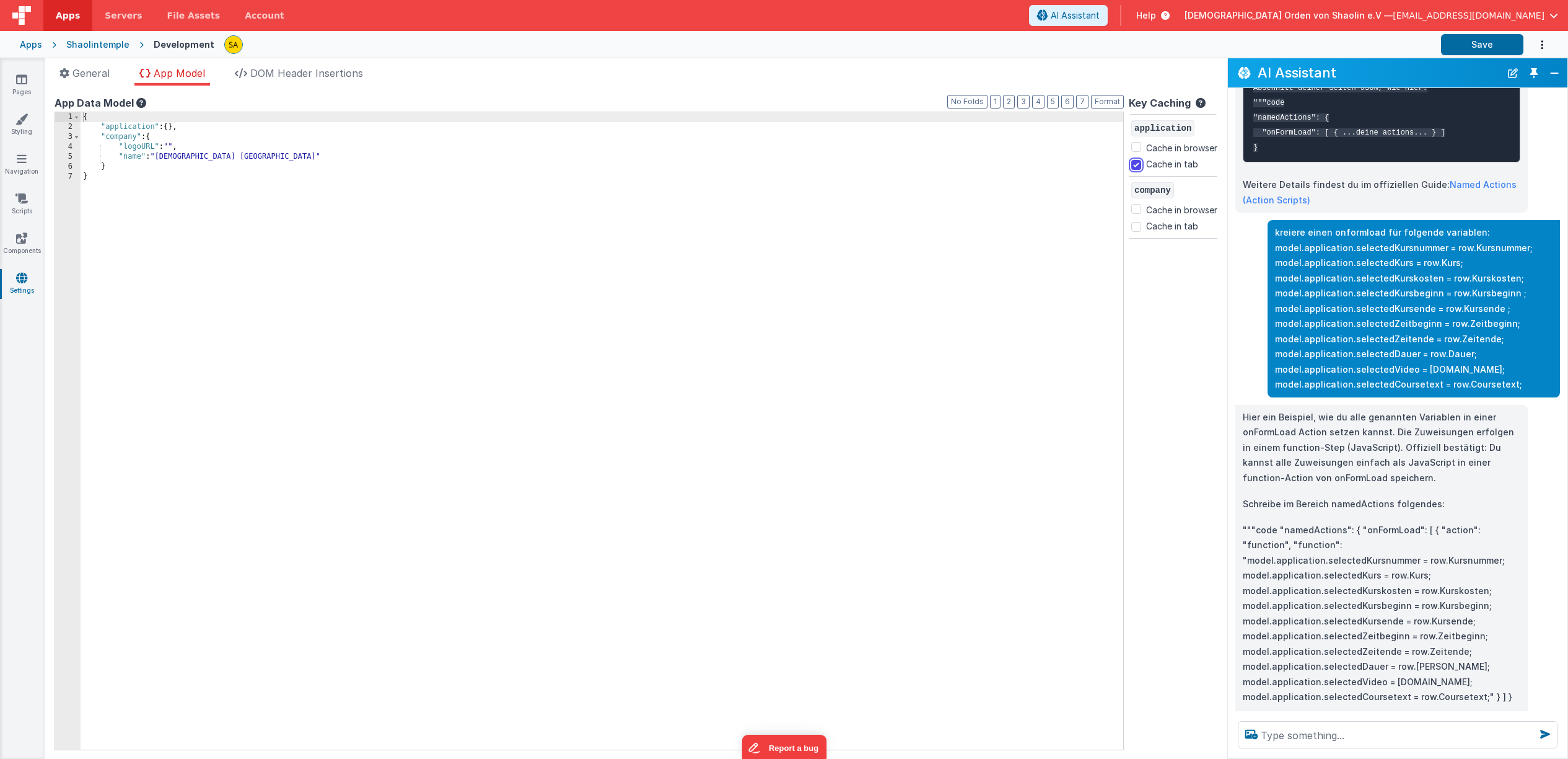
scroll to position [441, 0]
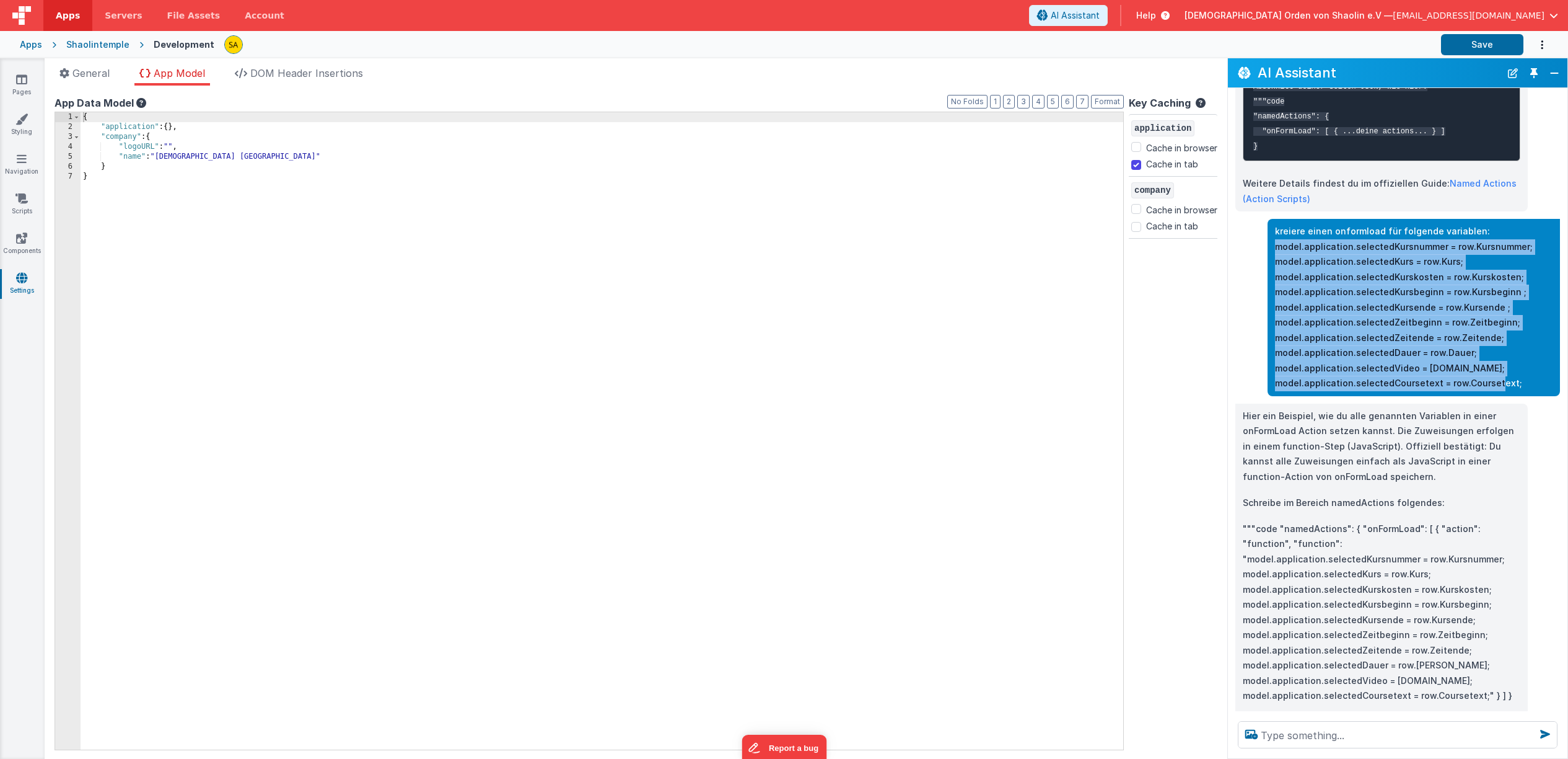
drag, startPoint x: 1277, startPoint y: 247, endPoint x: 1515, endPoint y: 380, distance: 272.6
click at [1515, 380] on p "kreiere einen onformload für folgende variablen: model.application.selectedKurs…" at bounding box center [1414, 307] width 278 height 168
copy p "model.application.selectedKursnummer = row.Kursnummer; model.application.select…"
click at [135, 187] on div "{ "application" : { } , "company" : { "logoURL" : "" , "name" : "[DEMOGRAPHIC_D…" at bounding box center [602, 441] width 1043 height 658
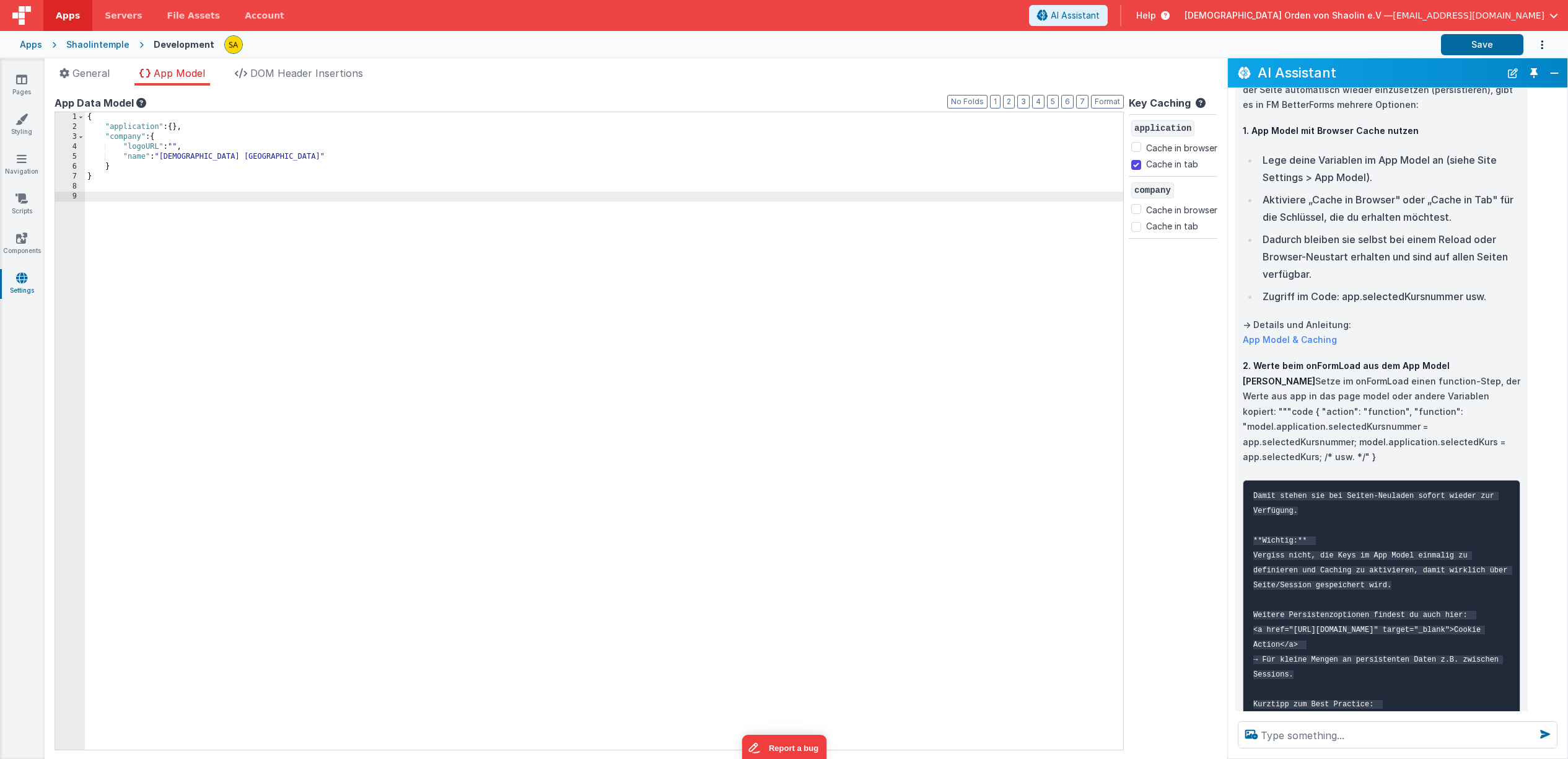
scroll to position [1278, 0]
click at [1322, 745] on textarea at bounding box center [1398, 735] width 320 height 27
type textarea "Variable in appModel anlegen"
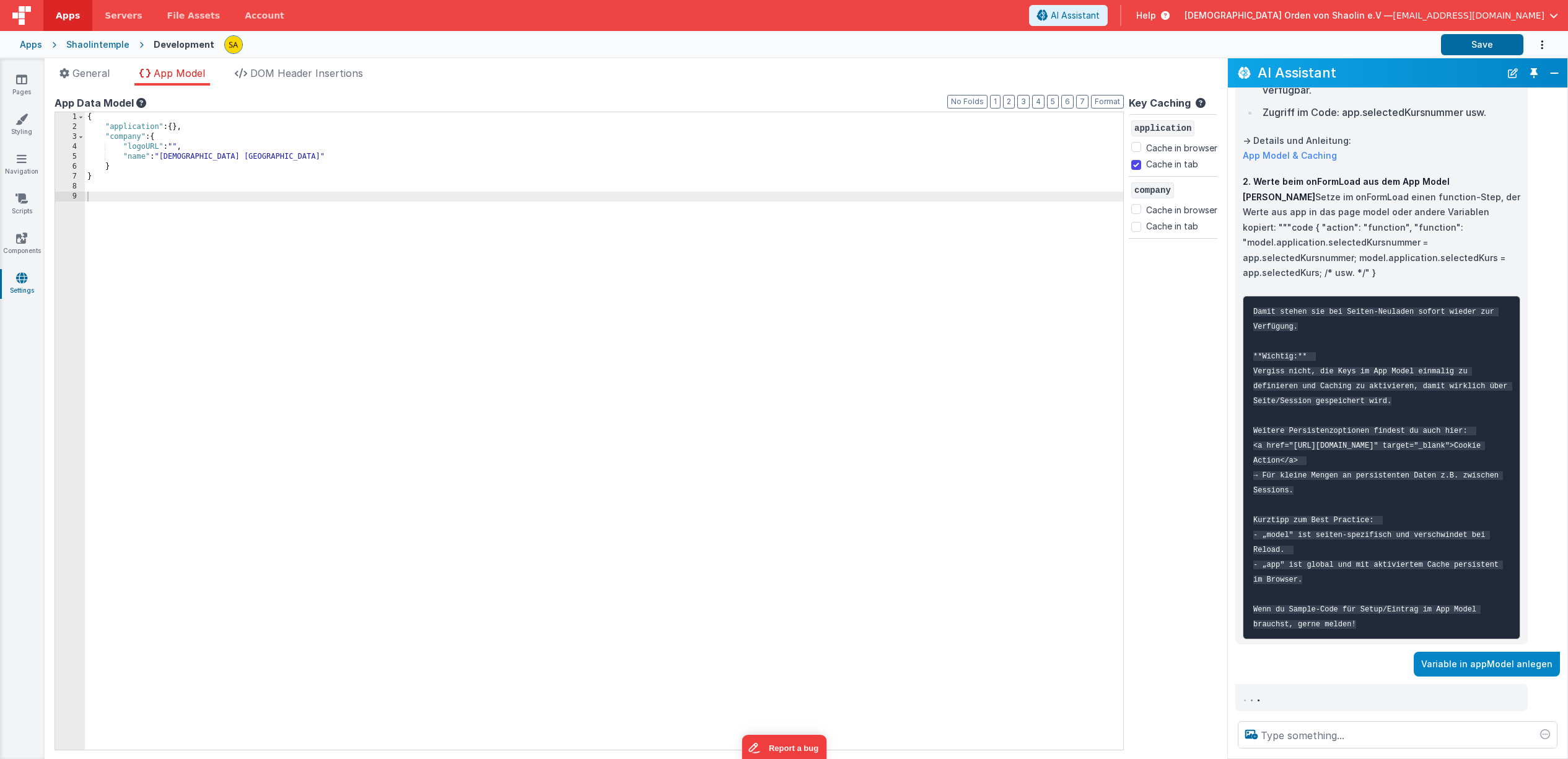
scroll to position [1493, 0]
click at [1436, 661] on p "Variable in appModel anlegen" at bounding box center [1487, 664] width 131 height 15
click at [1551, 76] on button "Close" at bounding box center [1554, 72] width 16 height 17
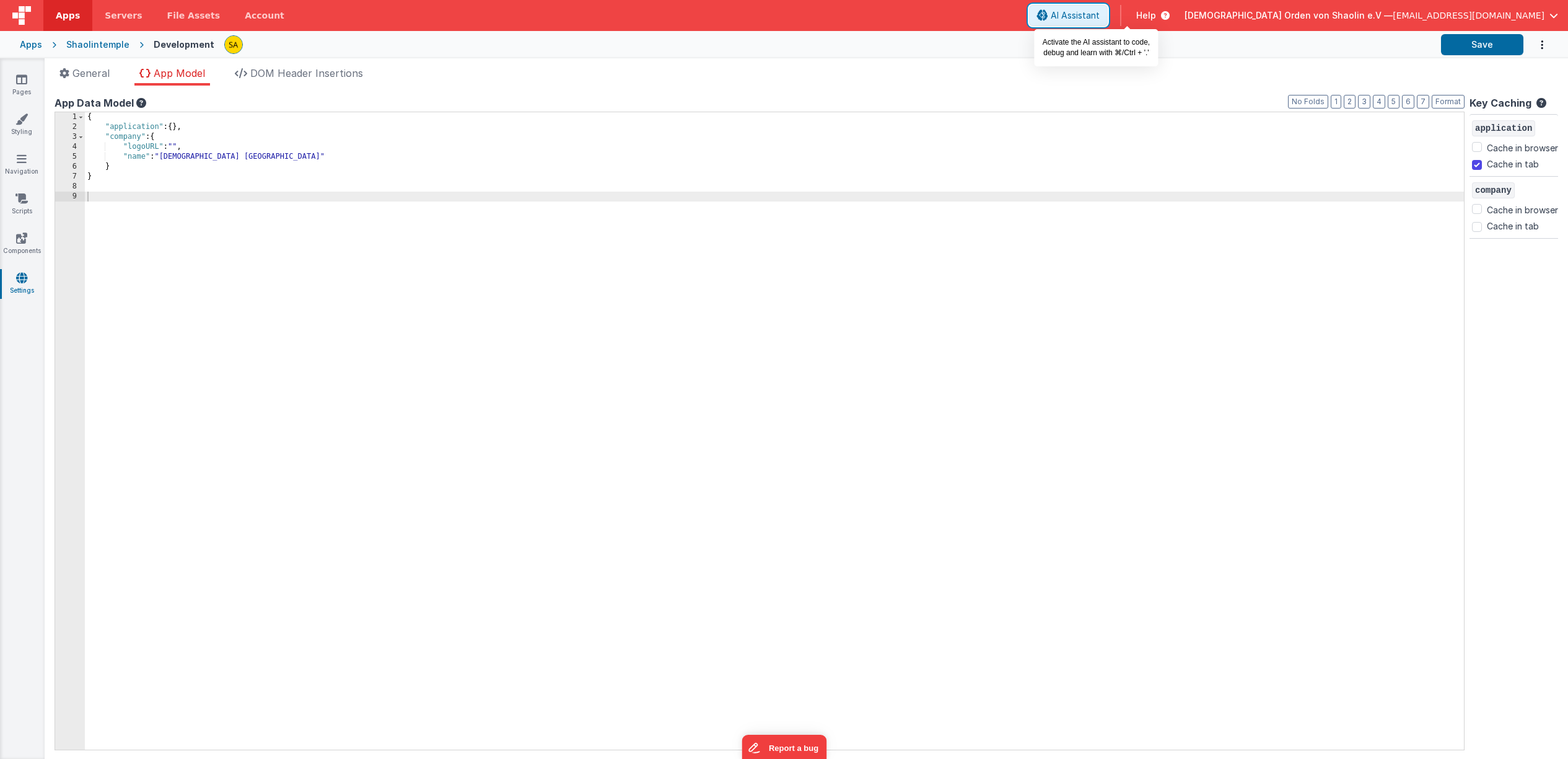
click at [1100, 17] on span "AI Assistant" at bounding box center [1076, 15] width 49 height 13
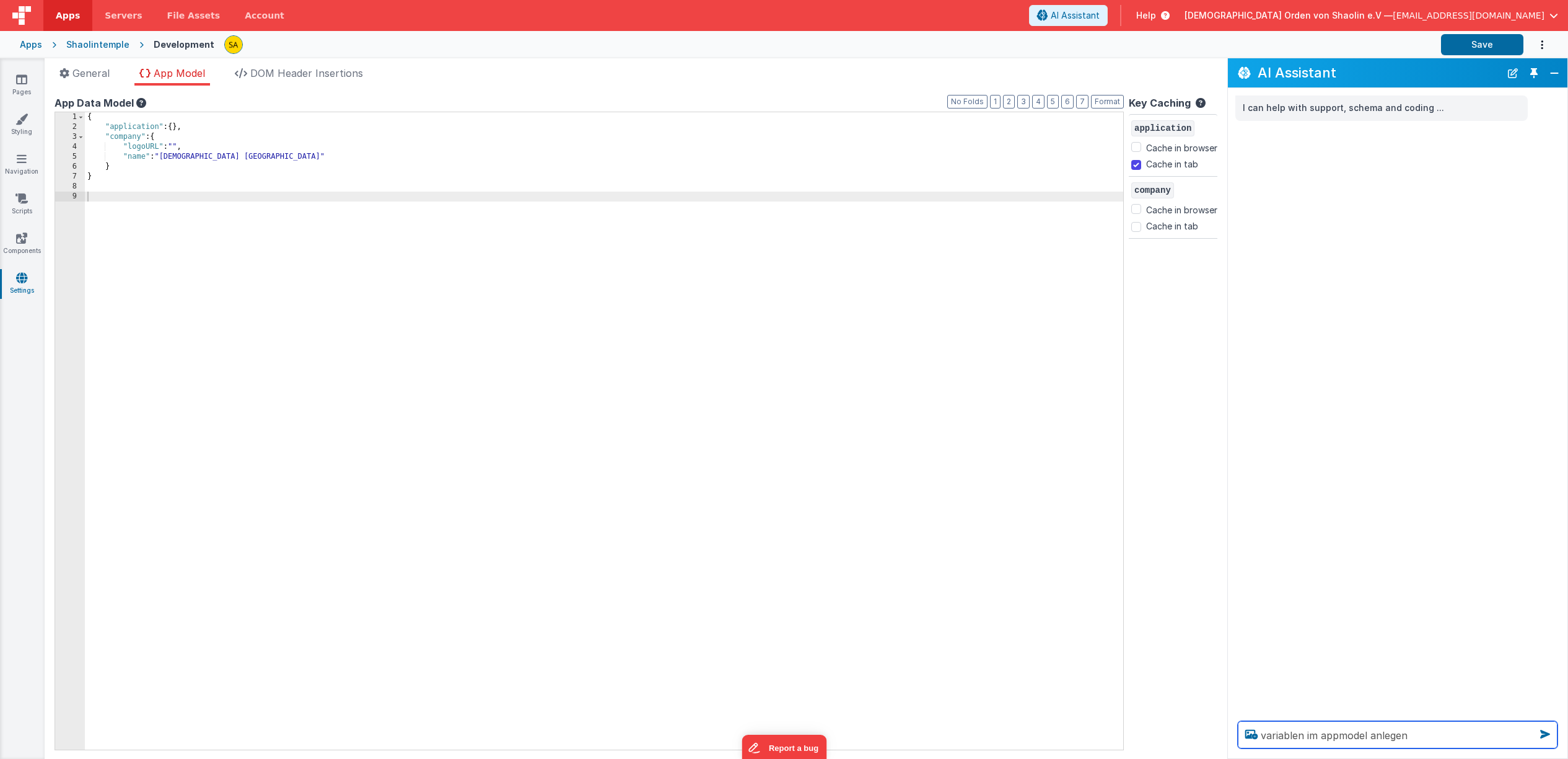
type textarea "variablen im appmodel anlegen"
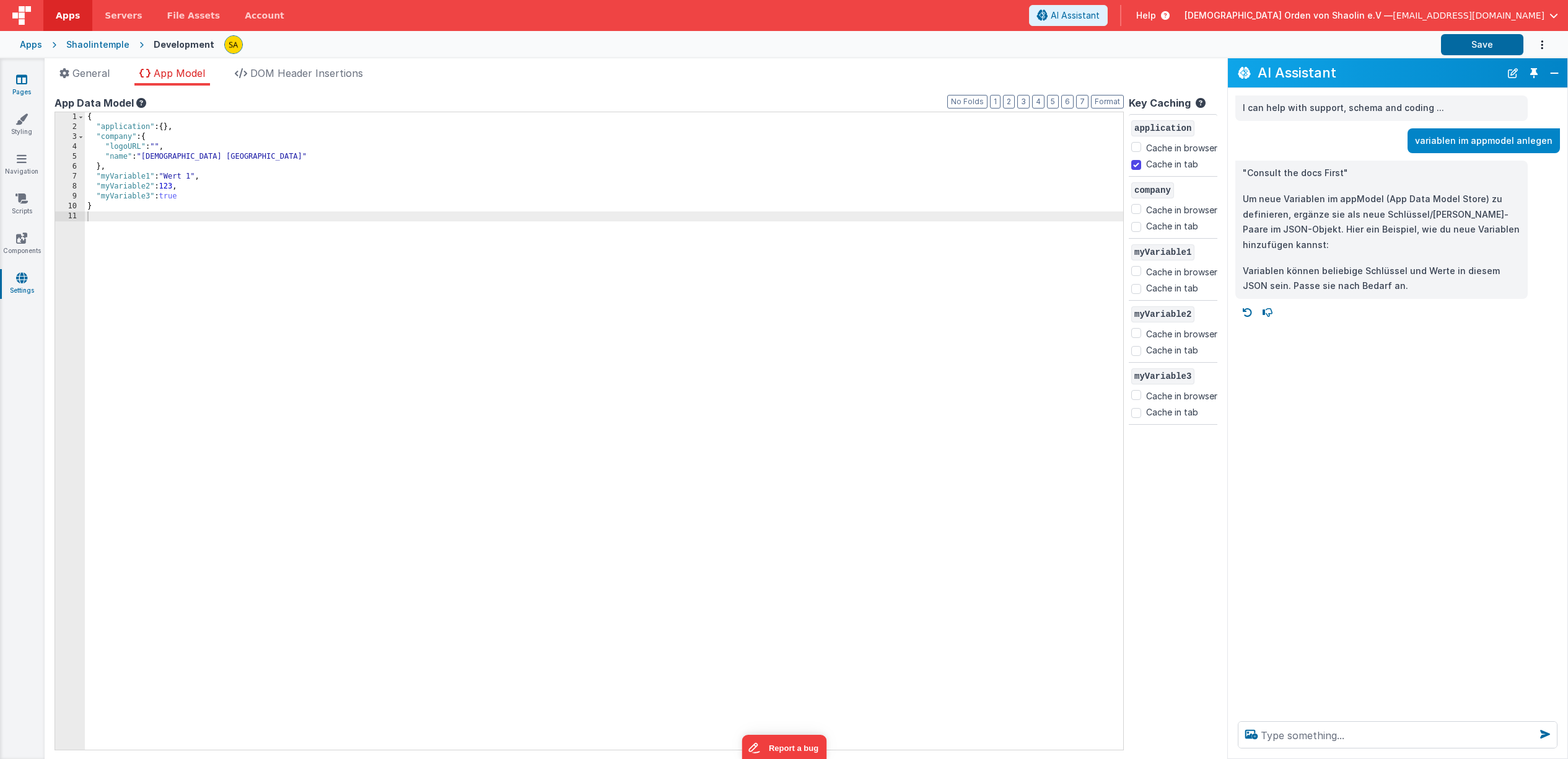
click at [24, 82] on icon at bounding box center [22, 80] width 11 height 13
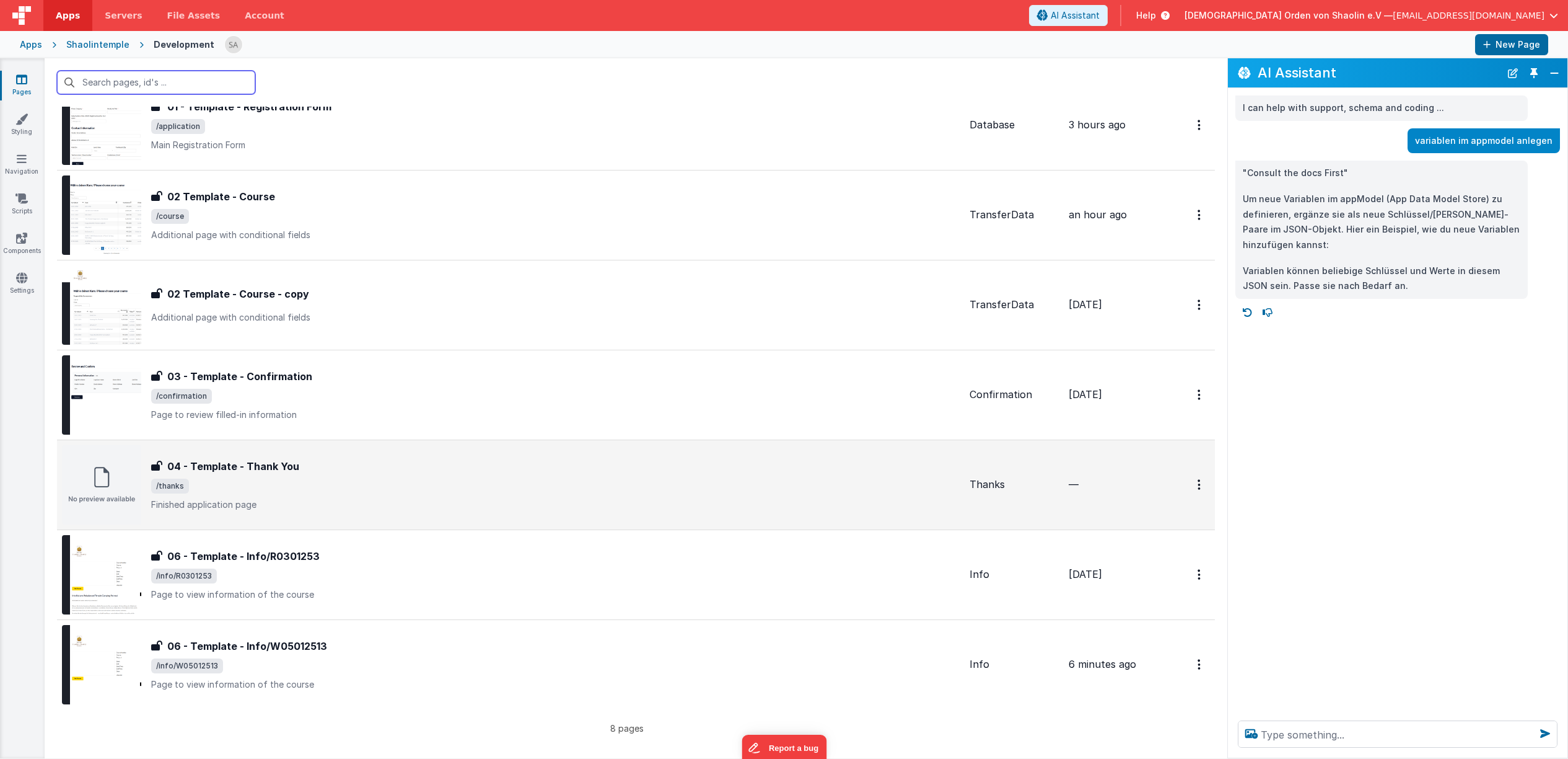
scroll to position [154, 0]
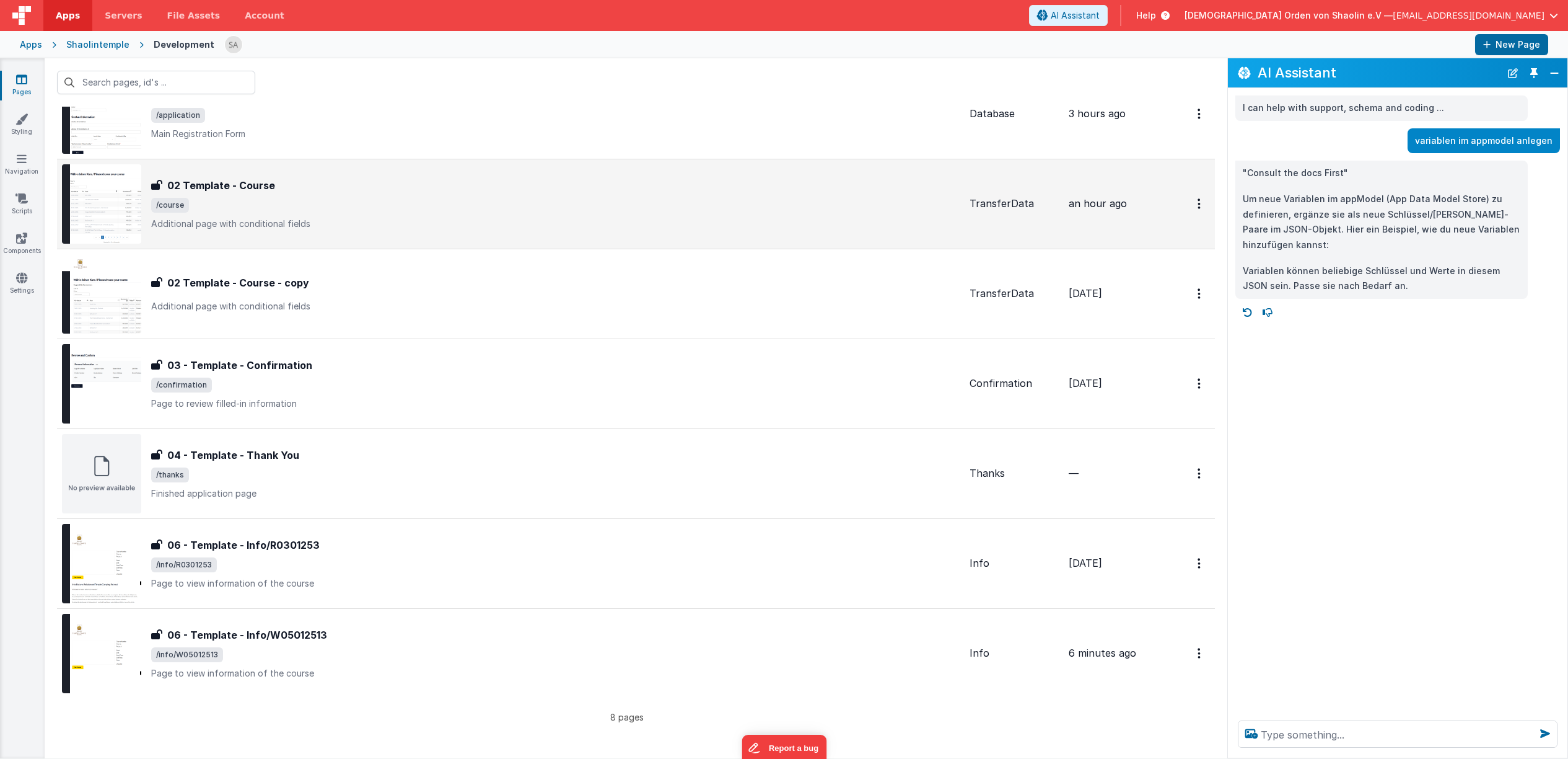
click at [293, 197] on div "02 Template - Course 02 Template - Course /course Additional page with conditio…" at bounding box center [555, 203] width 808 height 52
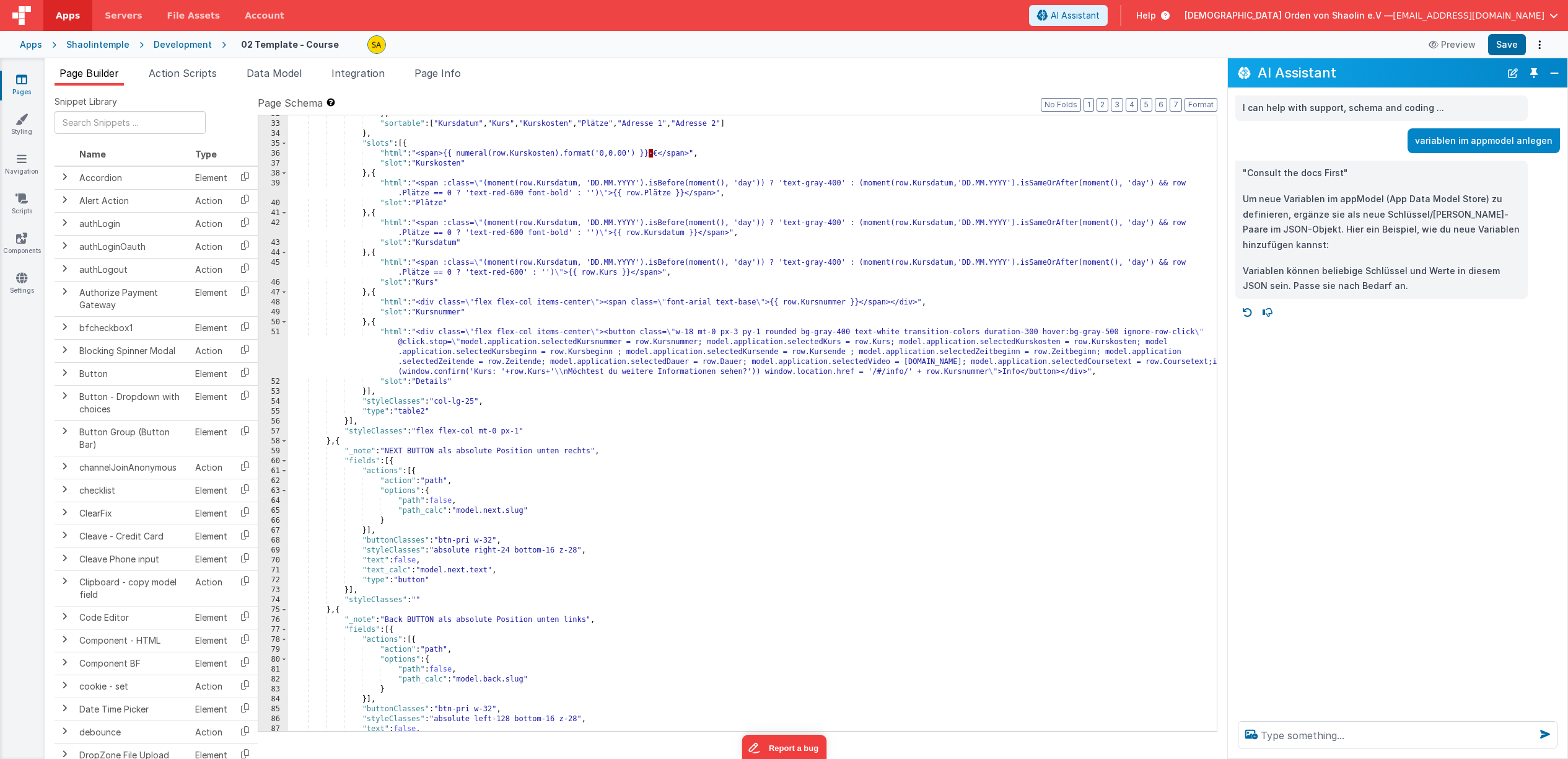
scroll to position [323, 0]
click at [462, 343] on div "} , "sortable" : [ "Kursdatum" , "Kurs" , "Kurskosten" , "Plätze" , "Adresse 1"…" at bounding box center [752, 427] width 929 height 636
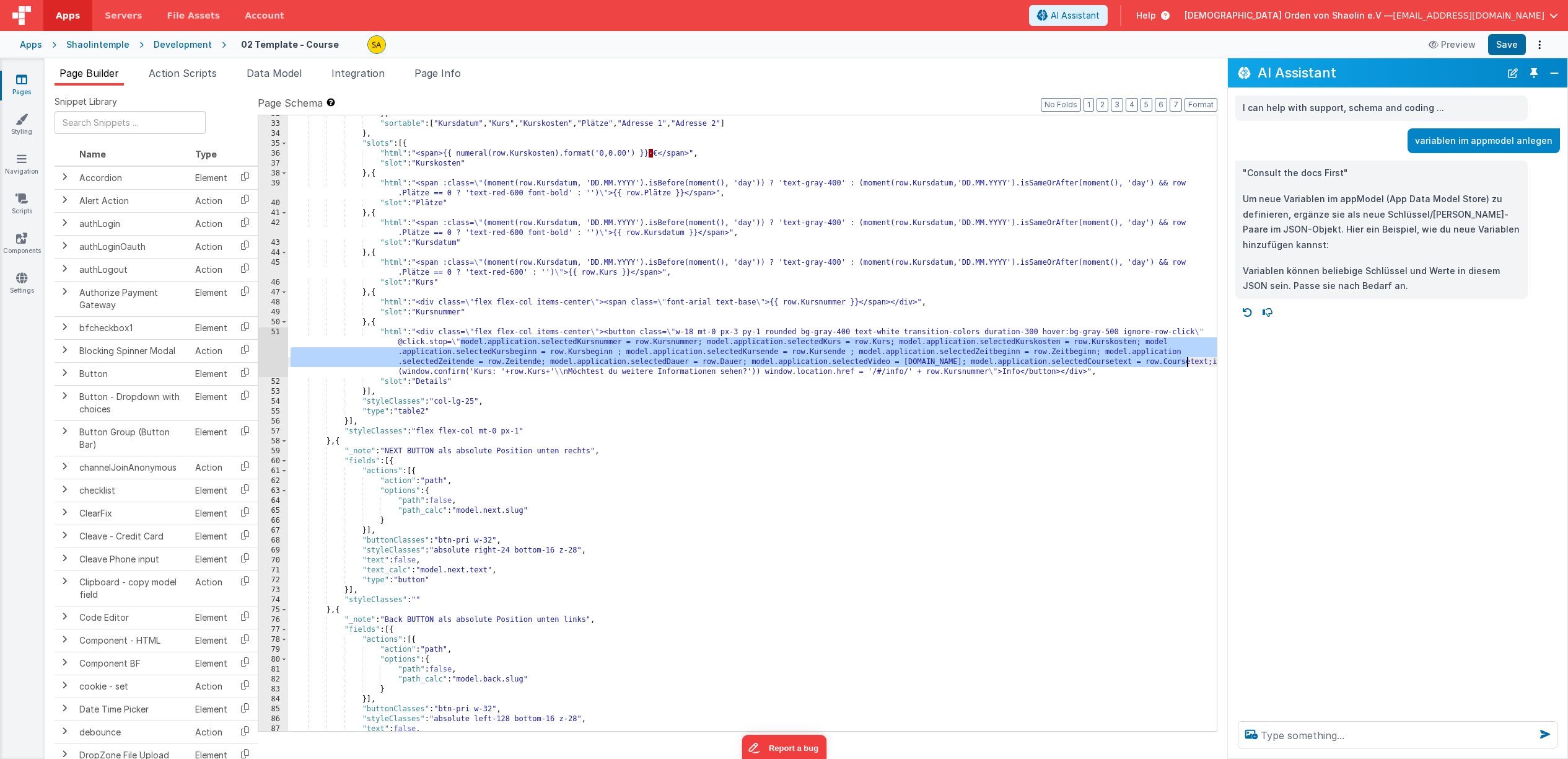
drag, startPoint x: 461, startPoint y: 343, endPoint x: 1185, endPoint y: 386, distance: 725.3
click at [1185, 362] on div "} , "sortable" : [ "Kursdatum" , "Kurs" , "Kurskosten" , "Plätze" , "Adresse 1"…" at bounding box center [752, 427] width 929 height 636
click at [21, 88] on link "Pages" at bounding box center [21, 85] width 44 height 24
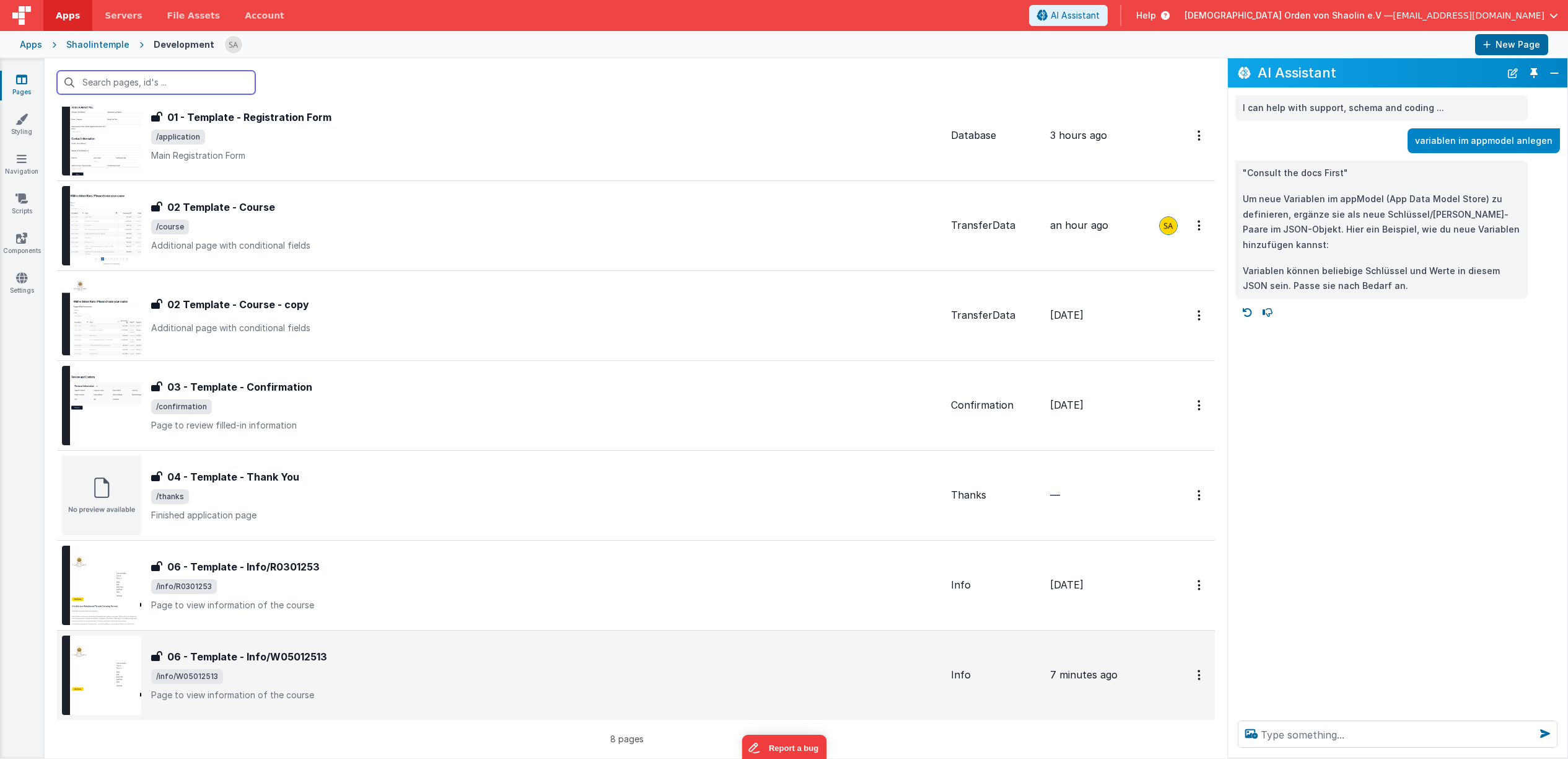
scroll to position [154, 0]
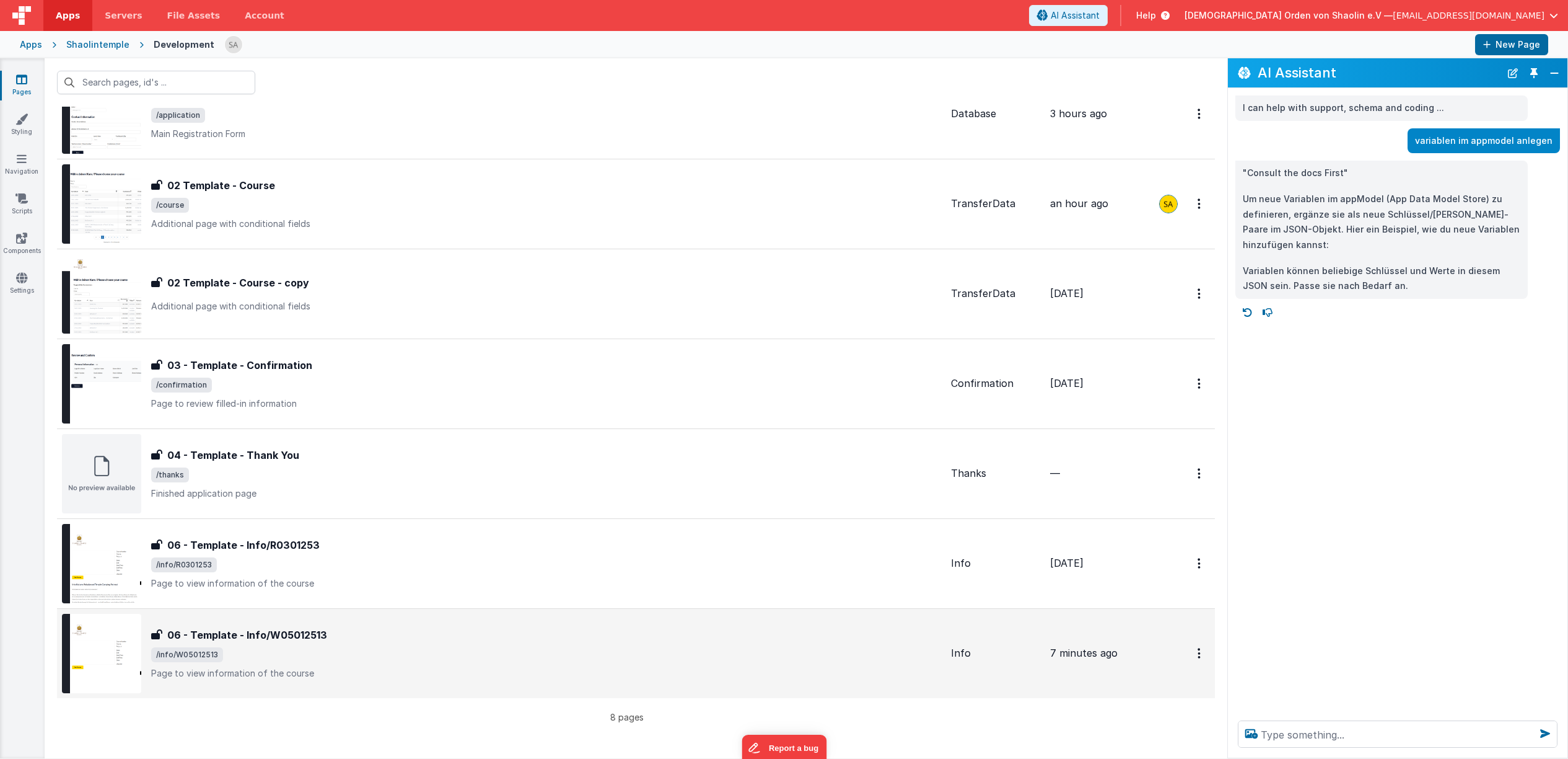
click at [435, 651] on span "/info/W05012513" at bounding box center [546, 655] width 790 height 14
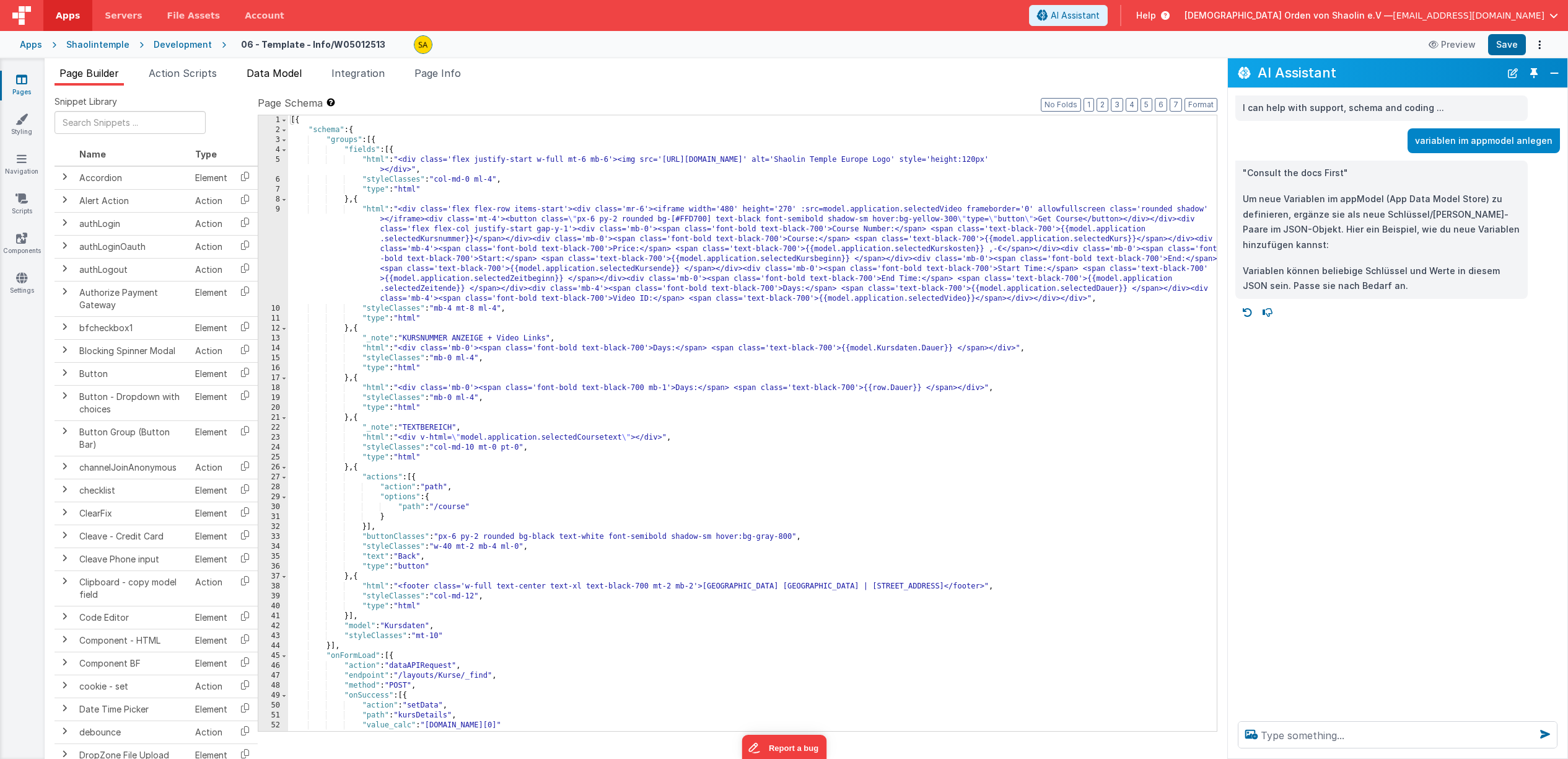
click at [260, 75] on span "Data Model" at bounding box center [273, 73] width 55 height 13
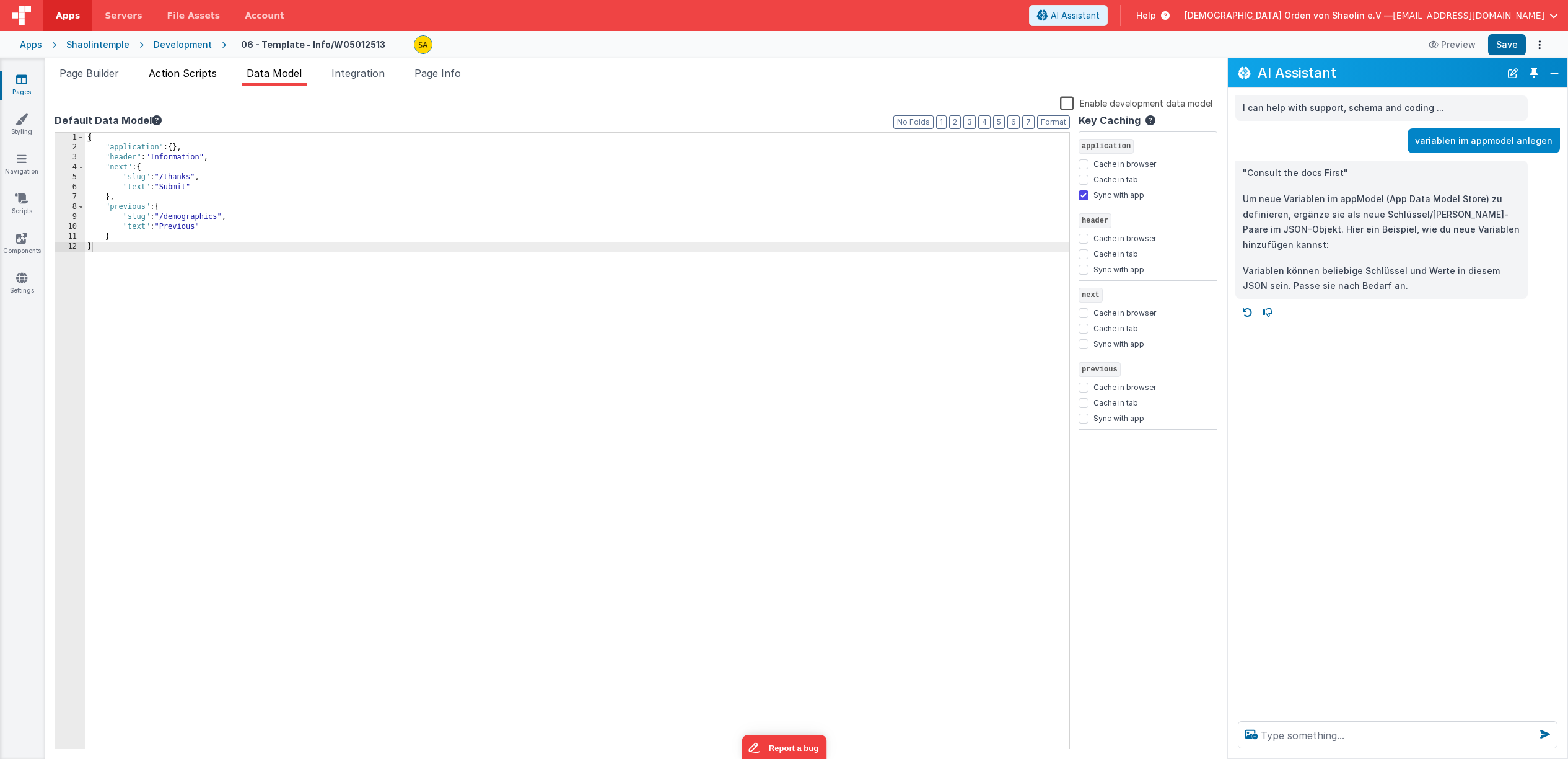
click at [173, 76] on span "Action Scripts" at bounding box center [182, 73] width 68 height 13
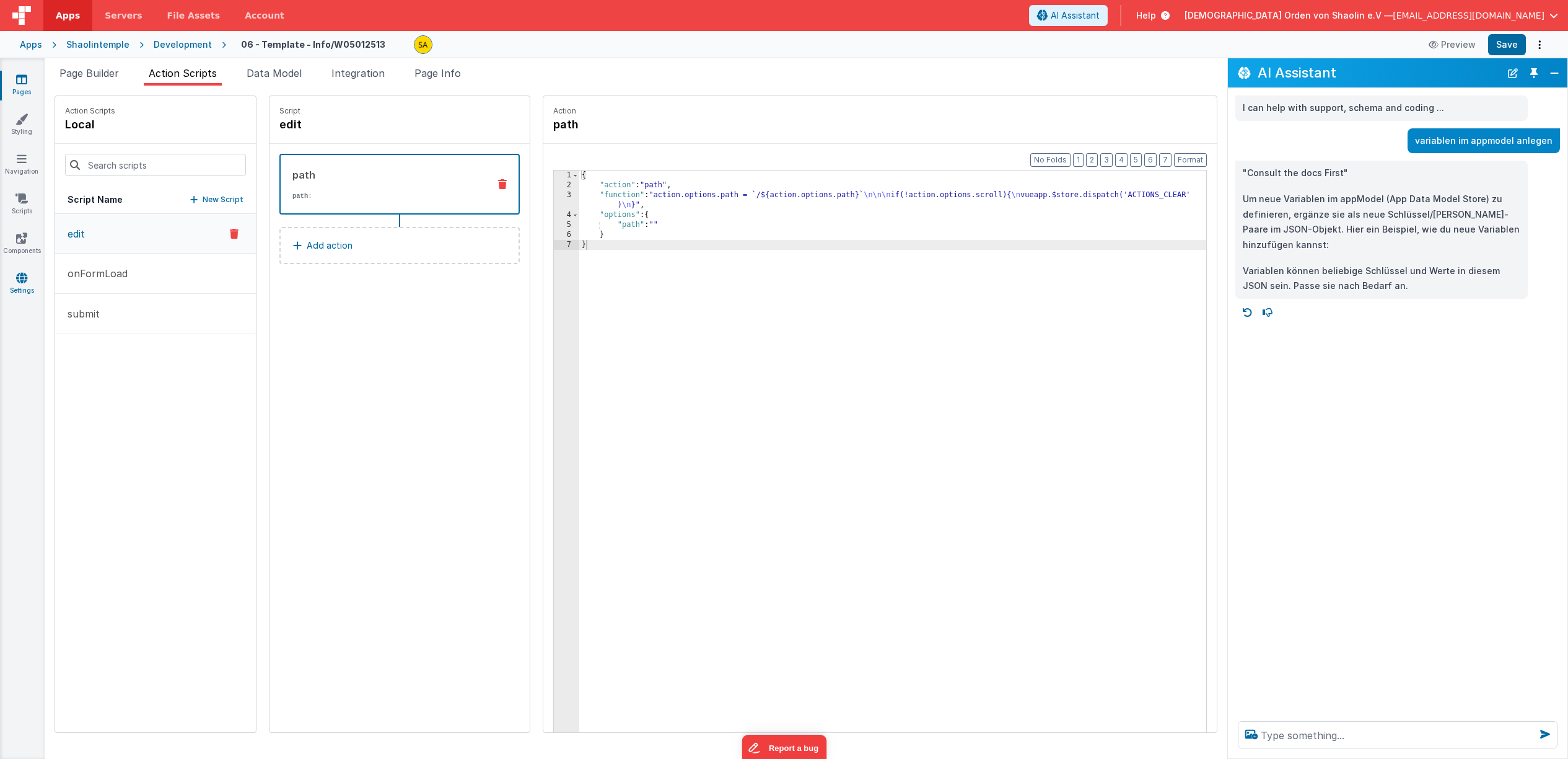
click at [16, 279] on link "Settings" at bounding box center [21, 283] width 44 height 24
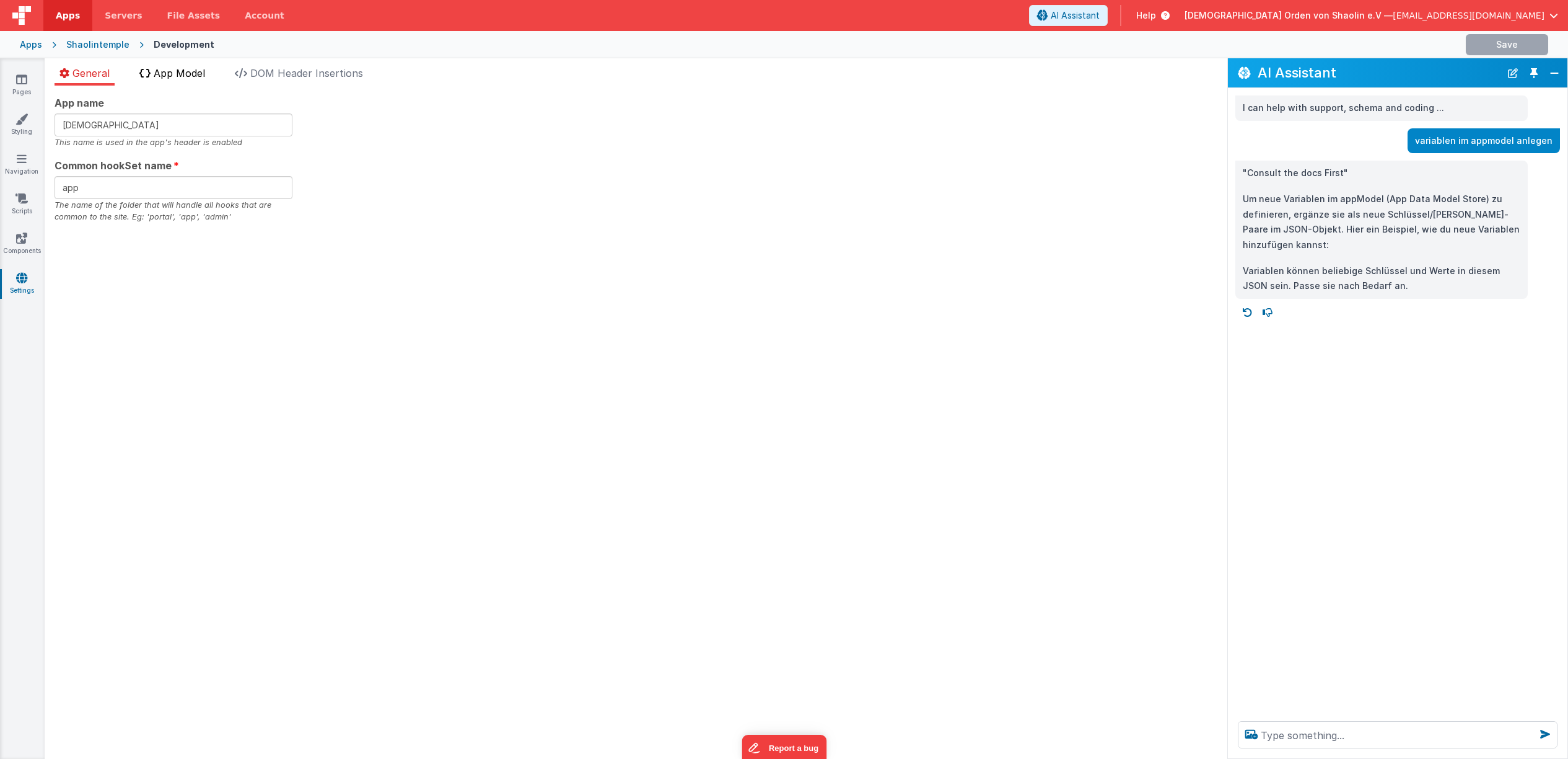
click at [186, 72] on span "App Model" at bounding box center [179, 73] width 52 height 13
checkbox input "false"
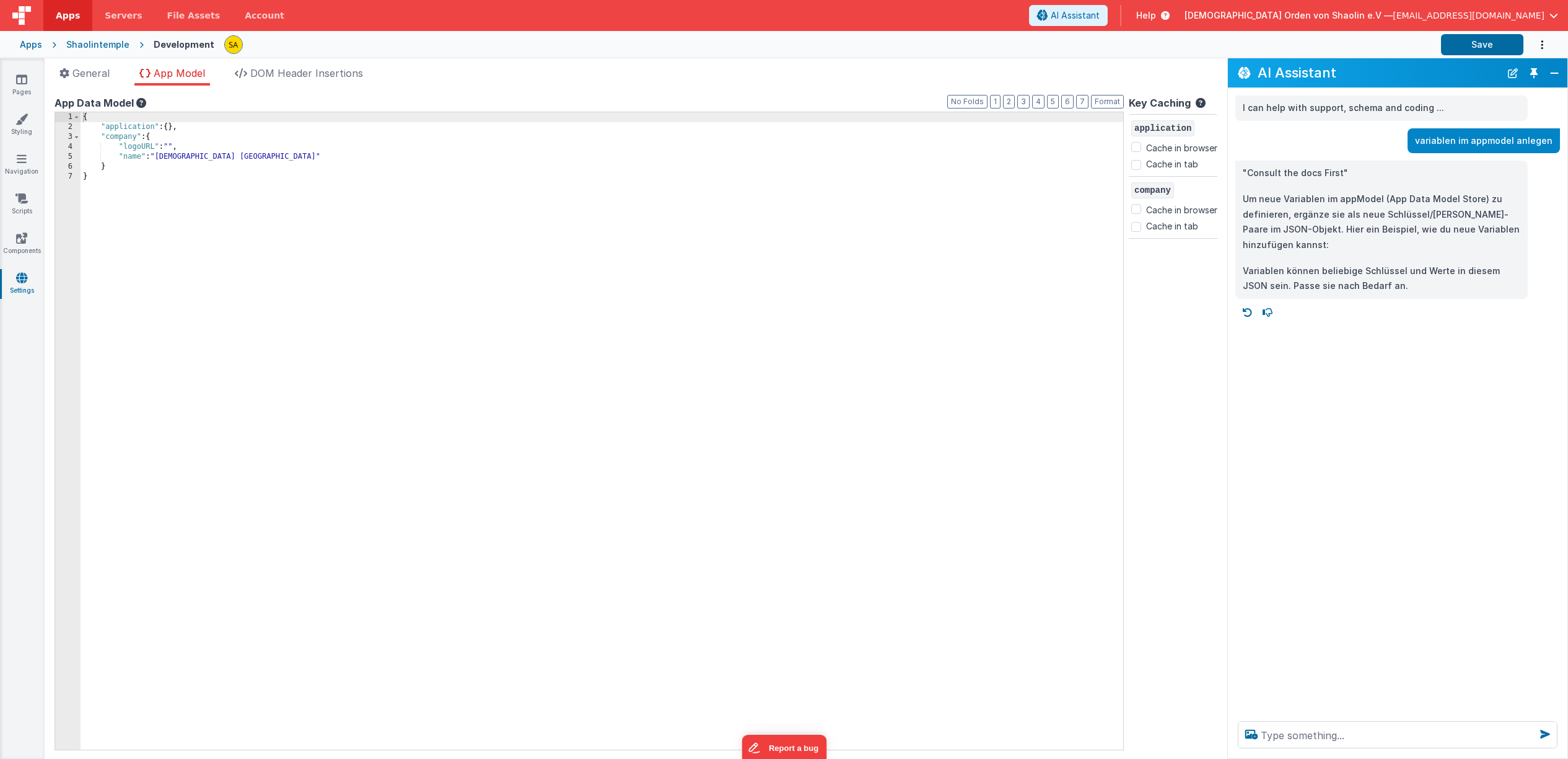
click at [117, 168] on div "{ "application" : { } , "company" : { "logoURL" : "" , "name" : "[DEMOGRAPHIC_D…" at bounding box center [602, 441] width 1043 height 658
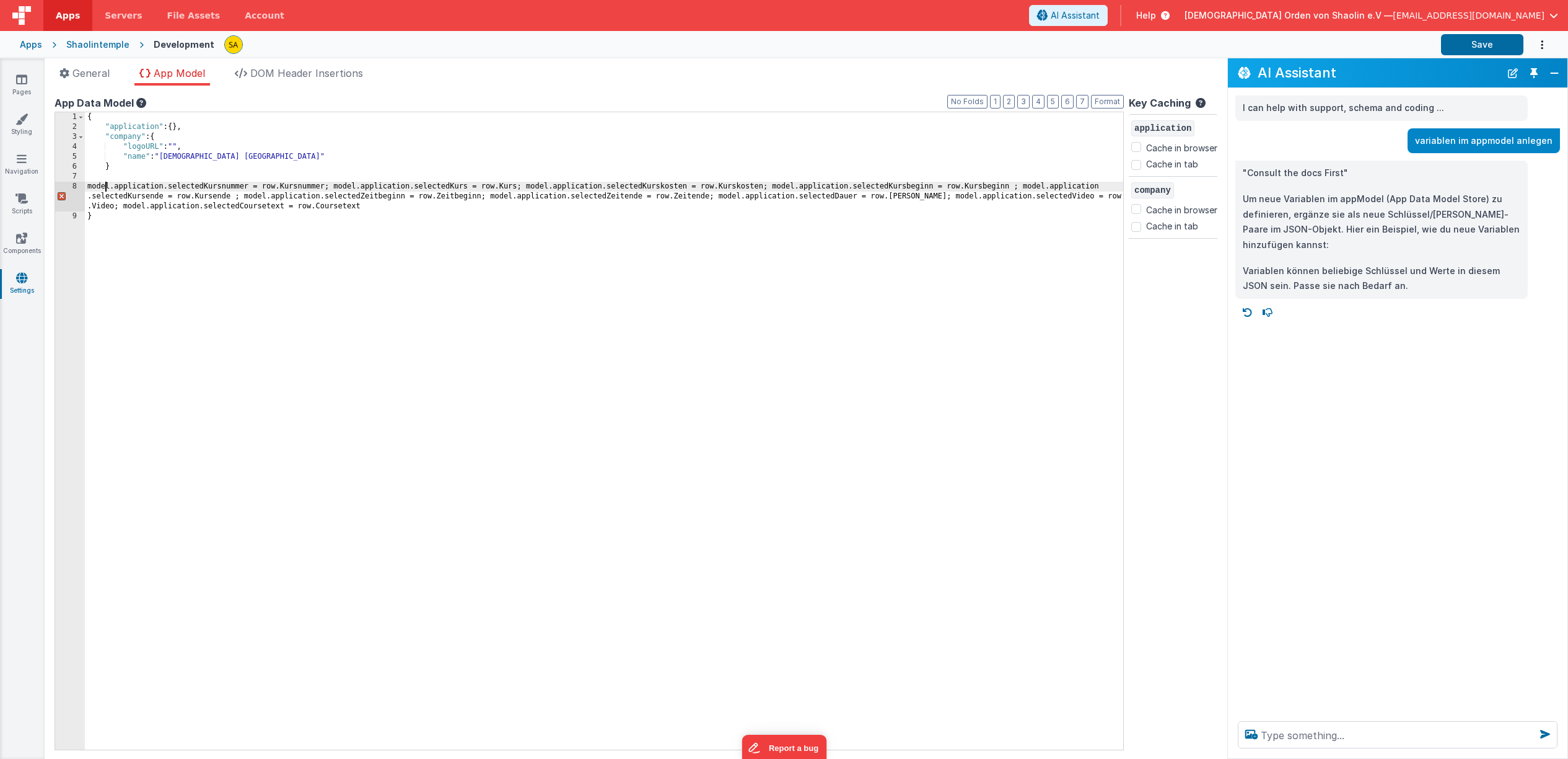
click at [105, 187] on div "{ "application" : { } , "company" : { "logoURL" : "" , "name" : "Shaolin Temple…" at bounding box center [604, 441] width 1038 height 658
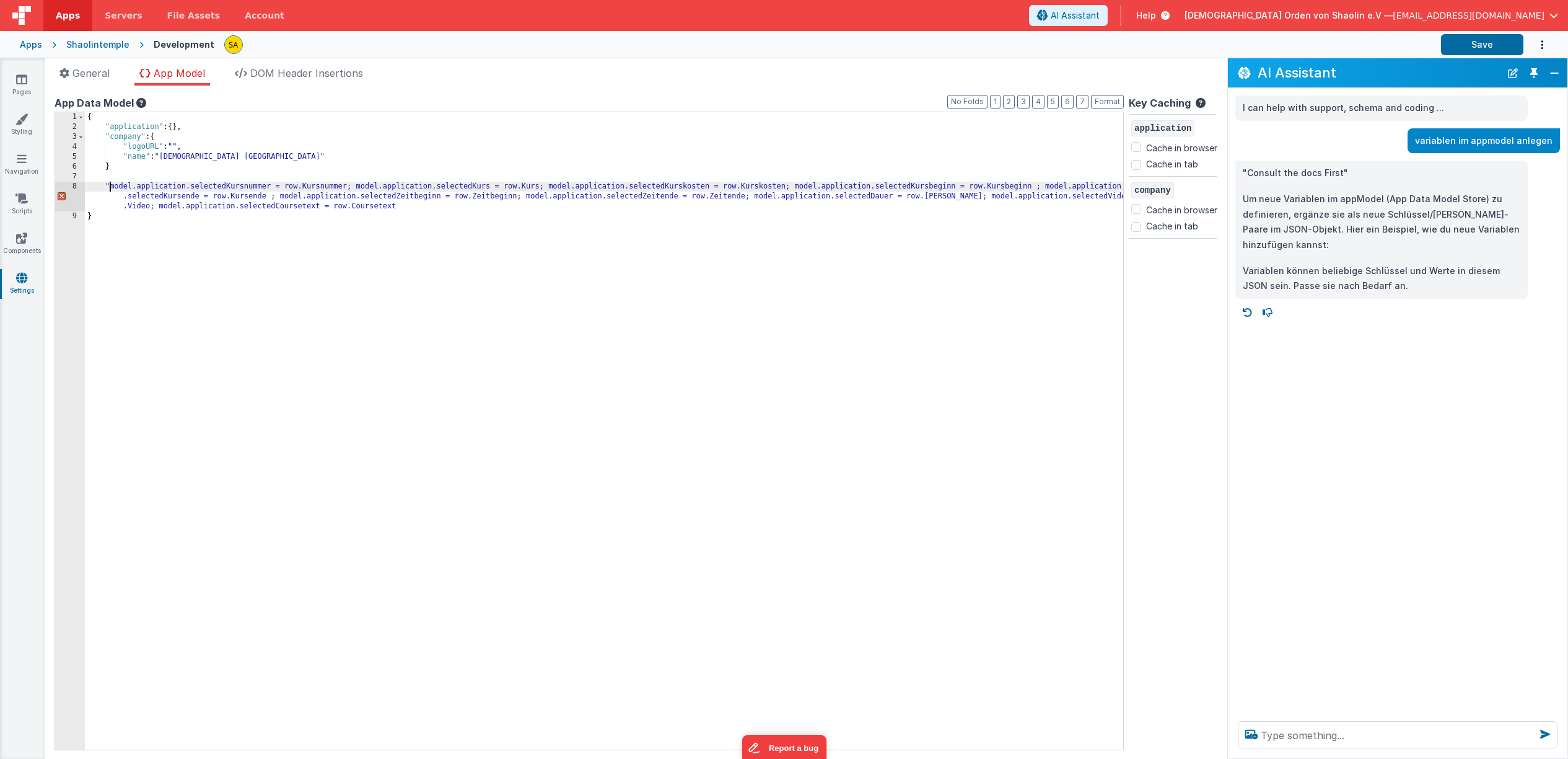
click at [271, 186] on div "{ "application" : { } , "company" : { "logoURL" : "" , "name" : "Shaolin Temple…" at bounding box center [604, 441] width 1038 height 658
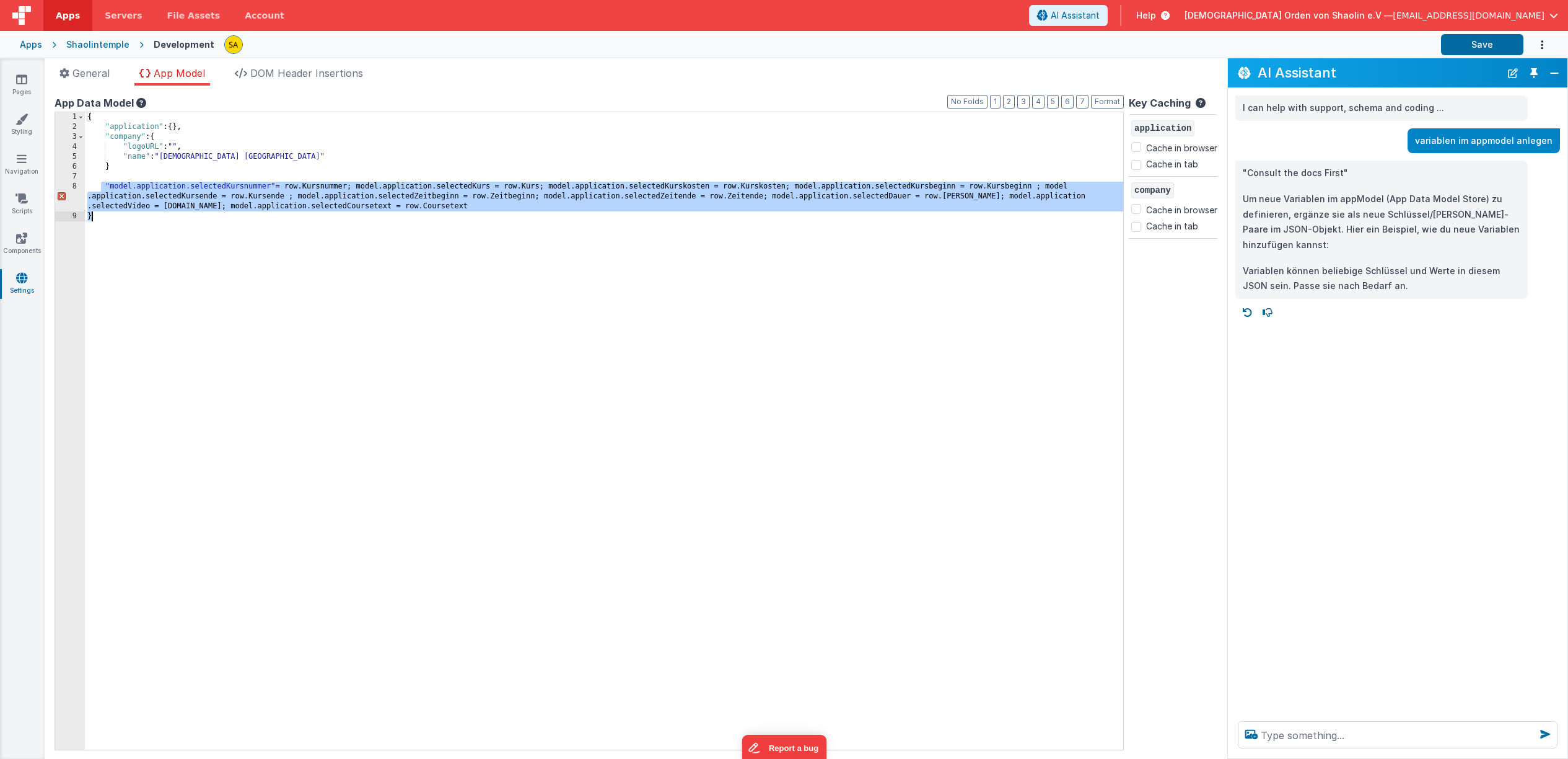
drag, startPoint x: 102, startPoint y: 185, endPoint x: 592, endPoint y: 212, distance: 490.7
click at [592, 212] on div "{ "application" : { } , "company" : { "logoURL" : "" , "name" : "Shaolin Temple…" at bounding box center [604, 441] width 1038 height 658
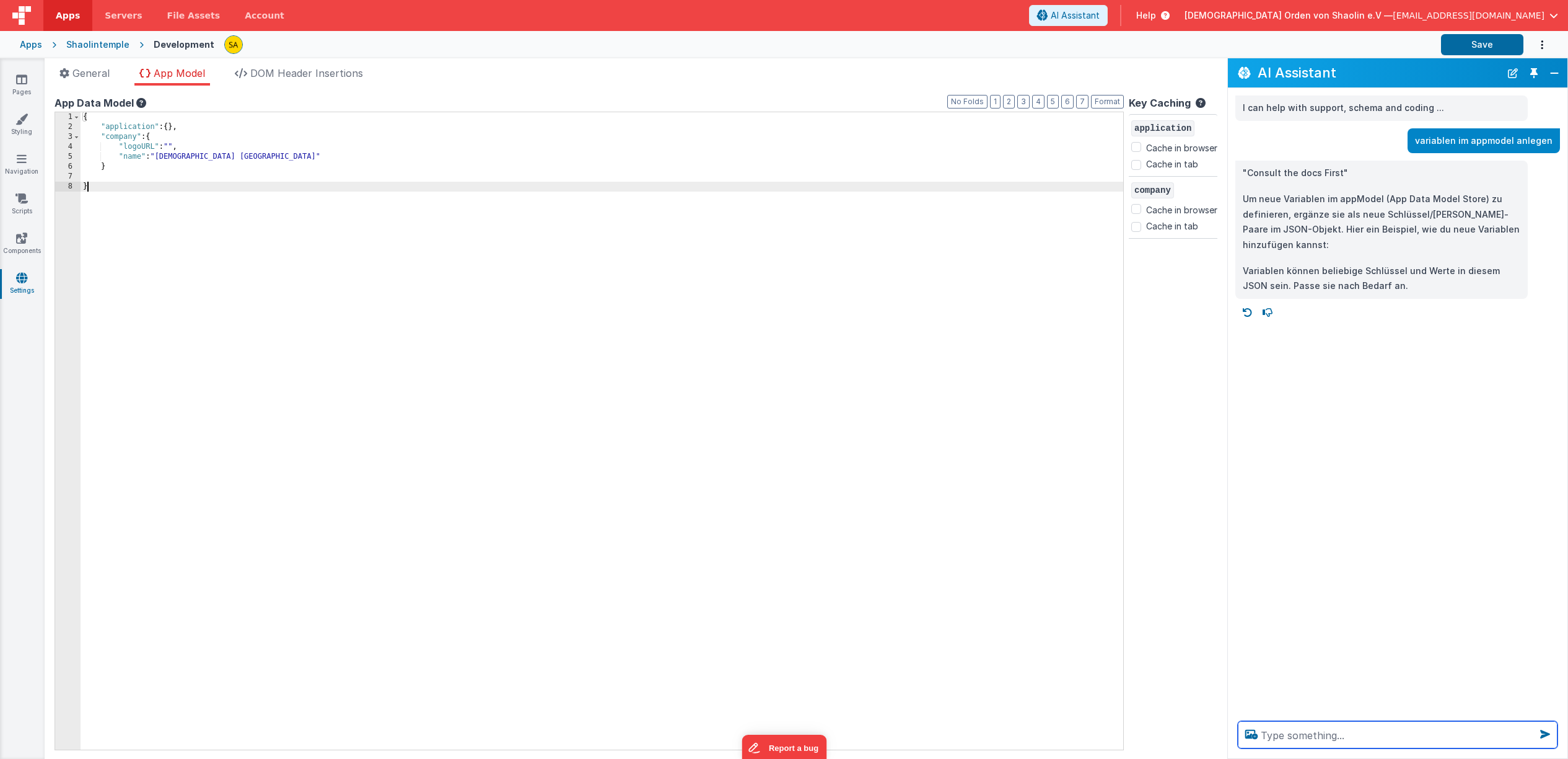
click at [1363, 735] on textarea at bounding box center [1398, 735] width 320 height 27
type textarea "folgende variablen im AppModel anlegen"
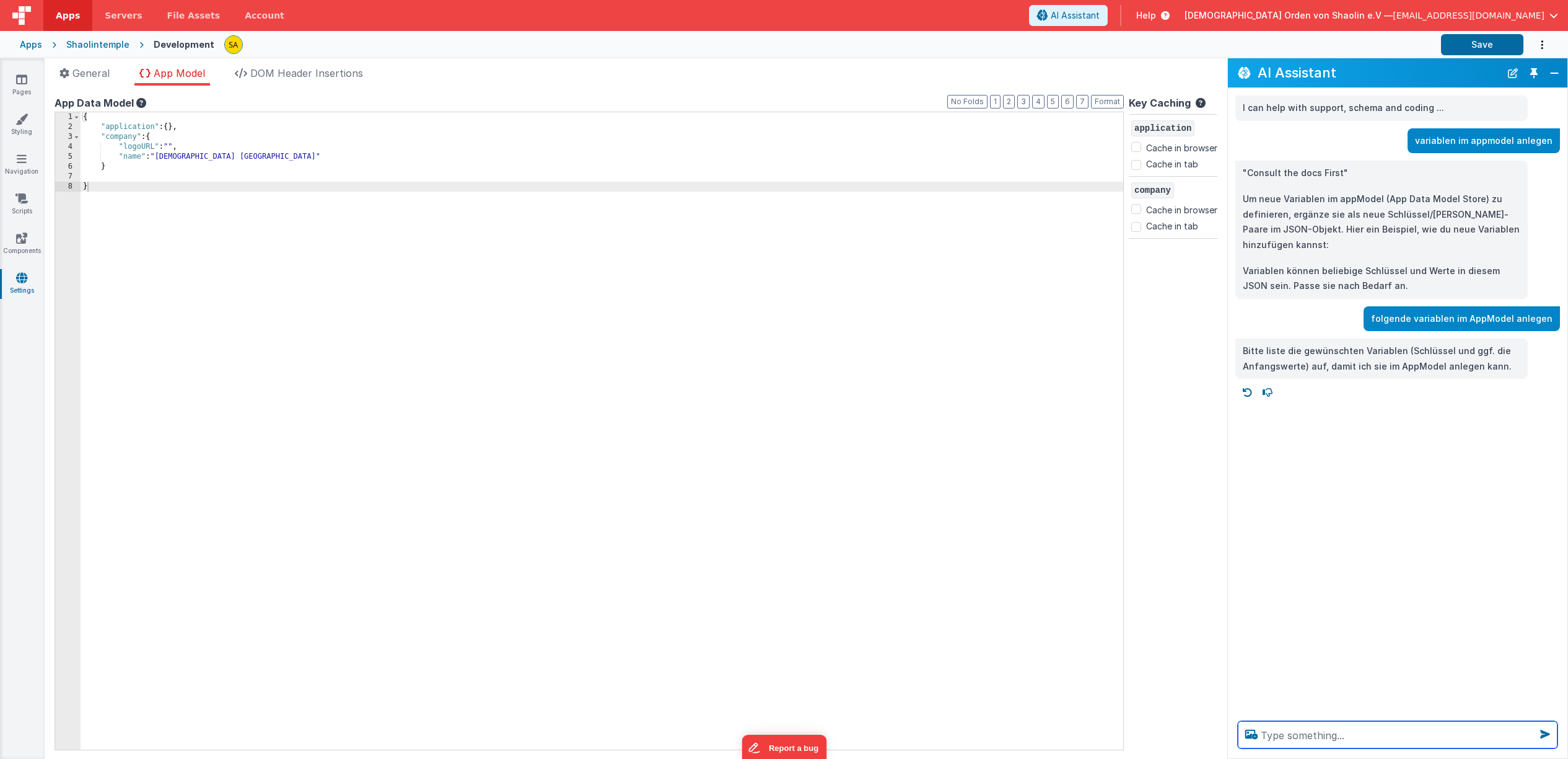
click at [1274, 737] on textarea at bounding box center [1398, 735] width 320 height 27
paste textarea "model.application.selectedKursnummer = row.Kursnummer; model.application.select…"
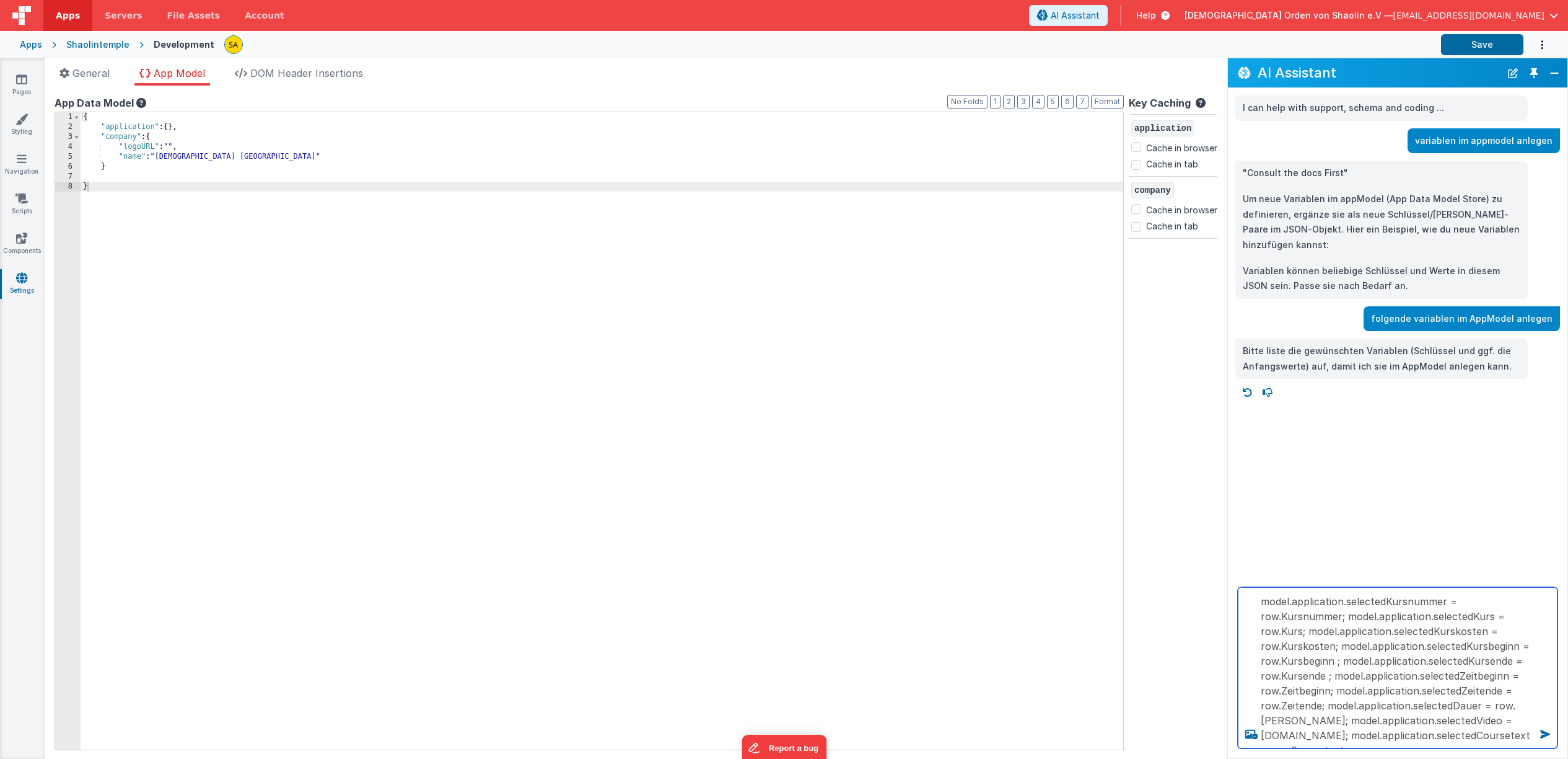
scroll to position [1, 0]
type textarea "model.application.selectedKursnummer = row.Kursnummer; model.application.select…"
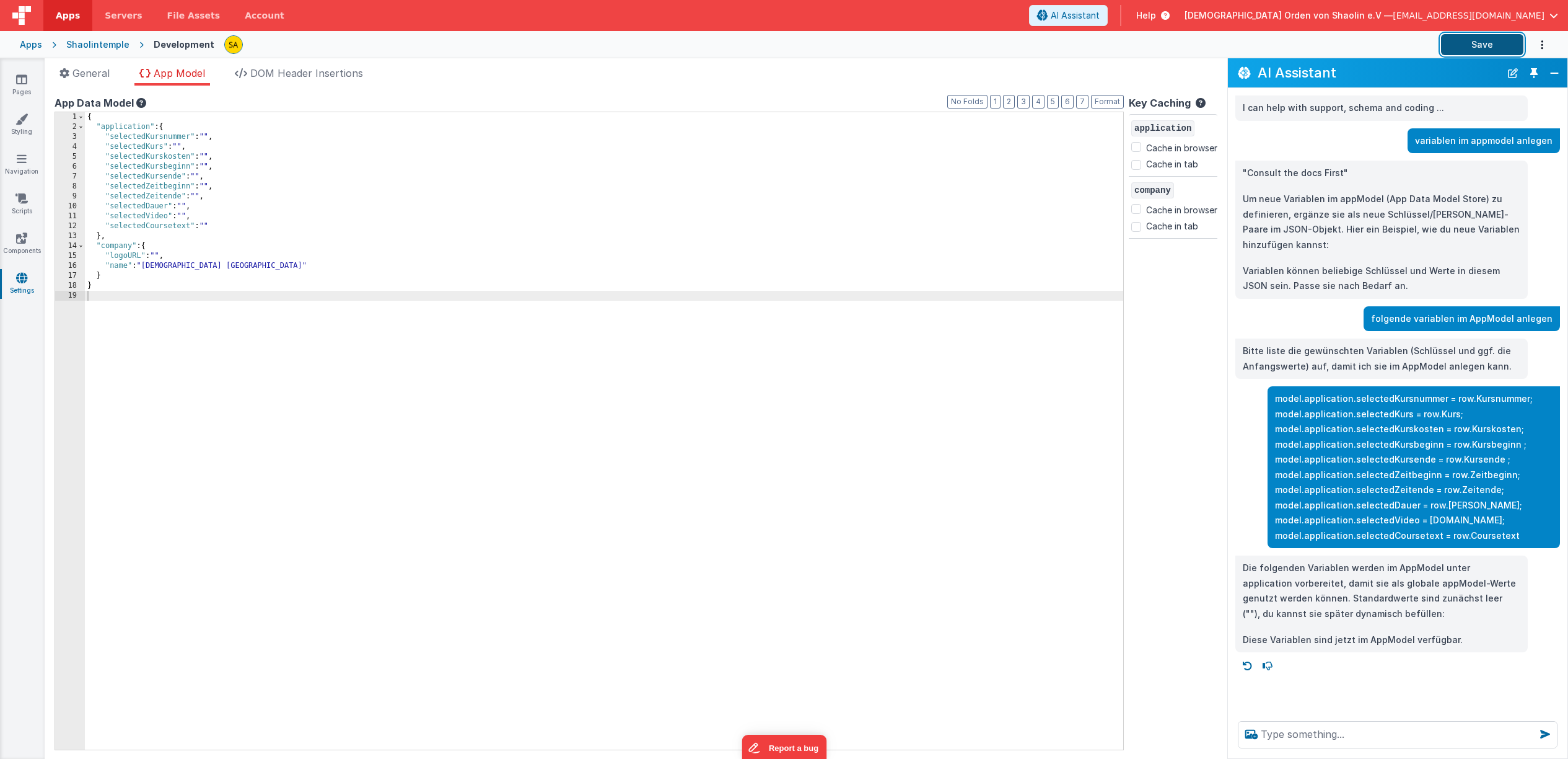
click at [1471, 45] on button "Save" at bounding box center [1482, 44] width 82 height 21
drag, startPoint x: 1462, startPoint y: 385, endPoint x: 1517, endPoint y: 388, distance: 55.1
click at [1523, 391] on p "model.application.selectedKursnummer = row.Kursnummer; model.application.select…" at bounding box center [1414, 467] width 278 height 152
copy p "row.Kursnummer"
click at [208, 135] on div "{ "application" : { "selectedKursnummer" : "" , "selectedKurs" : "" , "selected…" at bounding box center [604, 441] width 1038 height 658
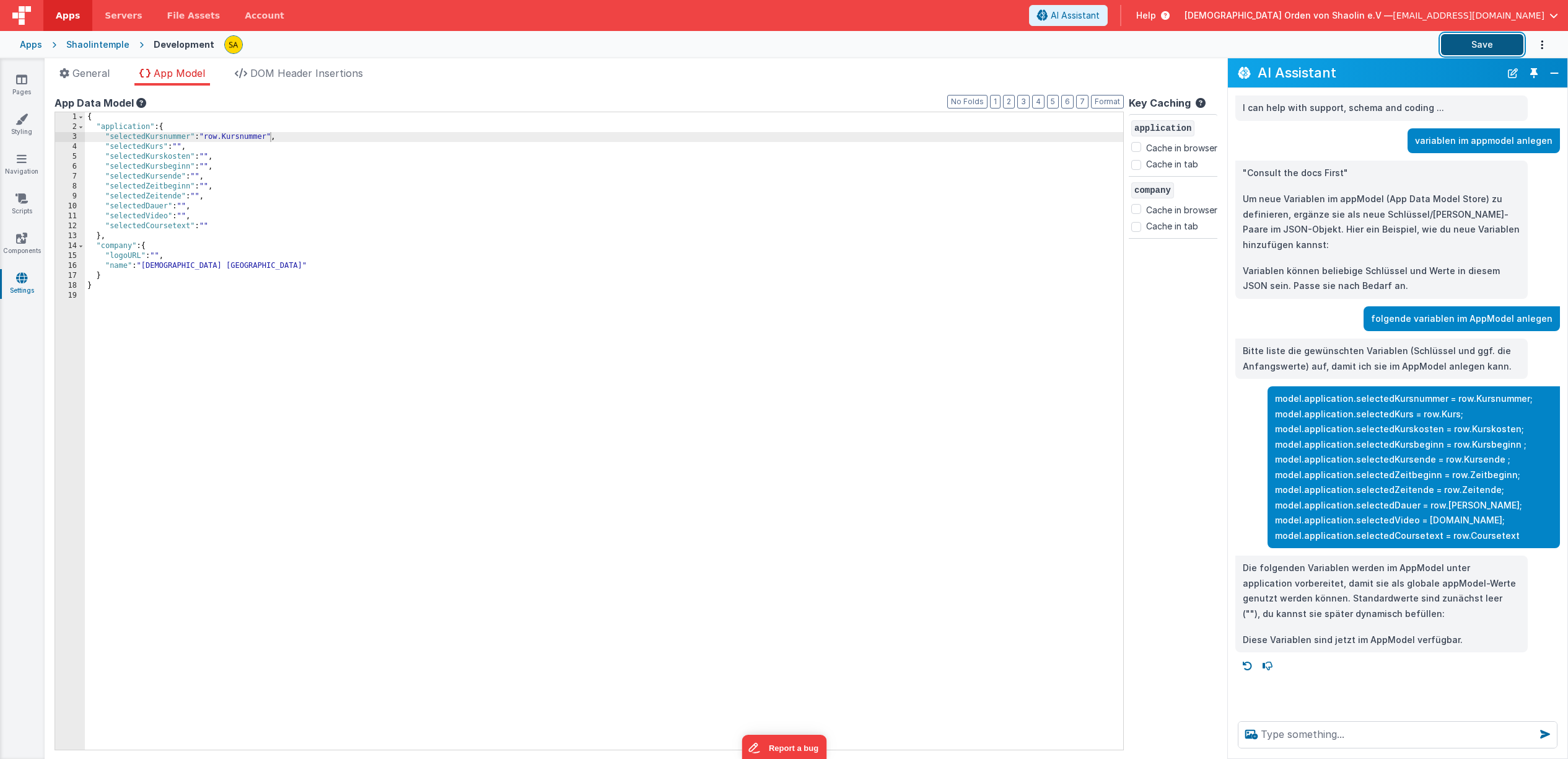
click at [1500, 44] on button "Save" at bounding box center [1482, 44] width 82 height 21
click at [1297, 392] on p "model.application.selectedKursnummer = row.Kursnummer; model.application.select…" at bounding box center [1414, 467] width 278 height 152
drag, startPoint x: 1276, startPoint y: 385, endPoint x: 1456, endPoint y: 489, distance: 207.9
click at [1440, 391] on p "model.application.selectedKursnummer = row.Kursnummer; model.application.select…" at bounding box center [1414, 467] width 278 height 152
copy p "model.application.selectedKursnummer"
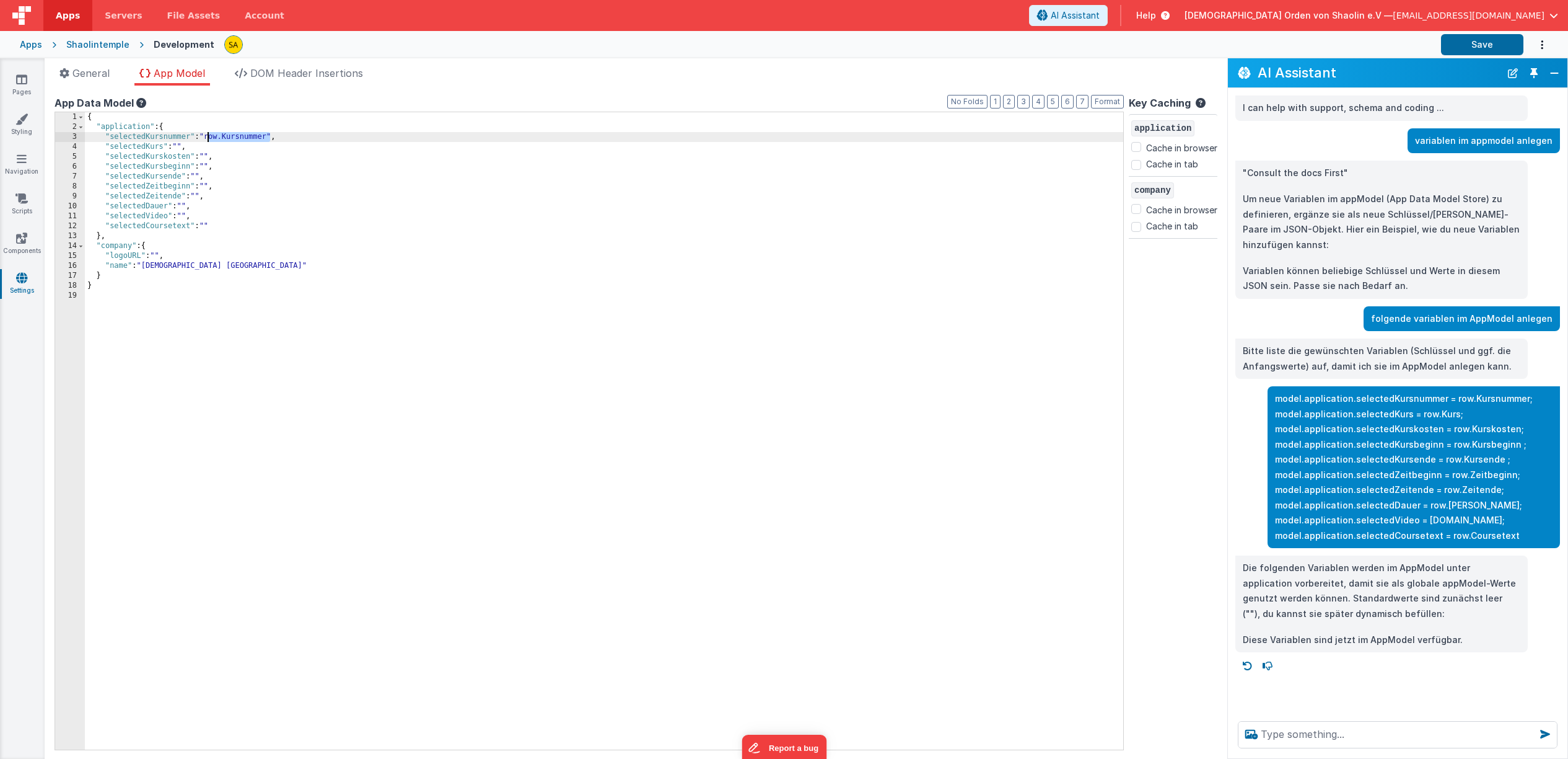
drag, startPoint x: 272, startPoint y: 138, endPoint x: 246, endPoint y: 149, distance: 28.2
click at [209, 135] on div "{ "application" : { "selectedKursnummer" : "row.[PERSON_NAME]" , "selectedKurs"…" at bounding box center [604, 441] width 1038 height 658
click at [1463, 38] on button "Save" at bounding box center [1482, 44] width 82 height 21
click at [206, 137] on div "{ "application" : { "selectedKursnummer" : "model.application.selectedKursnumme…" at bounding box center [604, 441] width 1038 height 658
click at [371, 137] on div "{ "application" : { "selectedKursnummer" : "/model.application.selectedKursnumm…" at bounding box center [604, 441] width 1038 height 658
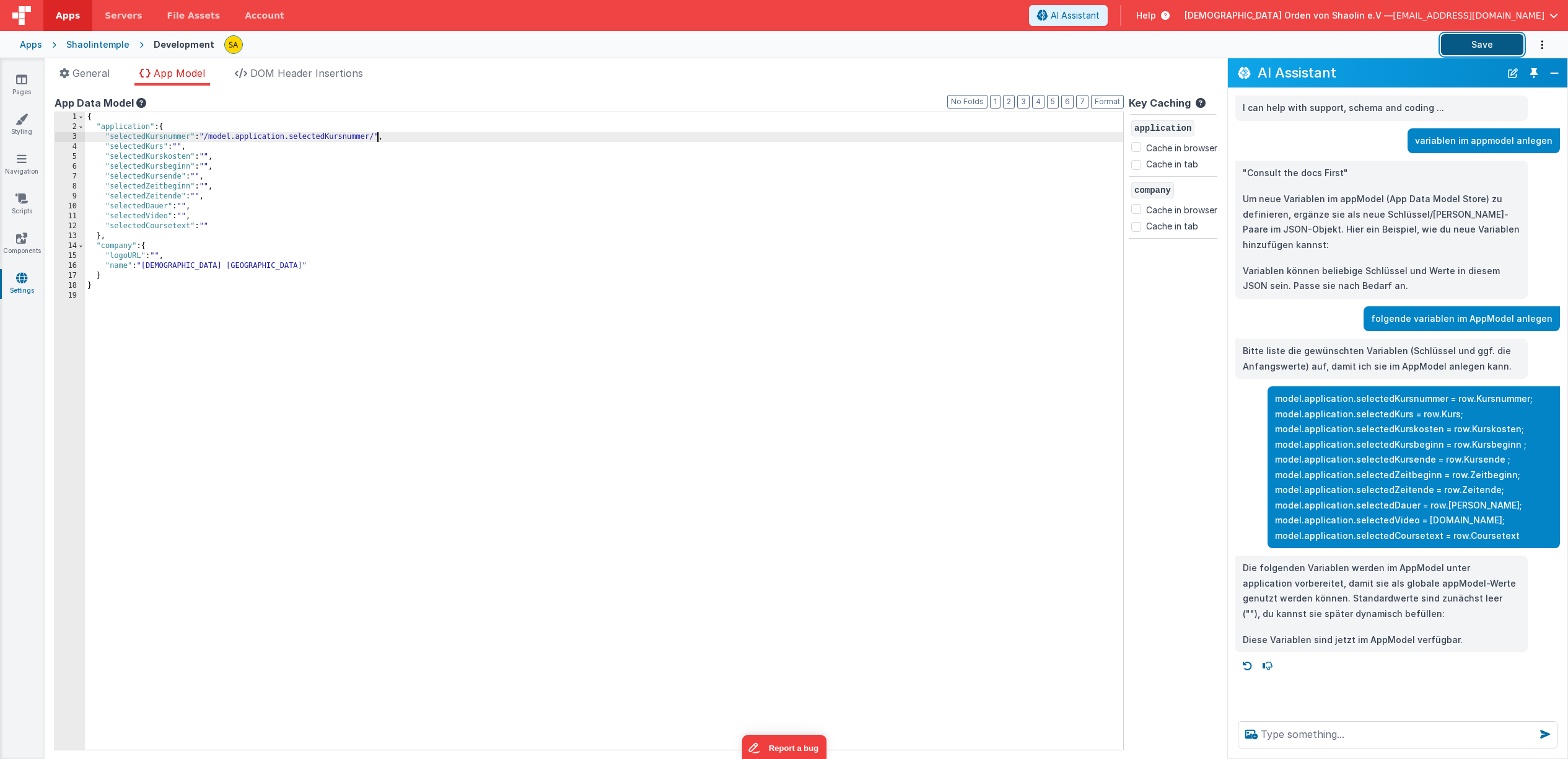
click at [1485, 43] on button "Save" at bounding box center [1482, 44] width 82 height 21
click at [212, 137] on div "{ "application" : { "selectedKursnummer" : "/model.application.selectedKursnumm…" at bounding box center [604, 441] width 1038 height 658
drag, startPoint x: 376, startPoint y: 139, endPoint x: 374, endPoint y: 150, distance: 11.2
click at [376, 141] on div "{ "application" : { "selectedKursnummer" : {{ model.application.selectedKursnum…" at bounding box center [604, 441] width 1038 height 658
click at [204, 135] on div "{ "application" : { "selectedKursnummer" : {{ model.application.selectedKursnum…" at bounding box center [604, 441] width 1038 height 658
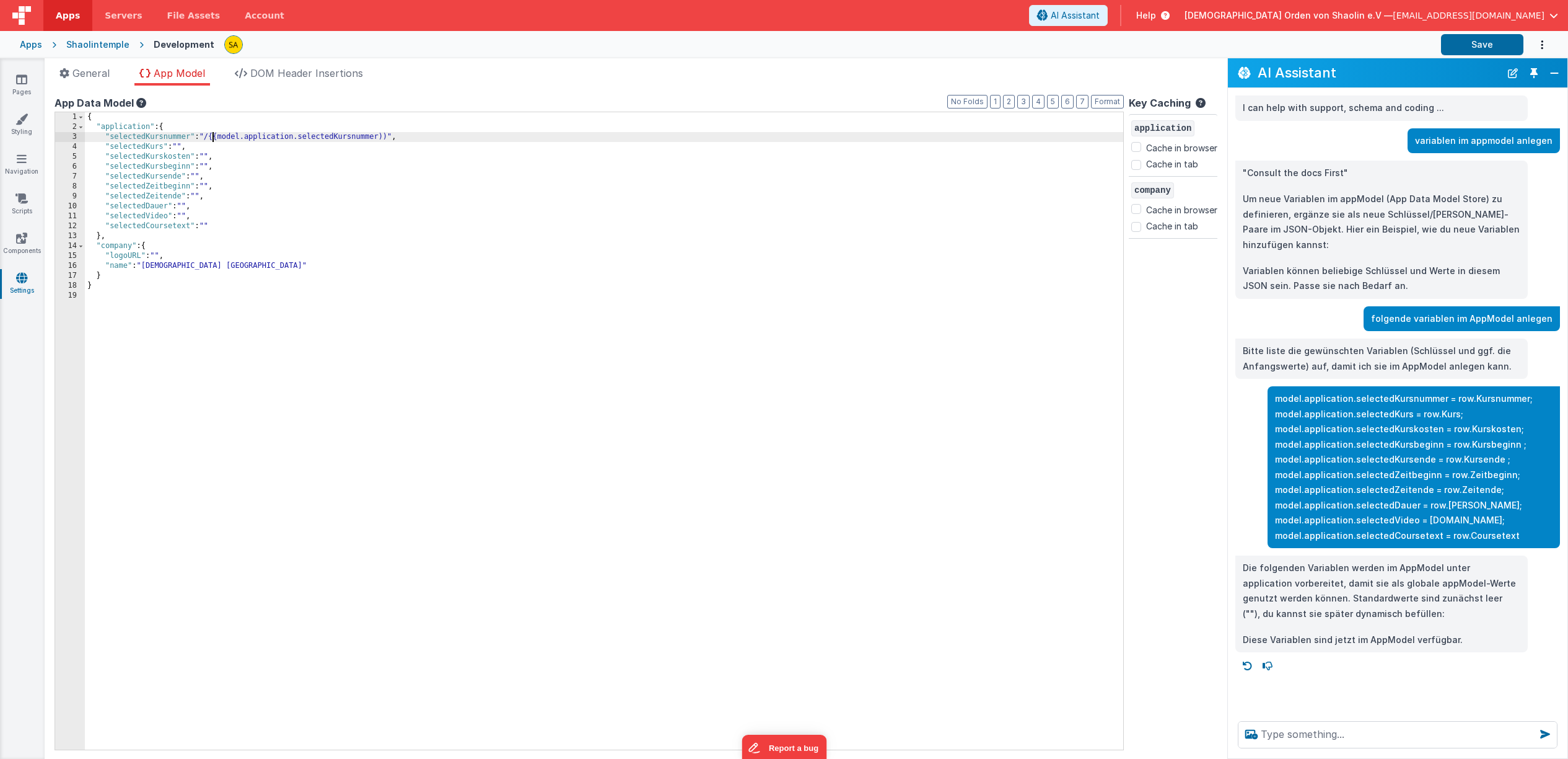
click at [390, 136] on div "{ "application" : { "selectedKursnummer" : "/{{model.application.selectedKursnu…" at bounding box center [604, 441] width 1038 height 658
click at [1467, 38] on button "Save" at bounding box center [1482, 44] width 82 height 21
click at [1298, 730] on textarea at bounding box center [1398, 735] width 320 height 27
type textarea ""SelectedKursnummer" = modal.application.selectedKursnummer"
click at [1543, 735] on icon at bounding box center [1545, 734] width 20 height 20
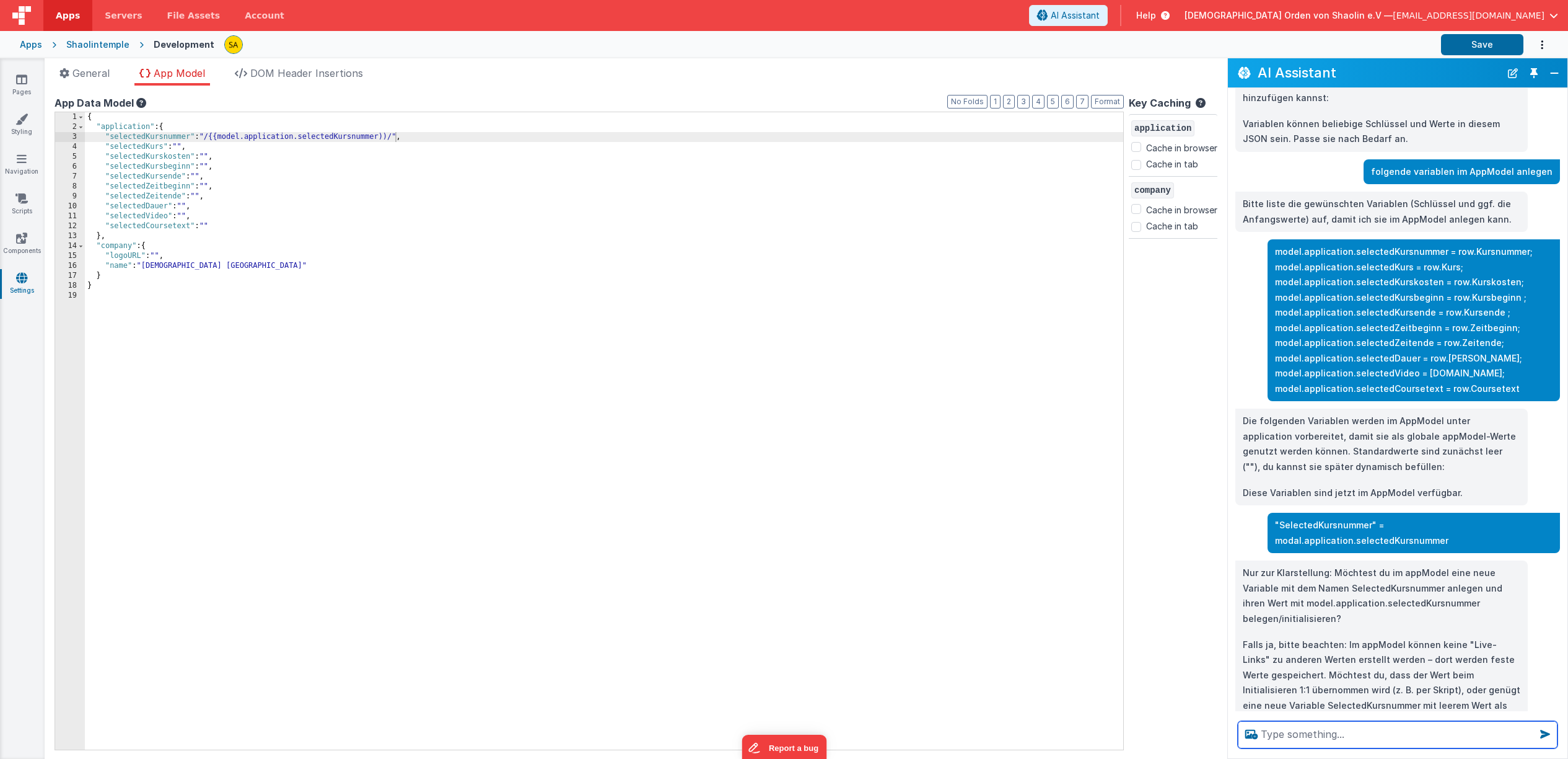
scroll to position [148, 0]
drag, startPoint x: 243, startPoint y: 229, endPoint x: 186, endPoint y: 217, distance: 58.2
click at [188, 221] on div "{ "application" : { "selectedKursnummer" : "/{{model.application.selectedKursnu…" at bounding box center [604, 441] width 1038 height 658
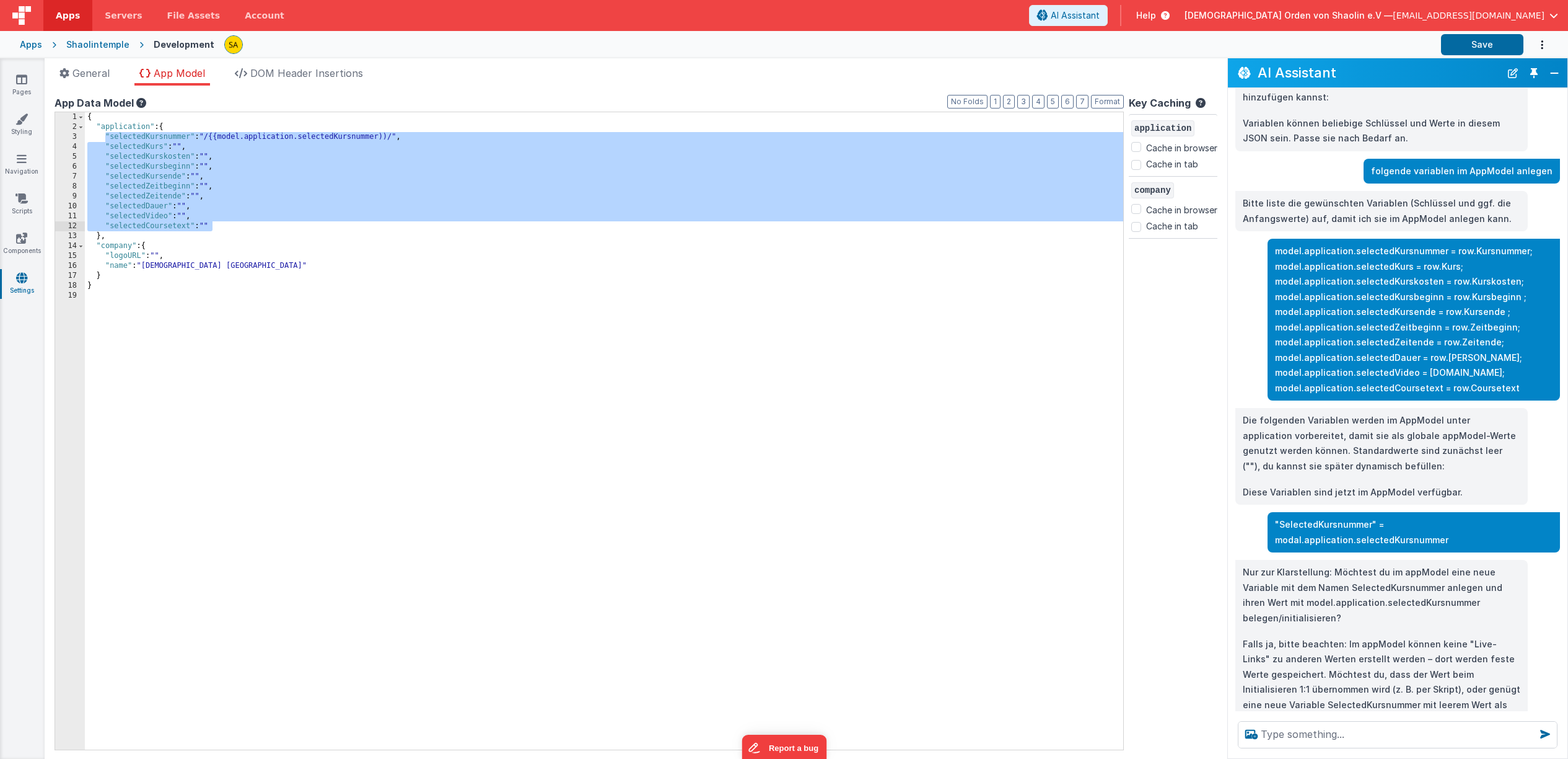
drag, startPoint x: 112, startPoint y: 144, endPoint x: 221, endPoint y: 222, distance: 134.0
click at [220, 223] on div "{ "application" : { "selectedKursnummer" : "/{{model.application.selectedKursnu…" at bounding box center [604, 441] width 1038 height 658
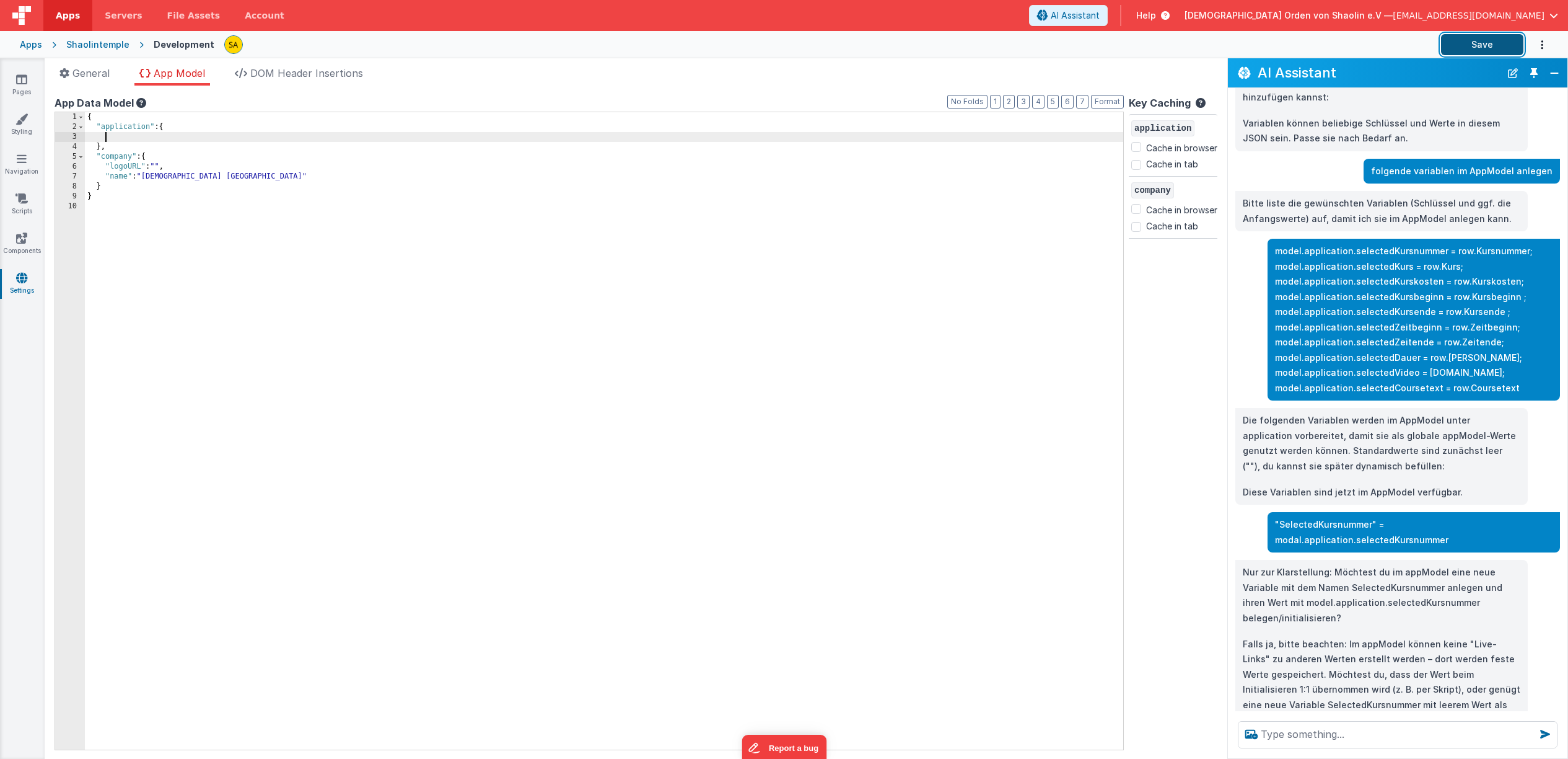
click at [1457, 50] on button "Save" at bounding box center [1482, 44] width 82 height 21
click at [1331, 736] on textarea at bounding box center [1398, 735] width 320 height 27
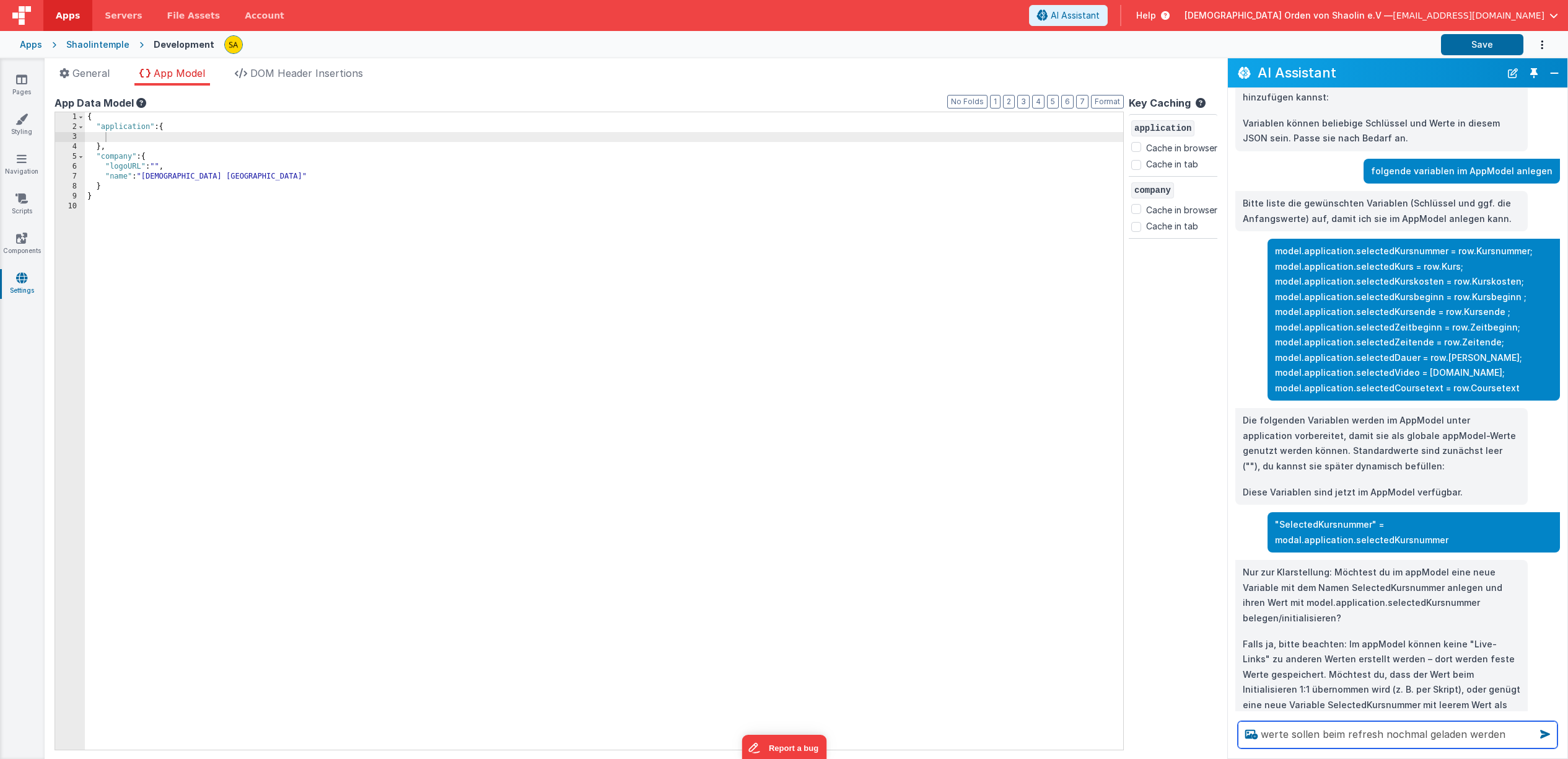
type textarea "werte sollen beim refresh nochmal geladen werden"
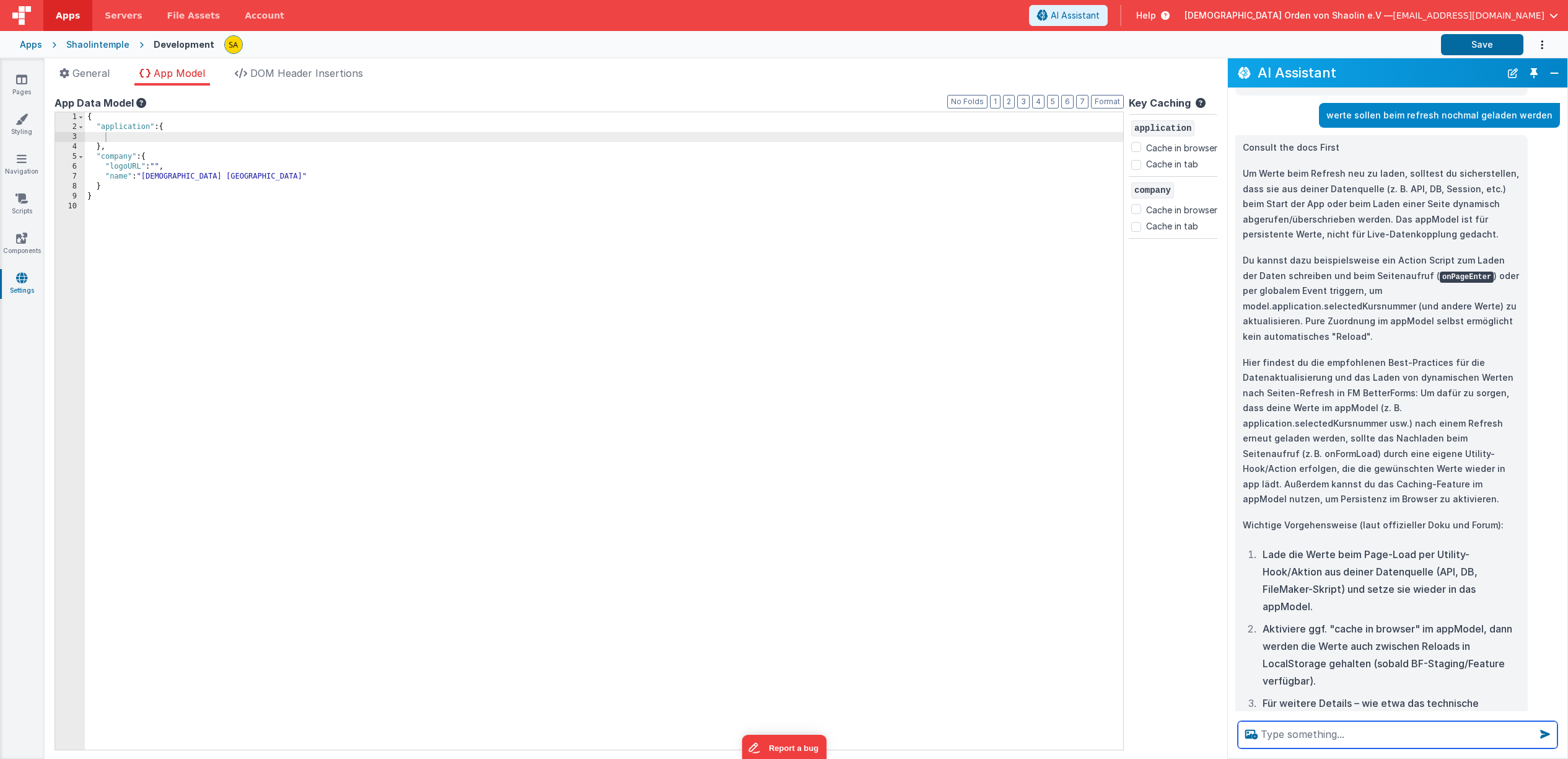
scroll to position [785, 0]
click at [24, 80] on icon at bounding box center [22, 80] width 11 height 13
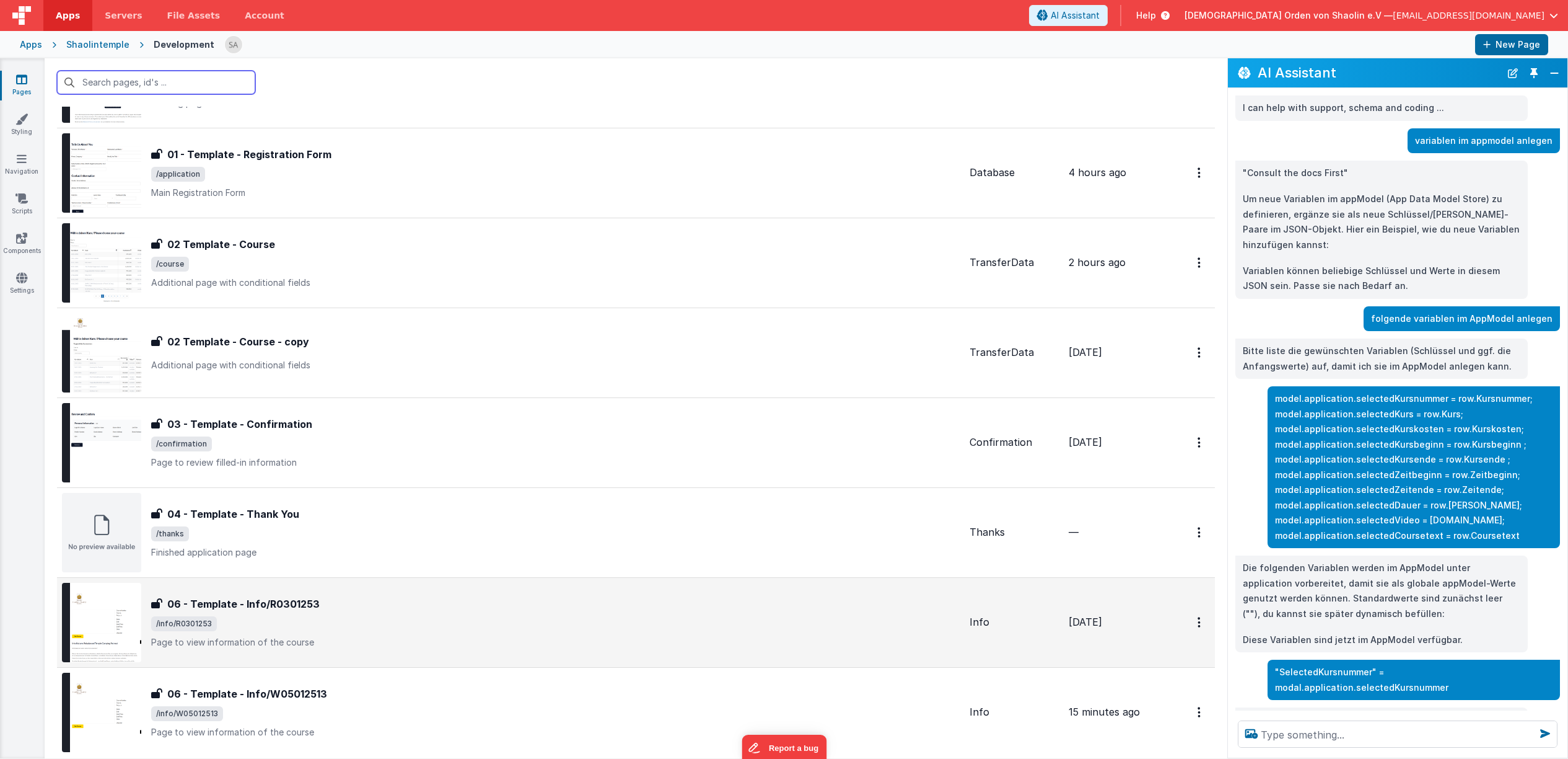
scroll to position [154, 0]
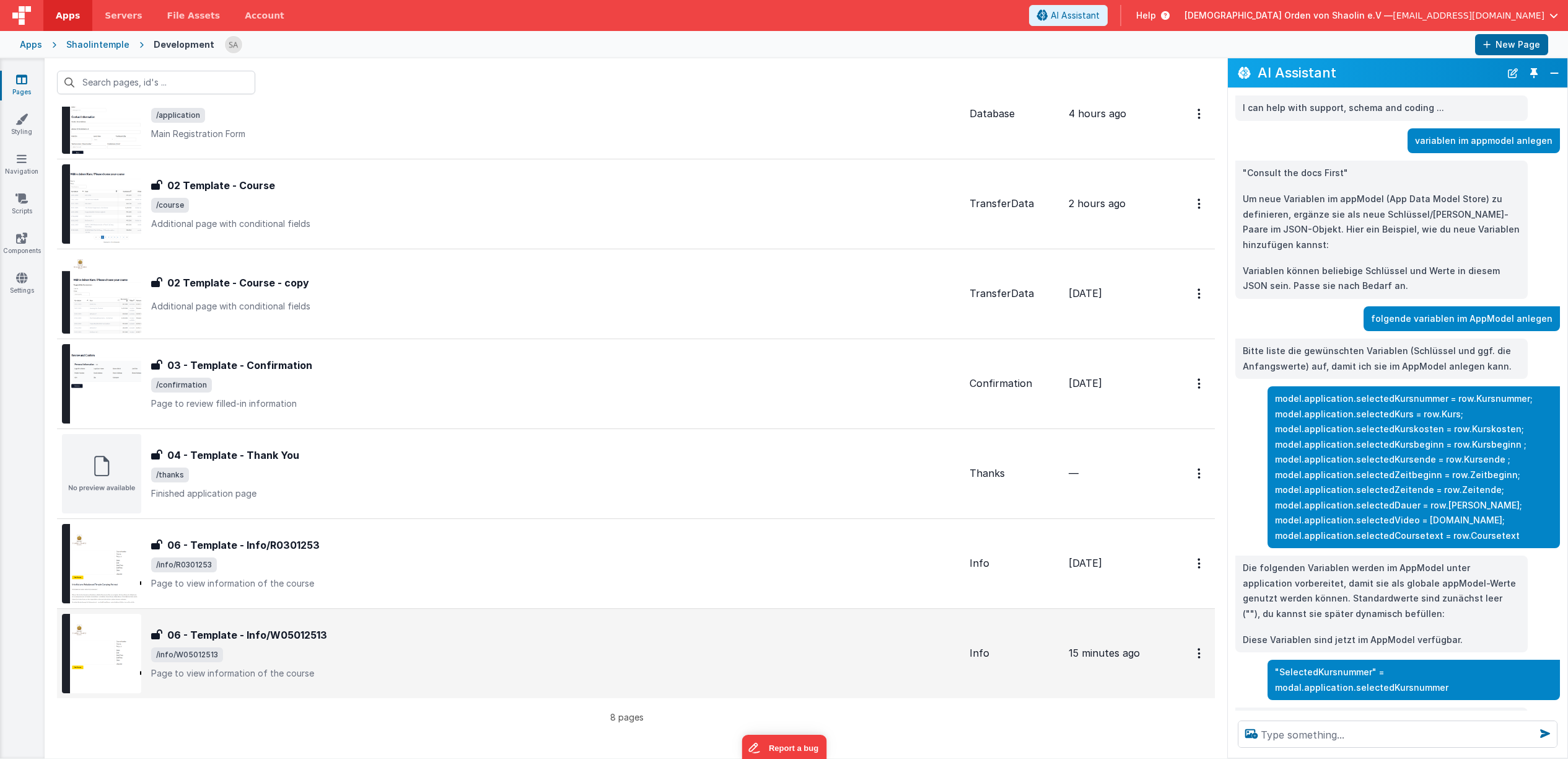
click at [524, 673] on p "Page to view information of the course" at bounding box center [555, 673] width 808 height 13
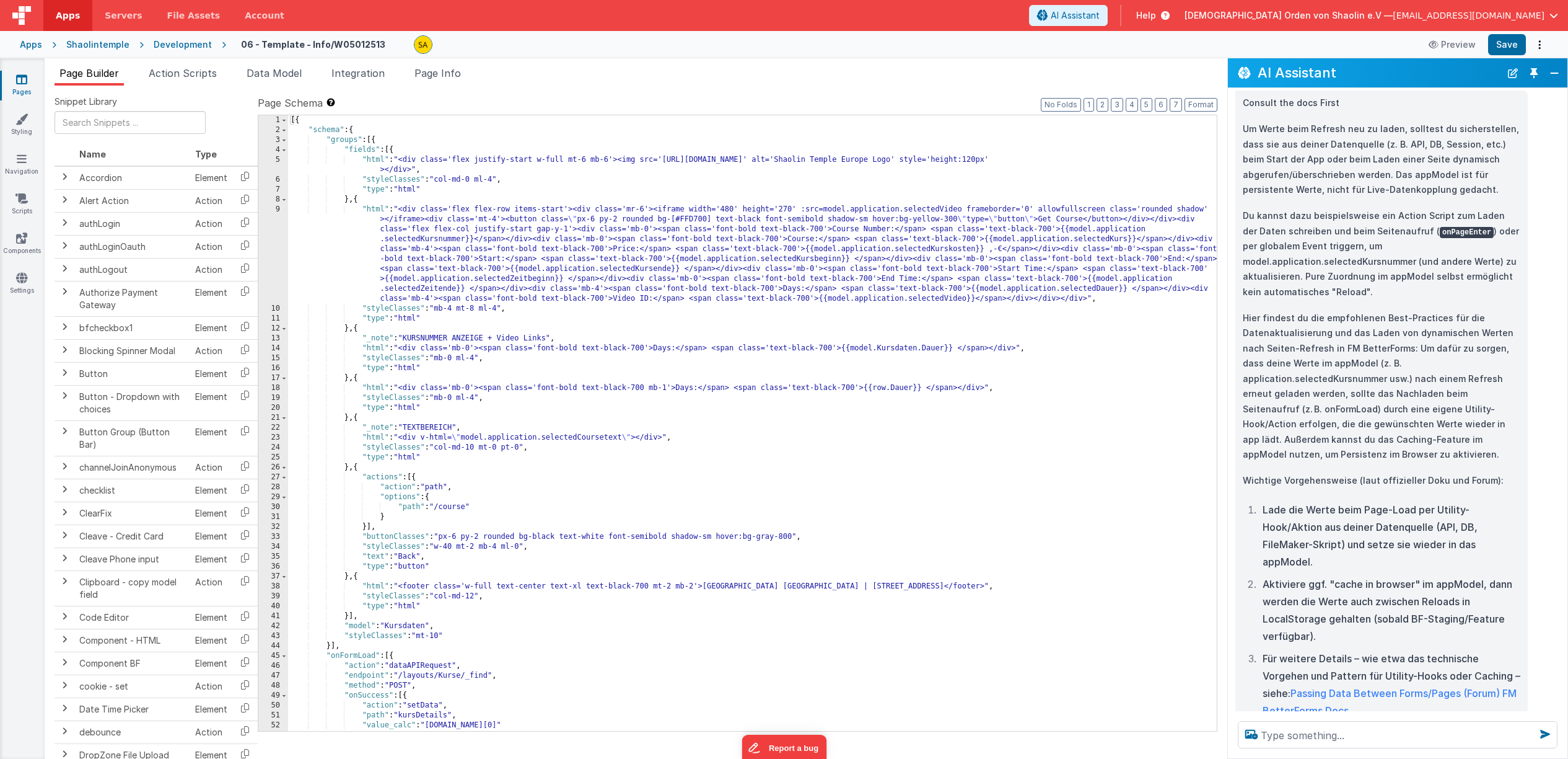
scroll to position [872, 0]
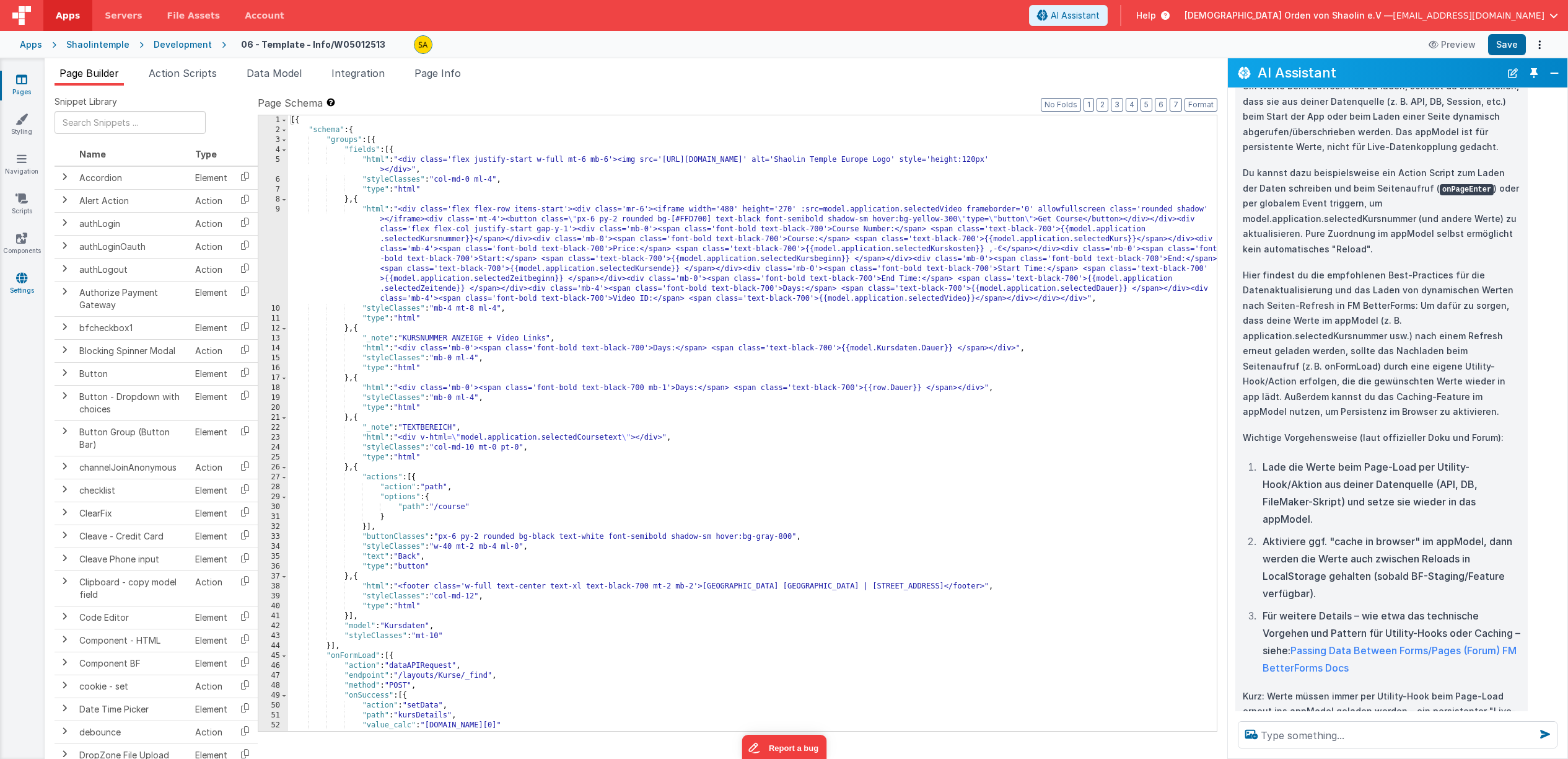
click at [19, 274] on icon at bounding box center [22, 278] width 11 height 13
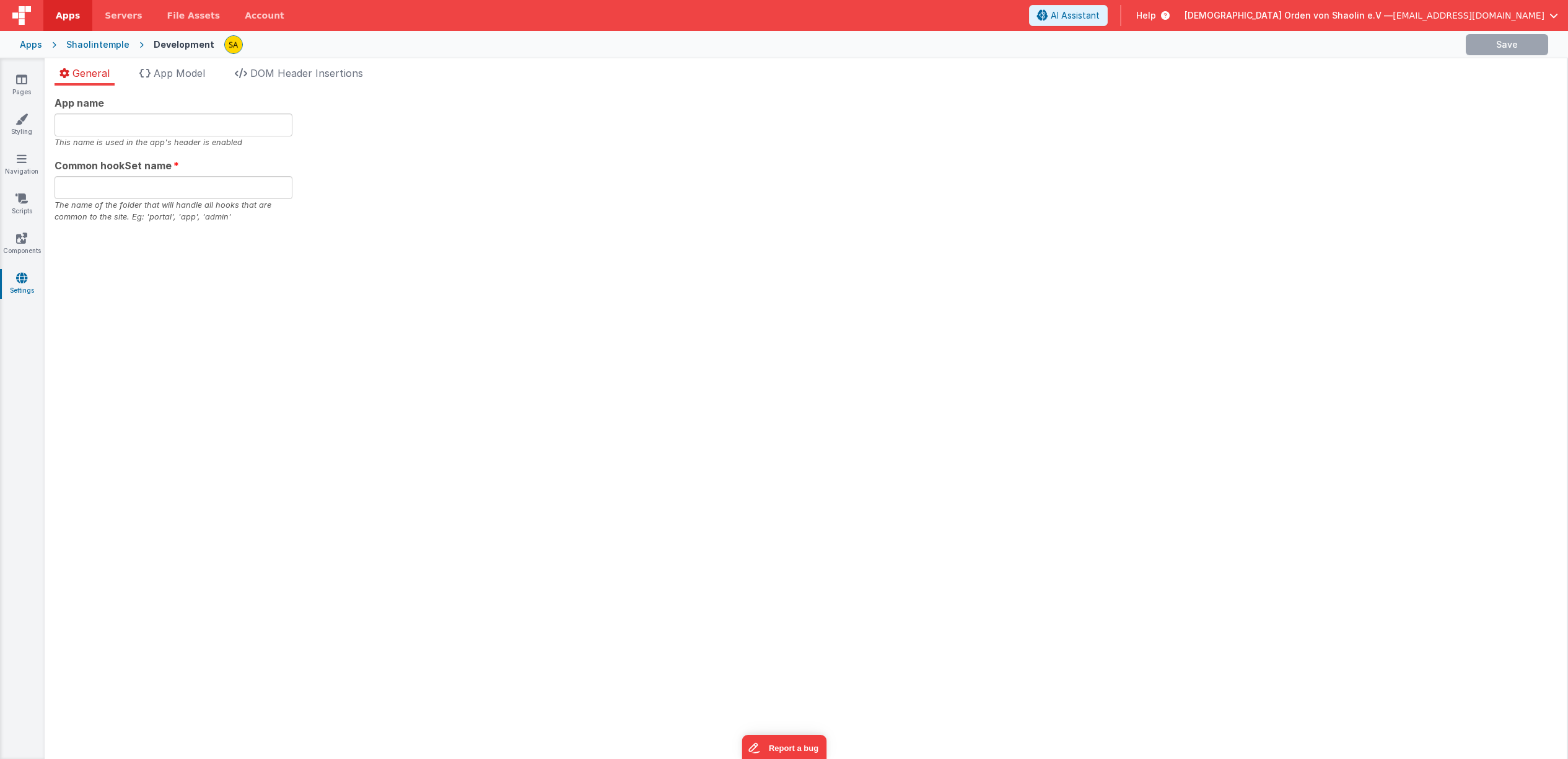
type input "[DEMOGRAPHIC_DATA]"
type input "app"
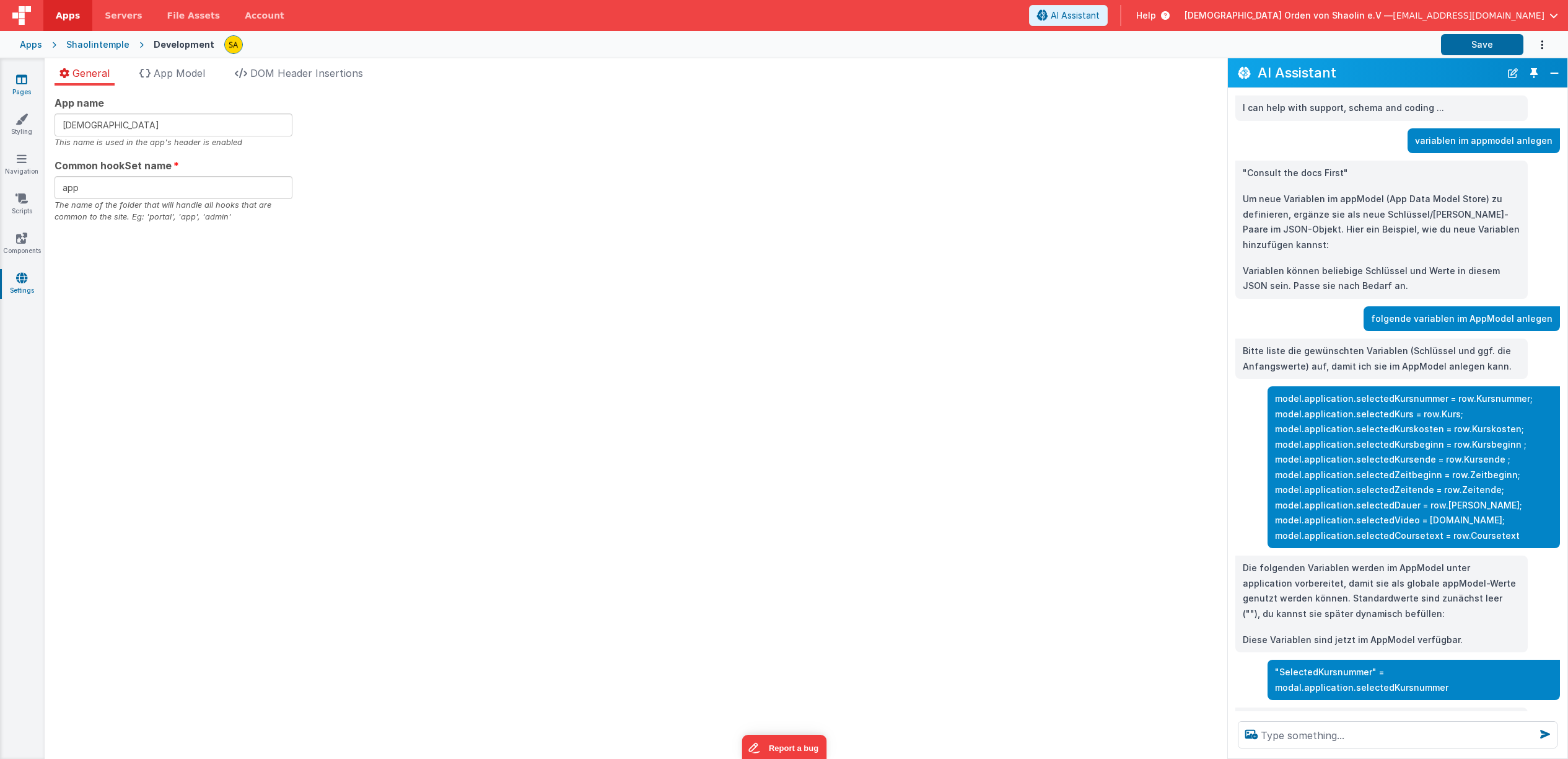
click at [19, 85] on icon at bounding box center [22, 80] width 11 height 13
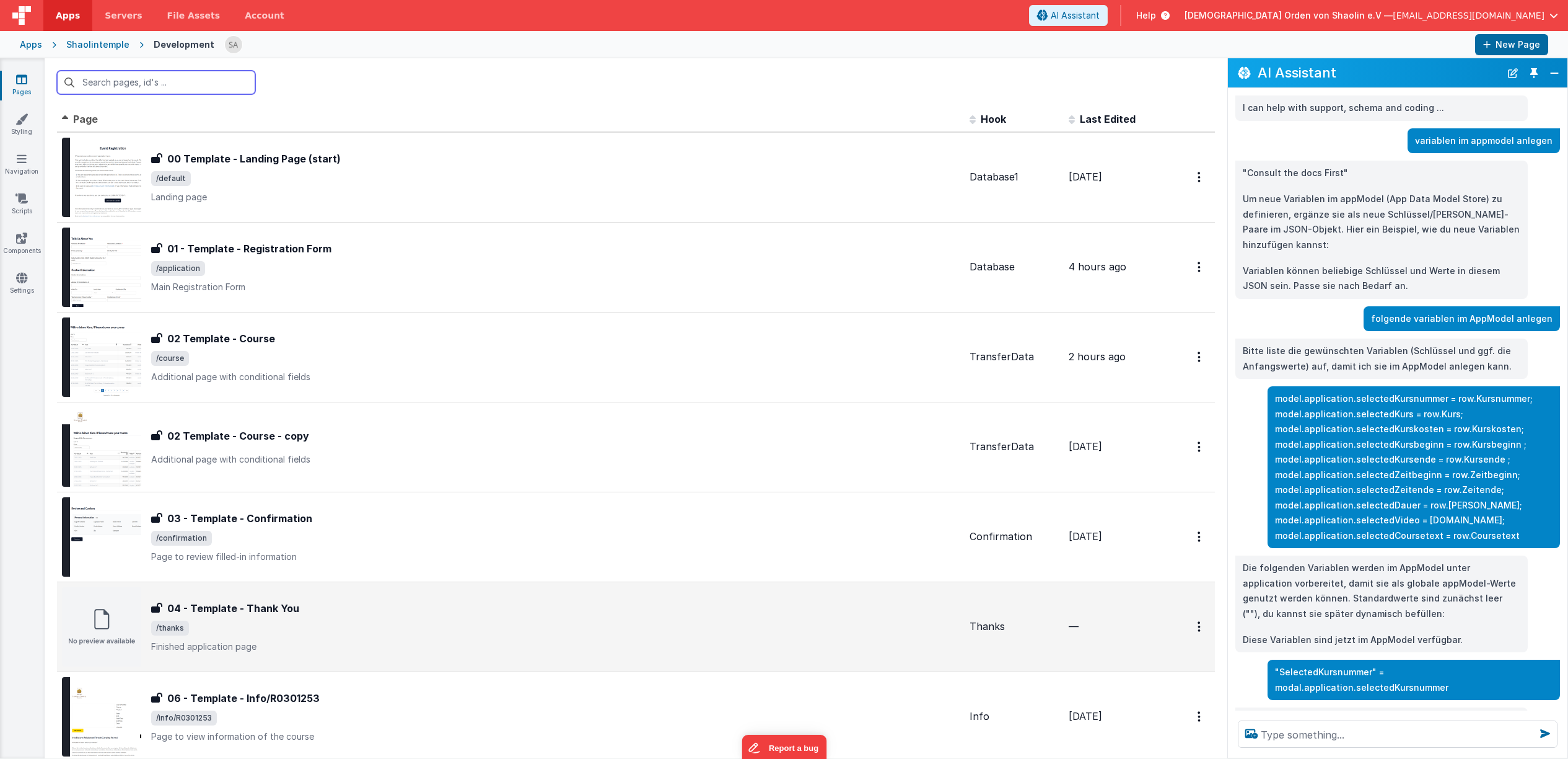
scroll to position [154, 0]
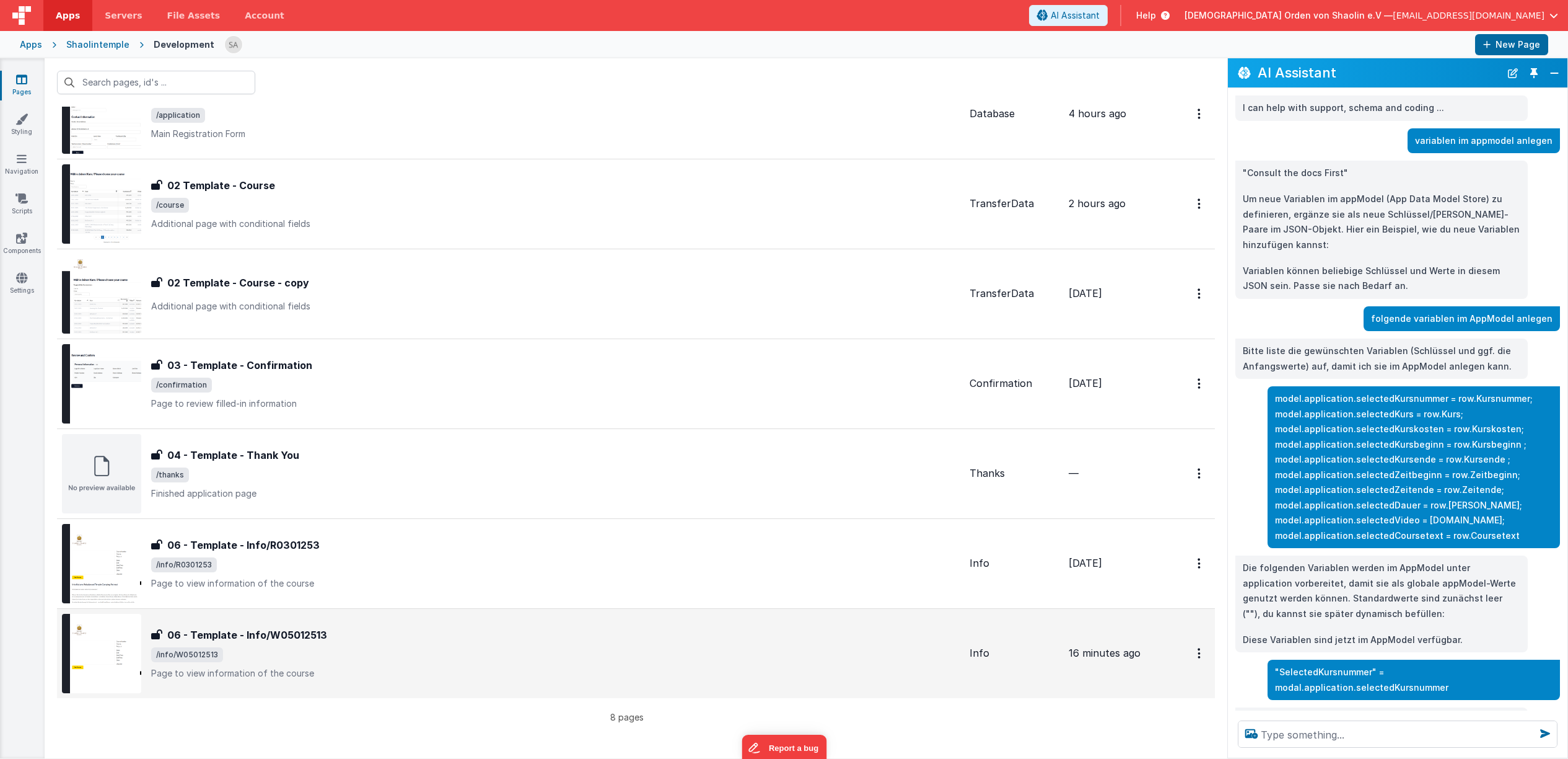
click at [464, 672] on p "Page to view information of the course" at bounding box center [555, 673] width 808 height 13
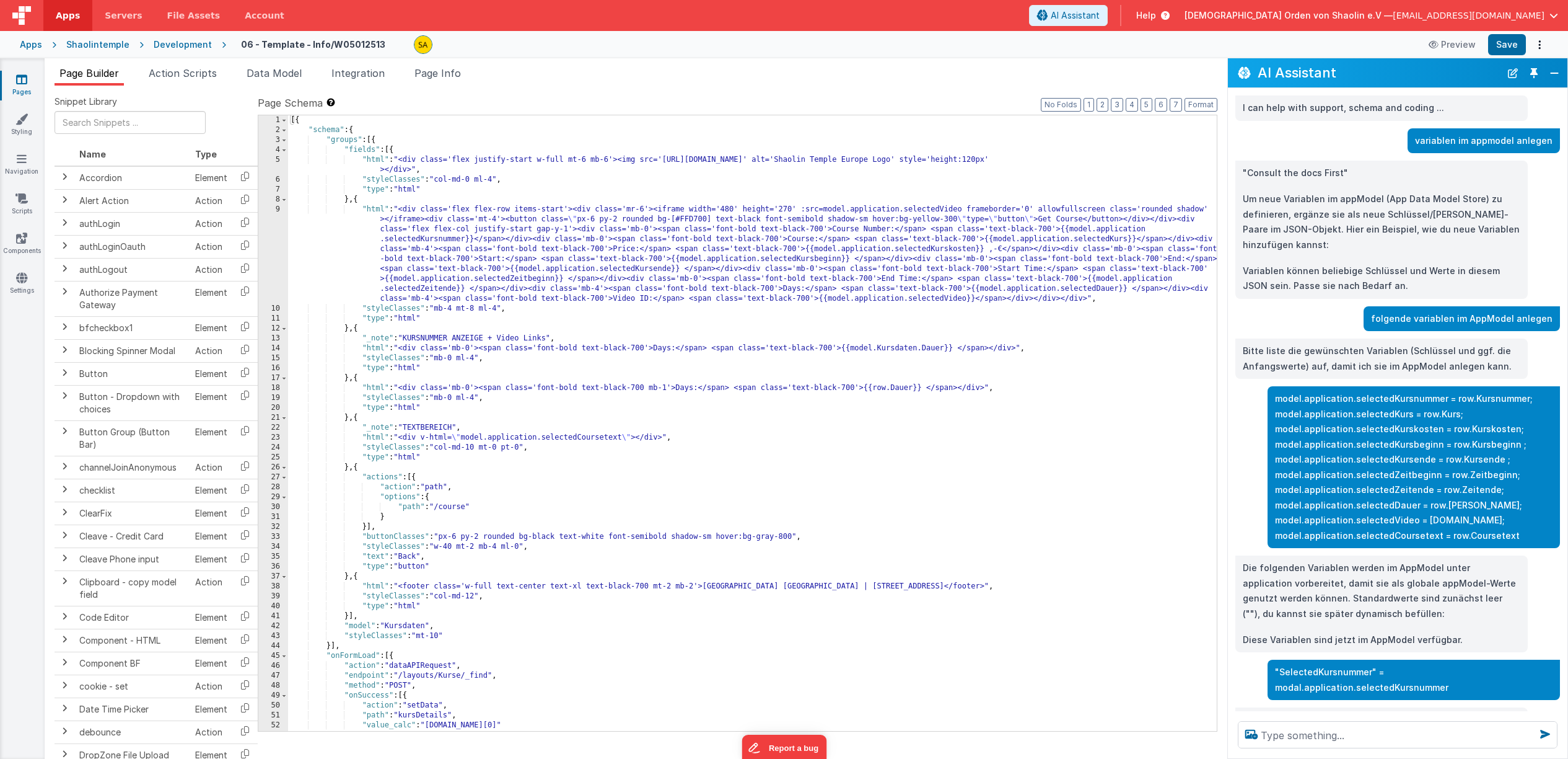
scroll to position [0, 4]
click at [187, 70] on span "Action Scripts" at bounding box center [182, 73] width 68 height 13
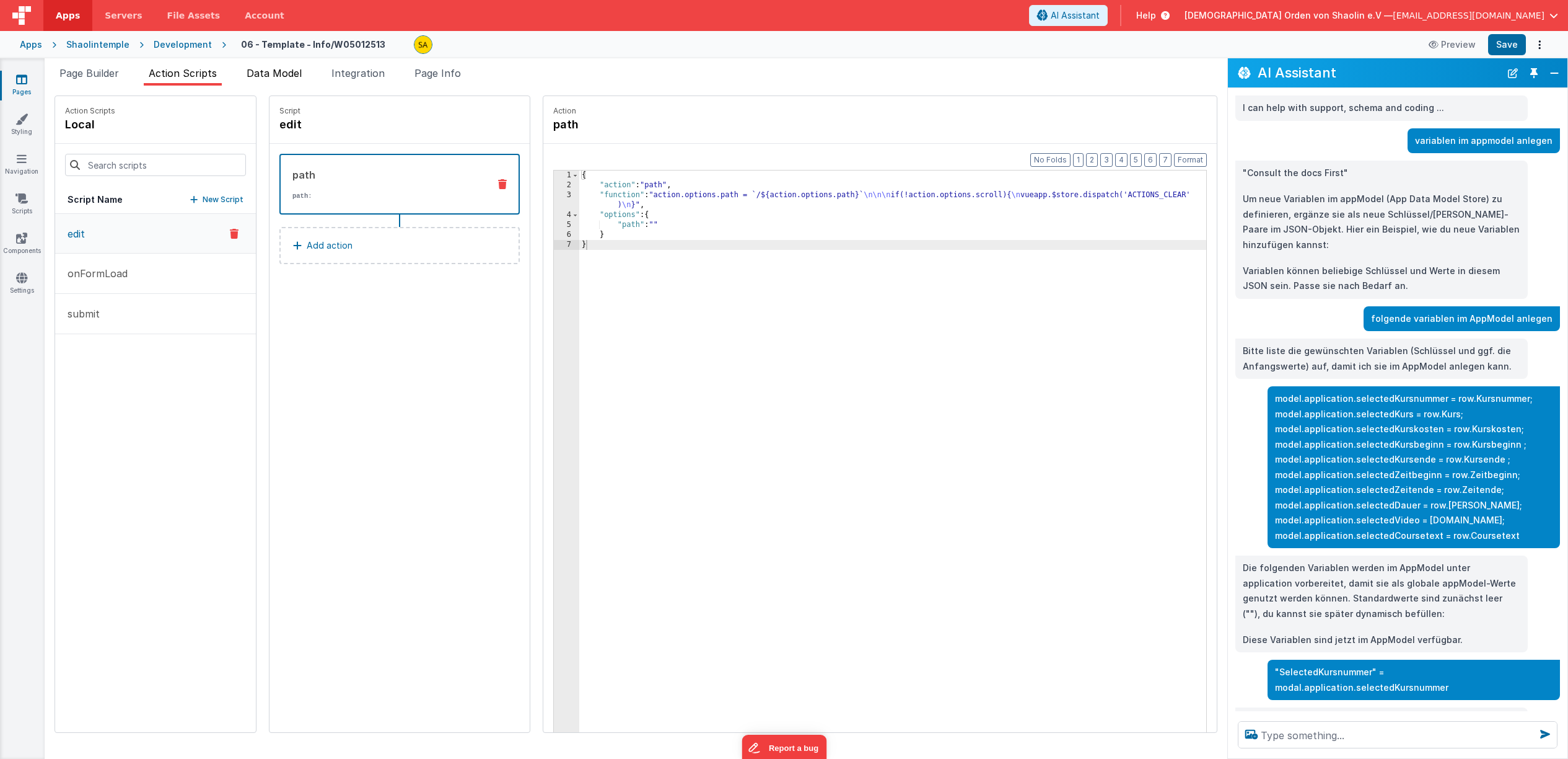
click at [268, 76] on span "Data Model" at bounding box center [273, 73] width 55 height 13
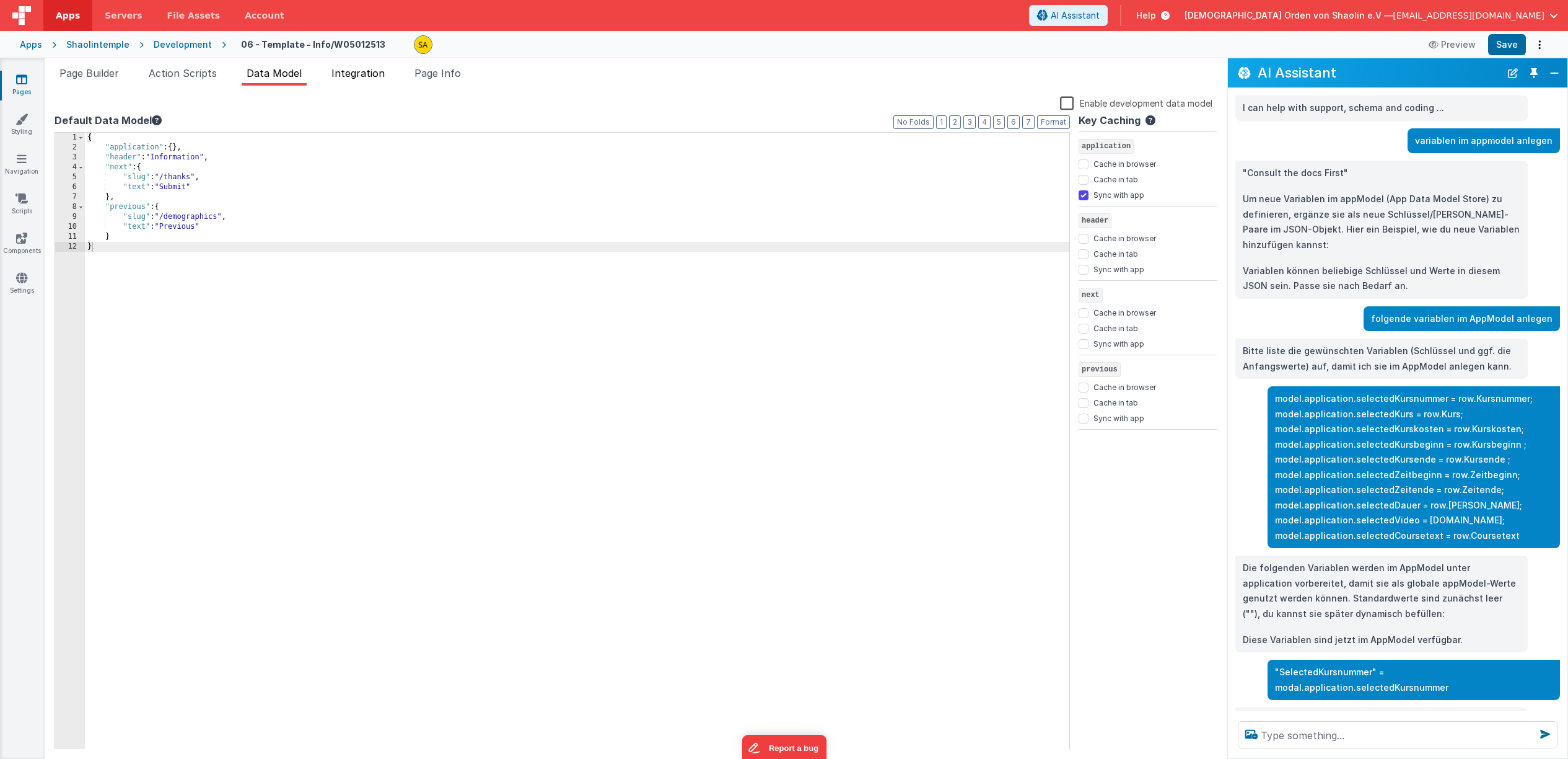
click at [378, 75] on span "Integration" at bounding box center [358, 73] width 53 height 13
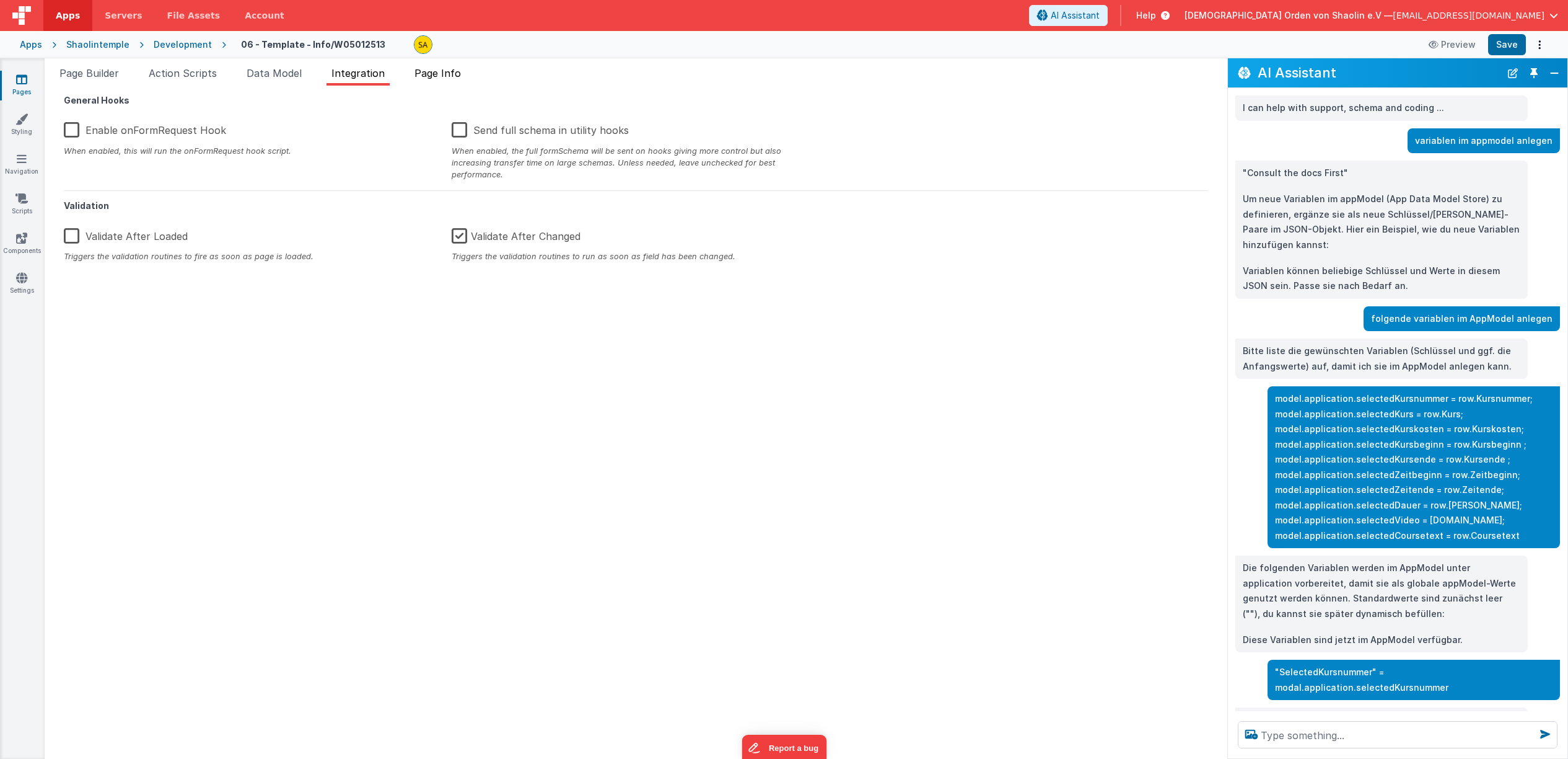
click at [433, 75] on span "Page Info" at bounding box center [437, 73] width 46 height 13
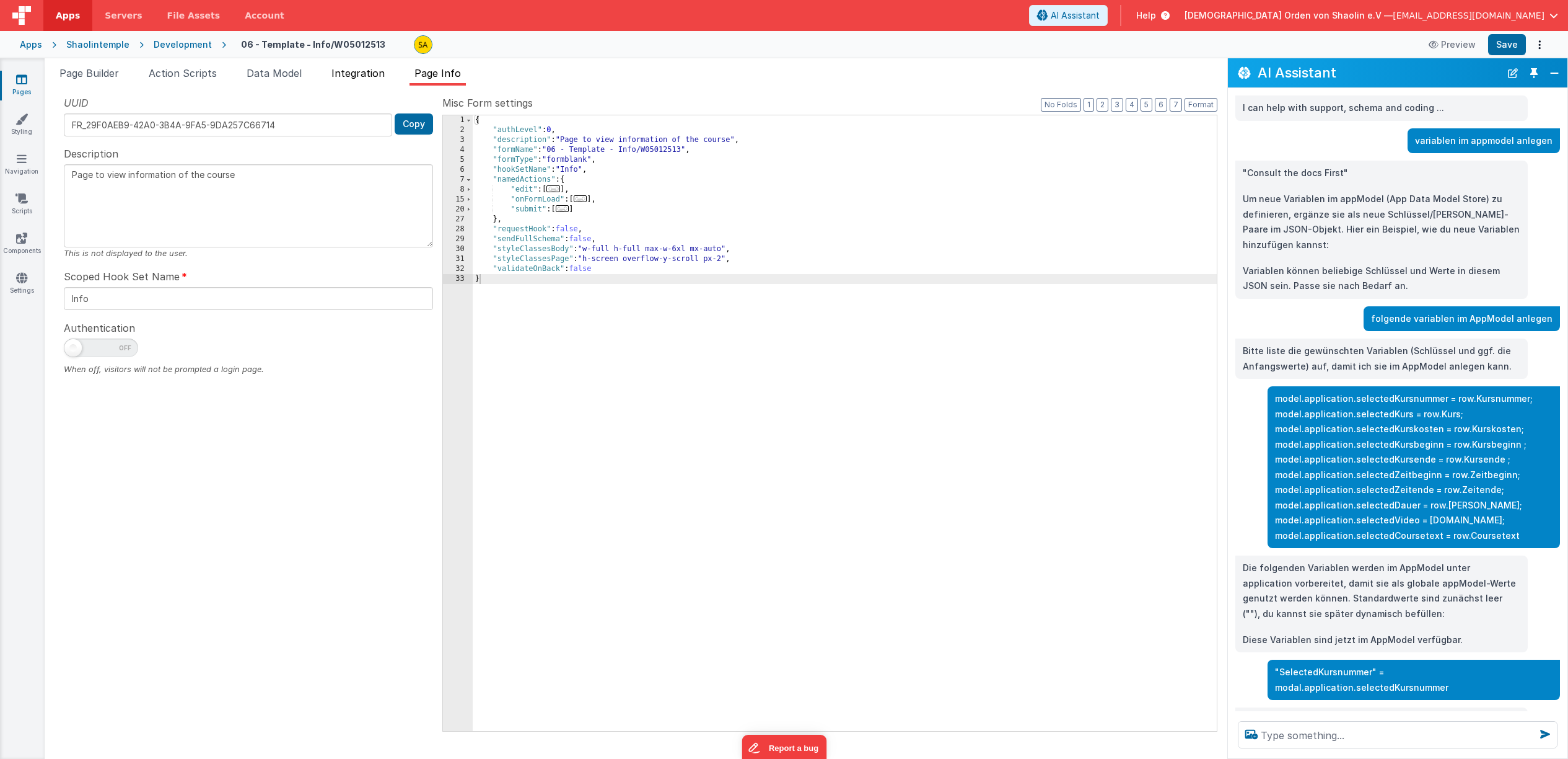
click at [347, 73] on span "Integration" at bounding box center [358, 73] width 53 height 13
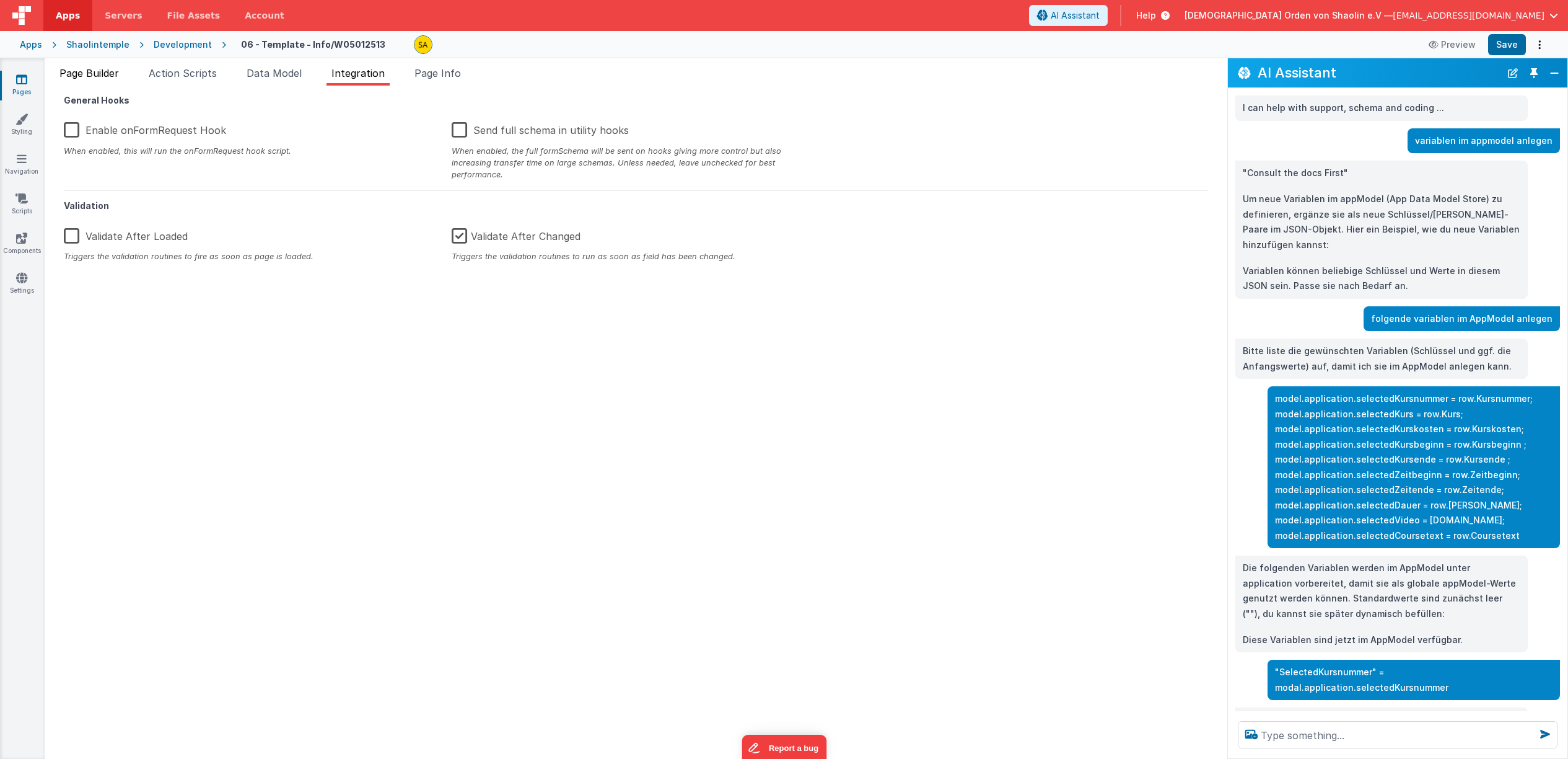
click at [106, 73] on span "Page Builder" at bounding box center [90, 73] width 60 height 13
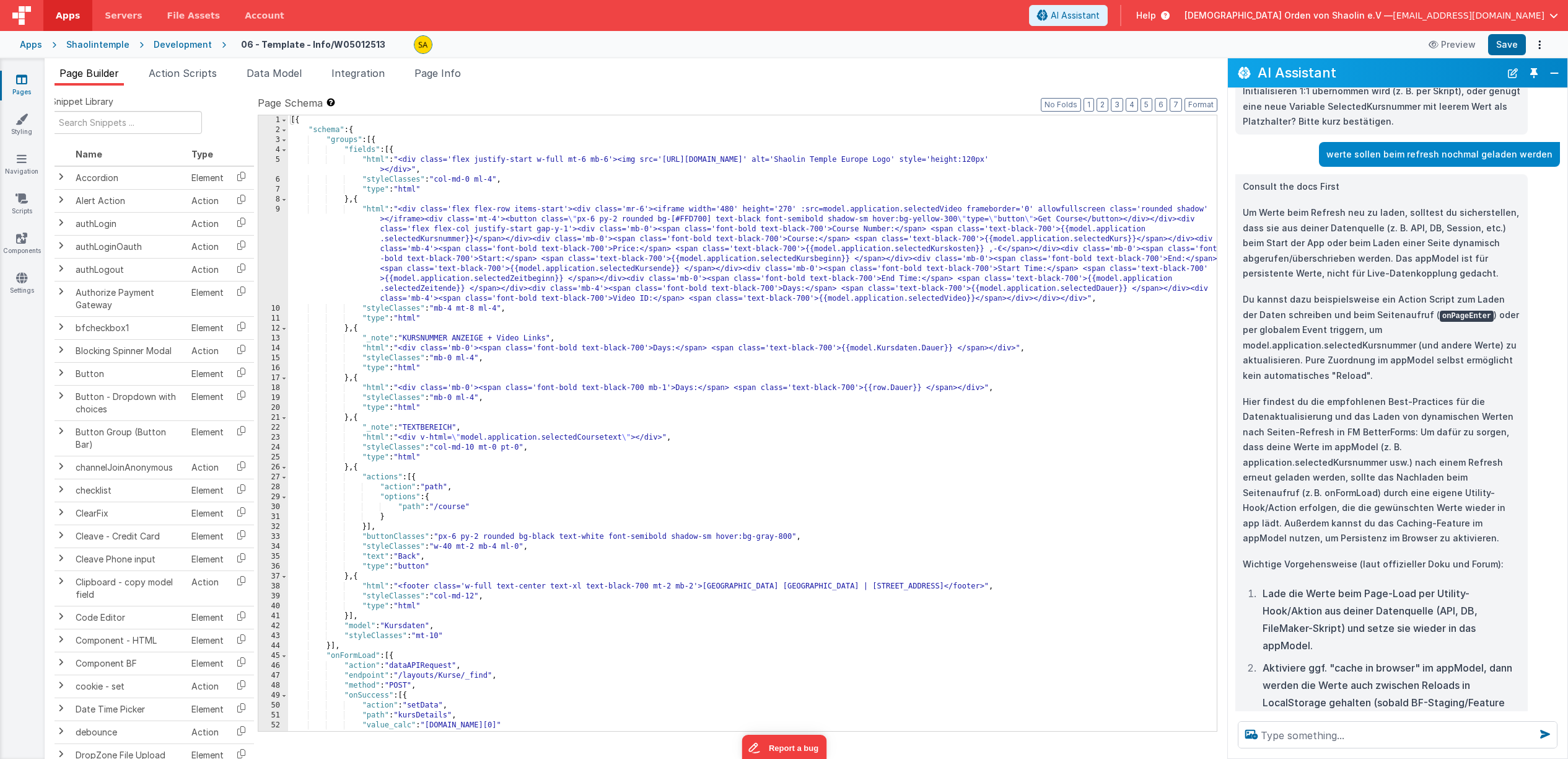
scroll to position [872, 0]
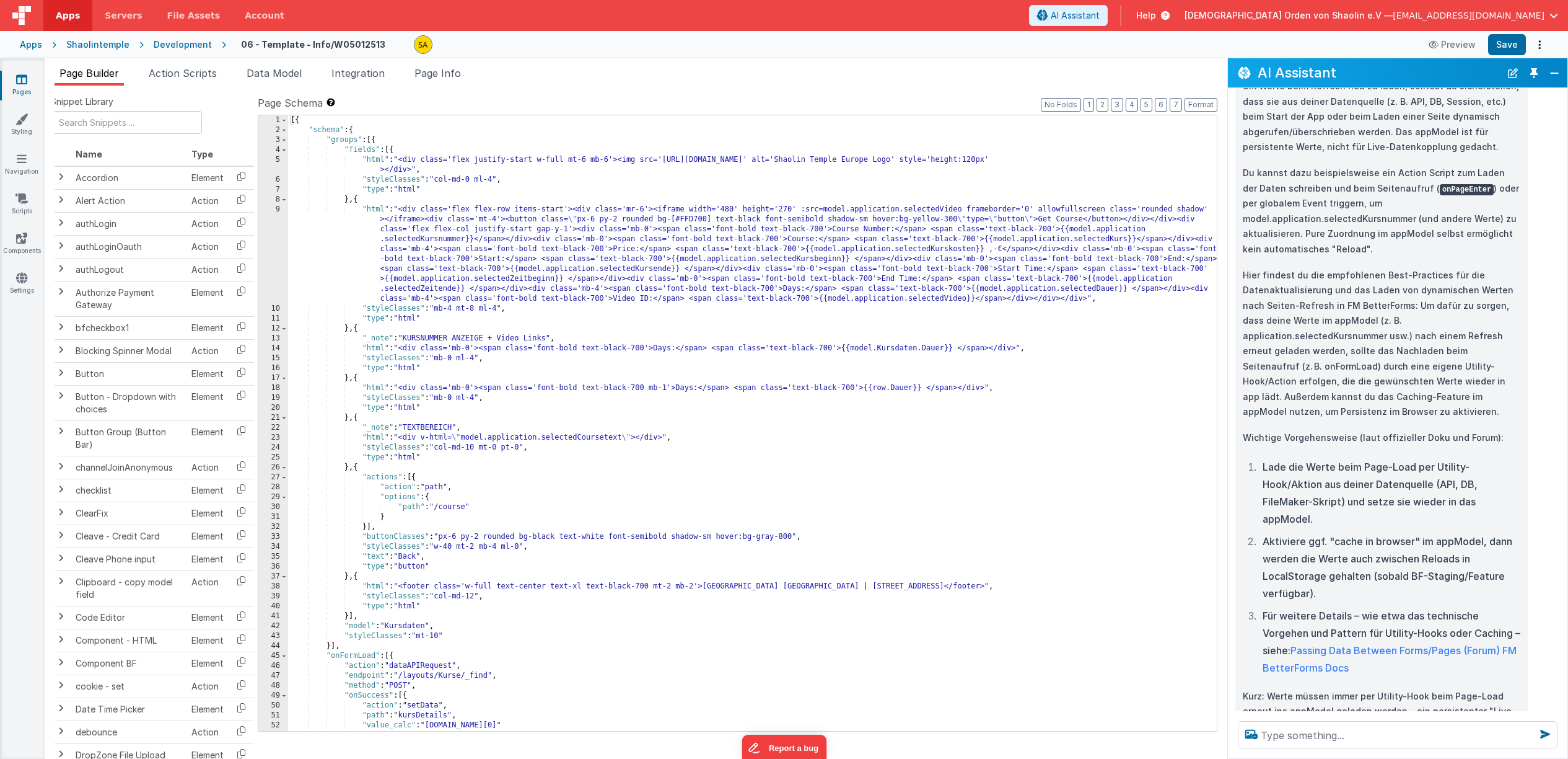
click at [1437, 458] on li "Lade die Werte beim Page-Load per Utility-Hook/Aktion aus deiner Datenquelle (A…" at bounding box center [1390, 493] width 262 height 70
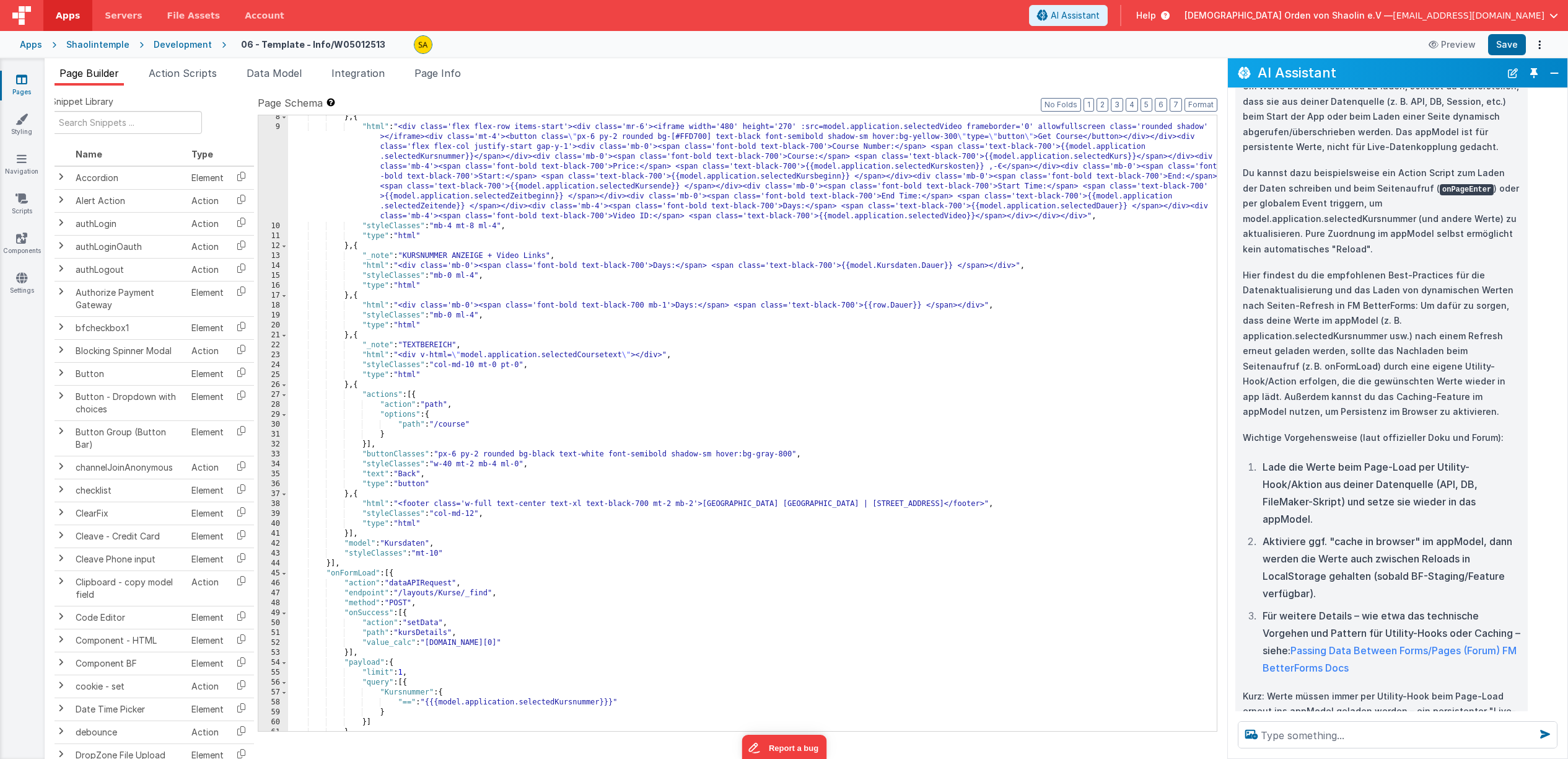
scroll to position [0, 0]
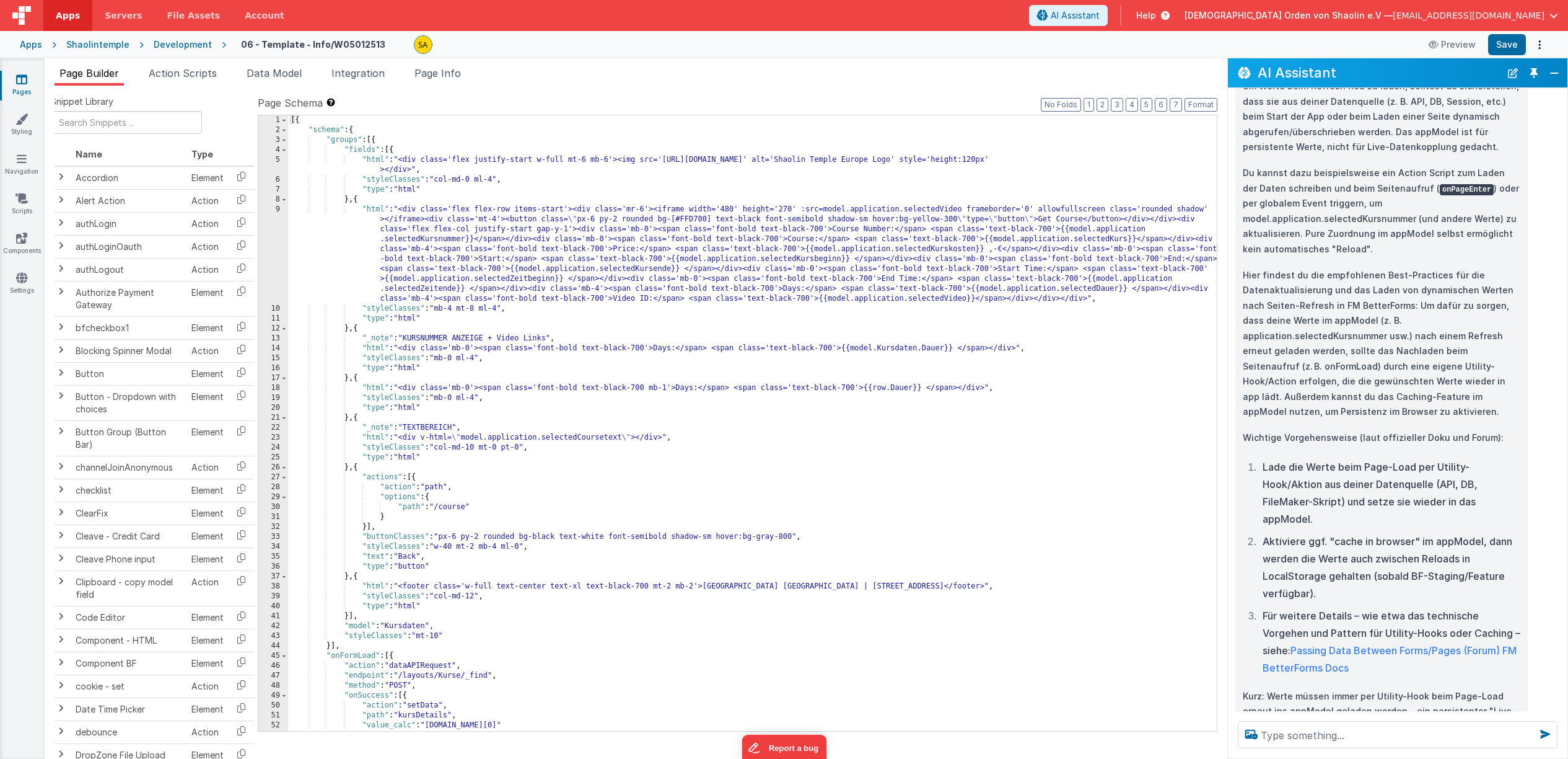
click at [18, 82] on icon at bounding box center [22, 80] width 11 height 13
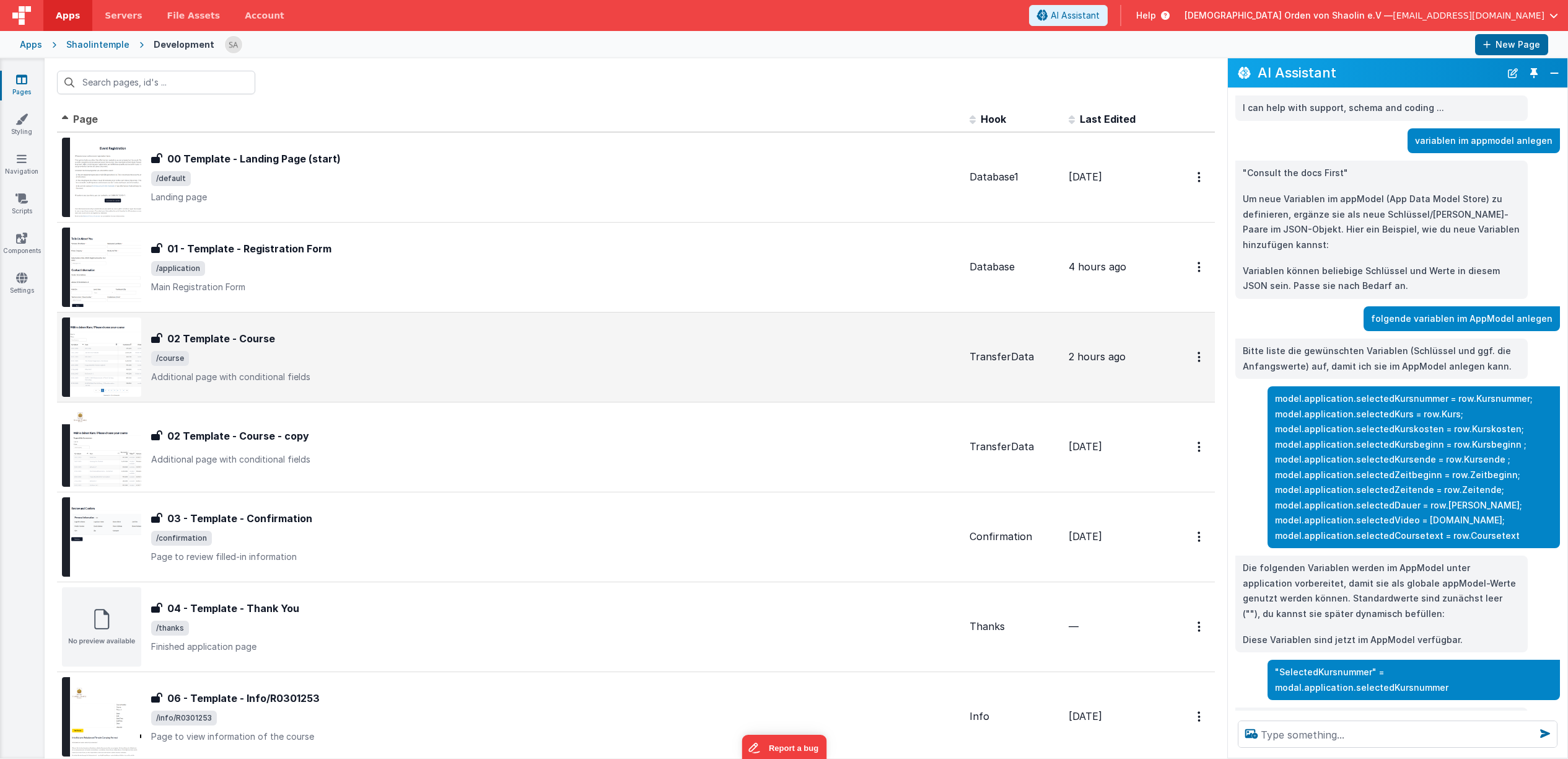
click at [444, 373] on p "Additional page with conditional fields" at bounding box center [555, 377] width 808 height 13
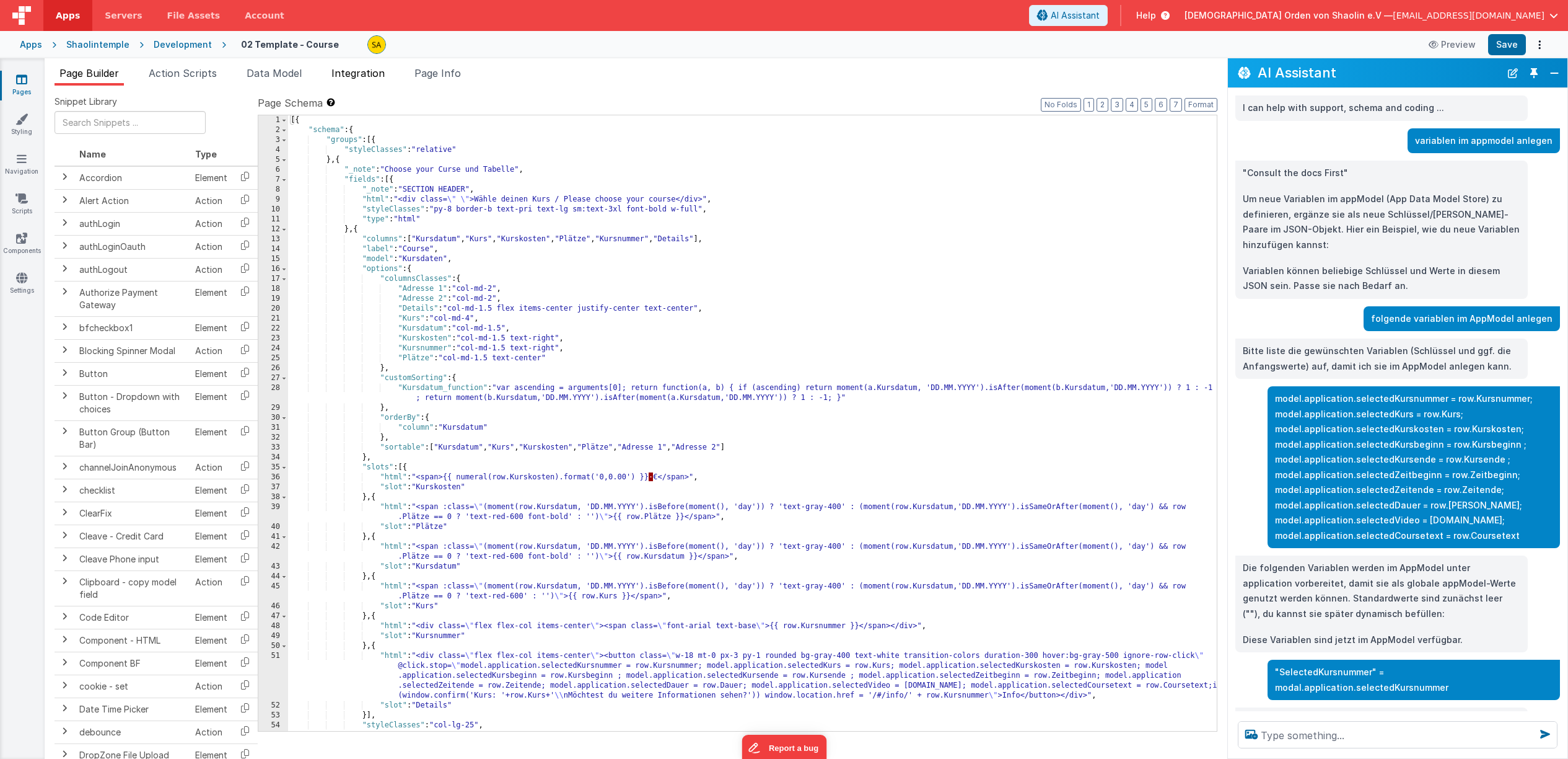
click at [359, 78] on span "Integration" at bounding box center [358, 73] width 53 height 13
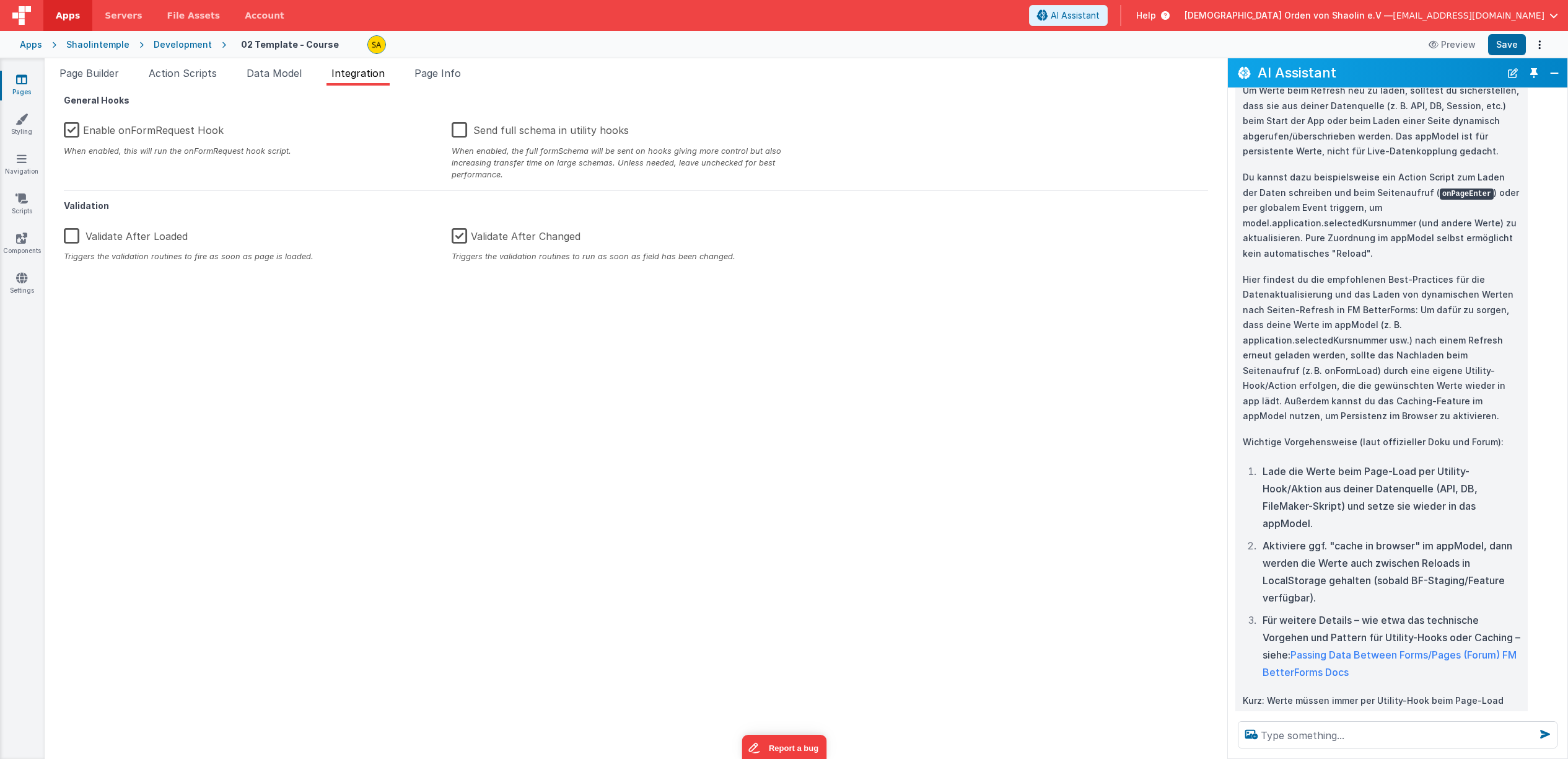
scroll to position [866, 0]
click at [270, 74] on span "Data Model" at bounding box center [273, 73] width 55 height 13
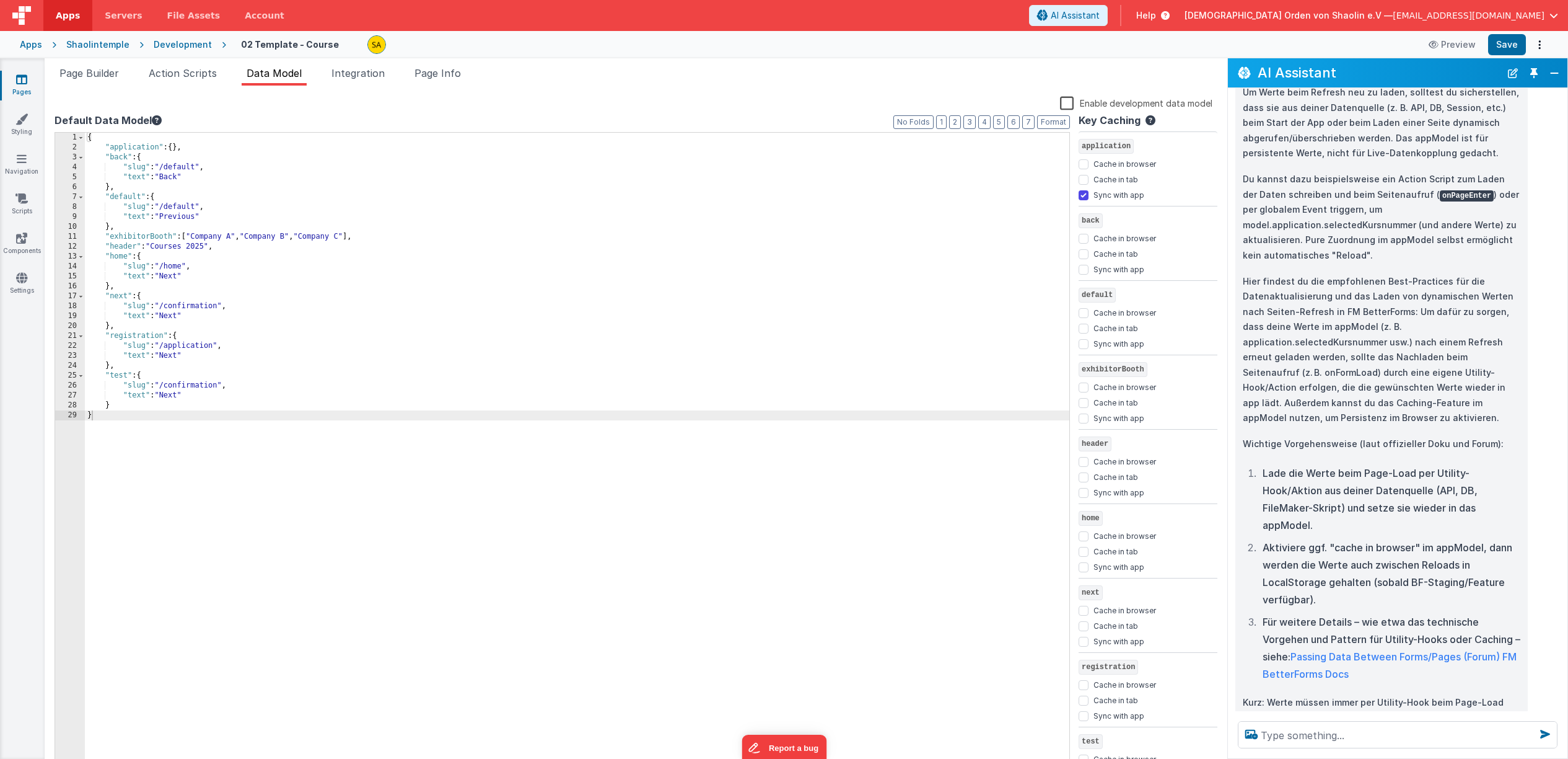
click at [23, 78] on icon at bounding box center [22, 80] width 11 height 13
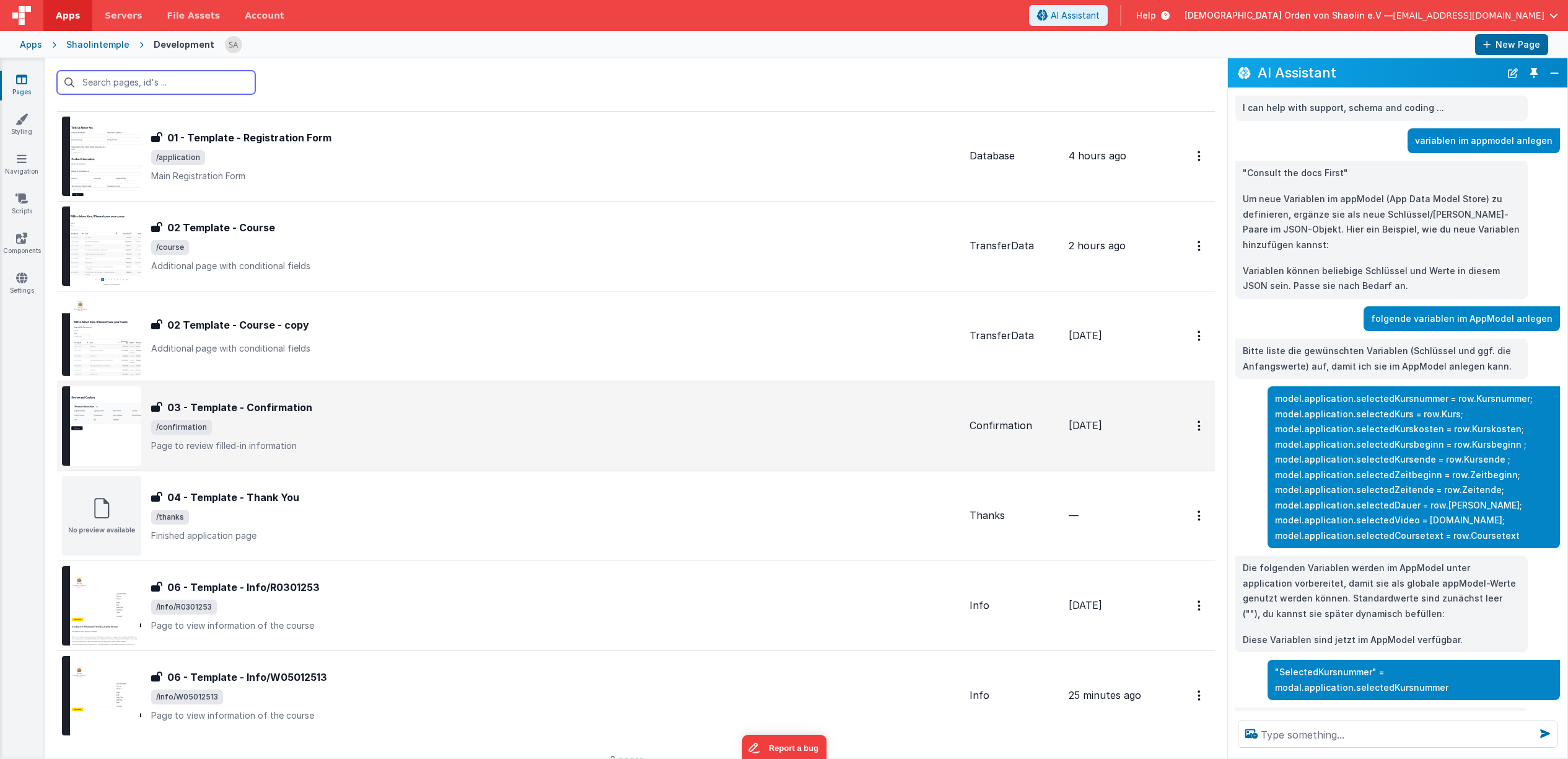
scroll to position [154, 0]
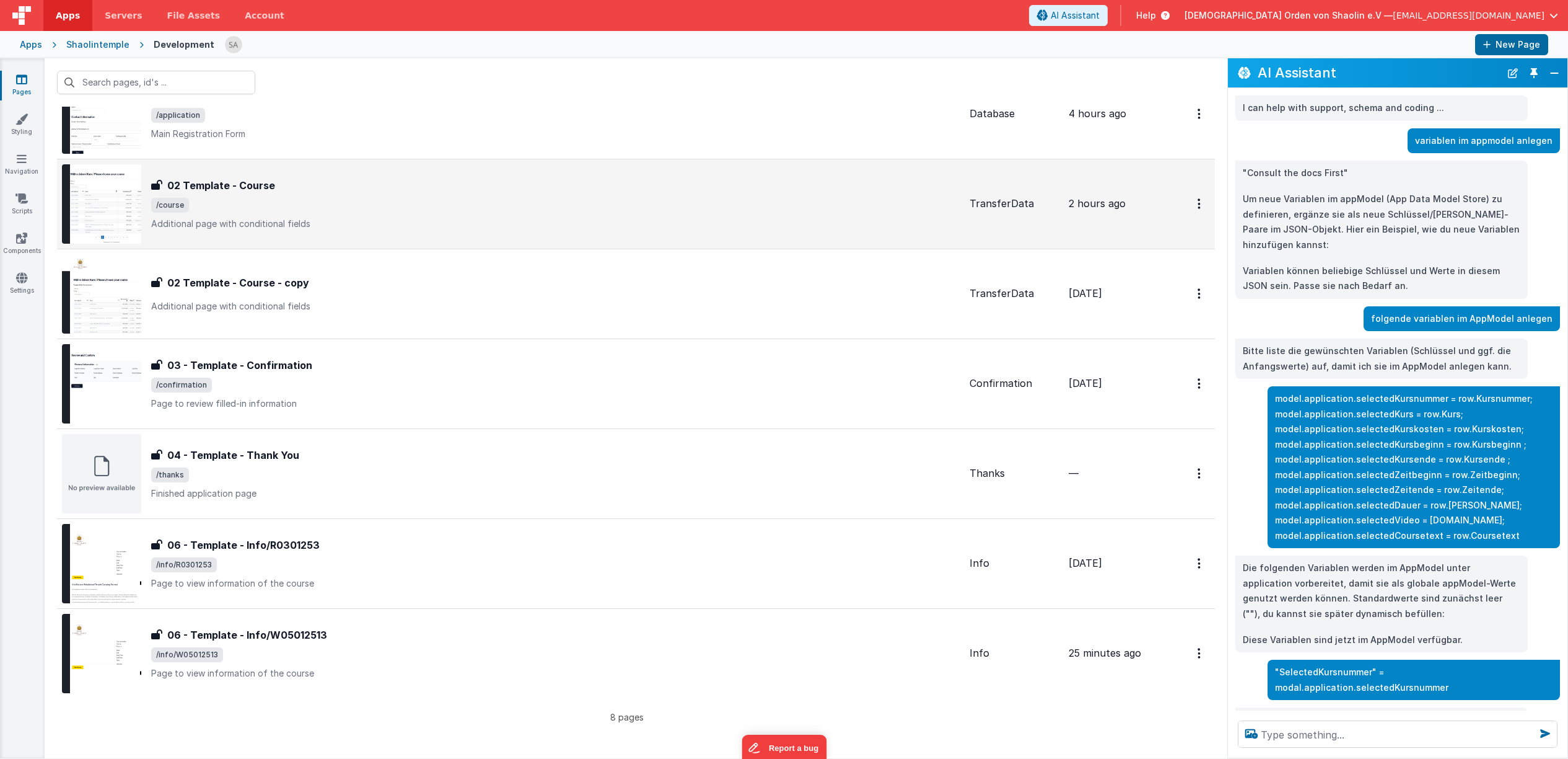
click at [414, 174] on div "02 Template - Course 02 Template - Course /course Additional page with conditio…" at bounding box center [511, 204] width 898 height 80
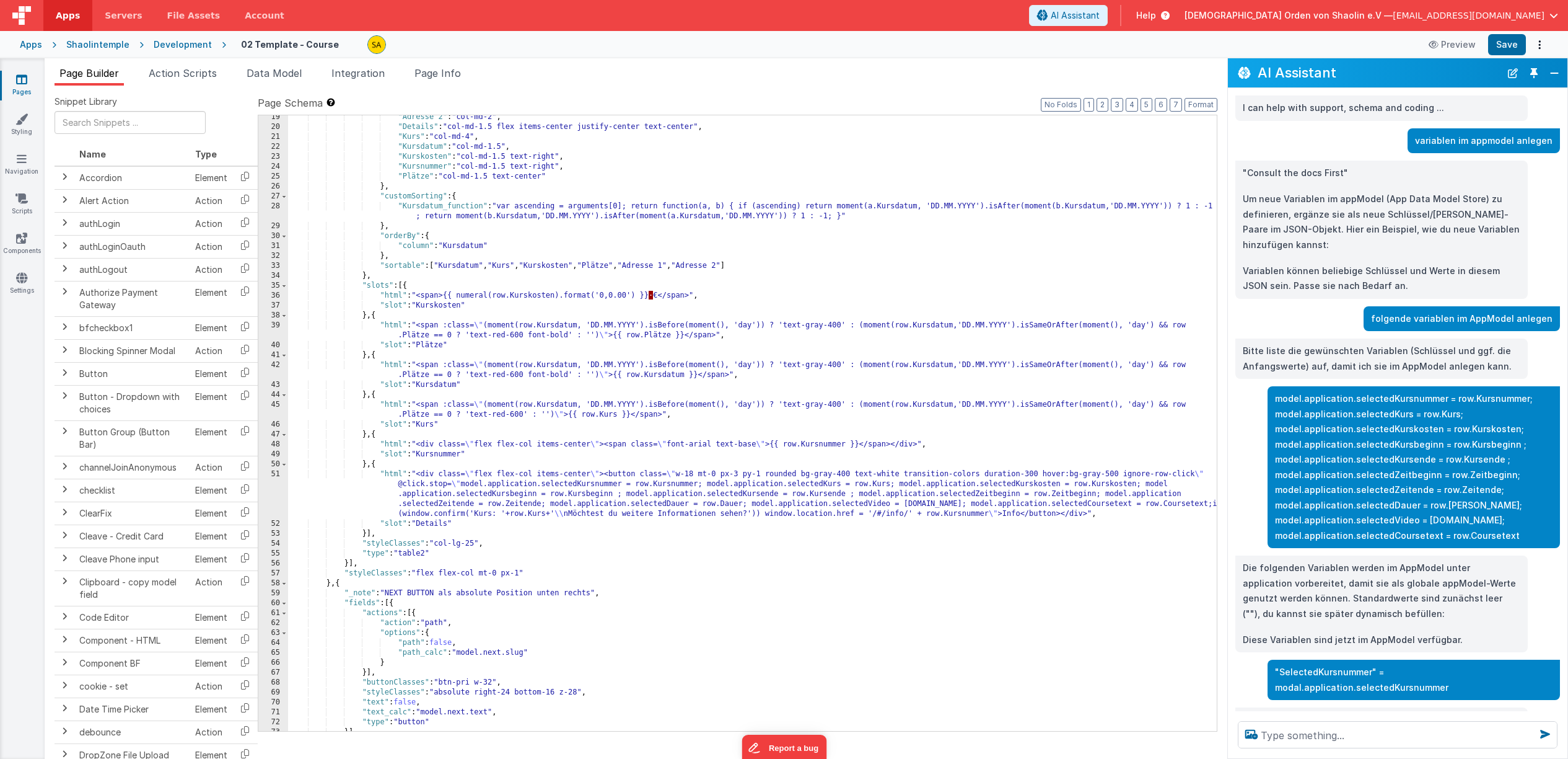
scroll to position [197, 0]
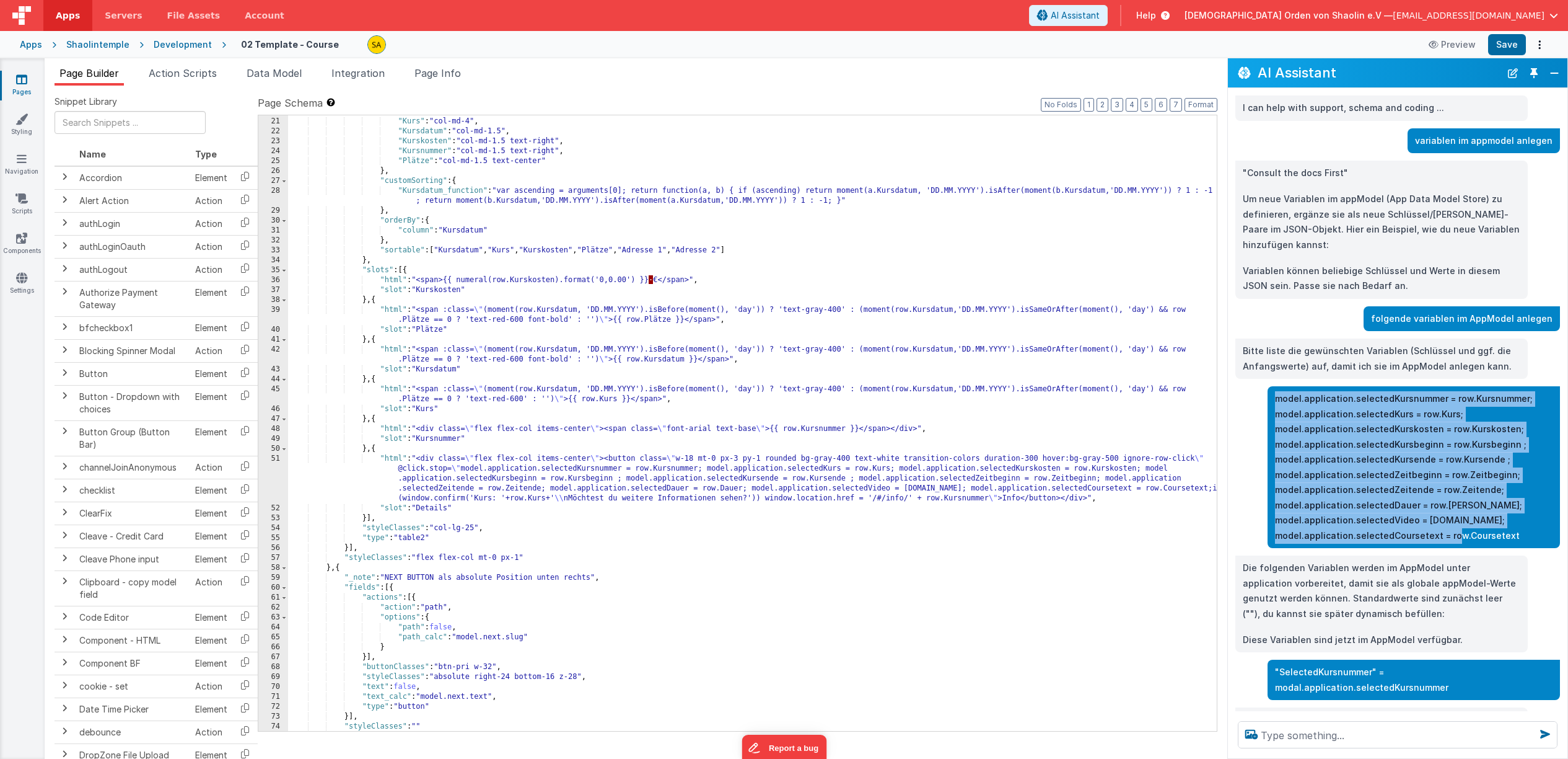
drag, startPoint x: 1277, startPoint y: 384, endPoint x: 1511, endPoint y: 518, distance: 269.7
click at [1511, 518] on p "model.application.selectedKursnummer = row.Kursnummer; model.application.select…" at bounding box center [1414, 467] width 278 height 152
copy p "model.application.selectedKursnummer = row.Kursnummer; model.application.select…"
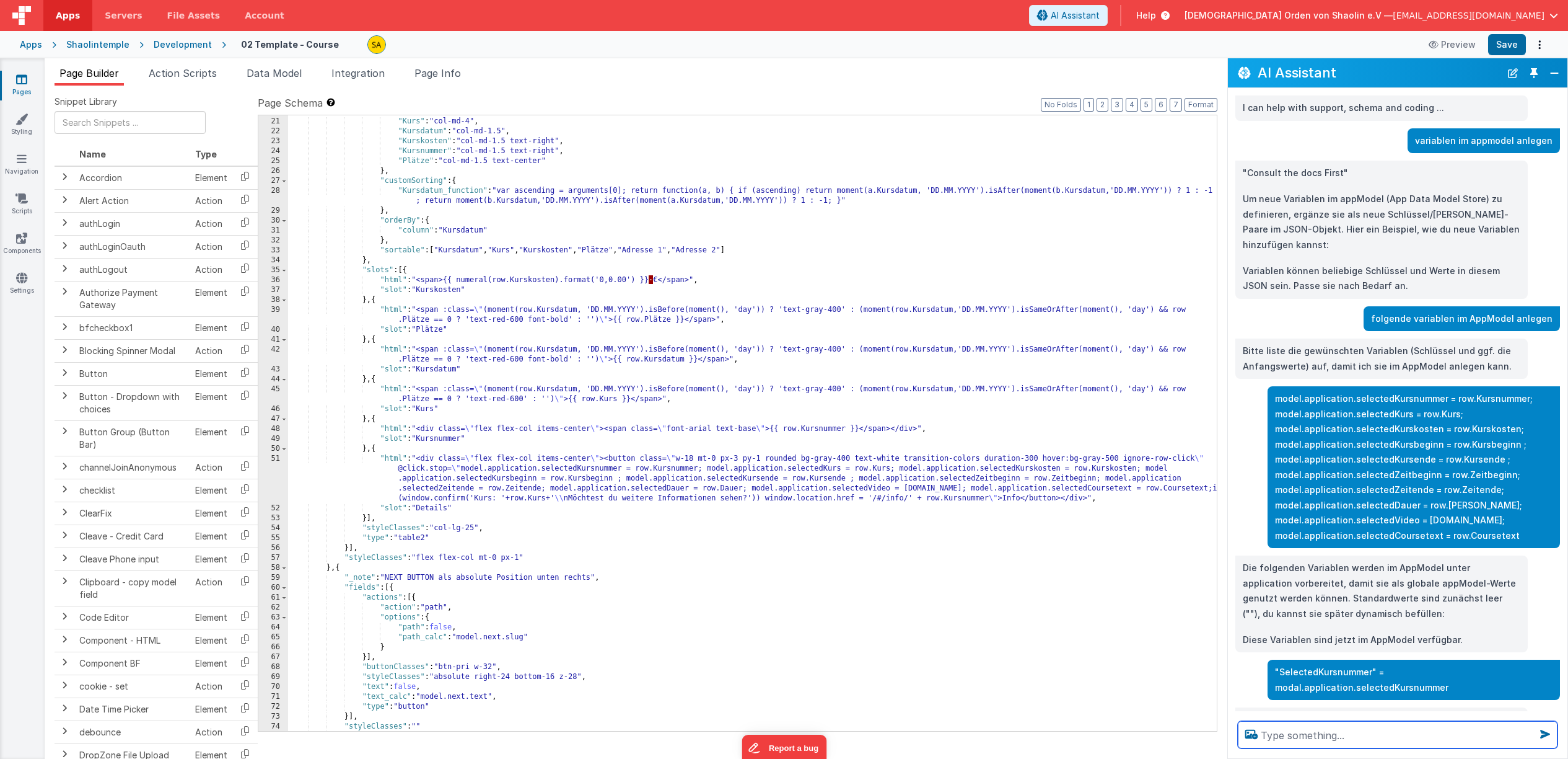
click at [1352, 735] on textarea at bounding box center [1398, 735] width 320 height 27
paste textarea "model.application.selectedKursnummer = row.Kursnummer; model.application.select…"
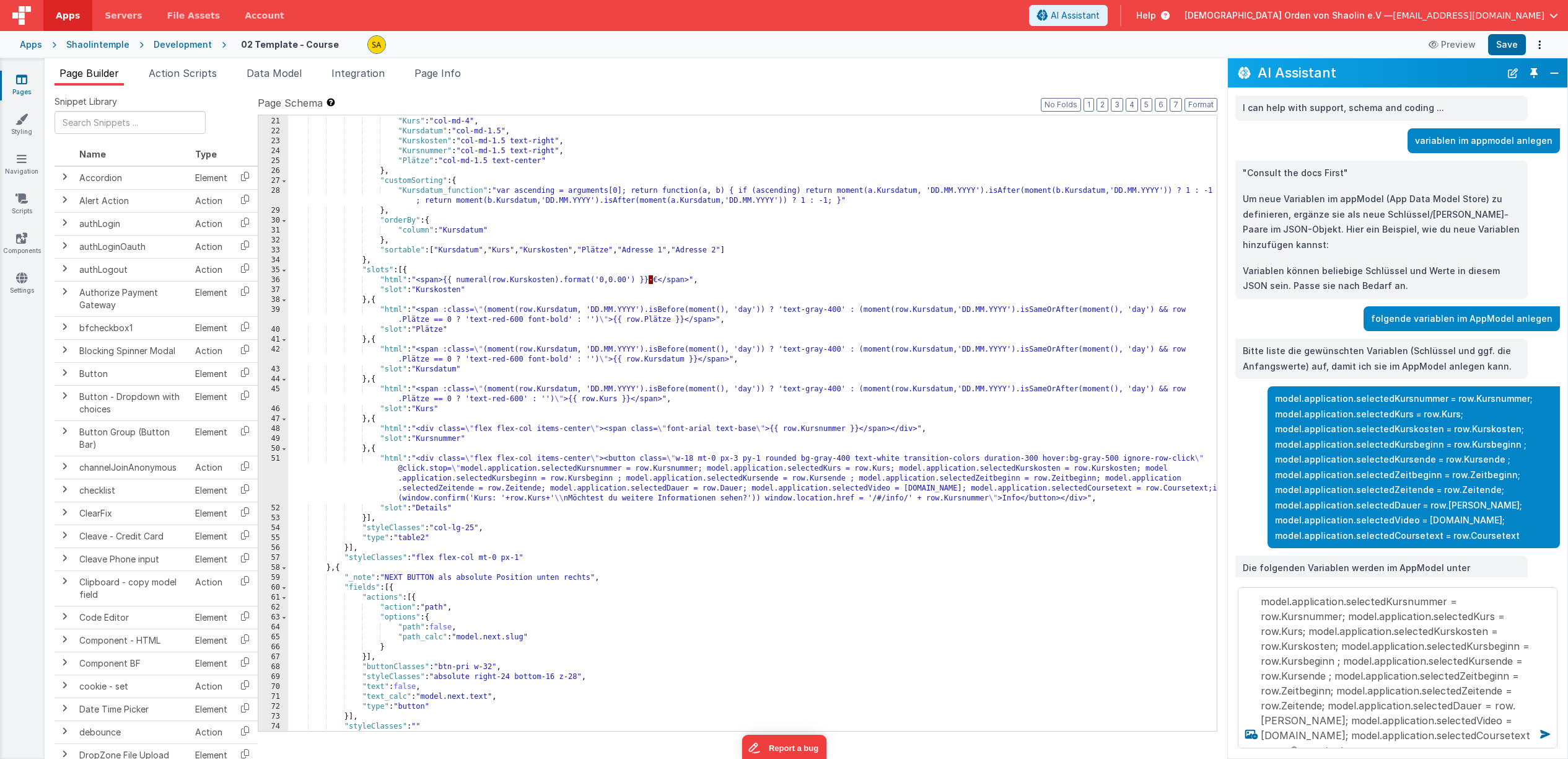
click at [1185, 645] on div ""Details" : "col-md-1.5 flex items-center justify-center text-center" , "Kurs" …" at bounding box center [752, 425] width 929 height 636
click at [1255, 603] on textarea "model.application.selectedKursnummer = row.Kursnummer; model.application.select…" at bounding box center [1398, 668] width 320 height 161
click at [1525, 735] on textarea "model.application.selectedKursnummer = row.Kursnummer; model.application.select…" at bounding box center [1398, 668] width 320 height 161
type textarea "model.application.selectedKursnummer = row.Kursnummer; model.application.select…"
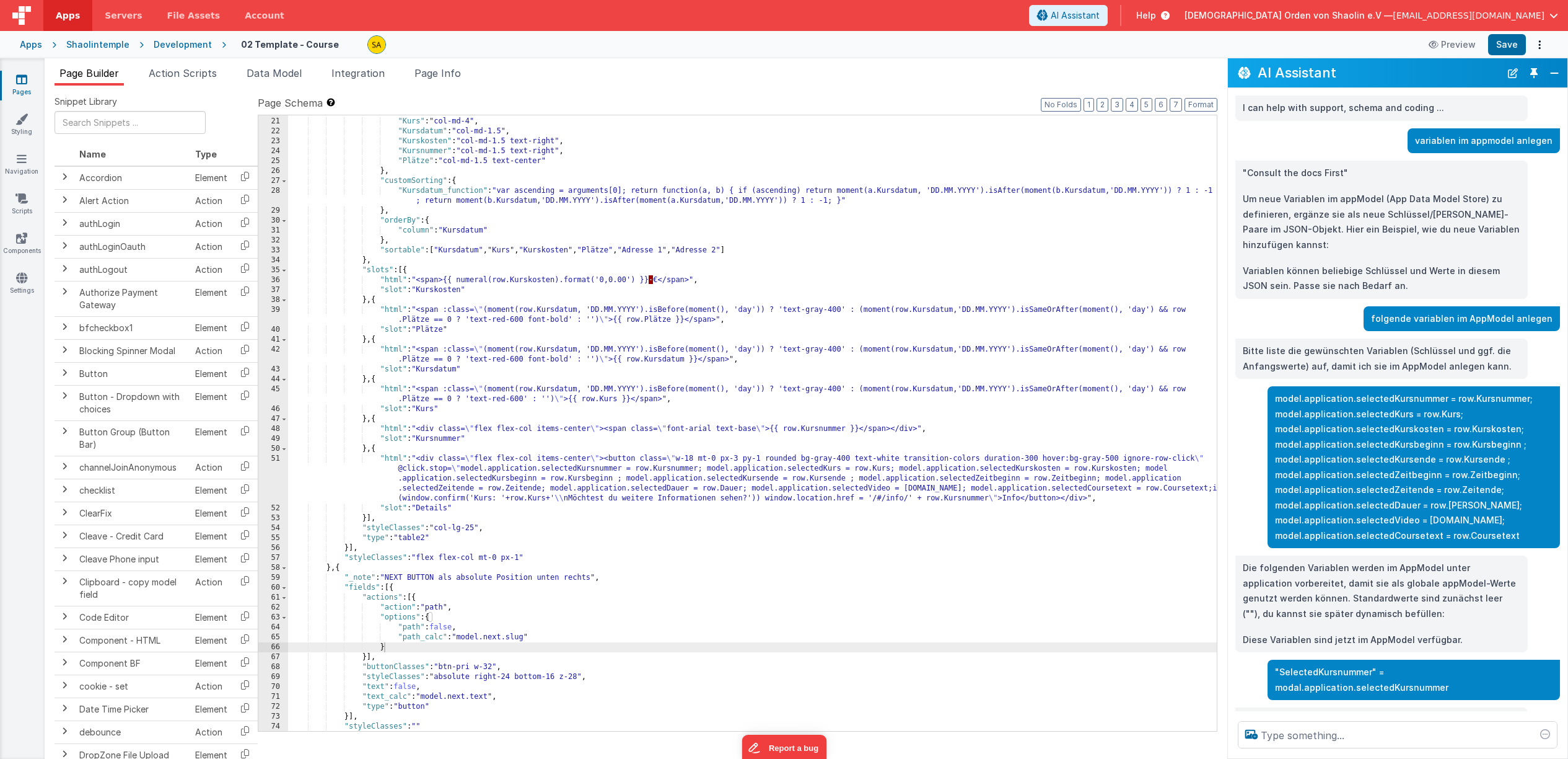
scroll to position [1052, 0]
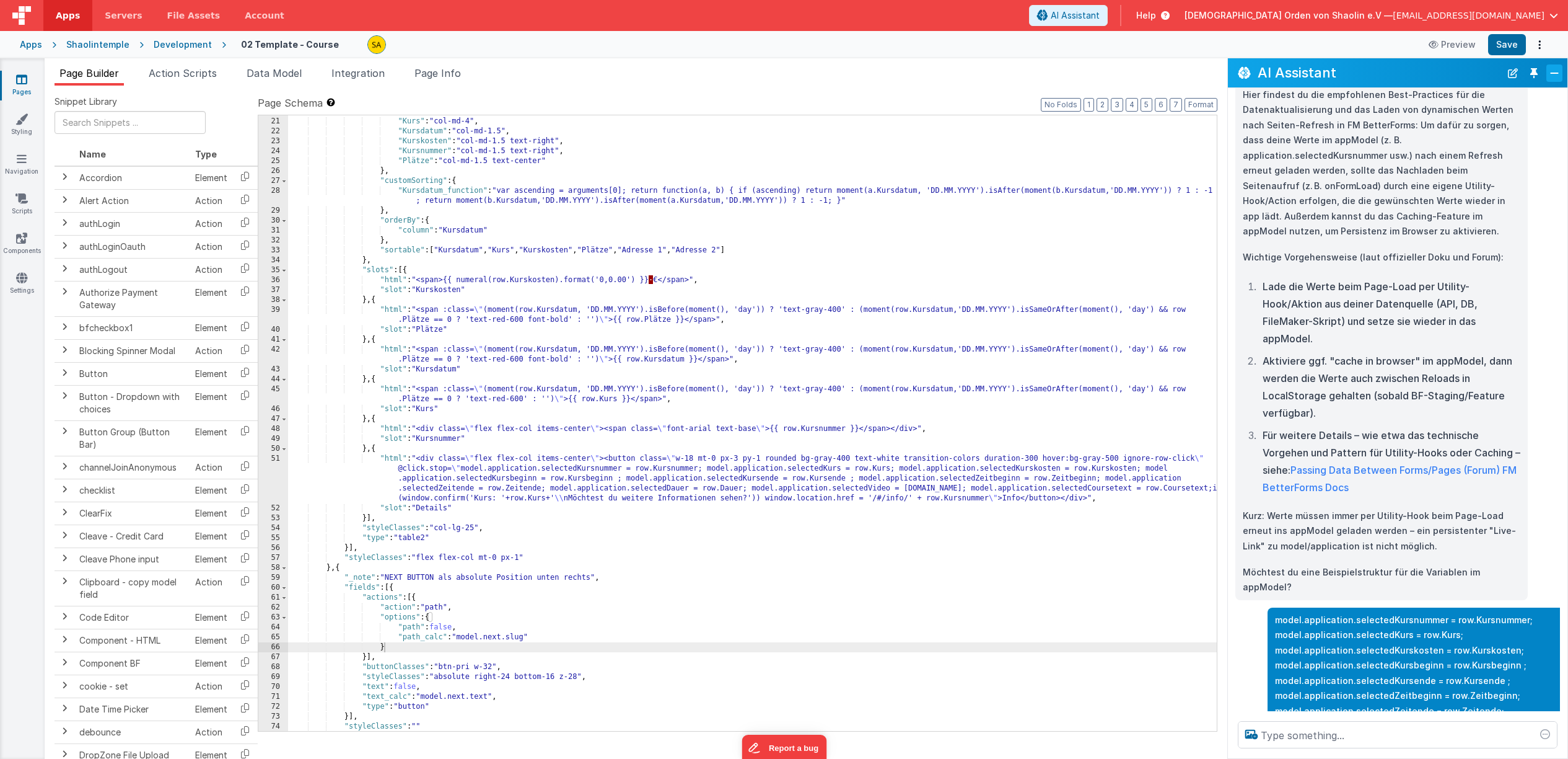
click at [1555, 70] on button "Close" at bounding box center [1554, 72] width 16 height 17
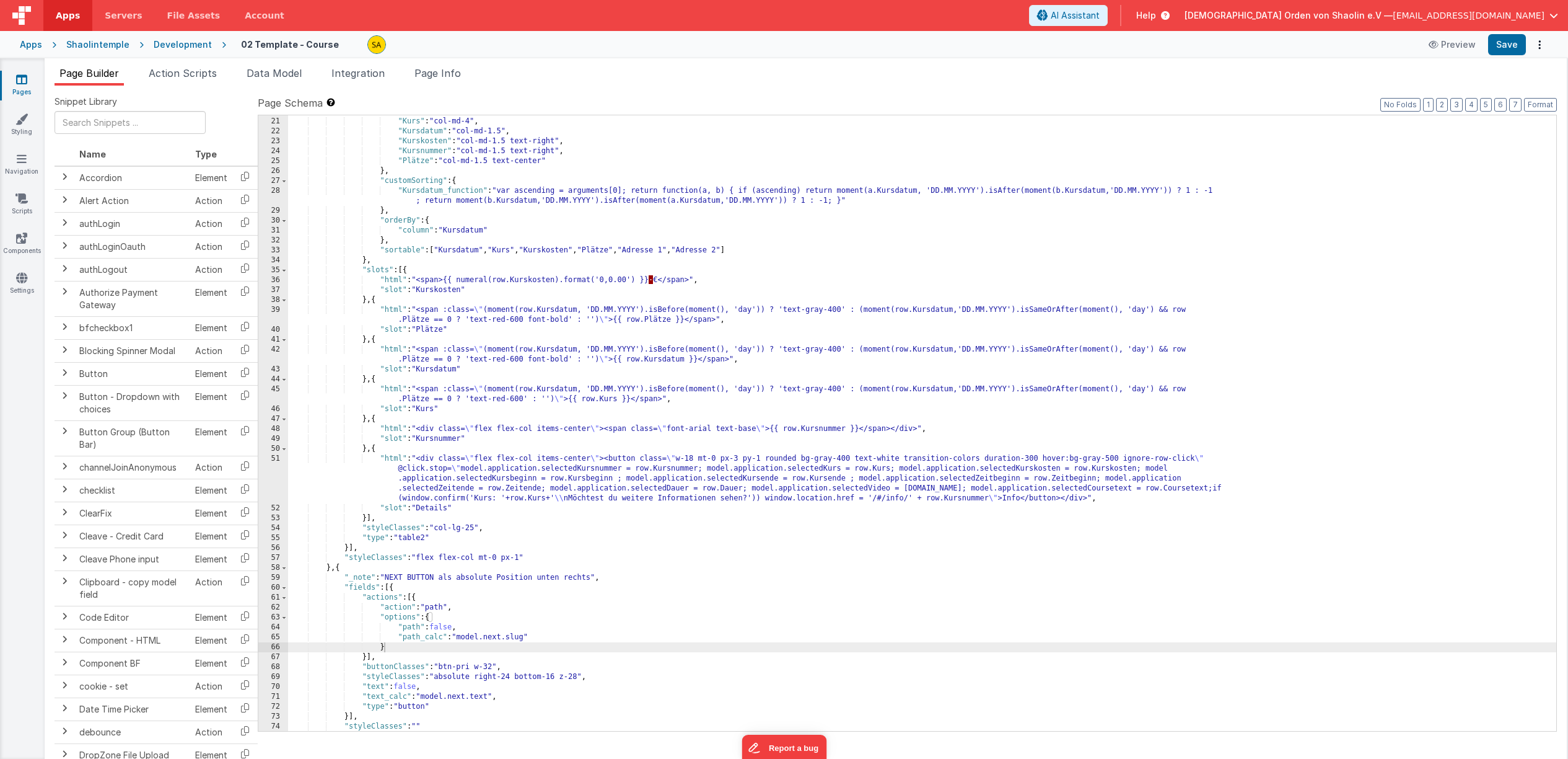
scroll to position [1812, 0]
click at [1100, 19] on span "AI Assistant" at bounding box center [1076, 15] width 49 height 13
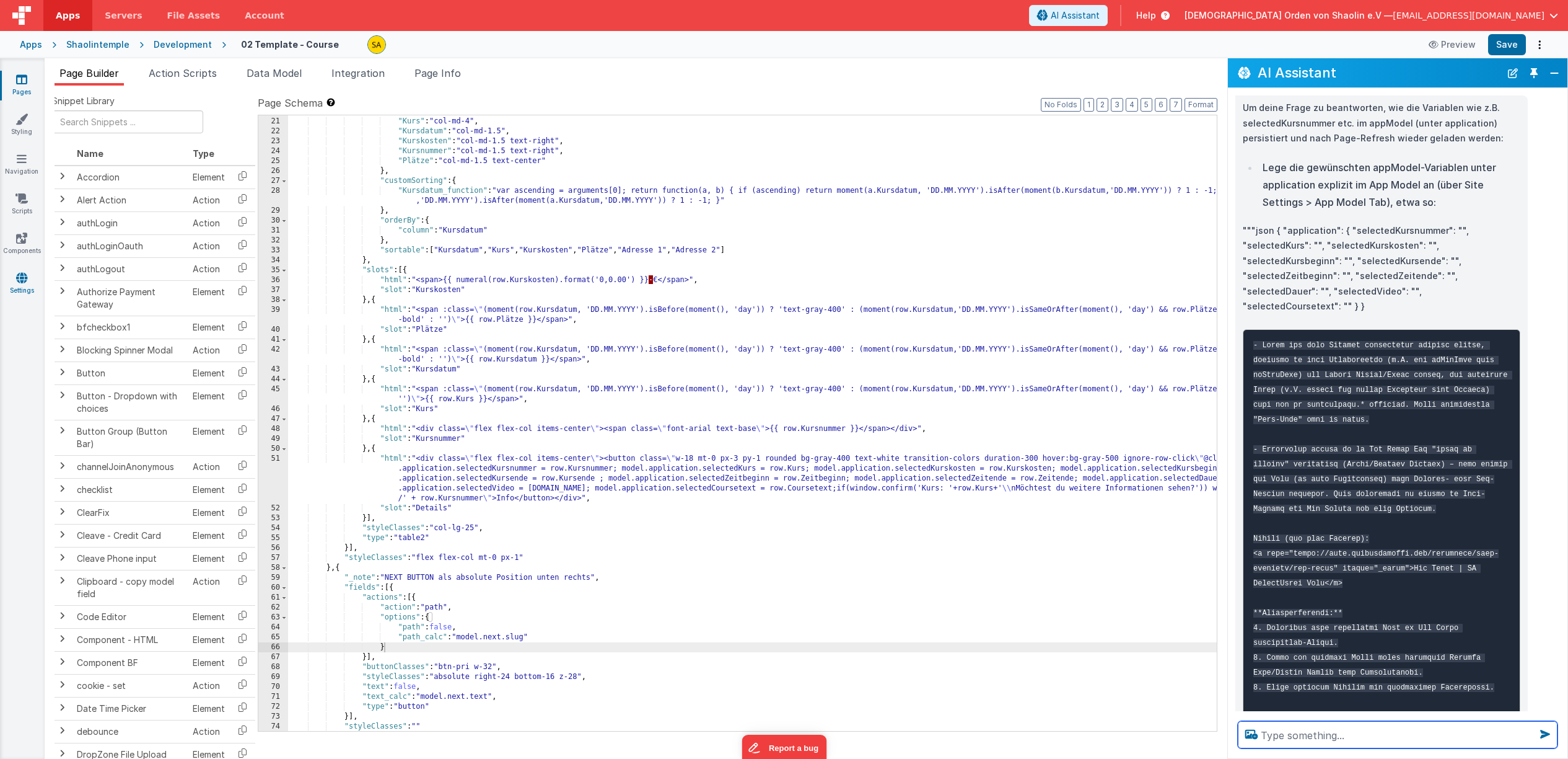
scroll to position [3, 3]
click at [24, 280] on icon at bounding box center [22, 278] width 11 height 13
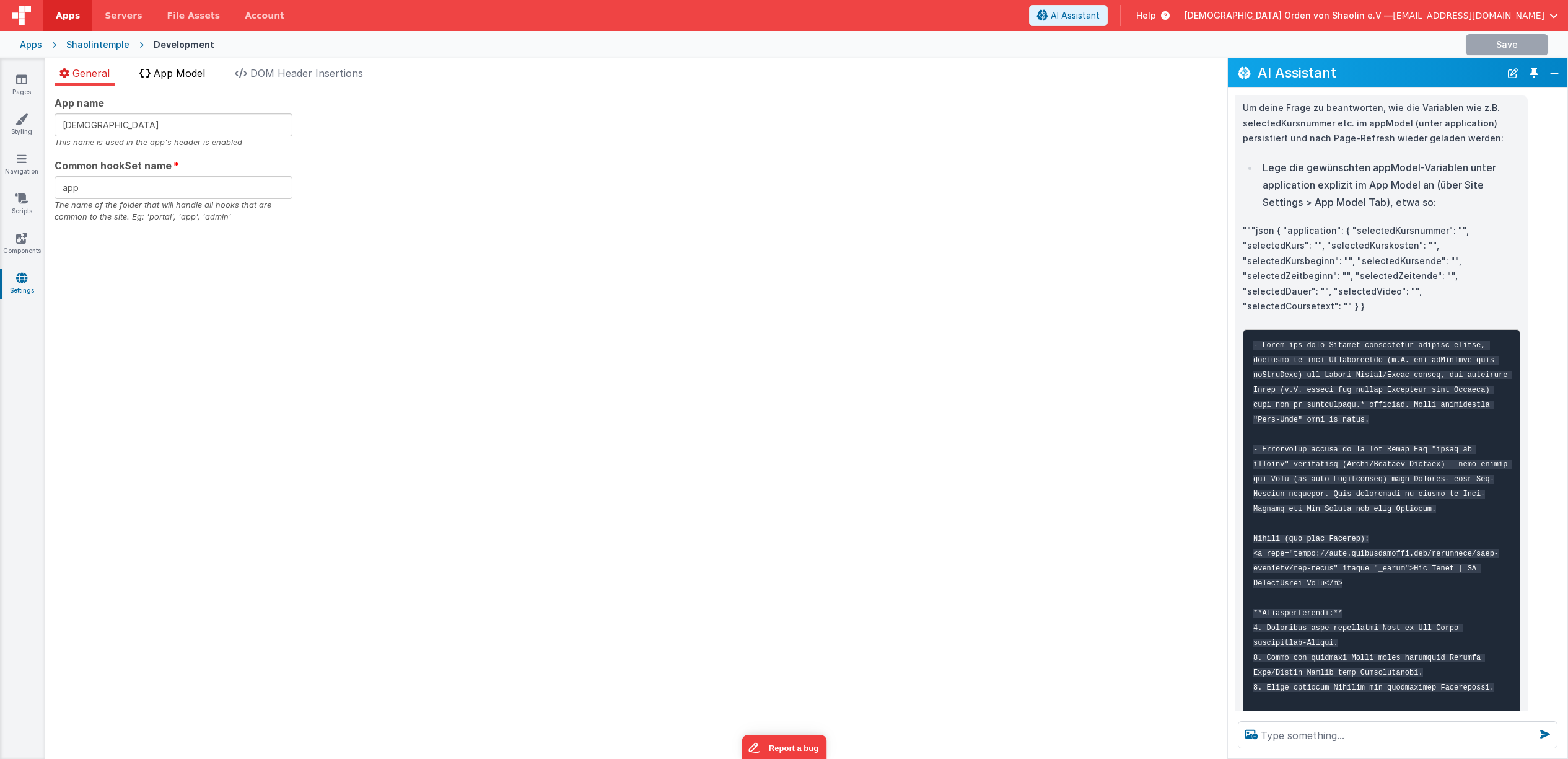
click at [193, 73] on span "App Model" at bounding box center [179, 73] width 52 height 13
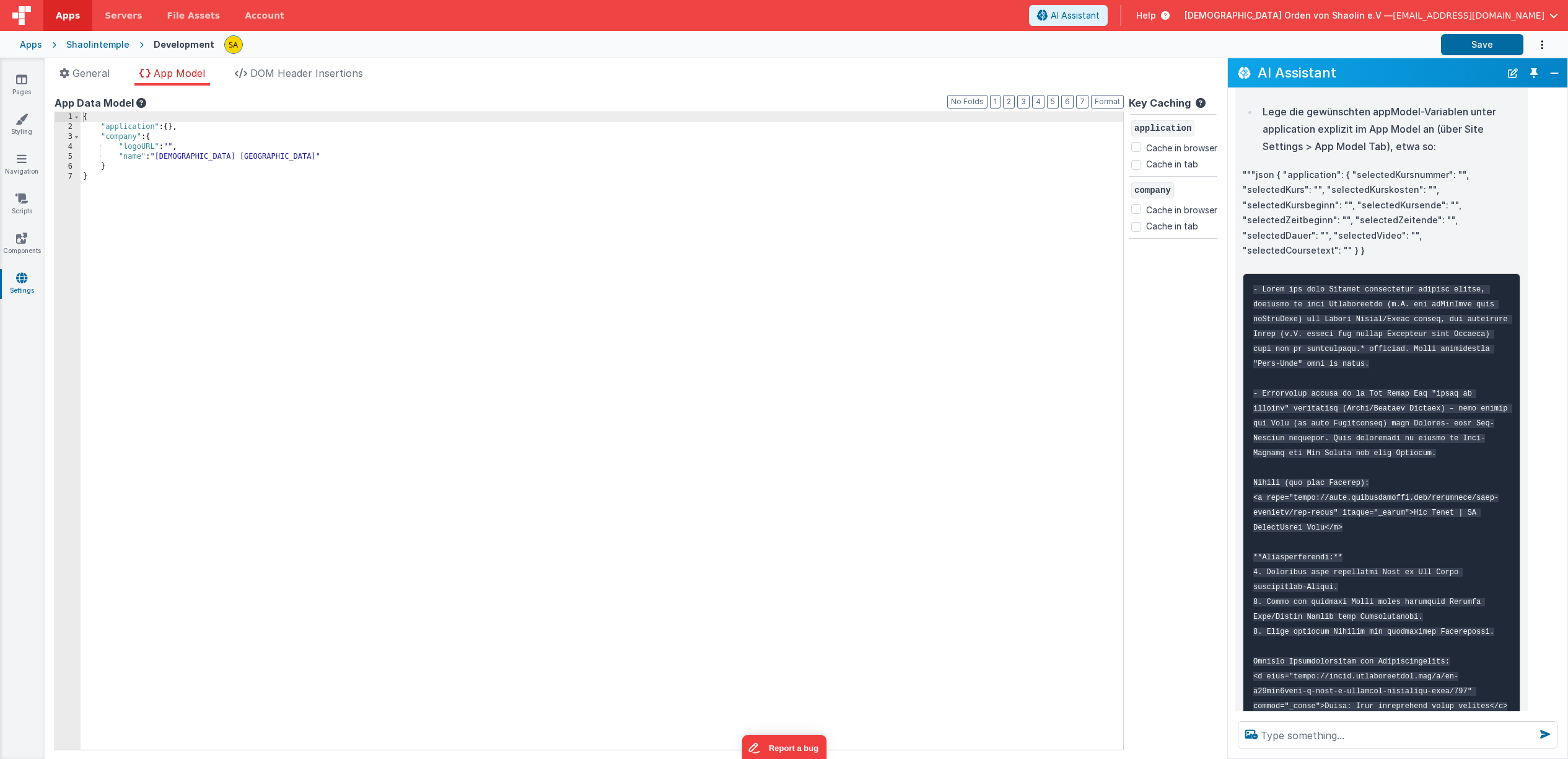
scroll to position [71, 0]
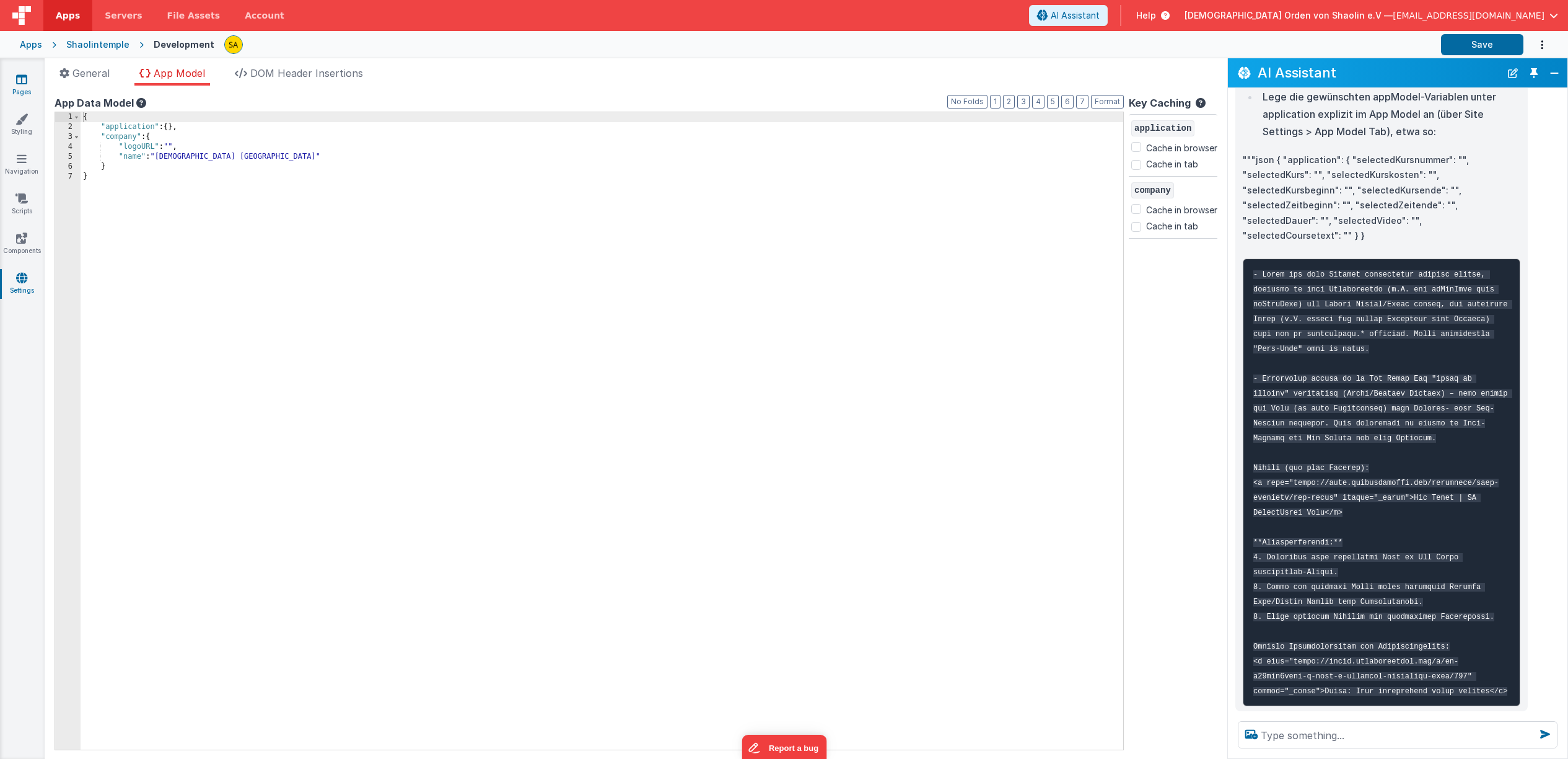
click at [22, 81] on icon at bounding box center [22, 80] width 11 height 13
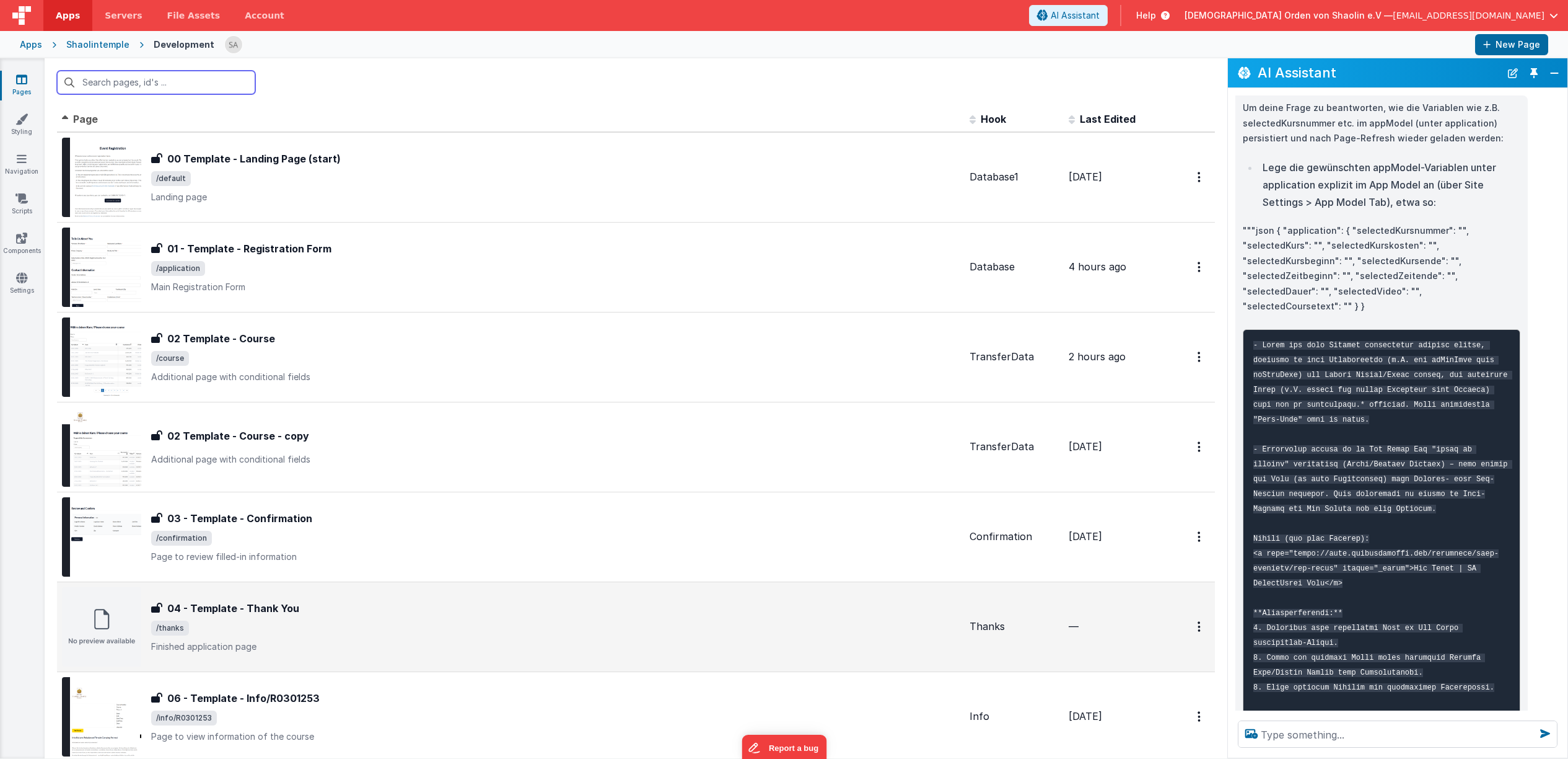
scroll to position [154, 0]
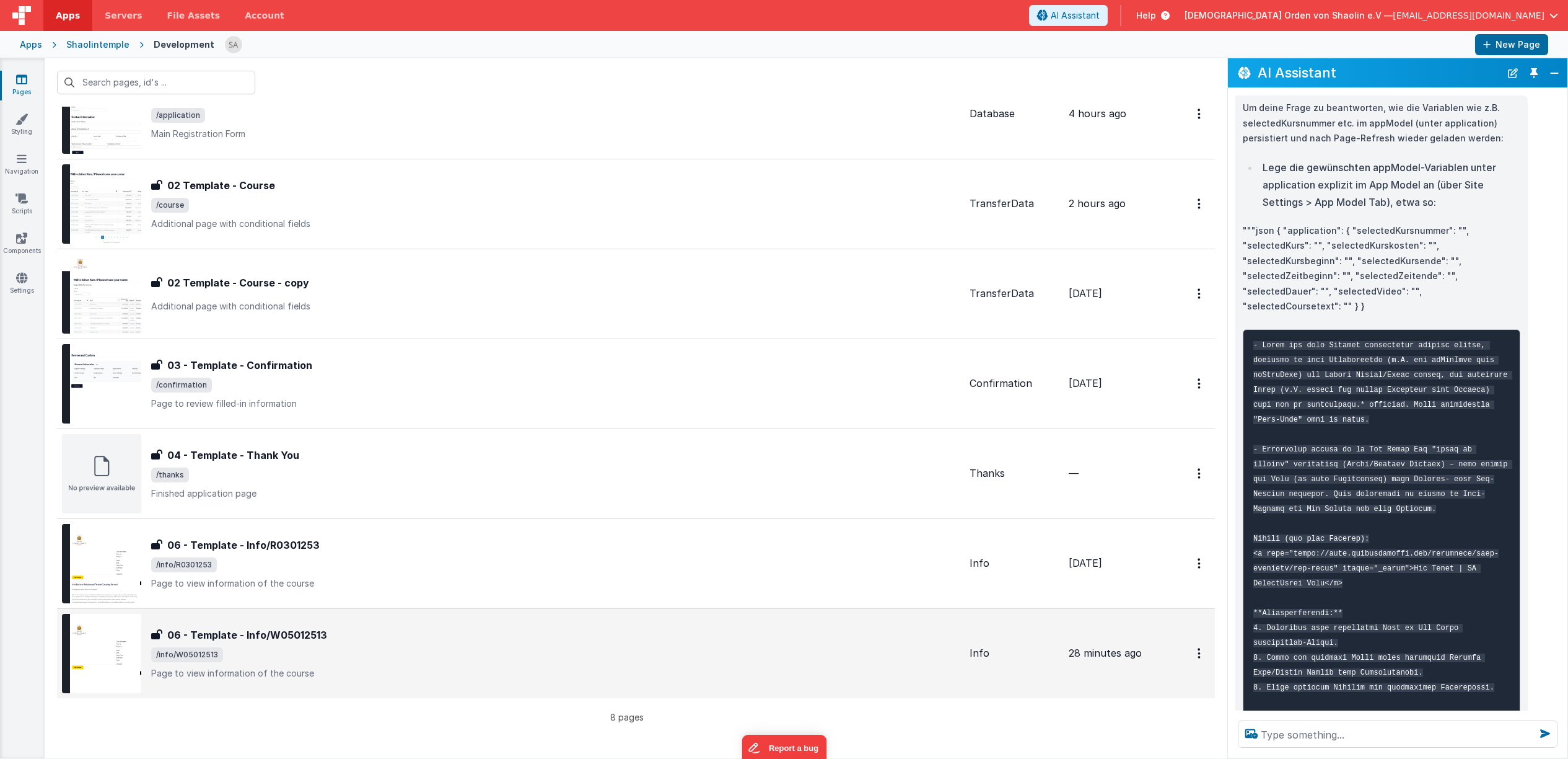
click at [416, 660] on span "/info/W05012513" at bounding box center [555, 655] width 808 height 14
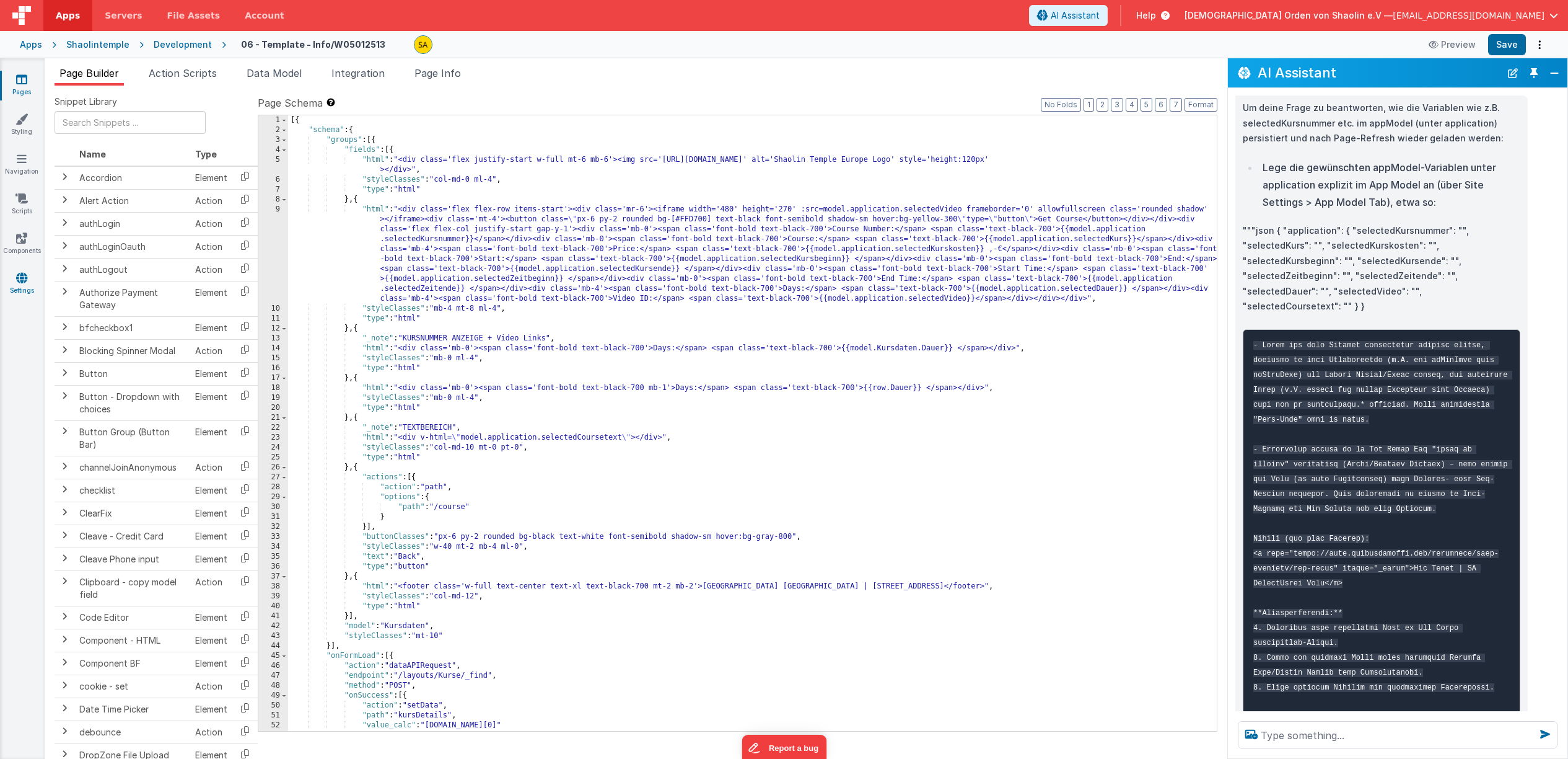
click at [24, 273] on icon at bounding box center [22, 278] width 11 height 13
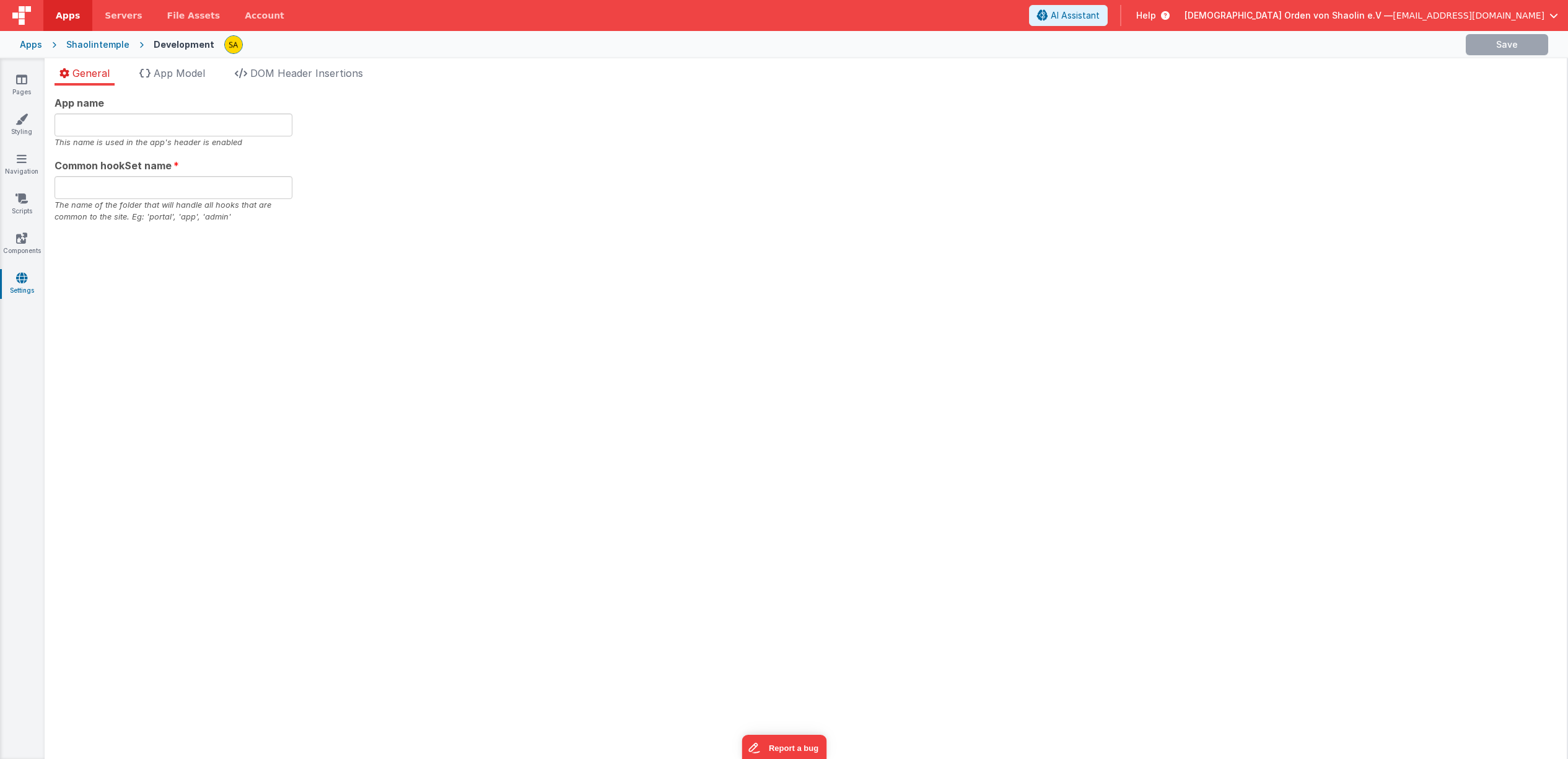
type input "[DEMOGRAPHIC_DATA]"
type input "app"
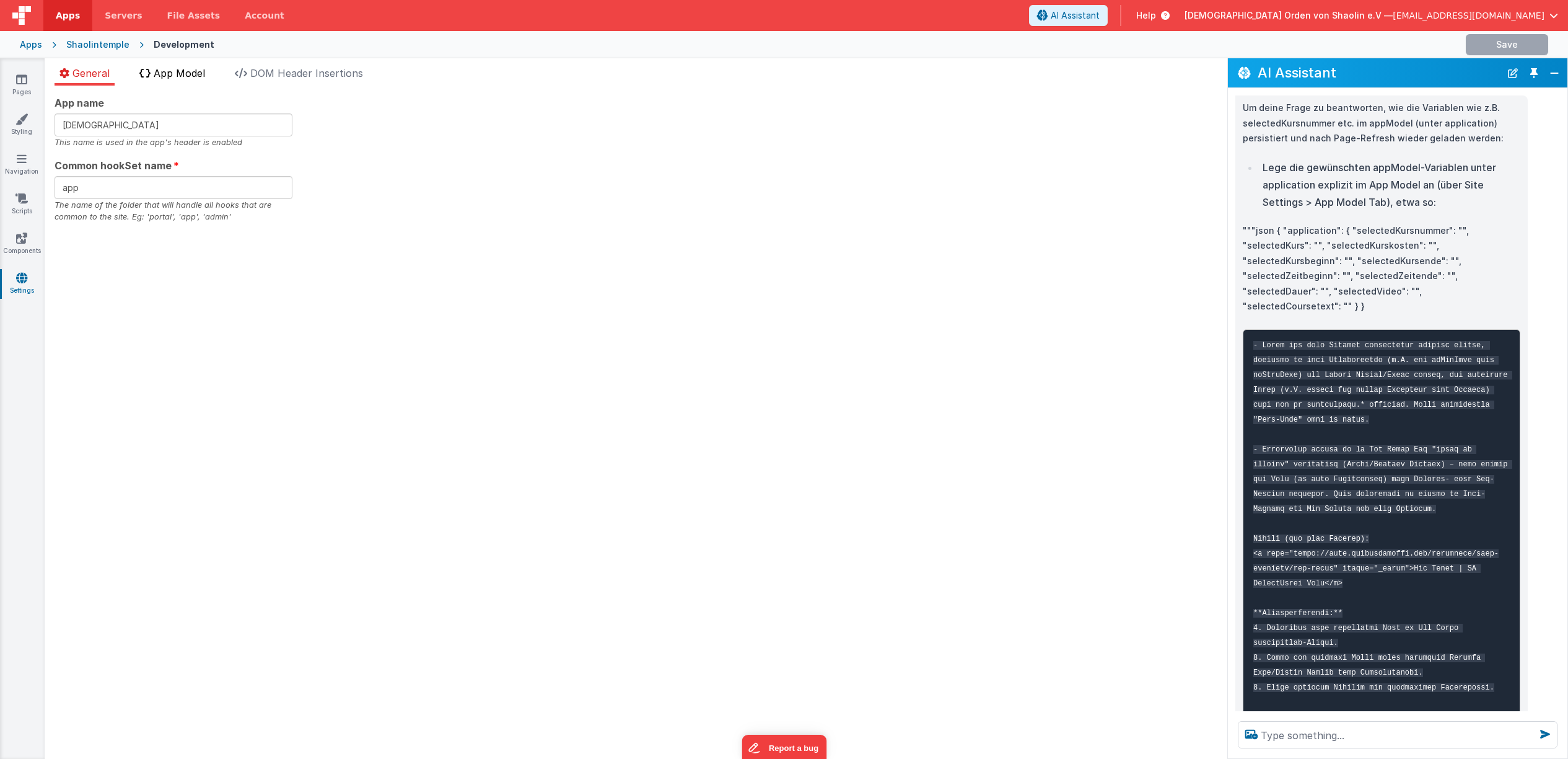
click at [210, 78] on li "App Model" at bounding box center [173, 76] width 76 height 20
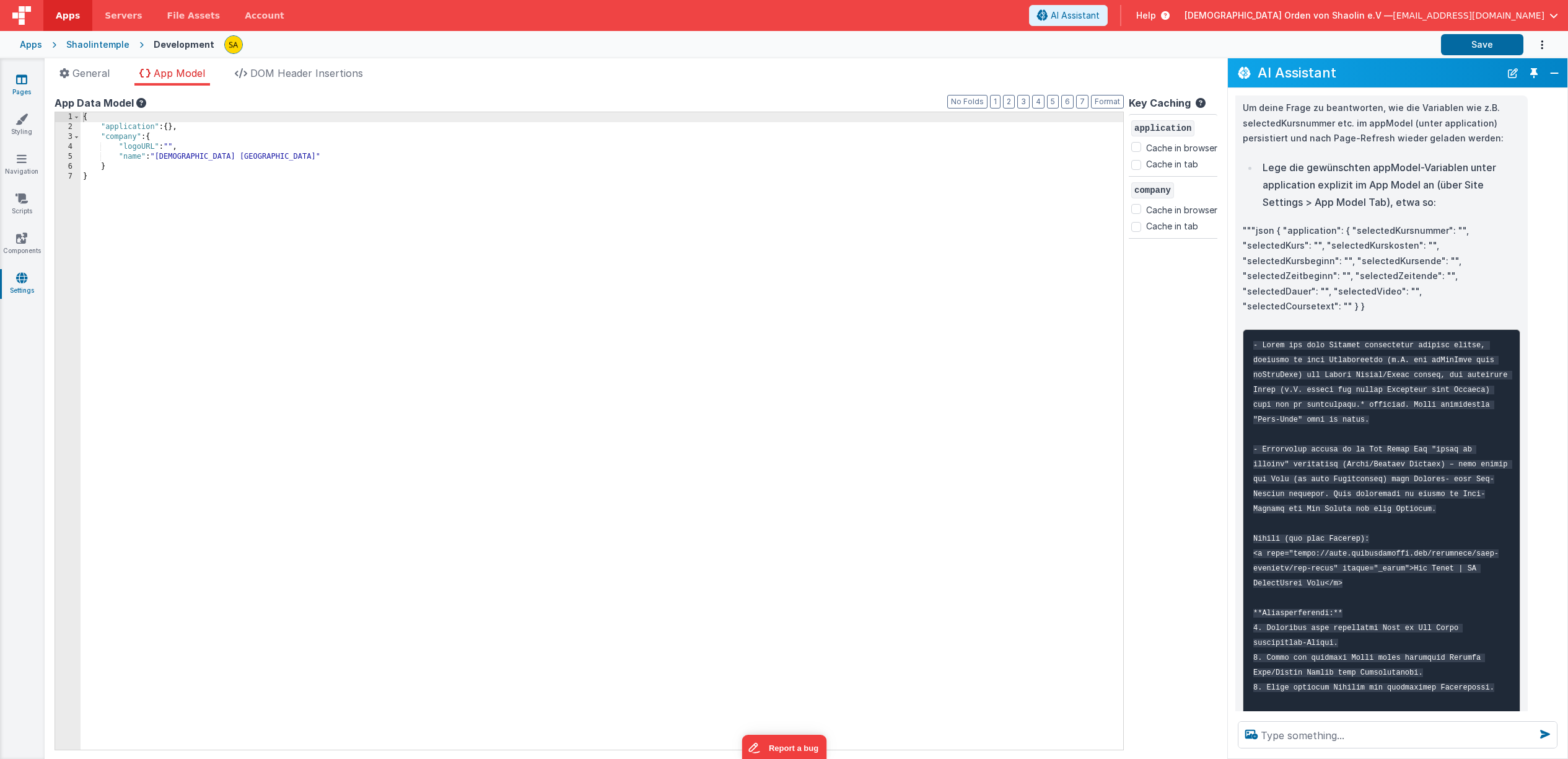
click at [21, 86] on link "Pages" at bounding box center [21, 85] width 44 height 24
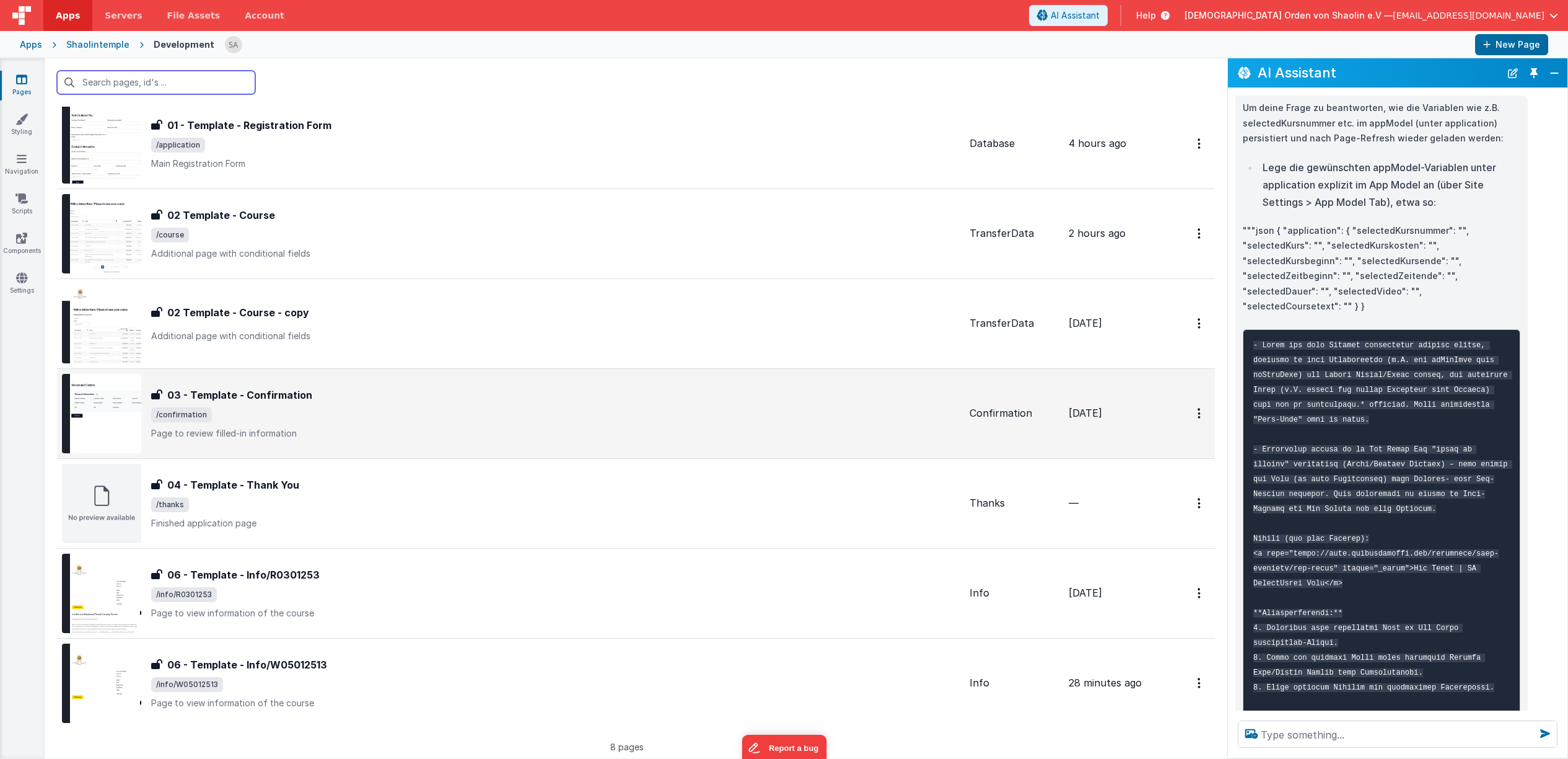
scroll to position [124, 0]
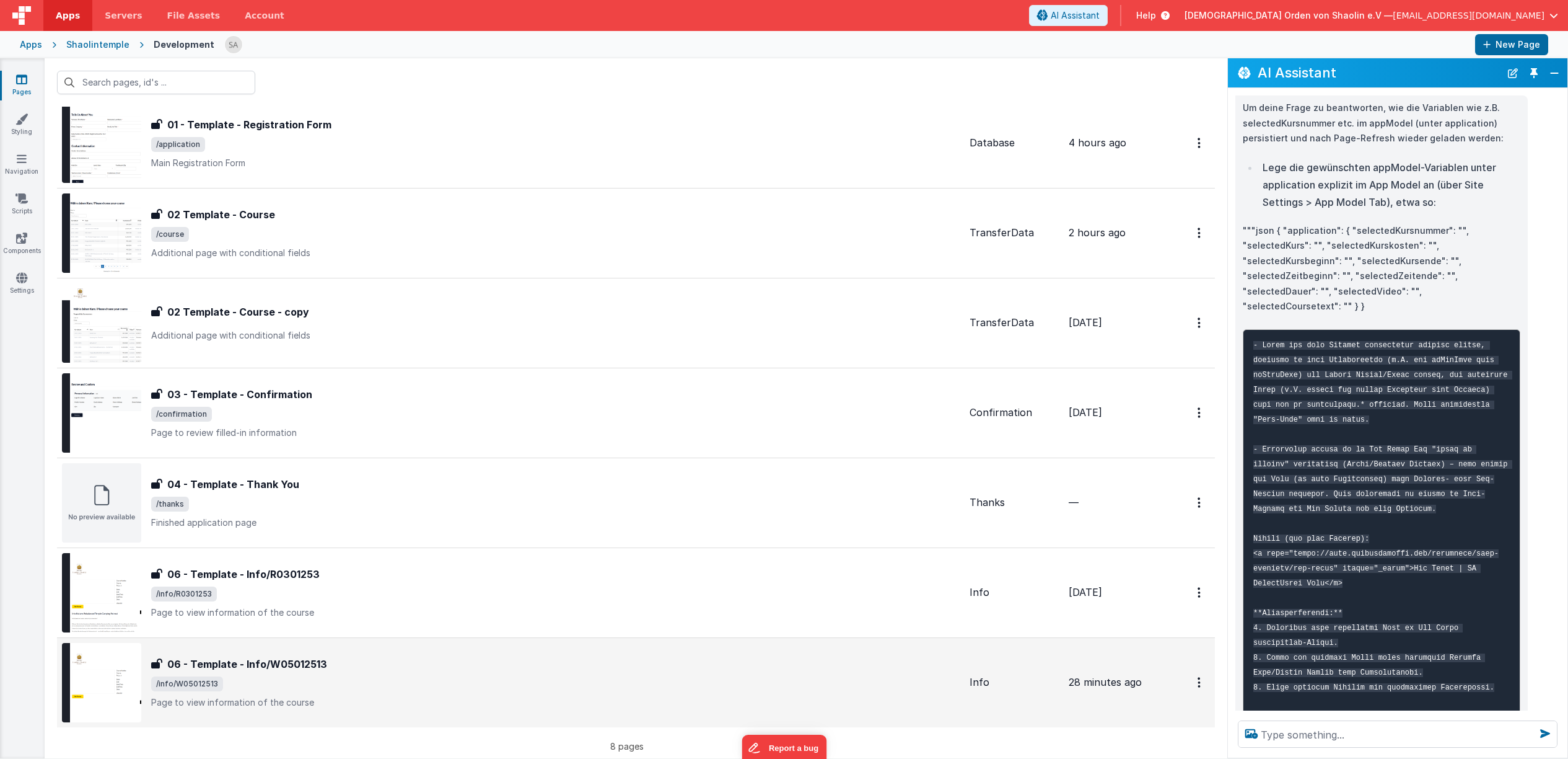
click at [520, 687] on span "/info/W05012513" at bounding box center [555, 684] width 808 height 14
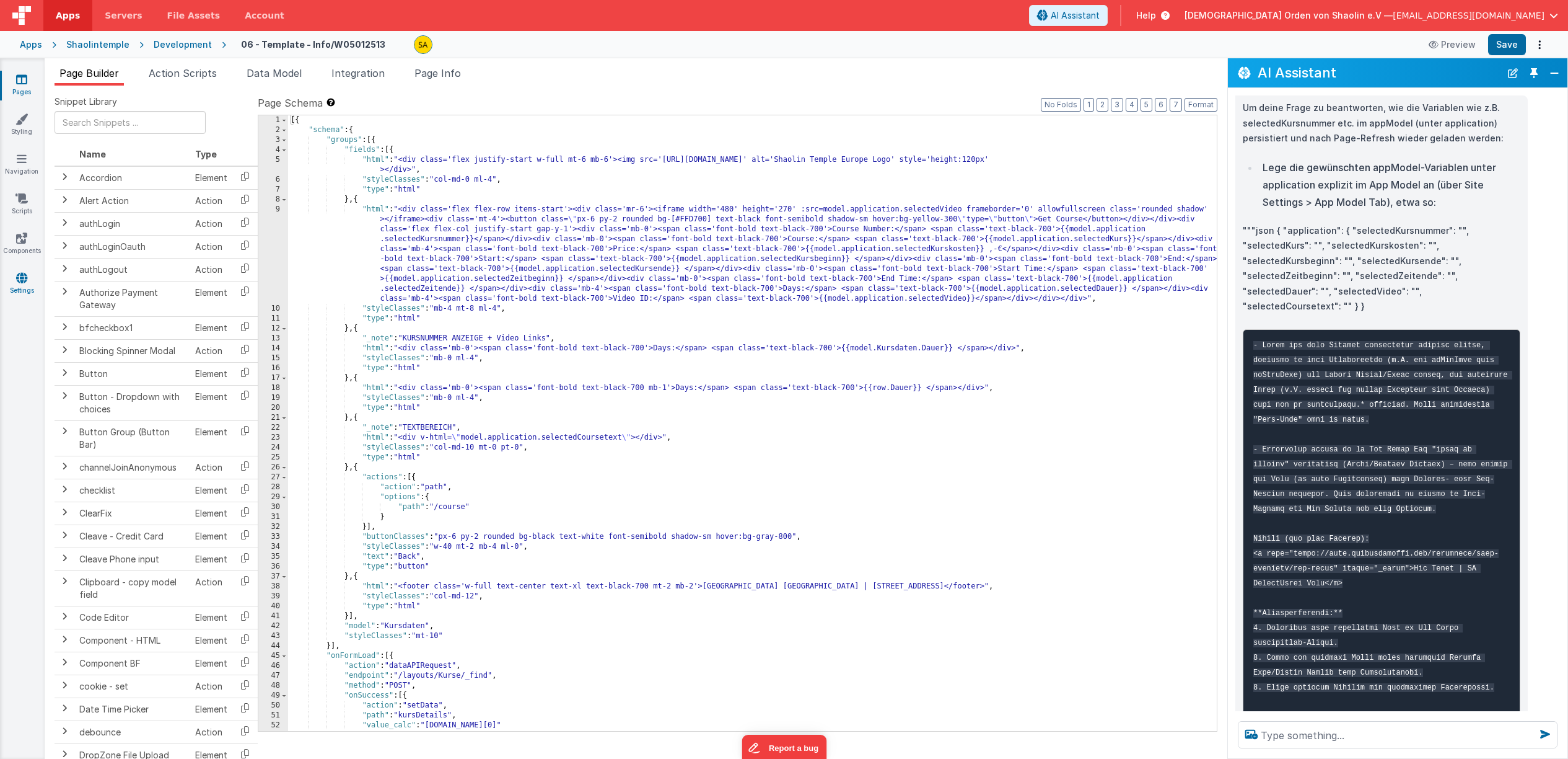
click at [21, 282] on icon at bounding box center [22, 278] width 11 height 13
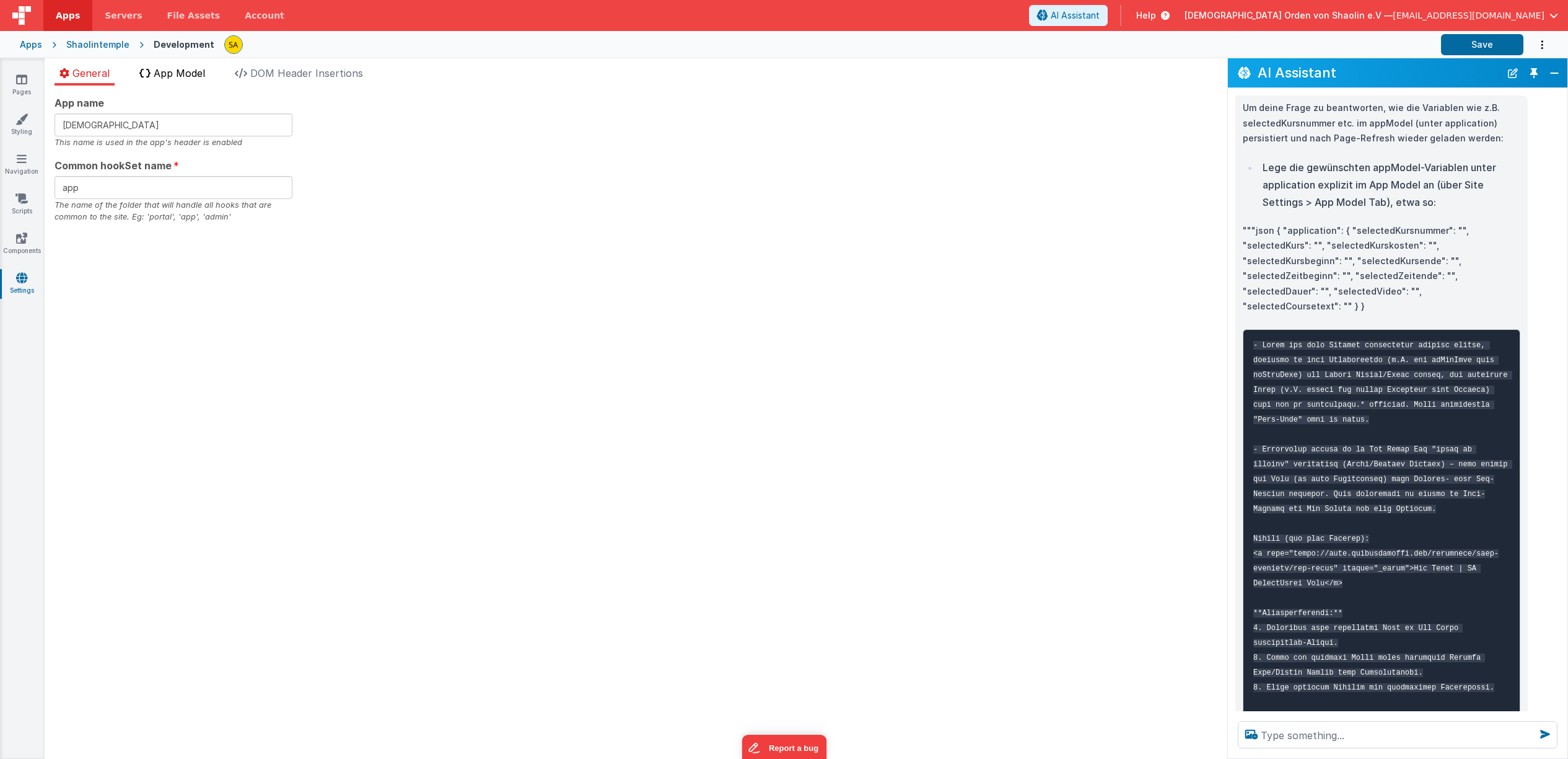
click at [167, 73] on span "App Model" at bounding box center [179, 73] width 52 height 13
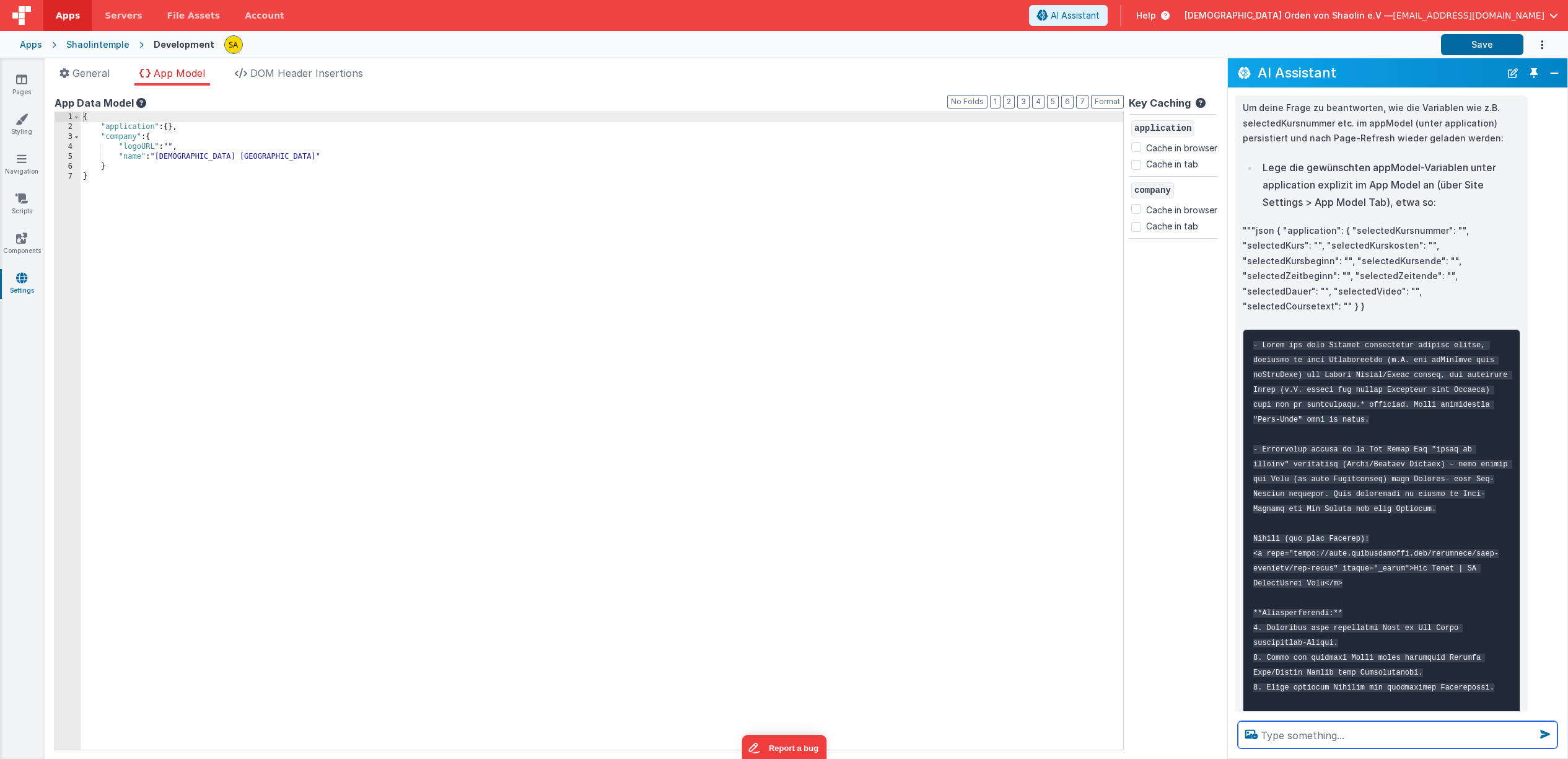
click at [1346, 733] on textarea at bounding box center [1398, 735] width 320 height 27
paste textarea "model.application.selectedKursnummer = row.Kursnummer; model.application.select…"
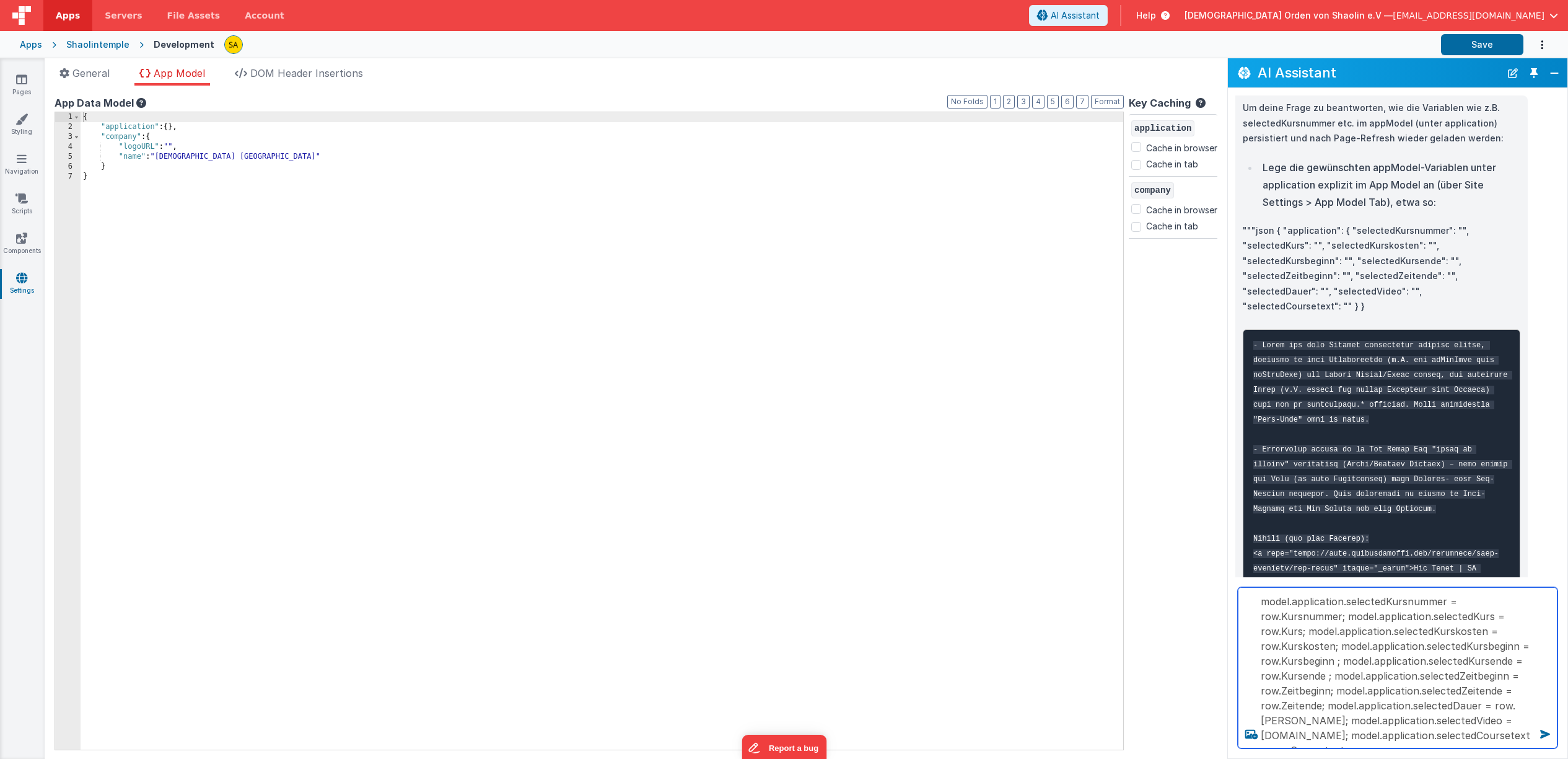
scroll to position [1, 0]
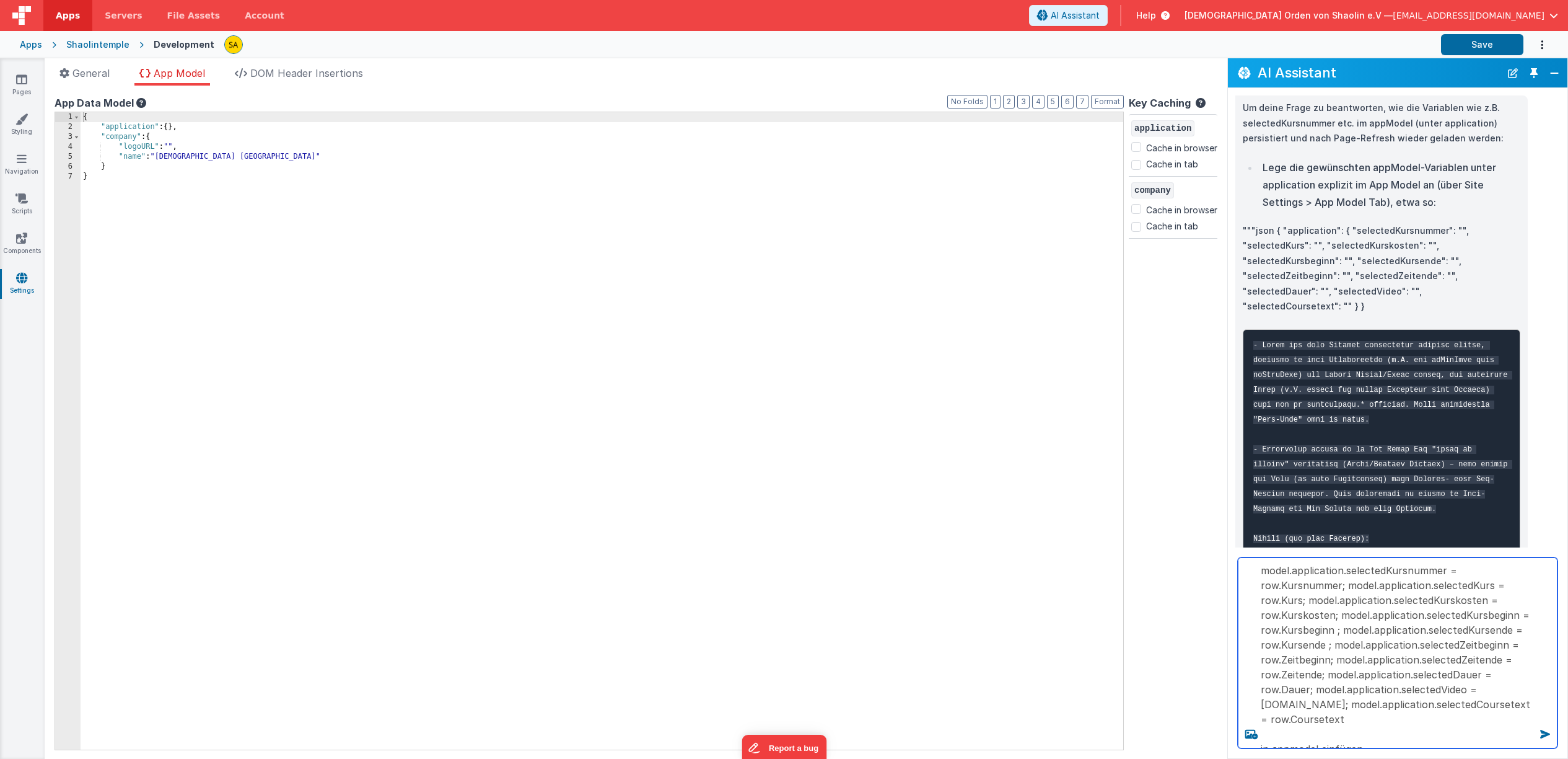
type textarea "model.application.selectedKursnummer = row.Kursnummer; model.application.select…"
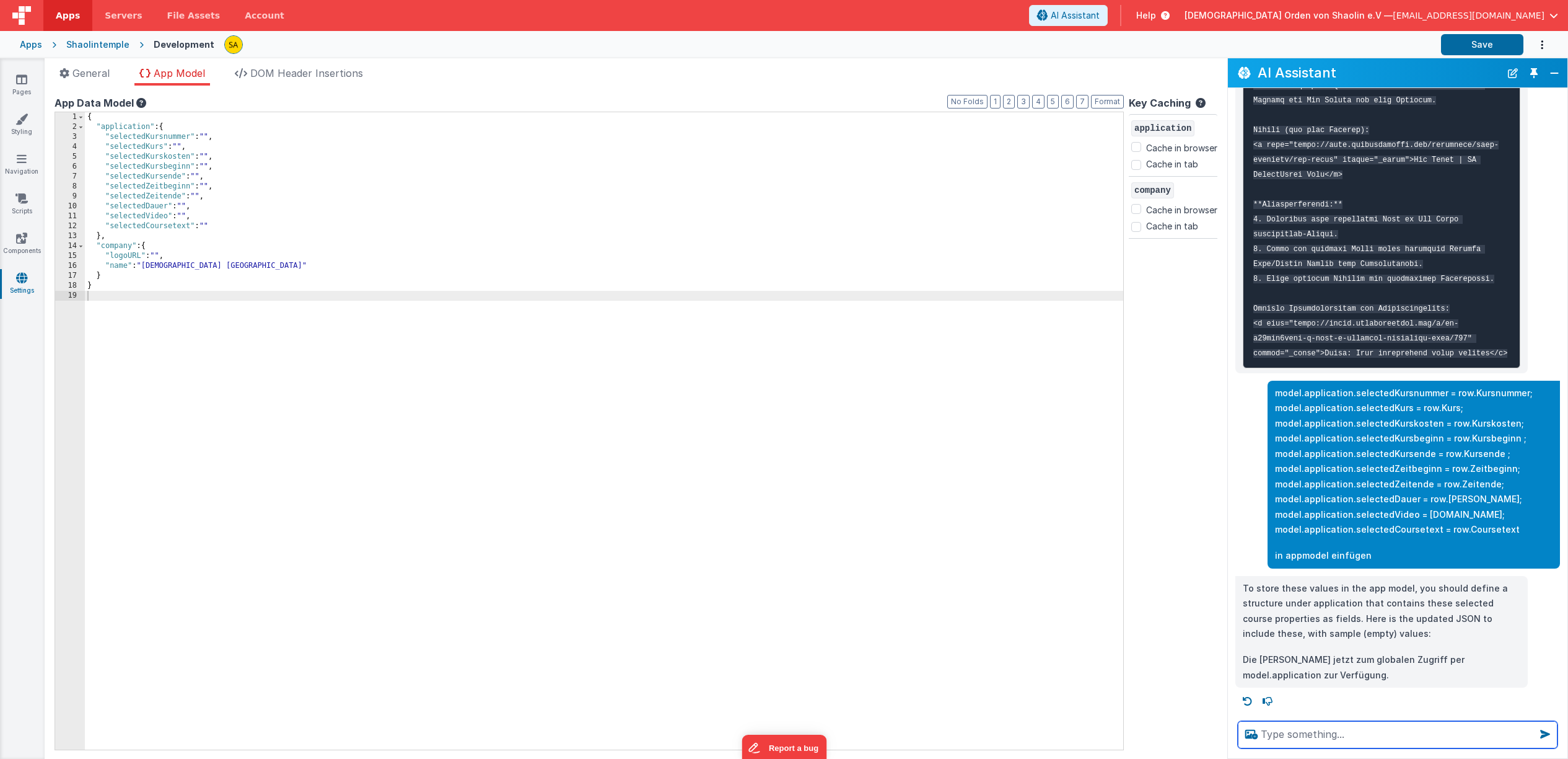
scroll to position [409, 0]
drag, startPoint x: 1276, startPoint y: 392, endPoint x: 1448, endPoint y: 476, distance: 191.4
click at [1439, 394] on p "model.application.selectedKursnummer = row.Kursnummer; model.application.select…" at bounding box center [1414, 462] width 278 height 152
click at [207, 137] on div "{ "application" : { "selectedKursnummer" : "" , "selectedKurs" : "" , "selected…" at bounding box center [604, 441] width 1038 height 658
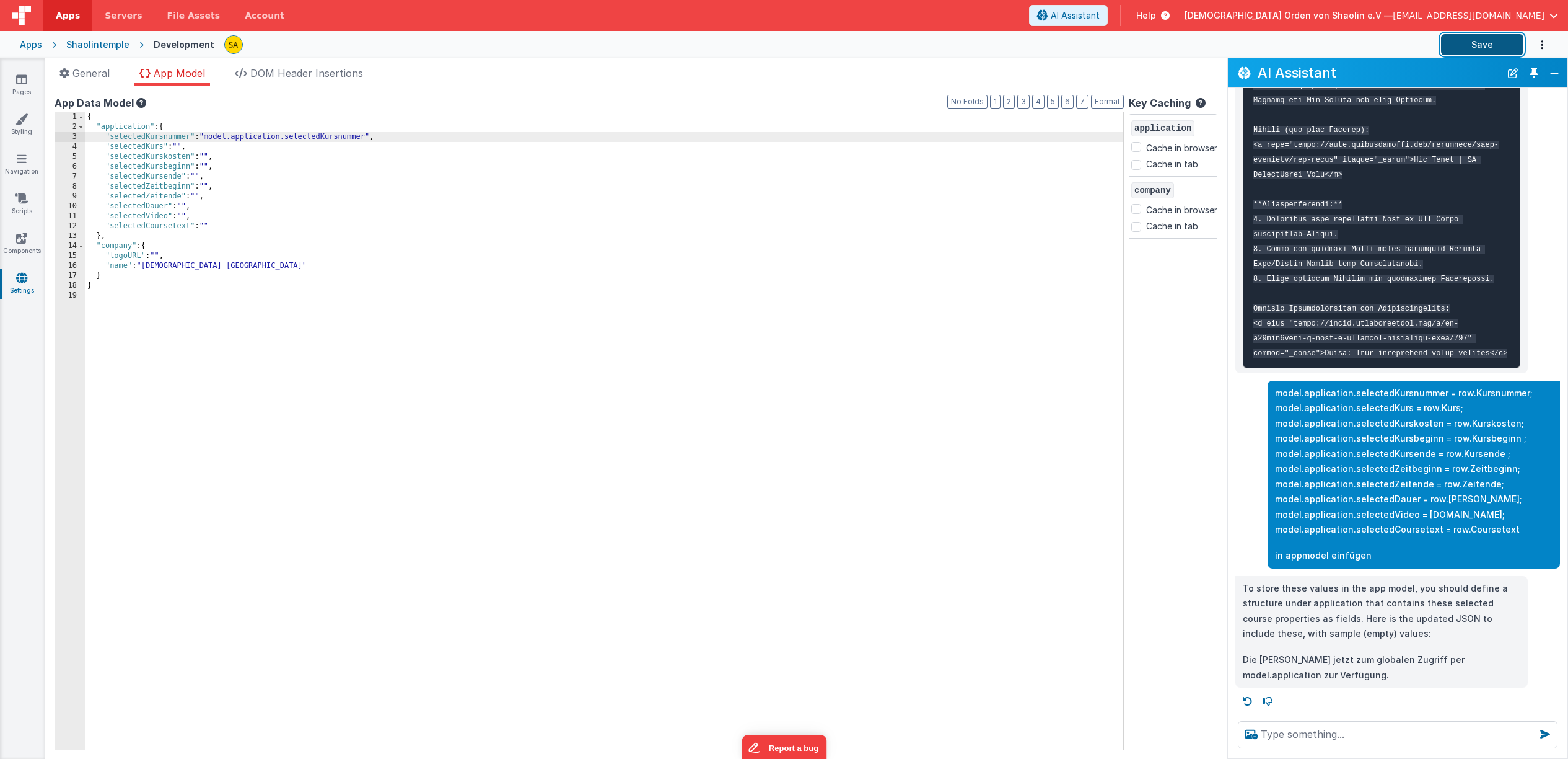
click at [1472, 45] on button "Save" at bounding box center [1482, 44] width 82 height 21
click at [1290, 730] on textarea at bounding box center [1398, 735] width 320 height 27
drag, startPoint x: 101, startPoint y: 138, endPoint x: 416, endPoint y: 140, distance: 315.0
click at [416, 140] on div "{ "application" : { "selectedKursnummer" : "model.application.selectedKursnumme…" at bounding box center [604, 441] width 1038 height 658
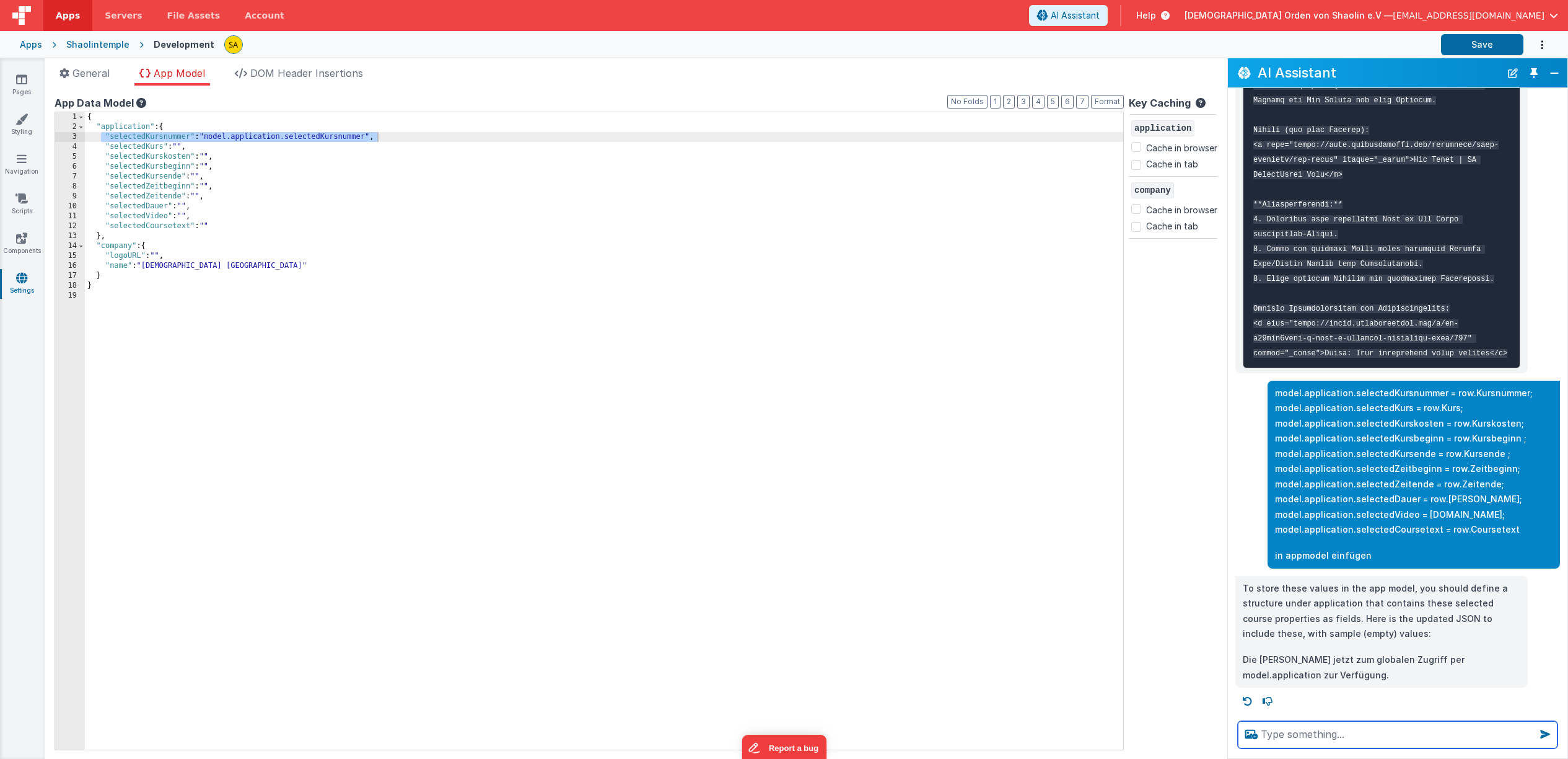
click at [1294, 742] on textarea at bounding box center [1398, 735] width 320 height 27
paste textarea ""selectedKursnummer": "model.application.selectedKursnummer","
drag, startPoint x: 209, startPoint y: 137, endPoint x: 400, endPoint y: 180, distance: 195.8
click at [367, 139] on div "{ "application" : { "selectedKursnummer" : "model.application.selectedKursnumme…" at bounding box center [604, 441] width 1038 height 658
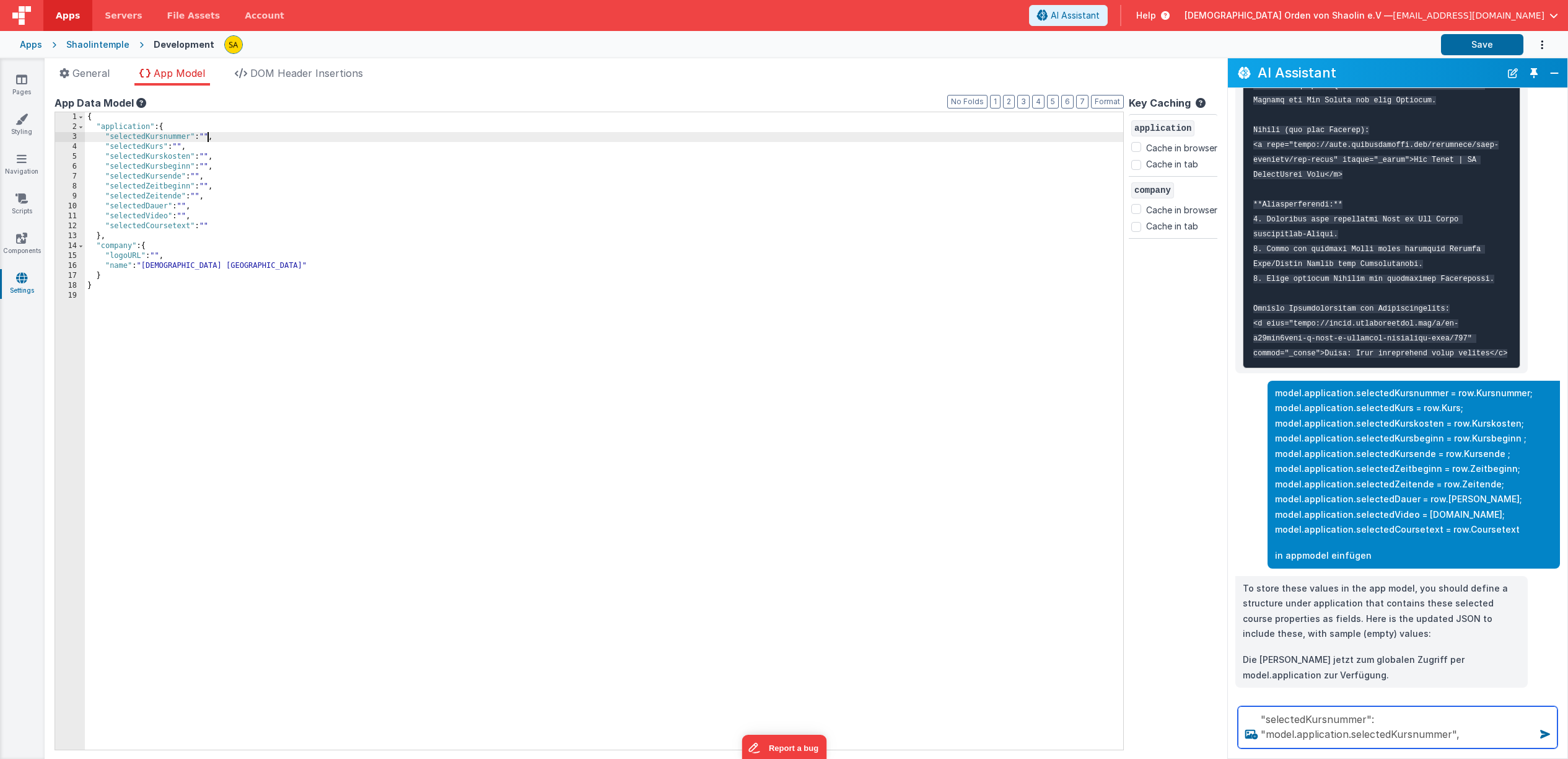
click at [1379, 721] on textarea ""selectedKursnummer": "model.application.selectedKursnummer"," at bounding box center [1398, 727] width 320 height 43
click at [1499, 740] on textarea ""selectedKursnummer" die variable "model.application.selectedKursnummer"," at bounding box center [1398, 727] width 320 height 43
type textarea ""selectedKursnummer" die variable "model.application.selectedKursnummer" zuordn…"
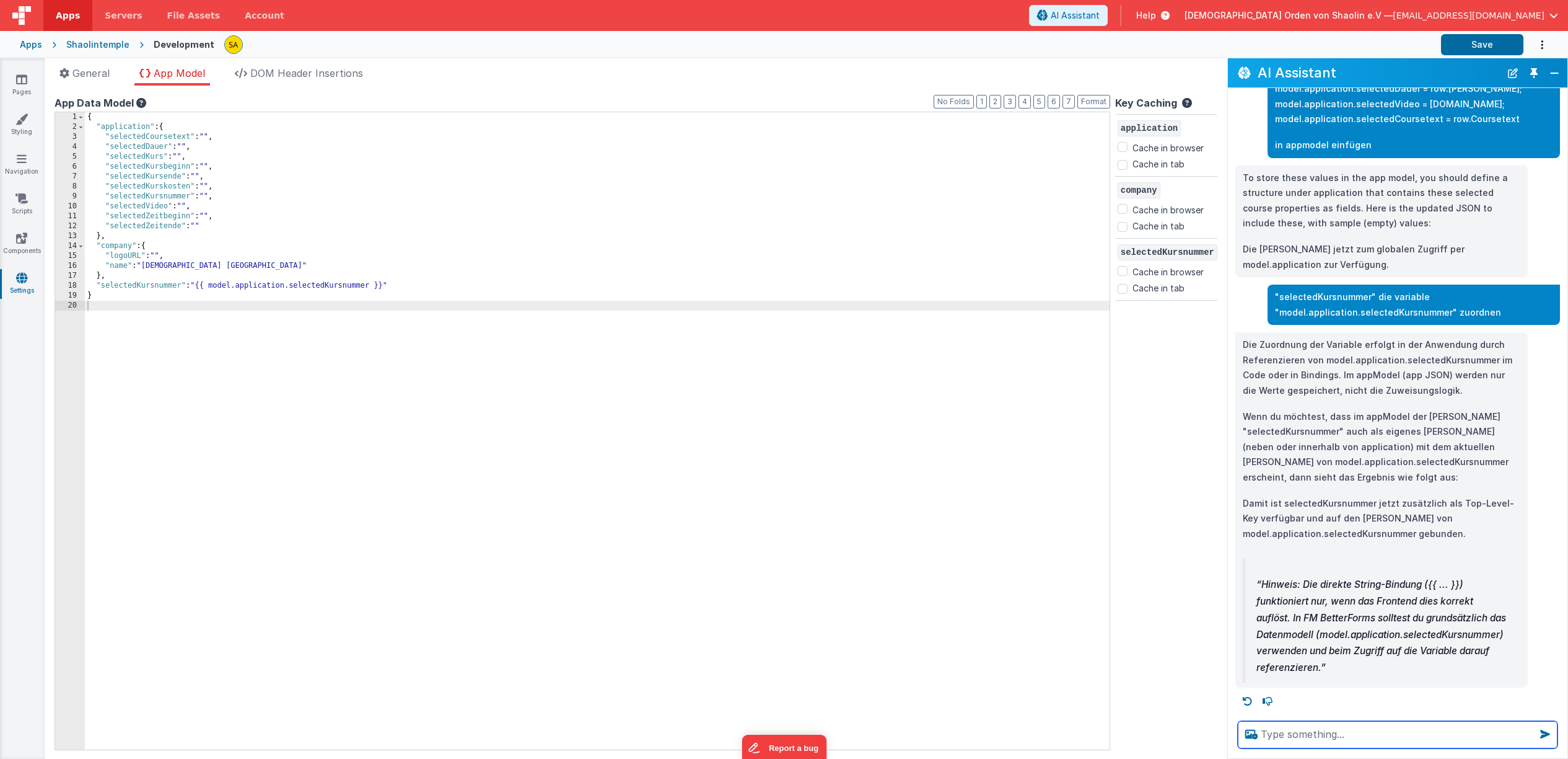
scroll to position [836, 0]
click at [1496, 46] on button "Save" at bounding box center [1482, 44] width 82 height 21
click at [1487, 44] on button "Save" at bounding box center [1482, 44] width 82 height 21
click at [16, 82] on icon at bounding box center [22, 80] width 11 height 13
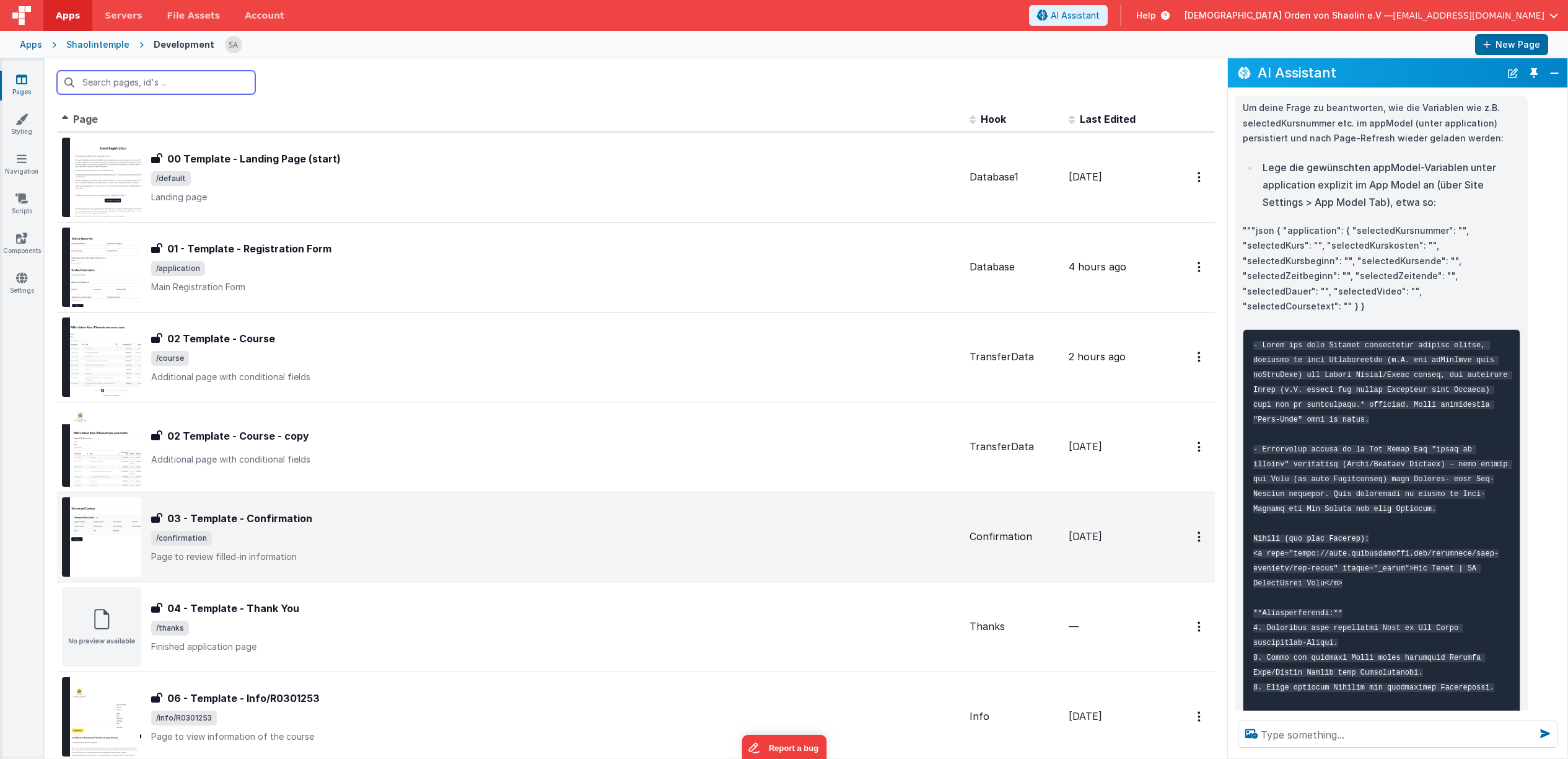
scroll to position [154, 0]
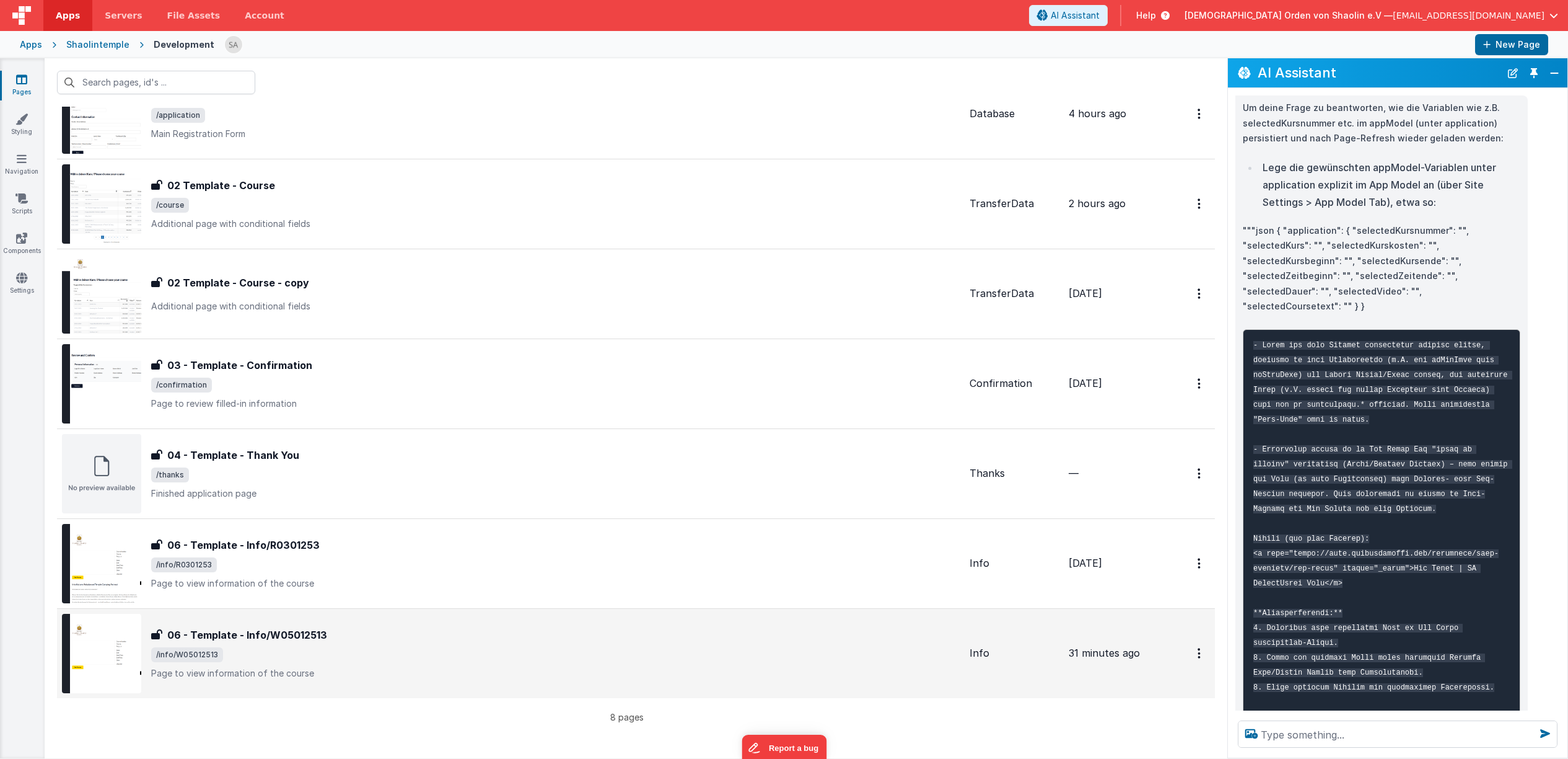
click at [450, 659] on span "/info/W05012513" at bounding box center [555, 655] width 808 height 14
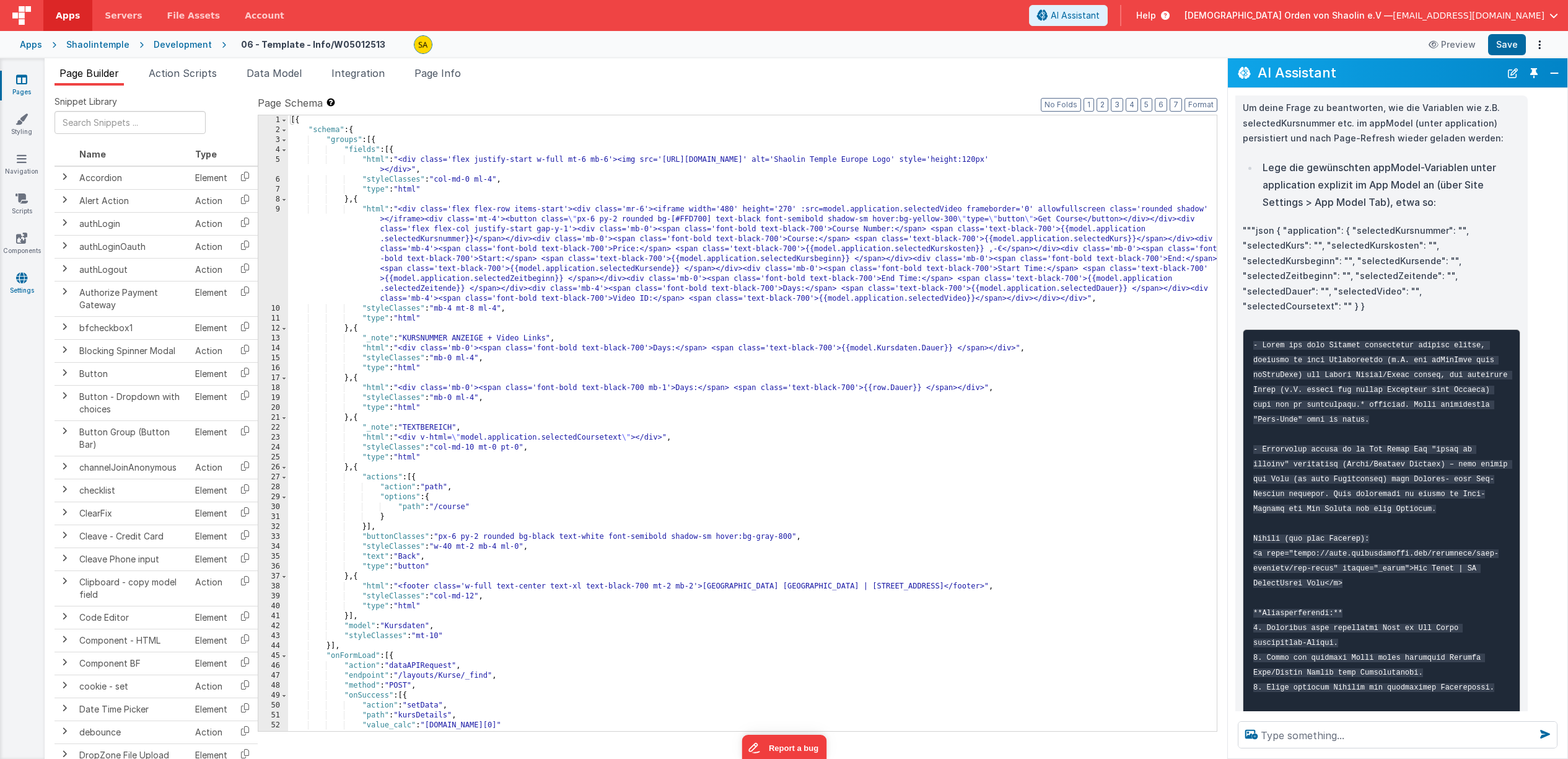
click at [24, 277] on icon at bounding box center [22, 278] width 11 height 13
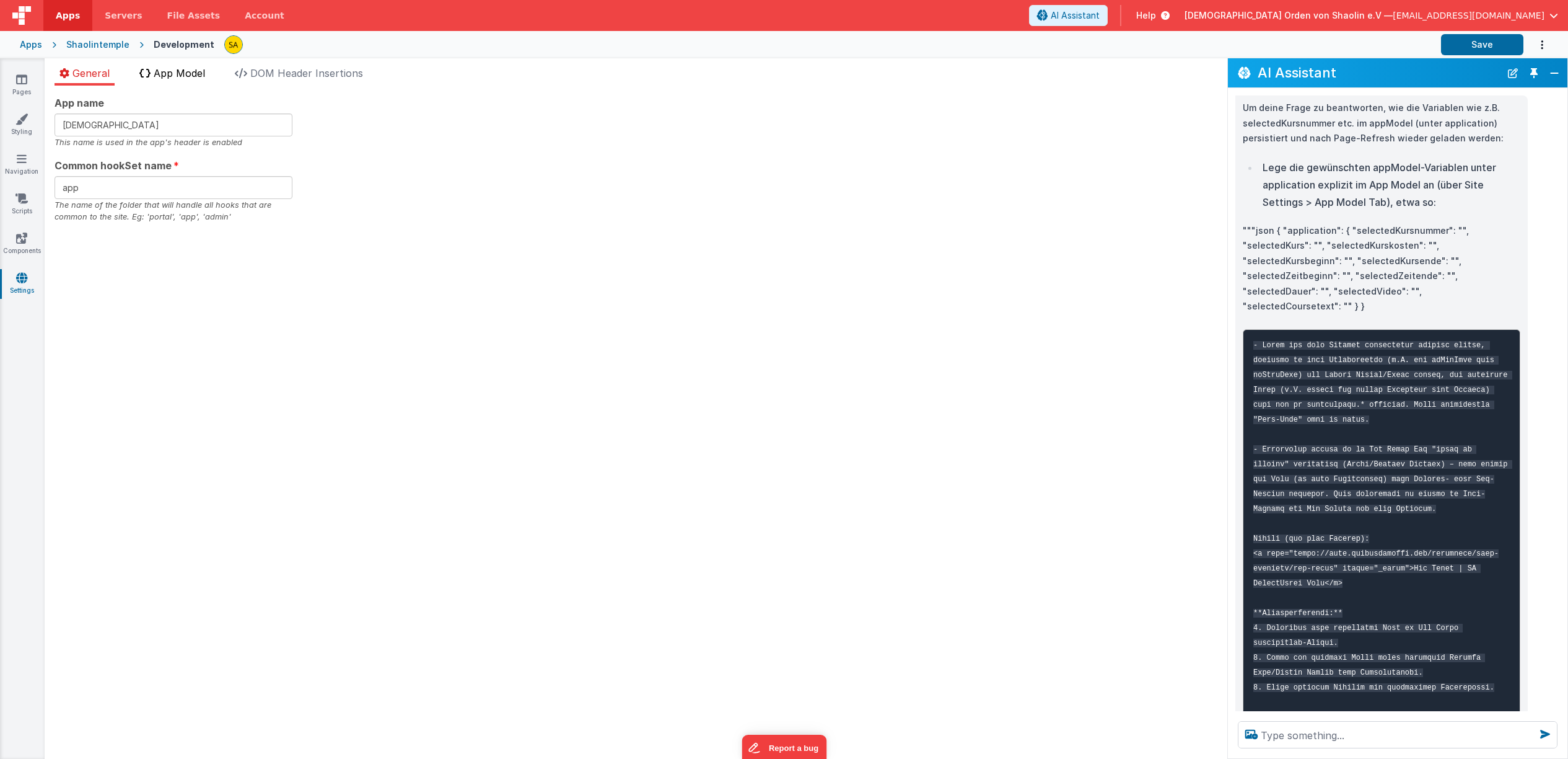
click at [186, 80] on span "App Model" at bounding box center [179, 73] width 52 height 13
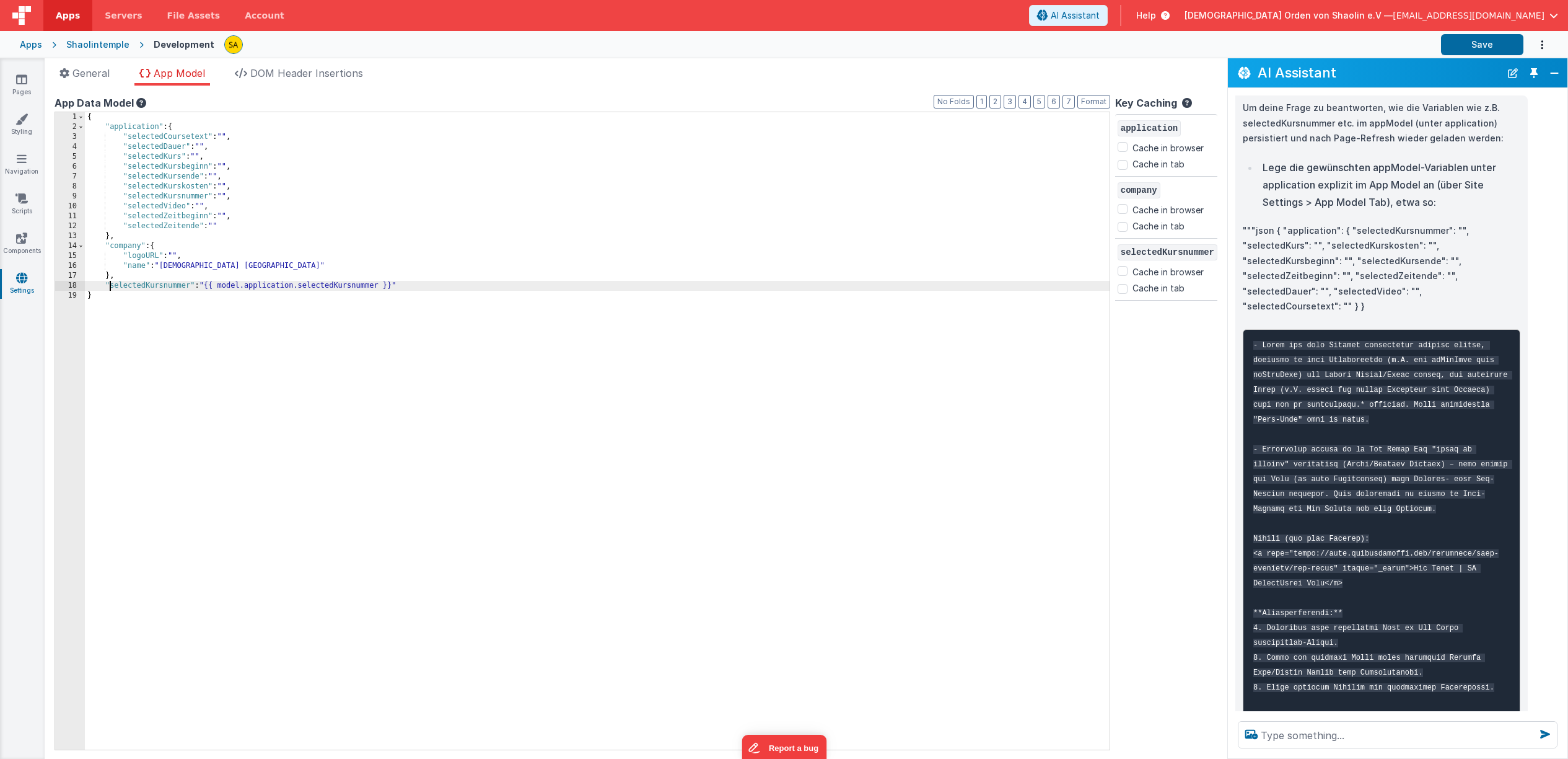
click at [111, 287] on div "{ "application" : { "selectedCoursetext" : "" , "selectedDauer" : "" , "selecte…" at bounding box center [598, 441] width 1025 height 658
click at [23, 86] on link "Pages" at bounding box center [21, 85] width 44 height 24
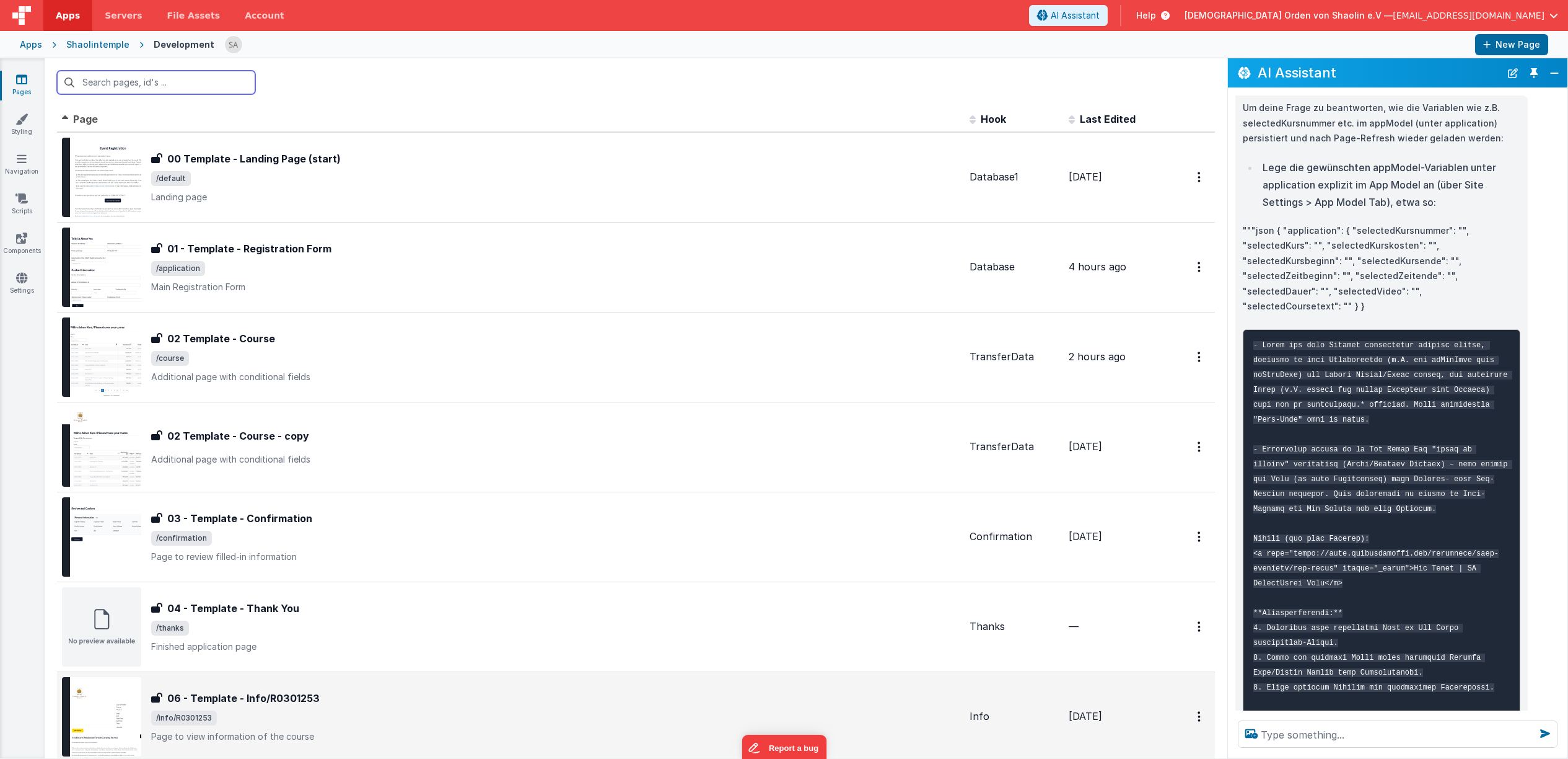
scroll to position [154, 0]
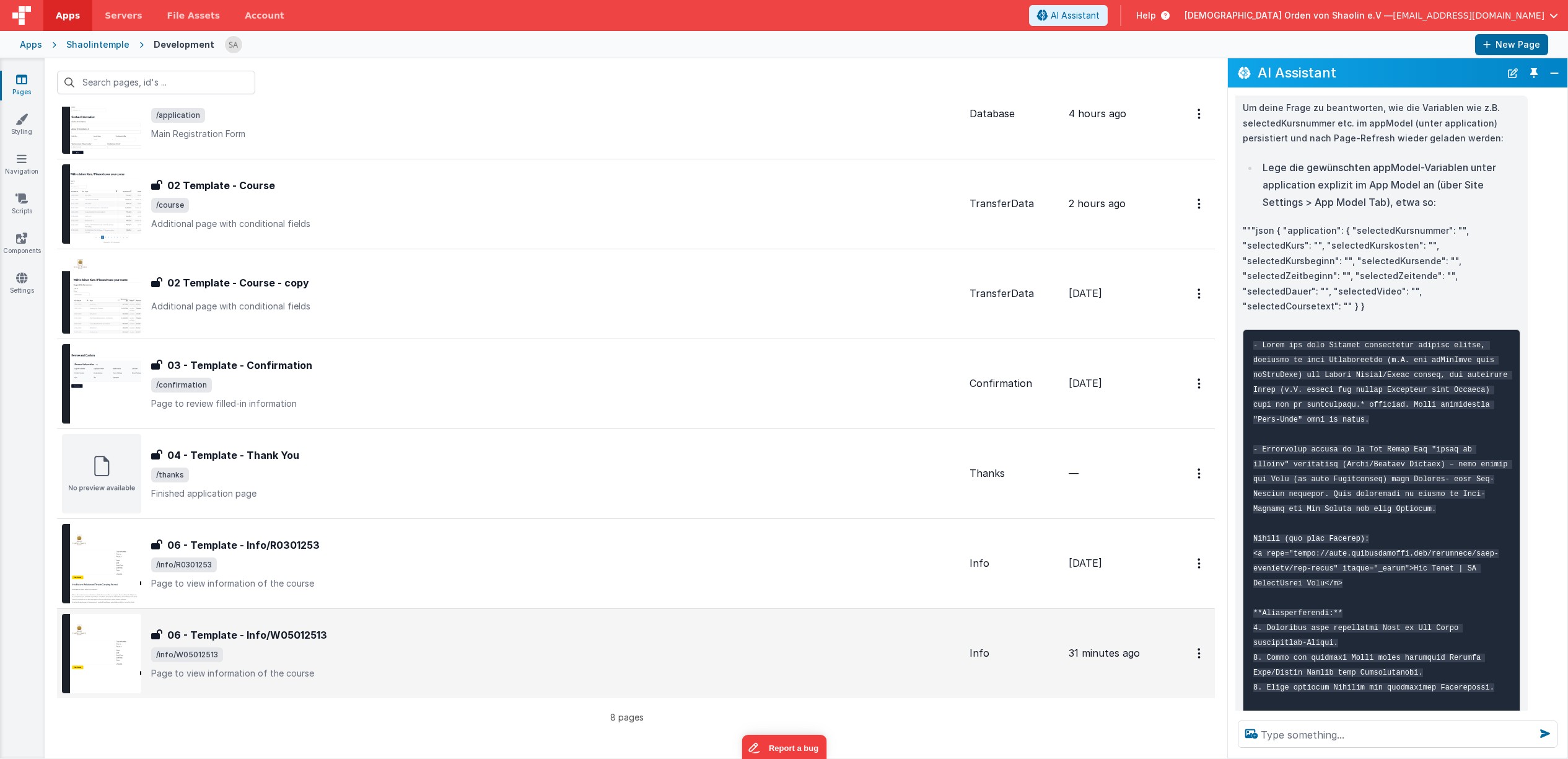
click at [475, 624] on div "06 - Template - Info/W05012513 06 - Template - Info/W05012513 /info/W05012513 P…" at bounding box center [511, 654] width 898 height 80
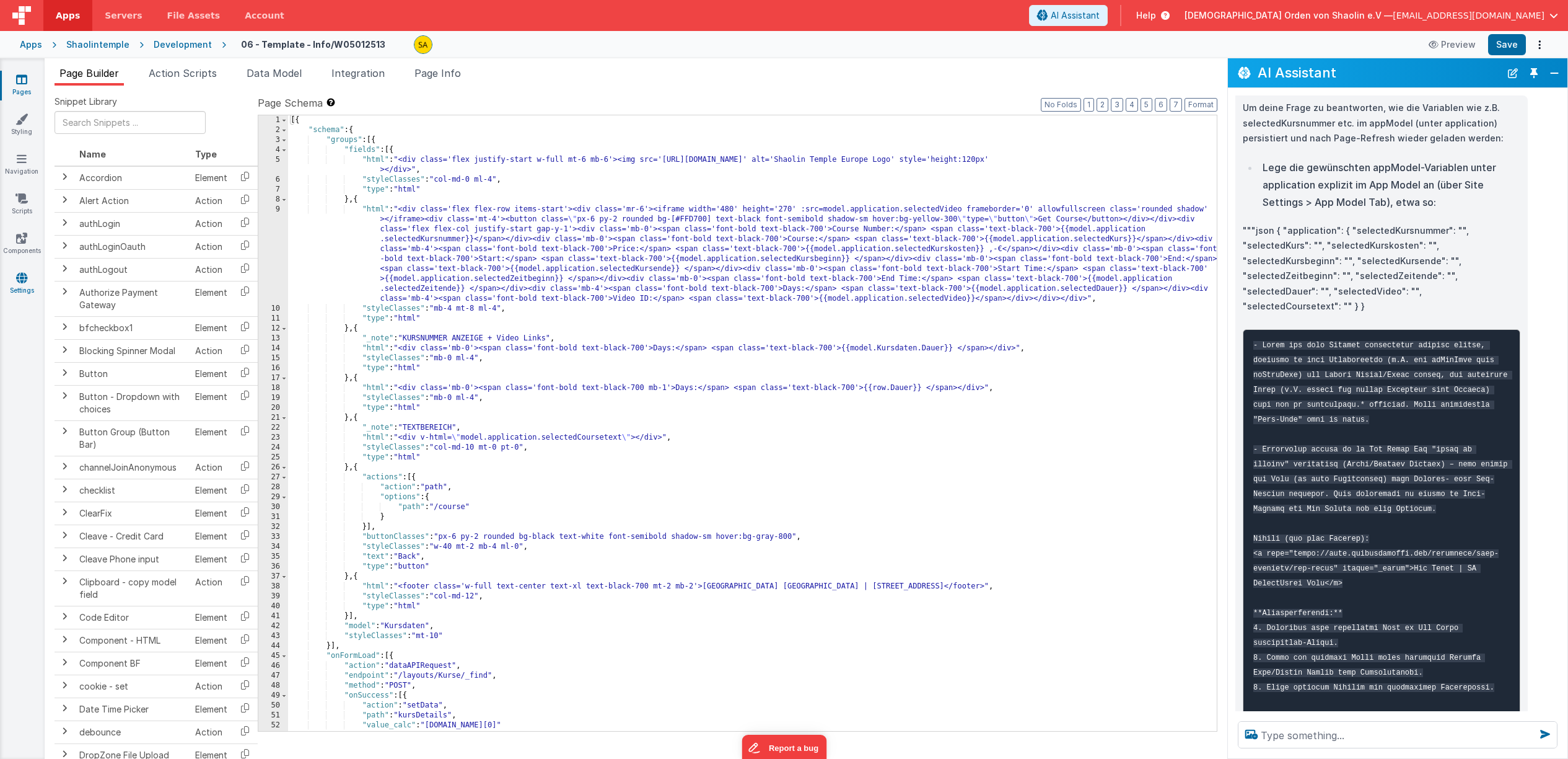
click at [23, 275] on icon at bounding box center [22, 278] width 11 height 13
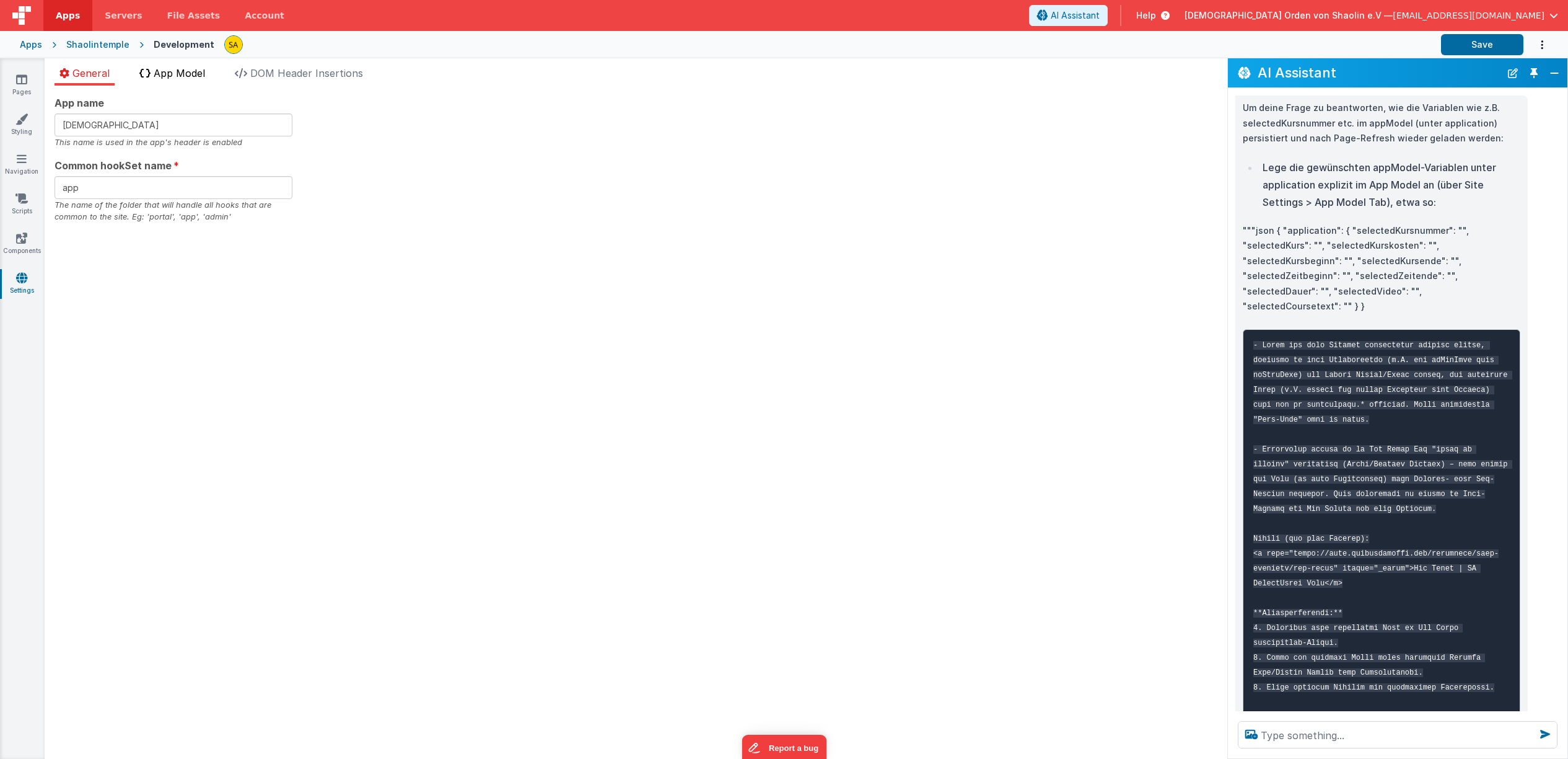
click at [194, 80] on li "App Model" at bounding box center [173, 76] width 76 height 20
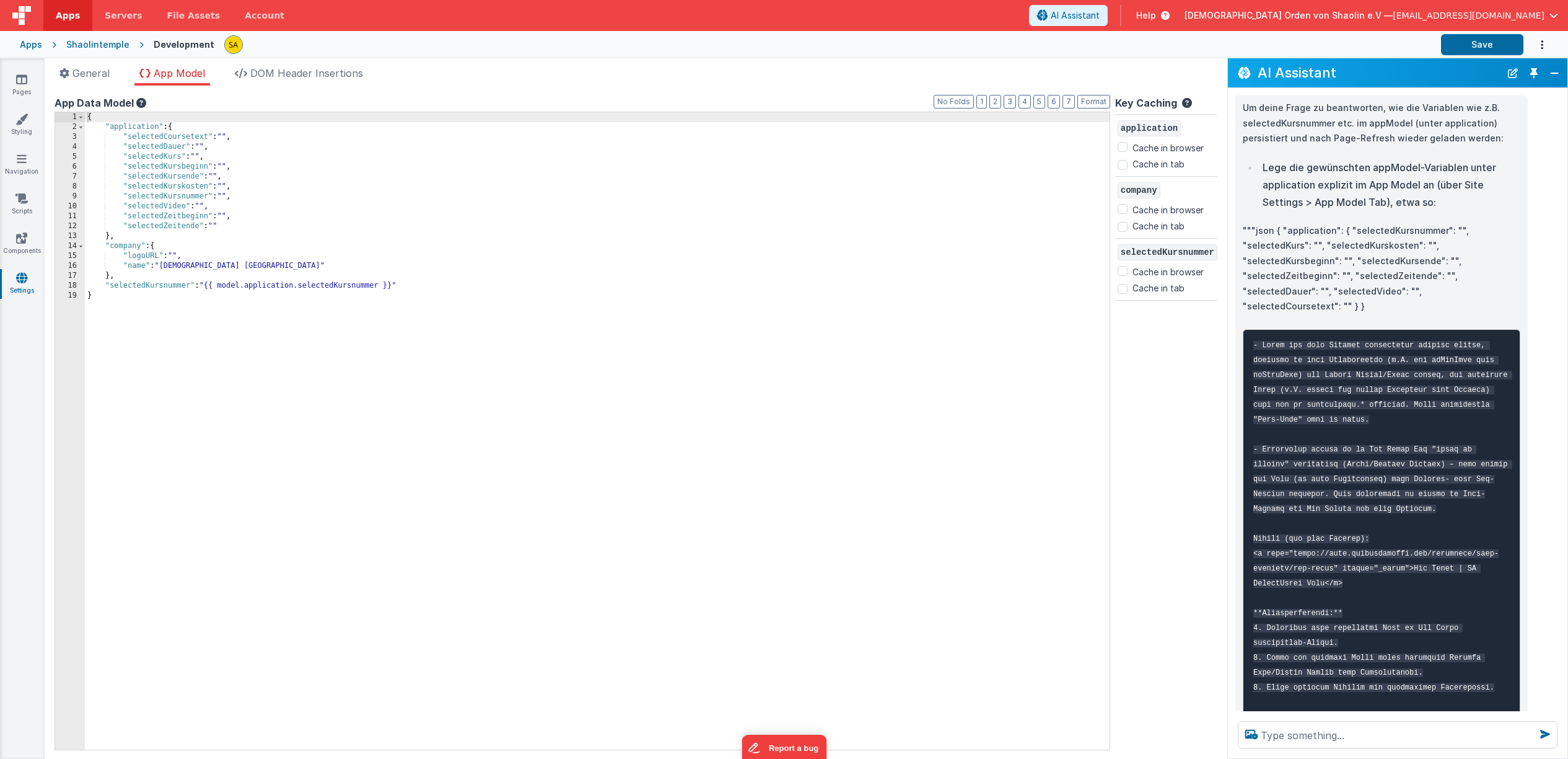
click at [110, 284] on div "{ "application" : { "selectedCoursetext" : "" , "selectedDauer" : "" , "selecte…" at bounding box center [598, 441] width 1025 height 658
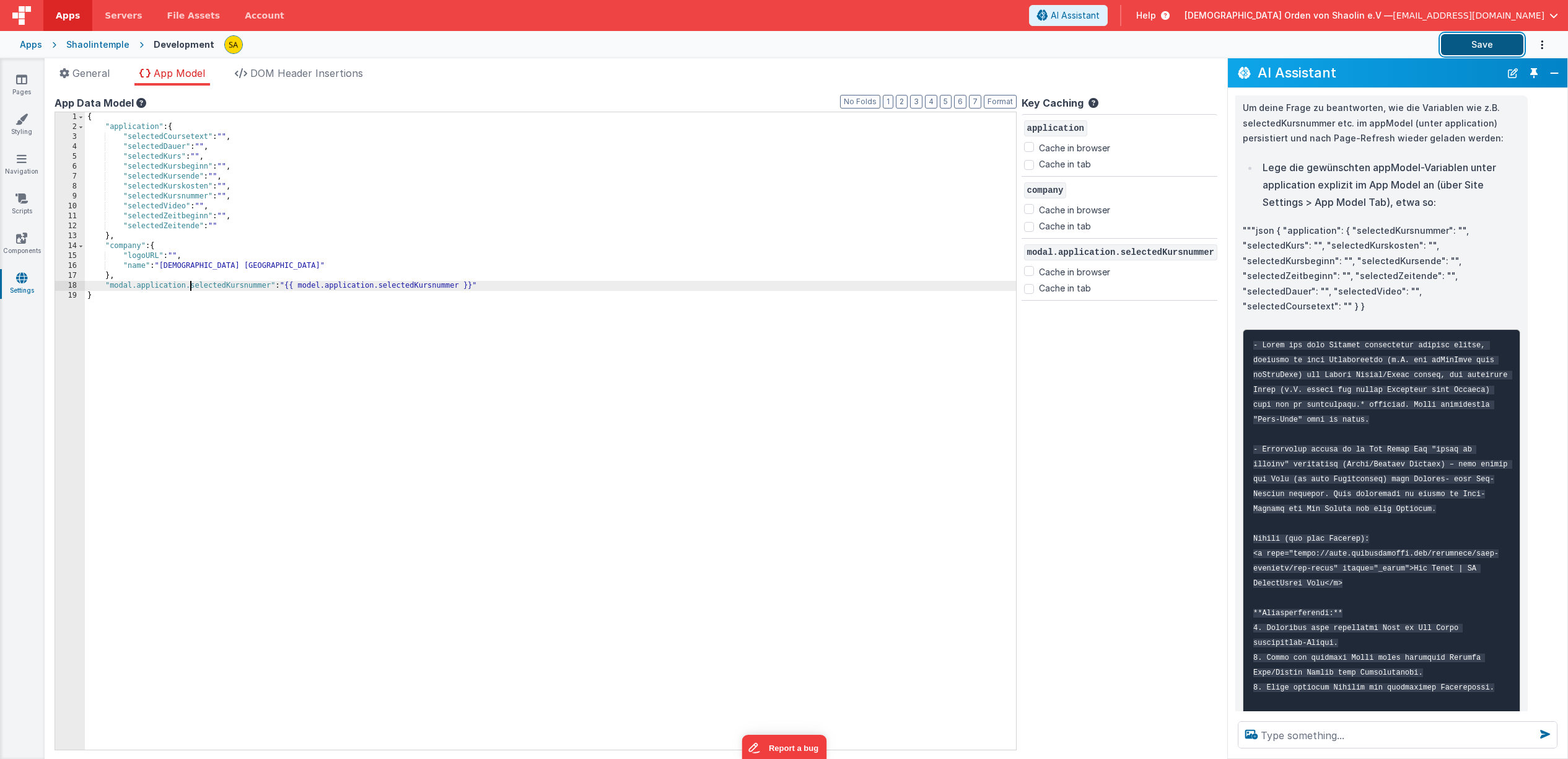
click at [1464, 42] on button "Save" at bounding box center [1482, 44] width 82 height 21
click at [128, 136] on div "{ "application" : { "selectedCoursetext" : "" , "selectedDauer" : "" , "selecte…" at bounding box center [597, 441] width 1024 height 658
click at [1466, 42] on button "Save" at bounding box center [1482, 44] width 82 height 21
drag, startPoint x: 188, startPoint y: 286, endPoint x: 193, endPoint y: 302, distance: 16.8
click at [189, 286] on div "{ "application" : { "modal.application.selectedCoursetext" : "" , "selectedDaue…" at bounding box center [597, 441] width 1024 height 658
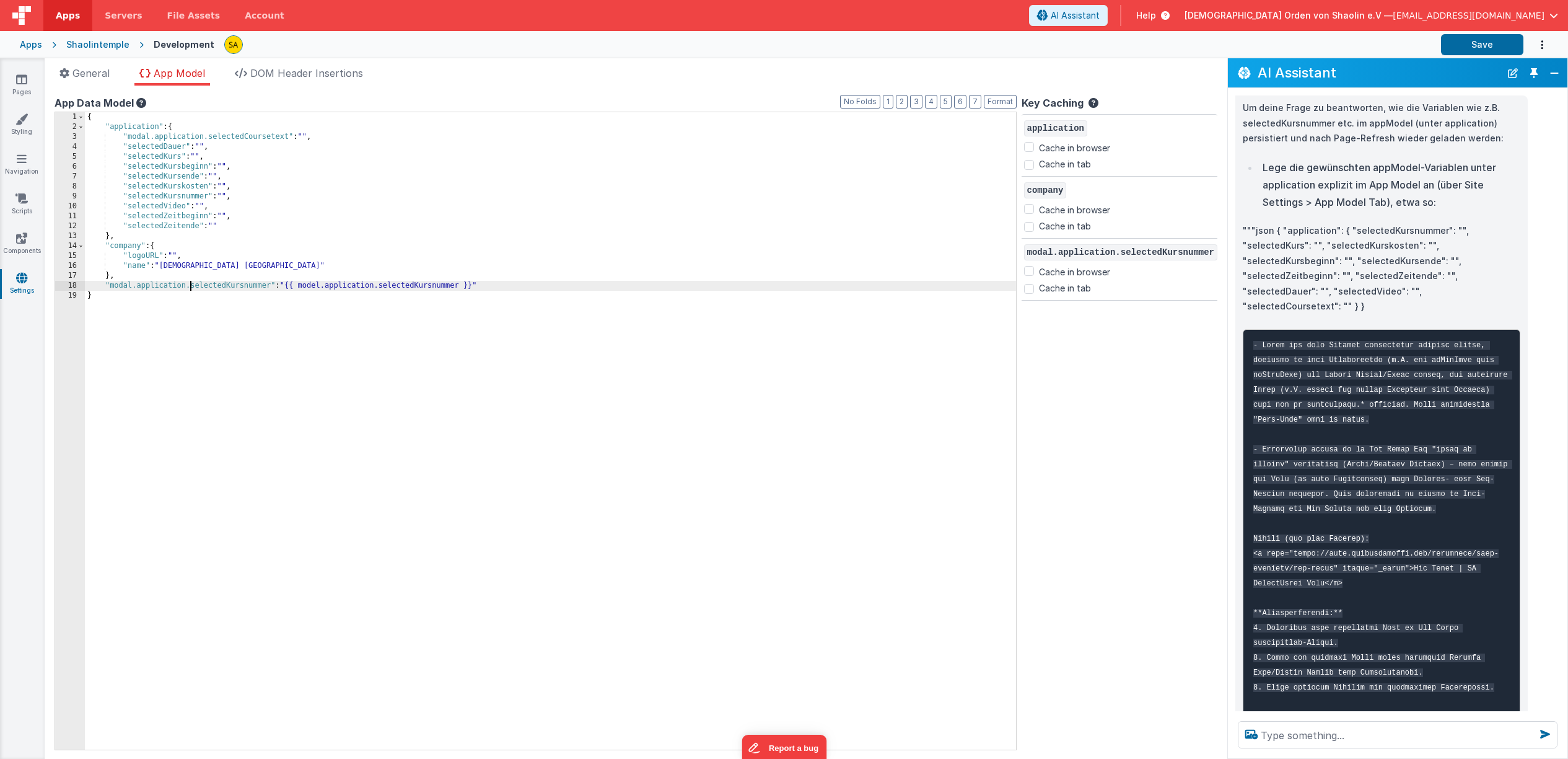
click at [153, 139] on div "{ "application" : { "modal.application.selectedCoursetext" : "" , "selectedDaue…" at bounding box center [597, 441] width 1024 height 658
click at [1485, 46] on button "Save" at bounding box center [1482, 44] width 82 height 21
click at [1028, 288] on input "Cache in tab" at bounding box center [1028, 288] width 10 height 10
checkbox input "true"
drag, startPoint x: 1028, startPoint y: 271, endPoint x: 1037, endPoint y: 303, distance: 33.2
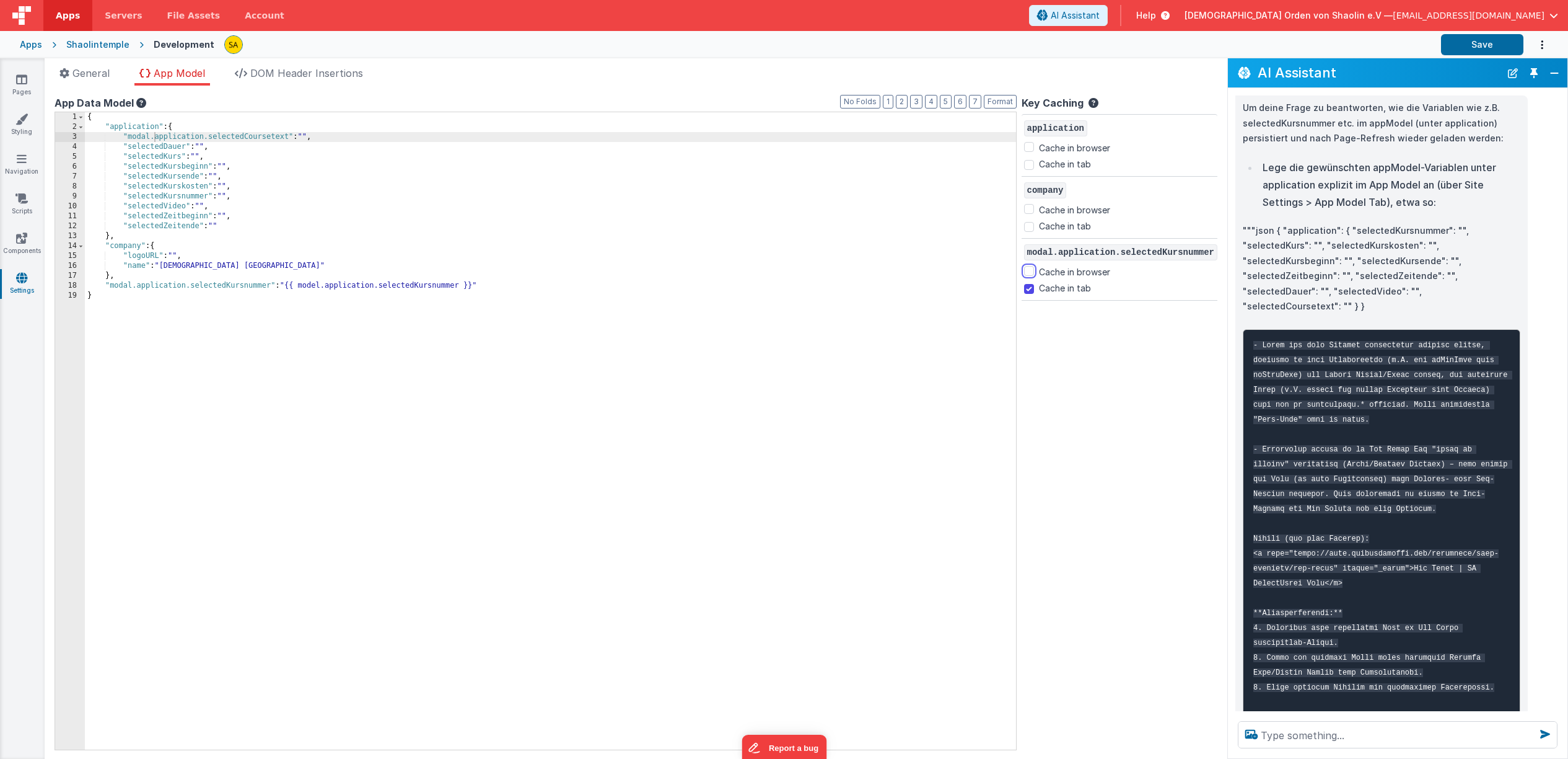
click at [1028, 271] on input "Cache in browser" at bounding box center [1028, 271] width 10 height 10
click at [1458, 50] on button "Save" at bounding box center [1482, 44] width 82 height 21
drag, startPoint x: 190, startPoint y: 286, endPoint x: 190, endPoint y: 303, distance: 17.0
click at [190, 286] on div "{ "application" : { "modal.application.selectedCoursetext" : "" , "selectedDaue…" at bounding box center [597, 441] width 1024 height 658
checkbox input "false"
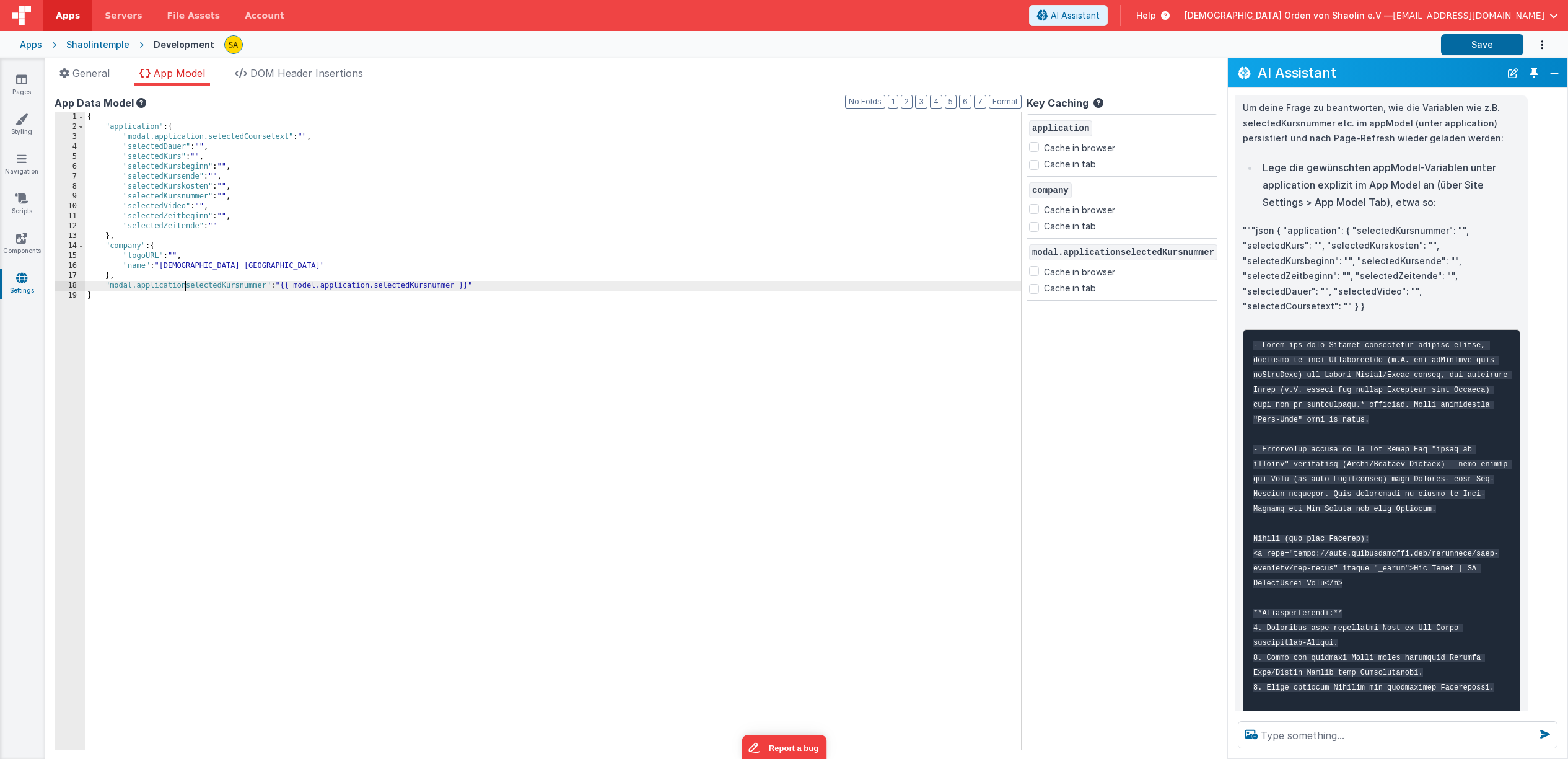
checkbox input "false"
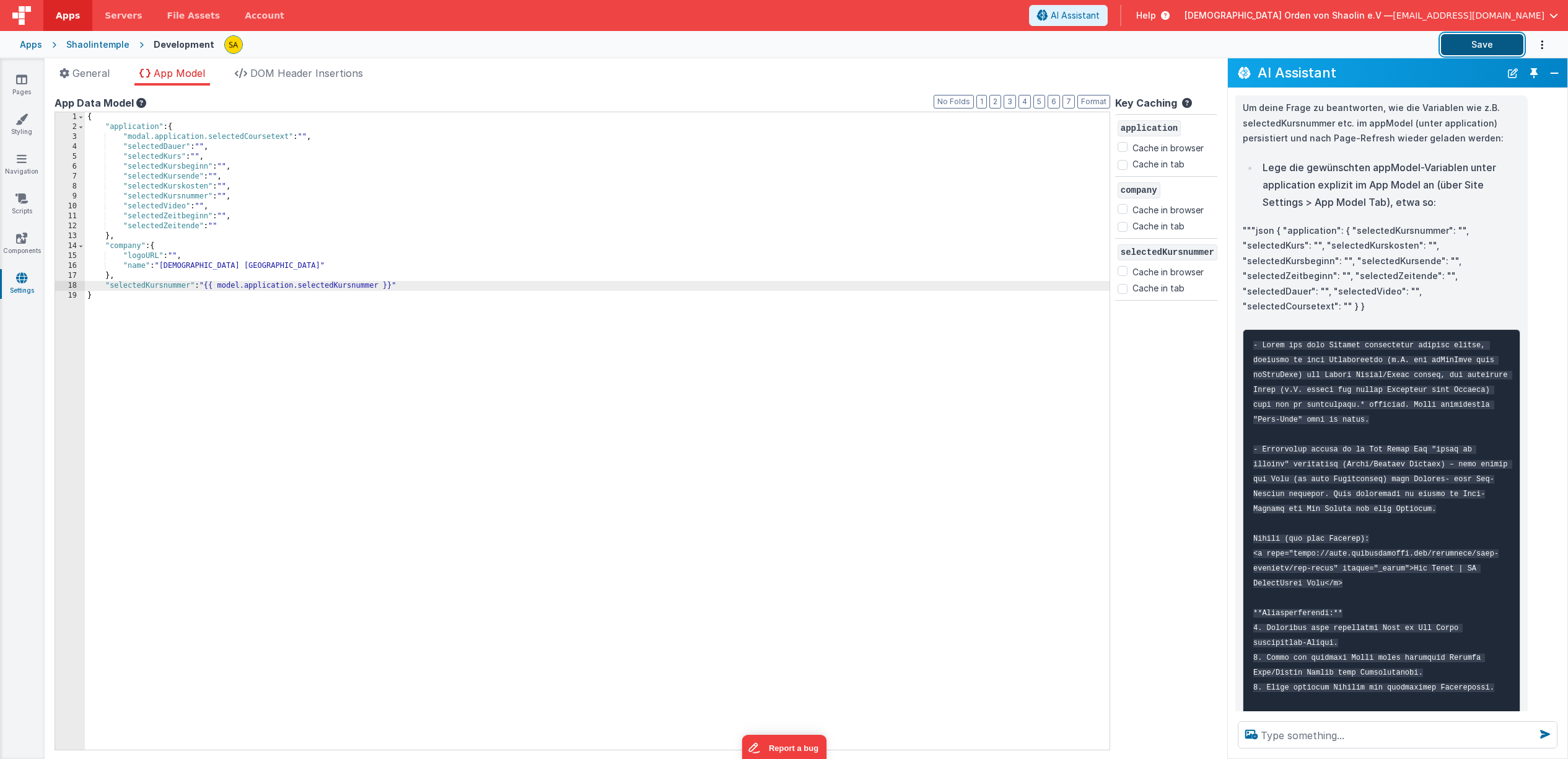
click at [1458, 46] on button "Save" at bounding box center [1482, 44] width 82 height 21
click at [1120, 270] on input "Cache in browser" at bounding box center [1123, 271] width 10 height 10
checkbox input "true"
click at [1123, 290] on input "Cache in tab" at bounding box center [1123, 288] width 10 height 10
checkbox input "true"
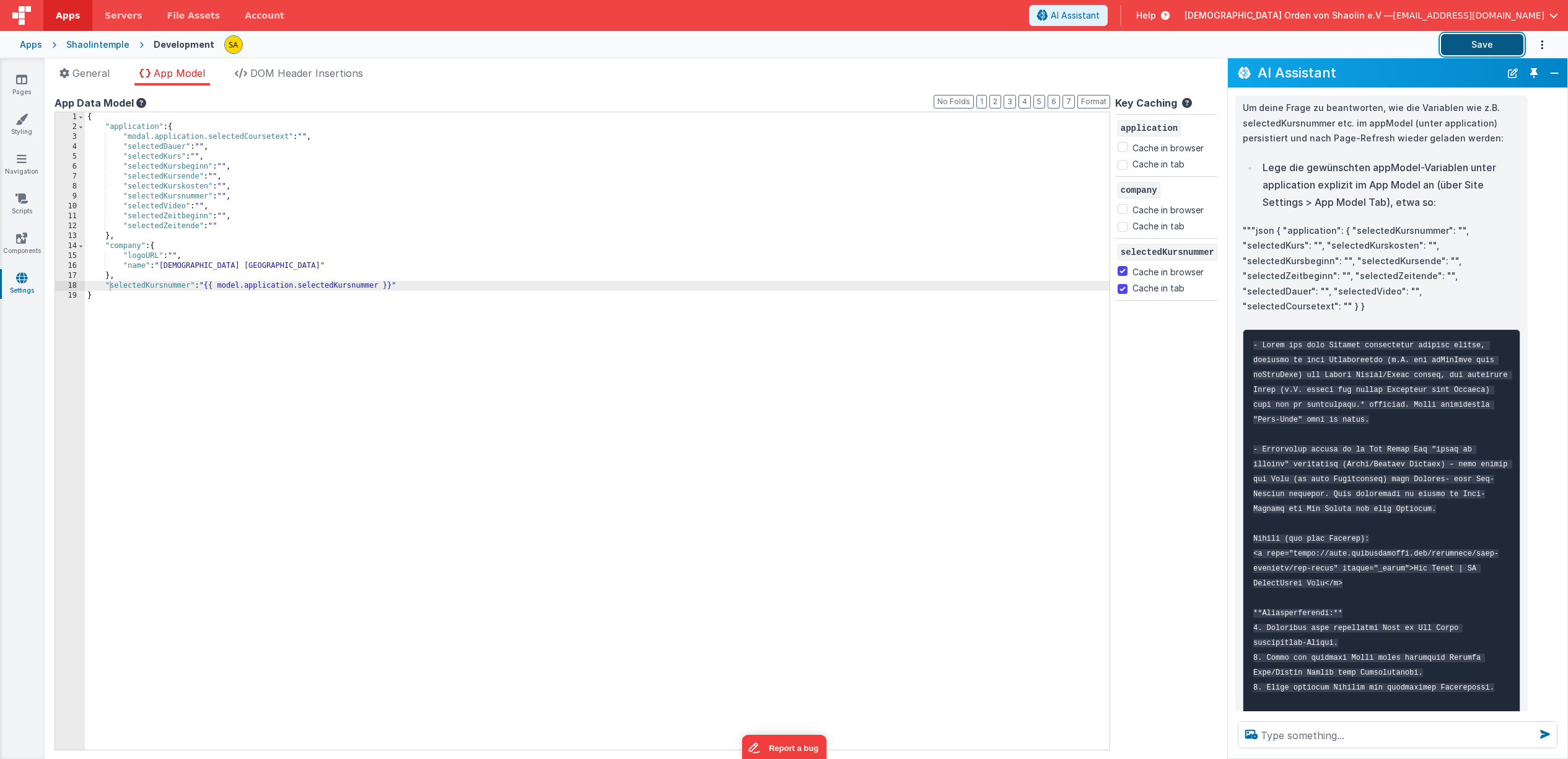
click at [1494, 48] on button "Save" at bounding box center [1482, 44] width 82 height 21
click at [209, 136] on div "{ "application" : { "modal.application.selectedCoursetext" : "" , "selectedDaue…" at bounding box center [598, 441] width 1025 height 658
click at [129, 197] on div "{ "application" : { "selectedCoursetext" : "" , "selectedDauer" : "" , "selecte…" at bounding box center [598, 441] width 1025 height 658
click at [1478, 44] on button "Save" at bounding box center [1482, 44] width 82 height 21
click at [217, 287] on div "{ "application" : { "selectedCoursetext" : "" , "selectedDauer" : "" , "selecte…" at bounding box center [598, 441] width 1025 height 658
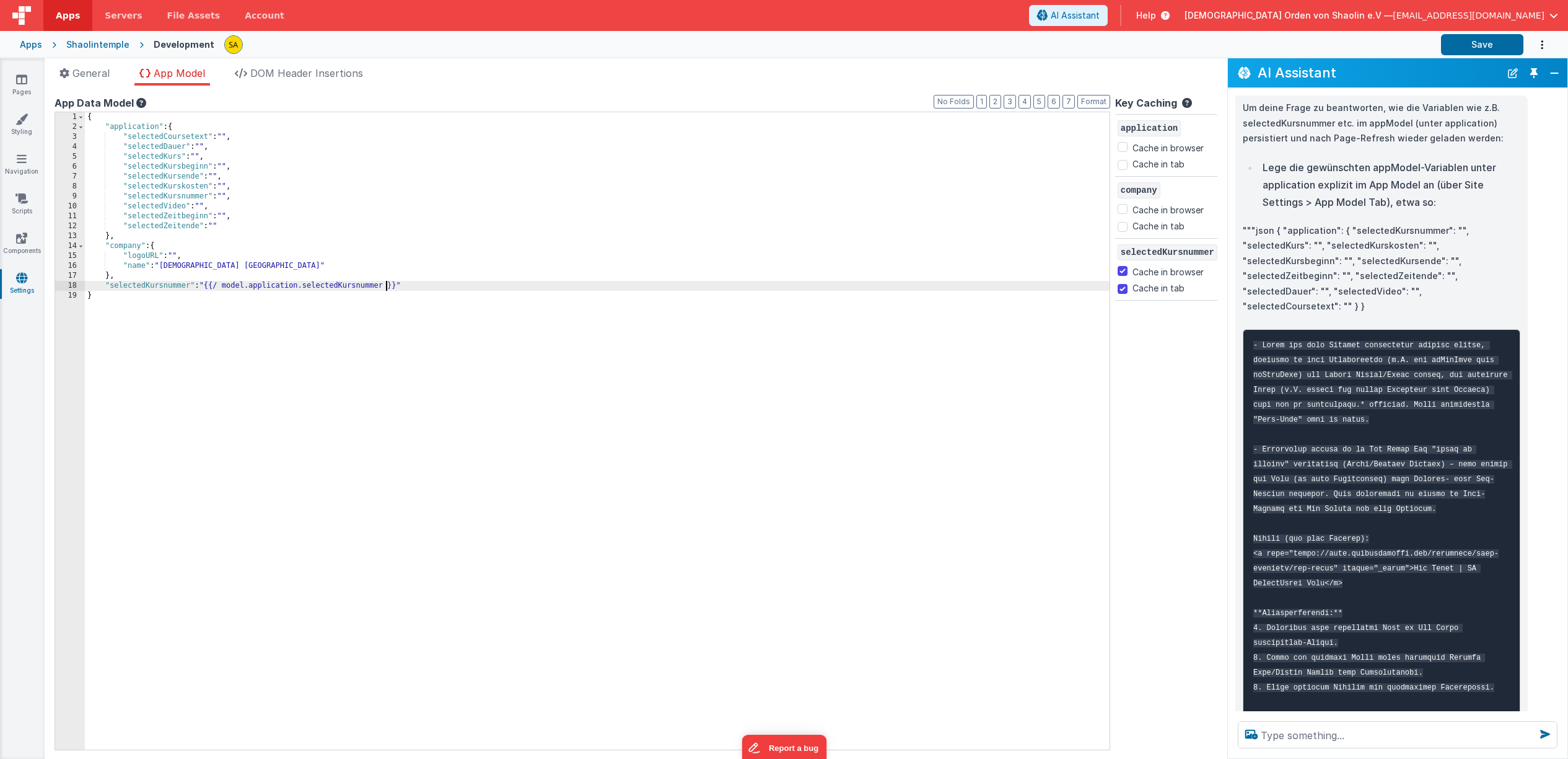
click at [387, 286] on div "{ "application" : { "selectedCoursetext" : "" , "selectedDauer" : "" , "selecte…" at bounding box center [598, 441] width 1025 height 658
click at [1482, 50] on button "Save" at bounding box center [1482, 44] width 82 height 21
click at [23, 83] on icon at bounding box center [22, 80] width 11 height 13
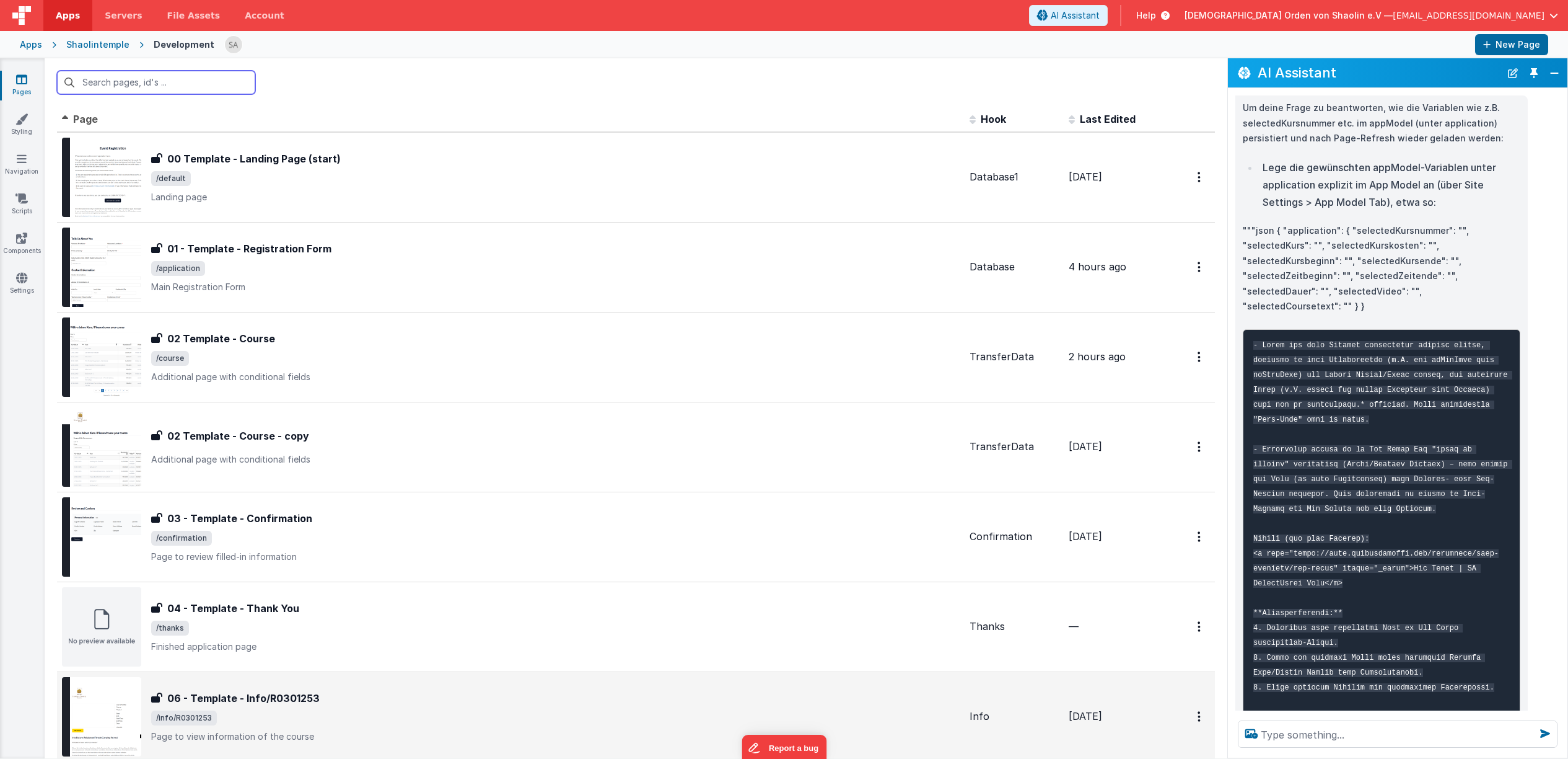
scroll to position [154, 0]
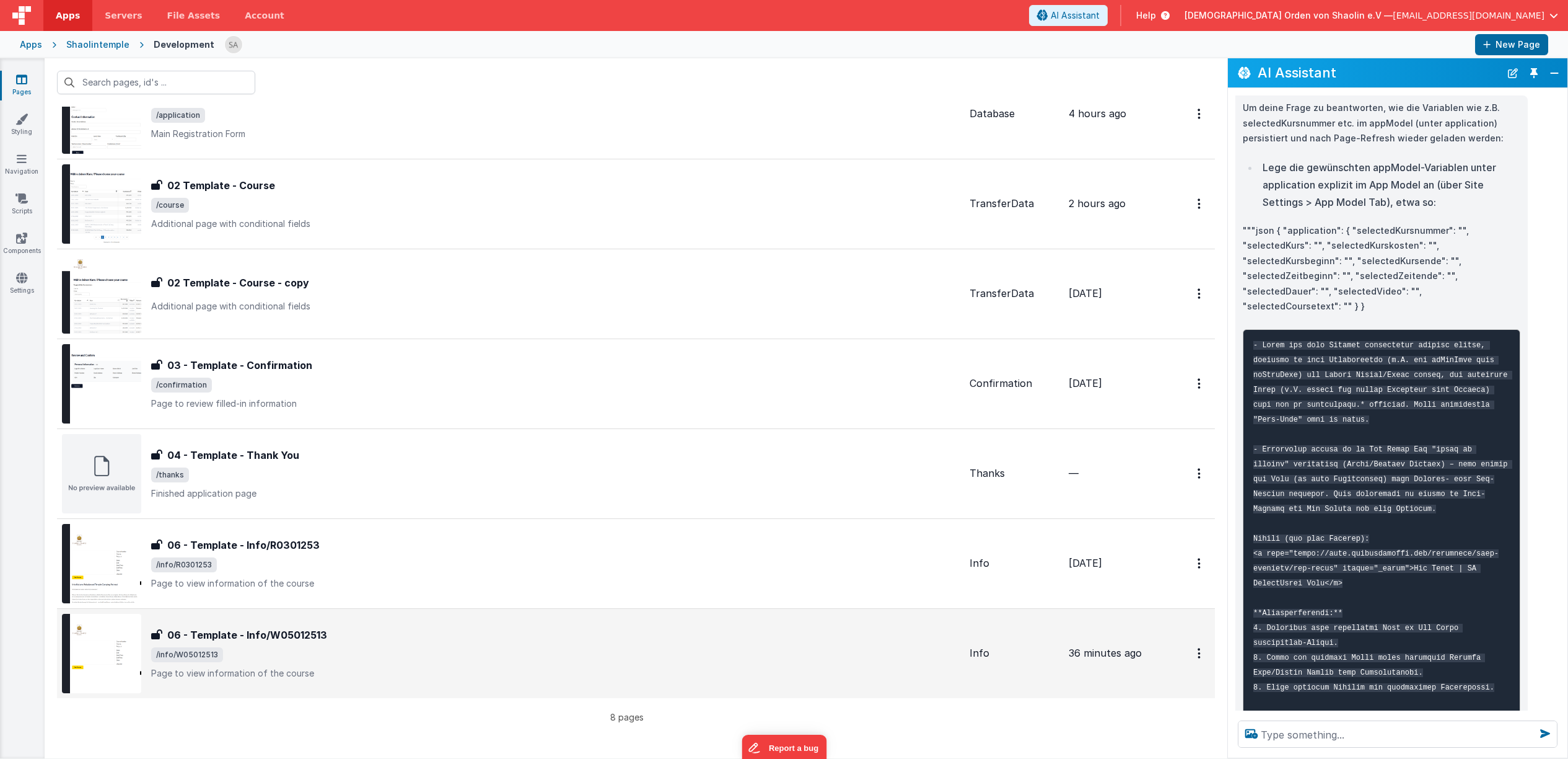
click at [607, 654] on span "/info/W05012513" at bounding box center [555, 655] width 808 height 14
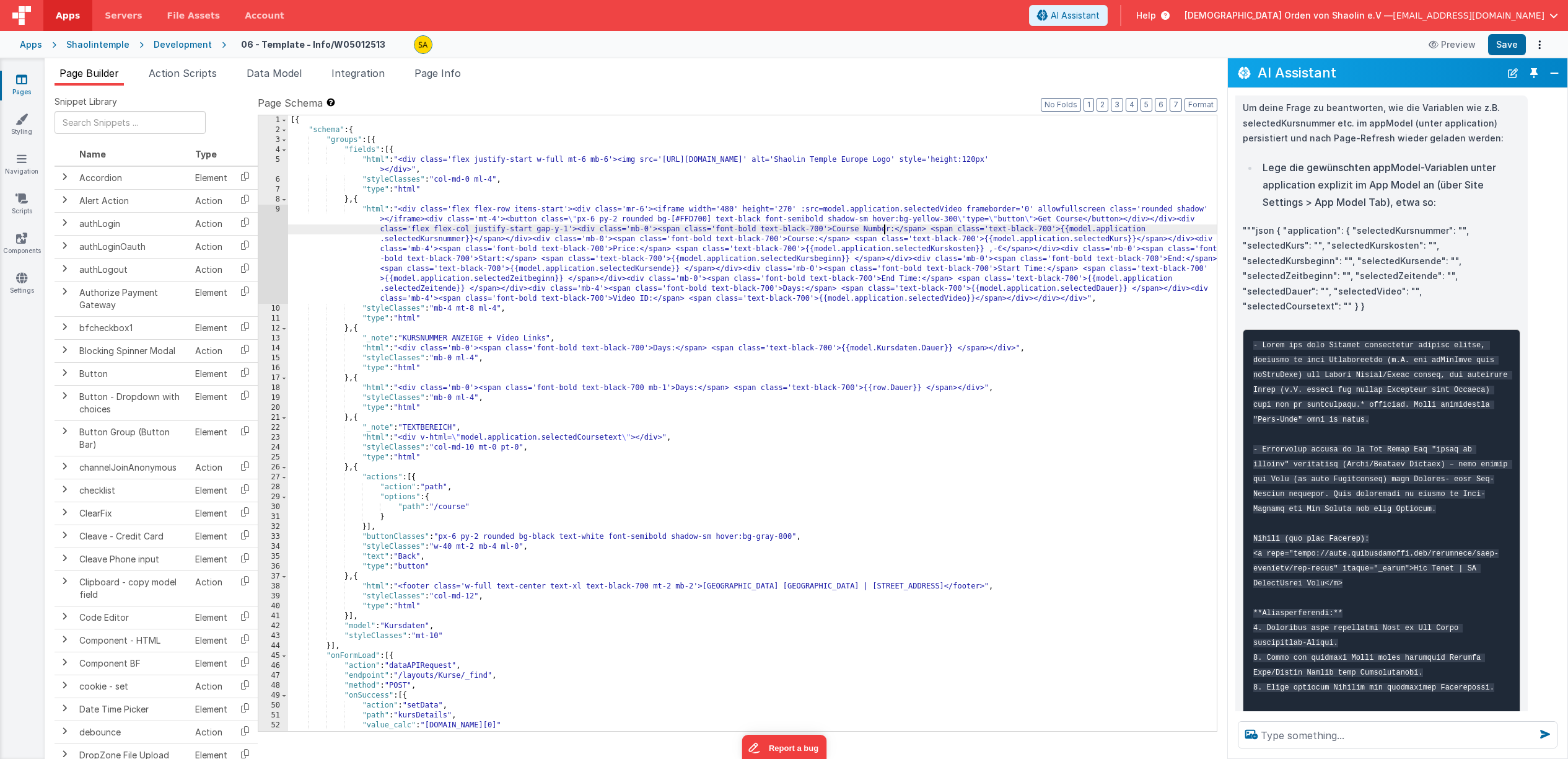
click at [882, 230] on div "[{ "schema" : { "groups" : [{ "fields" : [{ "html" : "<div class='flex justify-…" at bounding box center [752, 433] width 929 height 636
click at [387, 241] on div "[{ "schema" : { "groups" : [{ "fields" : [{ "html" : "<div class='flex justify-…" at bounding box center [752, 433] width 929 height 636
click at [386, 241] on div "[{ "schema" : { "groups" : [{ "fields" : [{ "html" : "<div class='flex justify-…" at bounding box center [752, 433] width 929 height 636
click at [1507, 48] on button "Save" at bounding box center [1507, 44] width 38 height 21
click at [1064, 233] on div "[{ "schema" : { "groups" : [{ "fields" : [{ "html" : "<div class='flex justify-…" at bounding box center [752, 433] width 929 height 636
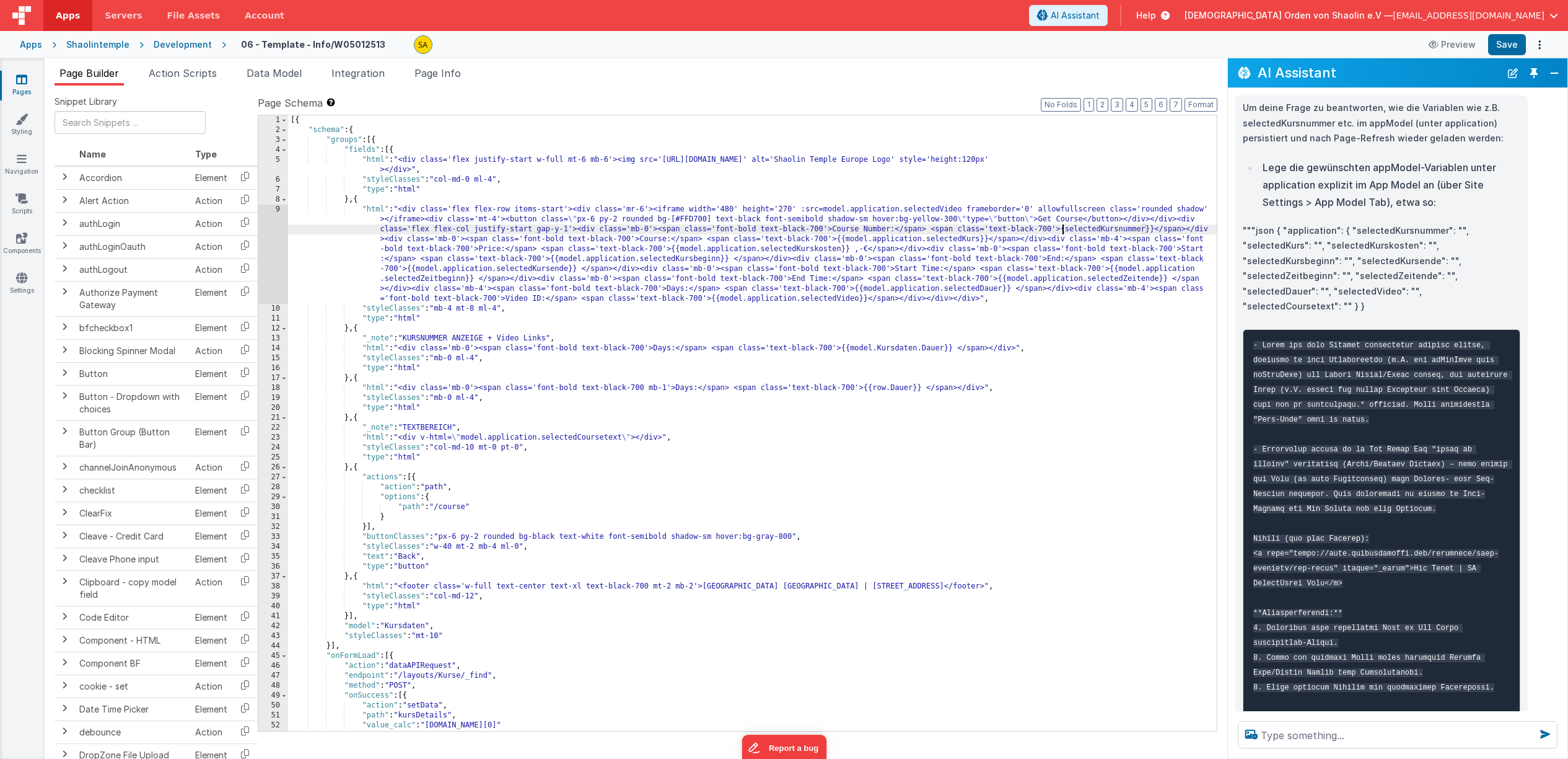
scroll to position [5, 0]
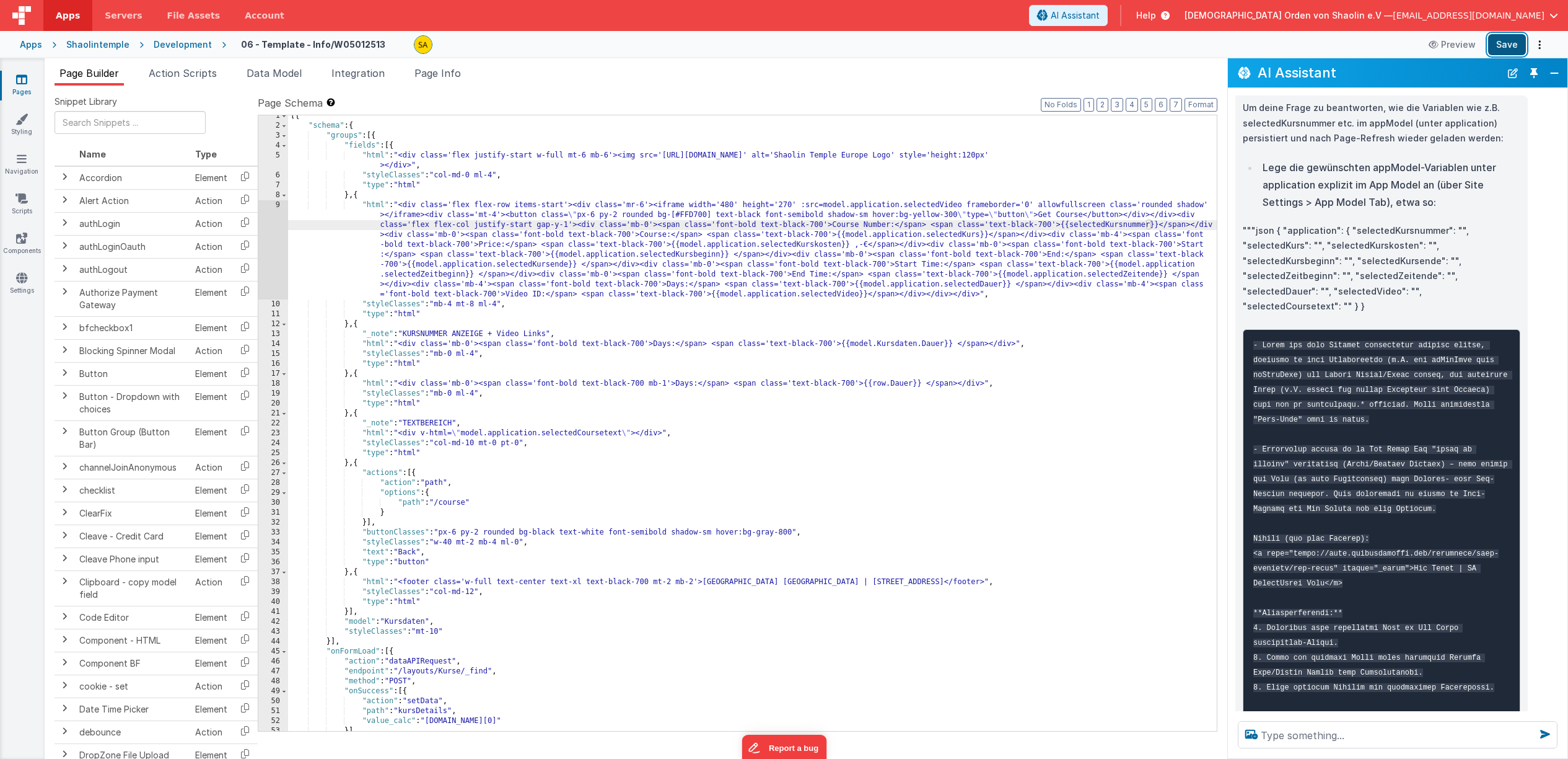
click at [1514, 46] on button "Save" at bounding box center [1507, 44] width 38 height 21
click at [1069, 227] on div "[{ "schema" : { "groups" : [{ "fields" : [{ "html" : "<div class='flex justify-…" at bounding box center [752, 429] width 929 height 636
click at [1511, 41] on button "Save" at bounding box center [1507, 44] width 38 height 21
drag, startPoint x: 1085, startPoint y: 224, endPoint x: 1089, endPoint y: 236, distance: 12.6
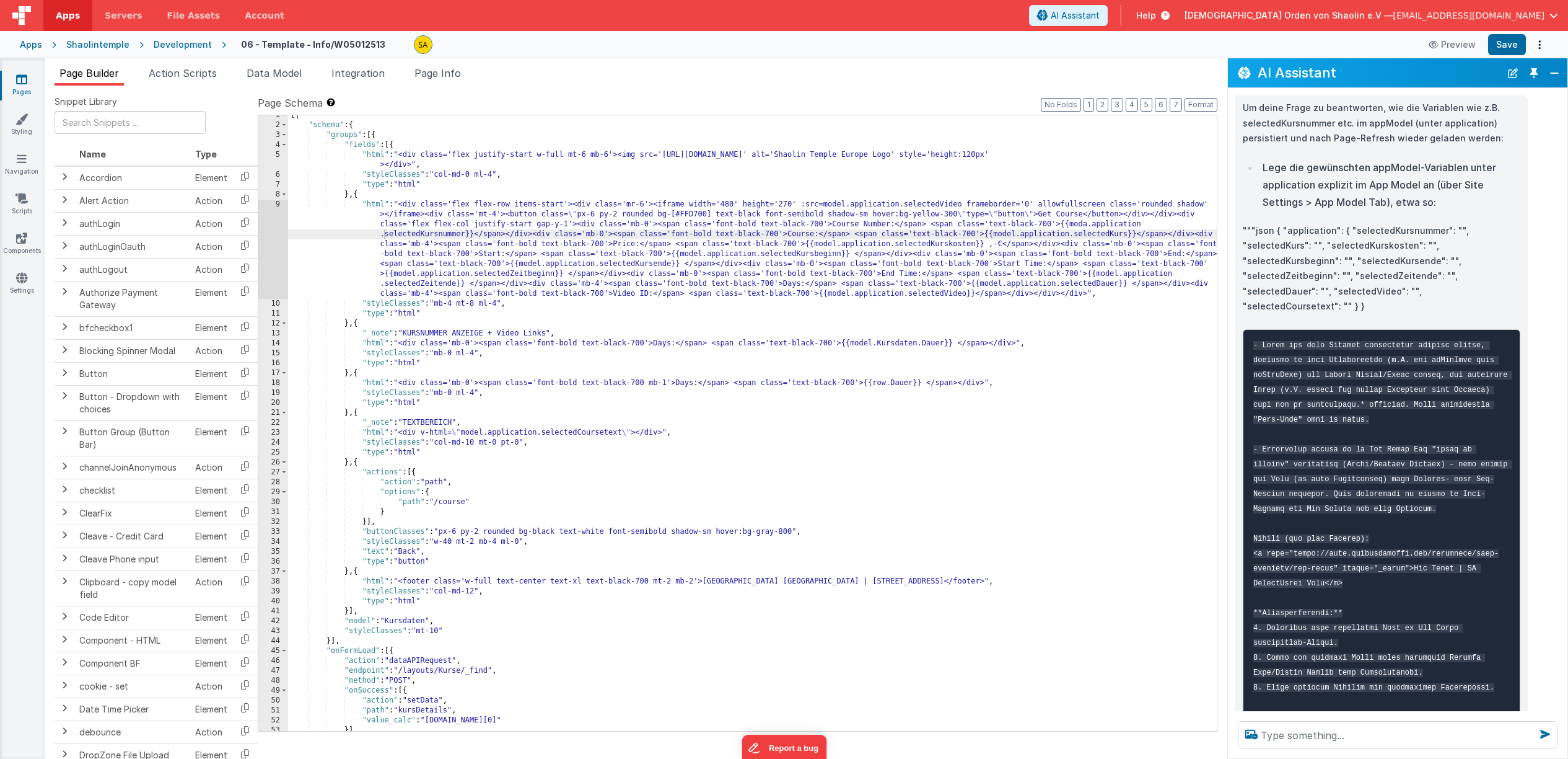
click at [1085, 225] on div "[{ "schema" : { "groups" : [{ "fields" : [{ "html" : "<div class='flex justify-…" at bounding box center [752, 428] width 929 height 636
click at [1505, 46] on button "Save" at bounding box center [1507, 44] width 38 height 21
click at [24, 81] on icon at bounding box center [22, 80] width 11 height 13
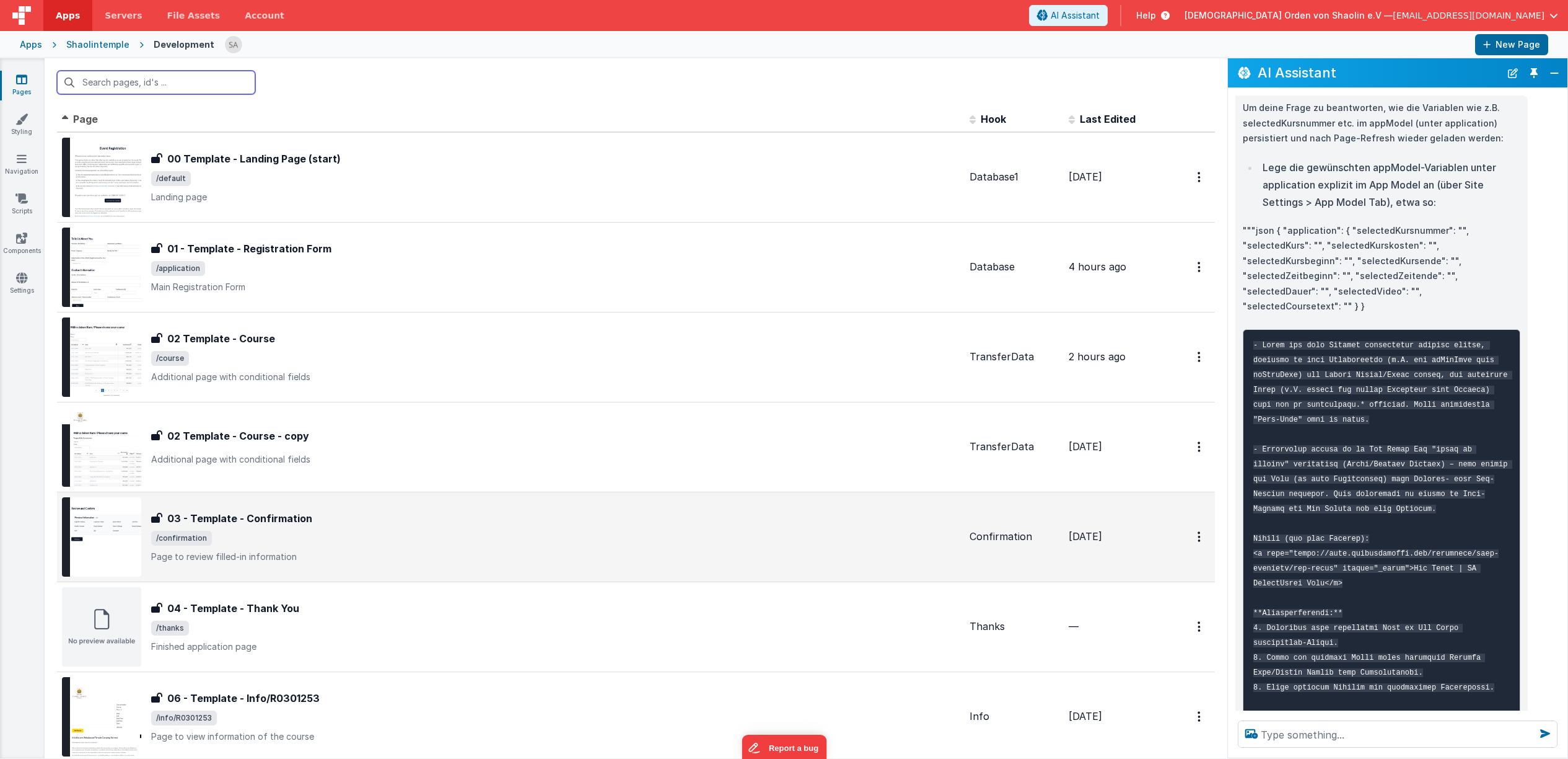
scroll to position [154, 0]
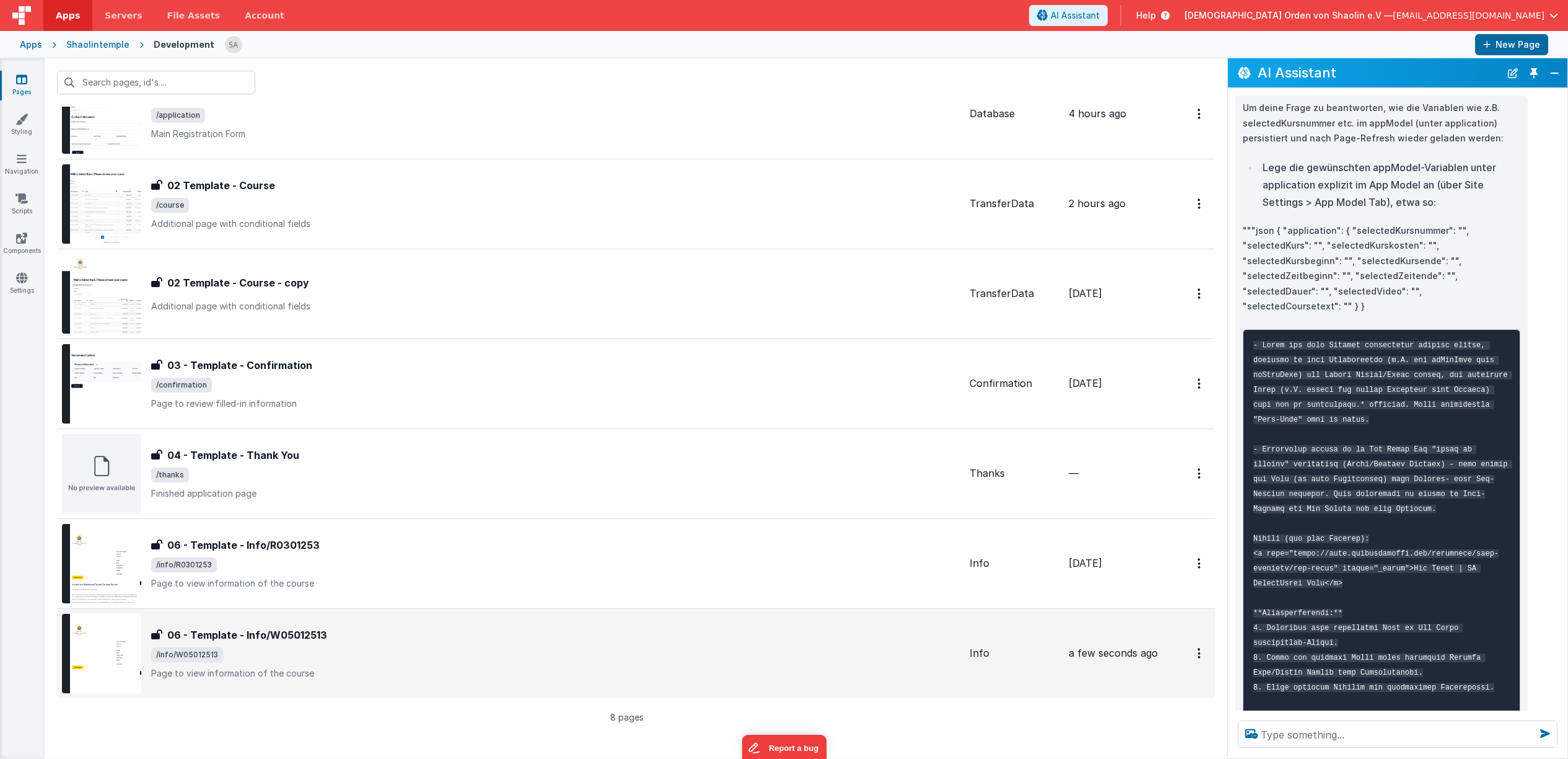
click at [456, 656] on span "/info/W05012513" at bounding box center [555, 655] width 808 height 14
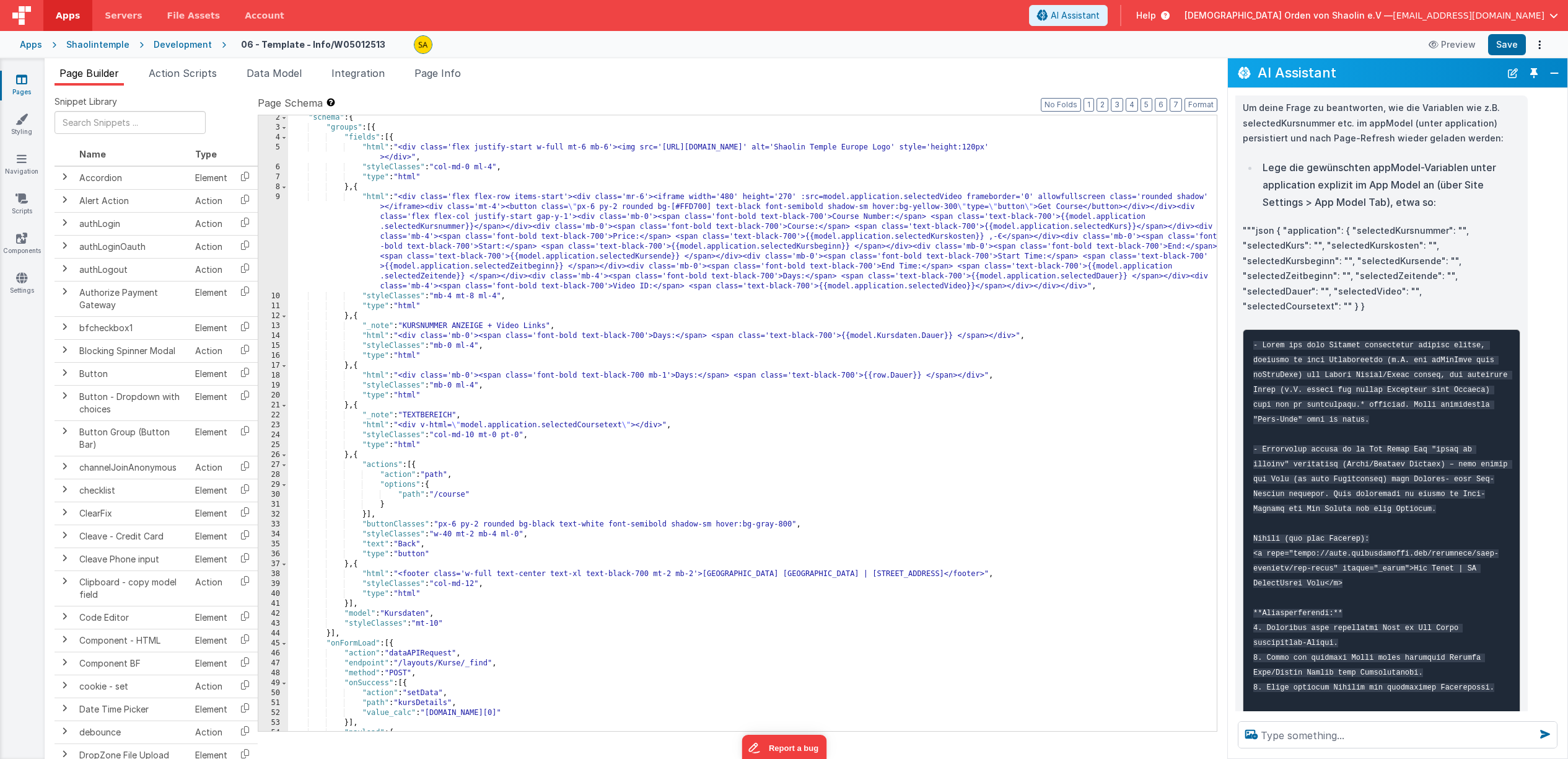
scroll to position [1, 0]
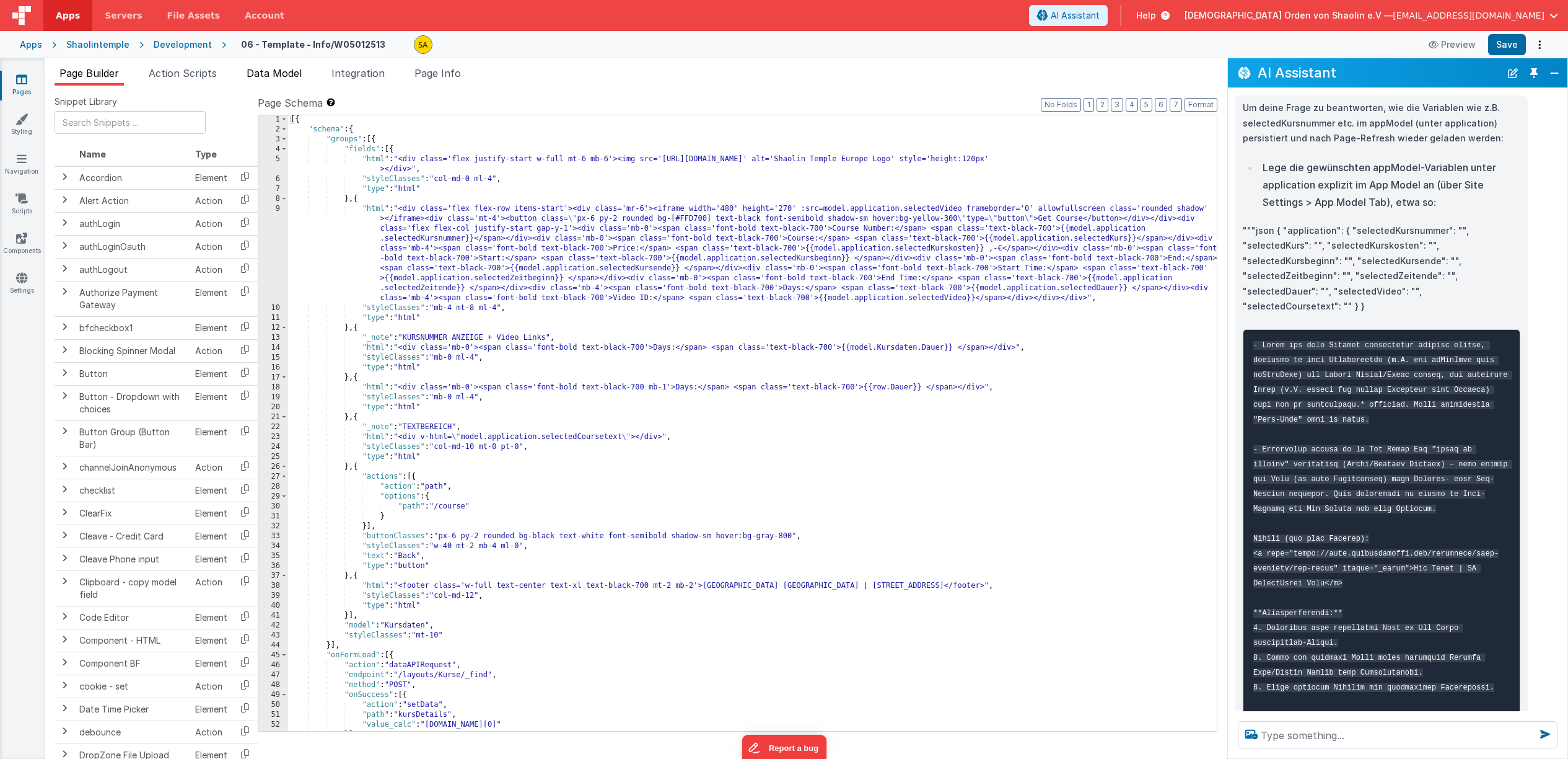
click at [282, 80] on li "Data Model" at bounding box center [274, 76] width 65 height 20
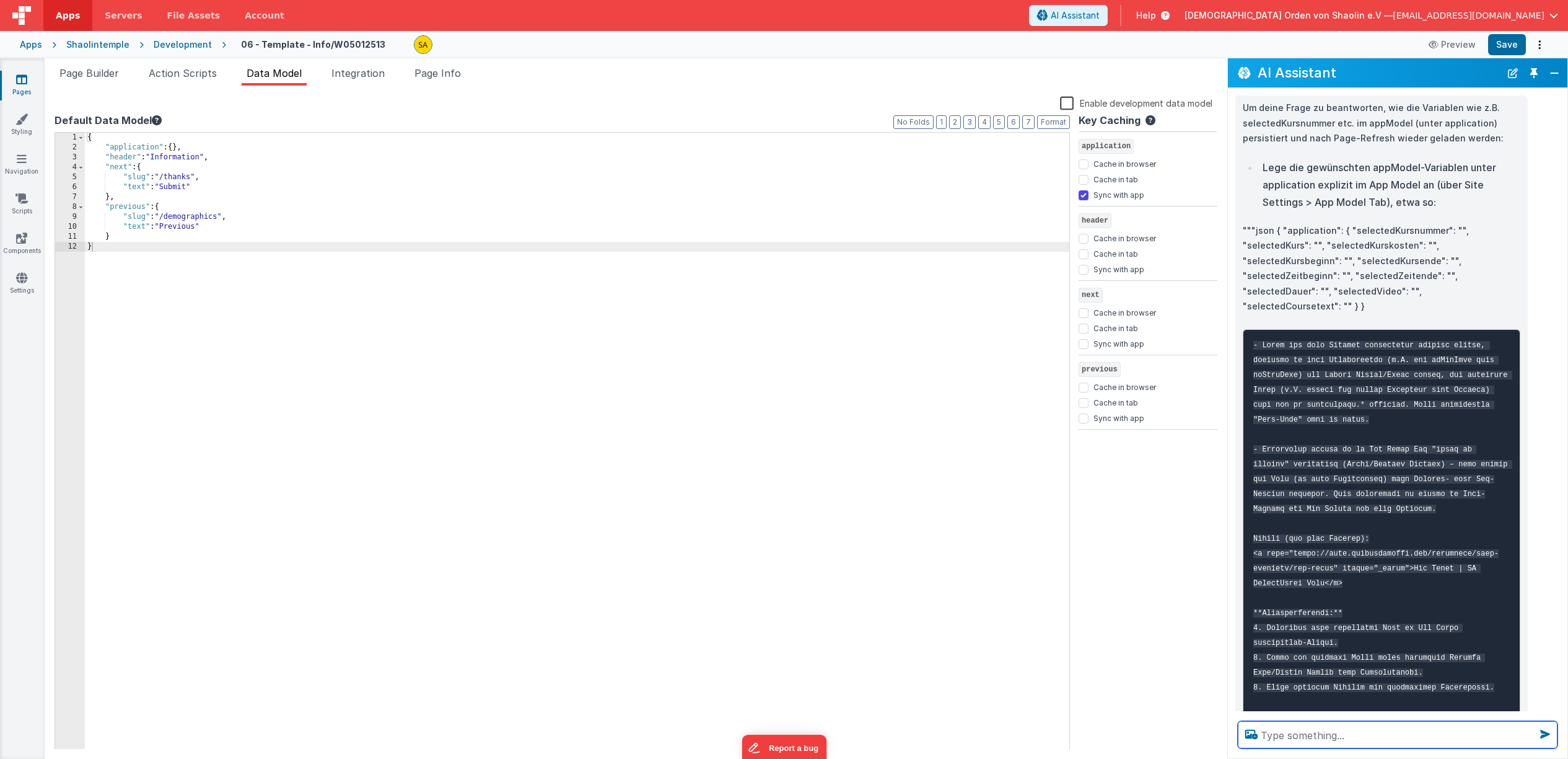
click at [1328, 738] on textarea at bounding box center [1398, 735] width 320 height 27
type textarea "variablen global definieren"
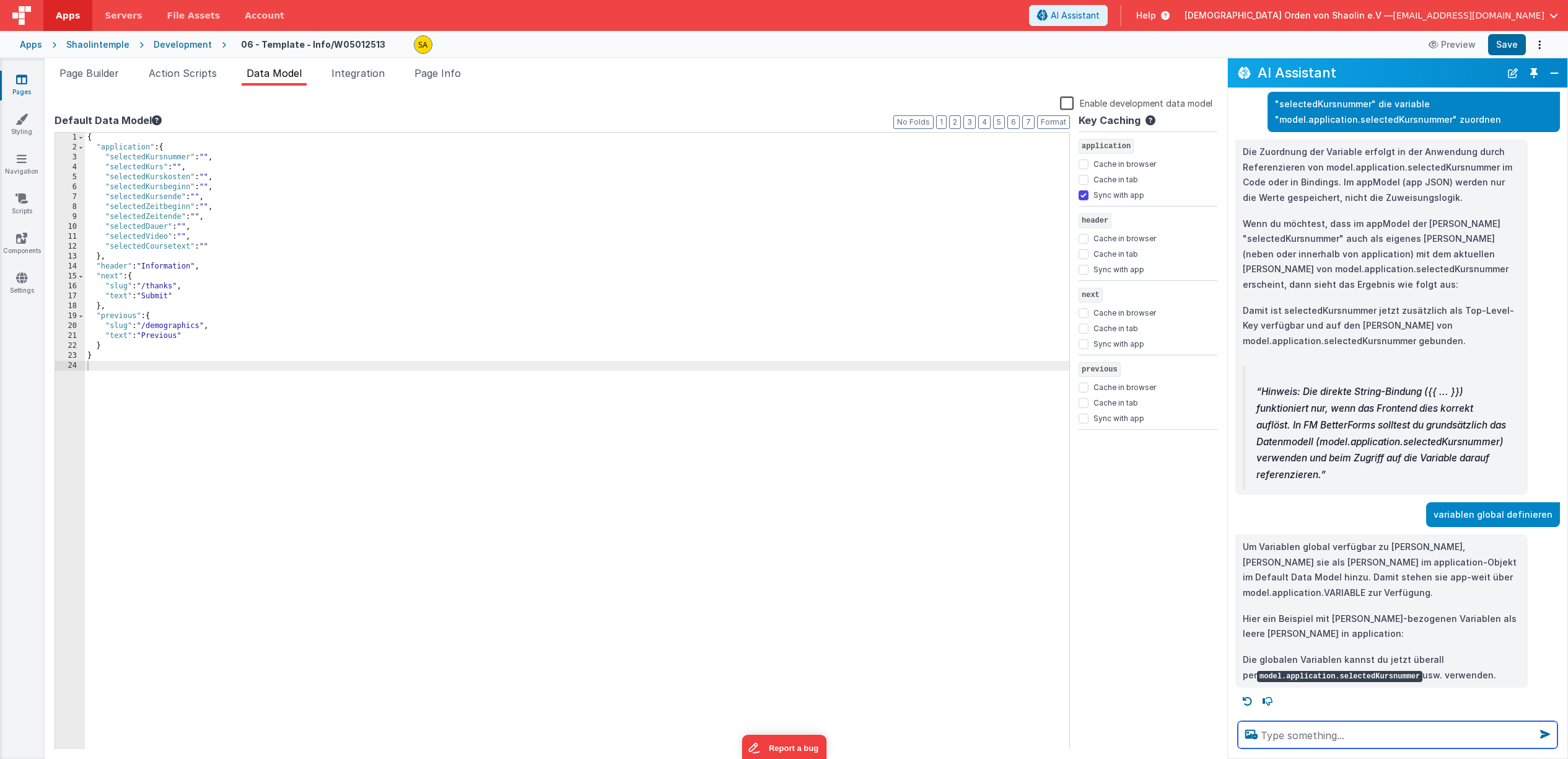
scroll to position [1014, 0]
click at [1504, 41] on button "Save" at bounding box center [1507, 44] width 38 height 21
click at [208, 173] on div "{ "application" : { "selectedKursnummer" : "" , "selectedKurs" : "" , "selected…" at bounding box center [578, 451] width 985 height 638
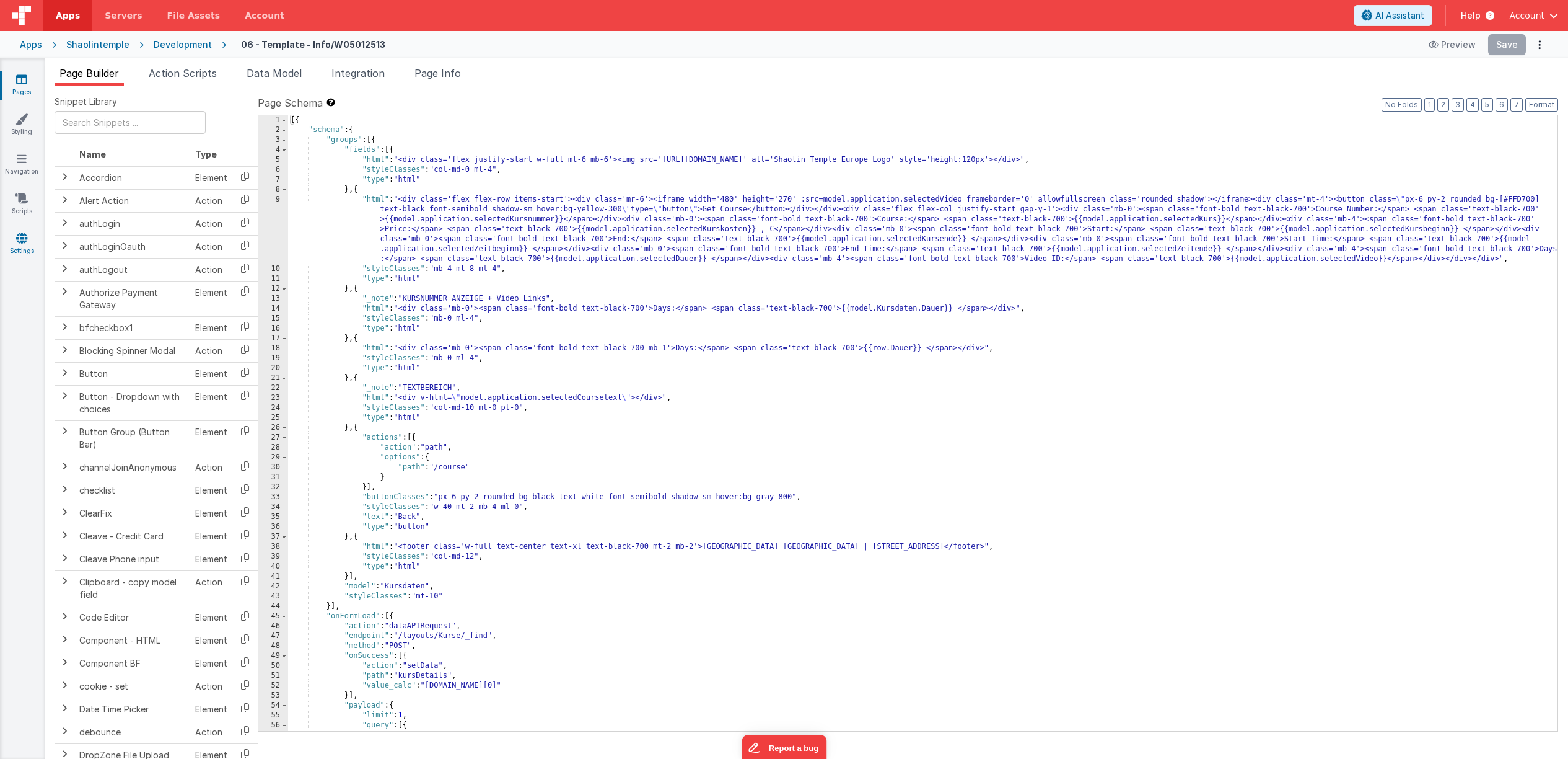
click at [22, 235] on icon at bounding box center [22, 238] width 11 height 13
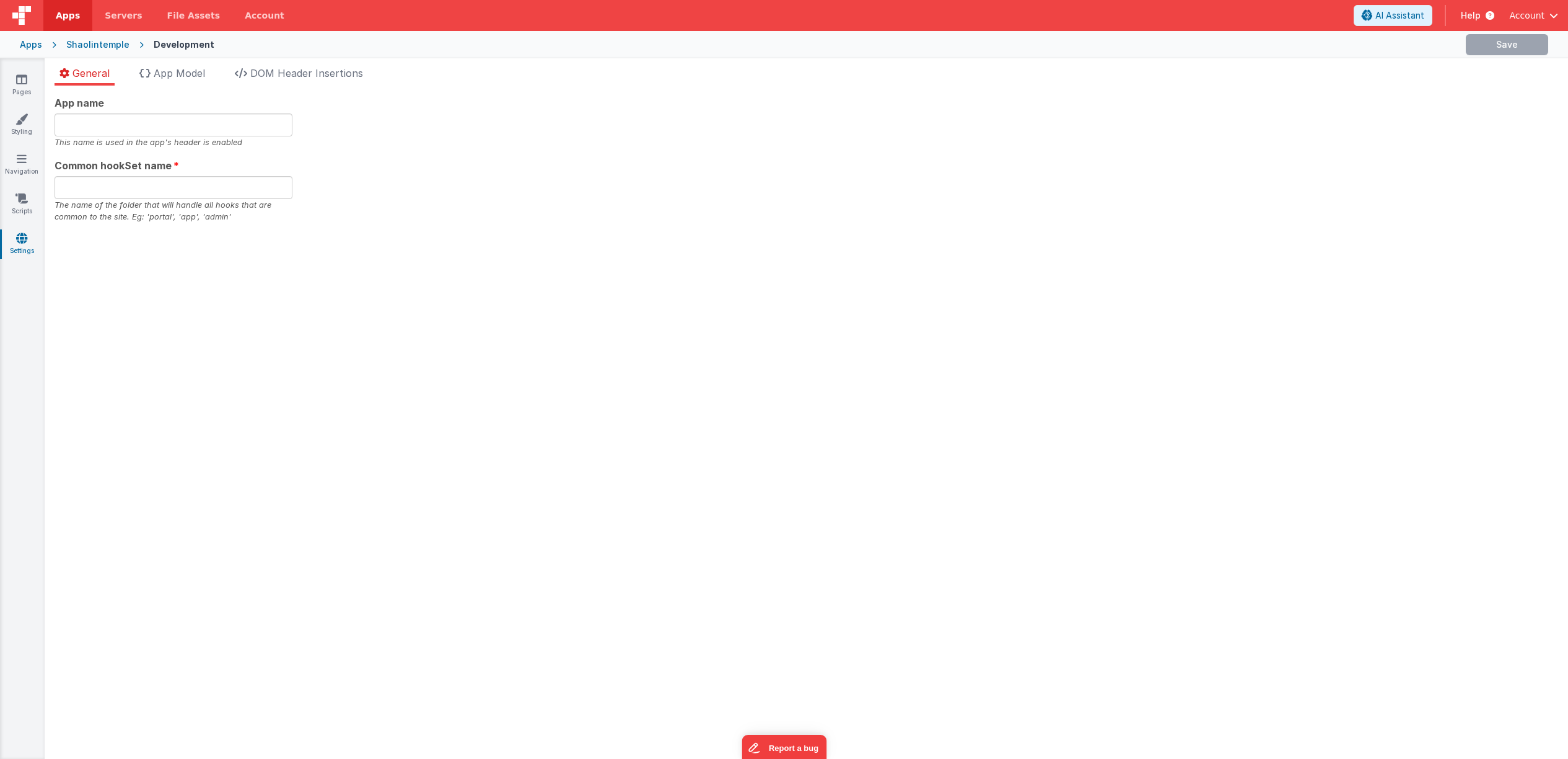
type input "[DEMOGRAPHIC_DATA]"
type input "app"
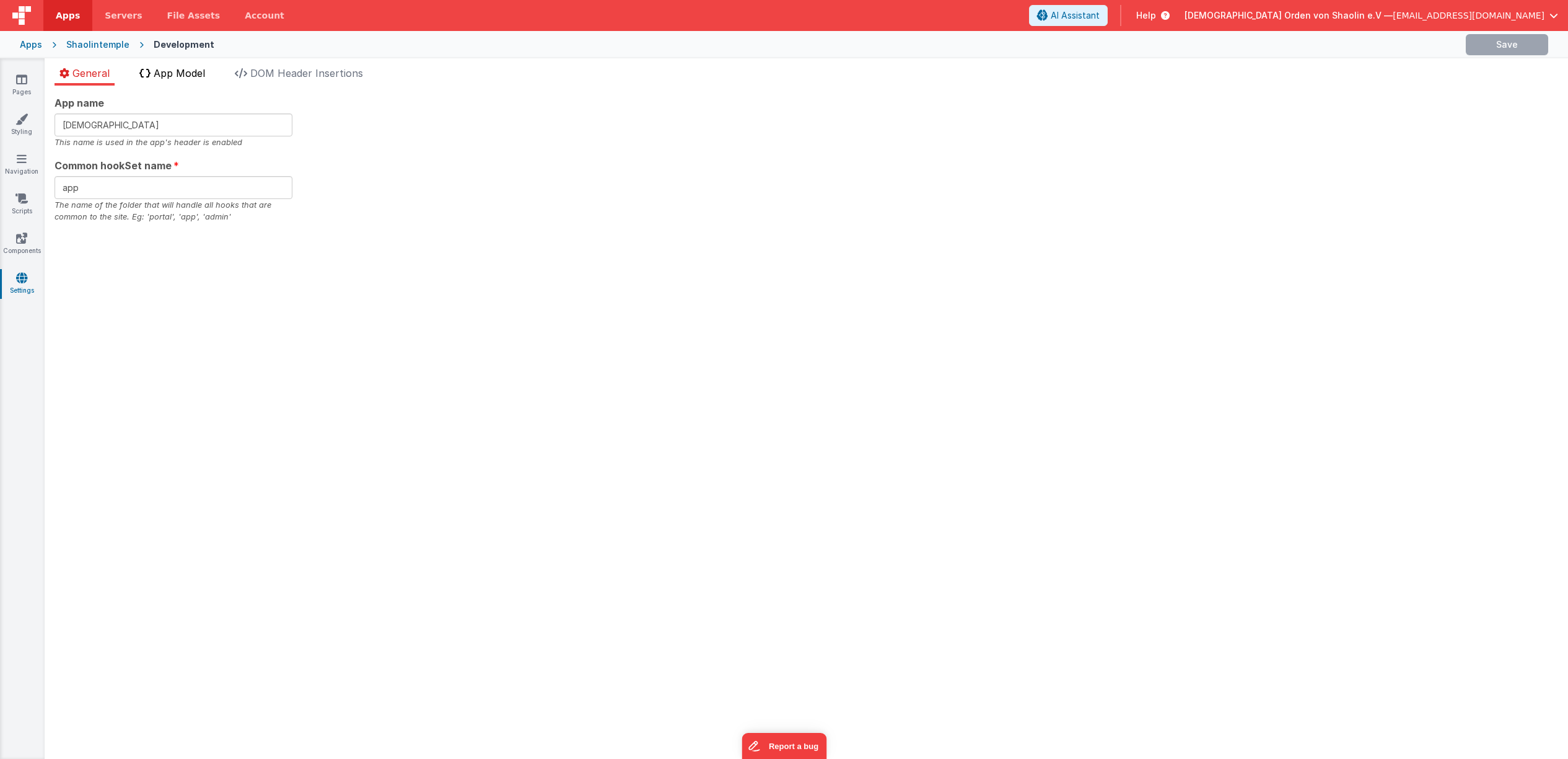
click at [199, 76] on span "App Model" at bounding box center [179, 73] width 52 height 13
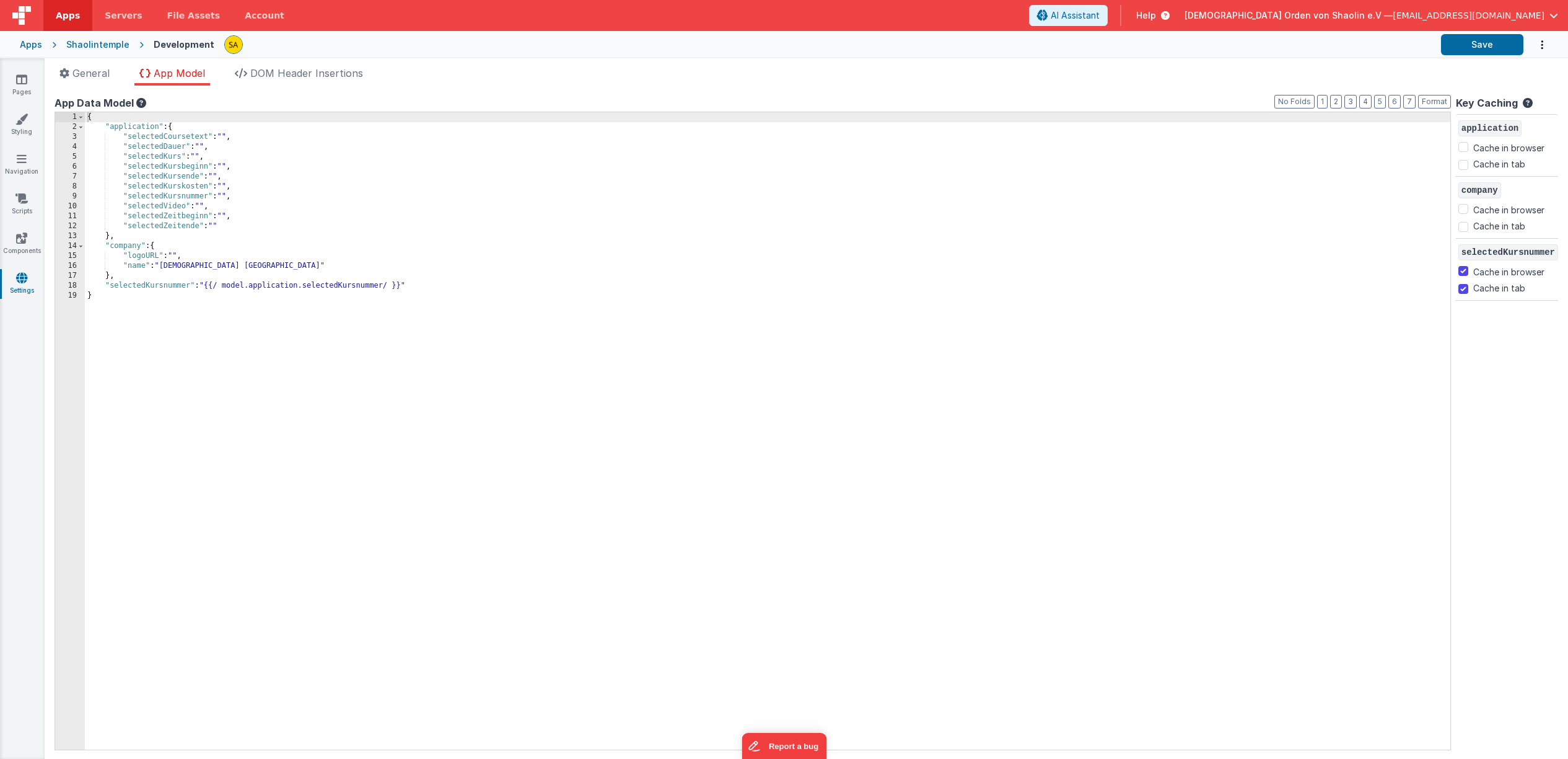
click at [225, 186] on div "{ "application" : { "selectedCoursetext" : "" , "selectedDauer" : "" , "selecte…" at bounding box center [768, 441] width 1366 height 658
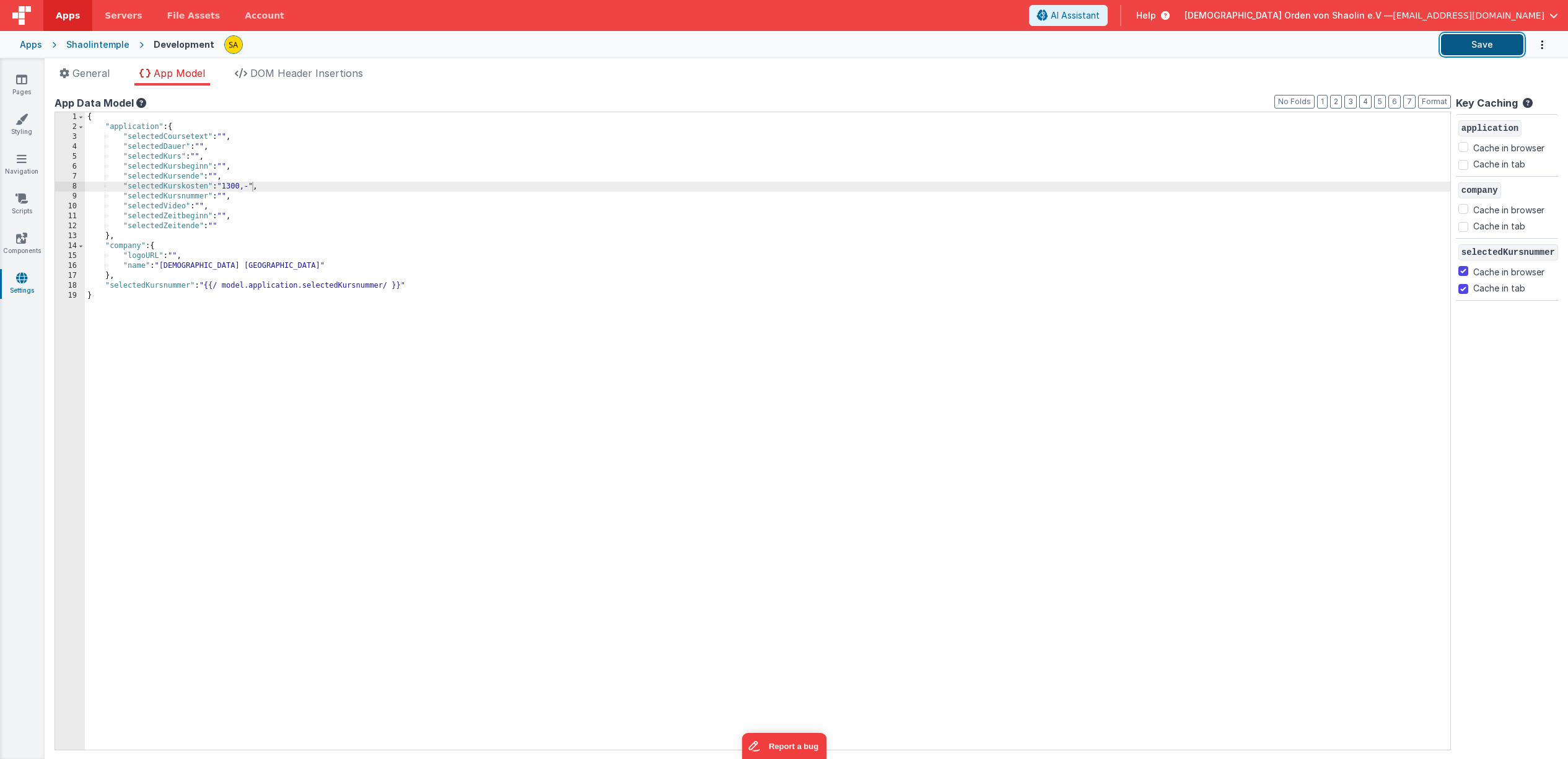
click at [1474, 50] on button "Save" at bounding box center [1482, 44] width 82 height 21
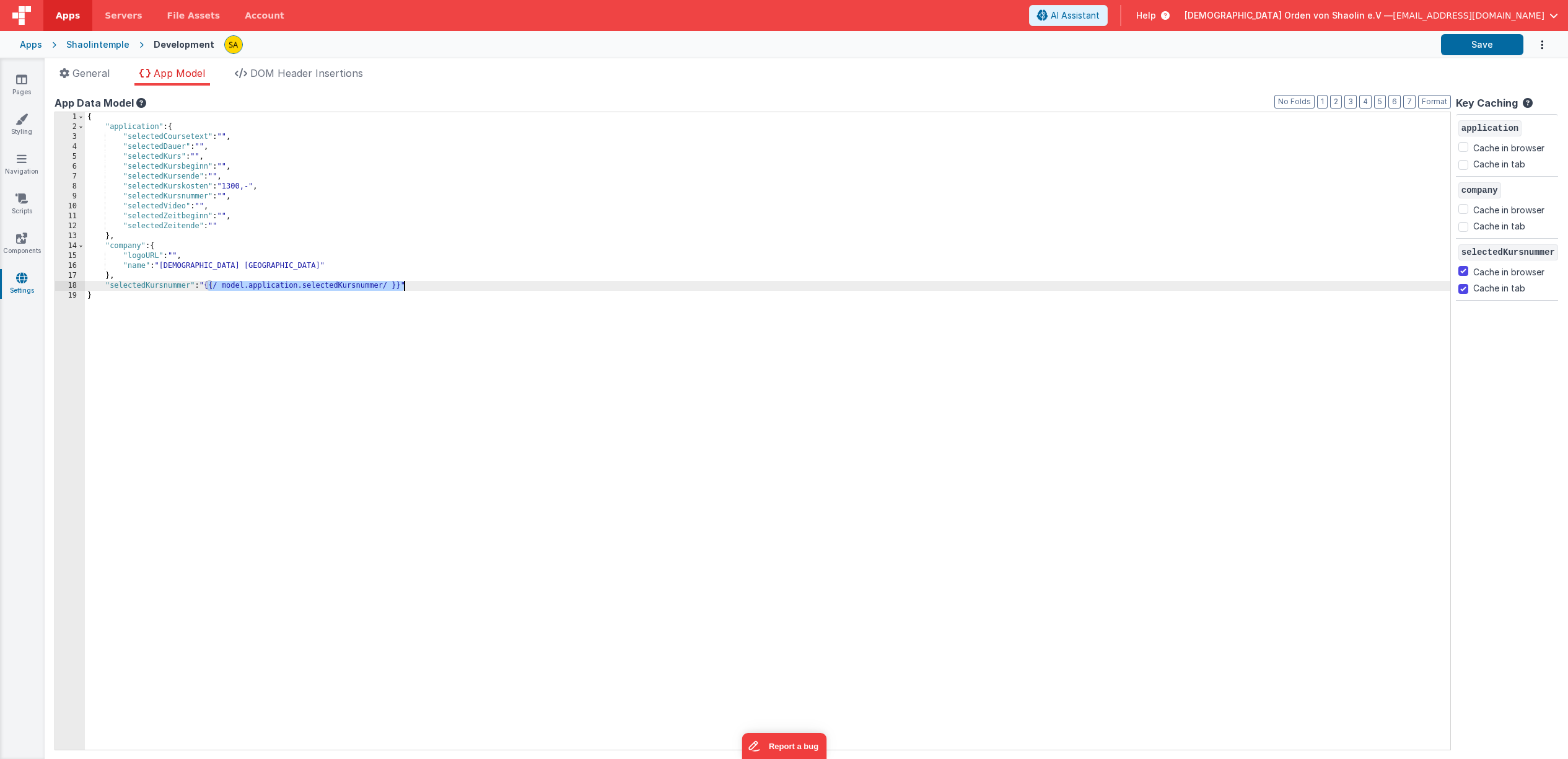
drag, startPoint x: 208, startPoint y: 286, endPoint x: 405, endPoint y: 289, distance: 197.0
click at [405, 289] on div "{ "application" : { "selectedCoursetext" : "" , "selectedDauer" : "" , "selecte…" at bounding box center [768, 441] width 1366 height 658
drag, startPoint x: 251, startPoint y: 188, endPoint x: 253, endPoint y: 214, distance: 26.1
click at [251, 189] on div "{ "application" : { "selectedCoursetext" : "" , "selectedDauer" : "" , "selecte…" at bounding box center [768, 441] width 1366 height 658
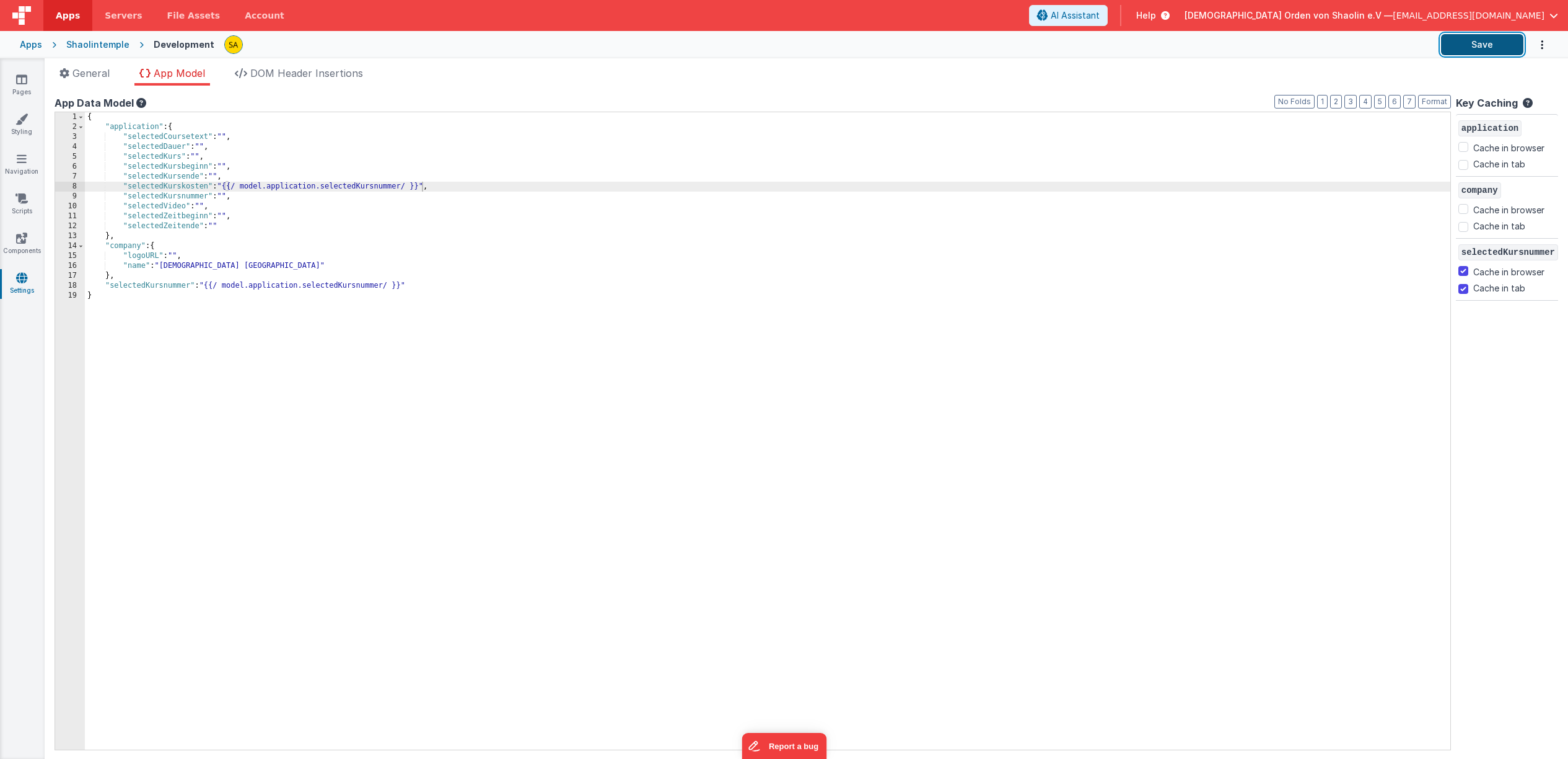
click at [1494, 50] on button "Save" at bounding box center [1482, 44] width 82 height 21
click at [19, 81] on icon at bounding box center [22, 80] width 11 height 13
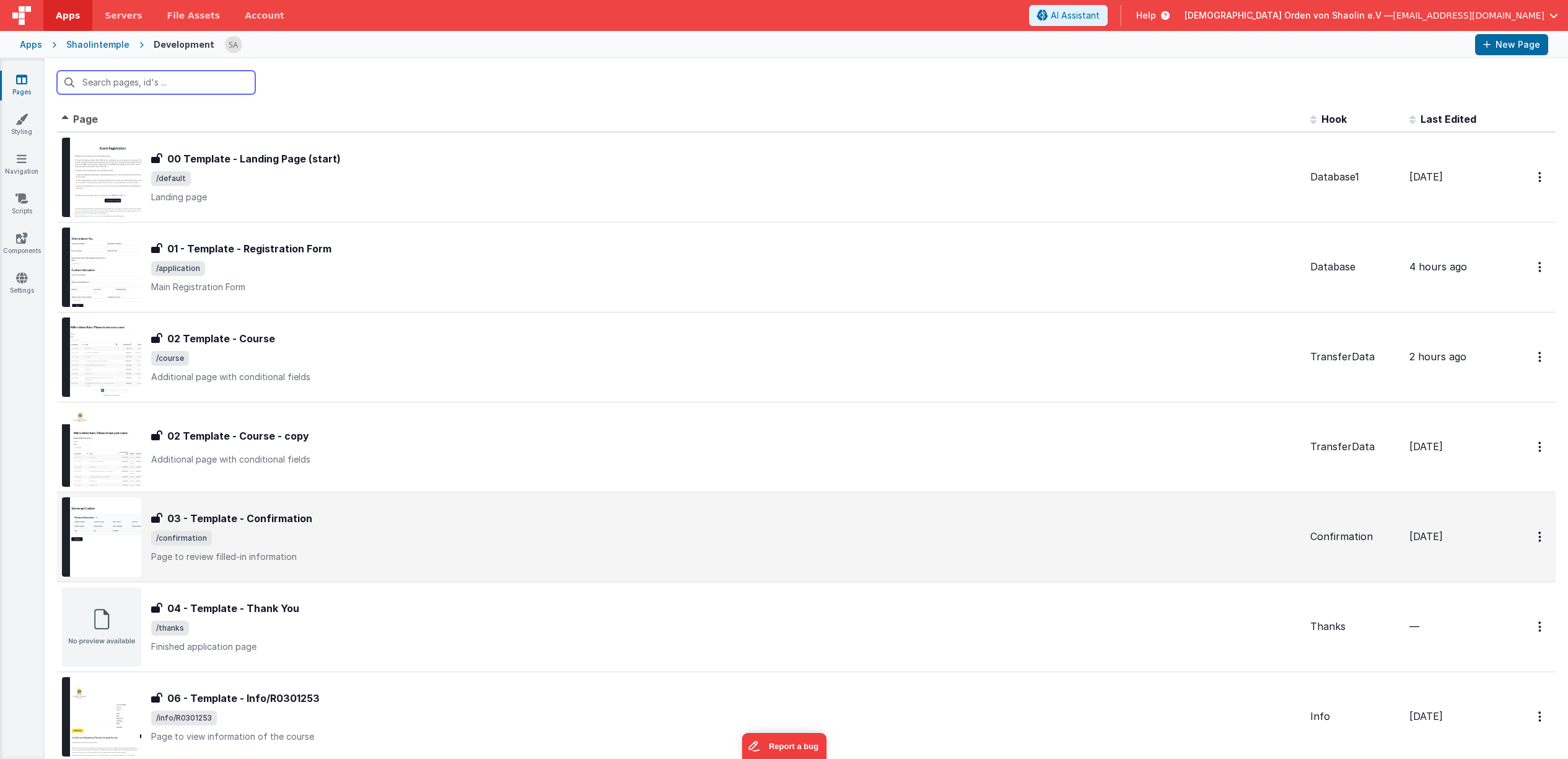
scroll to position [154, 0]
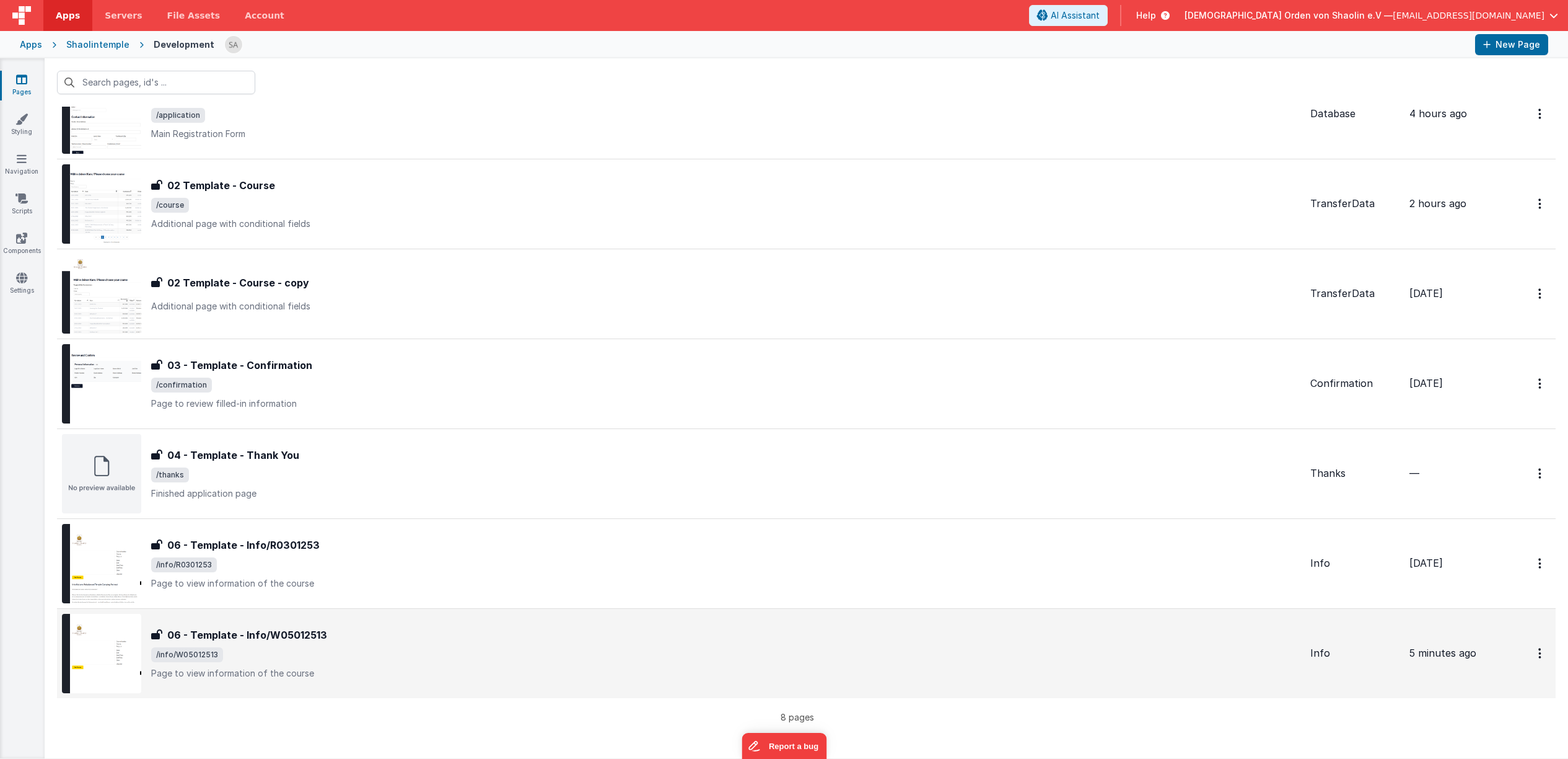
click at [718, 649] on span "/info/W05012513" at bounding box center [726, 655] width 1150 height 14
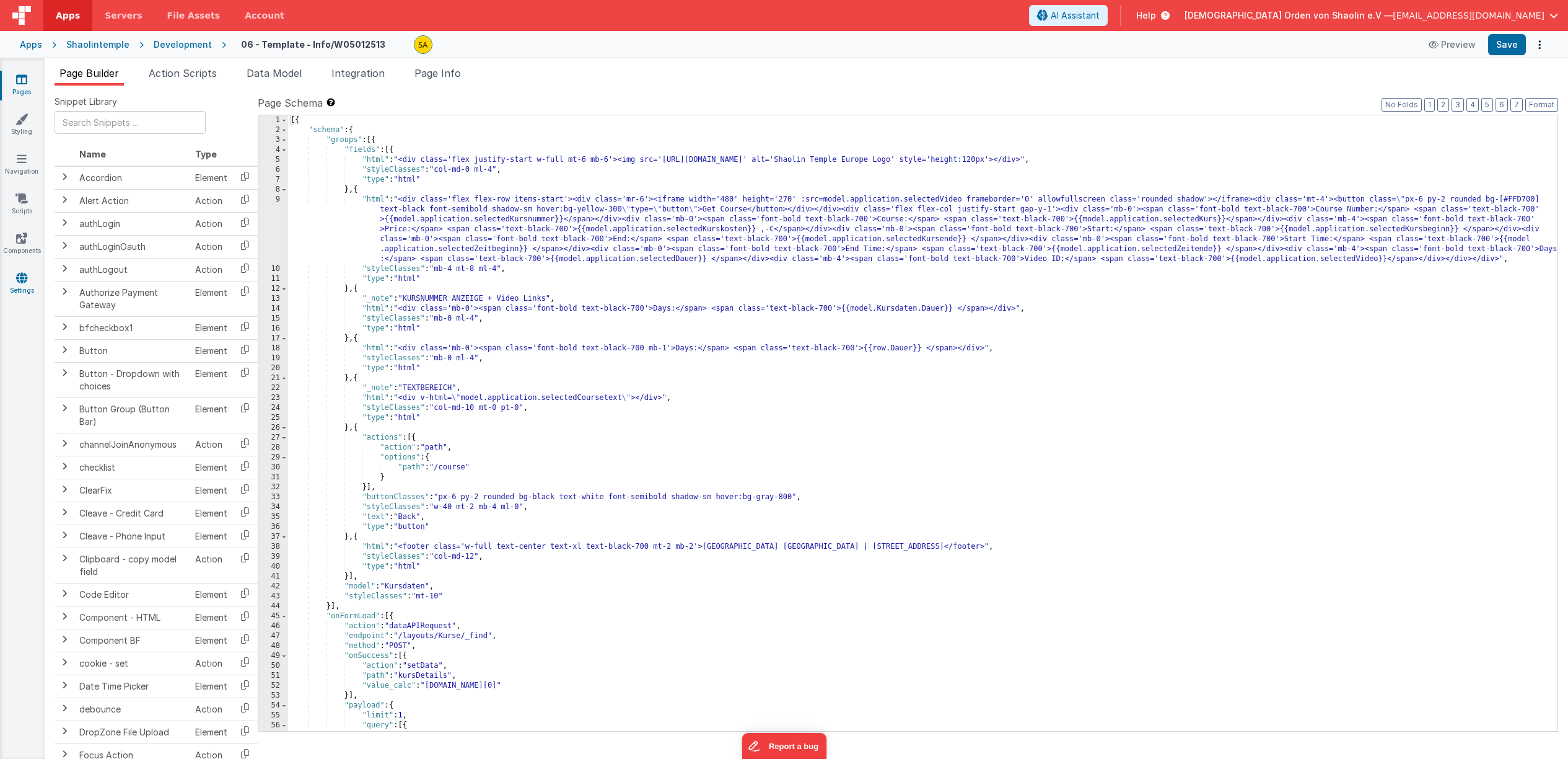
click at [23, 278] on icon at bounding box center [22, 278] width 11 height 13
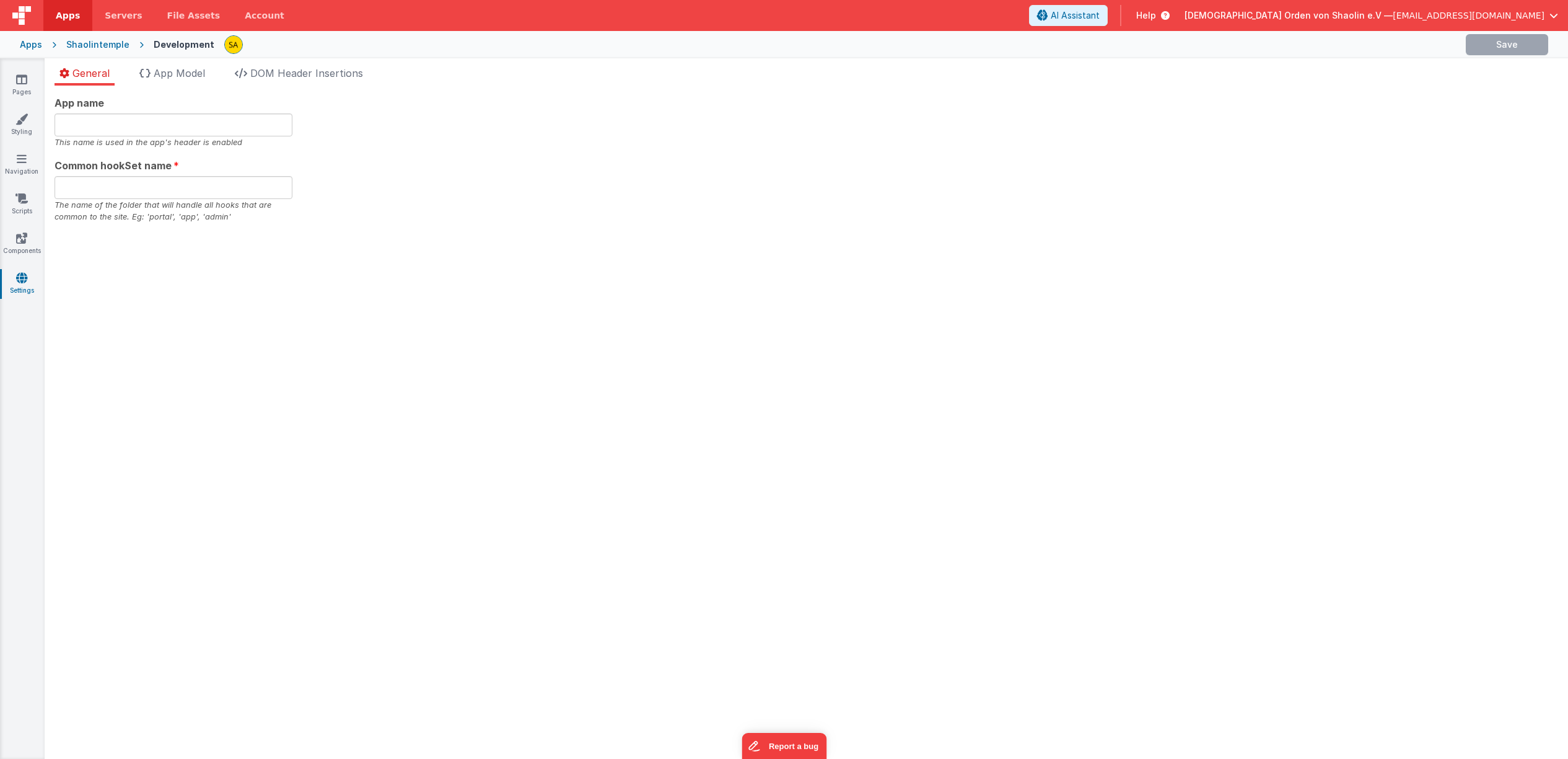
type input "[DEMOGRAPHIC_DATA]"
type input "app"
click at [174, 76] on span "App Model" at bounding box center [179, 73] width 52 height 13
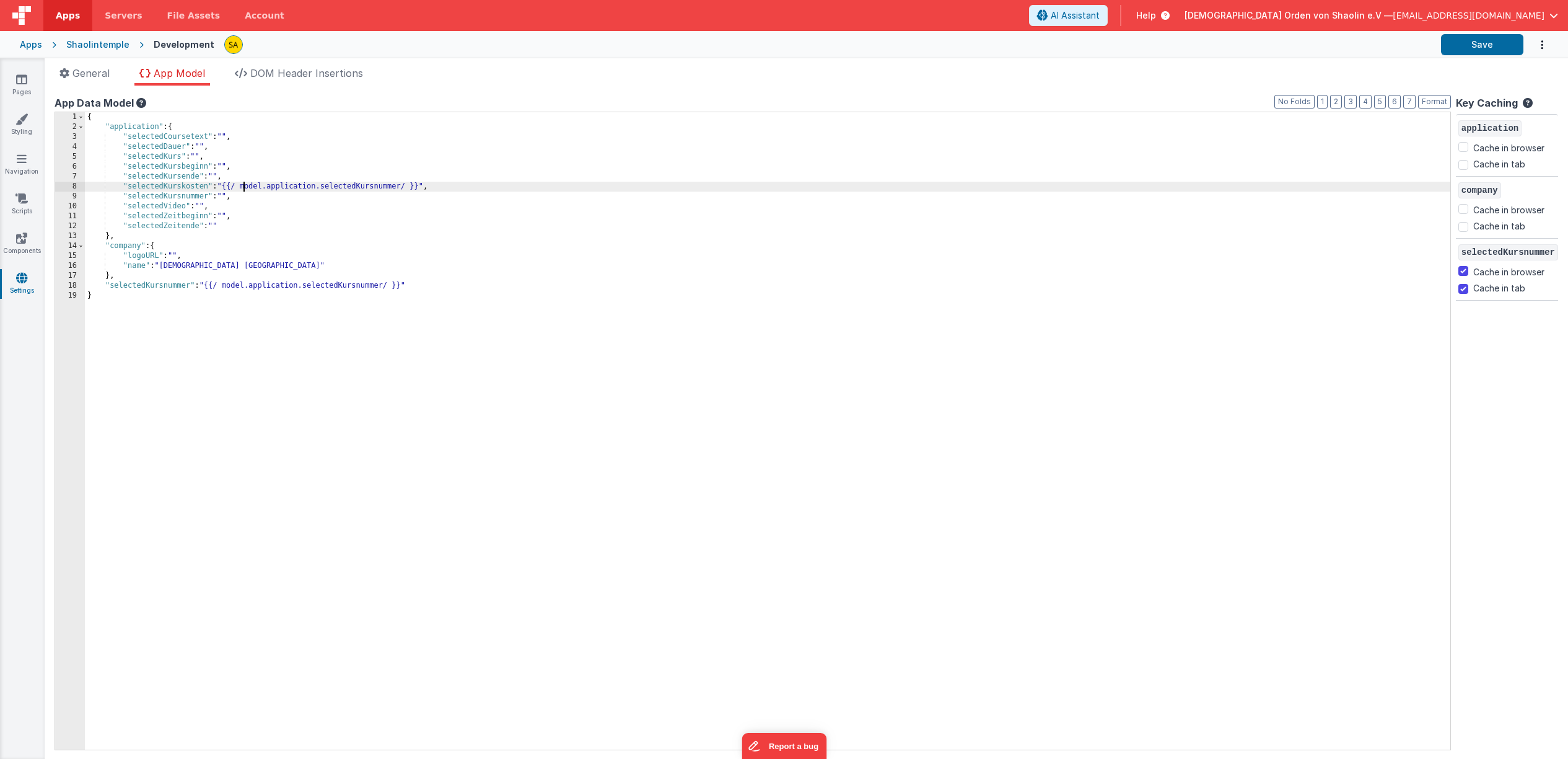
click at [245, 187] on div "{ "application" : { "selectedCoursetext" : "" , "selectedDauer" : "" , "selecte…" at bounding box center [768, 441] width 1366 height 658
drag, startPoint x: 402, startPoint y: 187, endPoint x: 402, endPoint y: 197, distance: 10.0
click at [402, 187] on div "{ "application" : { "selectedCoursetext" : "" , "selectedDauer" : "" , "selecte…" at bounding box center [768, 441] width 1366 height 658
click at [1477, 50] on button "Save" at bounding box center [1482, 44] width 82 height 21
click at [20, 84] on icon at bounding box center [22, 80] width 11 height 13
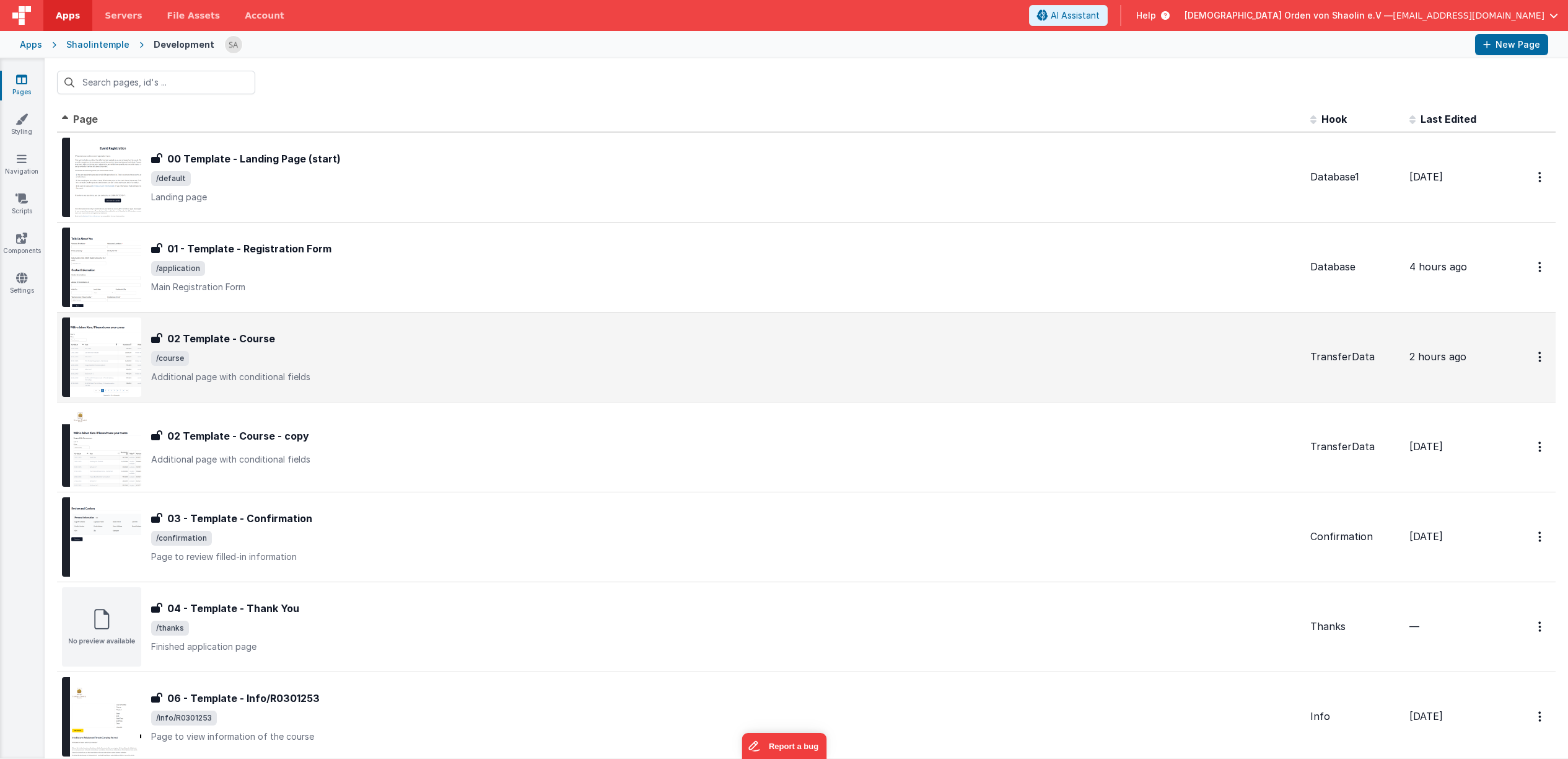
click at [470, 353] on span "/course" at bounding box center [726, 358] width 1150 height 14
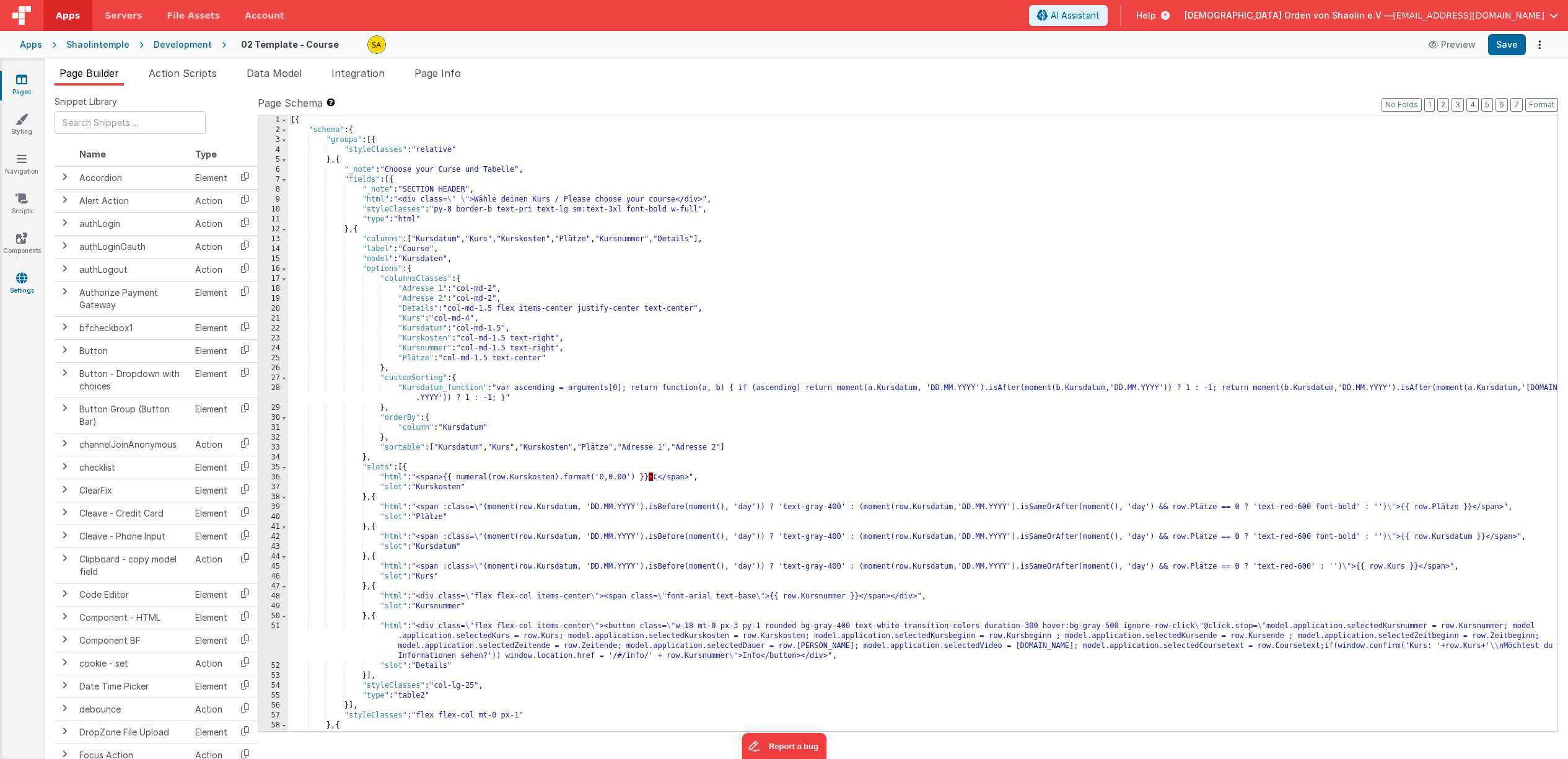
click at [20, 280] on icon at bounding box center [22, 278] width 11 height 13
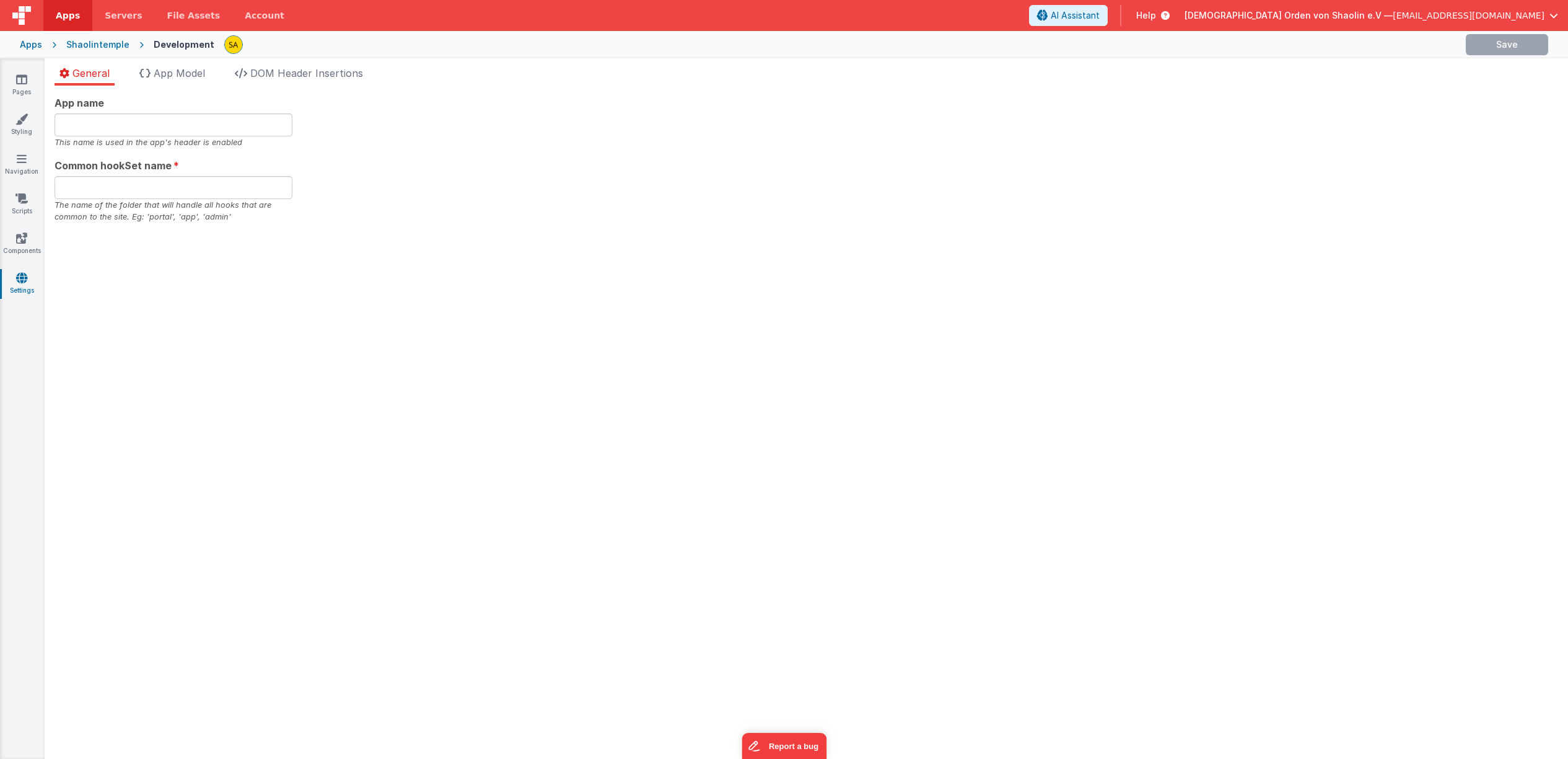
type input "[DEMOGRAPHIC_DATA]"
type input "app"
click at [179, 77] on span "App Model" at bounding box center [179, 73] width 52 height 13
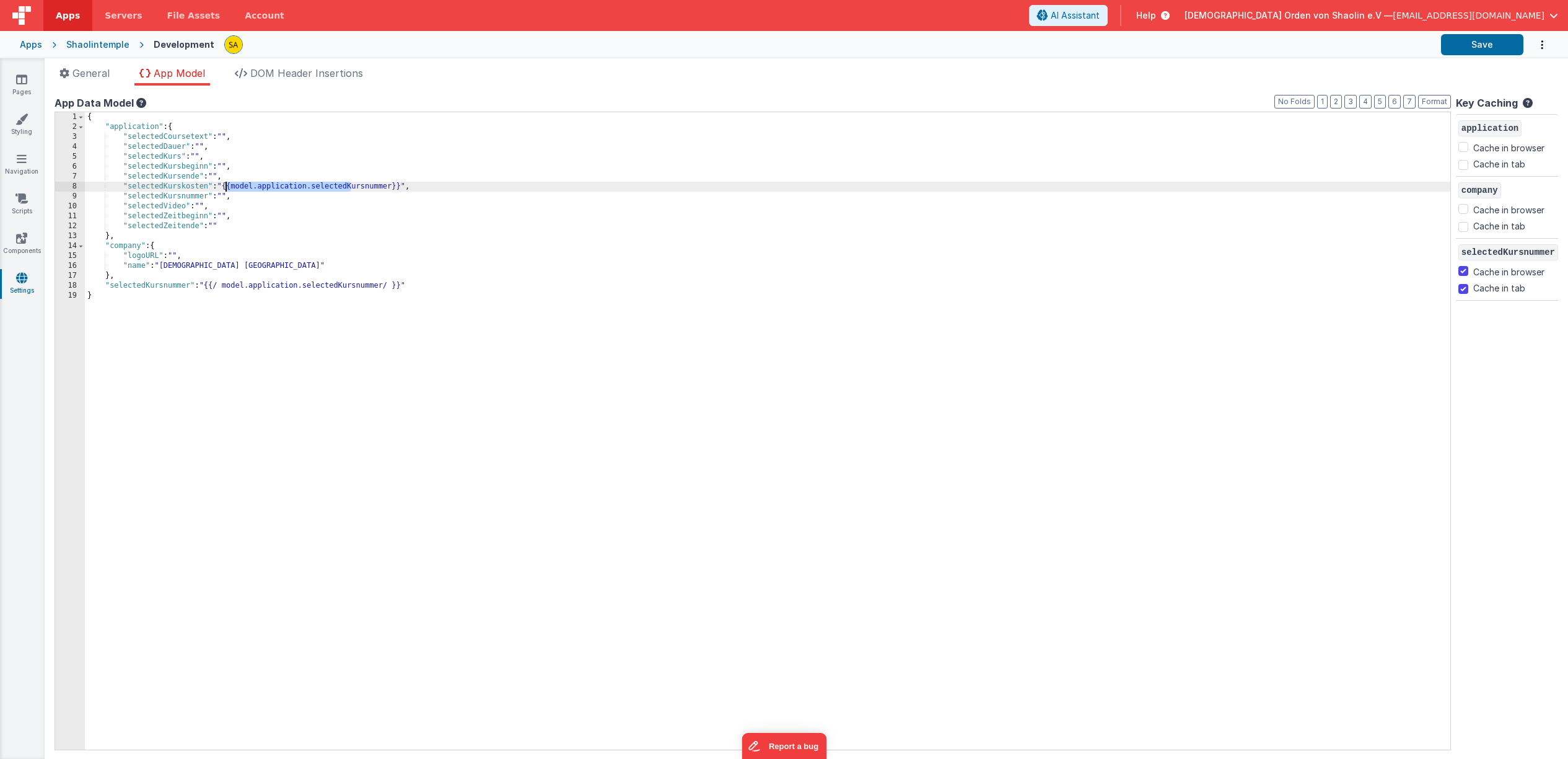
drag, startPoint x: 349, startPoint y: 187, endPoint x: 225, endPoint y: 186, distance: 124.0
click at [225, 186] on div "{ "application" : { "selectedCoursetext" : "" , "selectedDauer" : "" , "selecte…" at bounding box center [768, 441] width 1366 height 658
click at [296, 223] on div "{ "application" : { "selectedCoursetext" : "" , "selectedDauer" : "" , "selecte…" at bounding box center [768, 441] width 1366 height 658
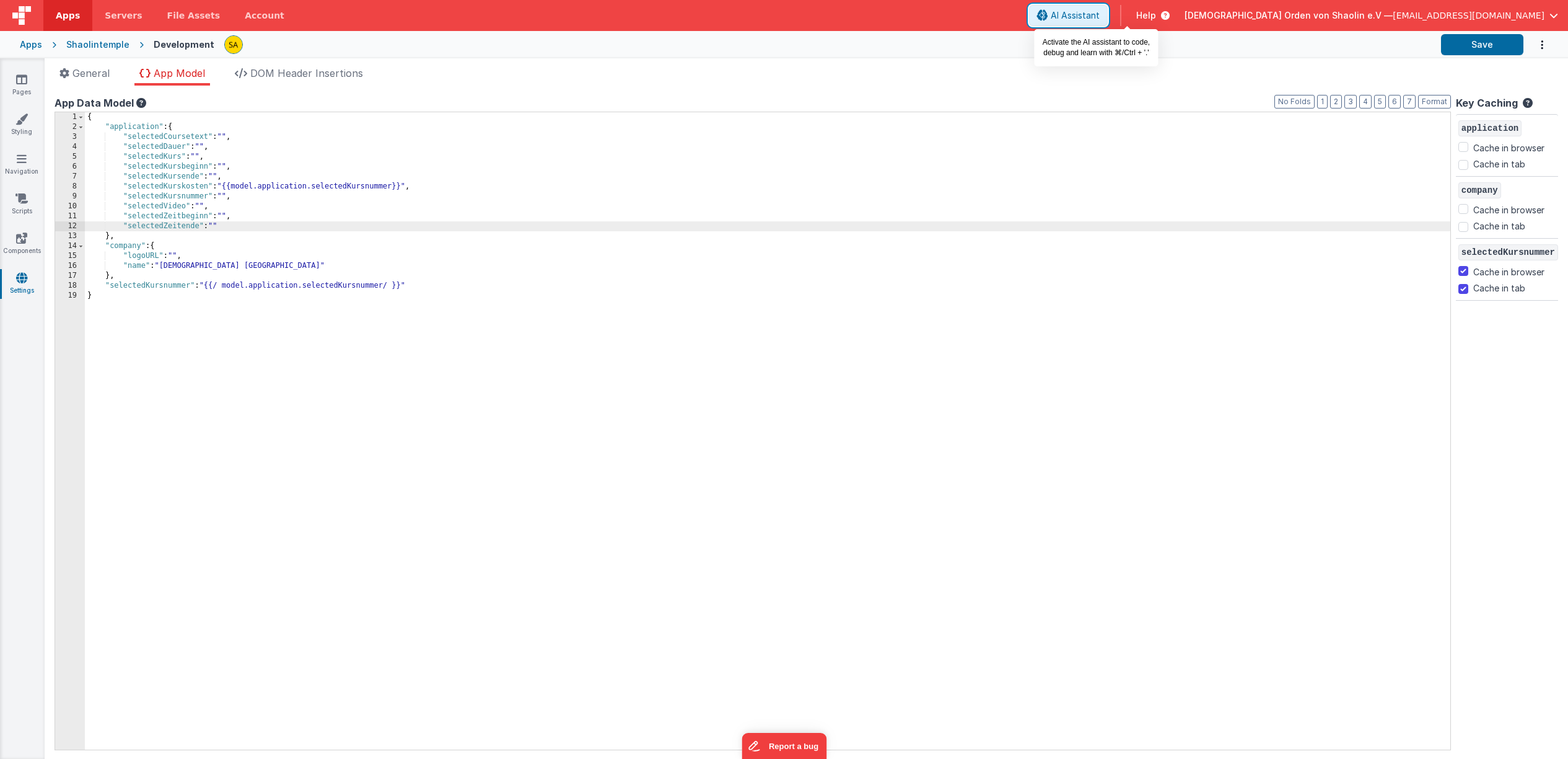
click at [1100, 18] on span "AI Assistant" at bounding box center [1076, 15] width 49 height 13
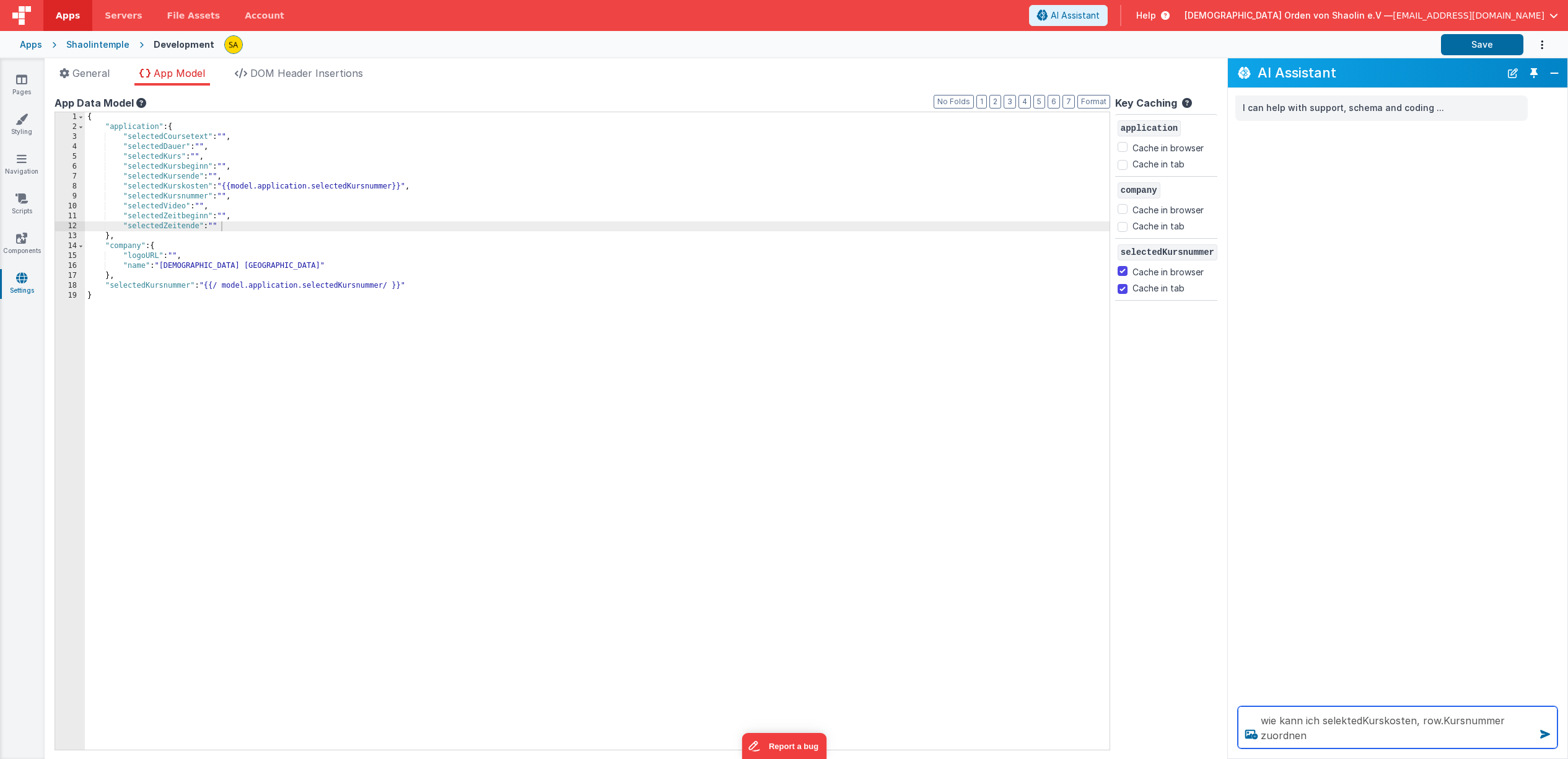
type textarea "wie kann ich selektedKurskosten, row.Kursnummer zuordnen"
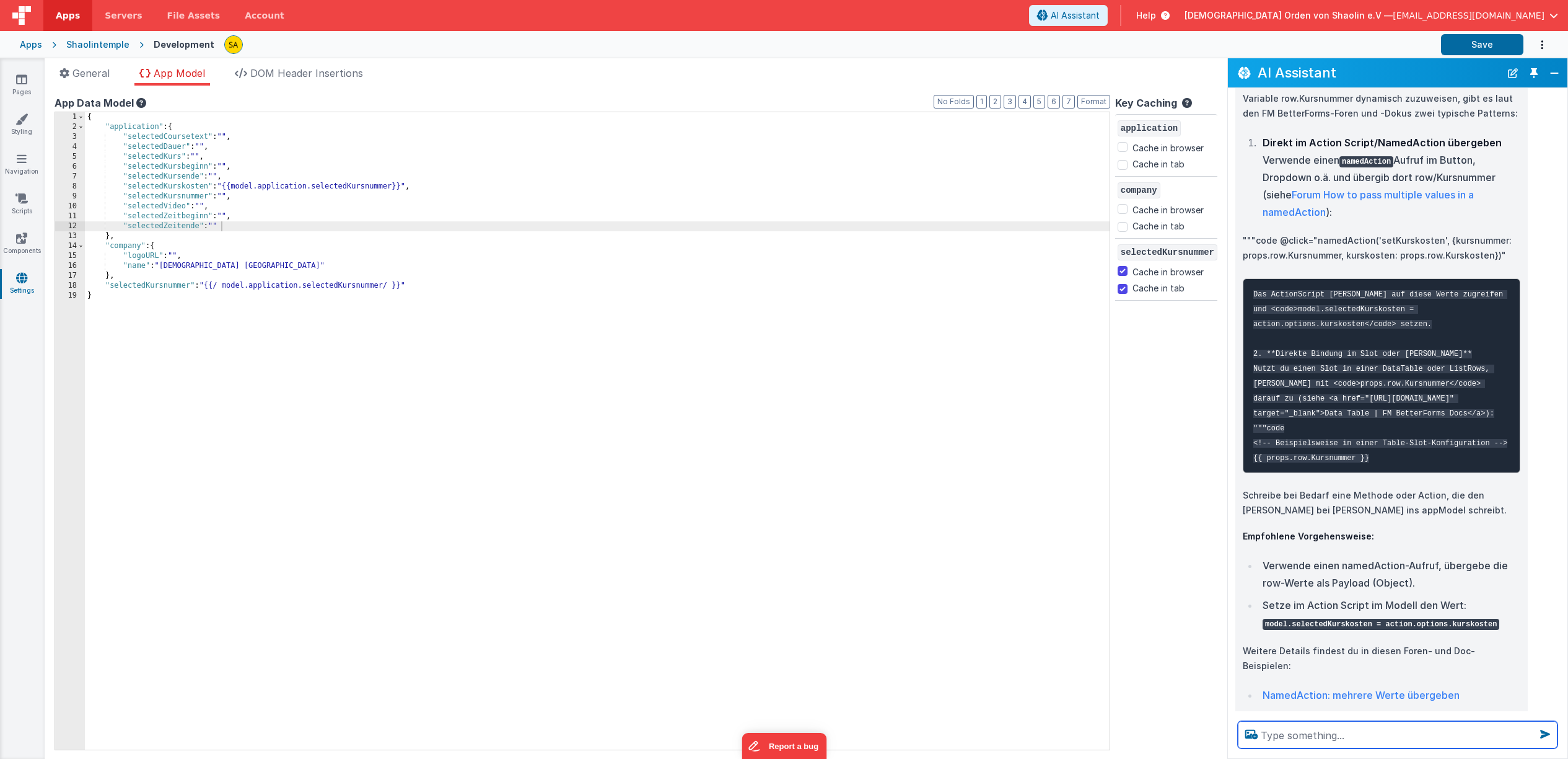
scroll to position [177, 0]
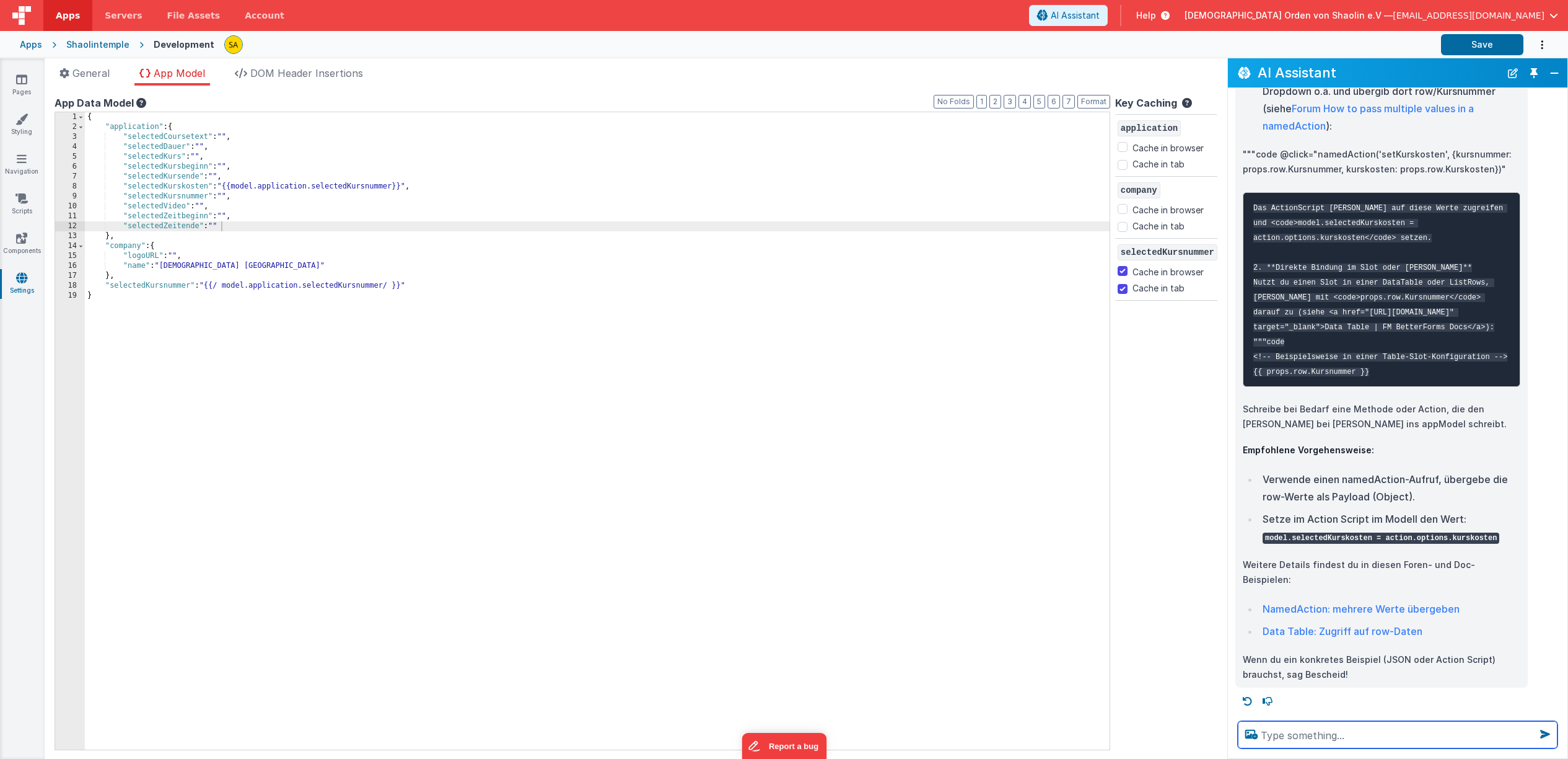
click at [1341, 738] on textarea at bounding box center [1398, 735] width 320 height 27
type textarea "ich möchte model.application.selectedKurskosten der "selectedKurskosten" zuordn…"
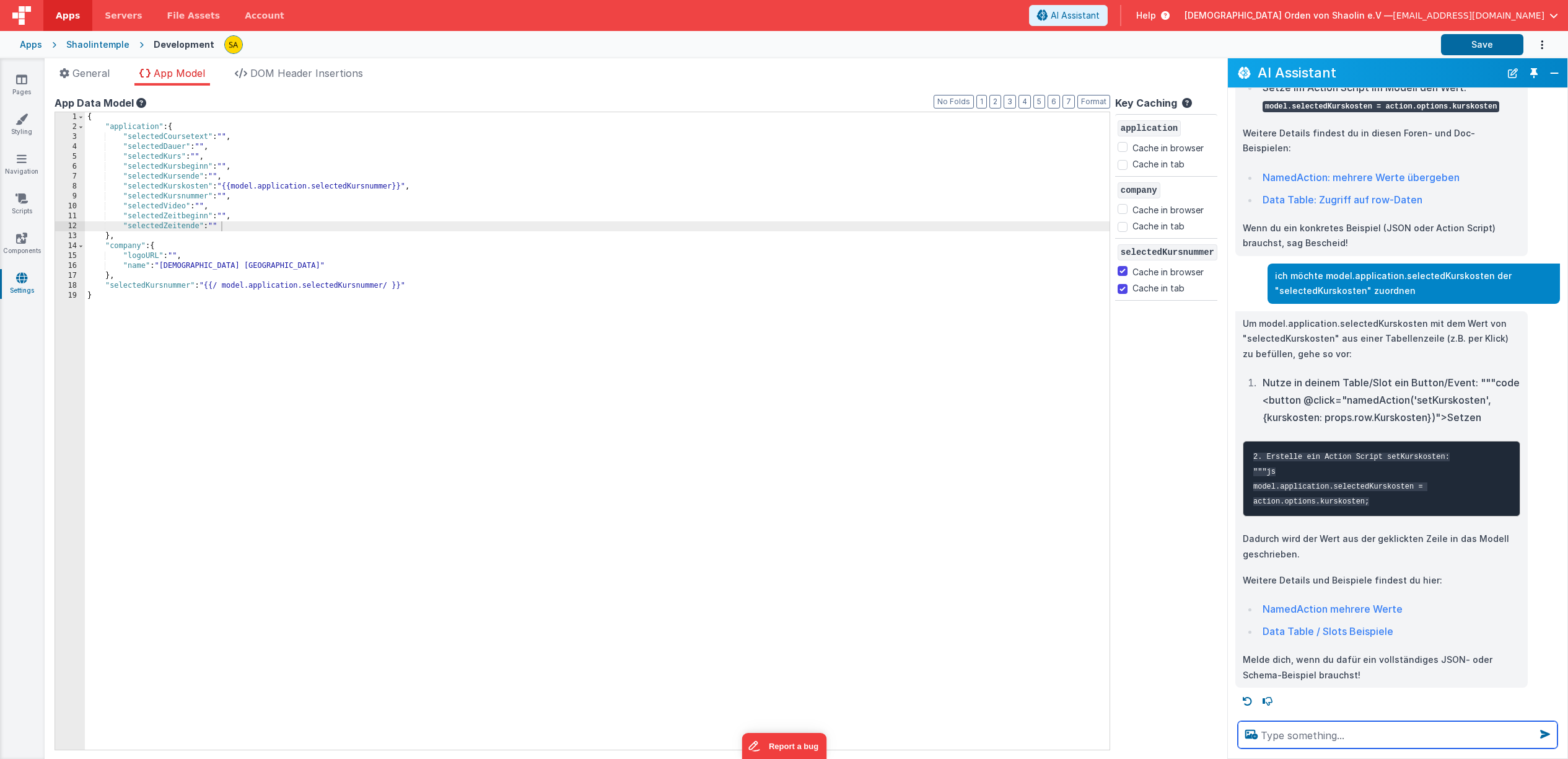
scroll to position [624, 0]
click at [1333, 735] on textarea at bounding box center [1398, 735] width 320 height 27
type textarea "nein, in AppModel"
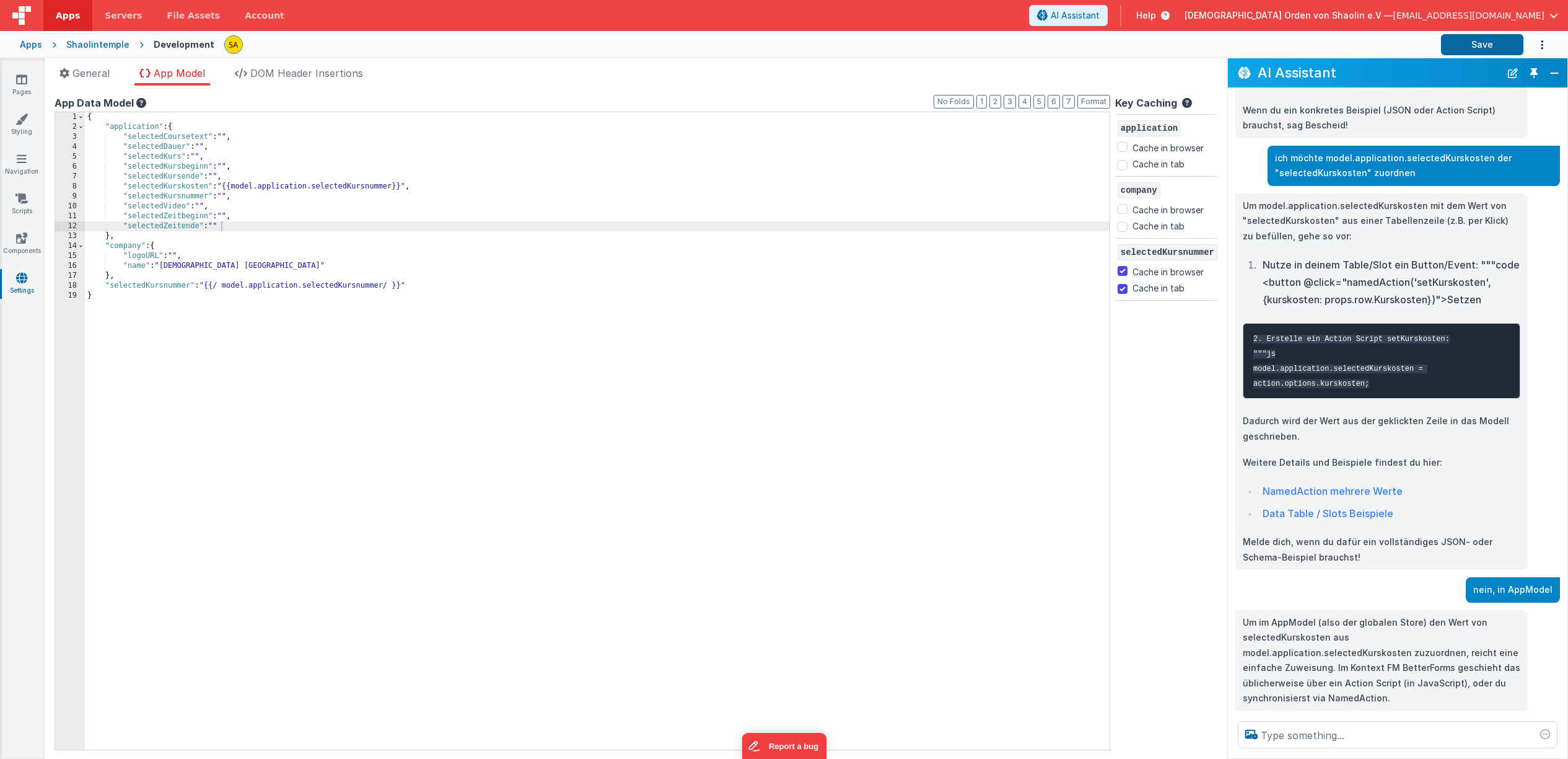
scroll to position [726, 0]
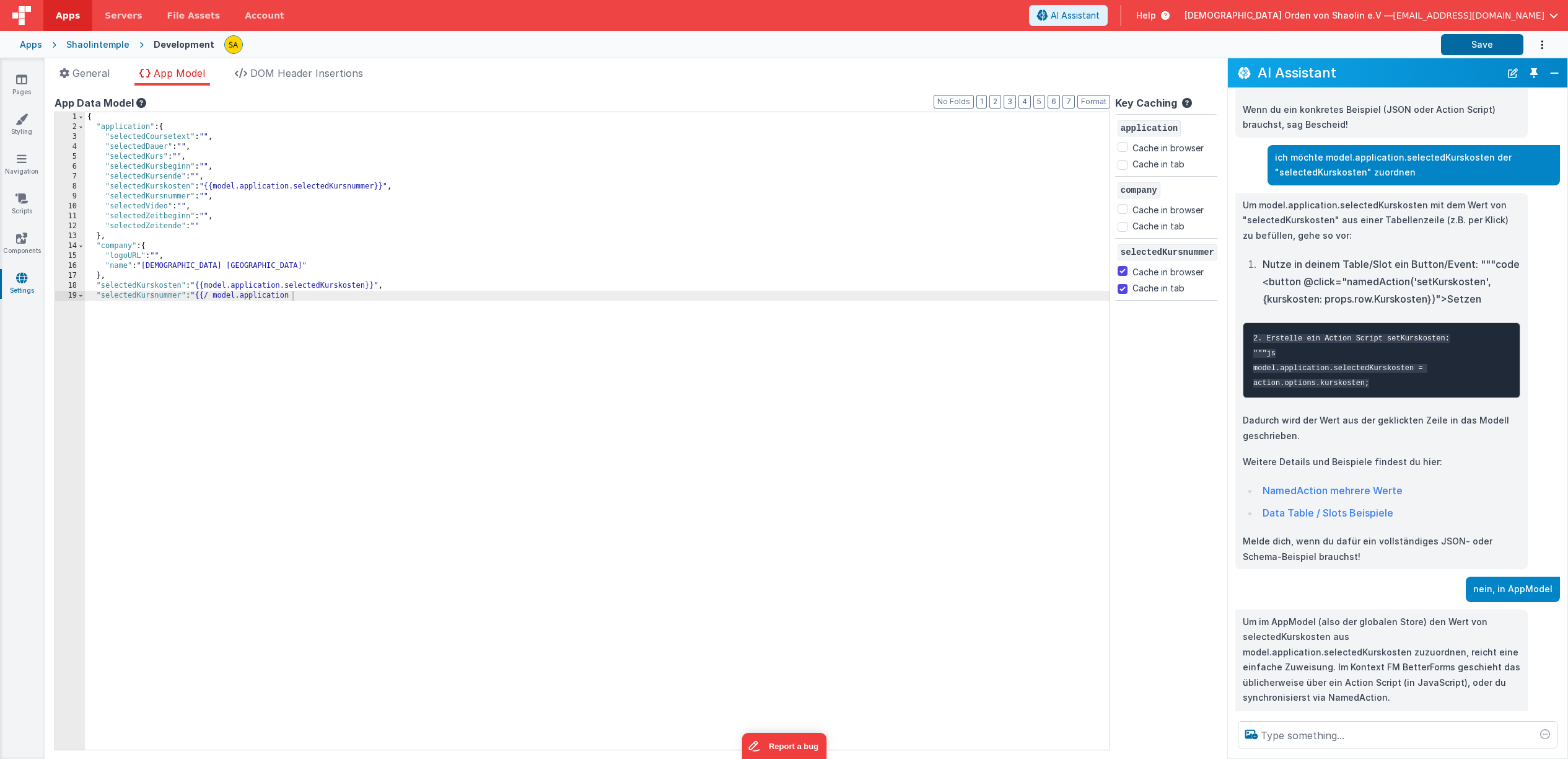
checkbox input "false"
click at [1464, 44] on button "Save" at bounding box center [1482, 44] width 82 height 21
drag, startPoint x: 98, startPoint y: 295, endPoint x: 415, endPoint y: 298, distance: 317.0
click at [415, 298] on div "{ "application" : { "selectedCoursetext" : "" , "selectedDauer" : "" , "selecte…" at bounding box center [768, 441] width 1365 height 658
click at [1123, 287] on input "Cache in tab" at bounding box center [1123, 288] width 10 height 10
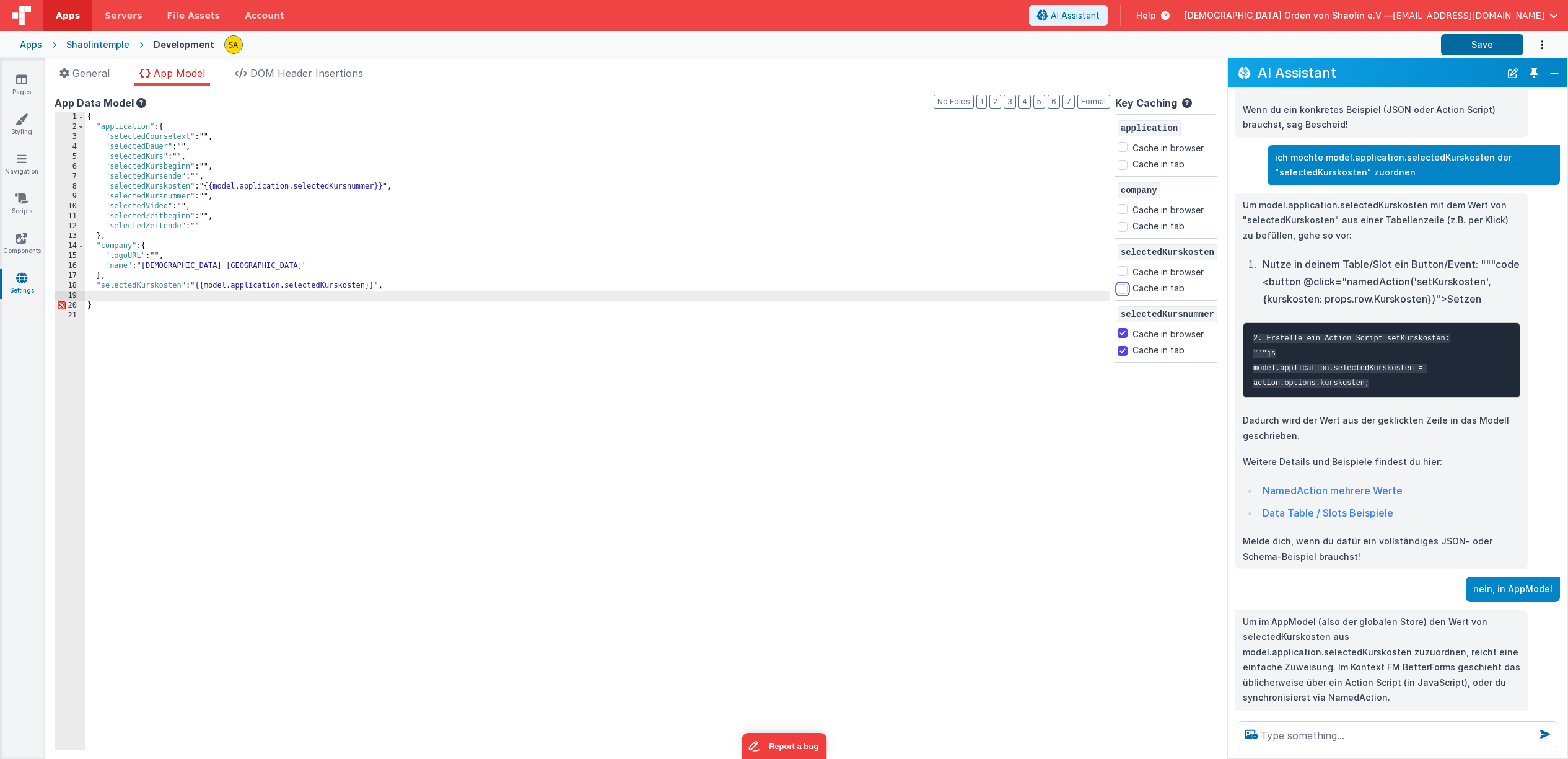
checkbox input "true"
click at [1120, 270] on input "Cache in browser" at bounding box center [1123, 271] width 10 height 10
checkbox input "true"
click at [97, 320] on div "{ "application" : { "selectedCoursetext" : "" , "selectedDauer" : "" , "selecte…" at bounding box center [768, 441] width 1365 height 658
click at [100, 311] on div "{ "application" : { "selectedCoursetext" : "" , "selectedDauer" : "" , "selecte…" at bounding box center [768, 441] width 1365 height 658
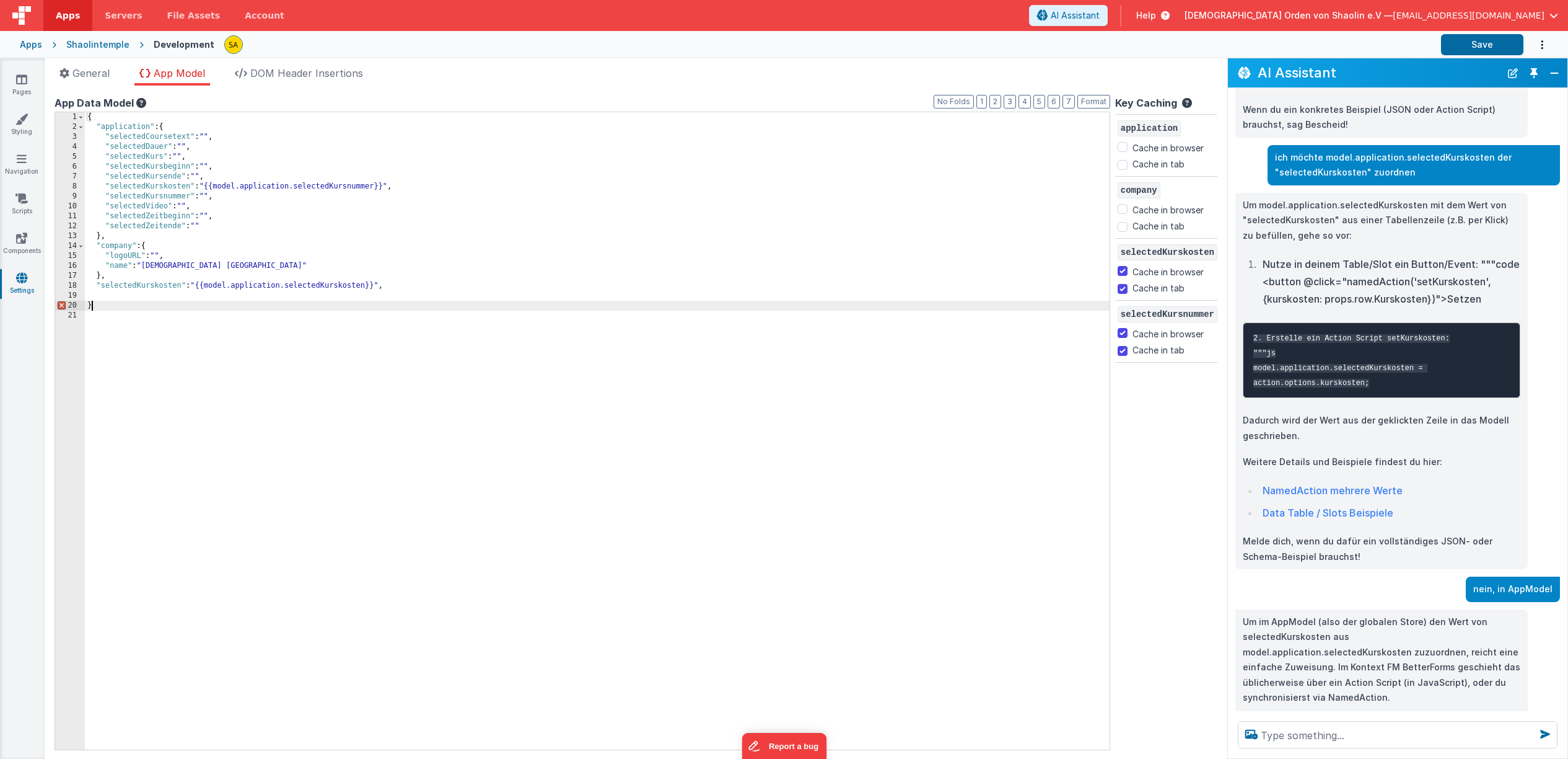
click at [100, 307] on div "{ "application" : { "selectedCoursetext" : "" , "selectedDauer" : "" , "selecte…" at bounding box center [768, 441] width 1365 height 658
click at [187, 328] on div "{ "application" : { "selectedCoursetext" : "" , "selectedDauer" : "" , "selecte…" at bounding box center [768, 441] width 1365 height 658
click at [400, 287] on div "{ "application" : { "selectedCoursetext" : "" , "selectedDauer" : "" , "selecte…" at bounding box center [768, 441] width 1365 height 658
drag, startPoint x: 406, startPoint y: 298, endPoint x: 120, endPoint y: 305, distance: 286.1
click at [95, 294] on div "{ "application" : { "selectedCoursetext" : "" , "selectedDauer" : "" , "selecte…" at bounding box center [768, 441] width 1365 height 658
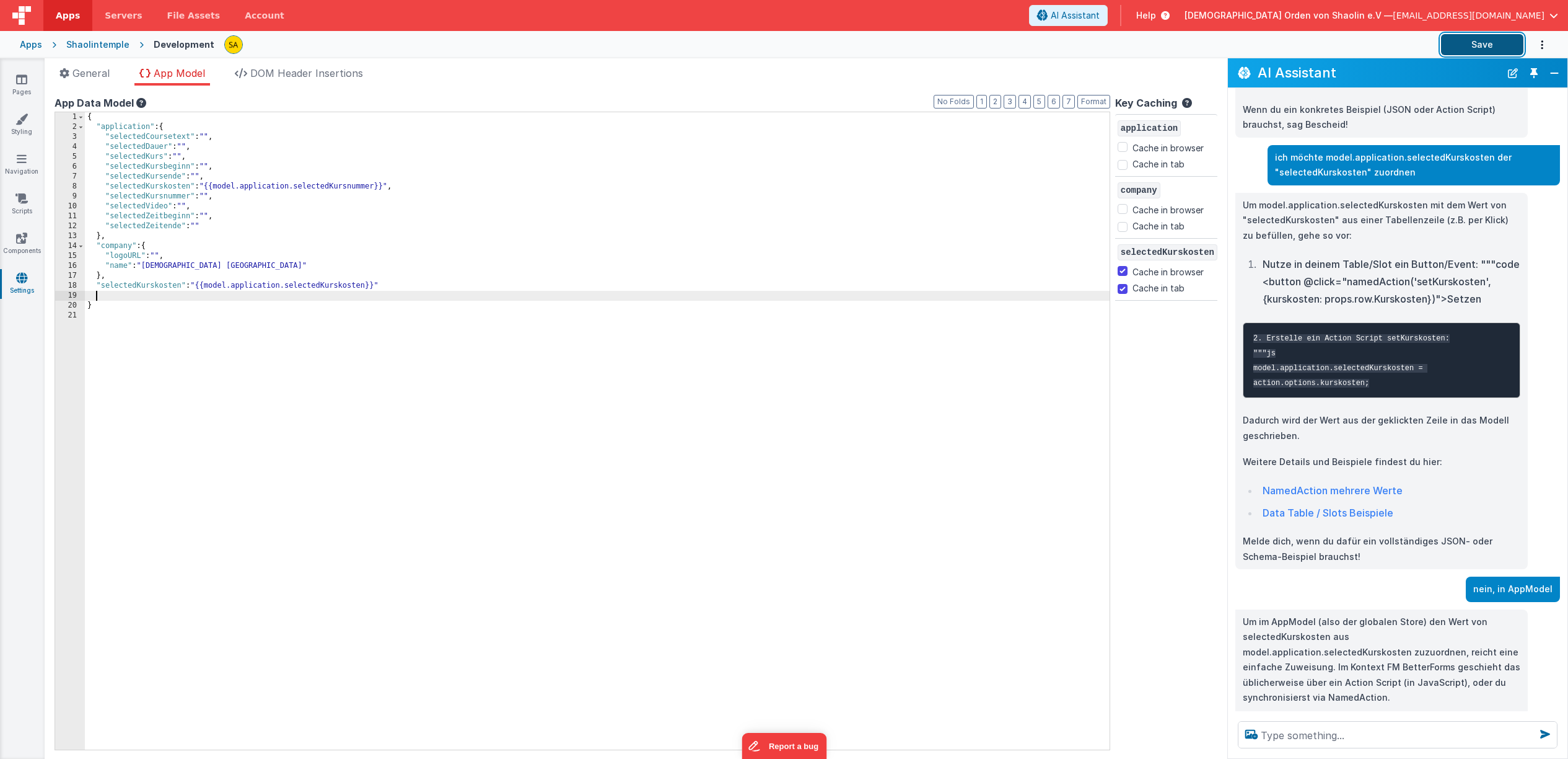
click at [1499, 49] on button "Save" at bounding box center [1482, 44] width 82 height 21
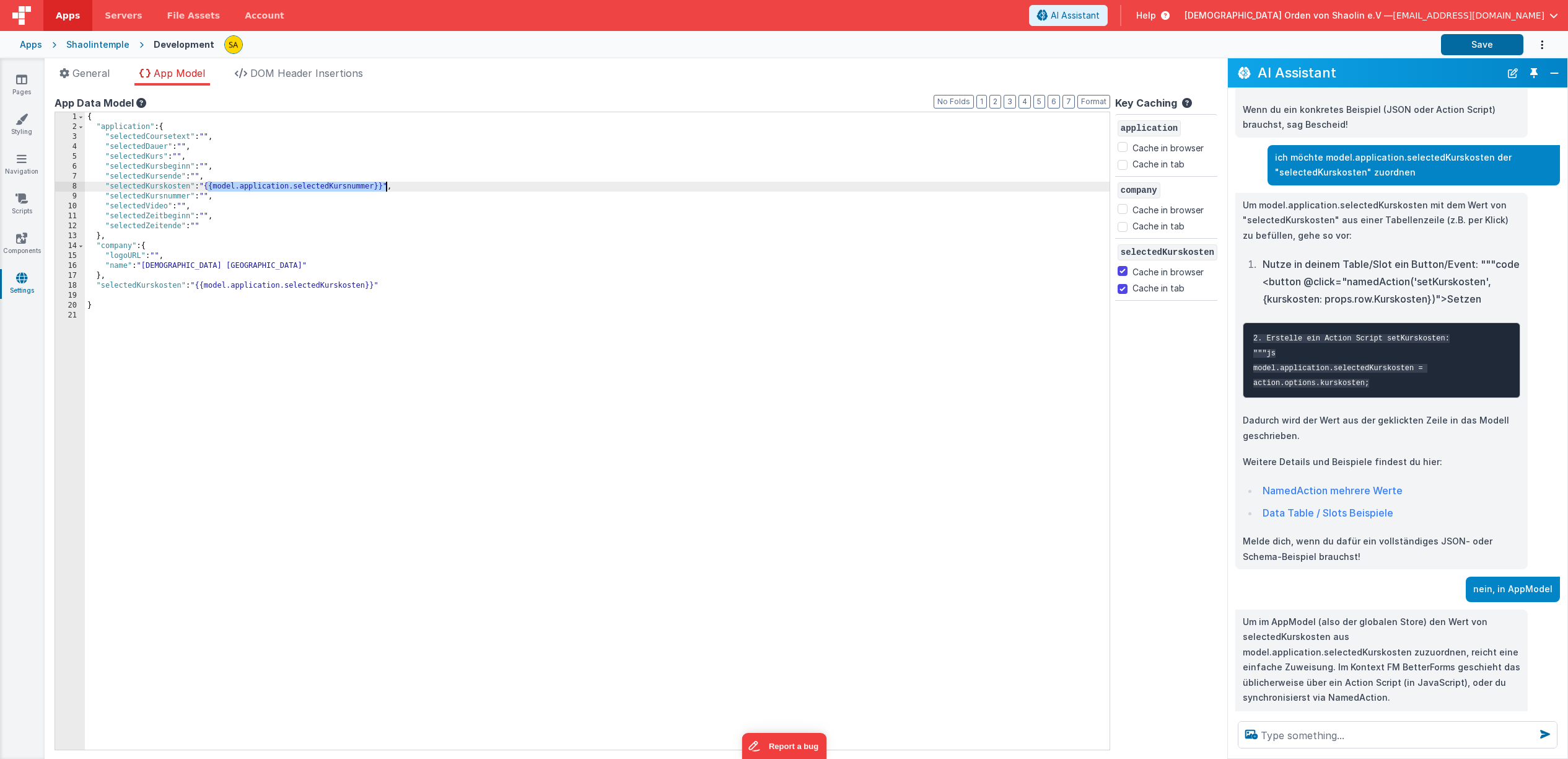
drag, startPoint x: 207, startPoint y: 187, endPoint x: 387, endPoint y: 189, distance: 180.0
click at [387, 189] on div "{ "application" : { "selectedCoursetext" : "" , "selectedDauer" : "" , "selecte…" at bounding box center [768, 441] width 1365 height 658
click at [1491, 48] on button "Save" at bounding box center [1482, 44] width 82 height 21
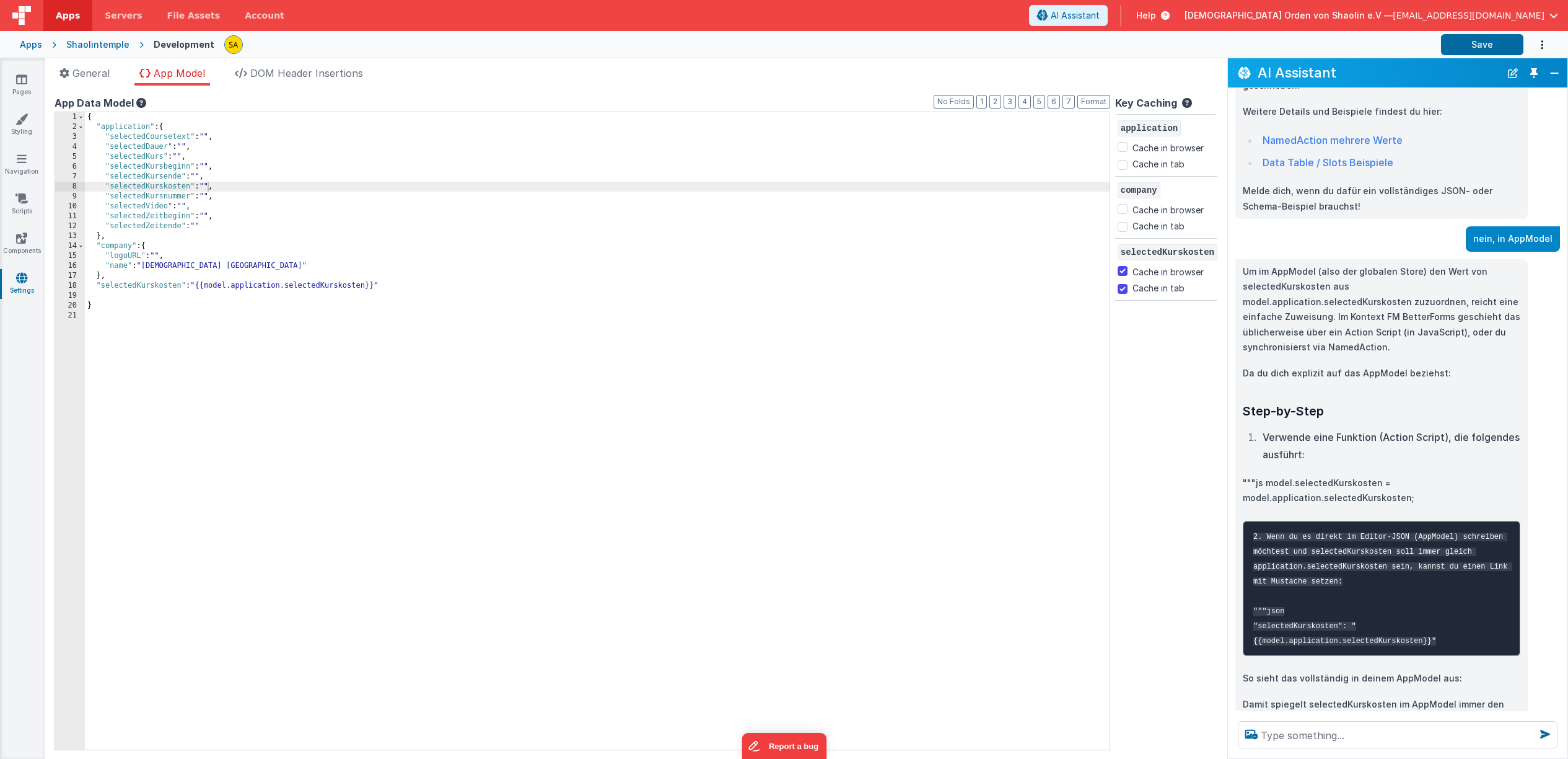
scroll to position [1177, 0]
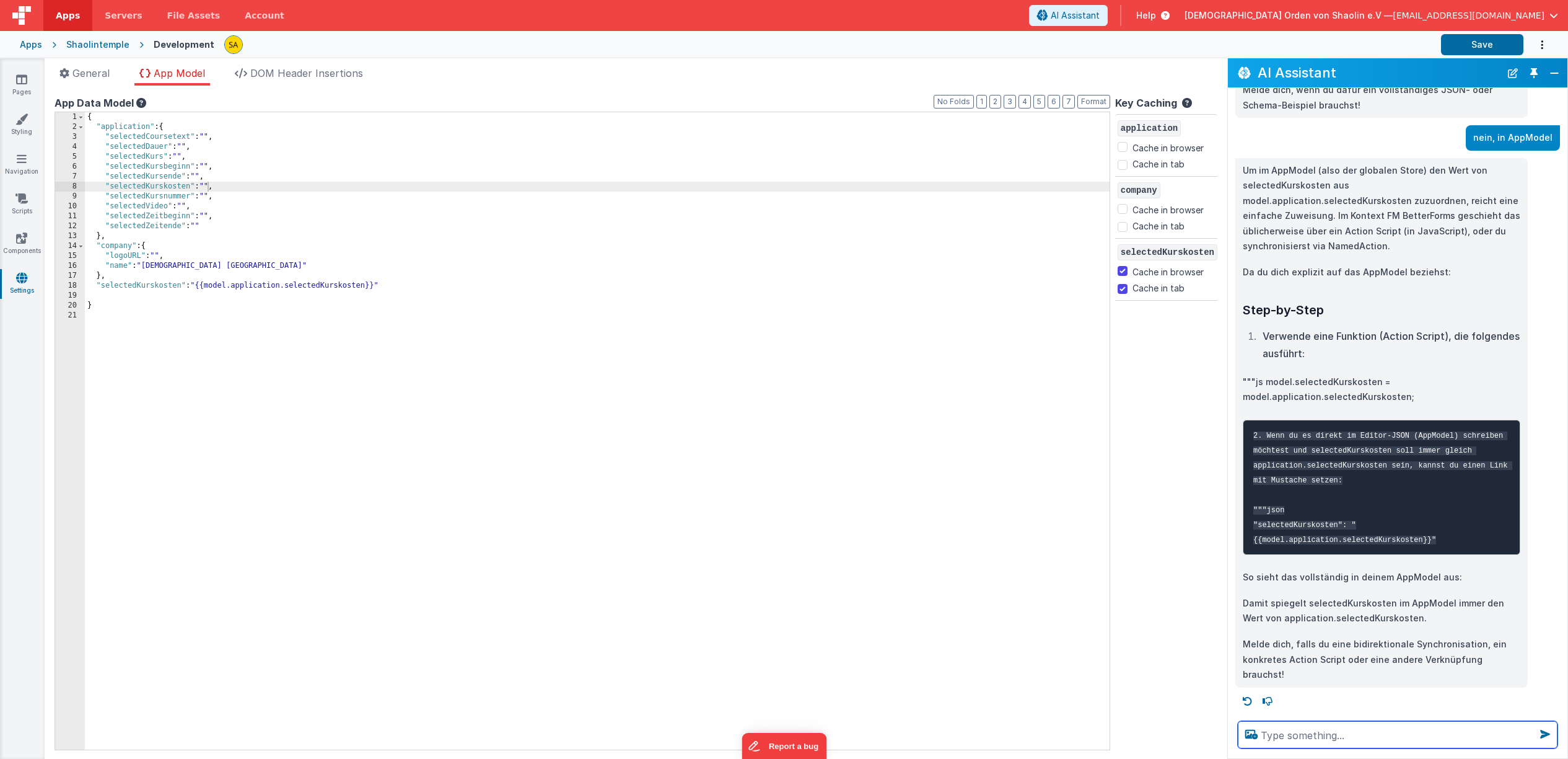
click at [1387, 734] on textarea at bounding box center [1398, 735] width 320 height 27
type textarea "brauche action script"
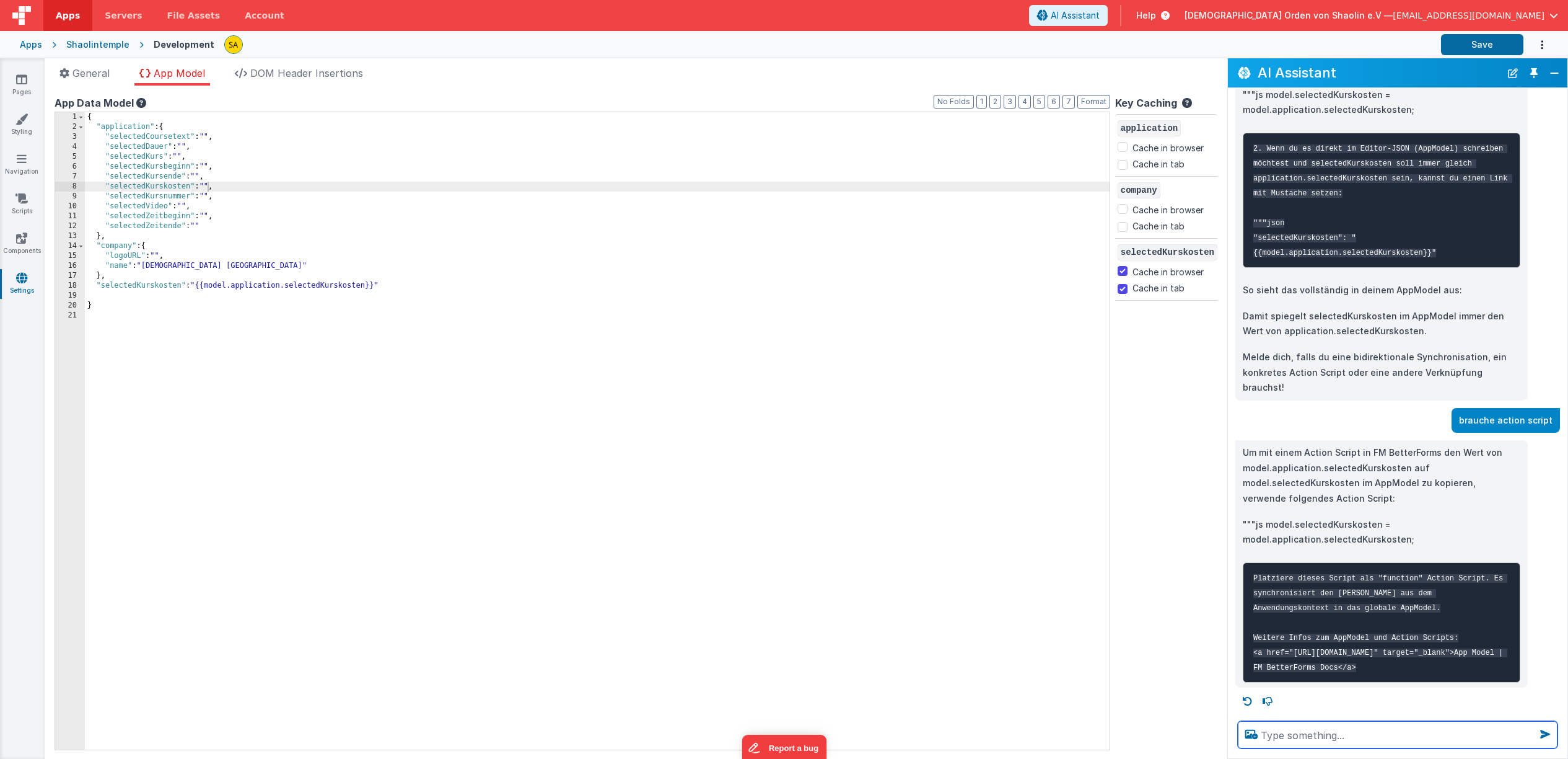
scroll to position [1494, 0]
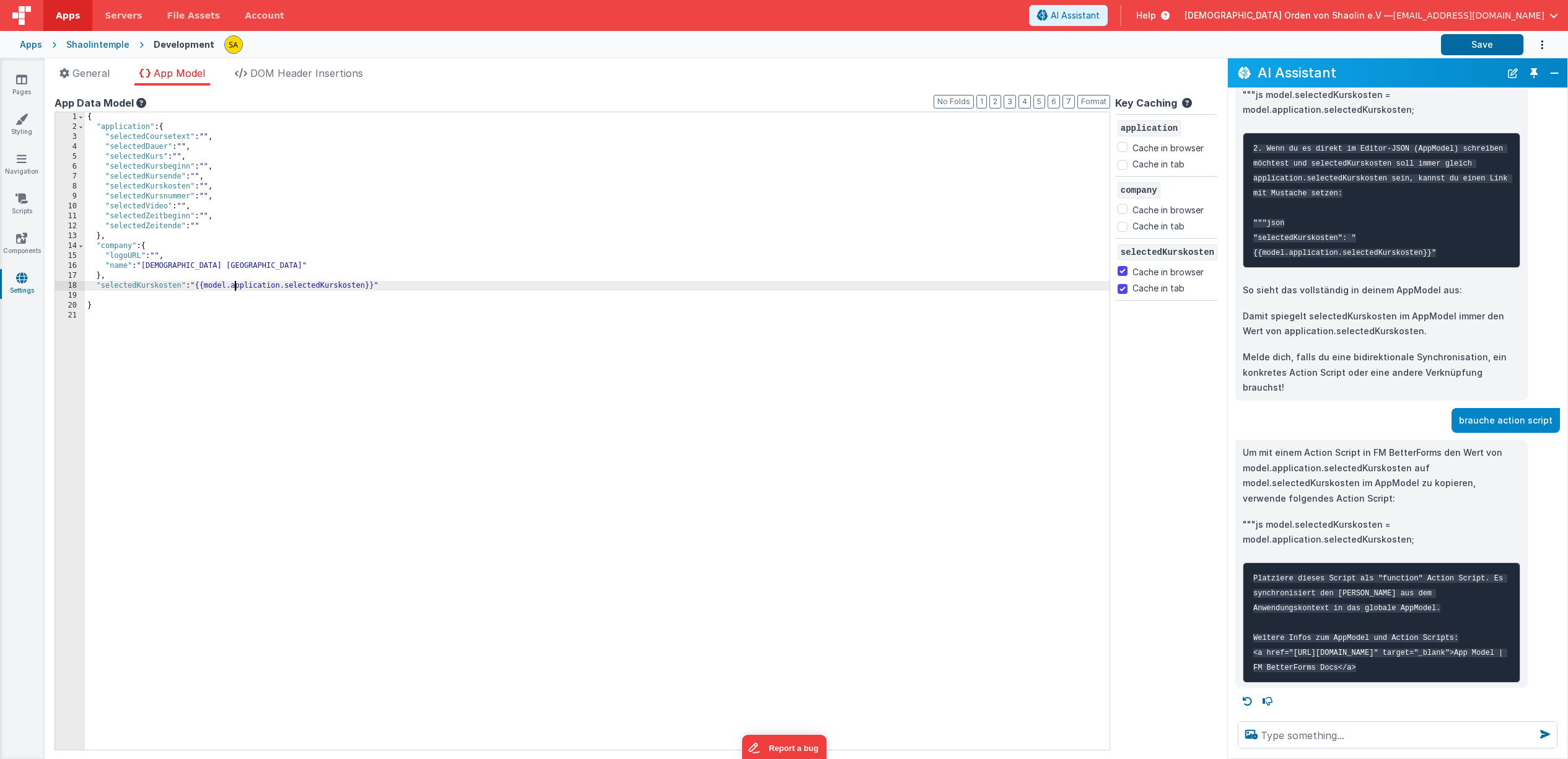
click at [234, 288] on div "{ "application" : { "selectedCoursetext" : "" , "selectedDauer" : "" , "selecte…" at bounding box center [768, 441] width 1365 height 658
click at [1507, 38] on button "Save" at bounding box center [1482, 44] width 82 height 21
click at [254, 293] on div "{ "application" : { "selectedCoursetext" : "" , "selectedDauer" : "" , "selecte…" at bounding box center [768, 441] width 1365 height 658
click at [218, 290] on div "{ "application" : { "selectedCoursetext" : "" , "selectedDauer" : "" , "selecte…" at bounding box center [768, 441] width 1365 height 658
click at [207, 285] on div "{ "application" : { "selectedCoursetext" : "" , "selectedDauer" : "" , "selecte…" at bounding box center [768, 441] width 1365 height 658
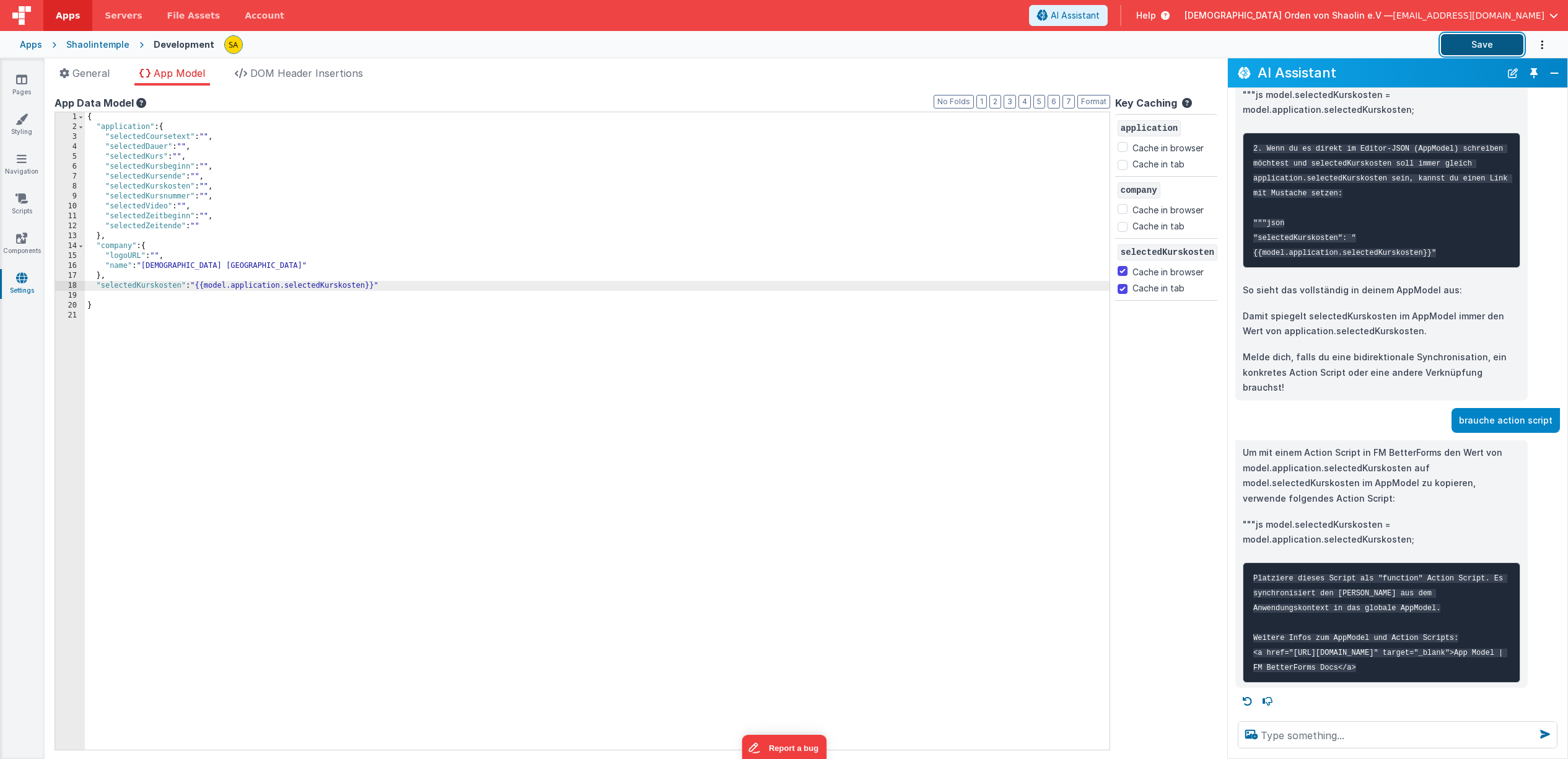
click at [1490, 44] on button "Save" at bounding box center [1482, 44] width 82 height 21
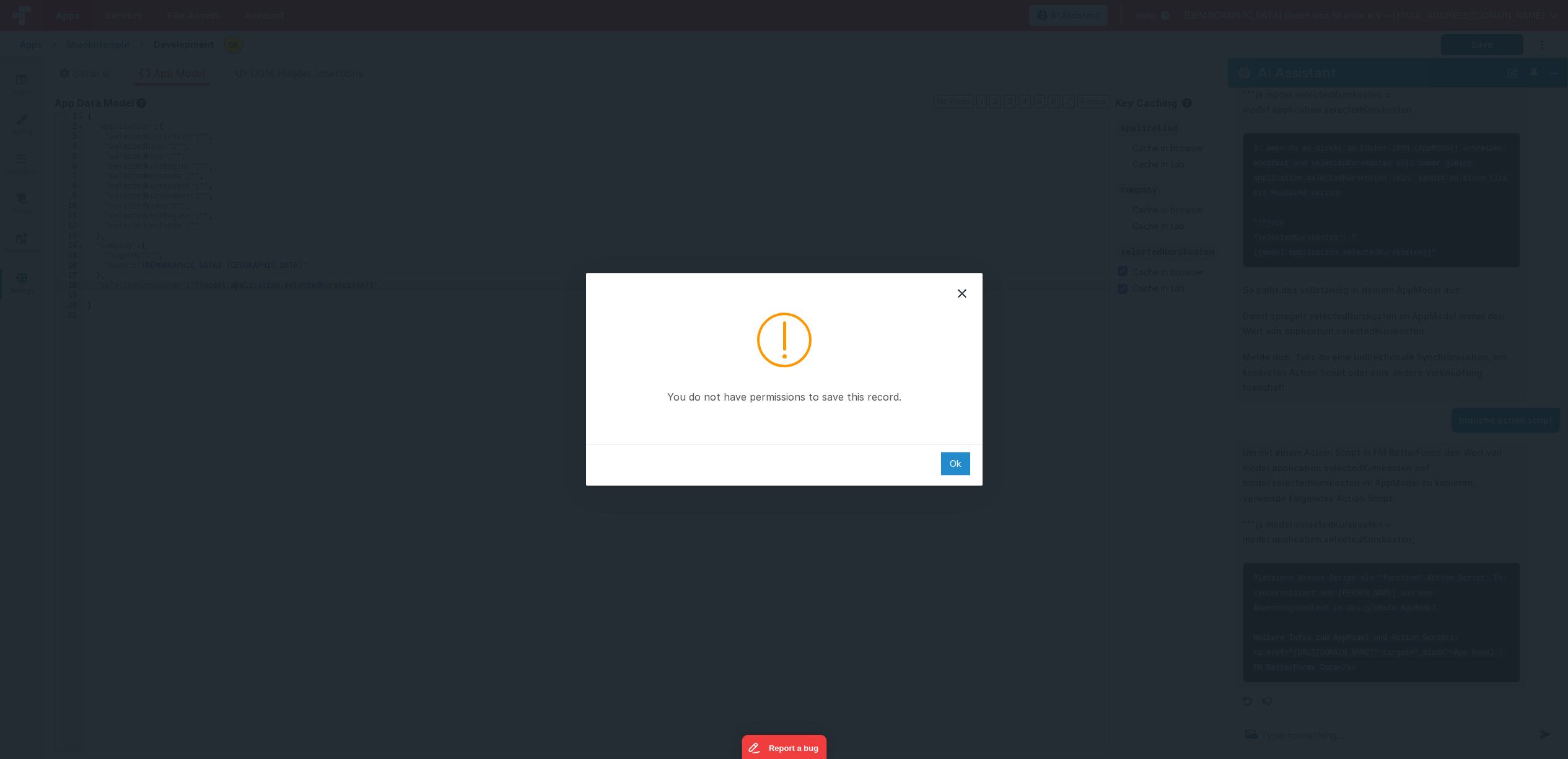
drag, startPoint x: 955, startPoint y: 468, endPoint x: 949, endPoint y: 467, distance: 6.1
click at [953, 468] on div "Ok" at bounding box center [956, 463] width 29 height 23
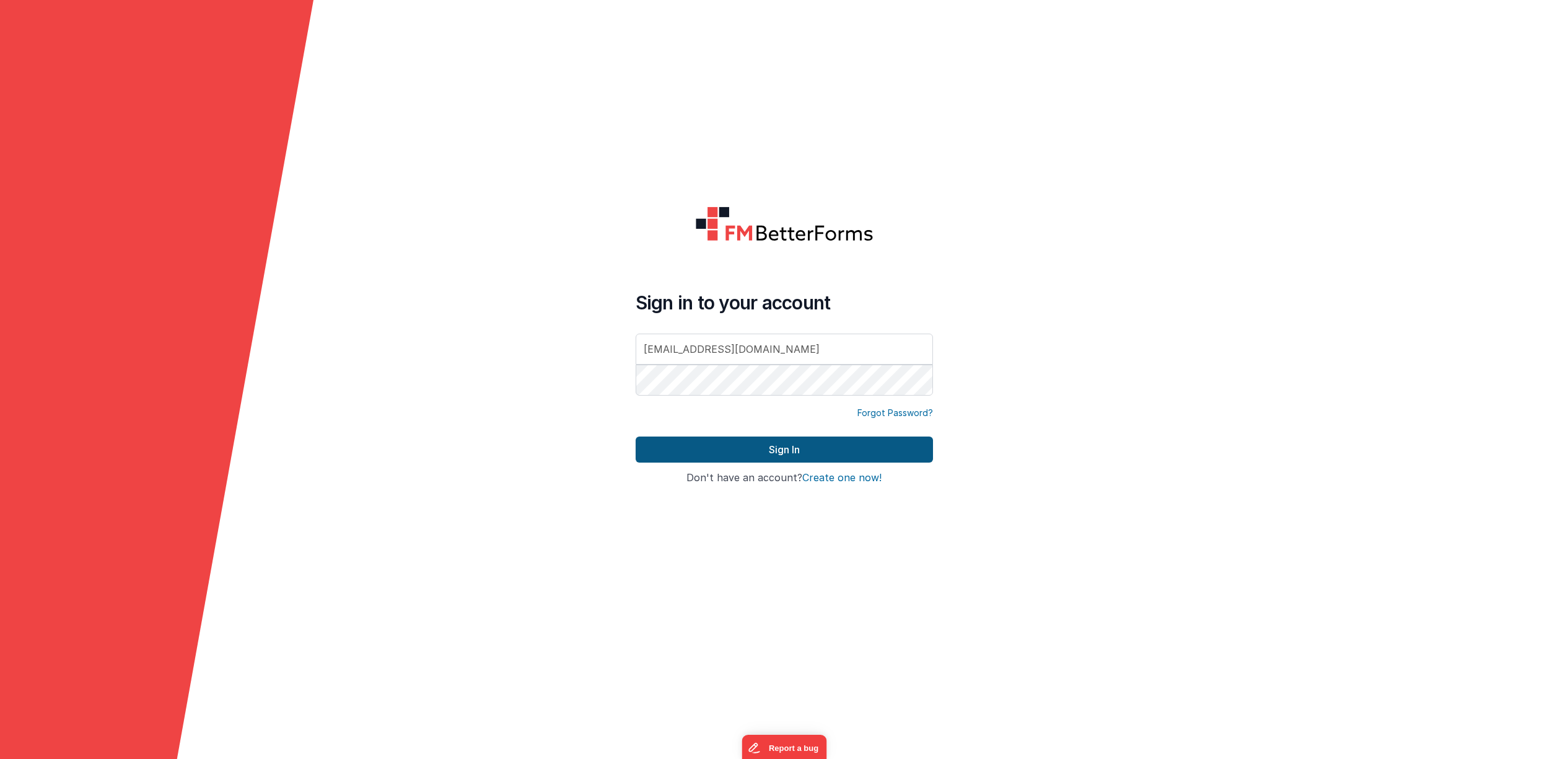
type input "[EMAIL_ADDRESS][DOMAIN_NAME]"
click at [792, 447] on button "Sign In" at bounding box center [784, 449] width 298 height 26
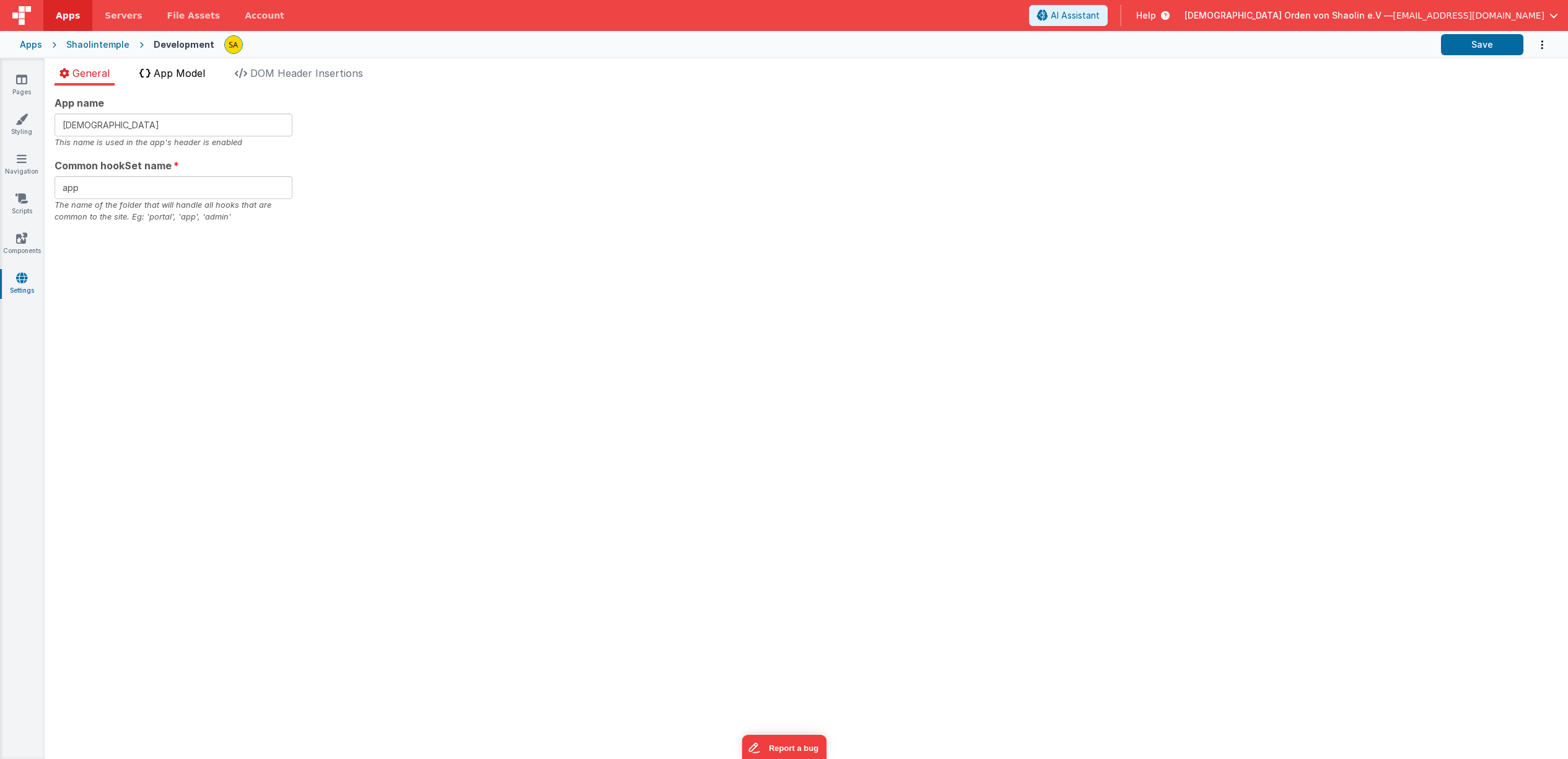
click at [188, 76] on span "App Model" at bounding box center [179, 73] width 52 height 13
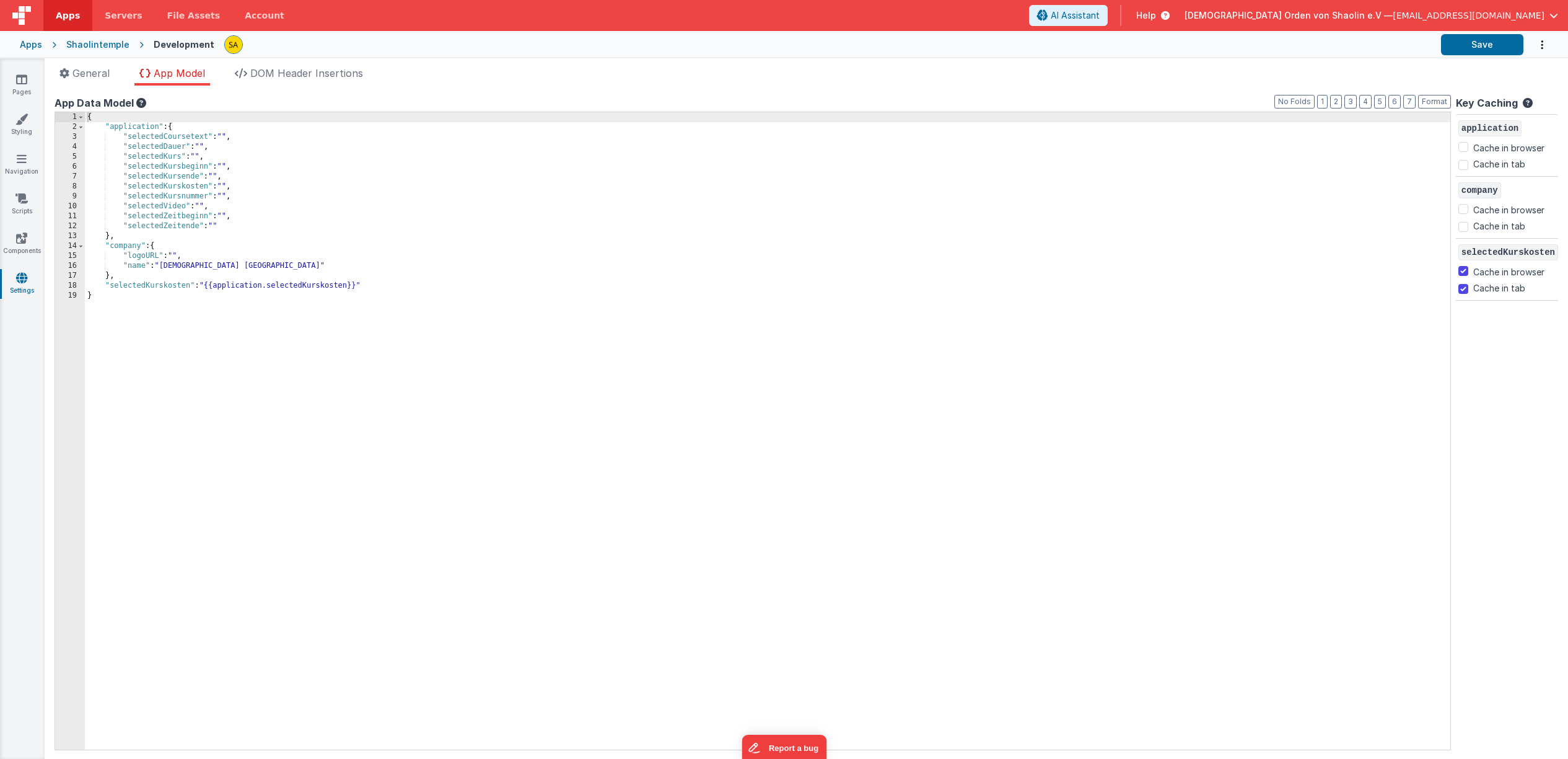
click at [217, 286] on div "{ "application" : { "selectedCoursetext" : "" , "selectedDauer" : "" , "selecte…" at bounding box center [768, 441] width 1366 height 658
click at [1468, 50] on button "Save" at bounding box center [1482, 44] width 82 height 21
click at [1464, 164] on input "Cache in tab" at bounding box center [1463, 165] width 10 height 10
checkbox input "true"
click at [1466, 149] on input "Cache in browser" at bounding box center [1463, 147] width 10 height 10
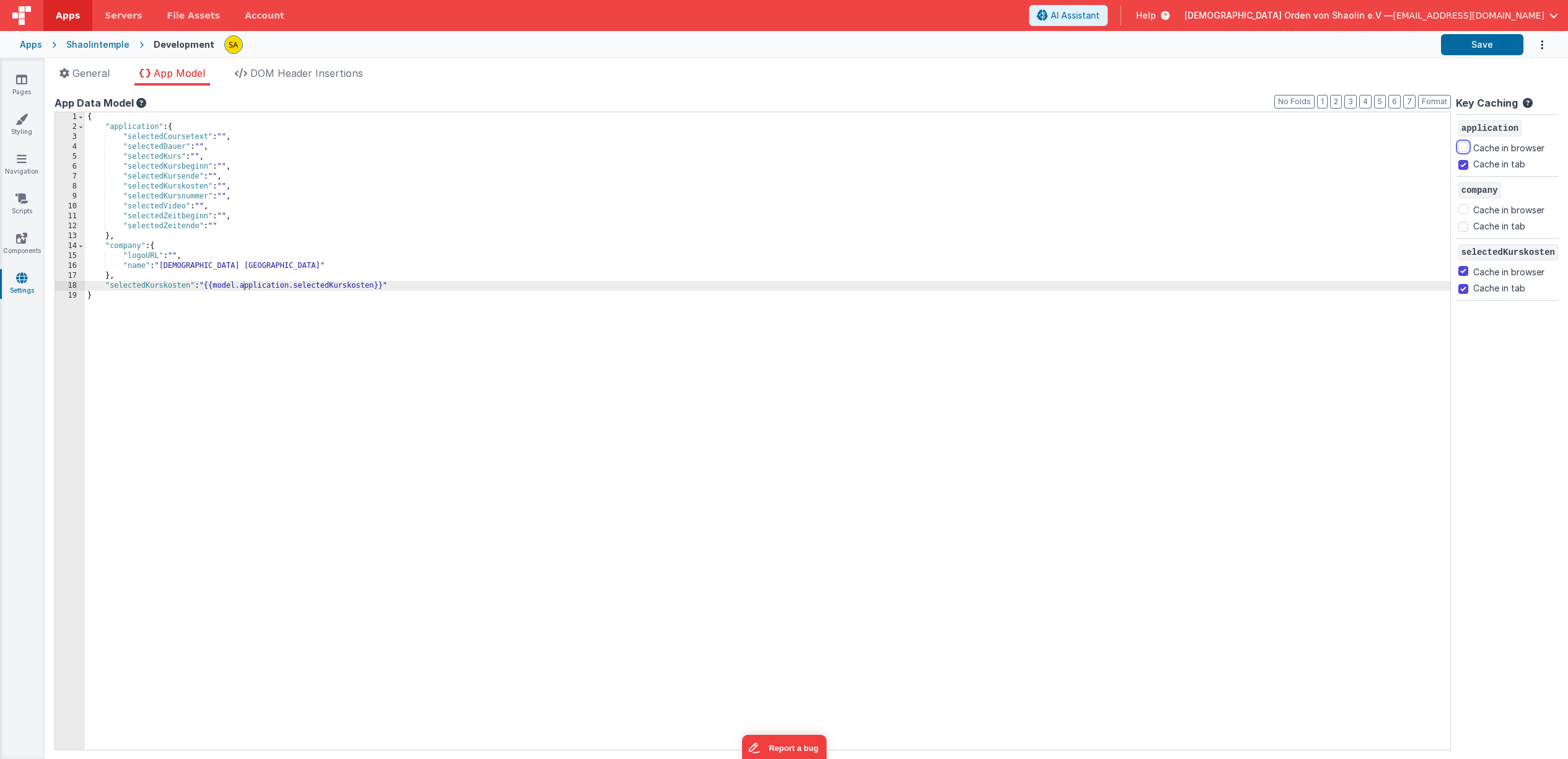
checkbox input "true"
click at [1469, 43] on button "Save" at bounding box center [1482, 44] width 82 height 21
drag, startPoint x: 409, startPoint y: 290, endPoint x: 107, endPoint y: 290, distance: 302.0
click at [107, 290] on div "{ "application" : { "selectedCoursetext" : "" , "selectedDauer" : "" , "selecte…" at bounding box center [768, 441] width 1366 height 658
click at [120, 301] on div "{ "application" : { "selectedCoursetext" : "" , "selectedDauer" : "" , "selecte…" at bounding box center [768, 441] width 1366 height 658
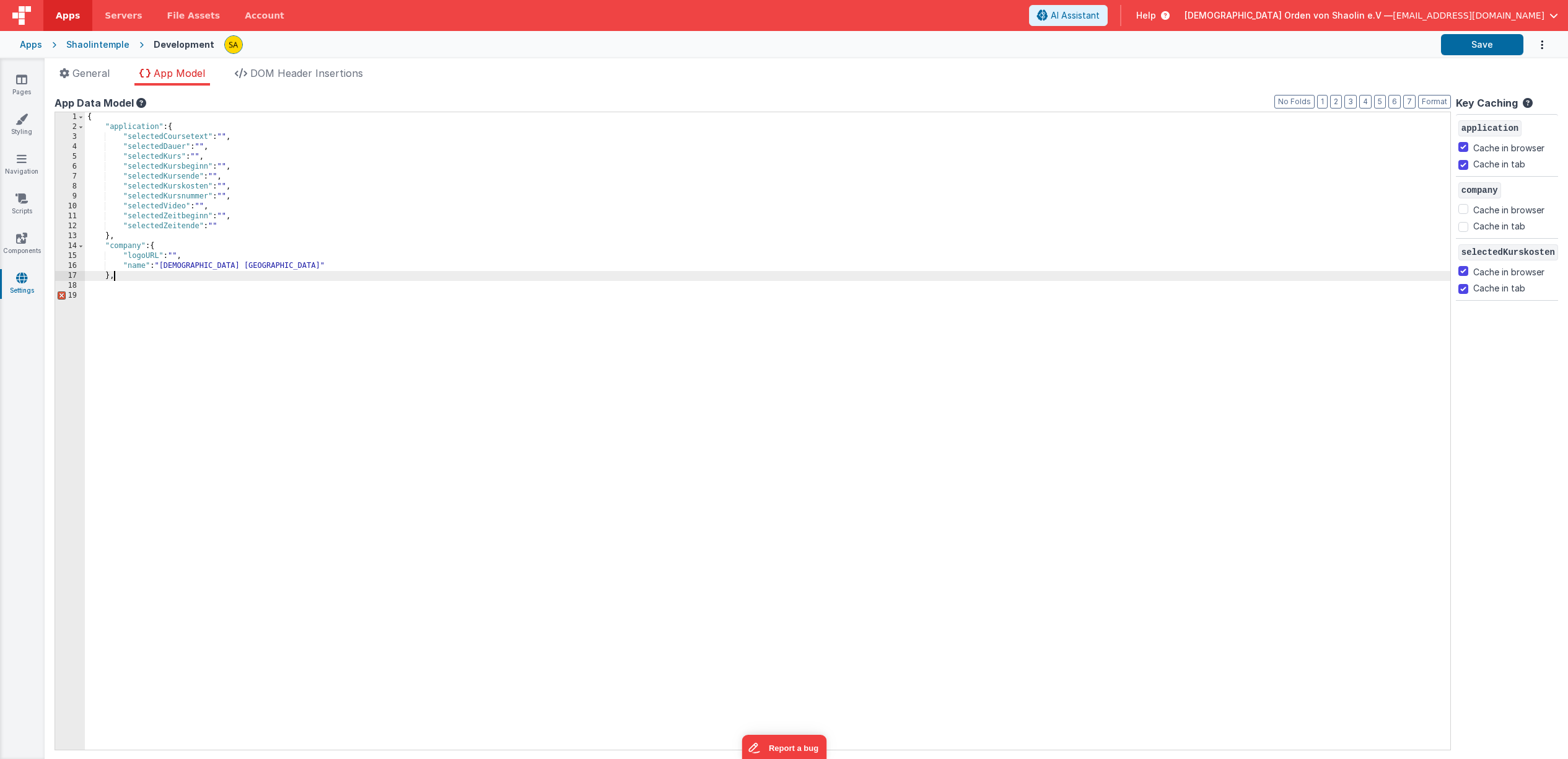
click at [128, 280] on div "{ "application" : { "selectedCoursetext" : "" , "selectedDauer" : "" , "selecte…" at bounding box center [768, 441] width 1366 height 658
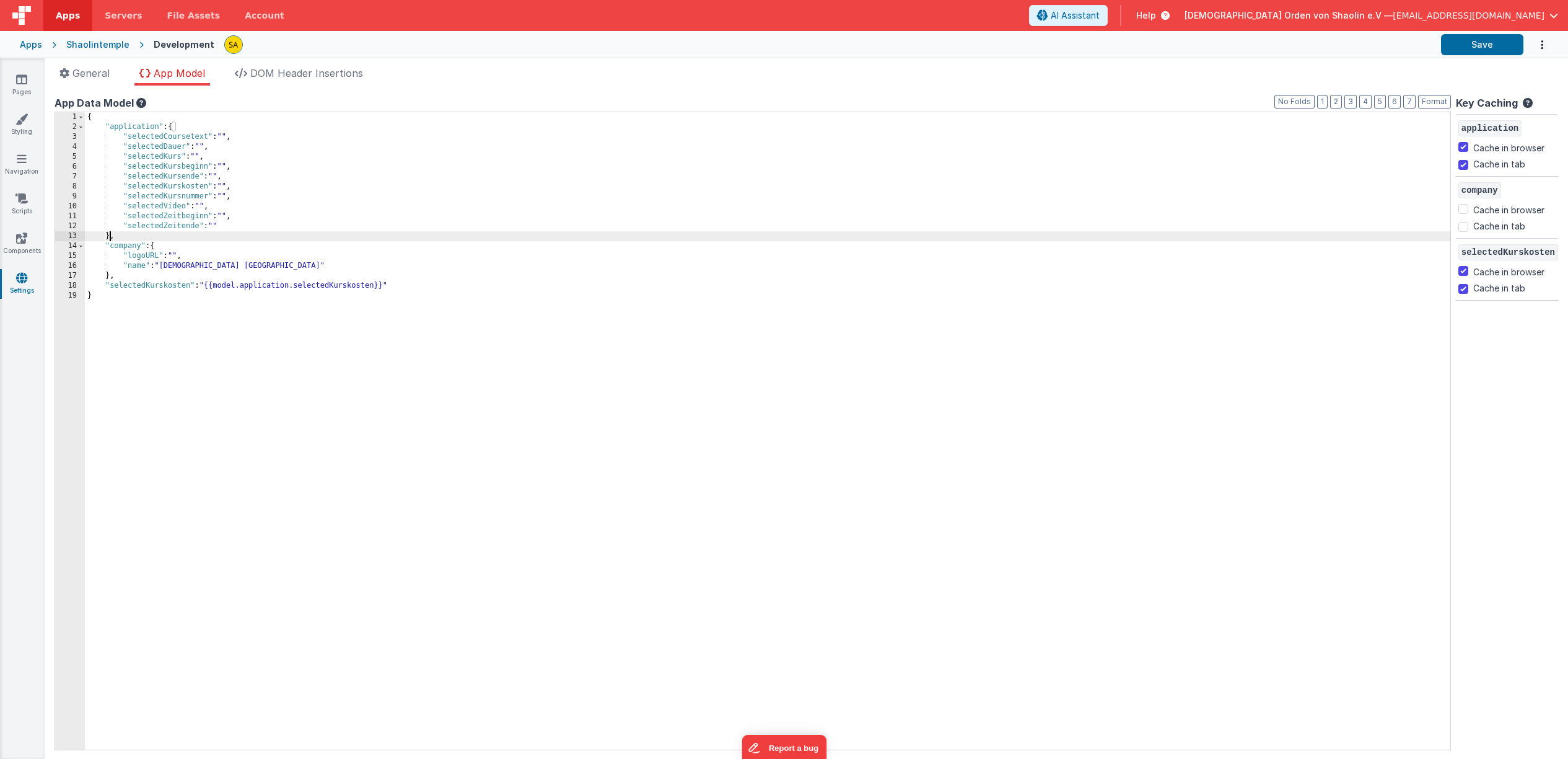
click at [108, 235] on div "{ "application" : { "selectedCoursetext" : "" , "selectedDauer" : "" , "selecte…" at bounding box center [768, 441] width 1366 height 658
click at [158, 245] on div "{ "application" : { "selectedCoursetext" : "" , "selectedDauer" : "" , "selecte…" at bounding box center [768, 441] width 1366 height 658
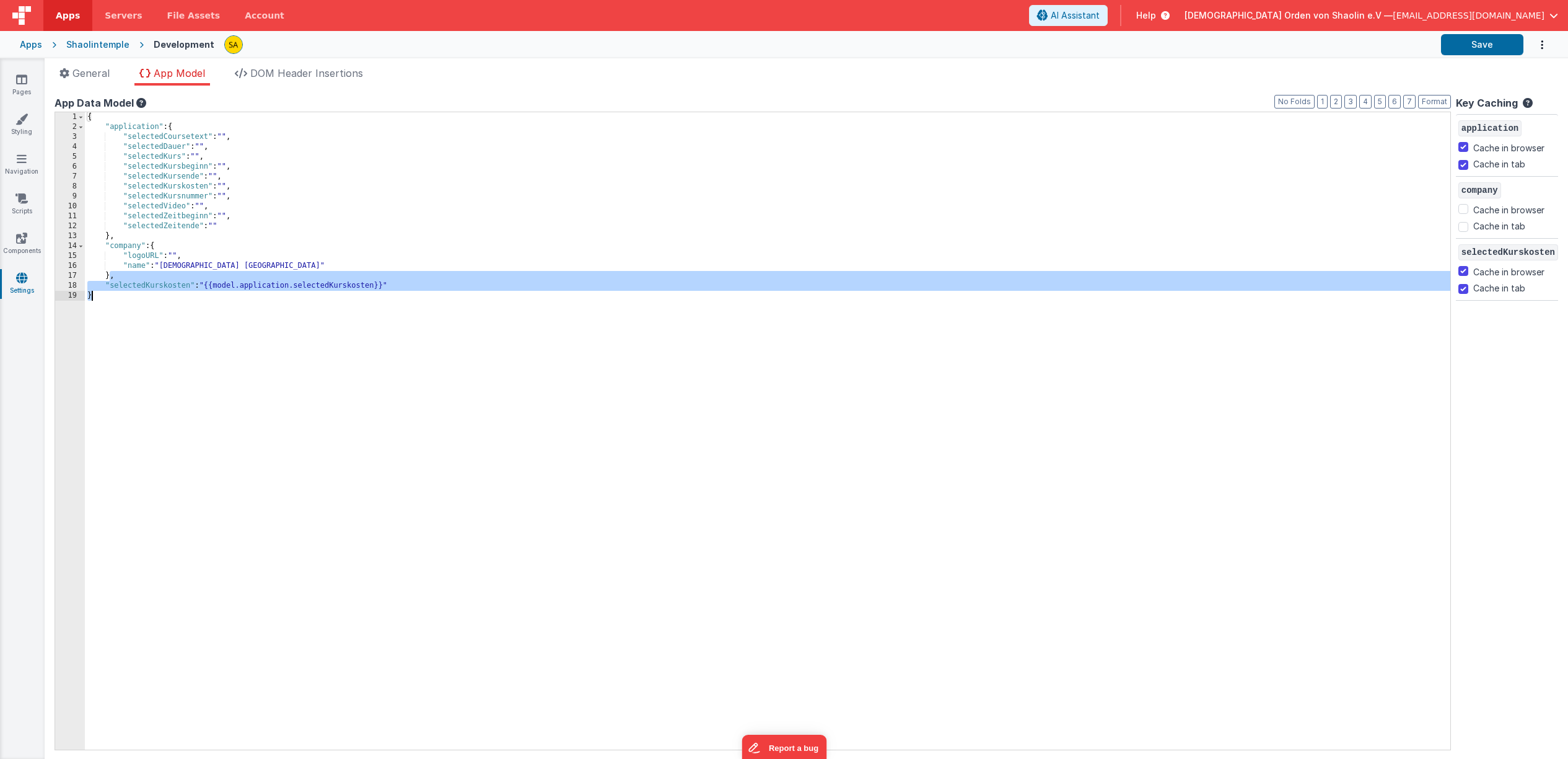
drag, startPoint x: 115, startPoint y: 286, endPoint x: 119, endPoint y: 312, distance: 26.3
click at [119, 312] on div "{ "application" : { "selectedCoursetext" : "" , "selectedDauer" : "" , "selecte…" at bounding box center [768, 441] width 1366 height 658
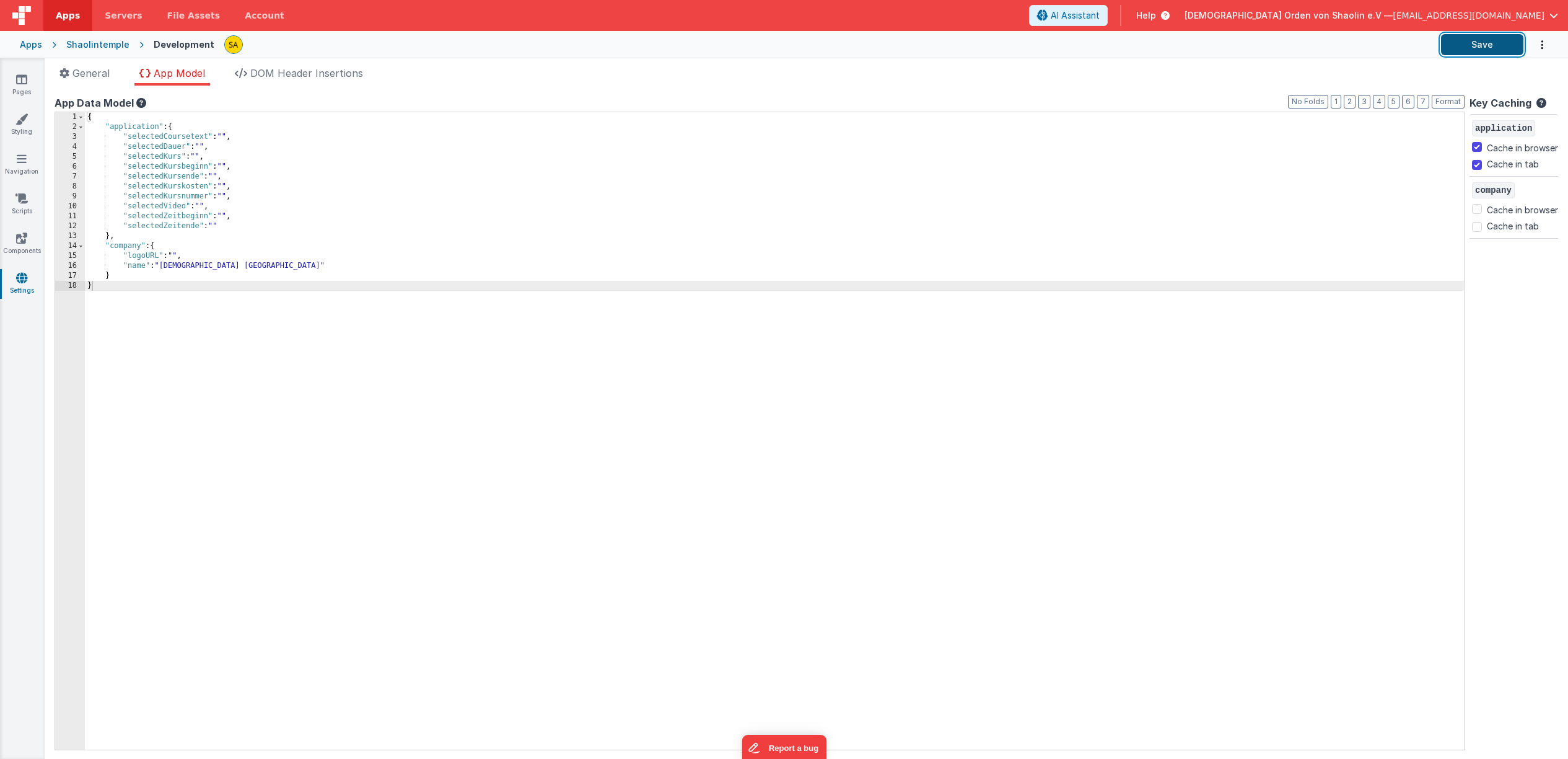
click at [1464, 47] on button "Save" at bounding box center [1482, 44] width 82 height 21
click at [20, 82] on icon at bounding box center [22, 80] width 11 height 13
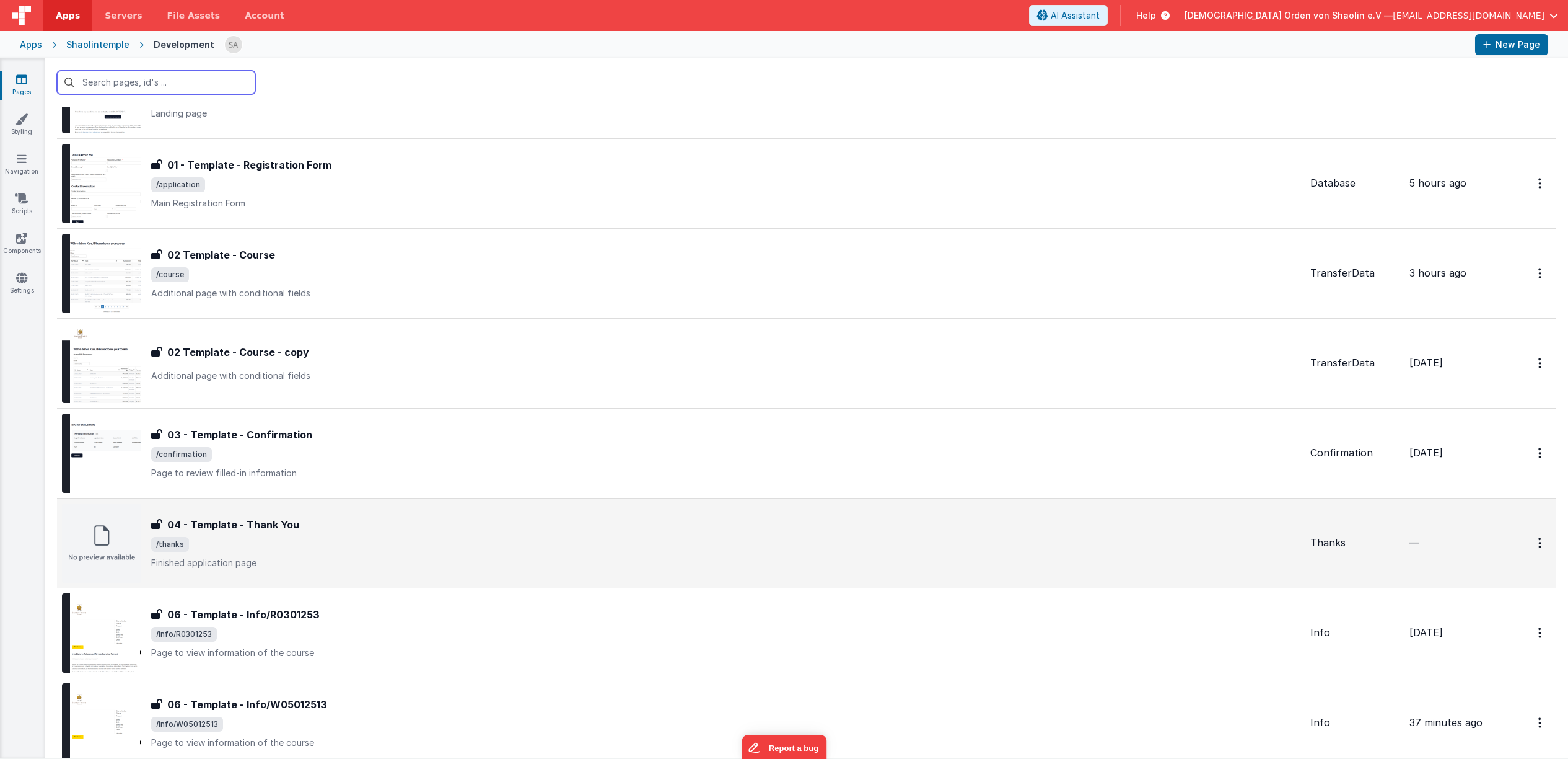
scroll to position [149, 0]
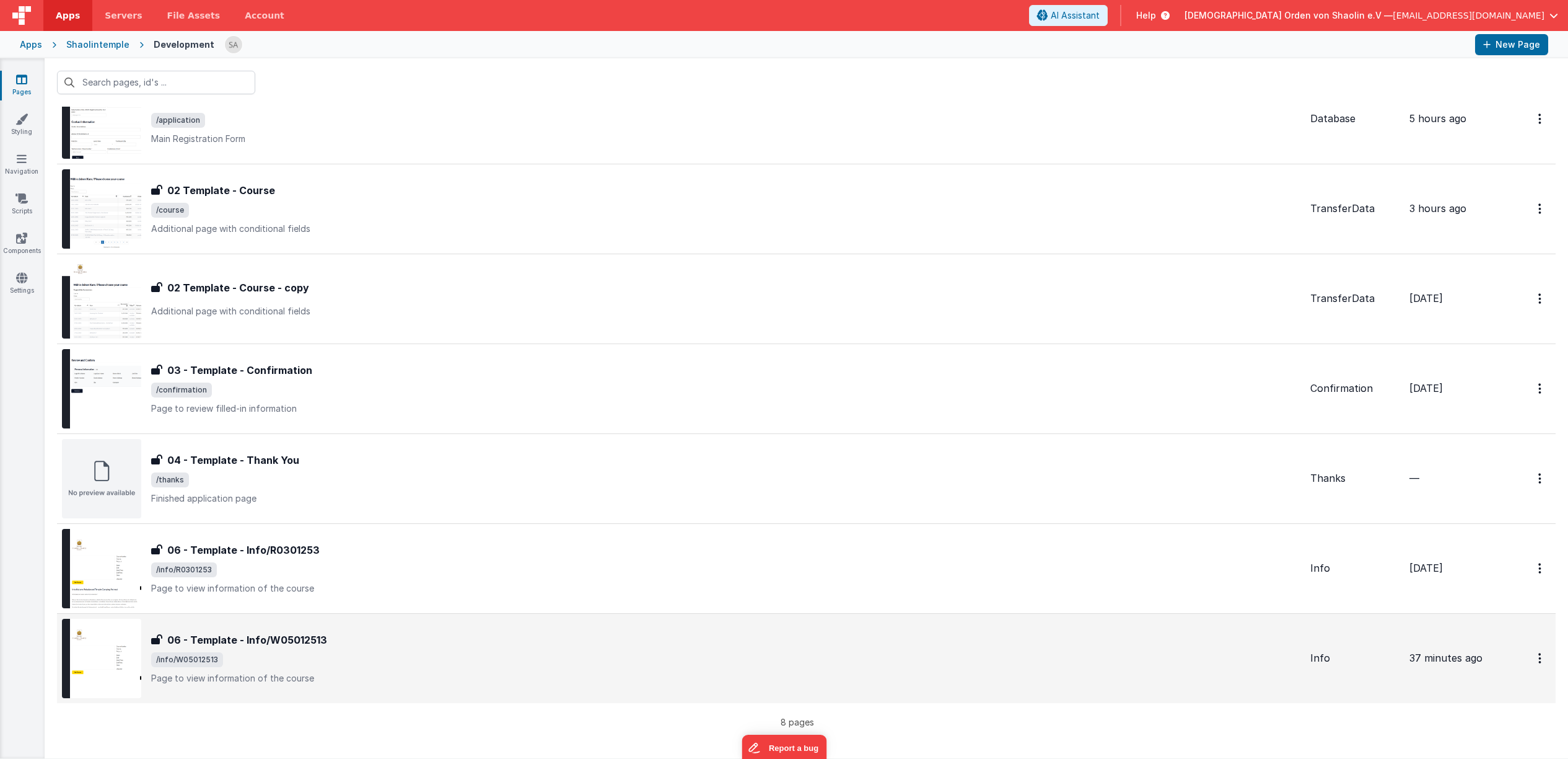
click at [549, 662] on span "/info/W05012513" at bounding box center [726, 659] width 1150 height 14
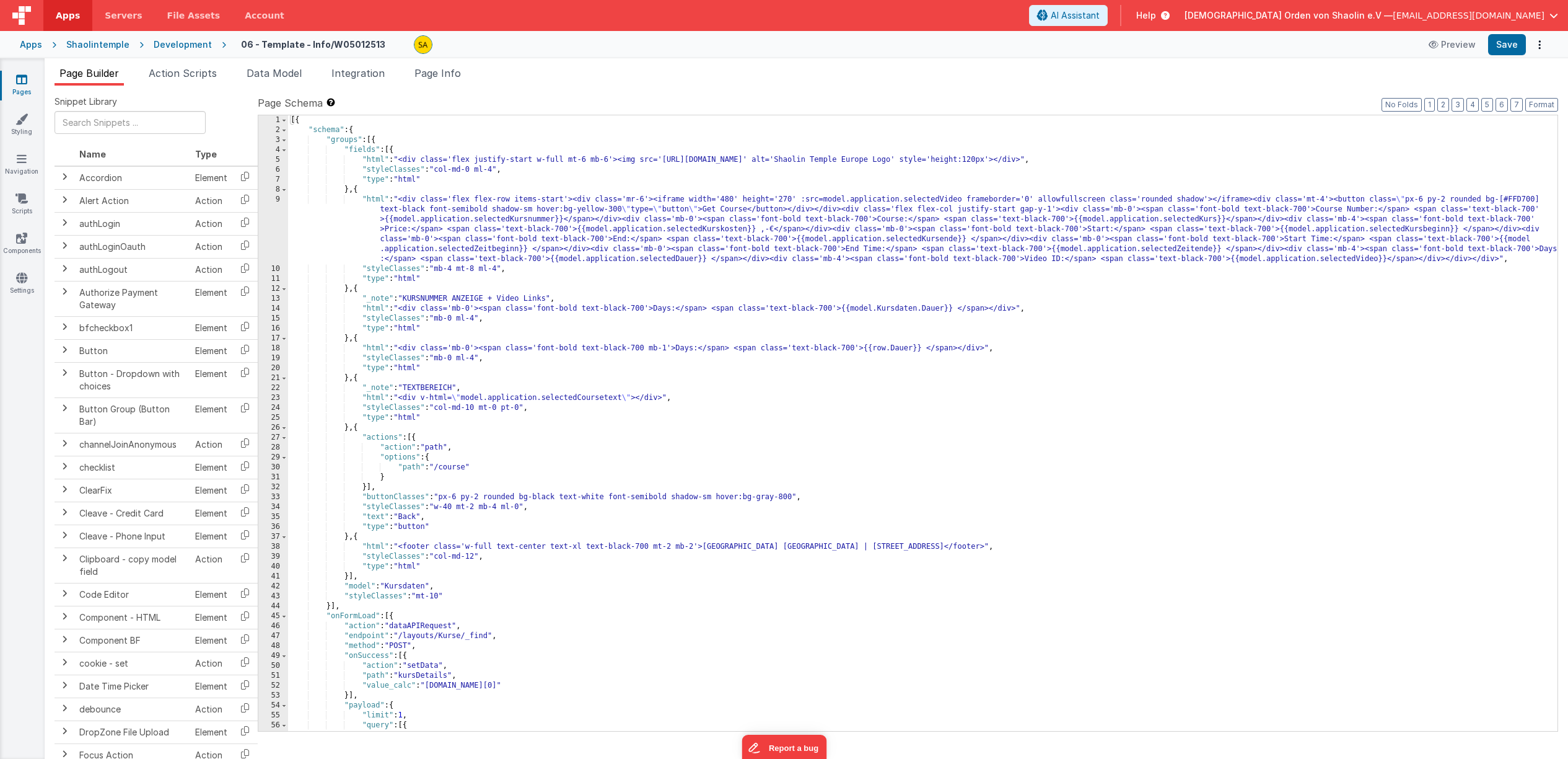
scroll to position [1, 0]
click at [24, 89] on link "Pages" at bounding box center [21, 85] width 44 height 24
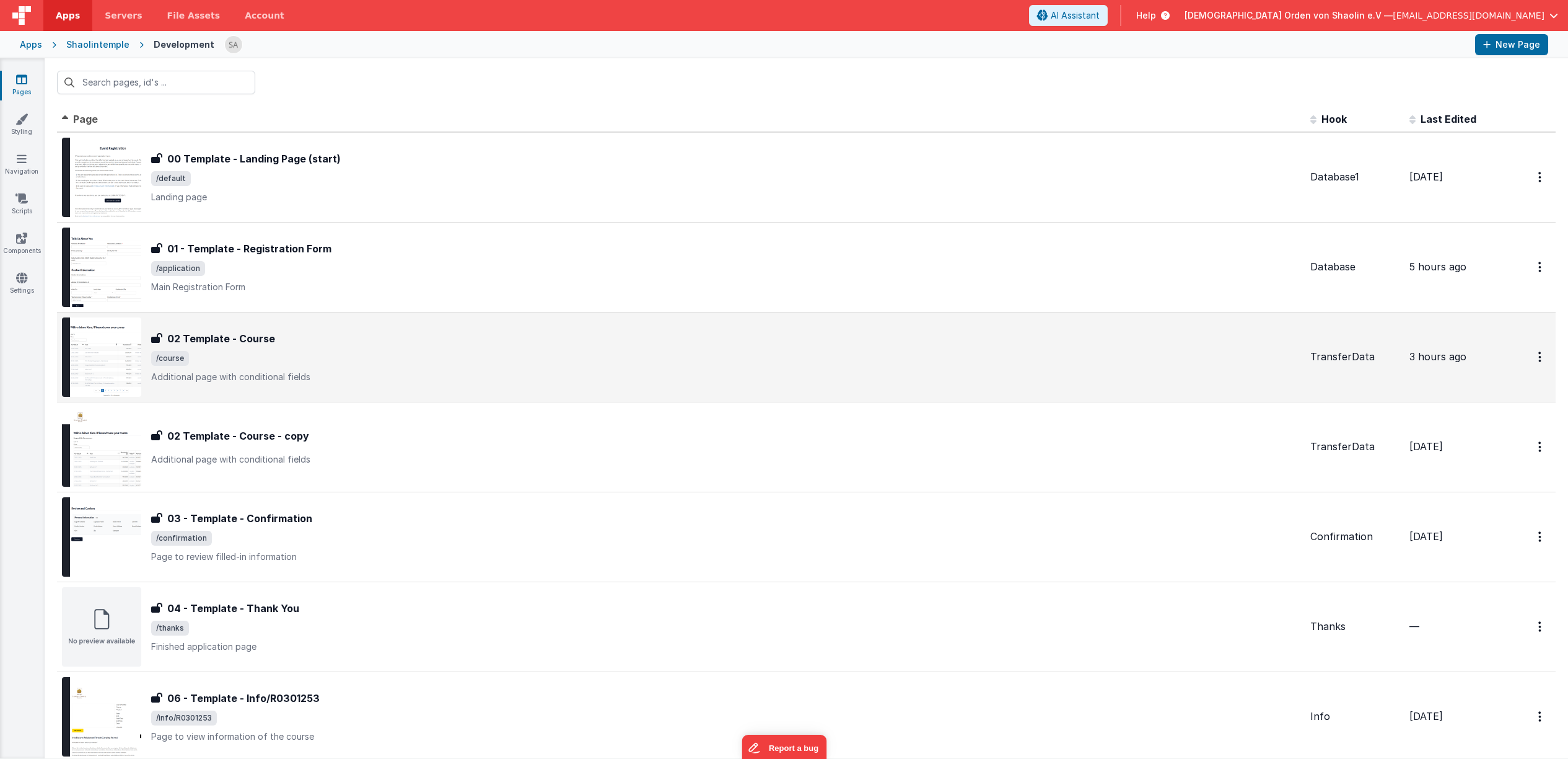
click at [615, 325] on div "02 Template - Course 02 Template - Course /course Additional page with conditio…" at bounding box center [681, 357] width 1238 height 80
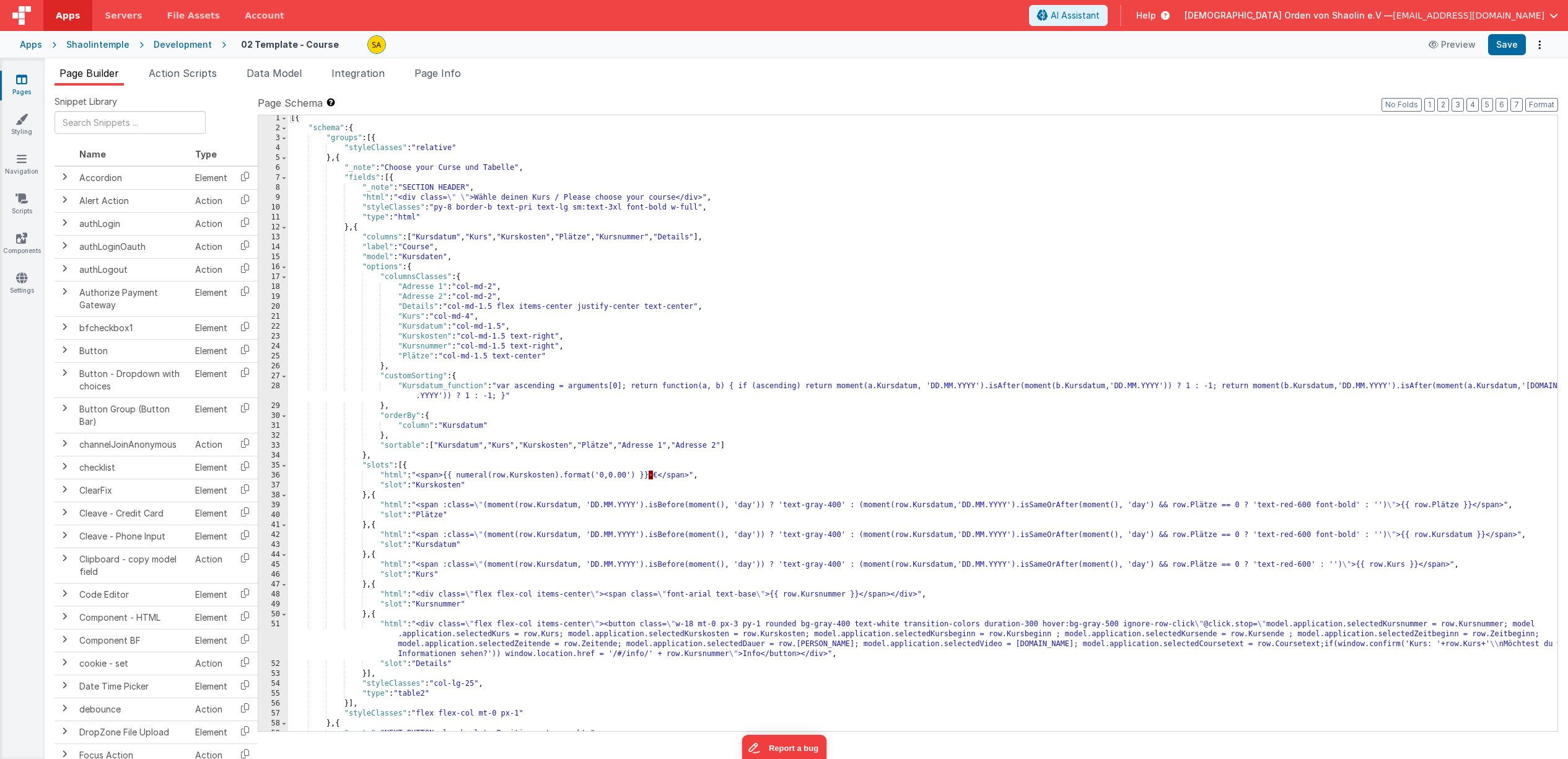
scroll to position [1, 0]
click at [1432, 644] on div "[{ "schema" : { "groups" : [{ "styleClasses" : "relative" } , { "_note" : "Choo…" at bounding box center [923, 431] width 1269 height 636
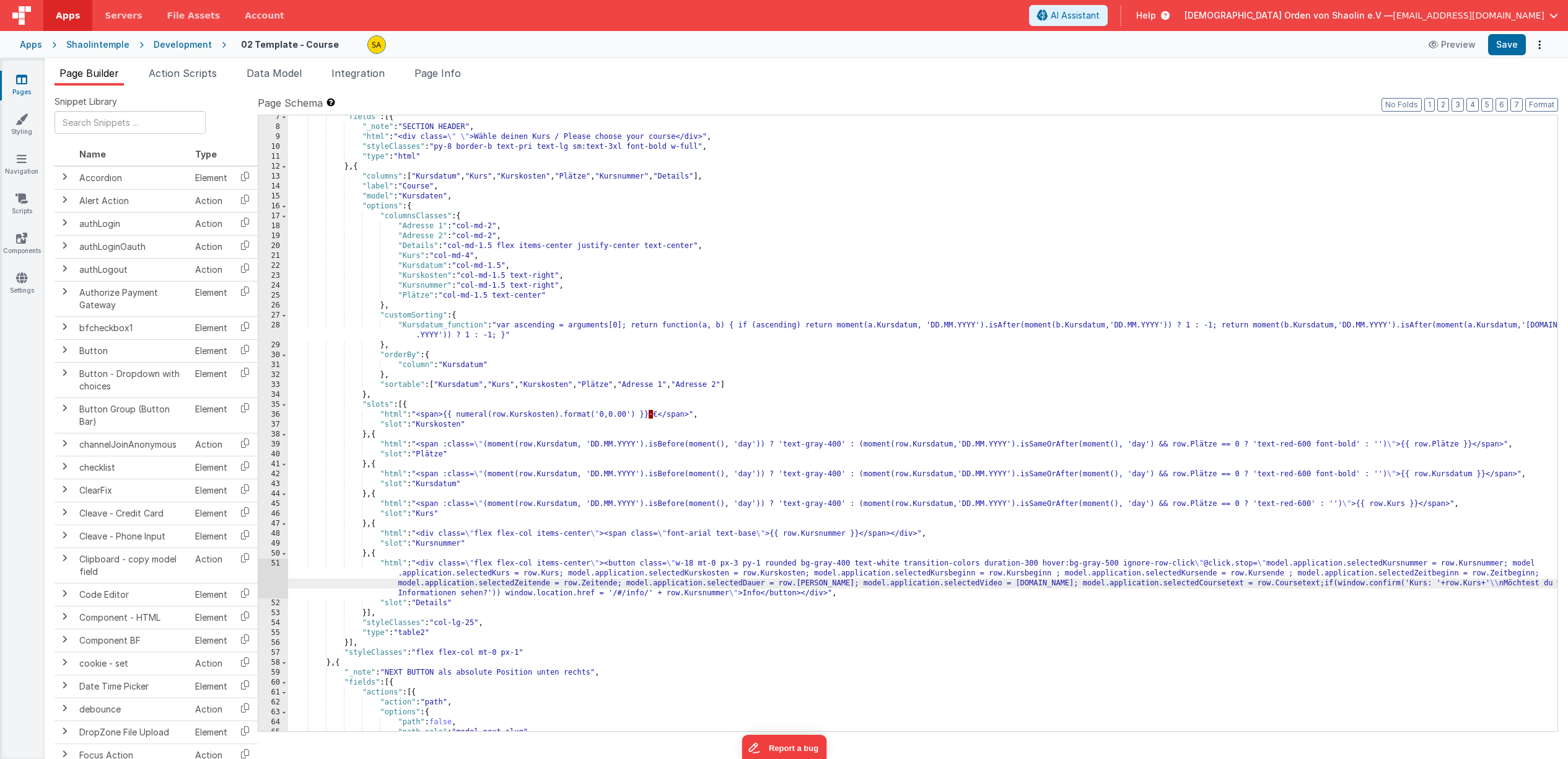
scroll to position [59, 0]
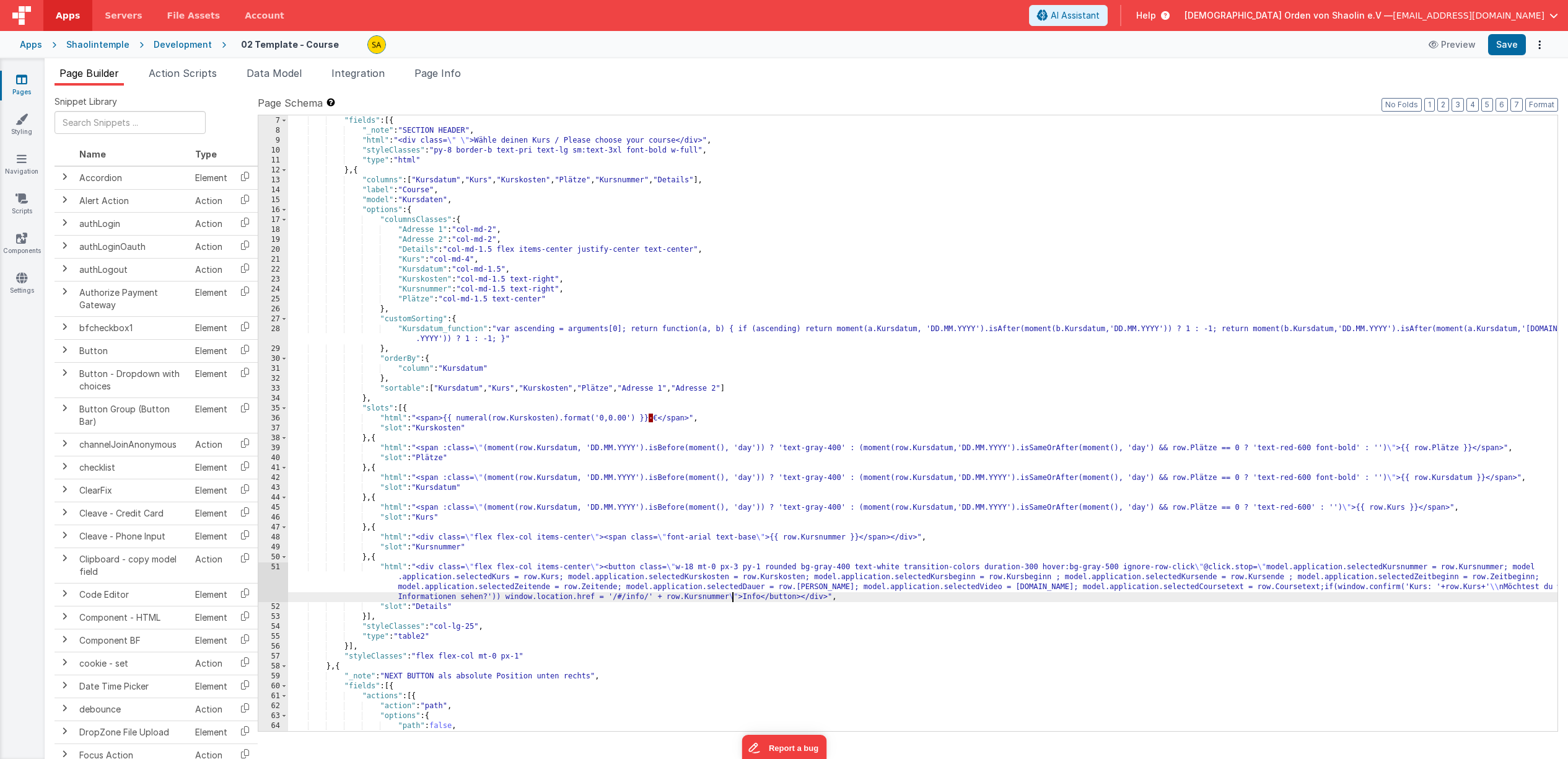
click at [732, 596] on div ""_note" : "Choose your Curse und Tabelle" , "fields" : [{ "_note" : "SECTION HE…" at bounding box center [923, 424] width 1269 height 636
click at [780, 633] on div ""_note" : "Choose your Curse und Tabelle" , "fields" : [{ "_note" : "SECTION HE…" at bounding box center [923, 424] width 1269 height 636
click at [738, 597] on div ""_note" : "Choose your Curse und Tabelle" , "fields" : [{ "_note" : "SECTION HE…" at bounding box center [923, 424] width 1269 height 636
click at [703, 608] on div ""_note" : "Choose your Curse und Tabelle" , "fields" : [{ "_note" : "SECTION HE…" at bounding box center [923, 424] width 1269 height 636
click at [733, 598] on div ""_note" : "Choose your Curse und Tabelle" , "fields" : [{ "_note" : "SECTION HE…" at bounding box center [923, 424] width 1269 height 636
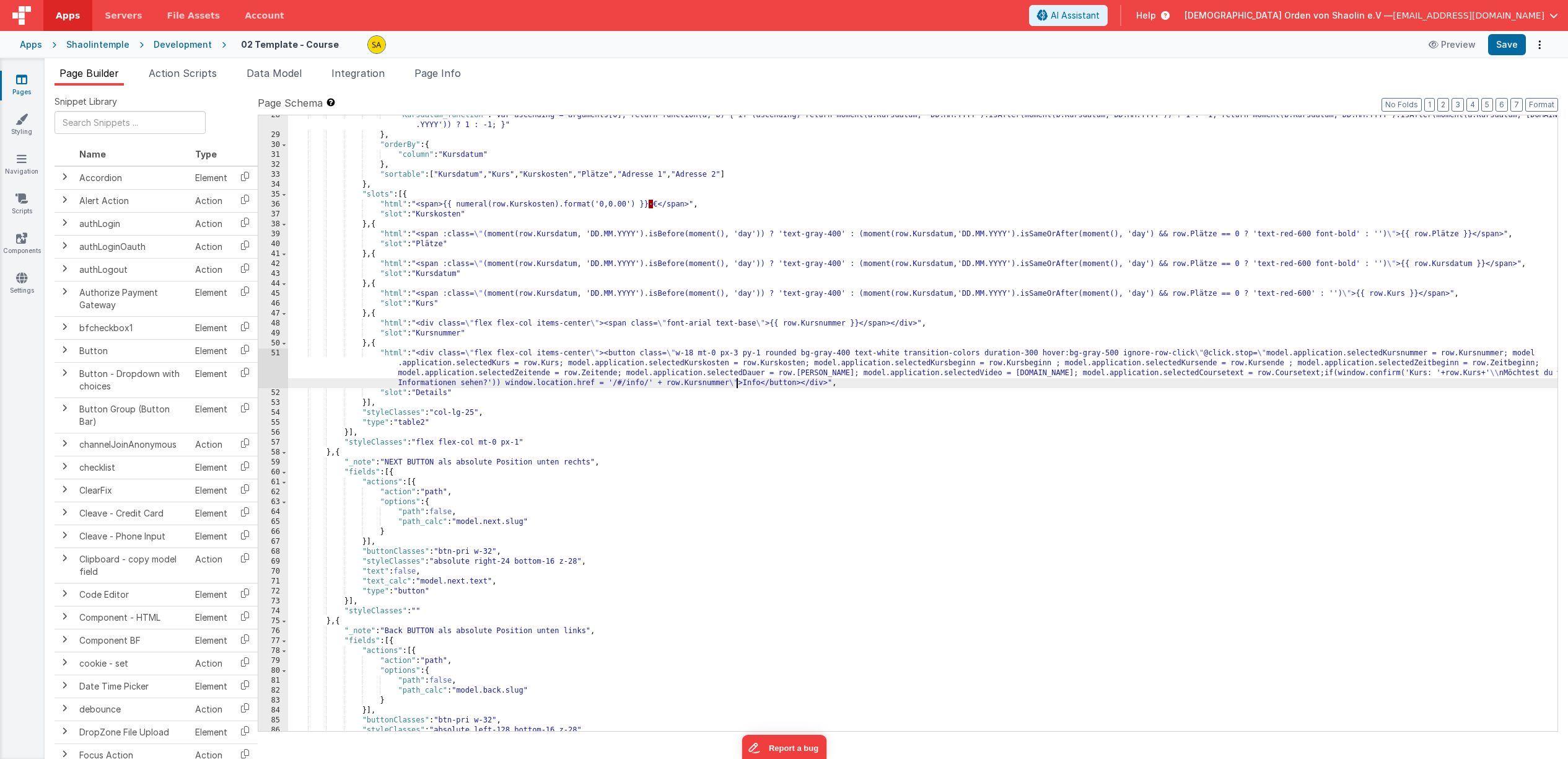
scroll to position [272, 0]
drag, startPoint x: 653, startPoint y: 385, endPoint x: 730, endPoint y: 414, distance: 82.3
click at [731, 387] on div ""Kursdatum_function" : "var ascending = arguments[0]; return function(a, b) { i…" at bounding box center [923, 433] width 1269 height 646
click at [658, 386] on div ""Kursdatum_function" : "var ascending = arguments[0]; return function(a, b) { i…" at bounding box center [923, 432] width 1269 height 646
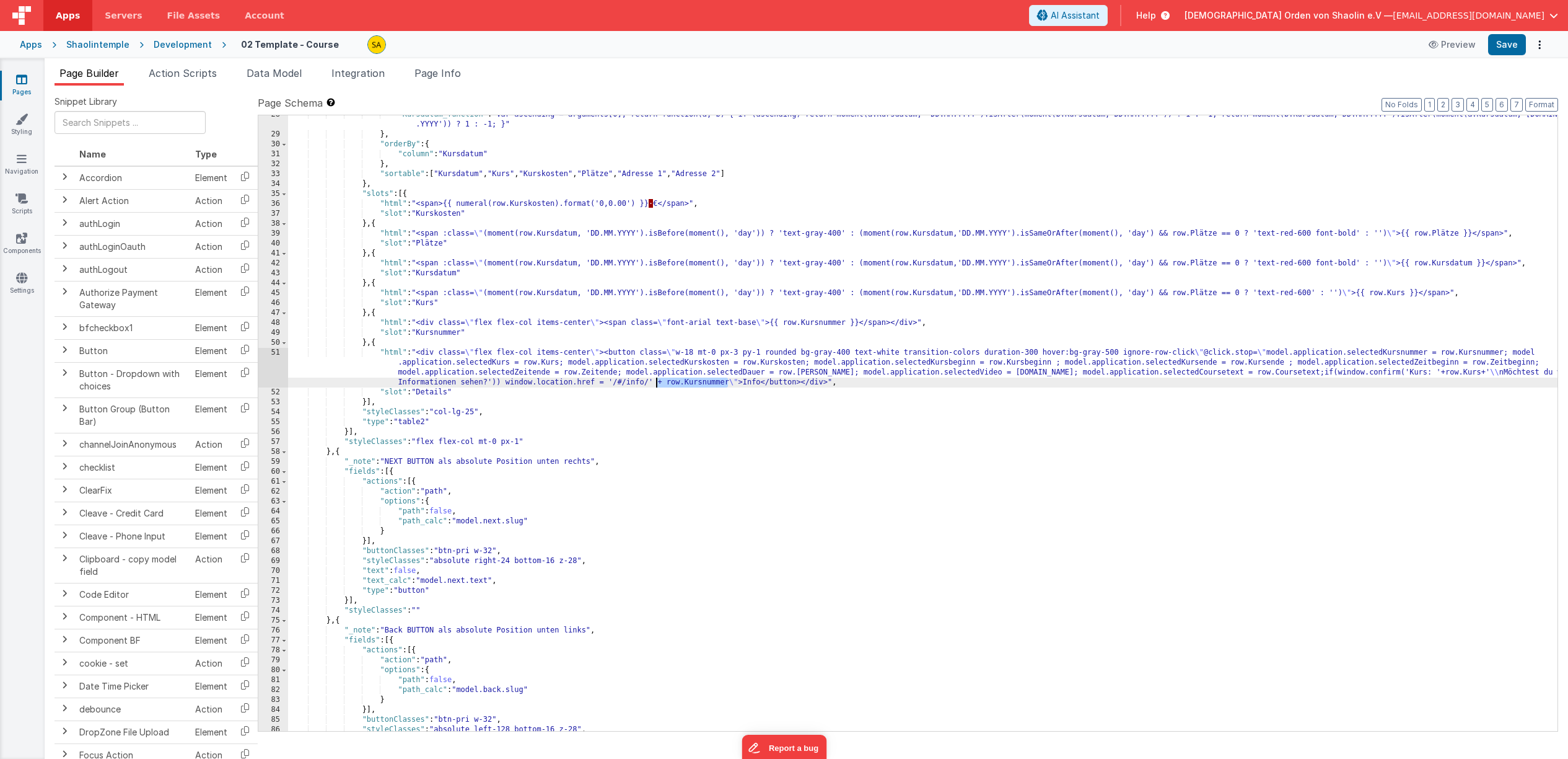
drag, startPoint x: 729, startPoint y: 384, endPoint x: 693, endPoint y: 422, distance: 52.3
click at [658, 383] on div ""Kursdatum_function" : "var ascending = arguments[0]; return function(a, b) { i…" at bounding box center [923, 432] width 1269 height 646
click at [1512, 43] on button "Save" at bounding box center [1507, 44] width 38 height 21
click at [1504, 46] on button "Save" at bounding box center [1507, 44] width 38 height 21
click at [25, 277] on icon at bounding box center [22, 278] width 11 height 13
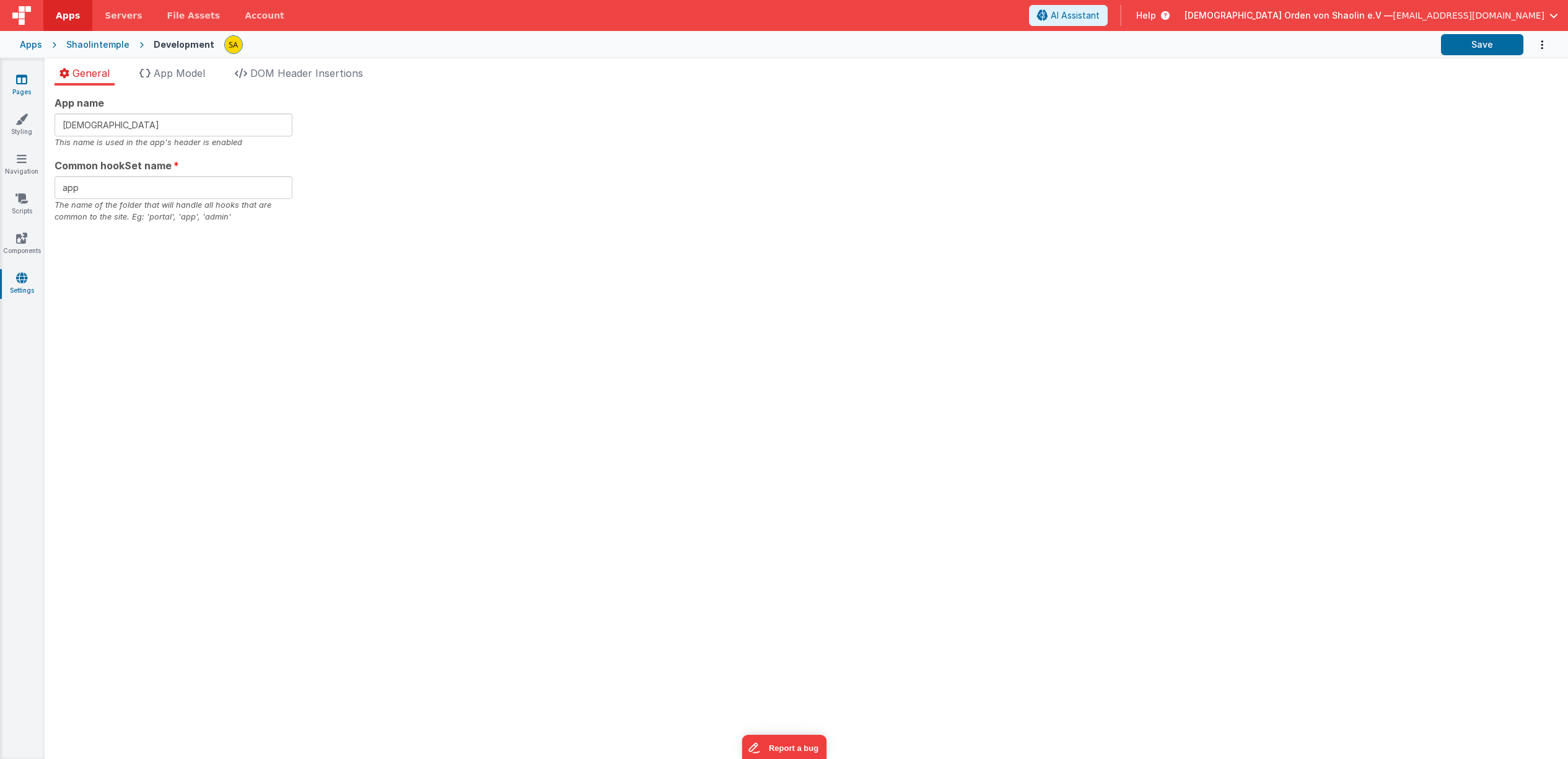
click at [24, 80] on icon at bounding box center [22, 80] width 11 height 13
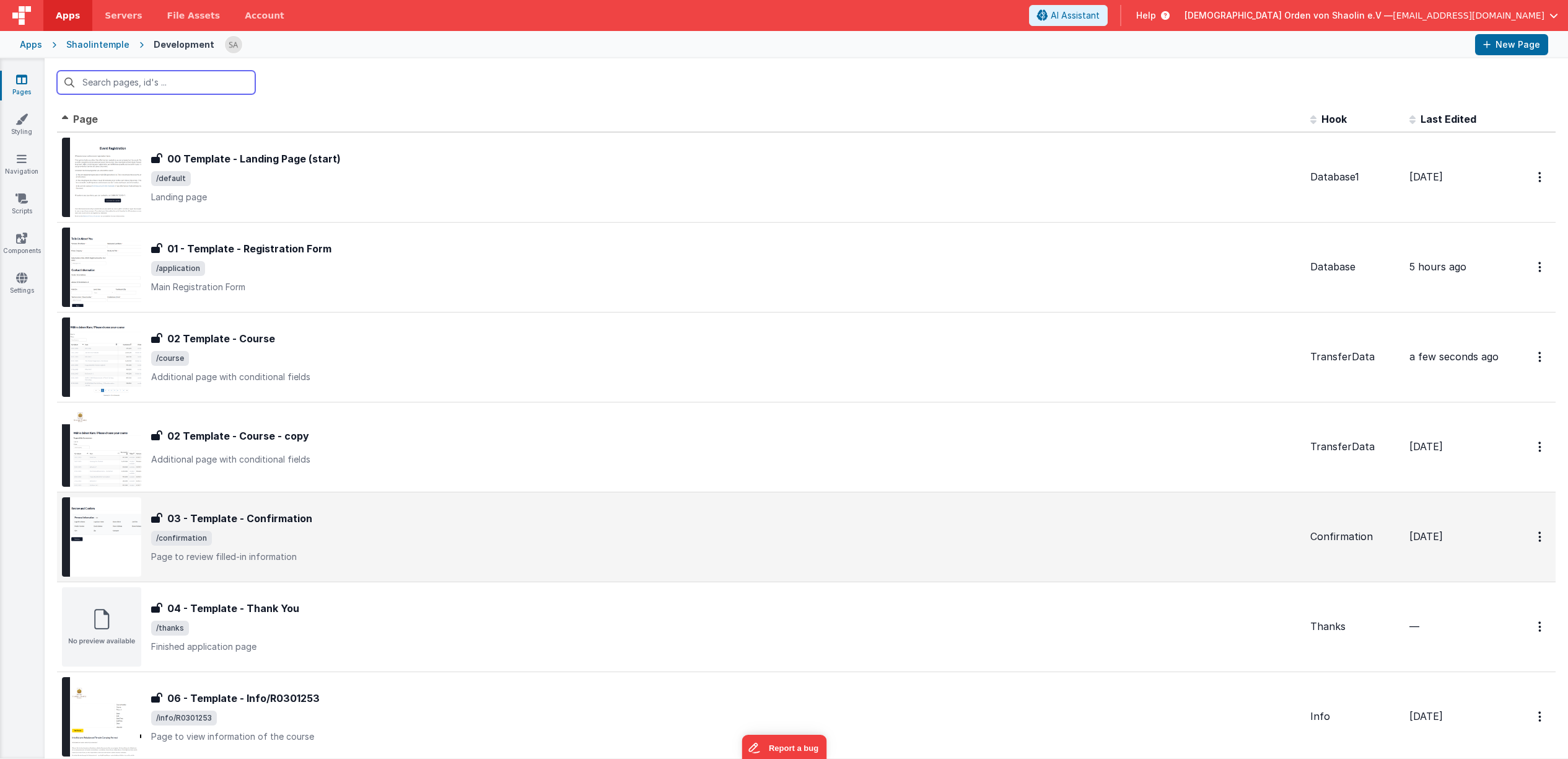
scroll to position [154, 0]
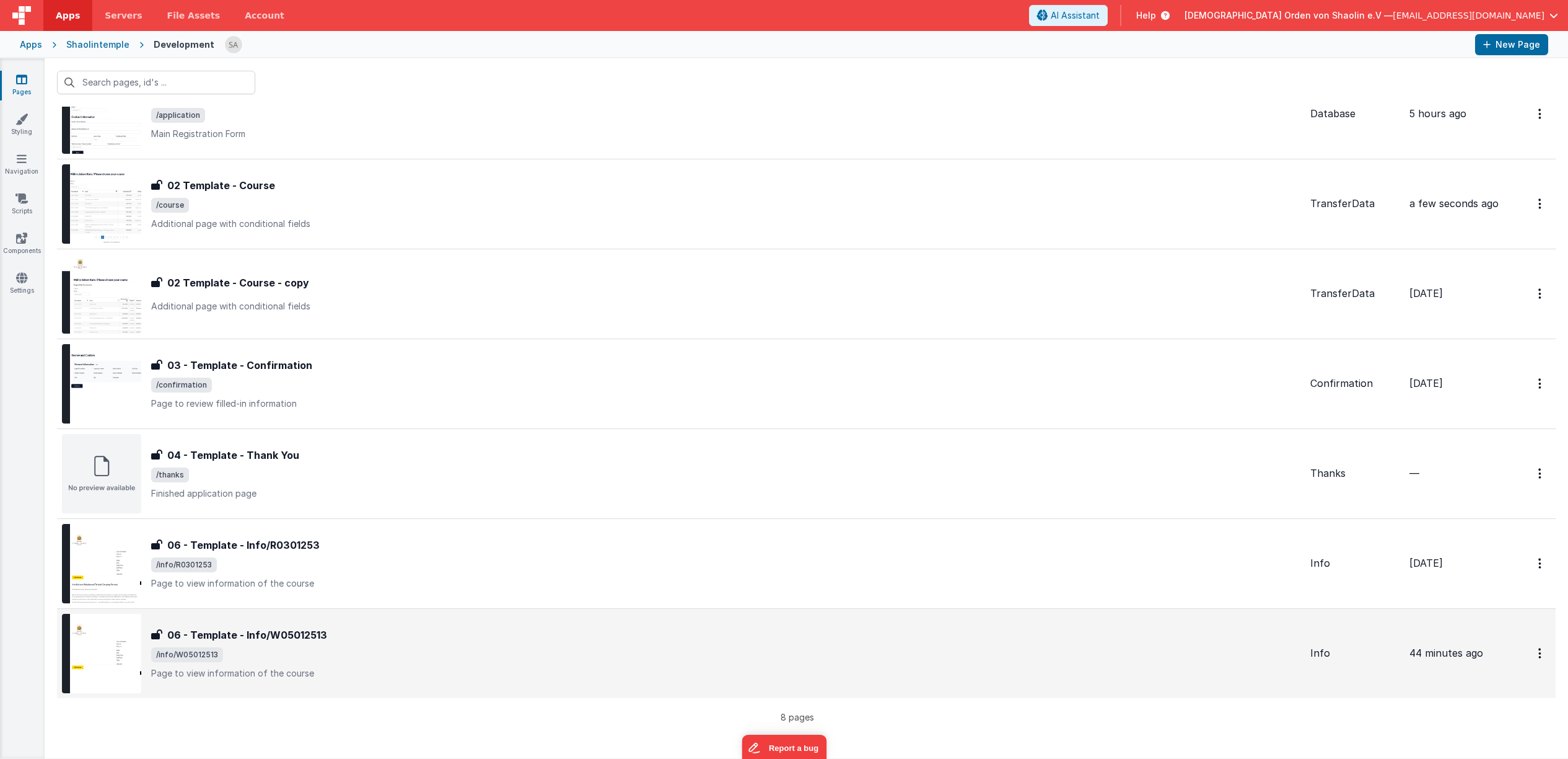
click at [438, 644] on div "06 - Template - Info/W05012513 06 - Template - Info/W05012513 /info/W05012513 P…" at bounding box center [726, 653] width 1150 height 52
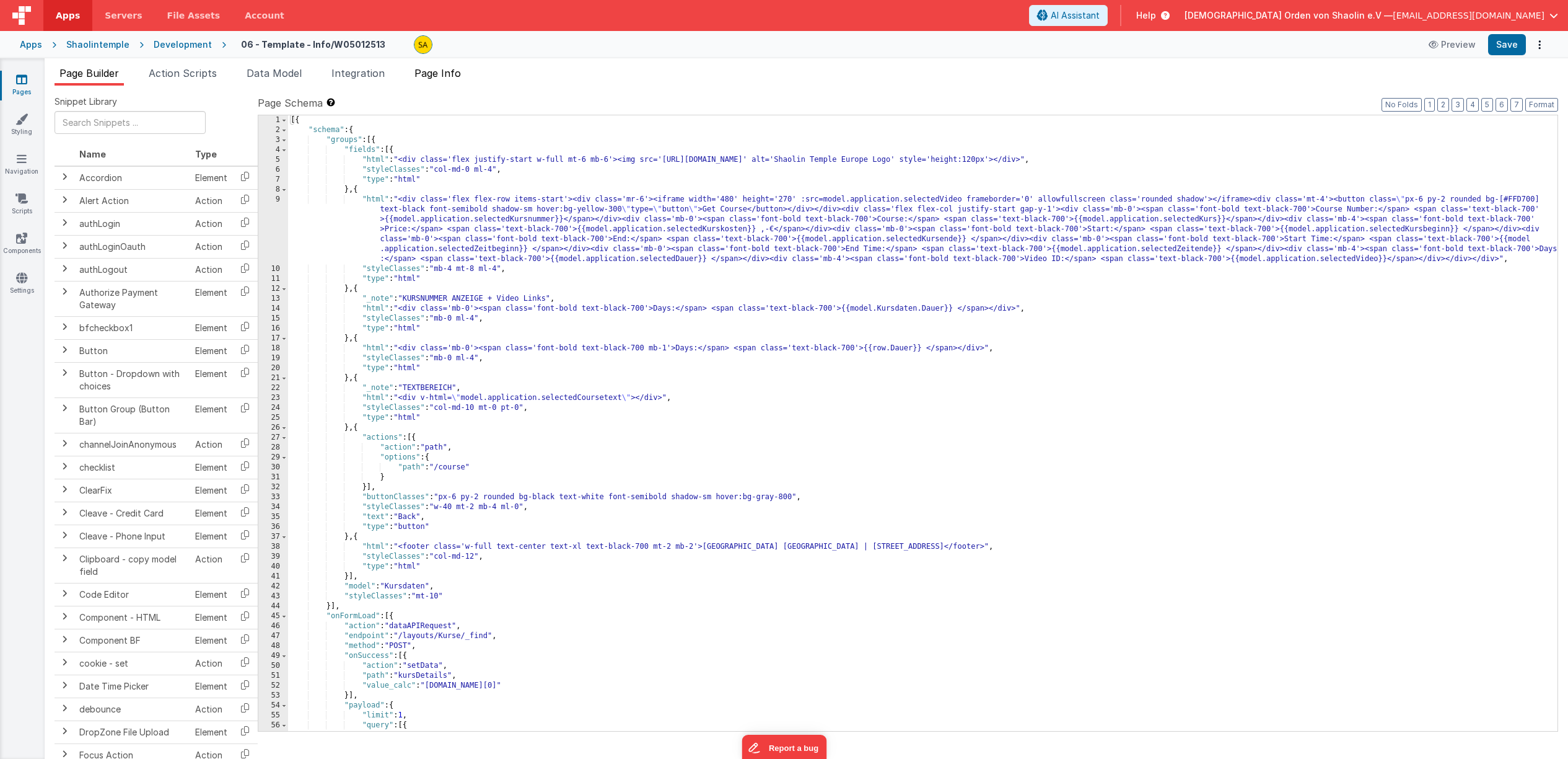
click at [442, 71] on span "Page Info" at bounding box center [437, 73] width 46 height 13
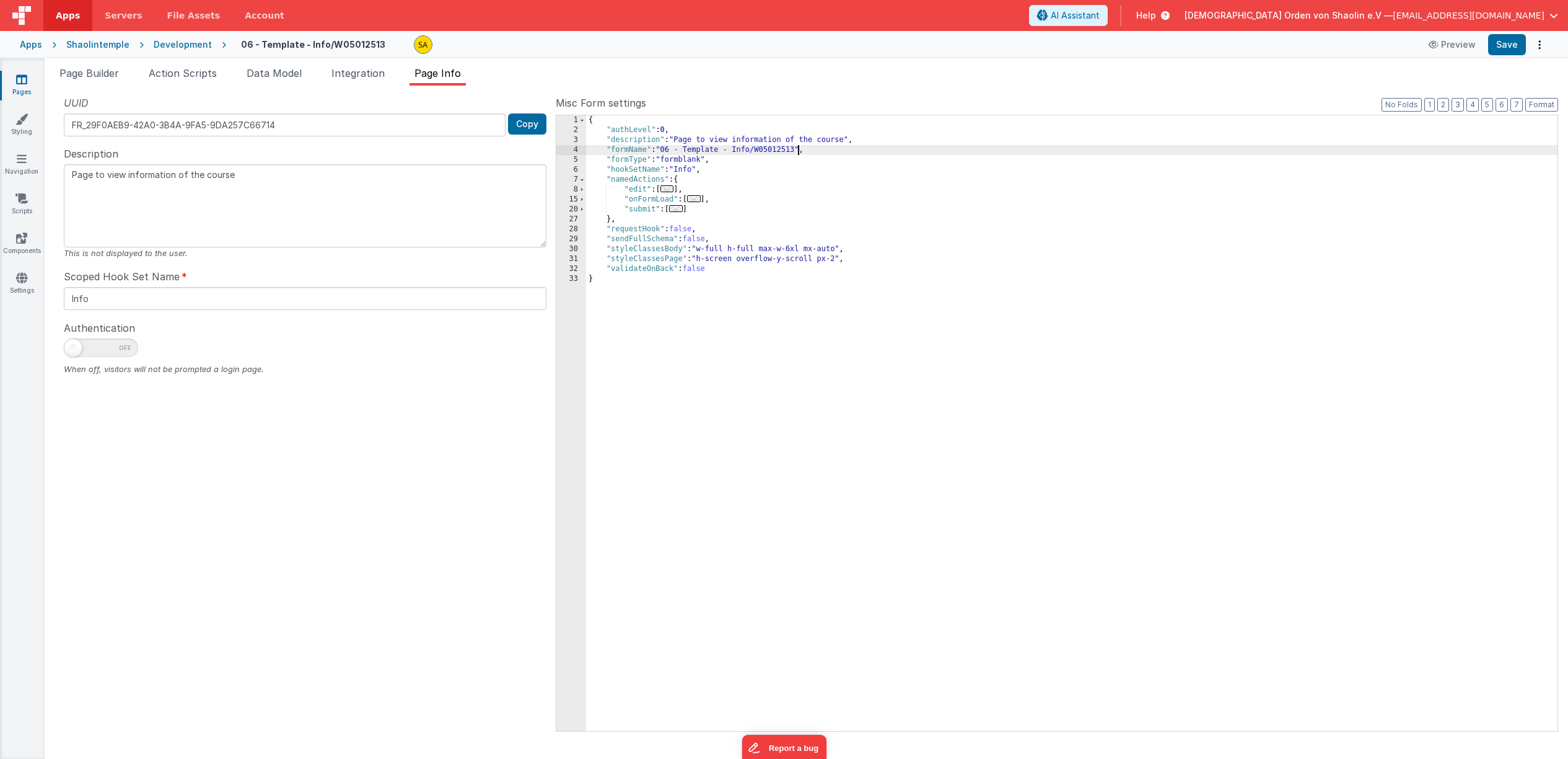
click at [798, 149] on div "{ "authLevel" : 0 , "description" : "Page to view information of the course" , …" at bounding box center [1072, 433] width 971 height 636
click at [1504, 42] on button "Save" at bounding box center [1507, 44] width 38 height 21
click at [22, 80] on icon at bounding box center [22, 80] width 11 height 13
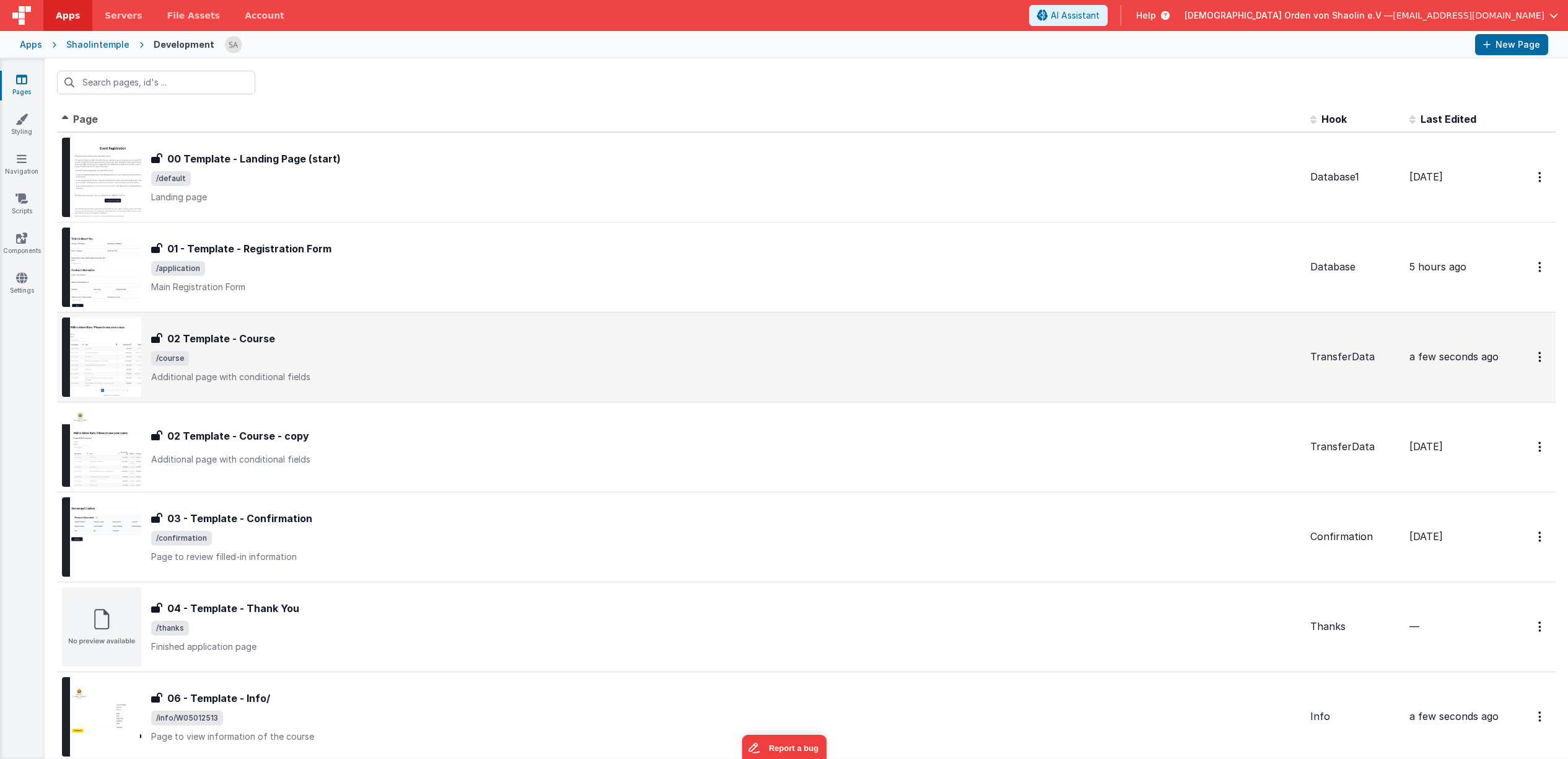
click at [508, 357] on span "/course" at bounding box center [726, 358] width 1150 height 14
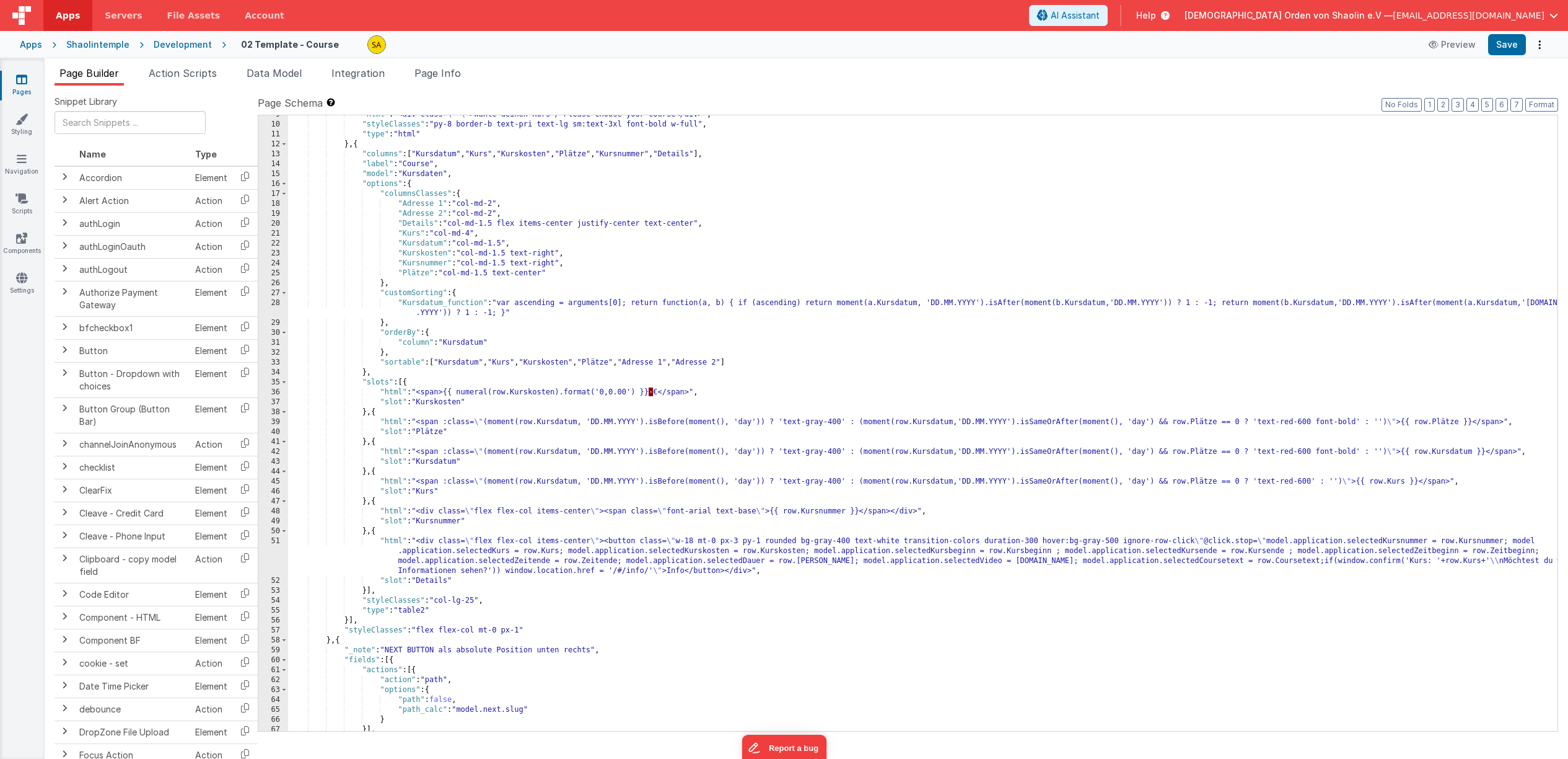
scroll to position [85, 0]
click at [662, 571] on div ""html" : "<div class= \" \" >Wähle deinen Kurs / Please choose your course</div…" at bounding box center [923, 427] width 1269 height 636
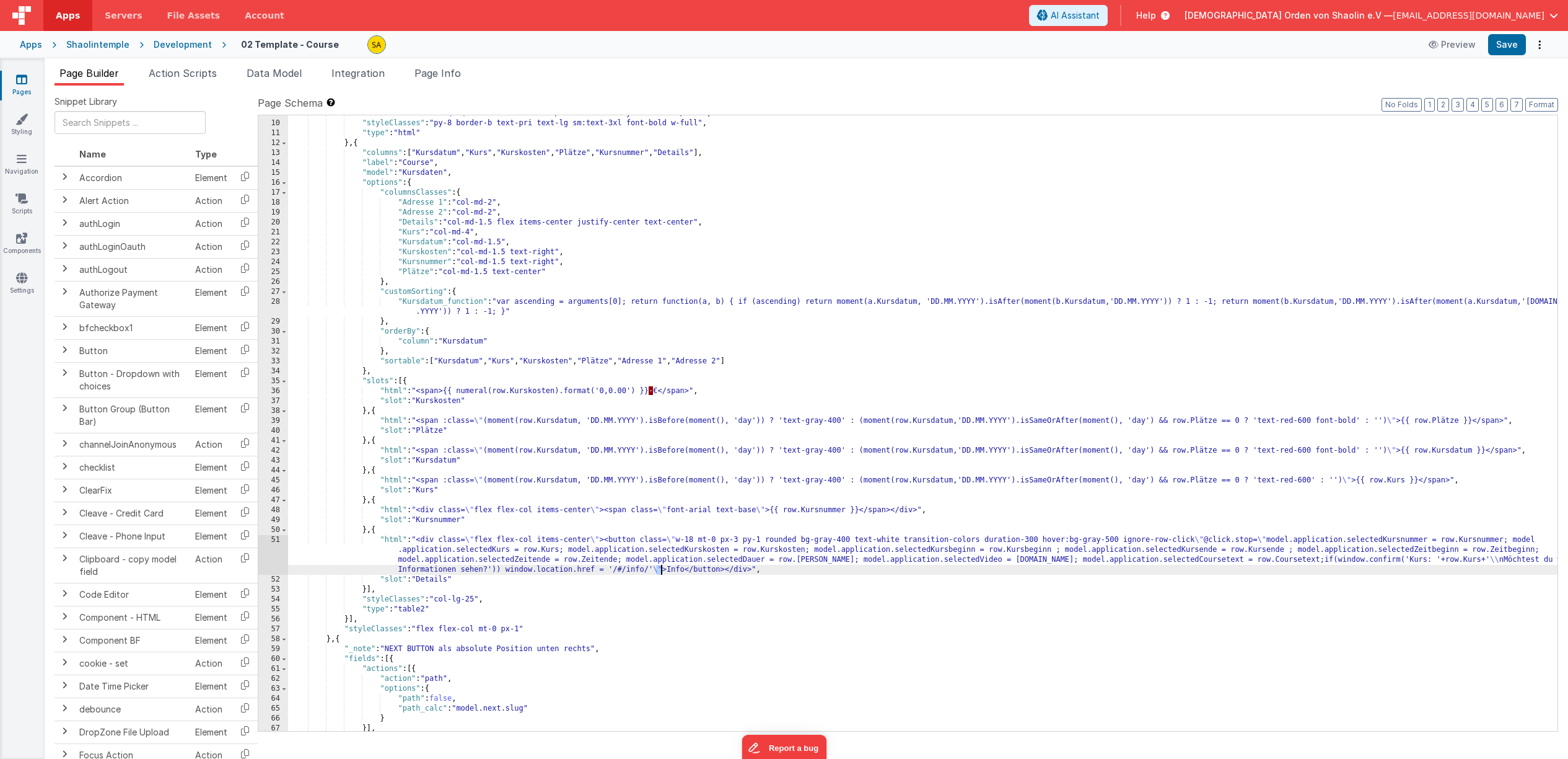
click at [1315, 222] on div ""html" : "<div class= \" \" >Wähle deinen Kurs / Please choose your course</div…" at bounding box center [923, 427] width 1269 height 636
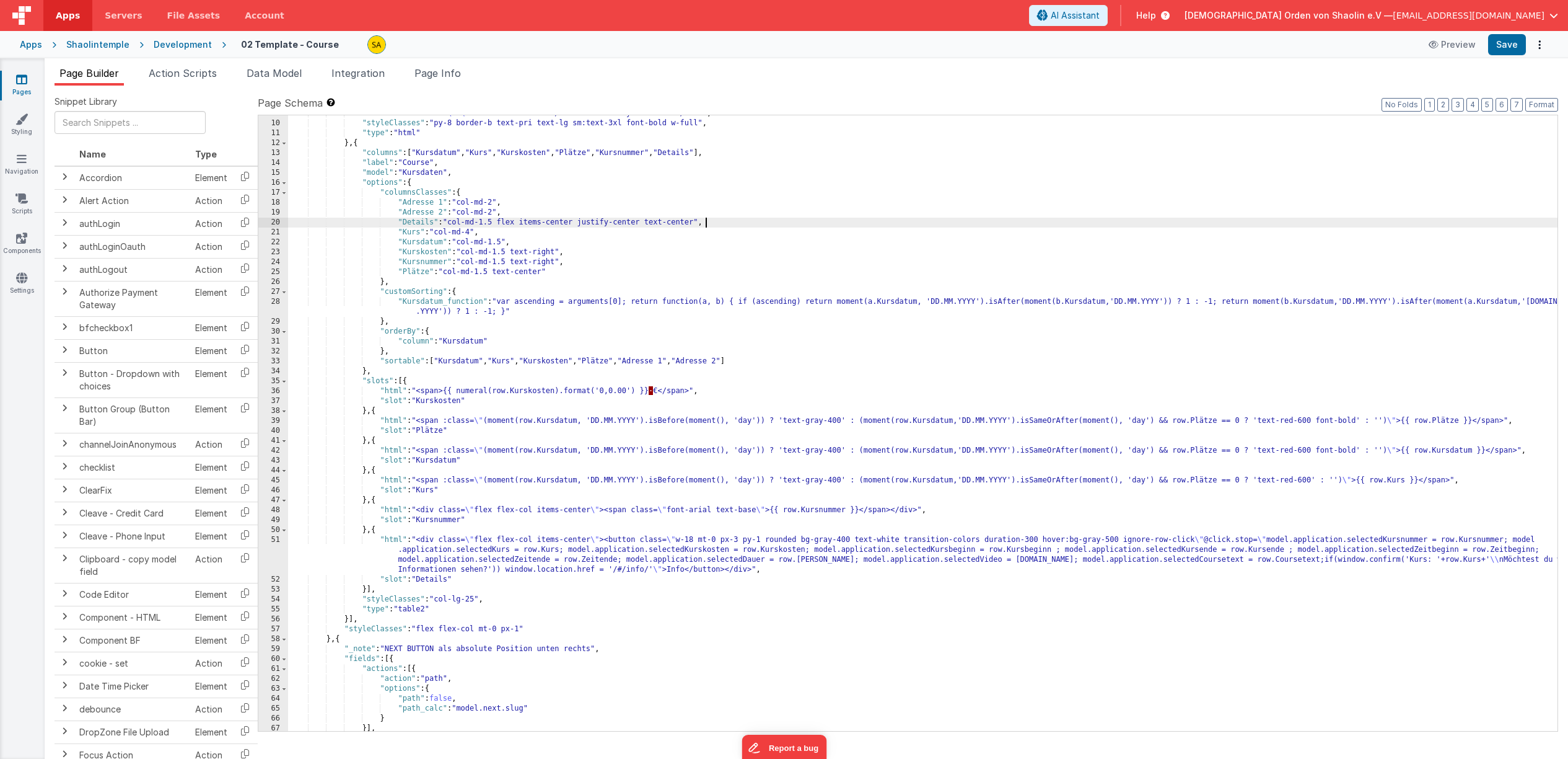
click at [16, 80] on icon at bounding box center [22, 80] width 11 height 13
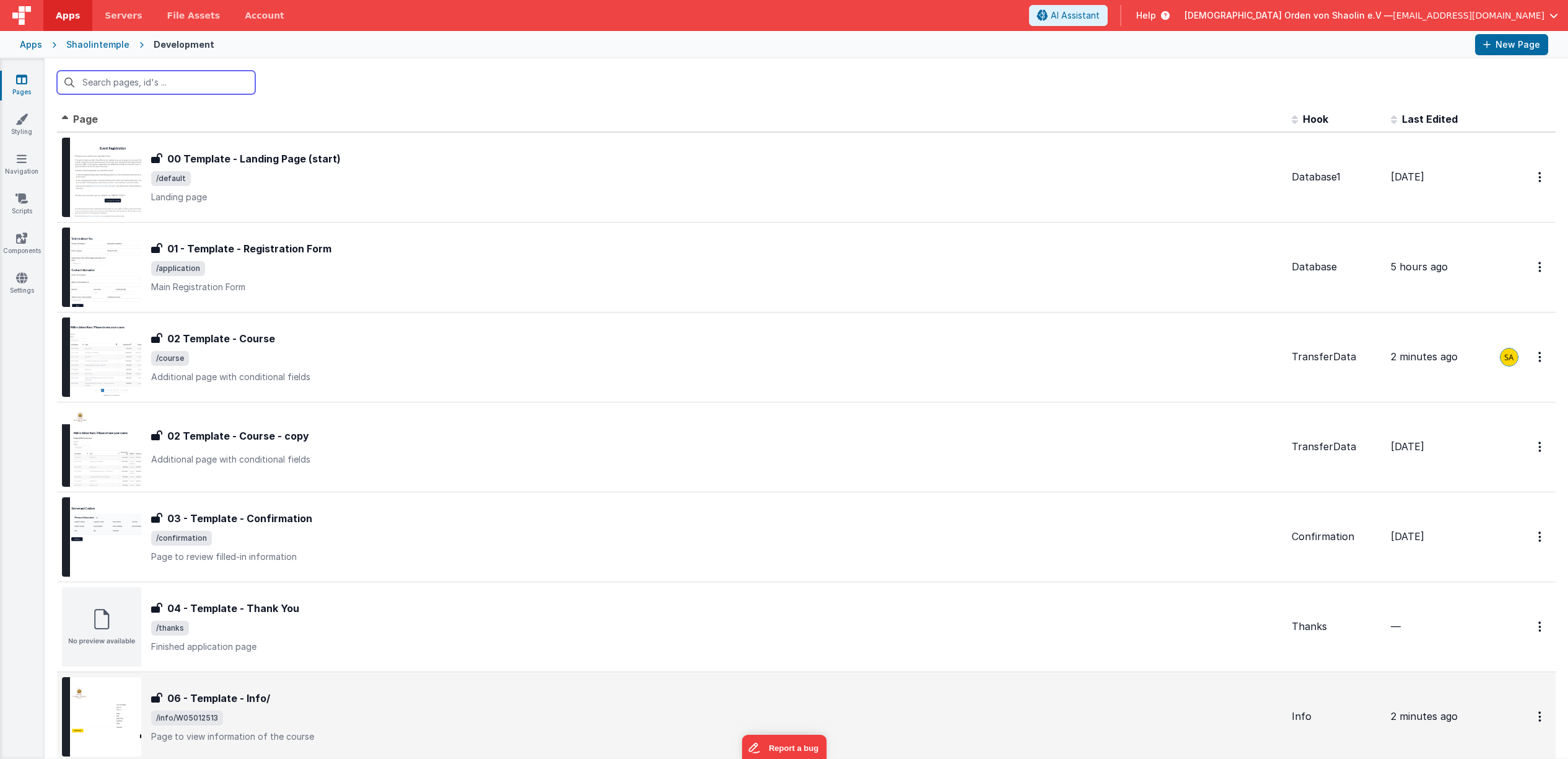
scroll to position [154, 0]
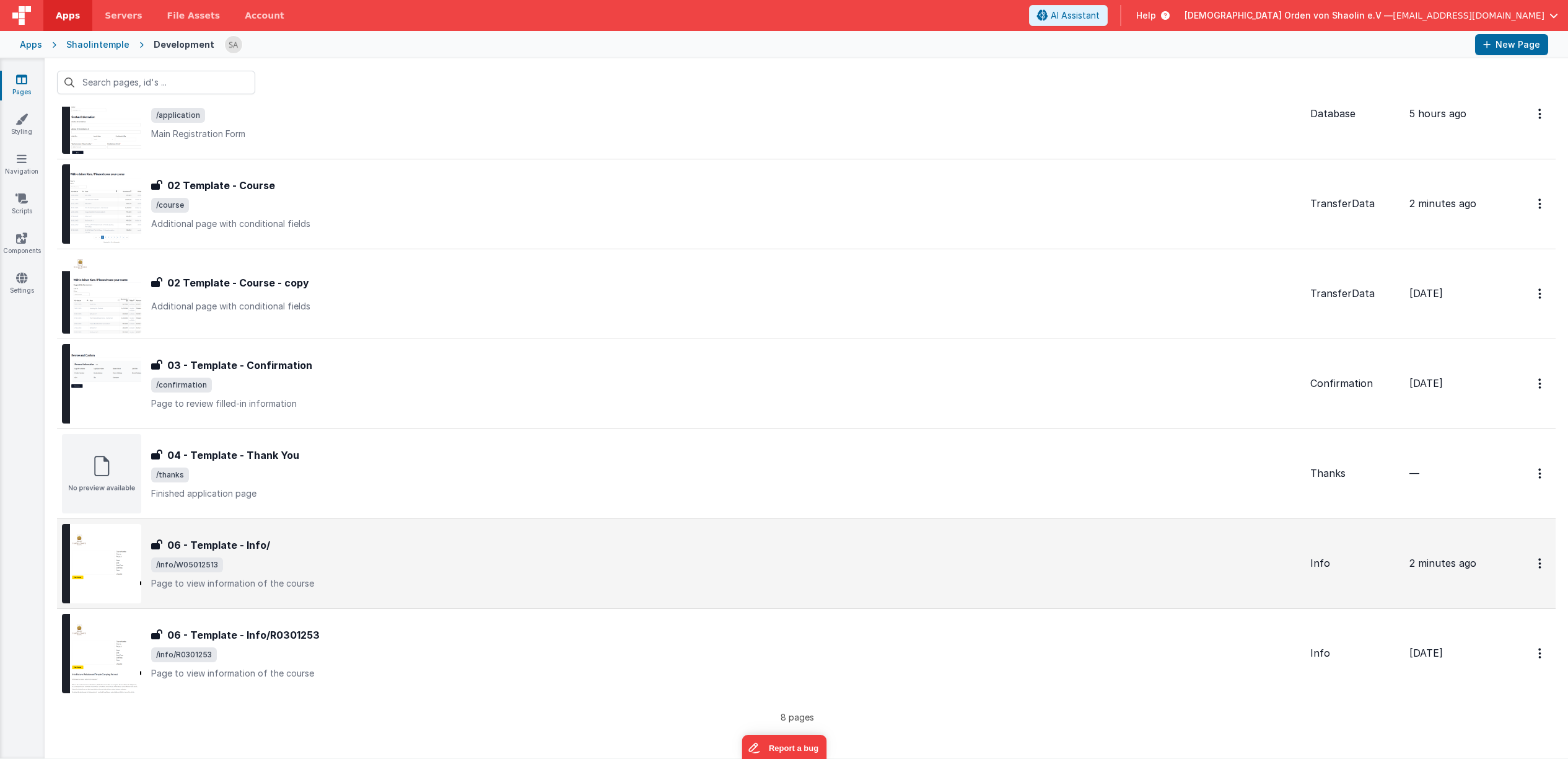
click at [355, 562] on span "/info/W05012513" at bounding box center [726, 564] width 1150 height 14
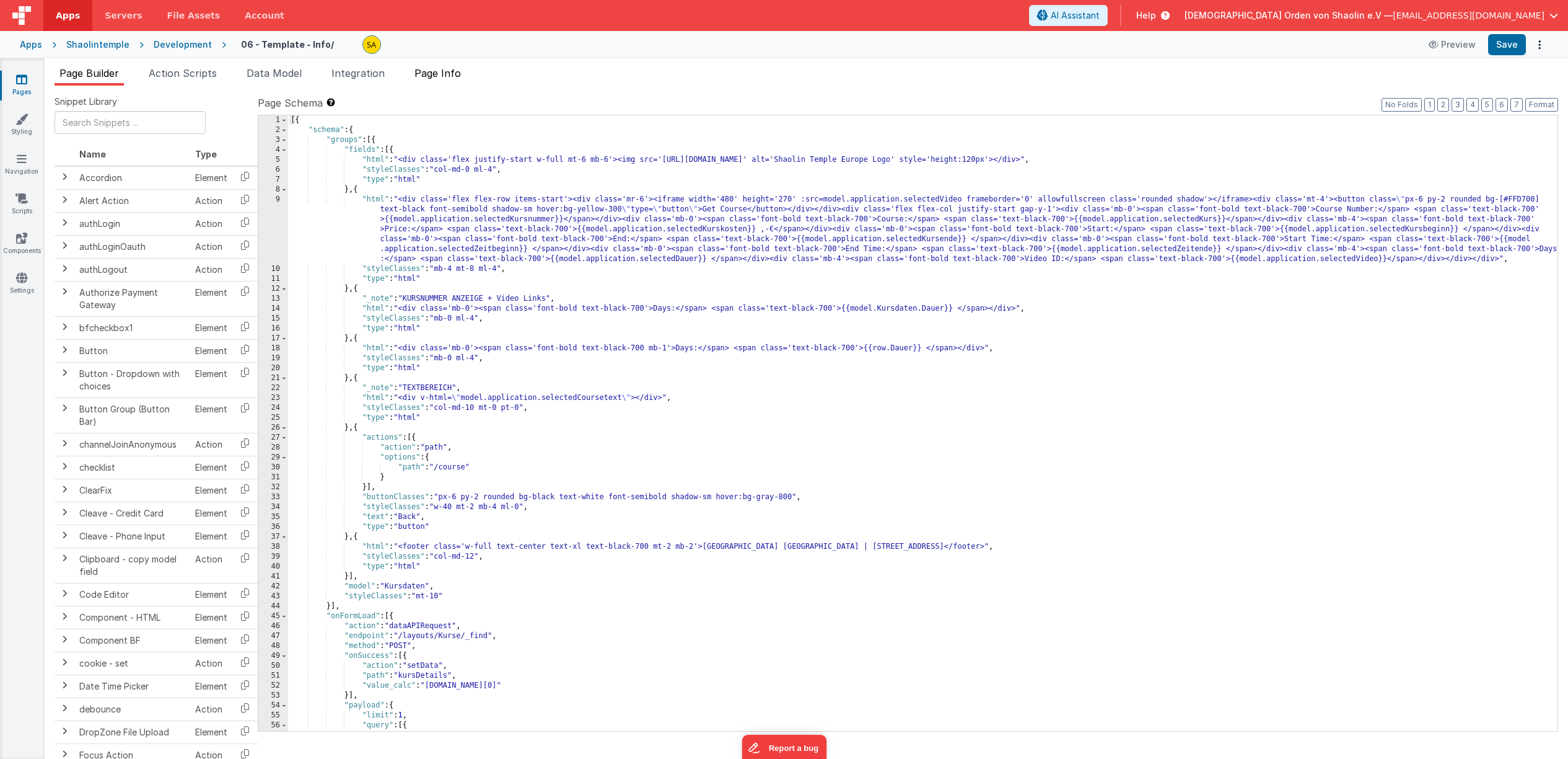
click at [451, 73] on span "Page Info" at bounding box center [437, 73] width 46 height 13
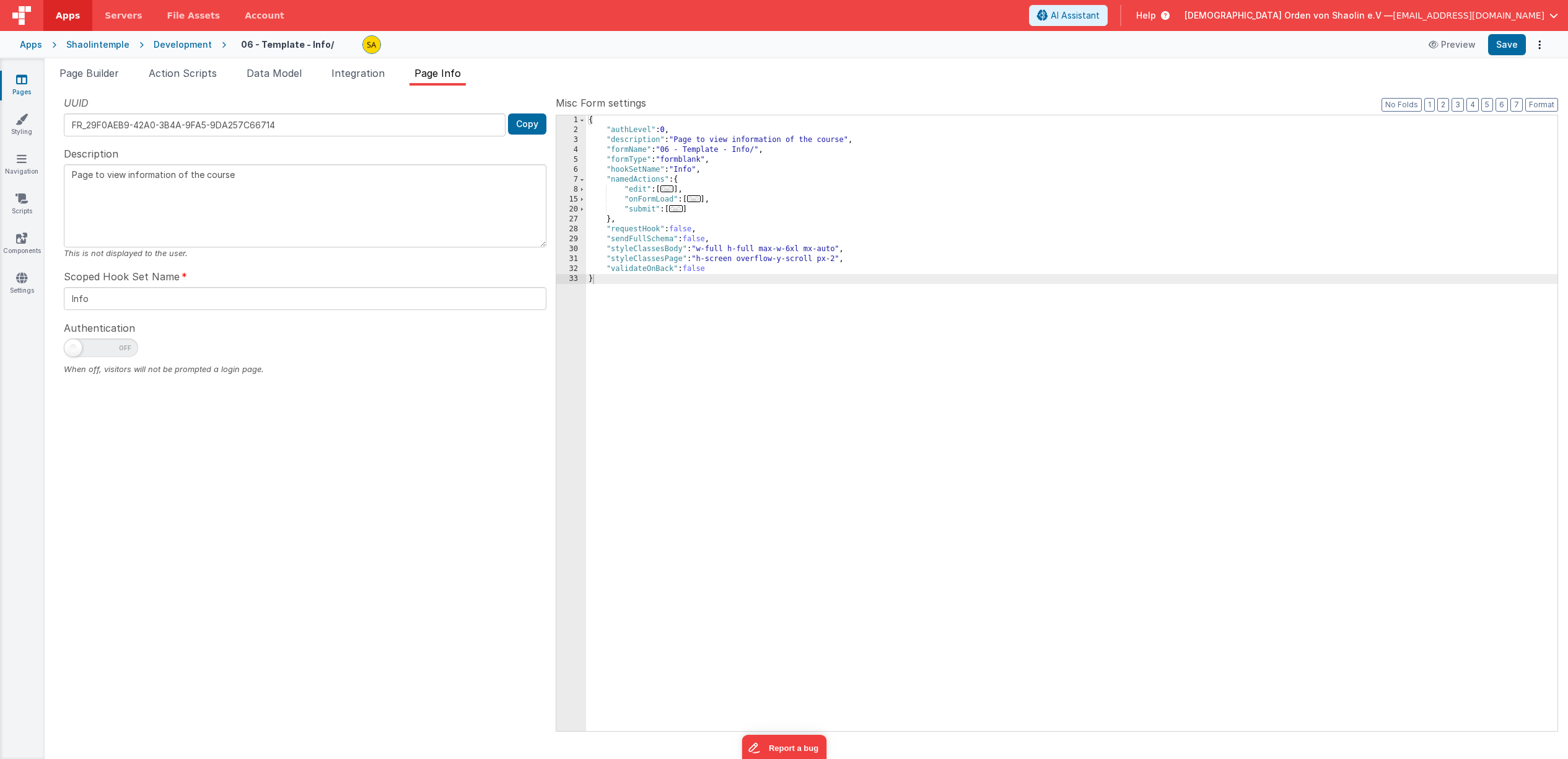
drag, startPoint x: 378, startPoint y: 81, endPoint x: 315, endPoint y: 80, distance: 63.0
click at [377, 81] on li "Integration" at bounding box center [359, 76] width 63 height 20
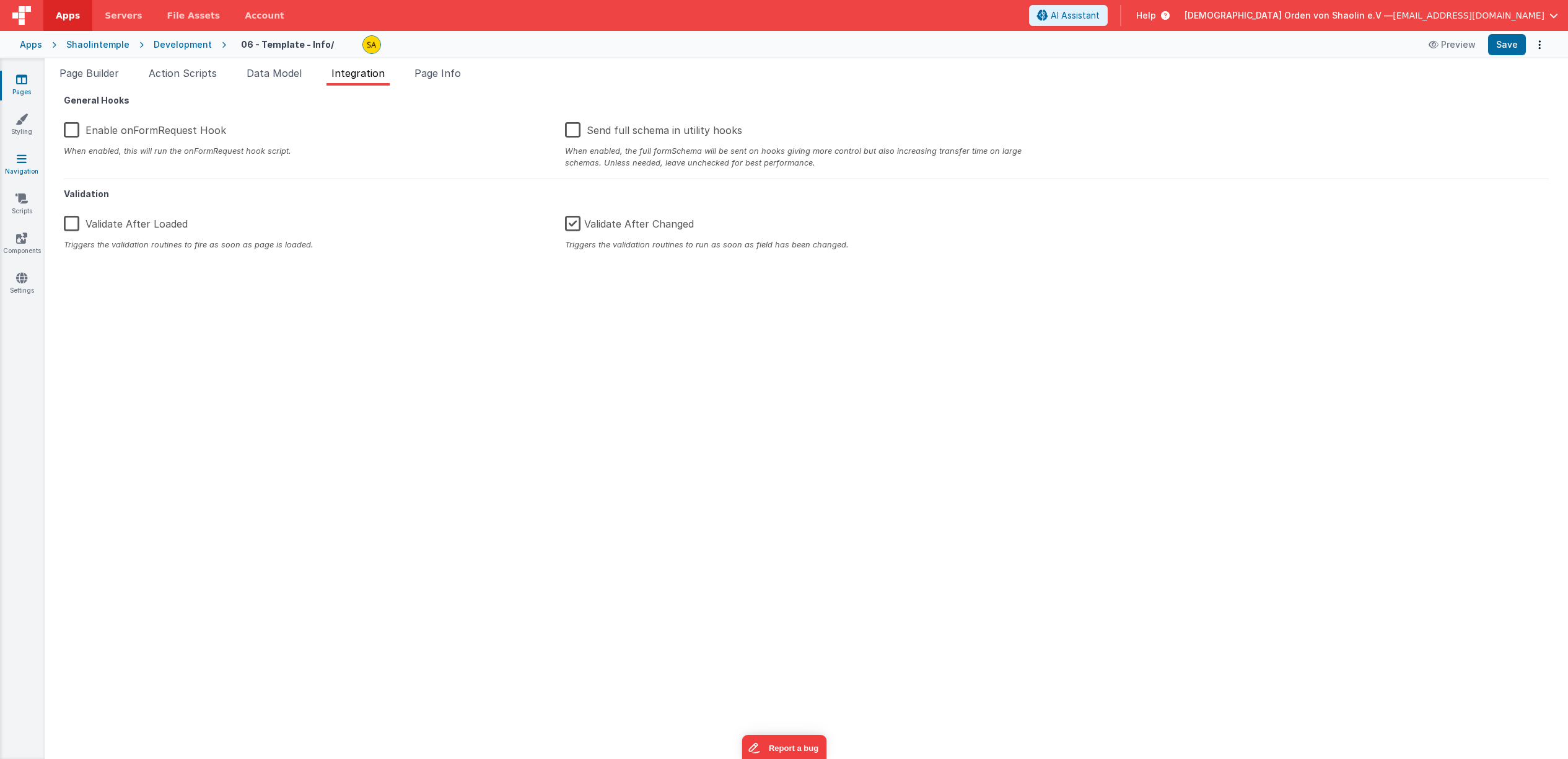
click at [24, 169] on link "Navigation" at bounding box center [21, 164] width 44 height 24
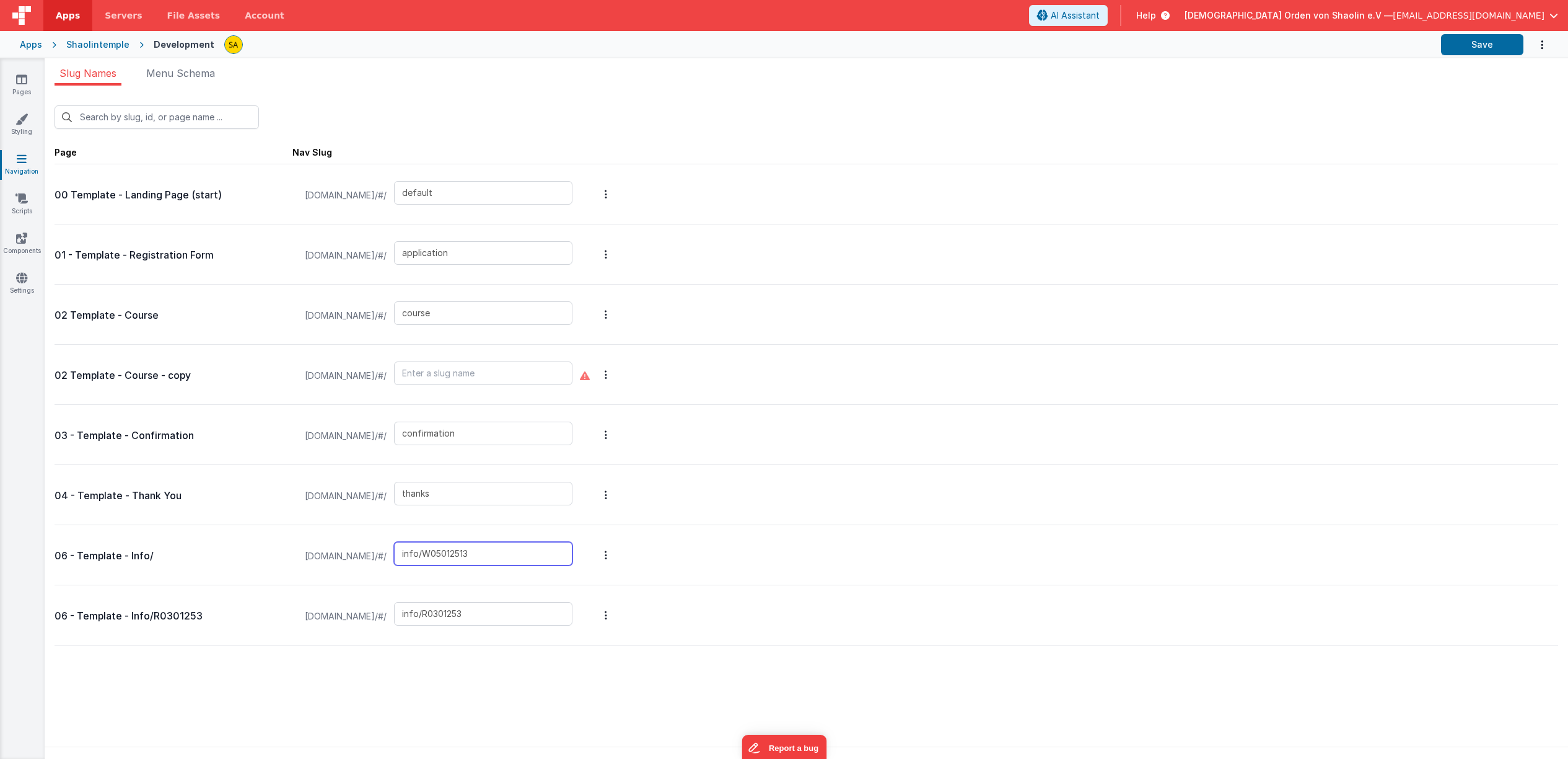
click at [538, 557] on input "info/W05012513" at bounding box center [483, 553] width 178 height 24
type input "info/"
click at [1471, 49] on button "Save" at bounding box center [1482, 44] width 82 height 21
click at [24, 85] on icon at bounding box center [22, 80] width 11 height 13
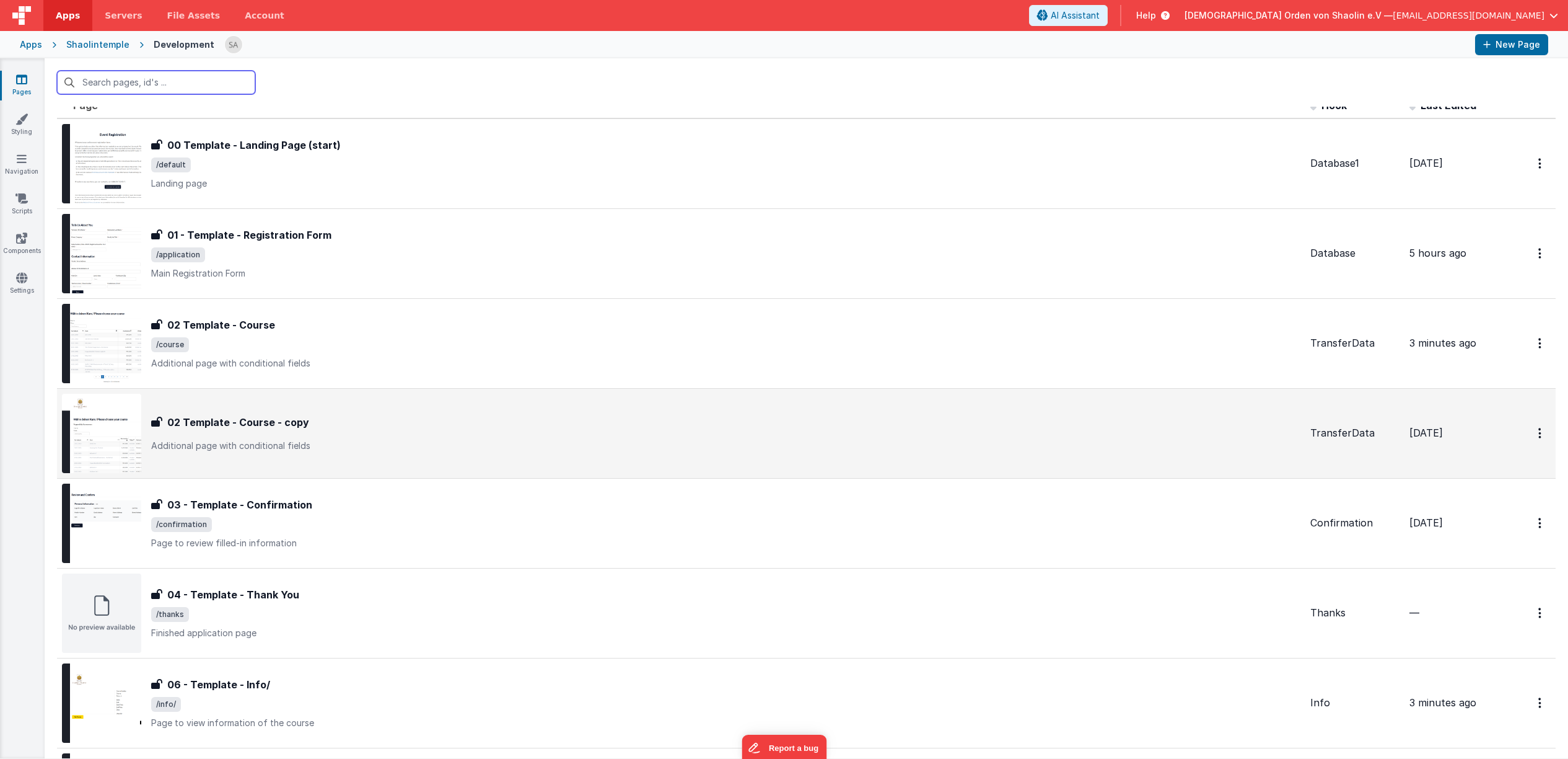
scroll to position [14, 0]
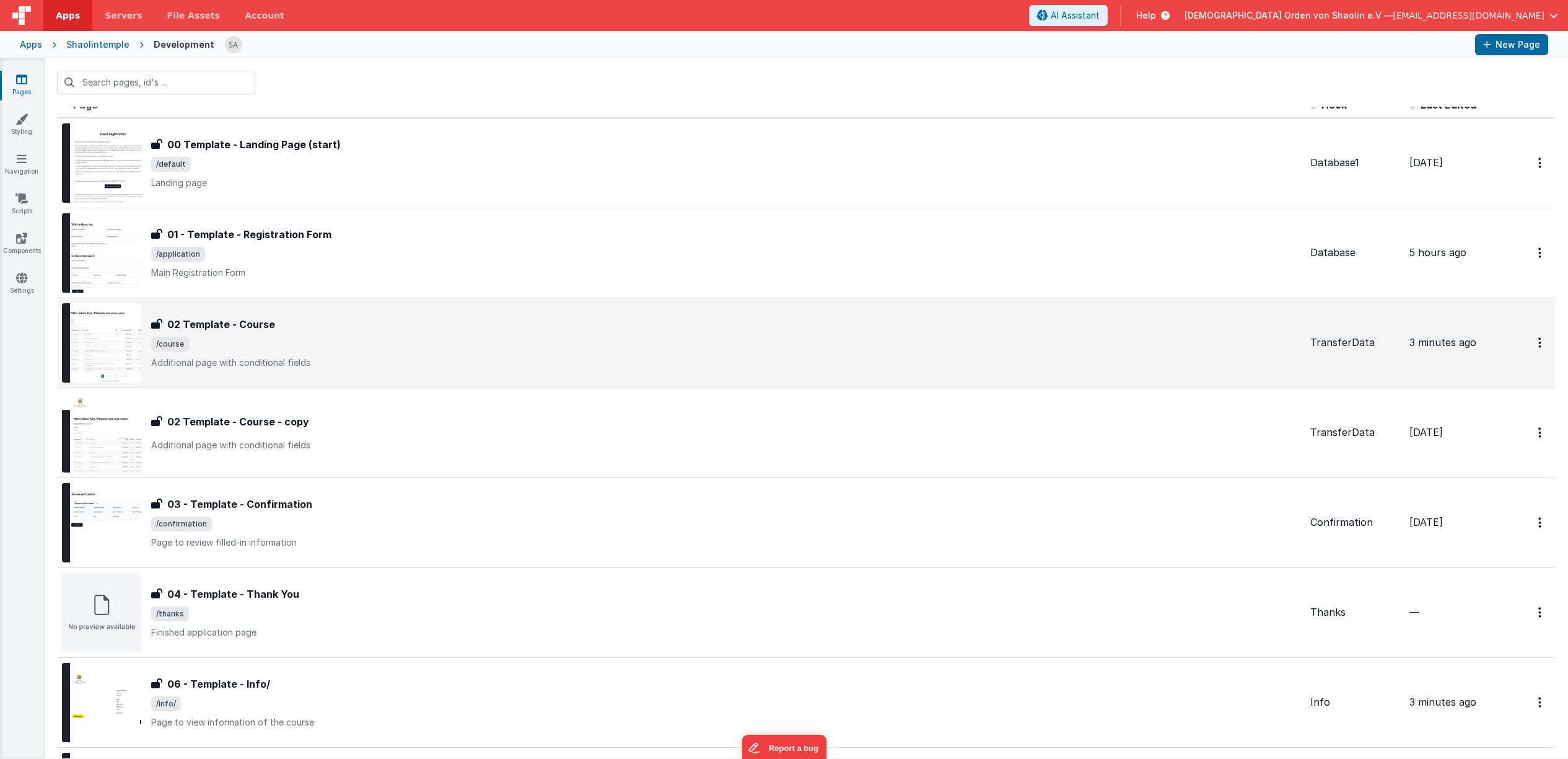
click at [469, 343] on span "/course" at bounding box center [726, 344] width 1150 height 14
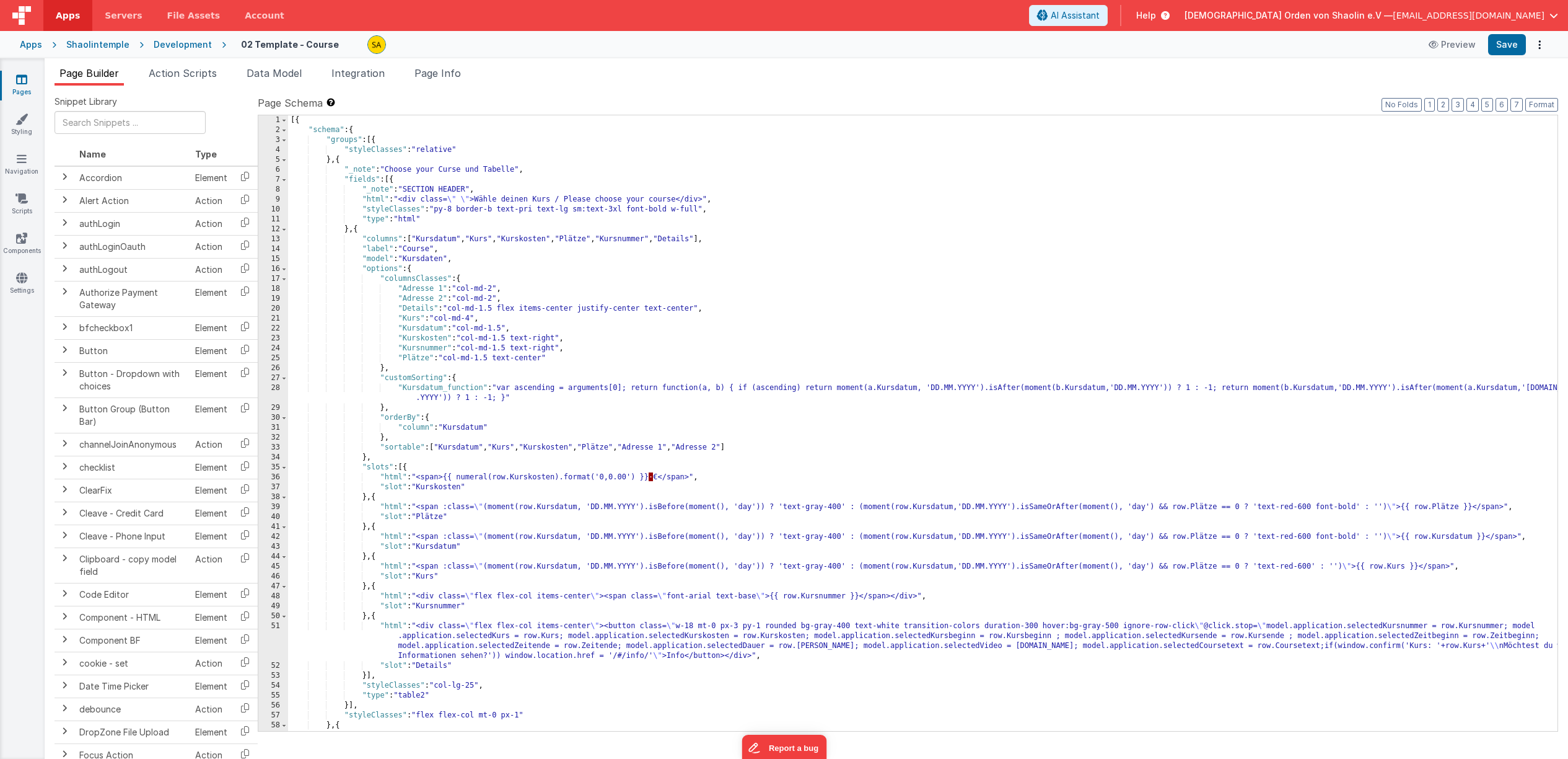
scroll to position [1, 0]
click at [647, 655] on div "[{ "schema" : { "groups" : [{ "styleClasses" : "relative" } , { "_note" : "Choo…" at bounding box center [923, 433] width 1269 height 636
click at [1499, 46] on button "Save" at bounding box center [1507, 44] width 38 height 21
click at [24, 78] on icon at bounding box center [22, 80] width 11 height 13
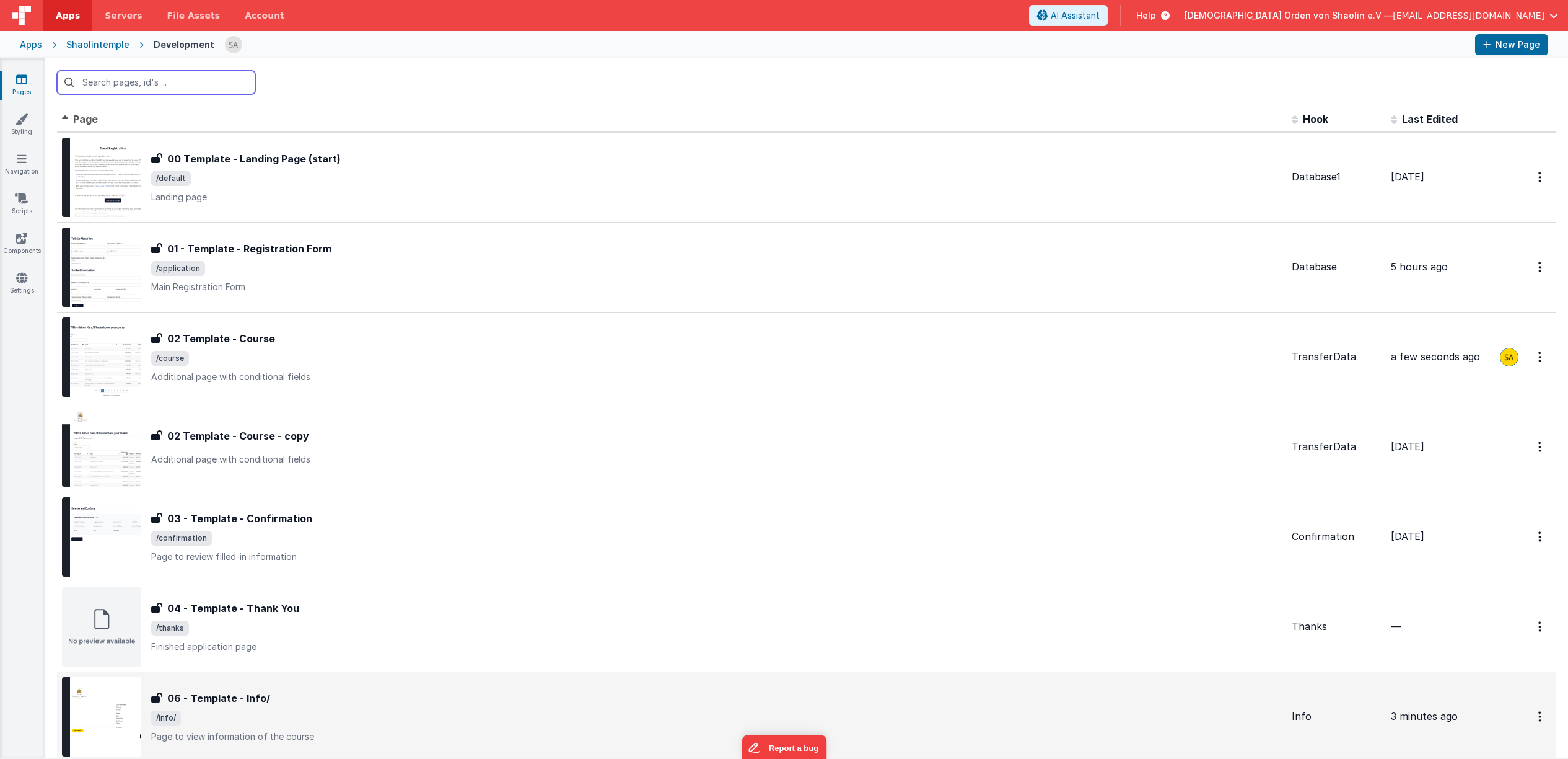
scroll to position [154, 0]
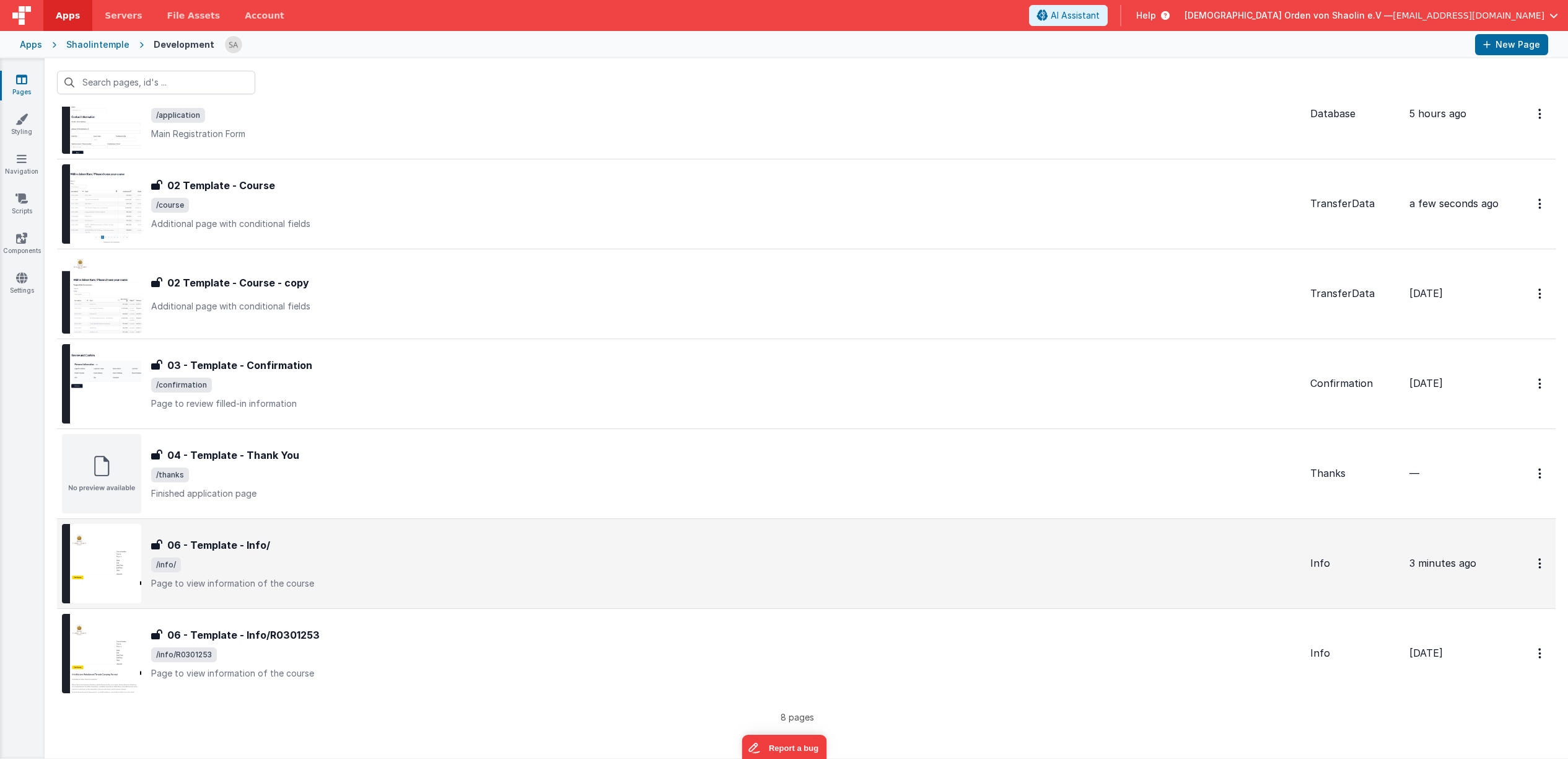
click at [464, 570] on span "/info/" at bounding box center [726, 564] width 1150 height 14
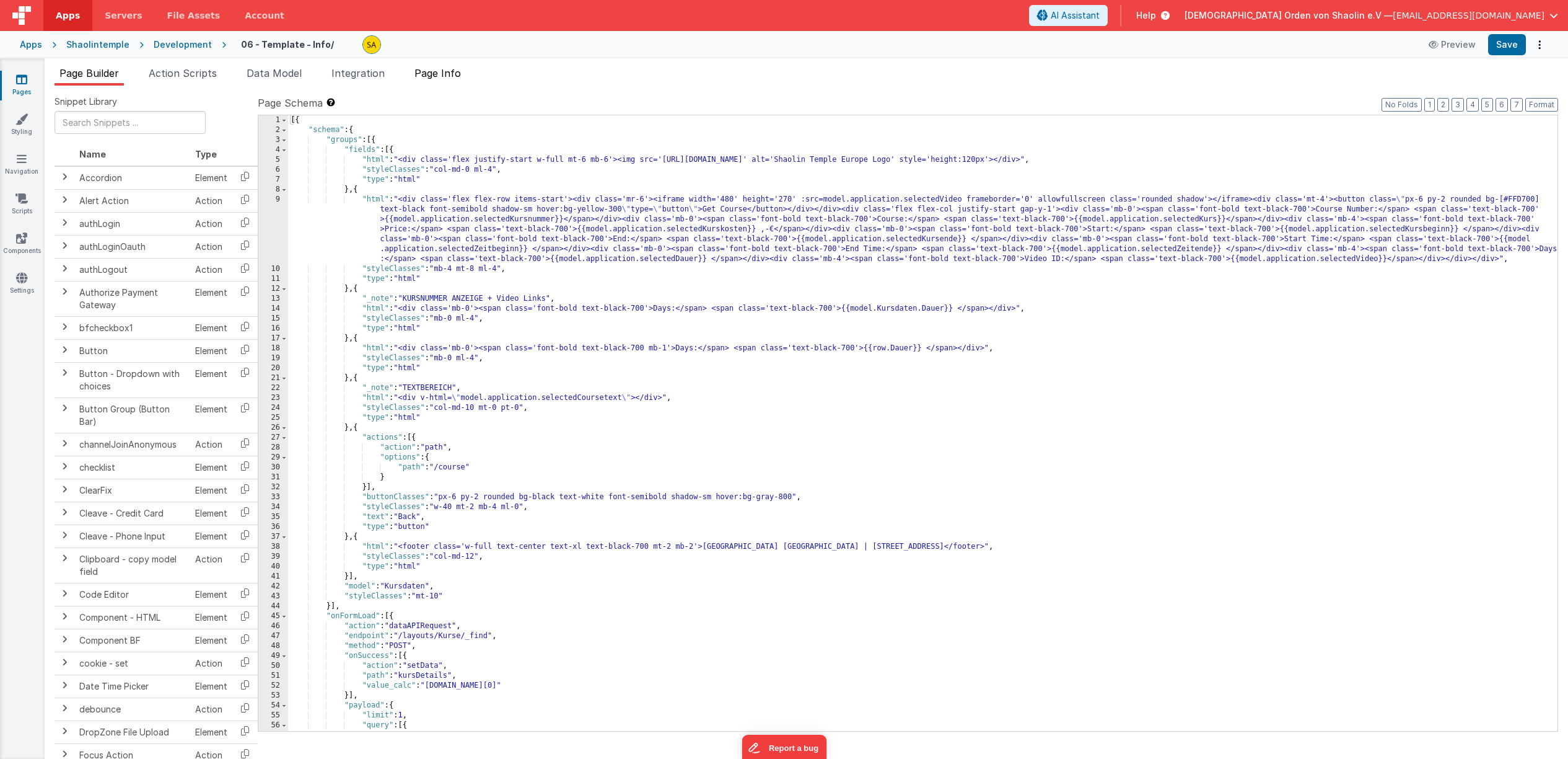
click at [438, 79] on span "Page Info" at bounding box center [437, 73] width 46 height 13
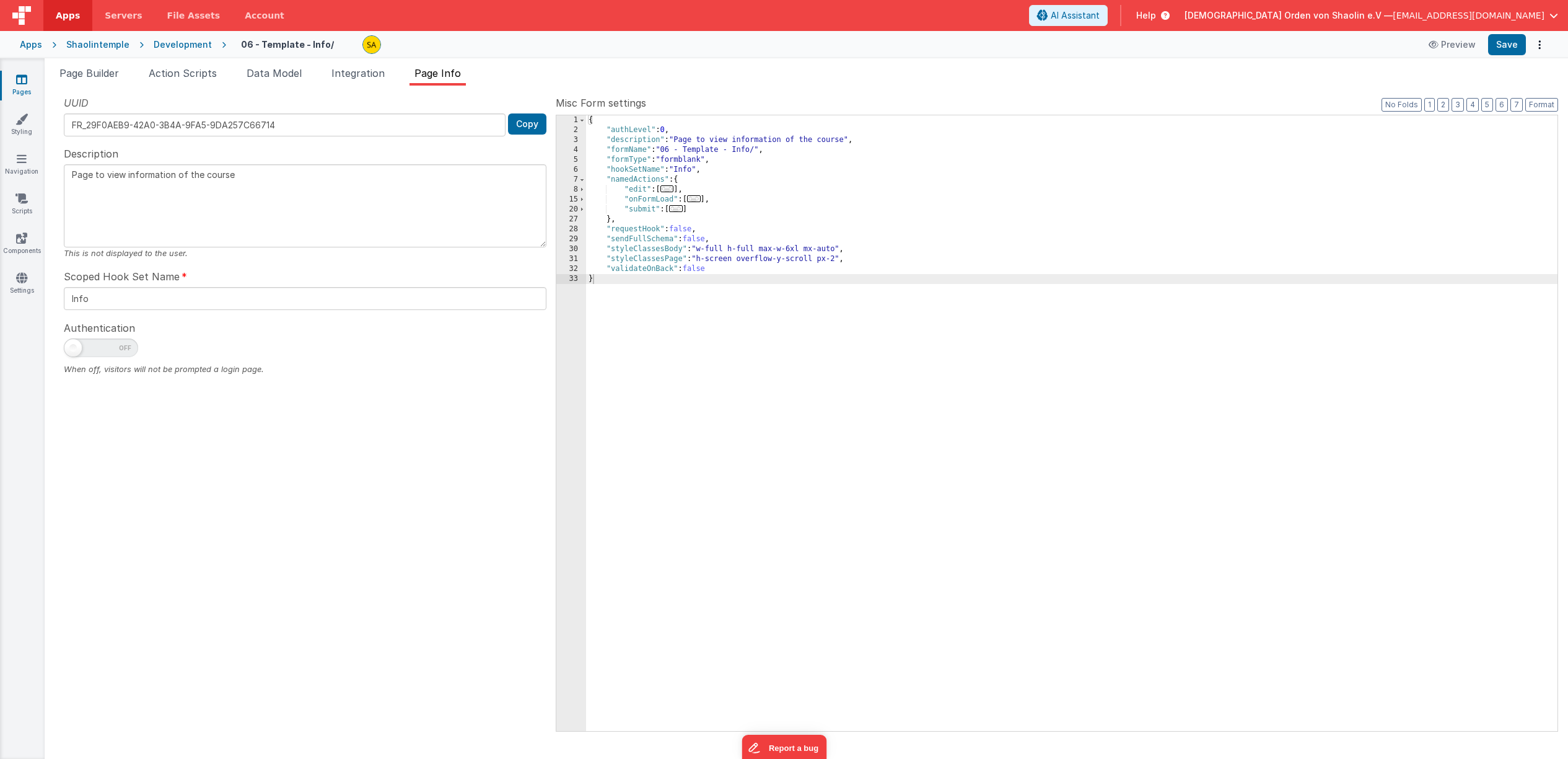
drag, startPoint x: 757, startPoint y: 150, endPoint x: 763, endPoint y: 162, distance: 13.4
click at [757, 150] on div "{ "authLevel" : 0 , "description" : "Page to view information of the course" , …" at bounding box center [1072, 433] width 971 height 636
click at [15, 165] on link "Navigation" at bounding box center [21, 164] width 44 height 24
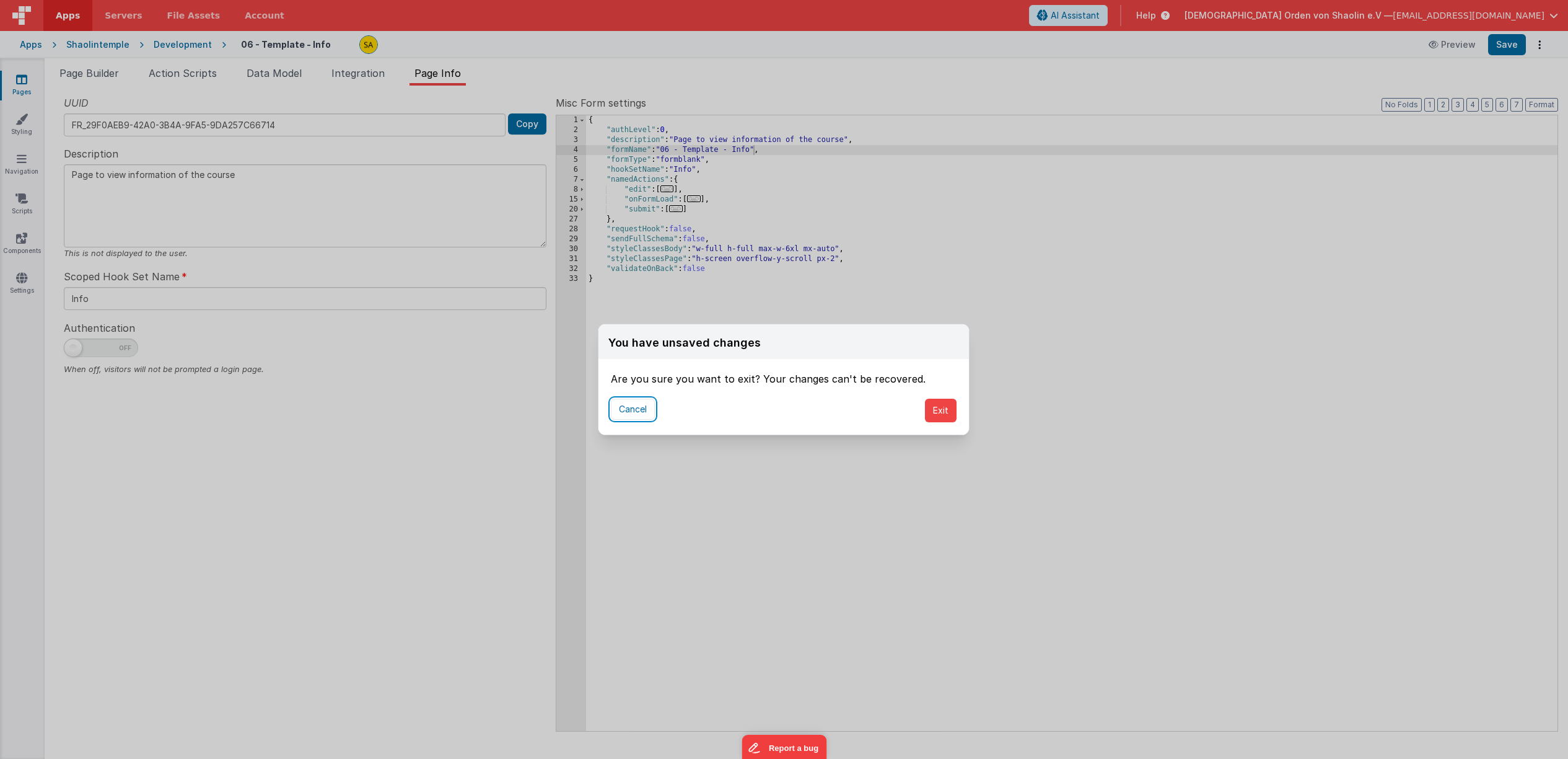
drag, startPoint x: 640, startPoint y: 413, endPoint x: 1535, endPoint y: 229, distance: 913.7
click at [649, 411] on button "Cancel" at bounding box center [633, 408] width 44 height 21
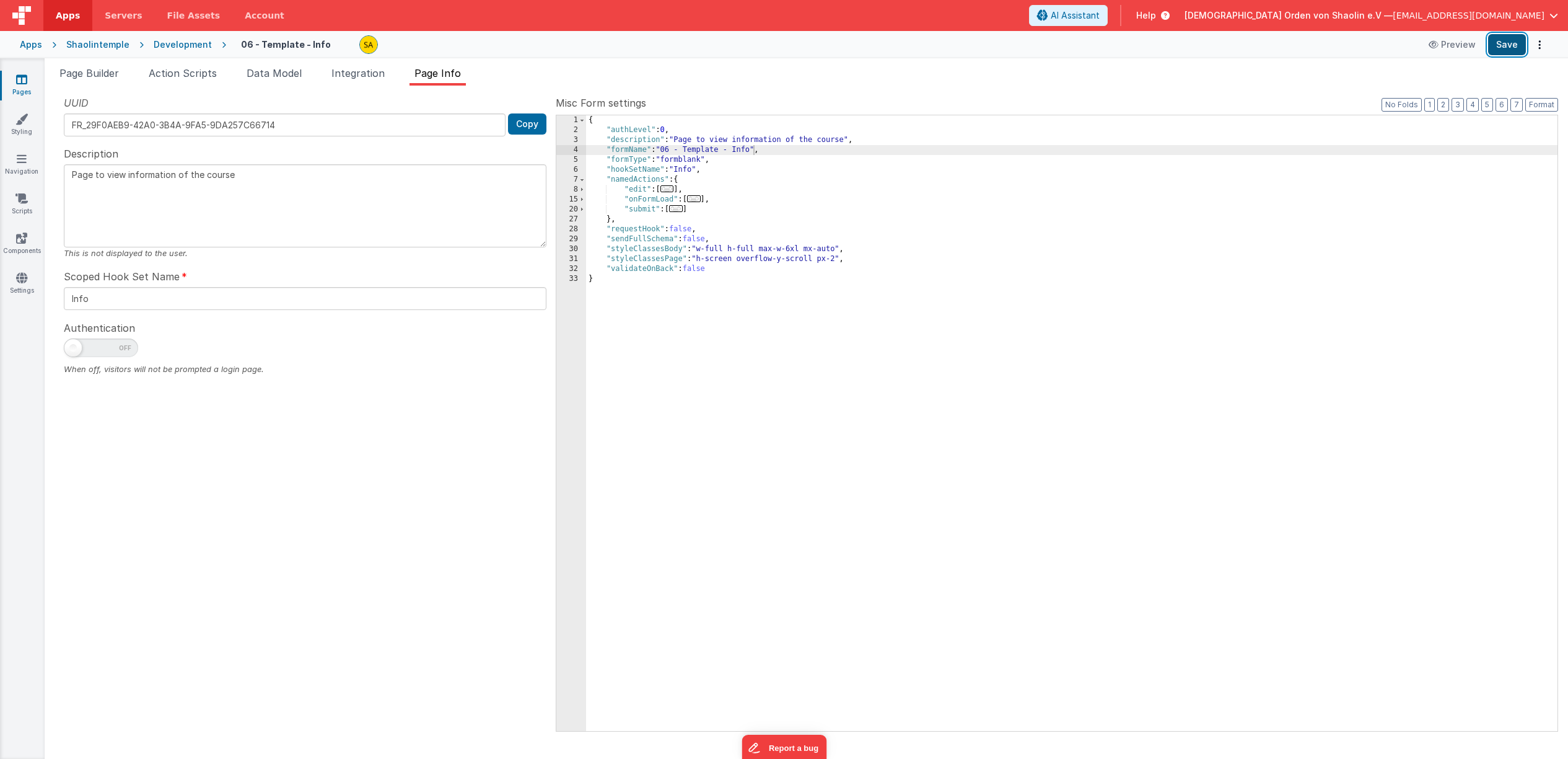
click at [1506, 48] on button "Save" at bounding box center [1507, 44] width 38 height 21
click at [26, 166] on link "Navigation" at bounding box center [21, 164] width 44 height 24
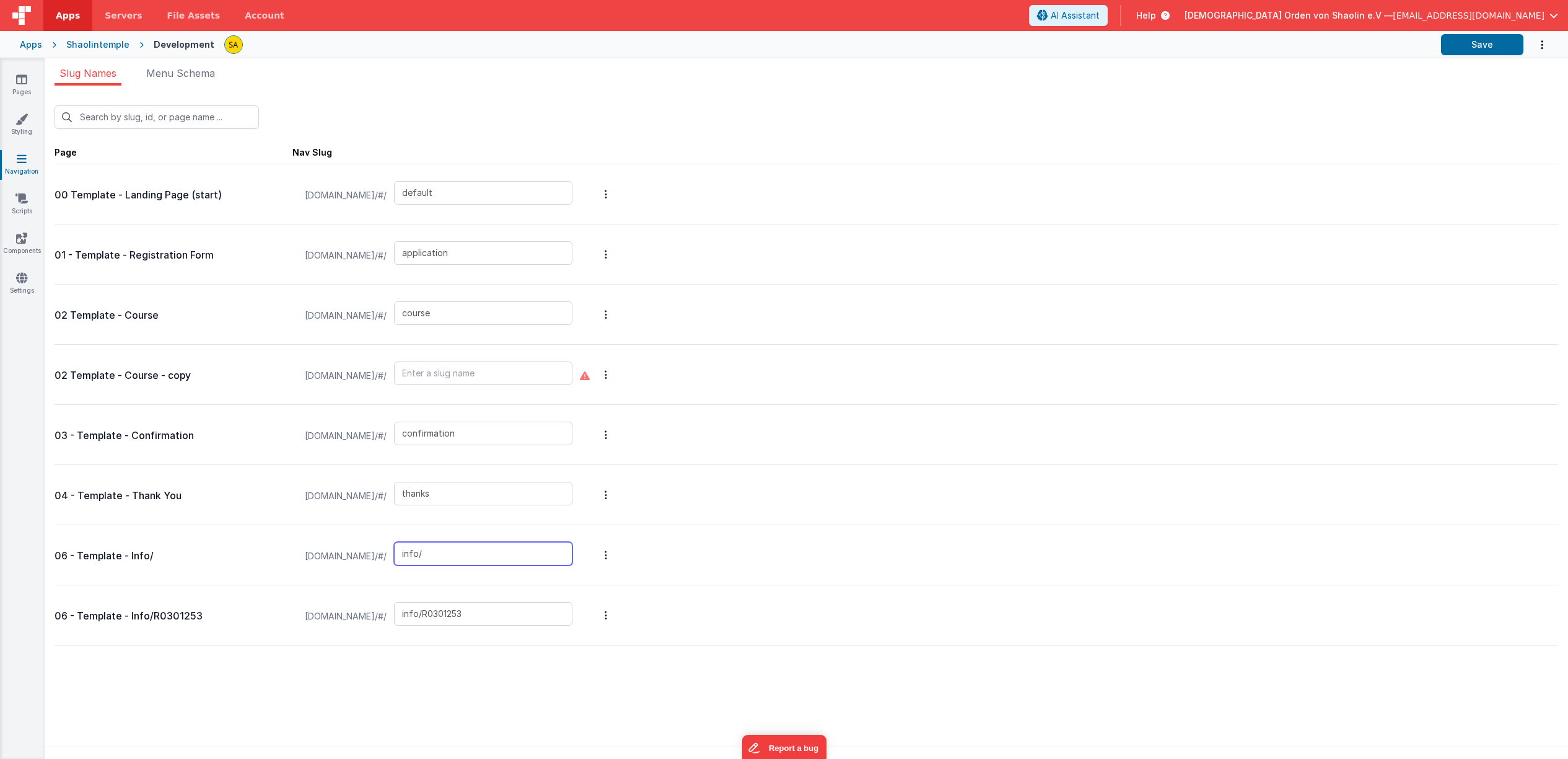
click at [535, 552] on input "info/" at bounding box center [483, 553] width 178 height 24
type input "info"
click at [1470, 39] on button "Save" at bounding box center [1482, 44] width 82 height 21
click at [1014, 384] on div "02 Template - Course - copy shaolintemple.clientportal.cloud/#/" at bounding box center [806, 375] width 1504 height 60
click at [22, 79] on icon at bounding box center [22, 80] width 11 height 13
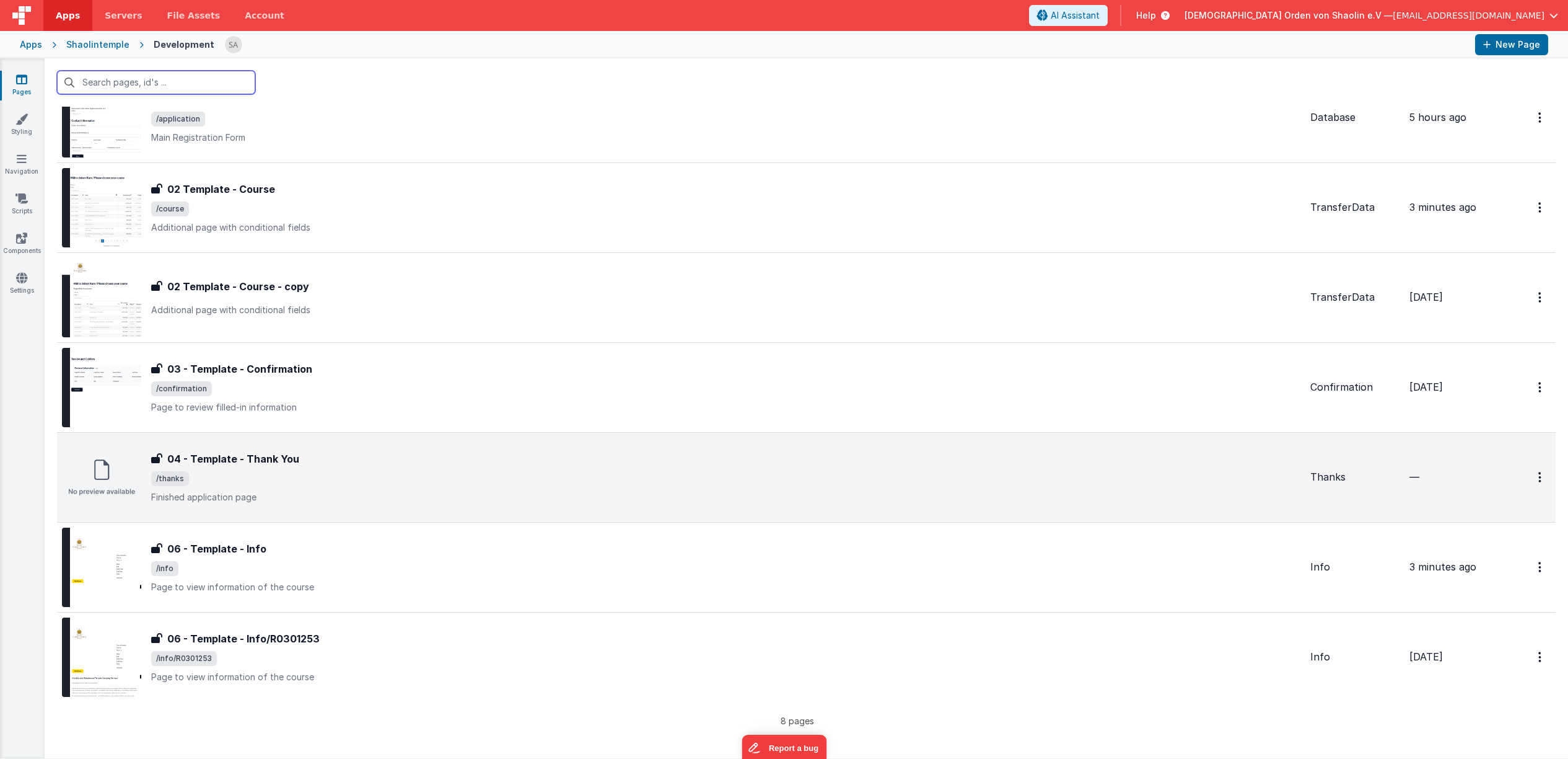
scroll to position [154, 0]
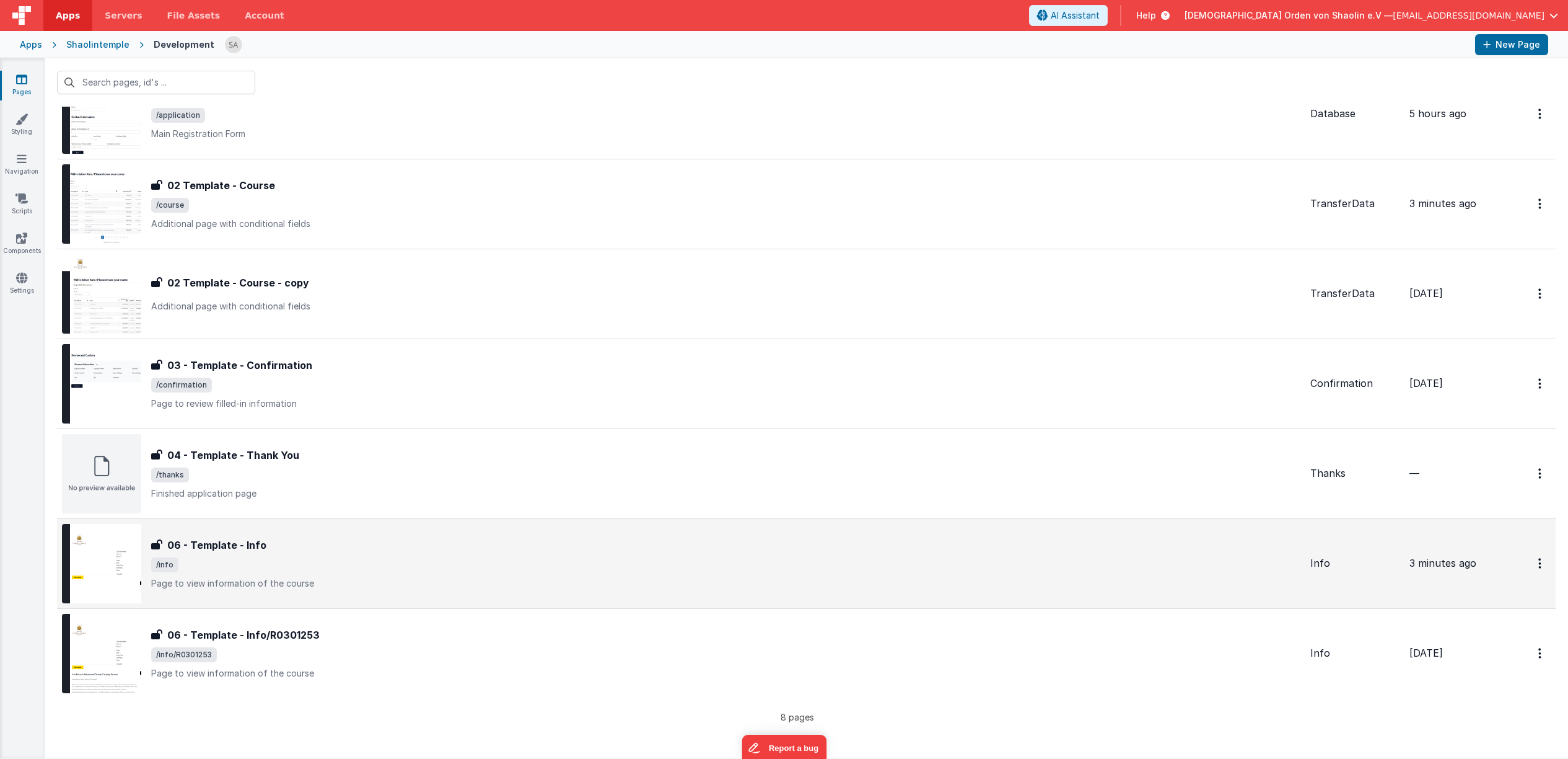
click at [476, 549] on div "06 - Template - Info" at bounding box center [726, 544] width 1150 height 14
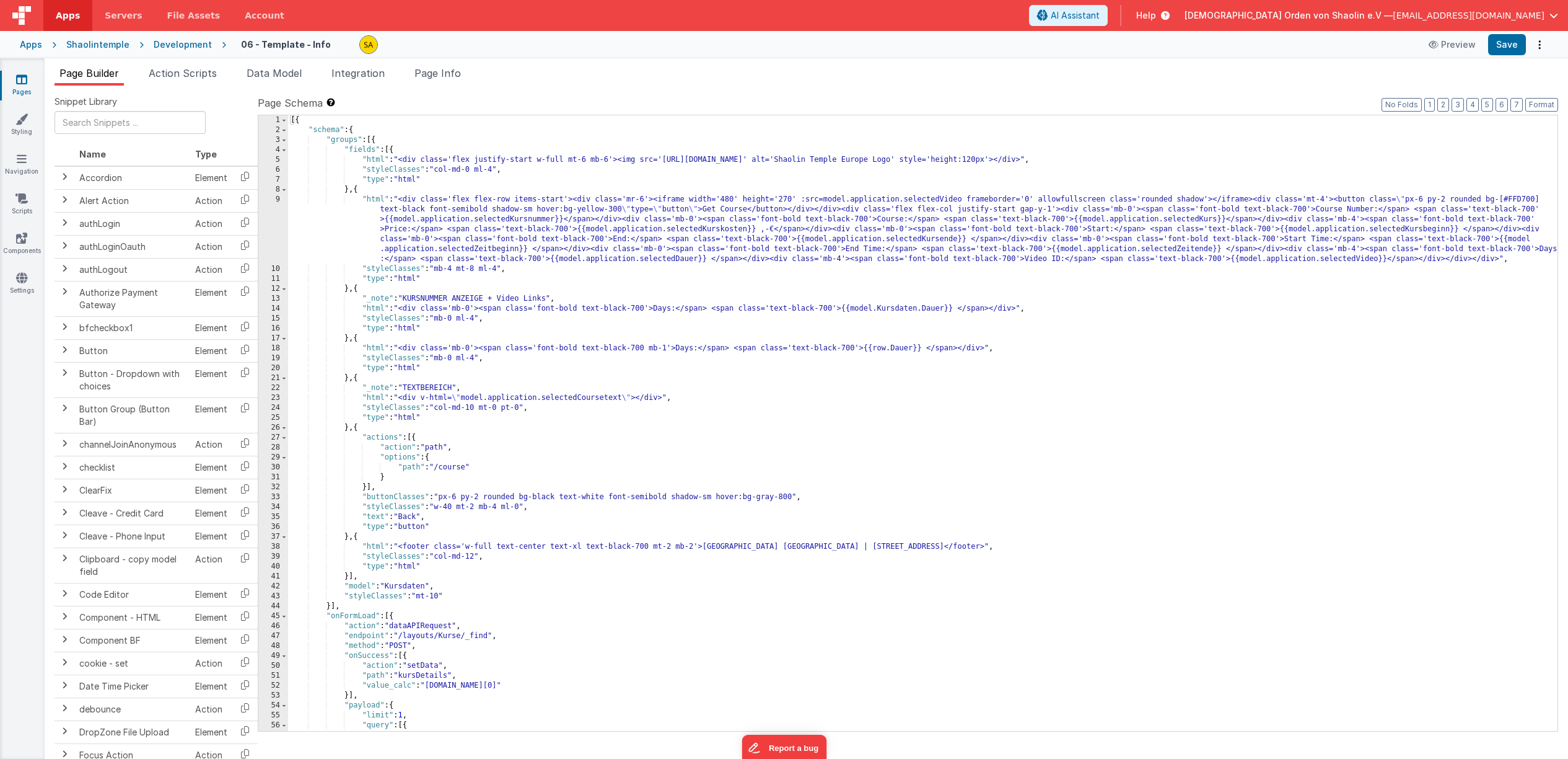
click at [28, 78] on link "Pages" at bounding box center [21, 85] width 44 height 24
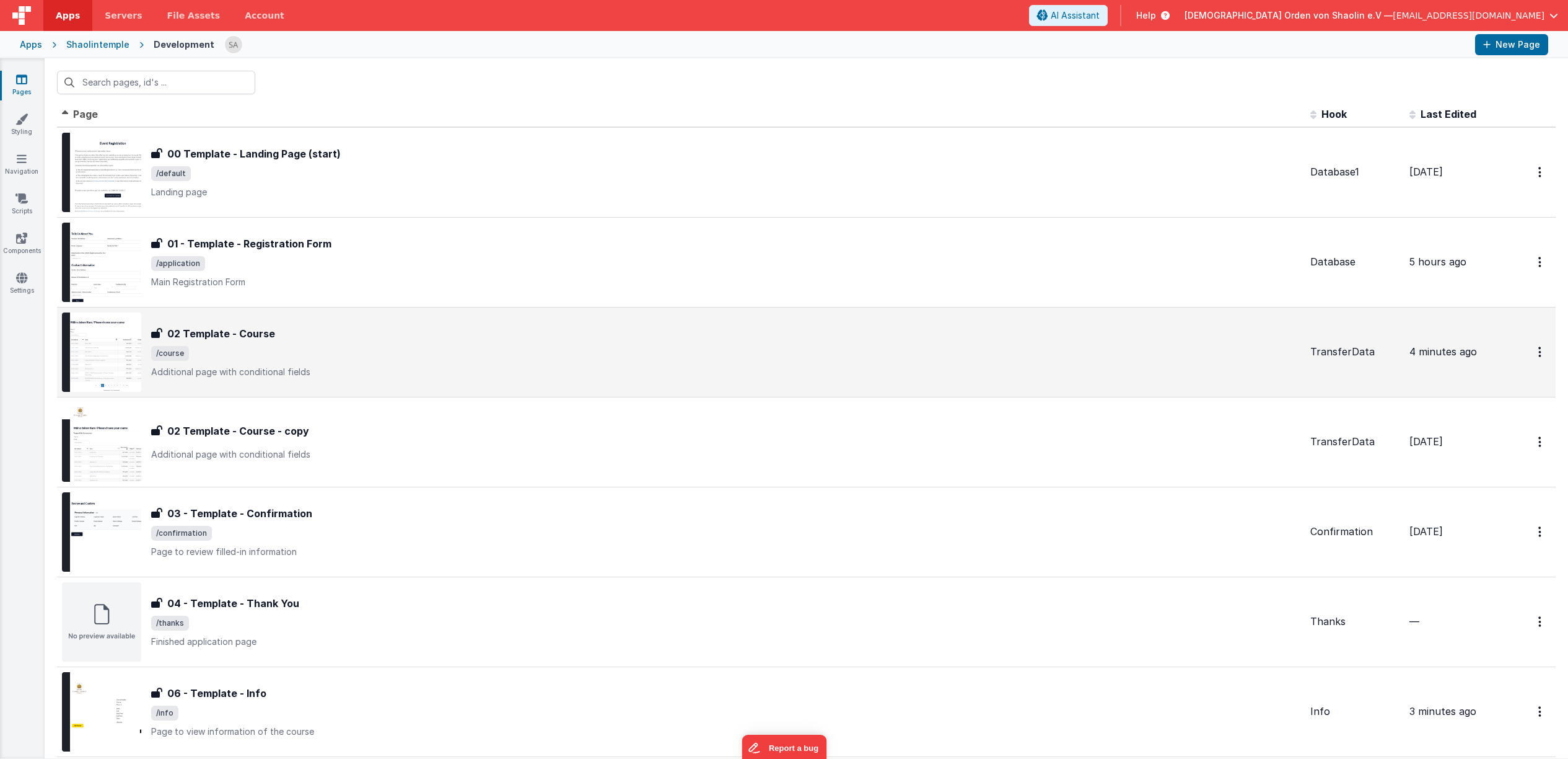
scroll to position [1, 0]
click at [648, 356] on span "/course" at bounding box center [726, 357] width 1150 height 14
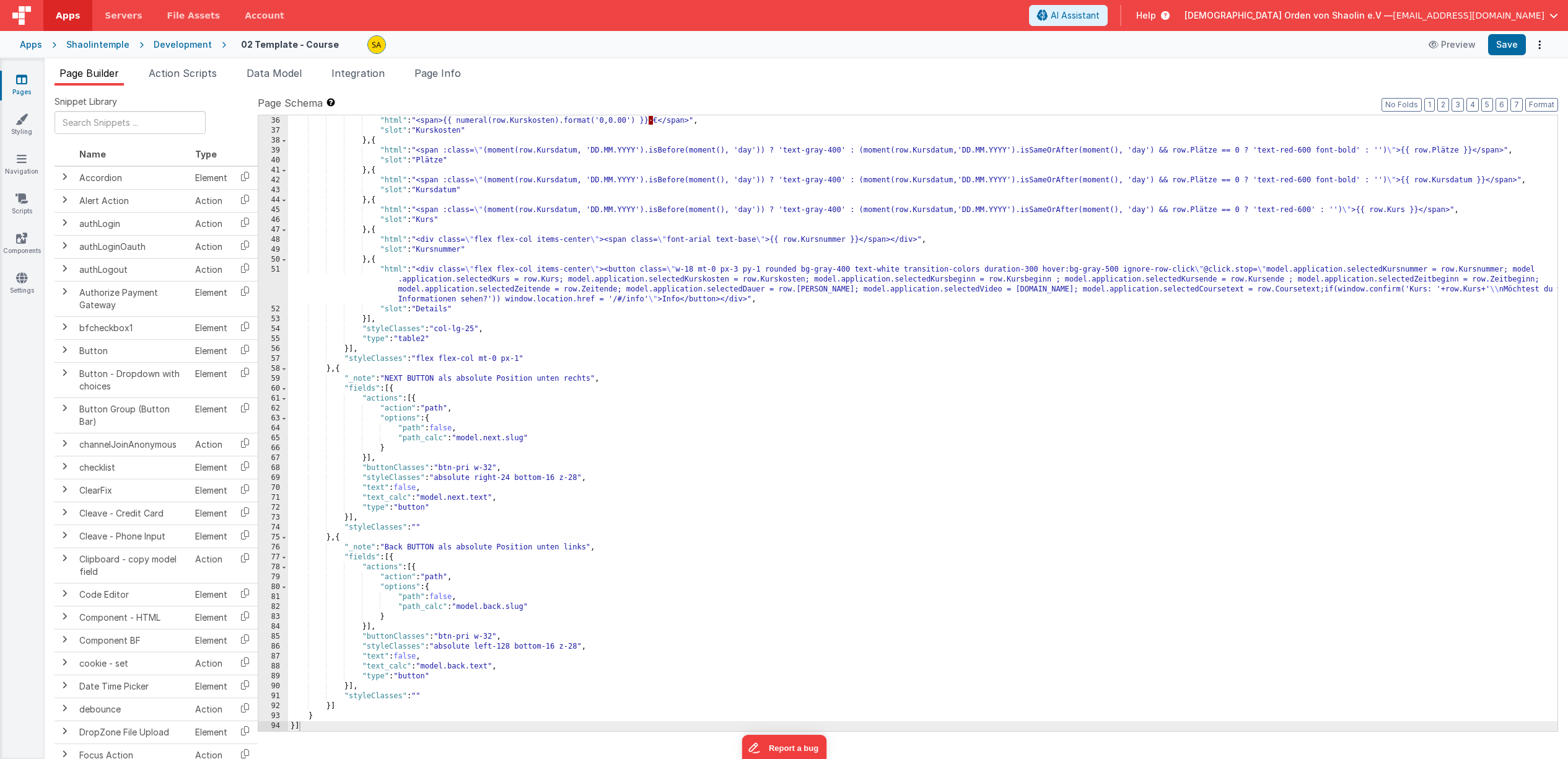
scroll to position [357, 0]
click at [517, 303] on div ""slots" : [{ "html" : "<span>{{ numeral(row.Kurskosten).format('0,0.00') }} · €…" at bounding box center [923, 424] width 1269 height 636
click at [607, 312] on div ""slots" : [{ "html" : "<span>{{ numeral(row.Kurskosten).format('0,0.00') }} · €…" at bounding box center [923, 424] width 1269 height 636
click at [641, 302] on div ""slots" : [{ "html" : "<span>{{ numeral(row.Kurskosten).format('0,0.00') }} · €…" at bounding box center [923, 424] width 1269 height 636
click at [659, 300] on div ""slots" : [{ "html" : "<span>{{ numeral(row.Kurskosten).format('0,0.00') }} · €…" at bounding box center [923, 424] width 1269 height 636
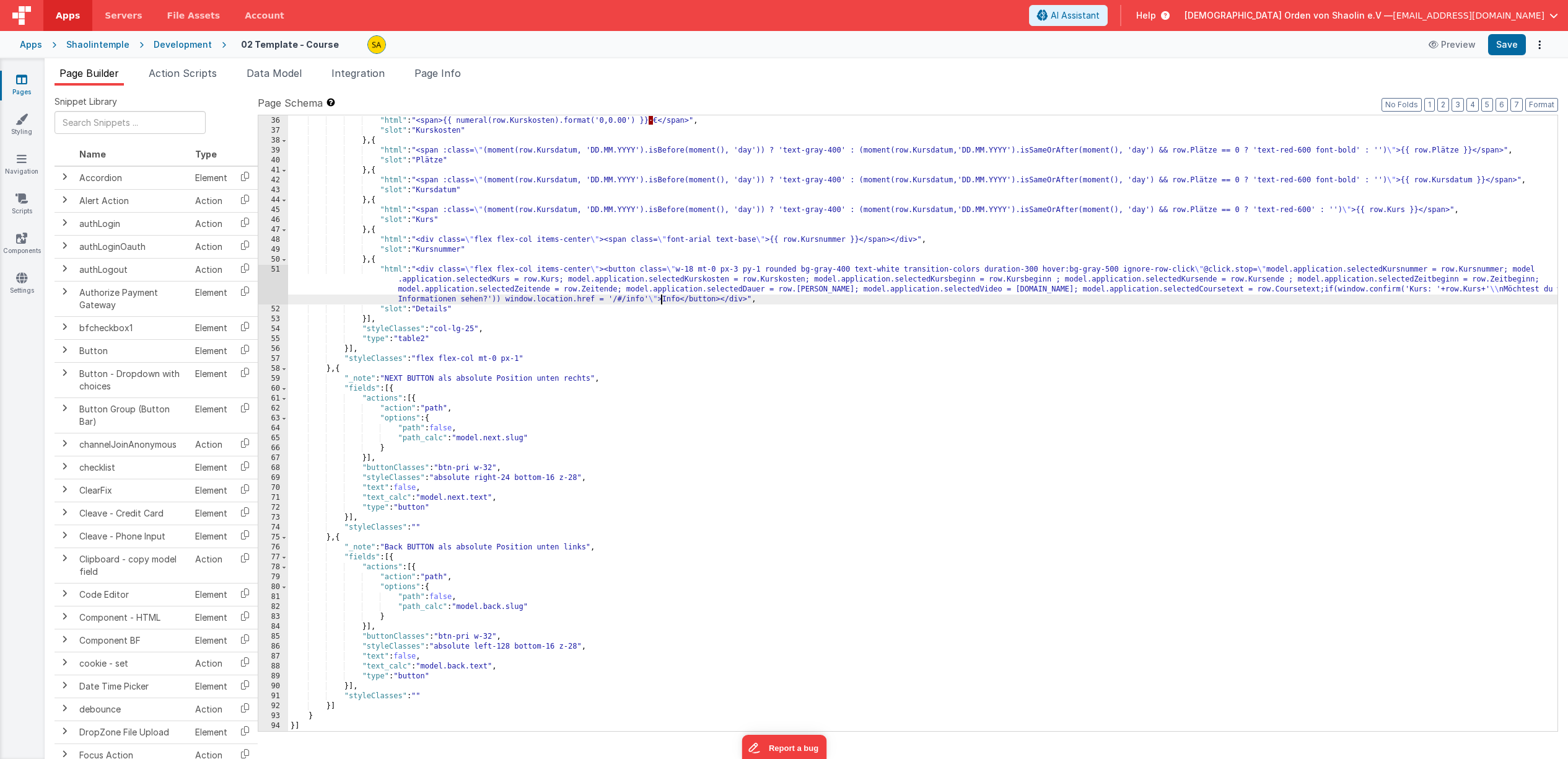
click at [755, 300] on div ""slots" : [{ "html" : "<span>{{ numeral(row.Kurskosten).format('0,0.00') }} · €…" at bounding box center [923, 424] width 1269 height 636
click at [662, 295] on div ""slots" : [{ "html" : "<span>{{ numeral(row.Kurskosten).format('0,0.00') }} · €…" at bounding box center [923, 424] width 1269 height 636
click at [655, 300] on div ""slots" : [{ "html" : "<span>{{ numeral(row.Kurskosten).format('0,0.00') }} · €…" at bounding box center [923, 424] width 1269 height 636
click at [1511, 44] on button "Save" at bounding box center [1507, 44] width 38 height 21
click at [791, 333] on div ""slots" : [{ "html" : "<span>{{ numeral(row.Kurskosten).format('0,0.00') }} · €…" at bounding box center [923, 424] width 1269 height 636
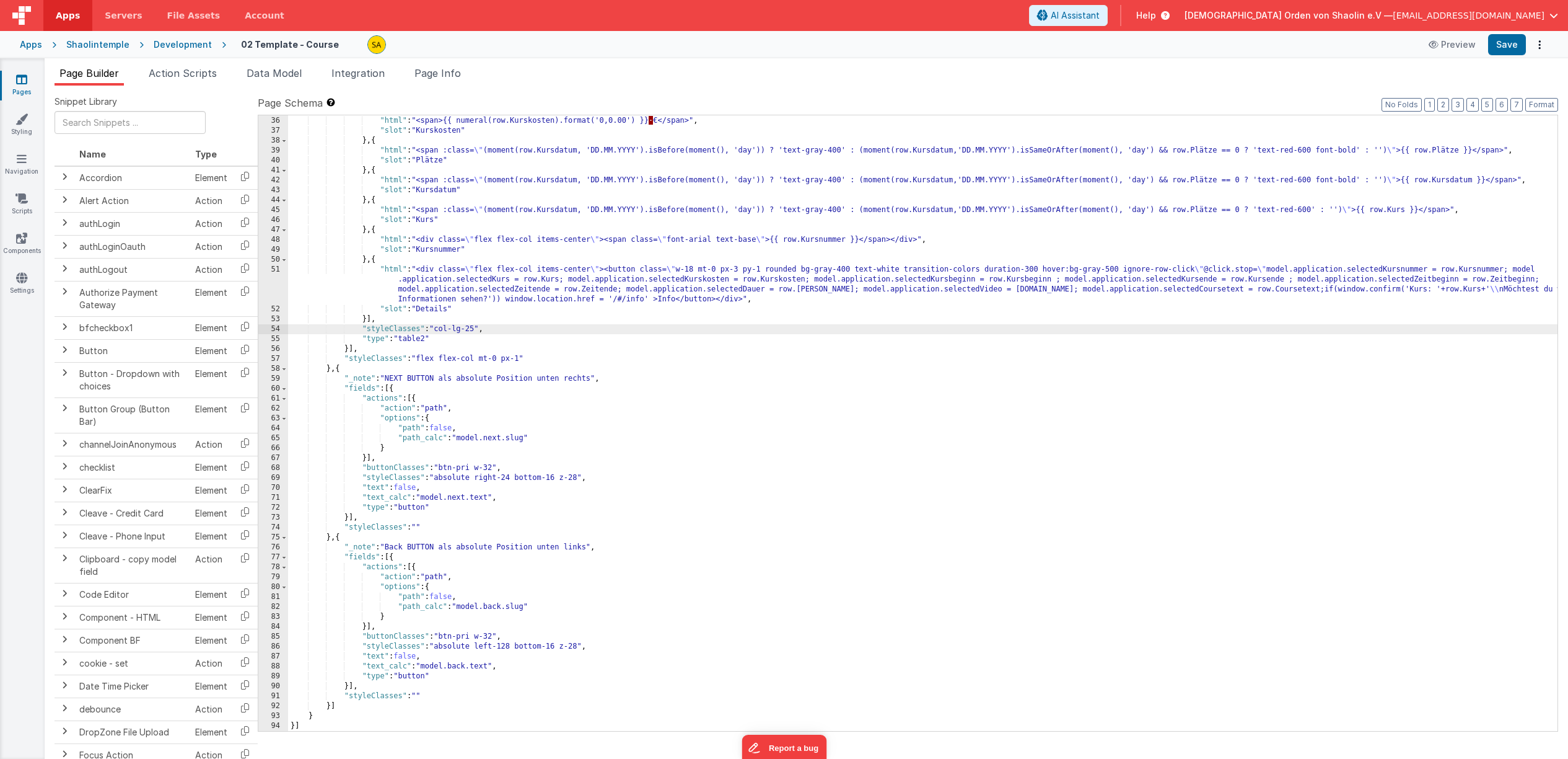
click at [822, 302] on div ""slots" : [{ "html" : "<span>{{ numeral(row.Kurskosten).format('0,0.00') }} · €…" at bounding box center [923, 424] width 1269 height 636
click at [1510, 50] on button "Save" at bounding box center [1507, 44] width 38 height 21
click at [658, 315] on div ""slots" : [{ "html" : "<span>{{ numeral(row.Kurskosten).format('0,0.00') }} · €…" at bounding box center [923, 424] width 1269 height 636
click at [1502, 47] on button "Save" at bounding box center [1507, 44] width 38 height 21
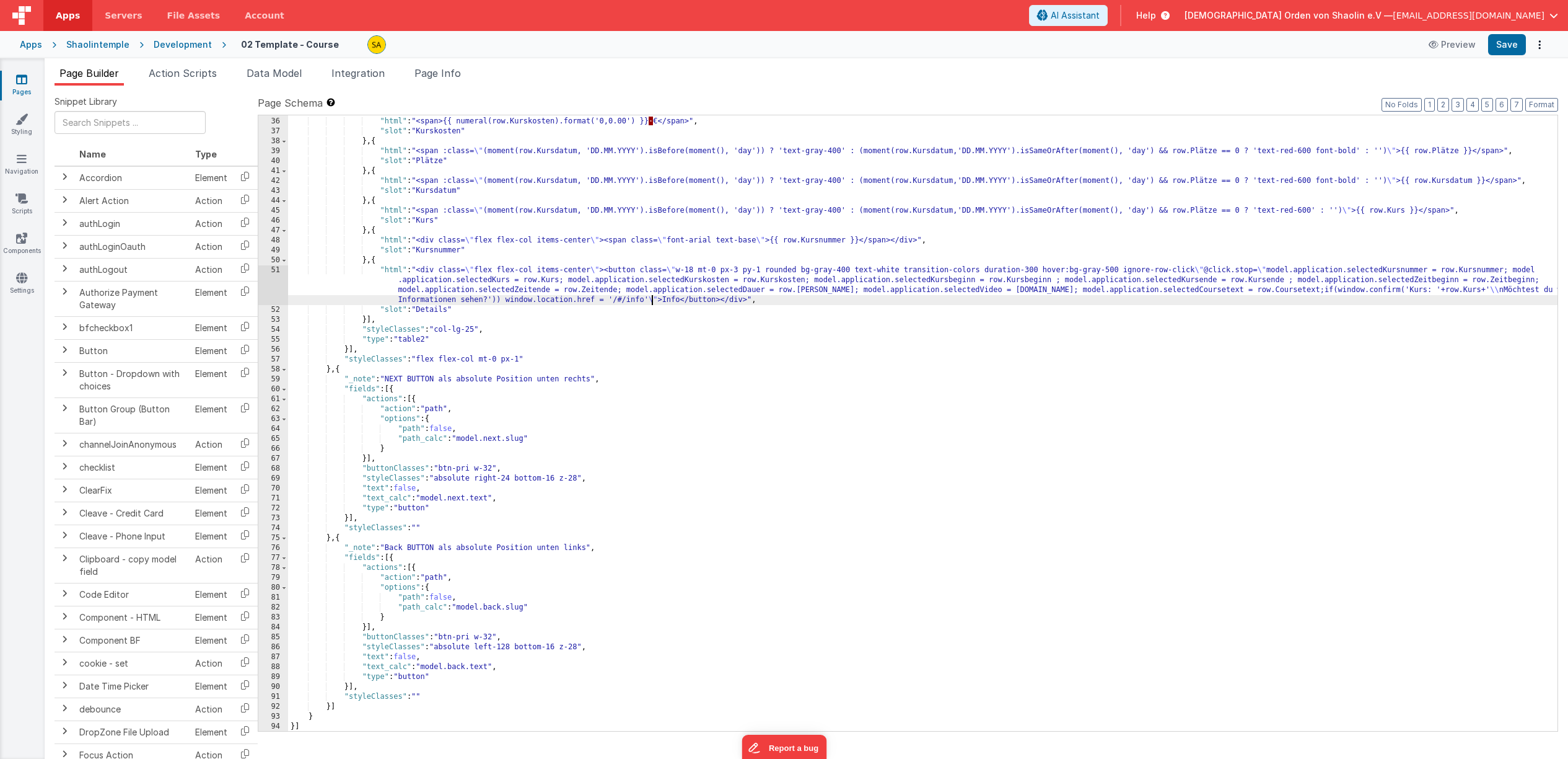
drag, startPoint x: 651, startPoint y: 299, endPoint x: 658, endPoint y: 303, distance: 8.1
click at [651, 299] on div ""slots" : [{ "html" : "<span>{{ numeral(row.Kurskosten).format('0,0.00') }} · €…" at bounding box center [923, 425] width 1269 height 636
click at [1506, 47] on button "Save" at bounding box center [1507, 44] width 38 height 21
click at [641, 302] on div ""slots" : [{ "html" : "<span>{{ numeral(row.Kurskosten).format('0,0.00') }} · €…" at bounding box center [923, 426] width 1269 height 636
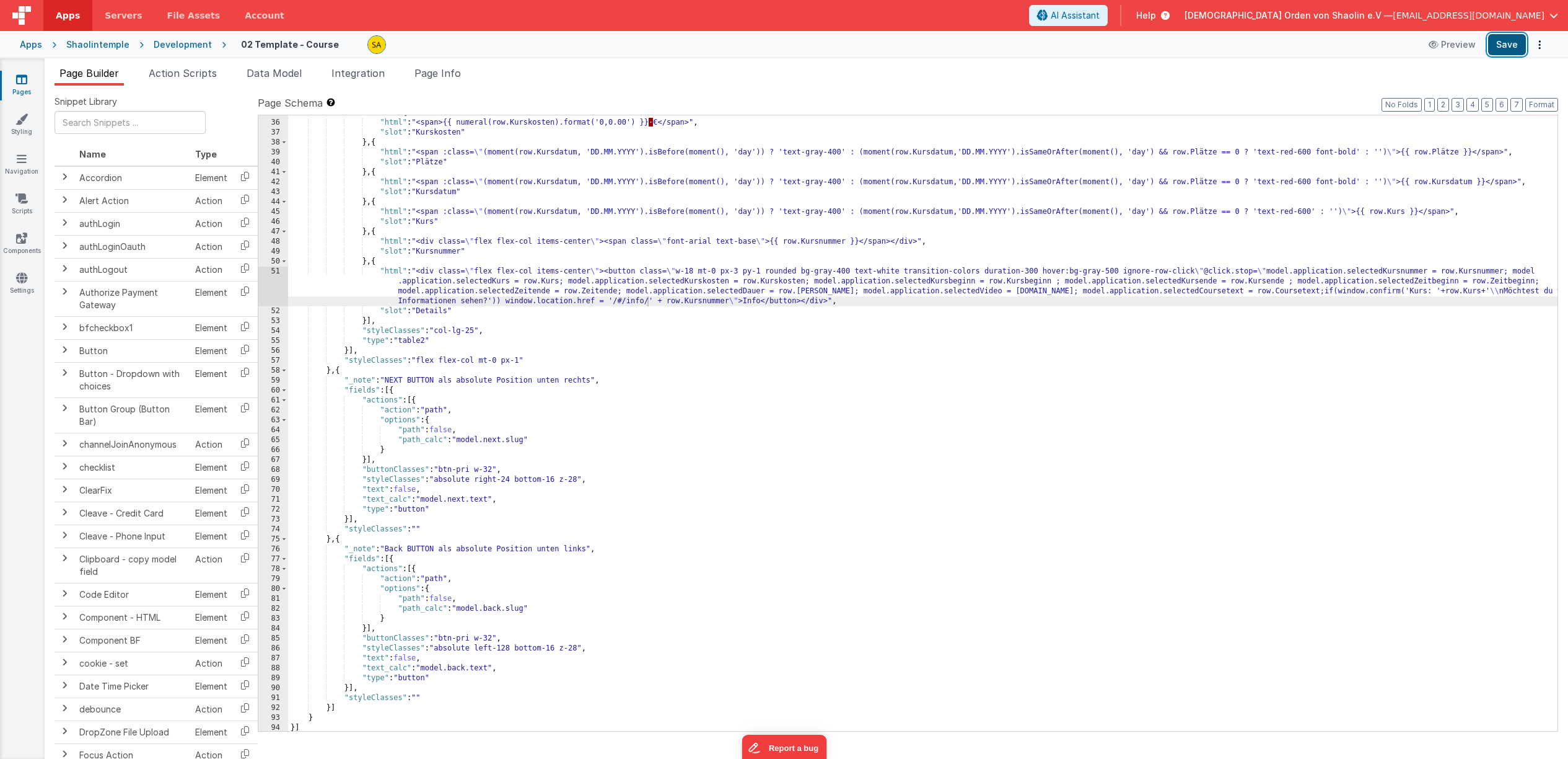
click at [1507, 46] on button "Save" at bounding box center [1507, 44] width 38 height 21
drag, startPoint x: 728, startPoint y: 302, endPoint x: 712, endPoint y: 347, distance: 47.8
click at [666, 301] on div ""slots" : [{ "html" : "<span>{{ numeral(row.Kurskosten).format('0,0.00') }} · €…" at bounding box center [923, 426] width 1269 height 636
click at [1506, 49] on button "Save" at bounding box center [1507, 44] width 38 height 21
click at [23, 82] on icon at bounding box center [22, 80] width 11 height 13
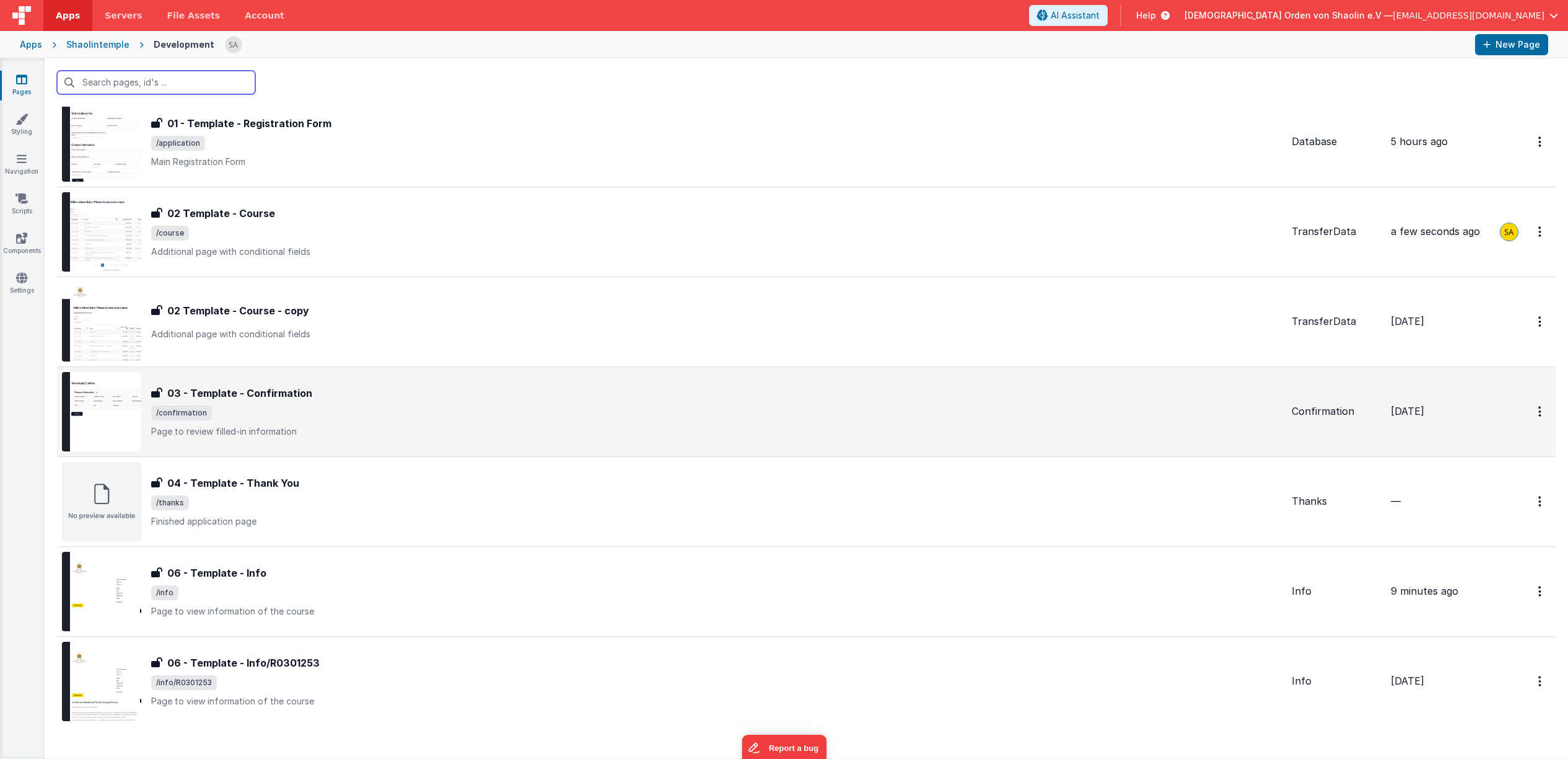
scroll to position [128, 0]
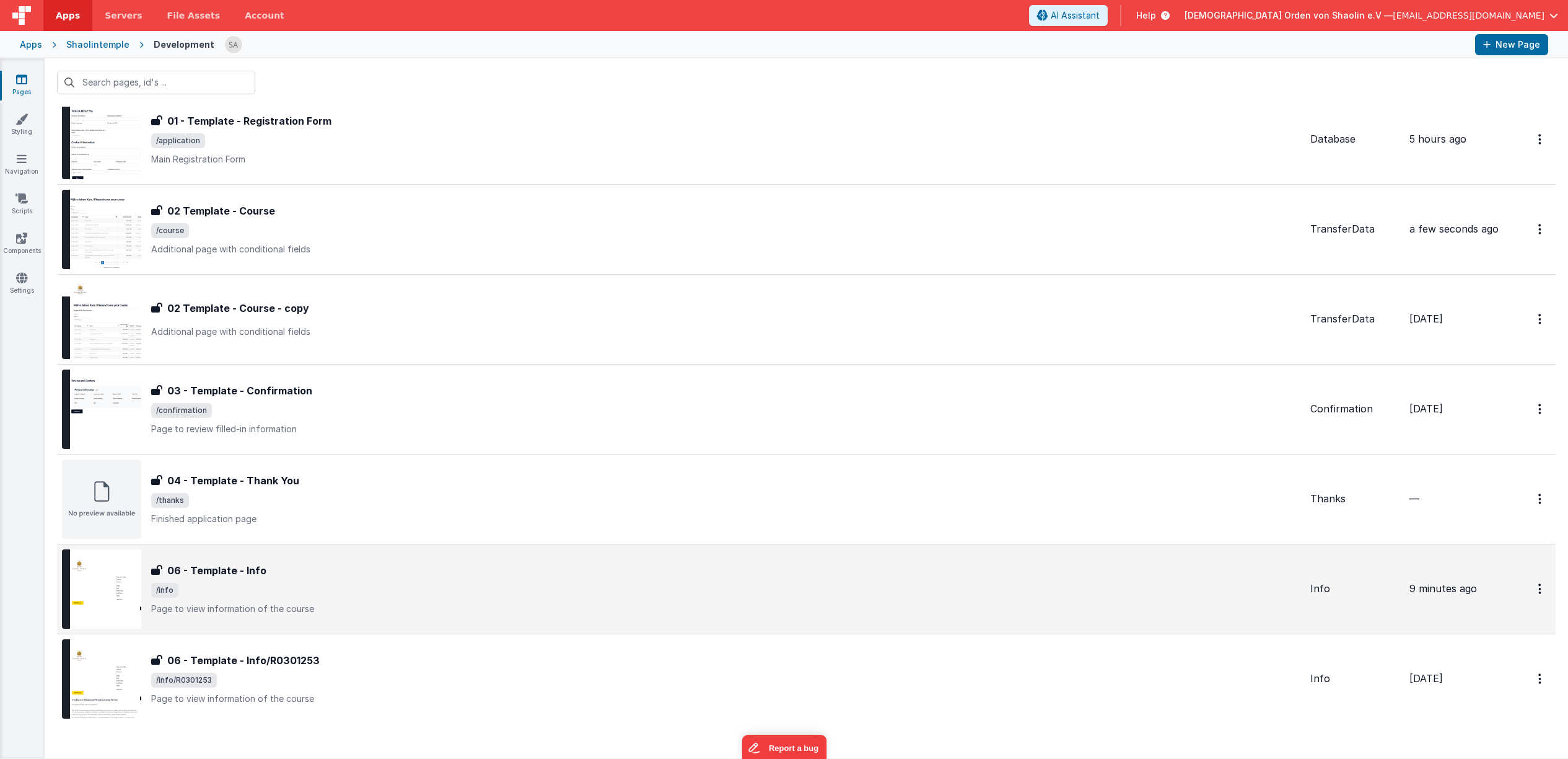
click at [612, 606] on p "Page to view information of the course" at bounding box center [726, 609] width 1150 height 13
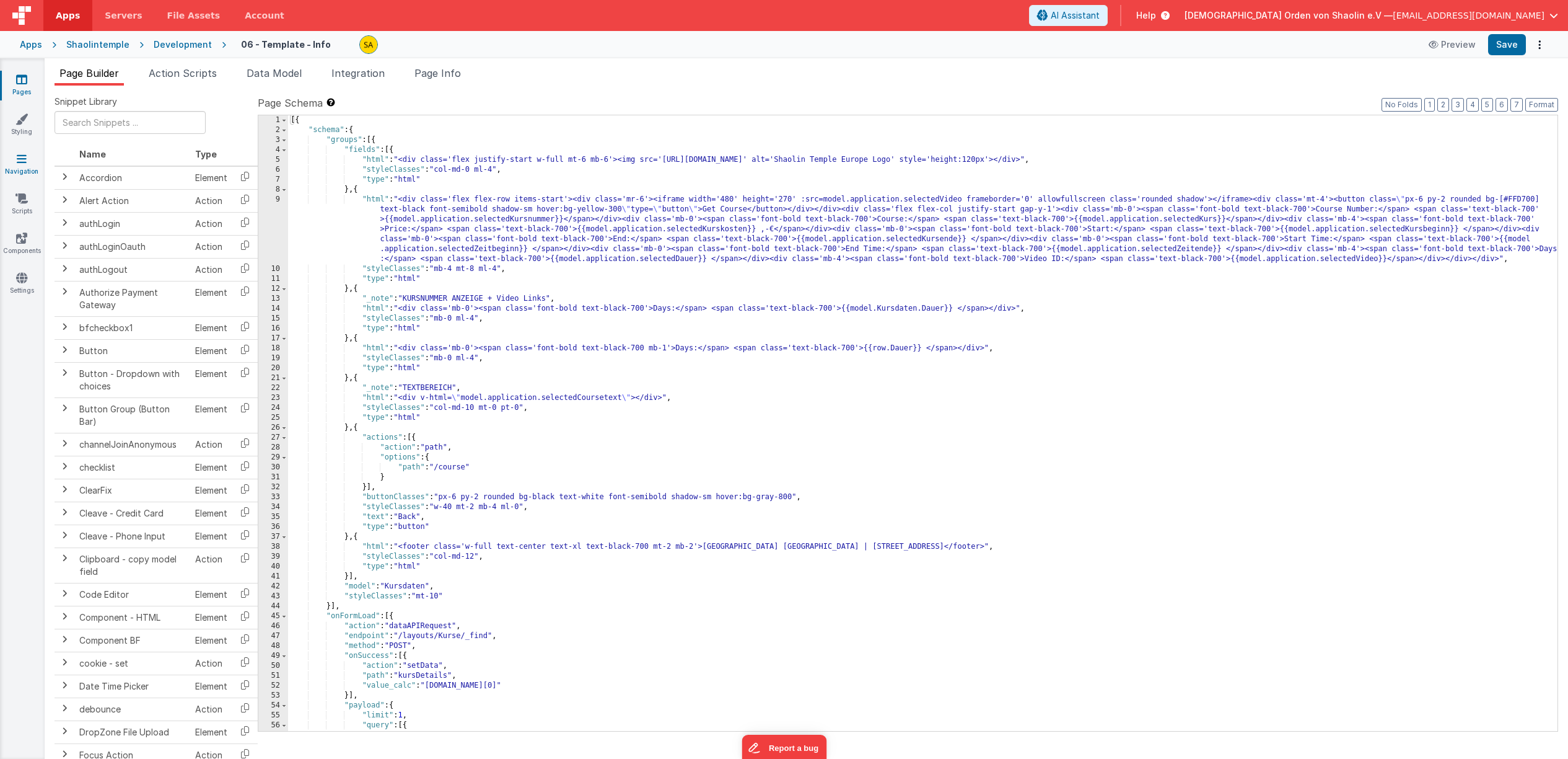
click at [12, 162] on link "Navigation" at bounding box center [21, 164] width 44 height 24
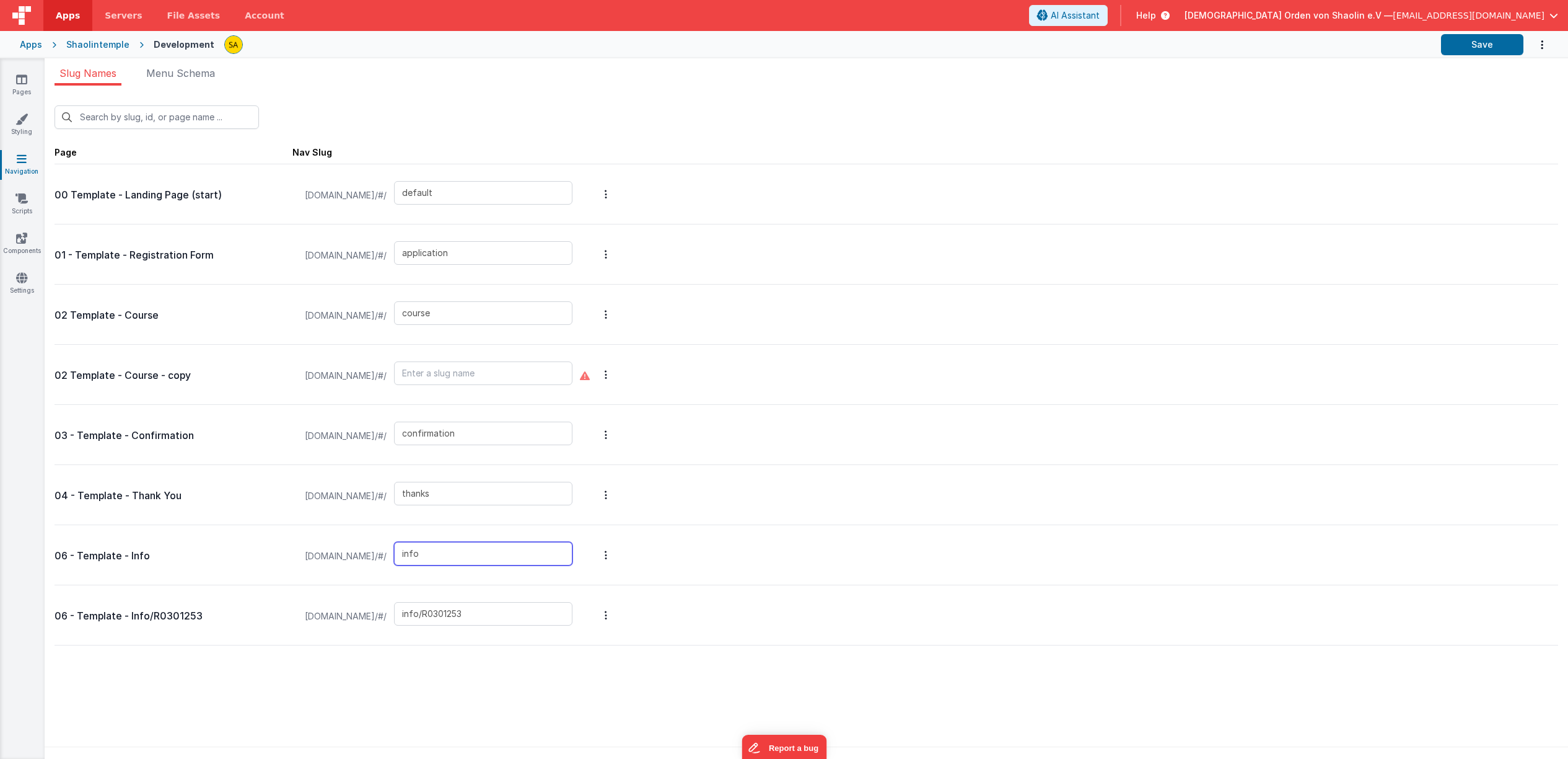
click at [507, 555] on input "info" at bounding box center [483, 553] width 178 height 24
type input "info/10"
click at [1492, 44] on button "Save" at bounding box center [1482, 44] width 82 height 21
click at [21, 81] on icon at bounding box center [22, 80] width 11 height 13
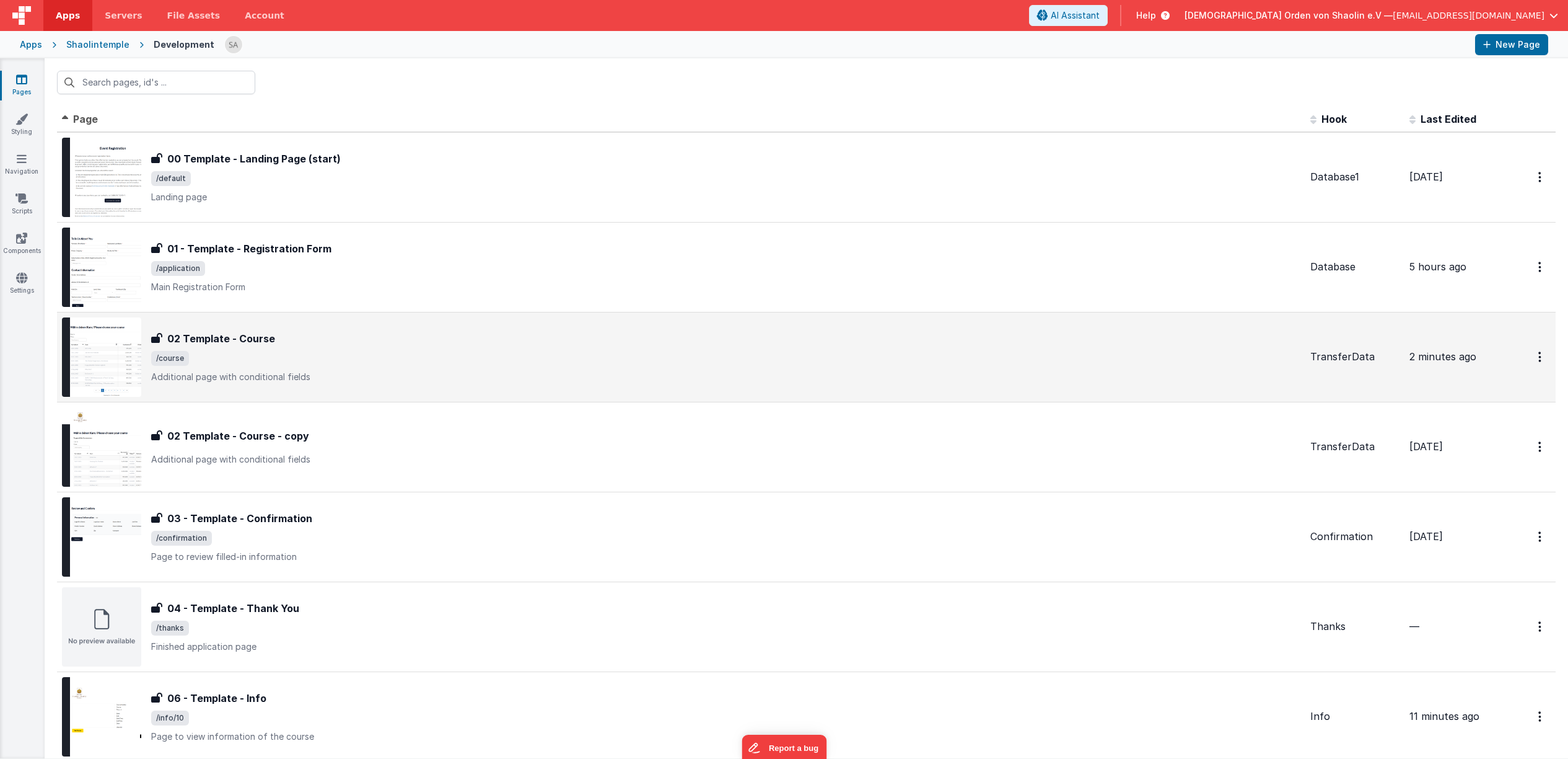
click at [694, 352] on span "/course" at bounding box center [726, 358] width 1150 height 14
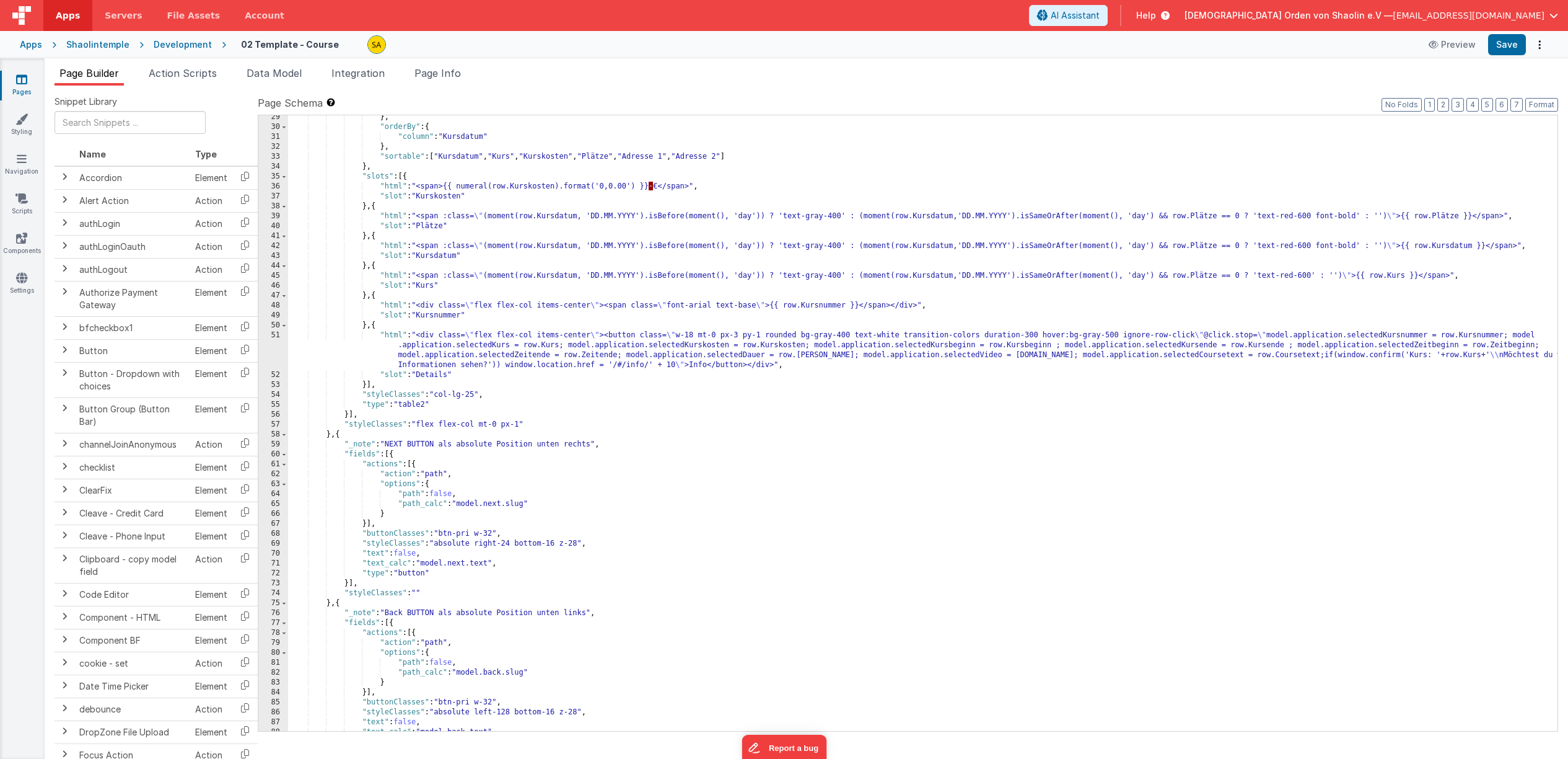
scroll to position [291, 0]
click at [655, 367] on div "} , "orderBy" : { "column" : "Kursdatum" } , "sortable" : [ "Kursdatum" , "Kurs…" at bounding box center [923, 430] width 1269 height 636
click at [662, 366] on div "} , "orderBy" : { "column" : "Kursdatum" } , "sortable" : [ "Kursdatum" , "Kurs…" at bounding box center [923, 430] width 1269 height 636
click at [1503, 49] on button "Save" at bounding box center [1507, 44] width 38 height 21
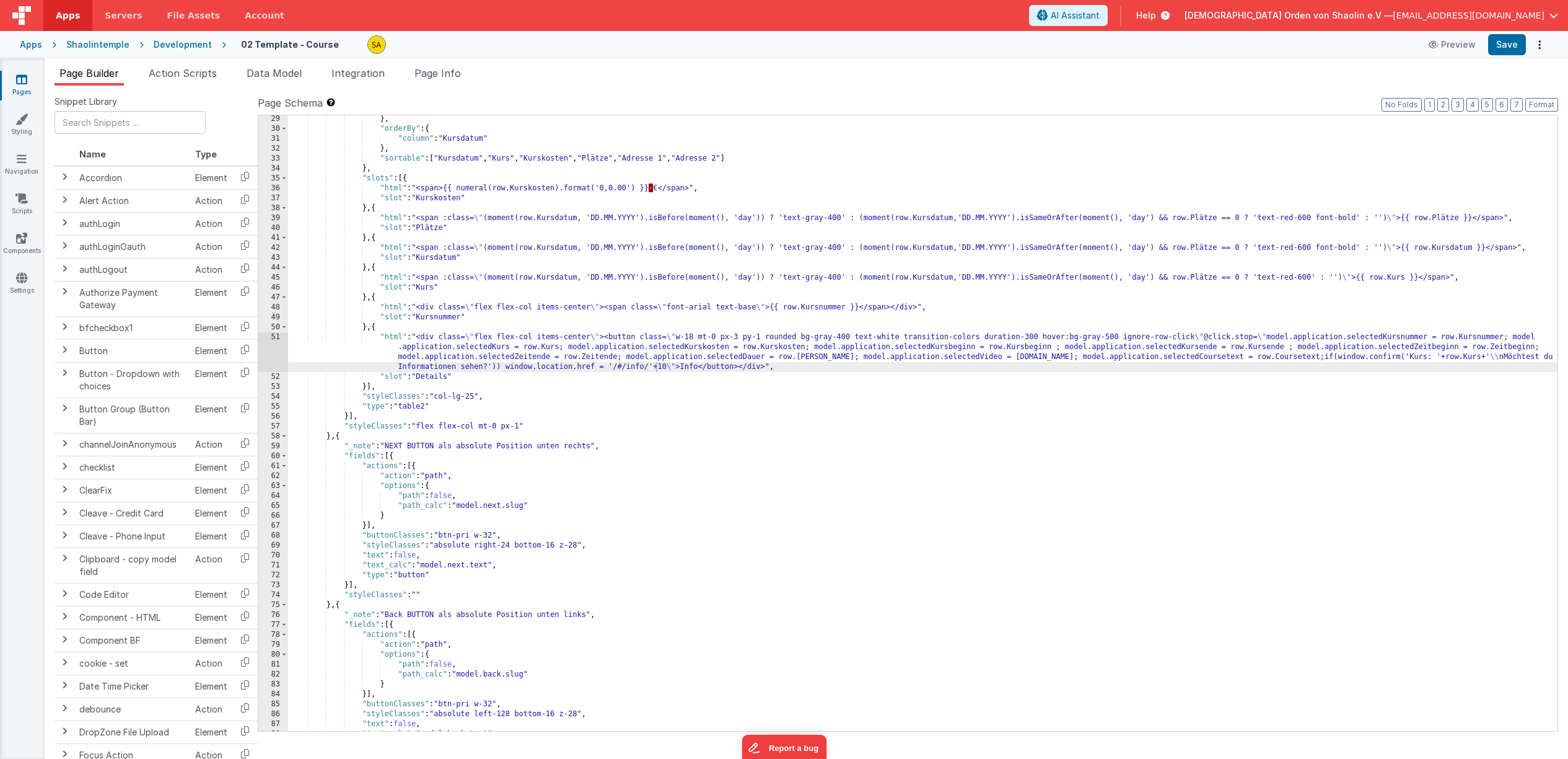
scroll to position [289, 0]
click at [647, 369] on div "} , "orderBy" : { "column" : "Kursdatum" } , "sortable" : [ "Kursdatum" , "Kurs…" at bounding box center [923, 432] width 1269 height 636
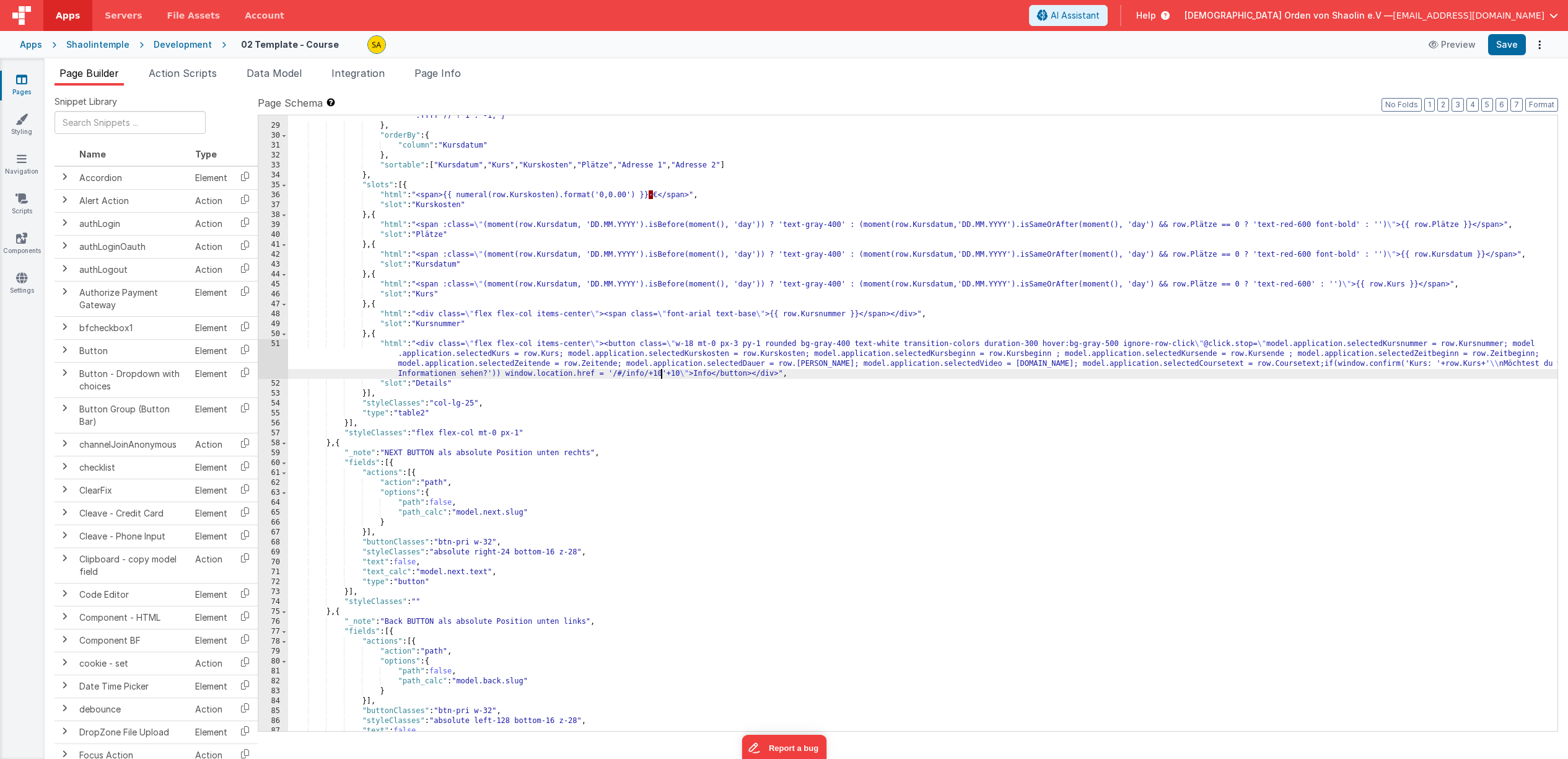
scroll to position [282, 0]
click at [677, 367] on div ""Kursdatum_function" : "var ascending = arguments[0]; return function(a, b) { i…" at bounding box center [923, 424] width 1269 height 646
drag, startPoint x: 678, startPoint y: 377, endPoint x: 681, endPoint y: 392, distance: 15.3
click at [677, 377] on div ""Kursdatum_function" : "var ascending = arguments[0]; return function(a, b) { i…" at bounding box center [923, 424] width 1269 height 646
click at [1494, 44] on button "Save" at bounding box center [1507, 44] width 38 height 21
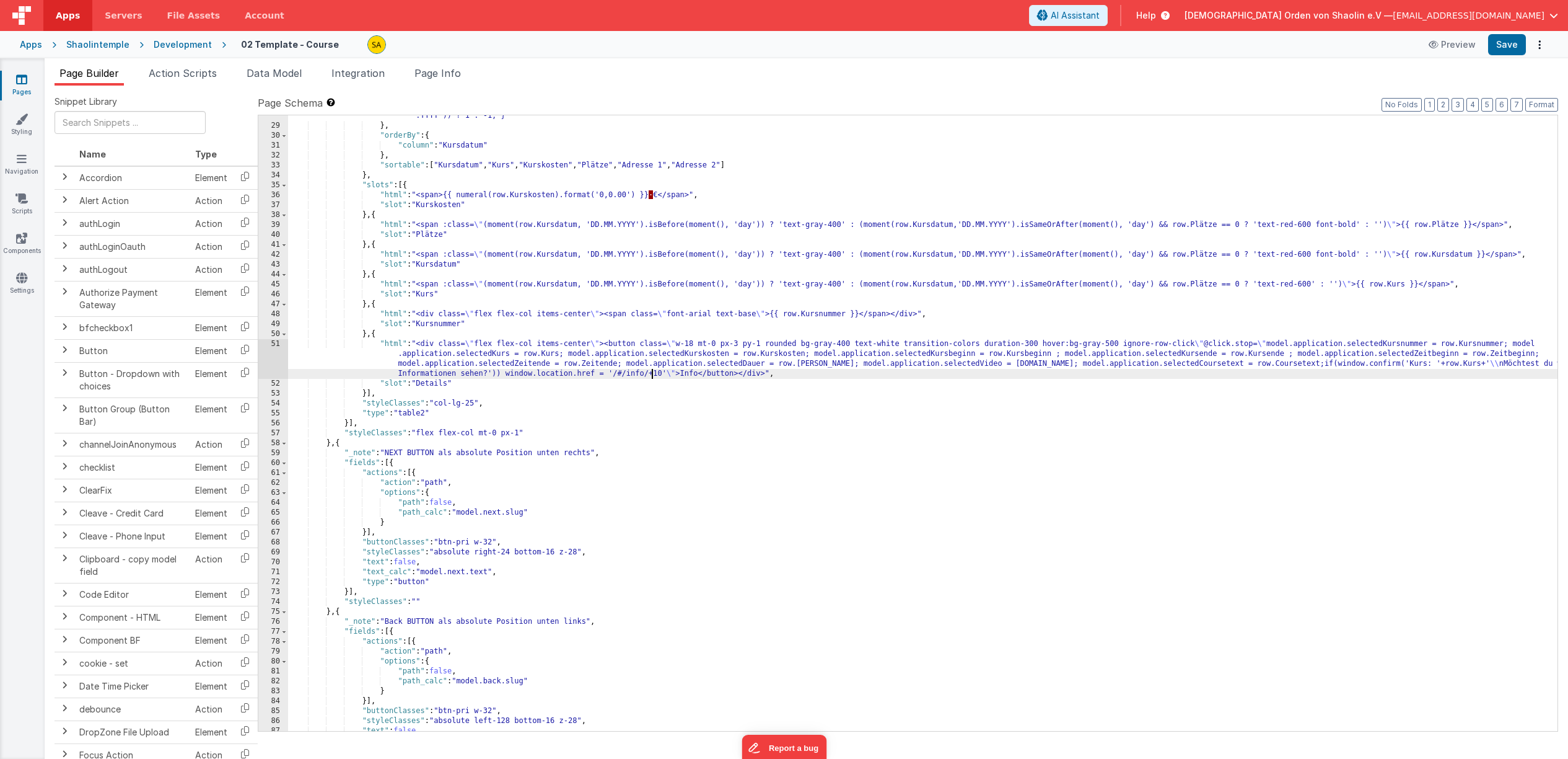
click at [653, 374] on div ""Kursdatum_function" : "var ascending = arguments[0]; return function(a, b) { i…" at bounding box center [923, 424] width 1269 height 646
click at [1511, 43] on button "Save" at bounding box center [1507, 44] width 38 height 21
click at [18, 84] on icon at bounding box center [22, 80] width 11 height 13
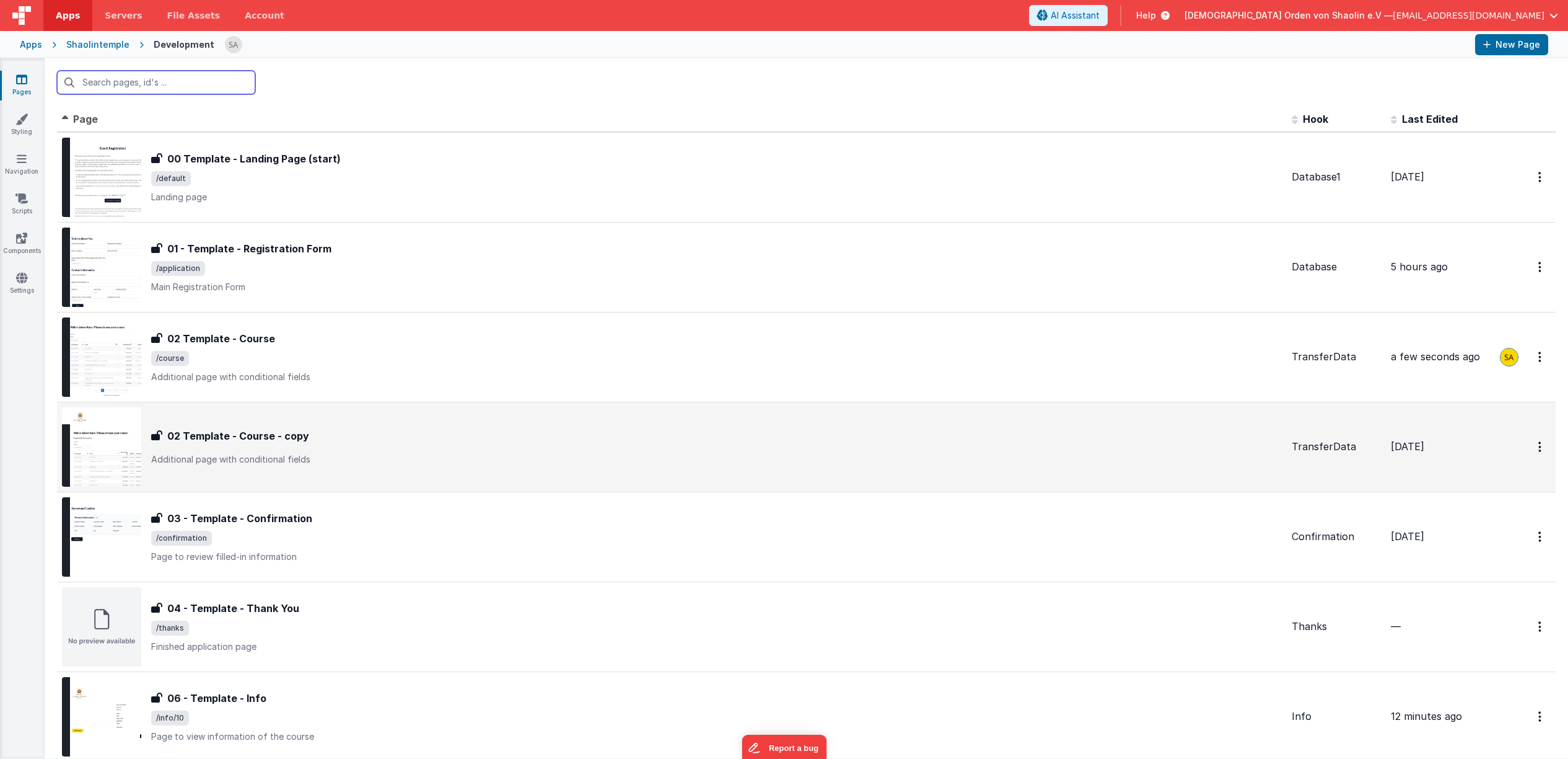
scroll to position [154, 0]
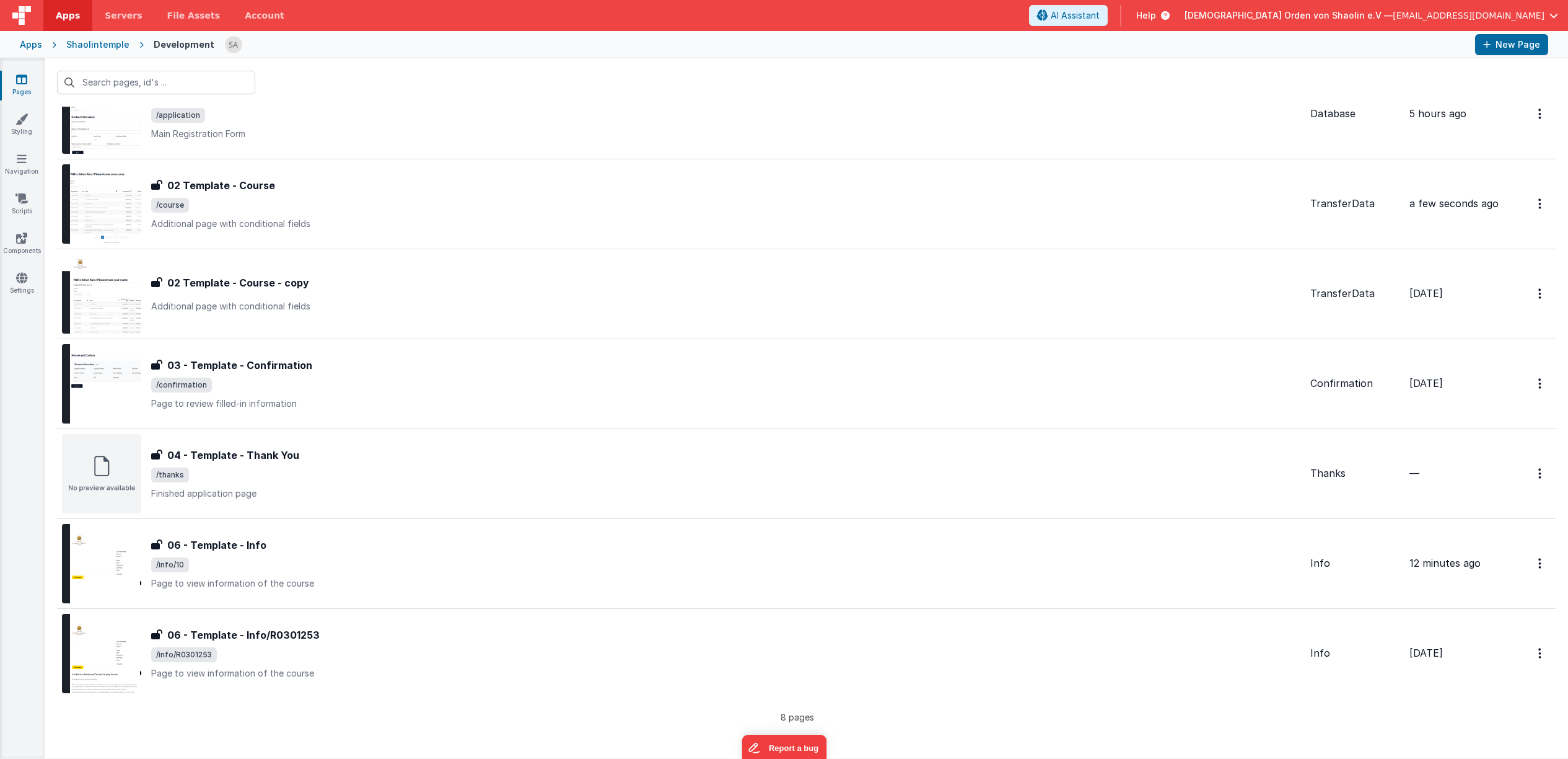
click at [21, 77] on icon at bounding box center [22, 80] width 11 height 13
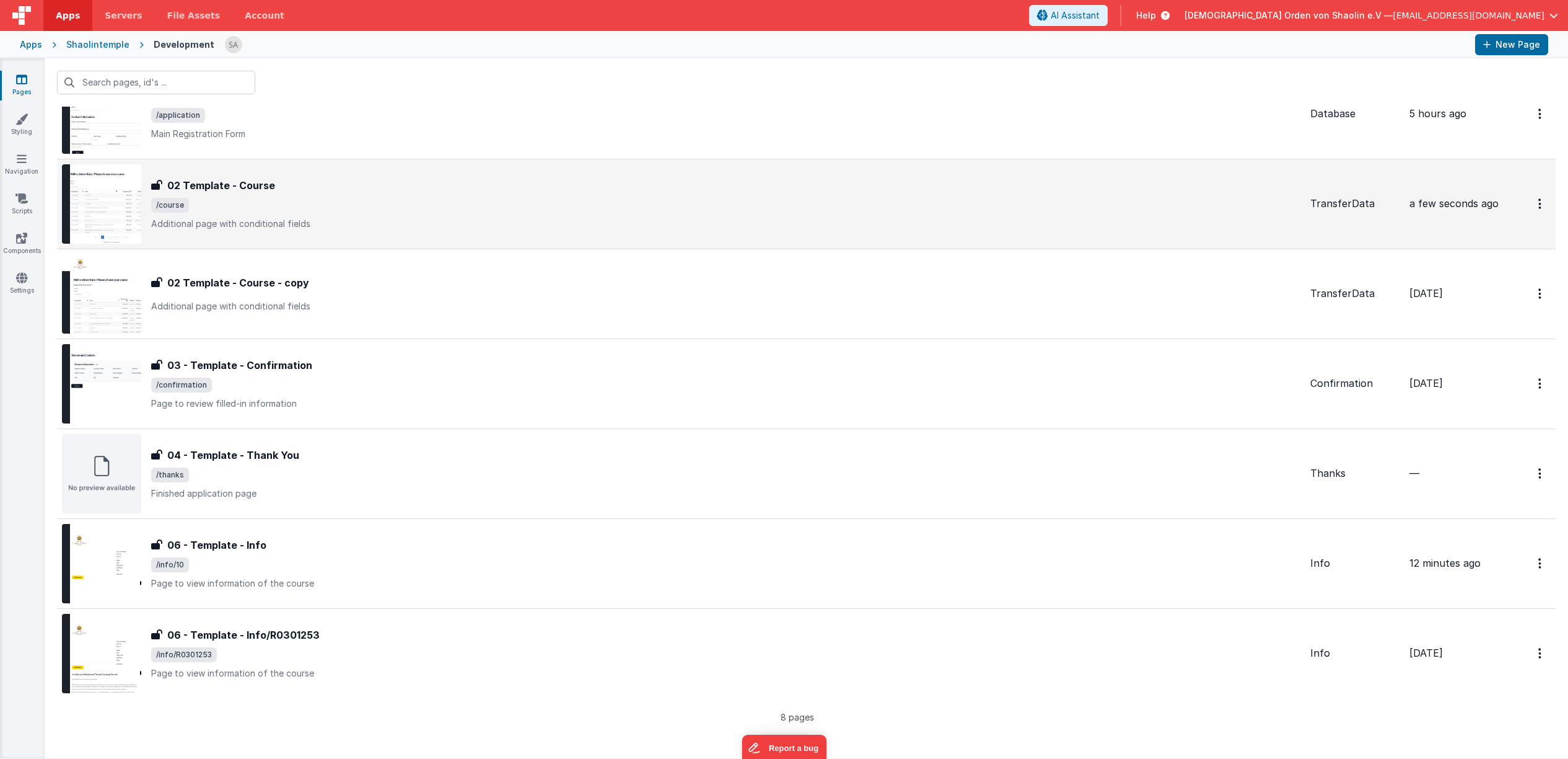
click at [550, 203] on span "/course" at bounding box center [726, 205] width 1150 height 14
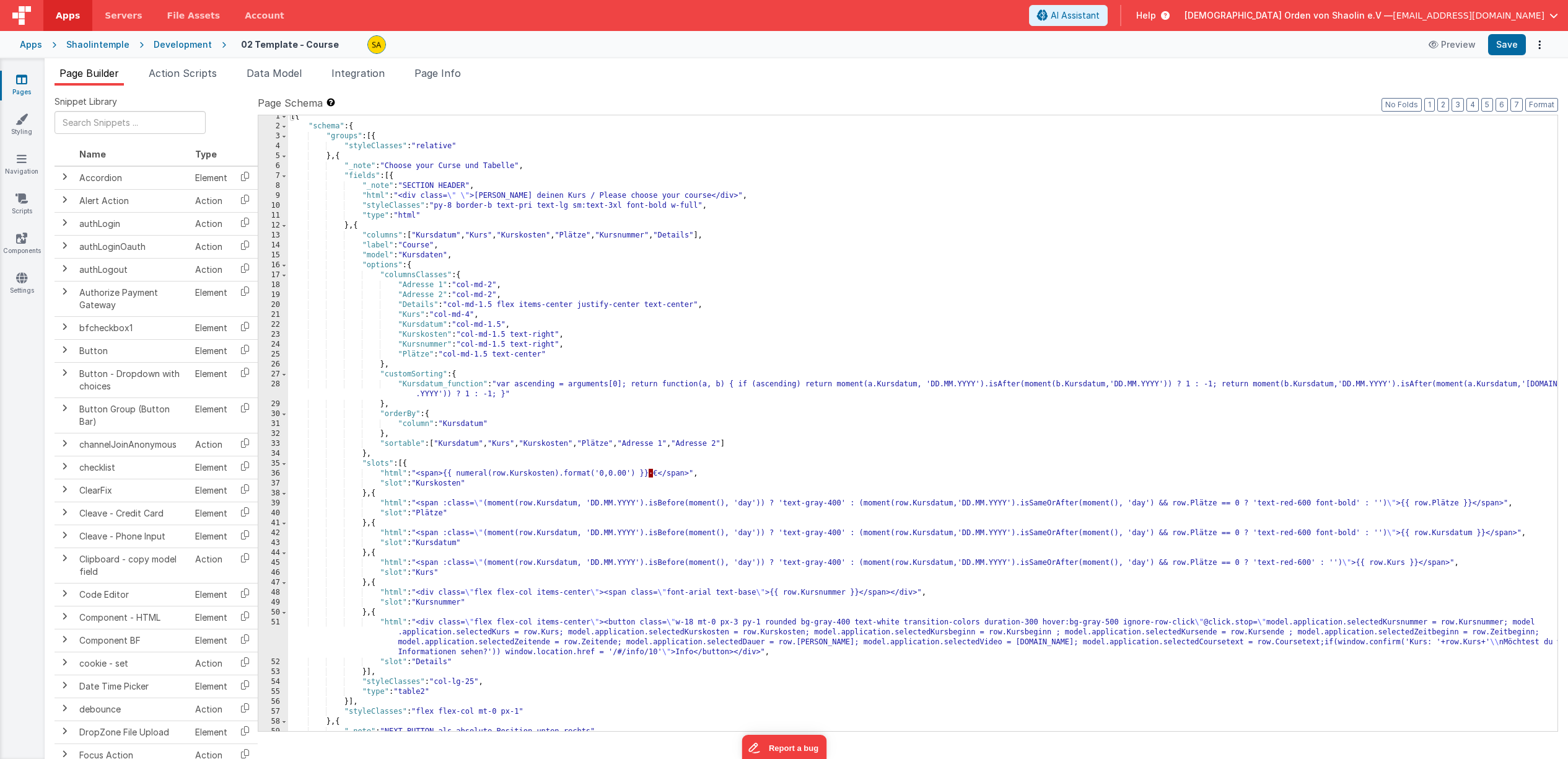
scroll to position [15, 0]
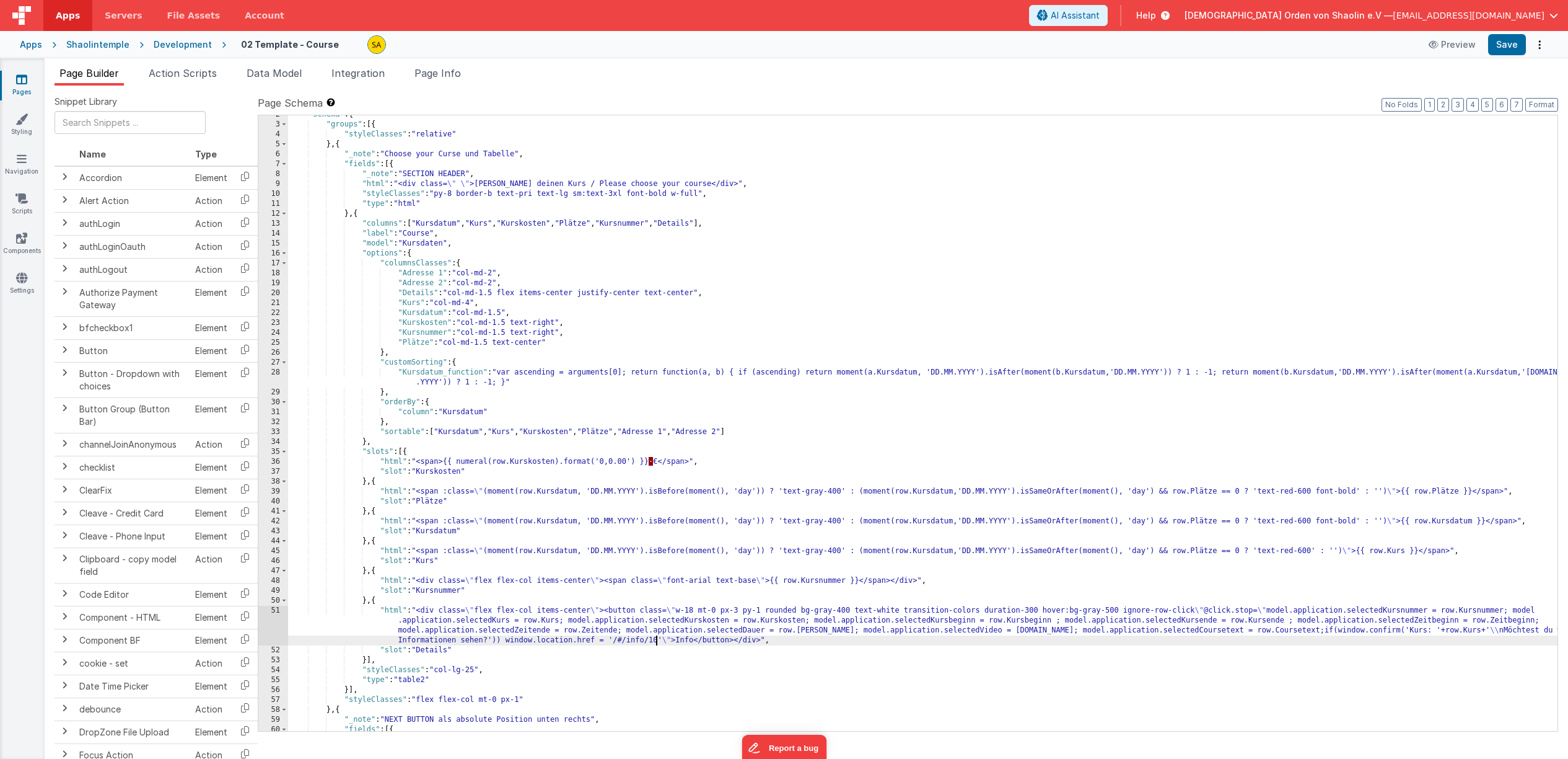
click at [657, 645] on div ""schema" : { "groups" : [{ "styleClasses" : "relative" } , { "_note" : "Choose …" at bounding box center [923, 428] width 1269 height 636
click at [1496, 44] on button "Save" at bounding box center [1507, 44] width 38 height 21
click at [16, 83] on link "Pages" at bounding box center [21, 85] width 44 height 24
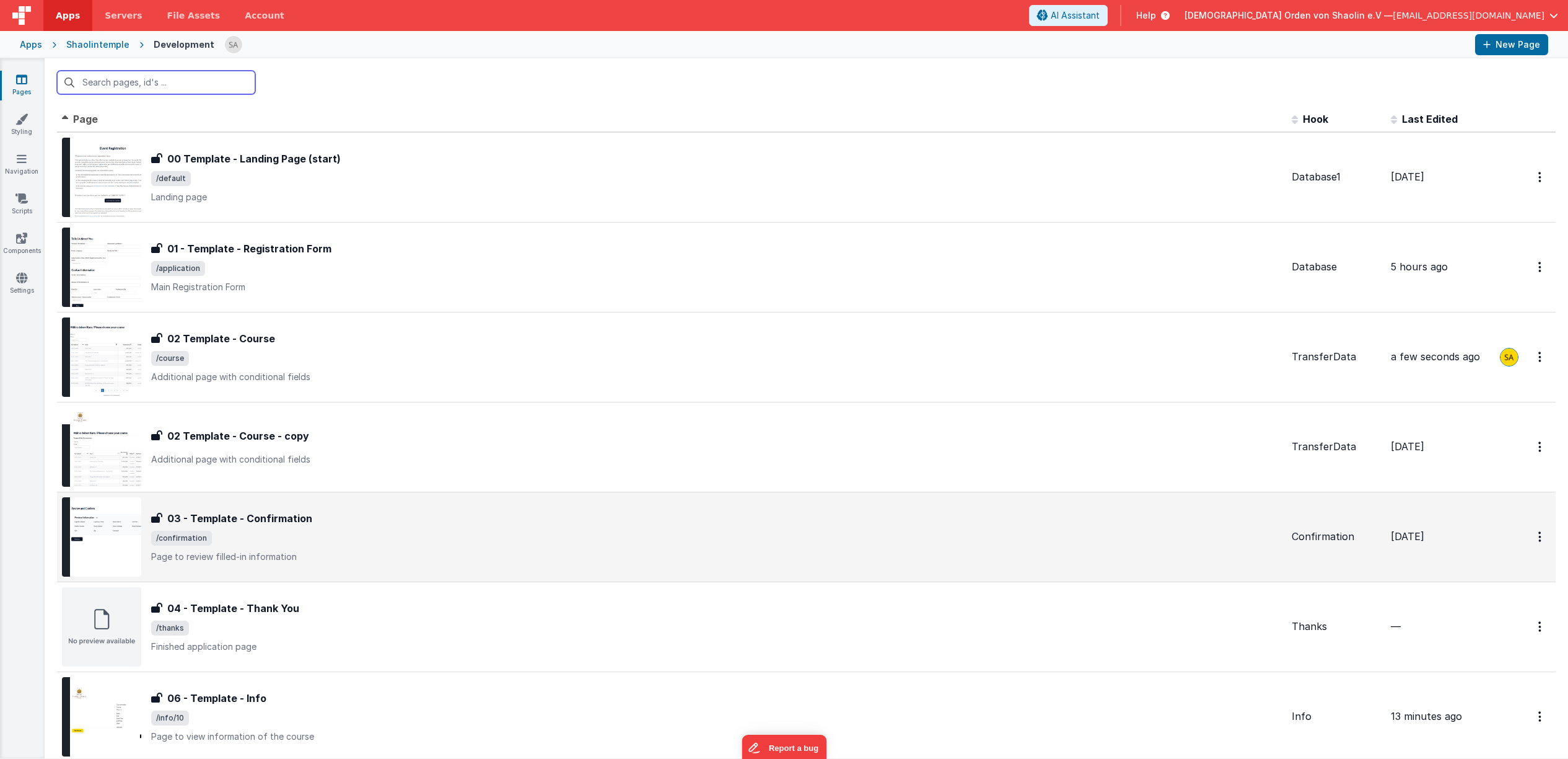
scroll to position [154, 0]
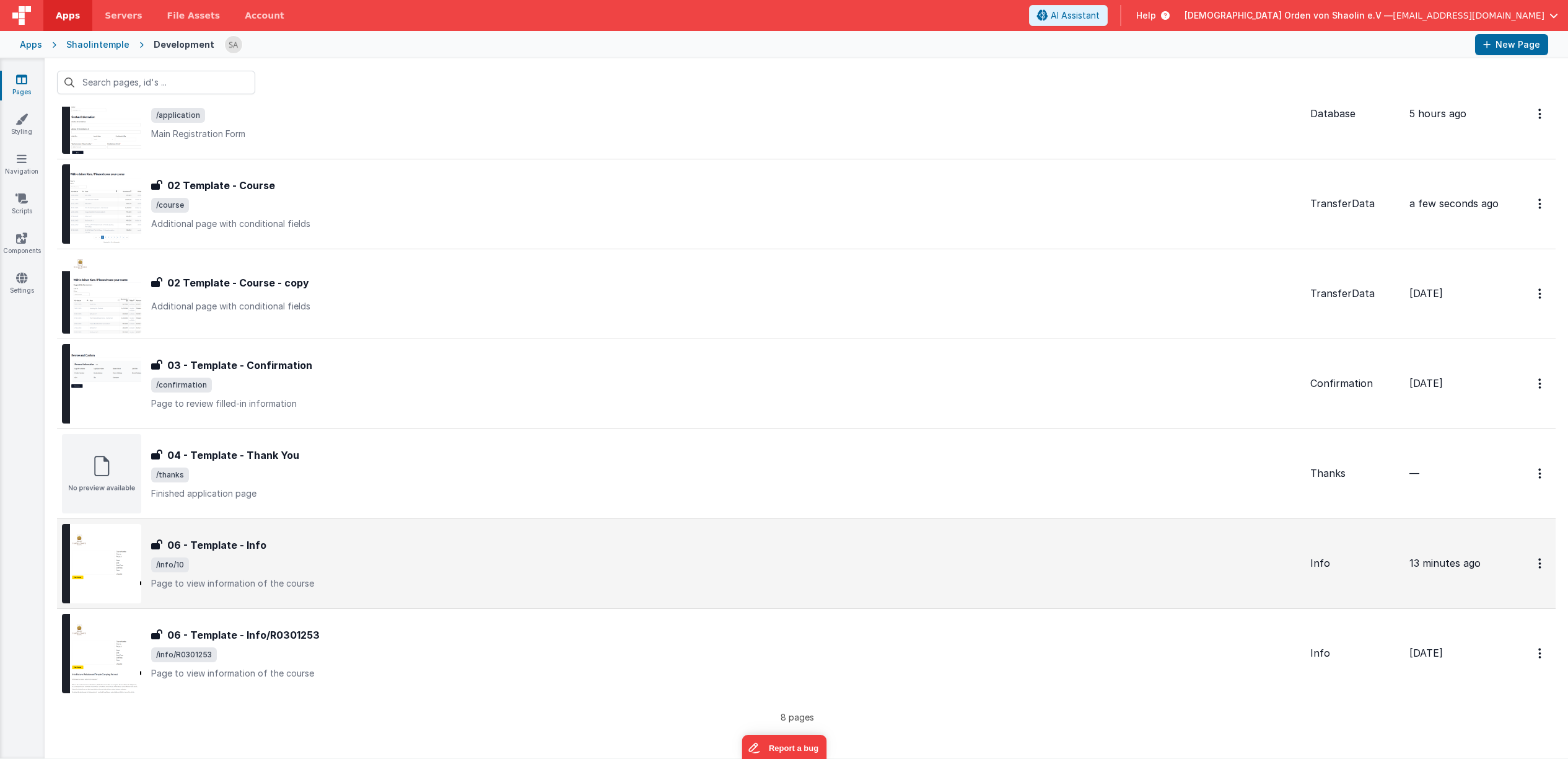
click at [433, 558] on span "/info/10" at bounding box center [726, 564] width 1150 height 14
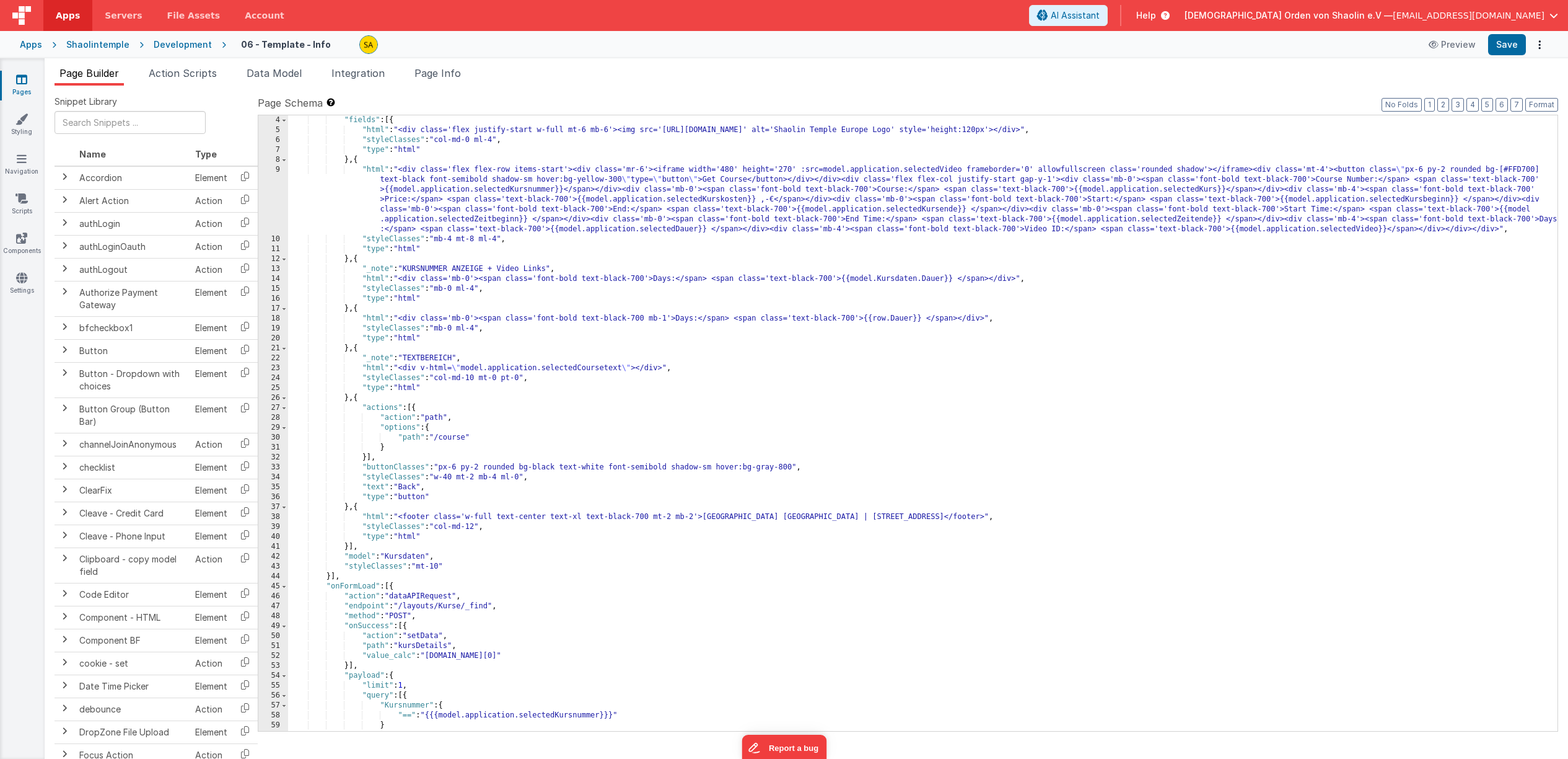
scroll to position [32, 0]
click at [436, 77] on span "Page Info" at bounding box center [437, 73] width 46 height 13
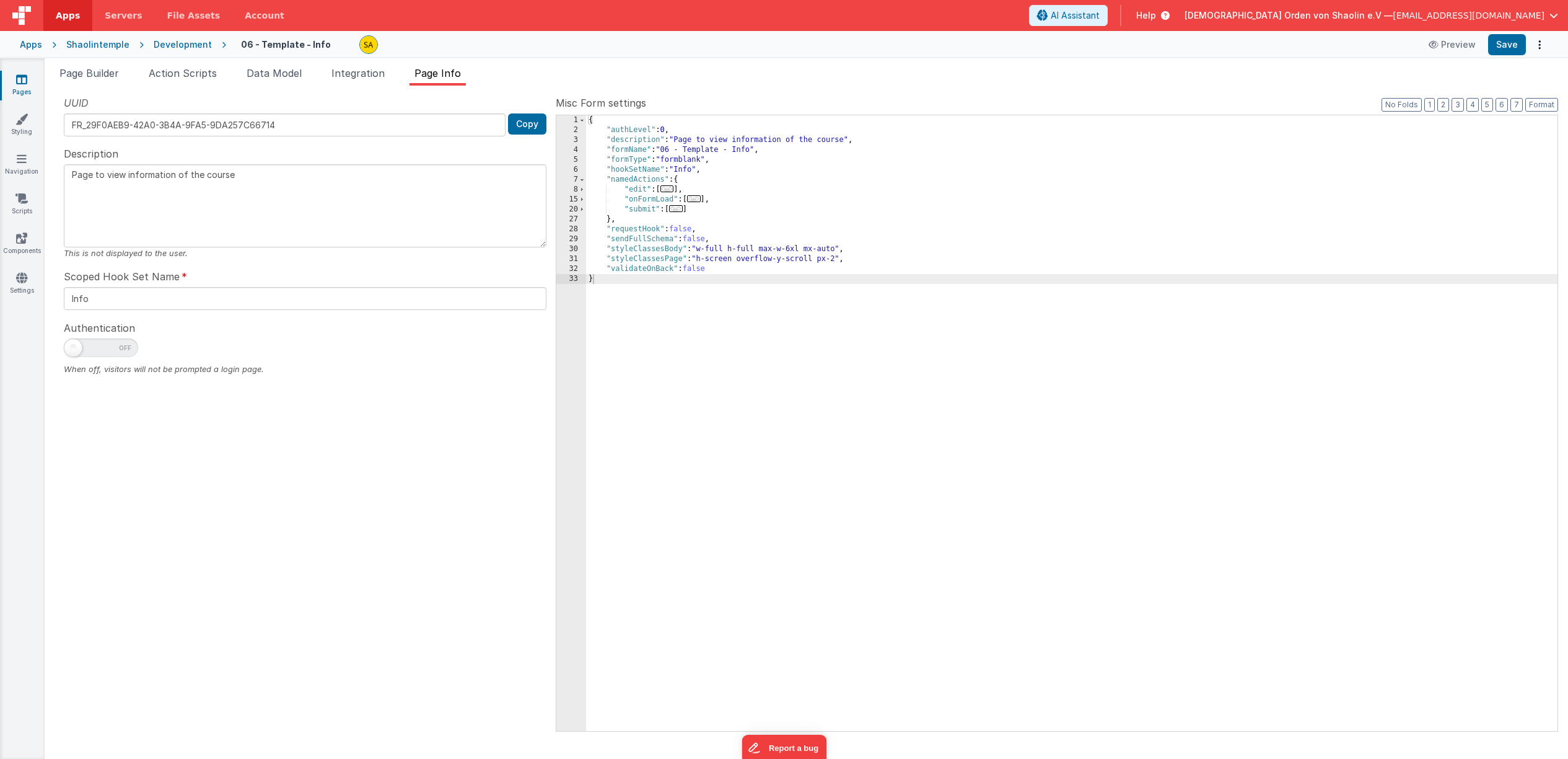
click at [23, 84] on icon at bounding box center [22, 80] width 11 height 13
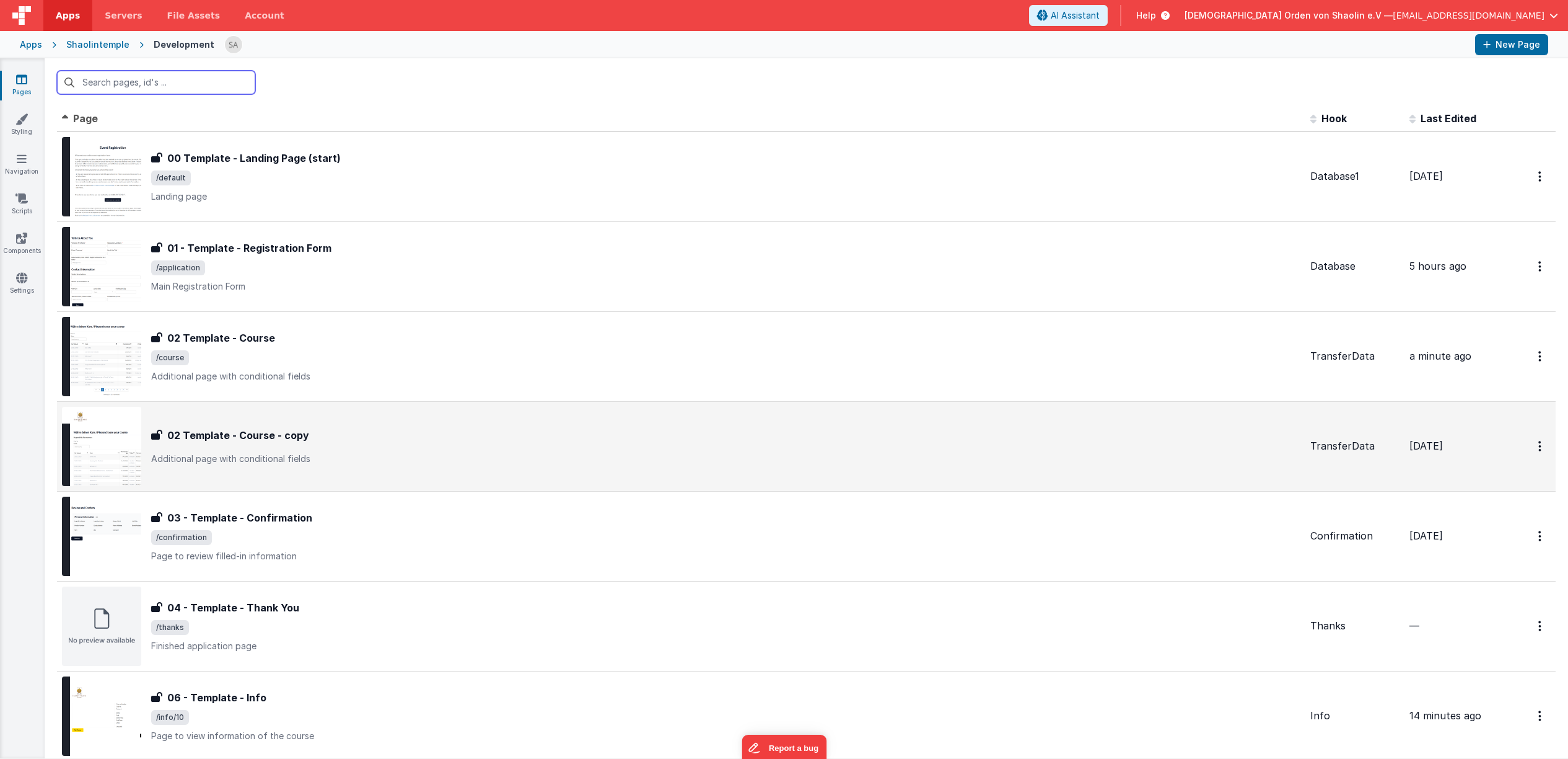
scroll to position [154, 0]
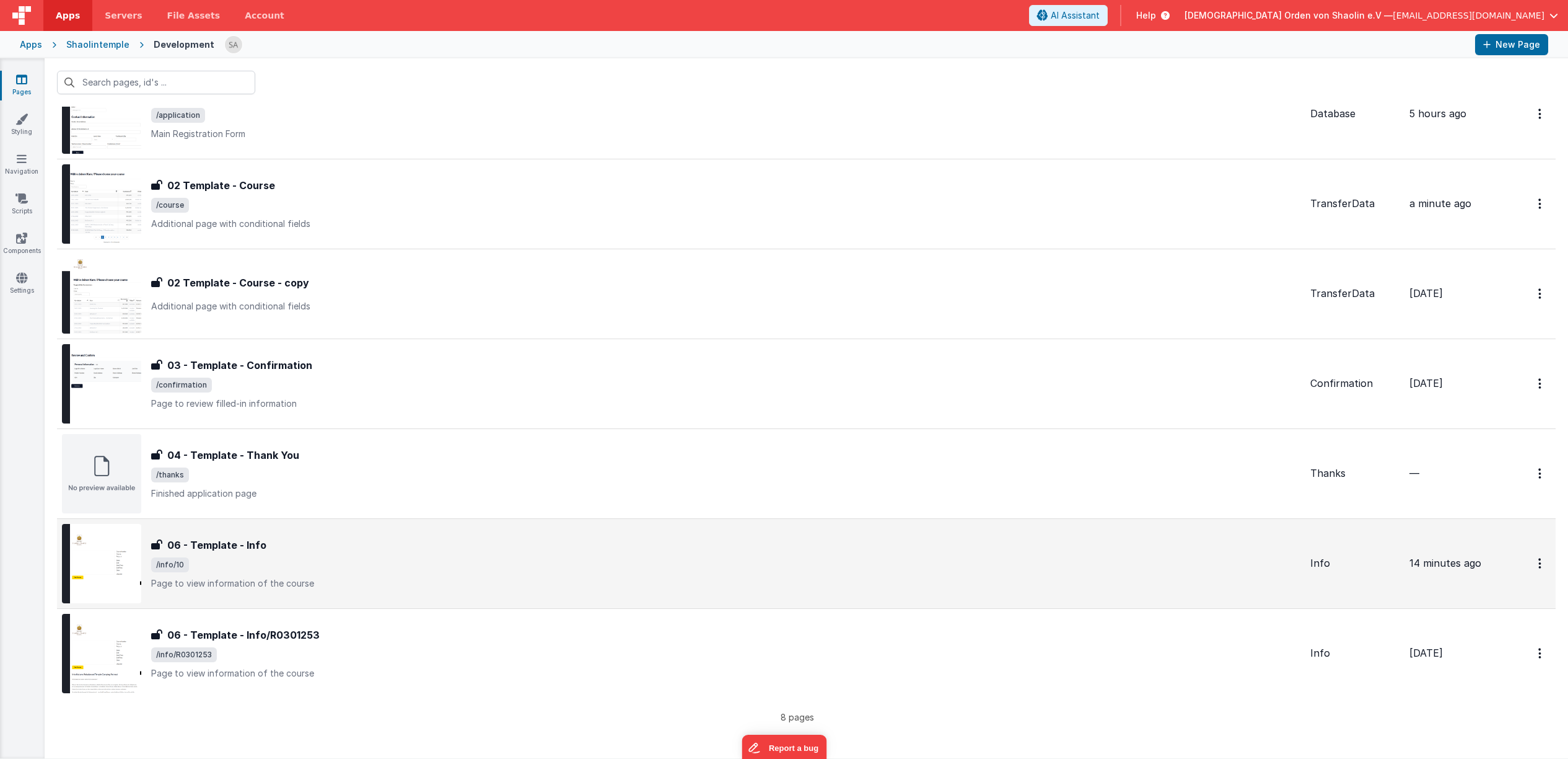
click at [435, 572] on div "06 - Template - Info 06 - Template - Info /info/10 Page to view information of …" at bounding box center [726, 562] width 1150 height 52
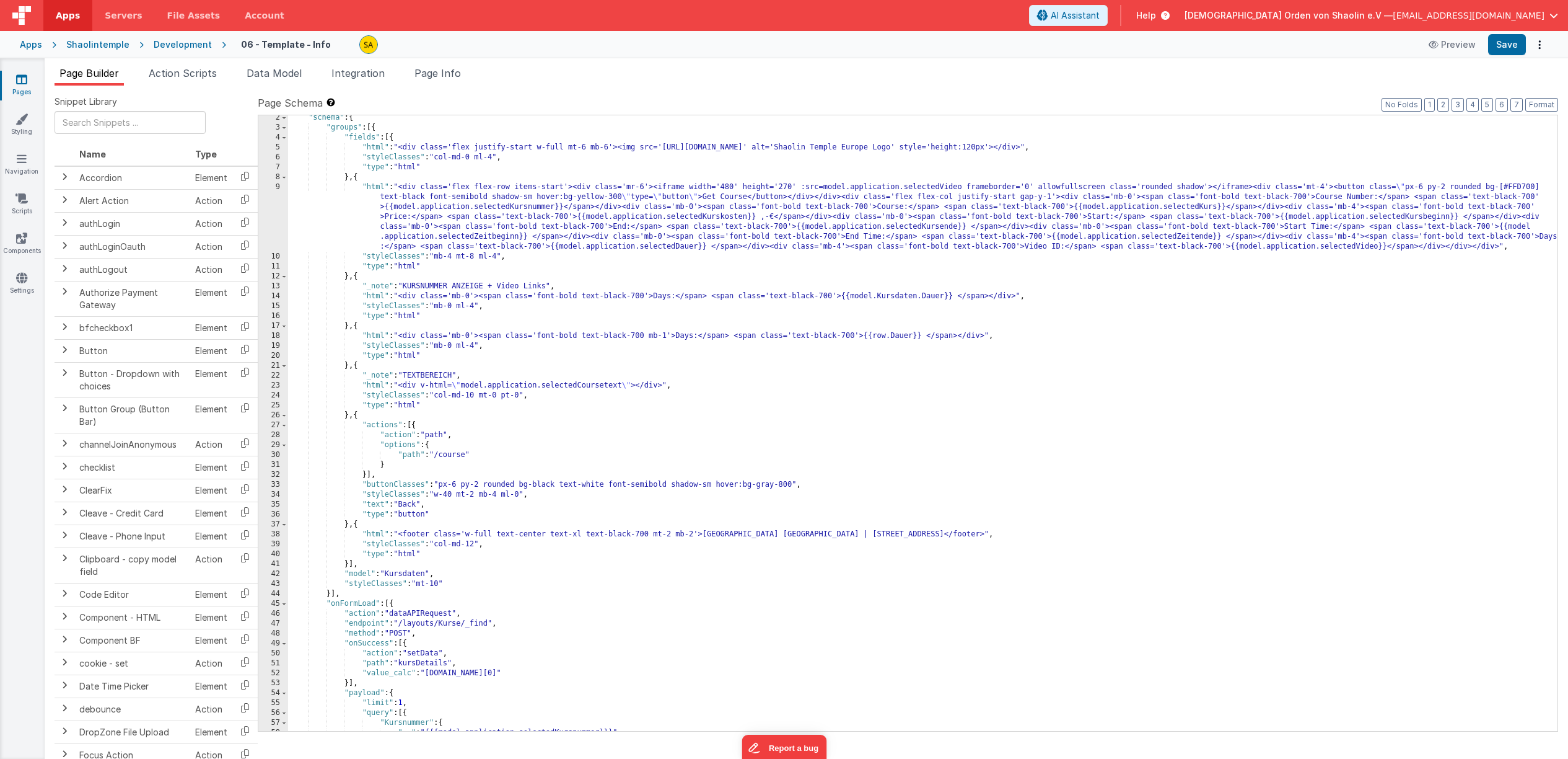
scroll to position [12, 0]
click at [20, 165] on icon at bounding box center [21, 159] width 10 height 13
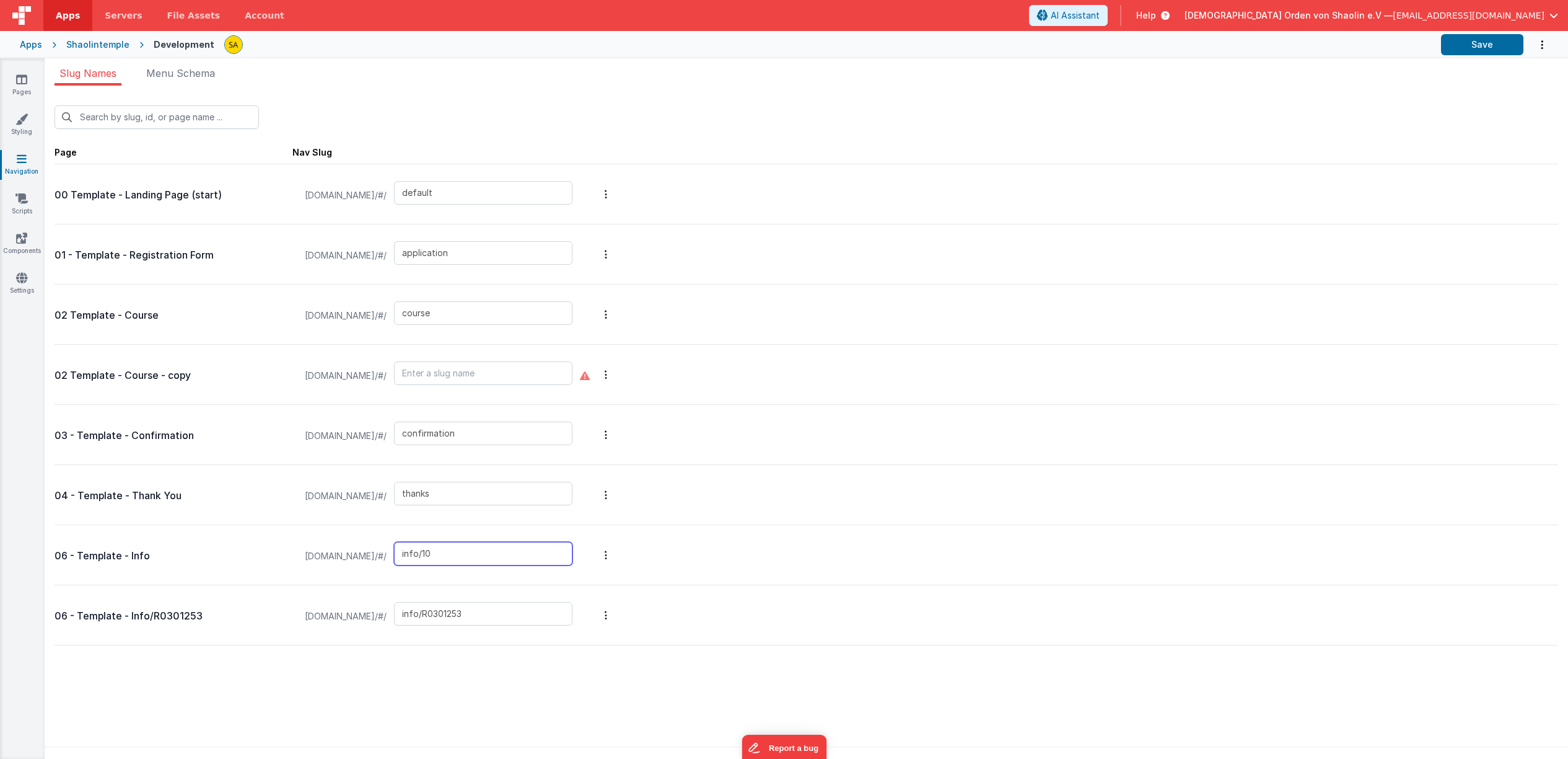
click at [500, 559] on input "info/10" at bounding box center [483, 553] width 178 height 24
click at [464, 555] on input "info" at bounding box center [483, 553] width 178 height 24
click at [1469, 50] on button "Save" at bounding box center [1482, 44] width 82 height 21
click at [464, 552] on input "nfo" at bounding box center [483, 553] width 178 height 24
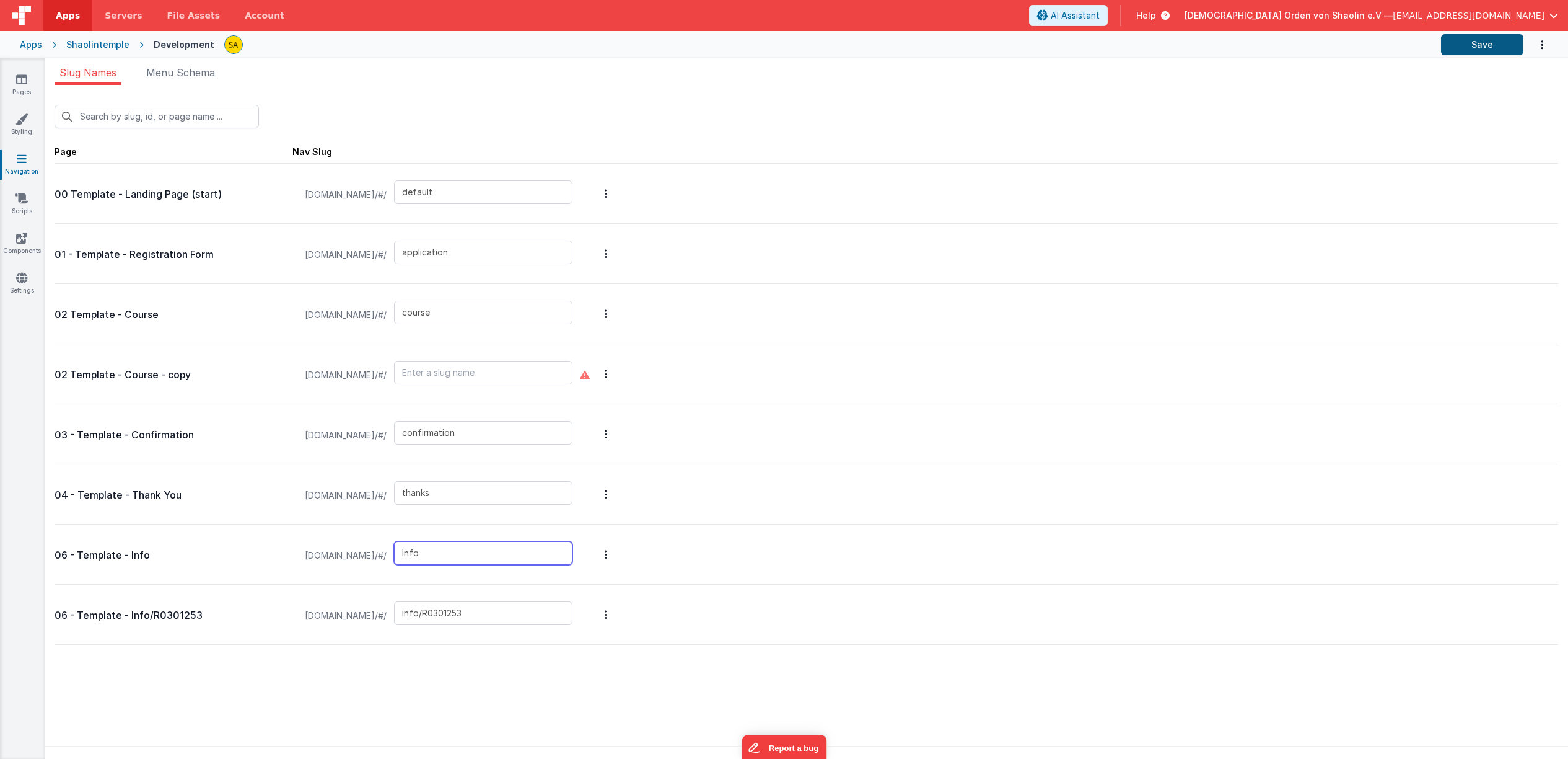
type input "Info"
click at [1489, 49] on button "Save" at bounding box center [1482, 44] width 82 height 21
click at [1480, 45] on button "Save" at bounding box center [1482, 44] width 82 height 21
click at [23, 82] on icon at bounding box center [22, 80] width 11 height 13
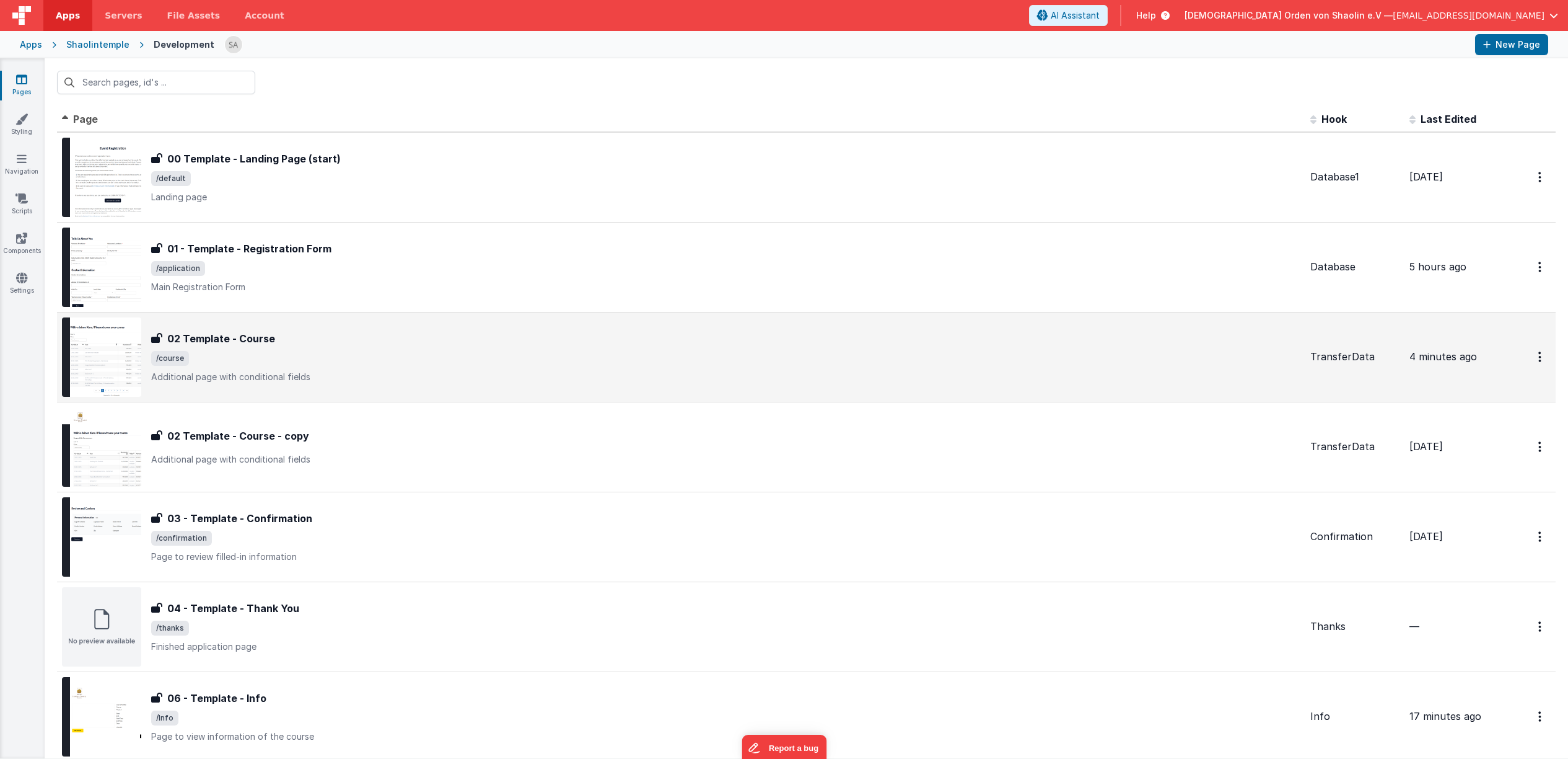
click at [436, 353] on span "/course" at bounding box center [726, 358] width 1150 height 14
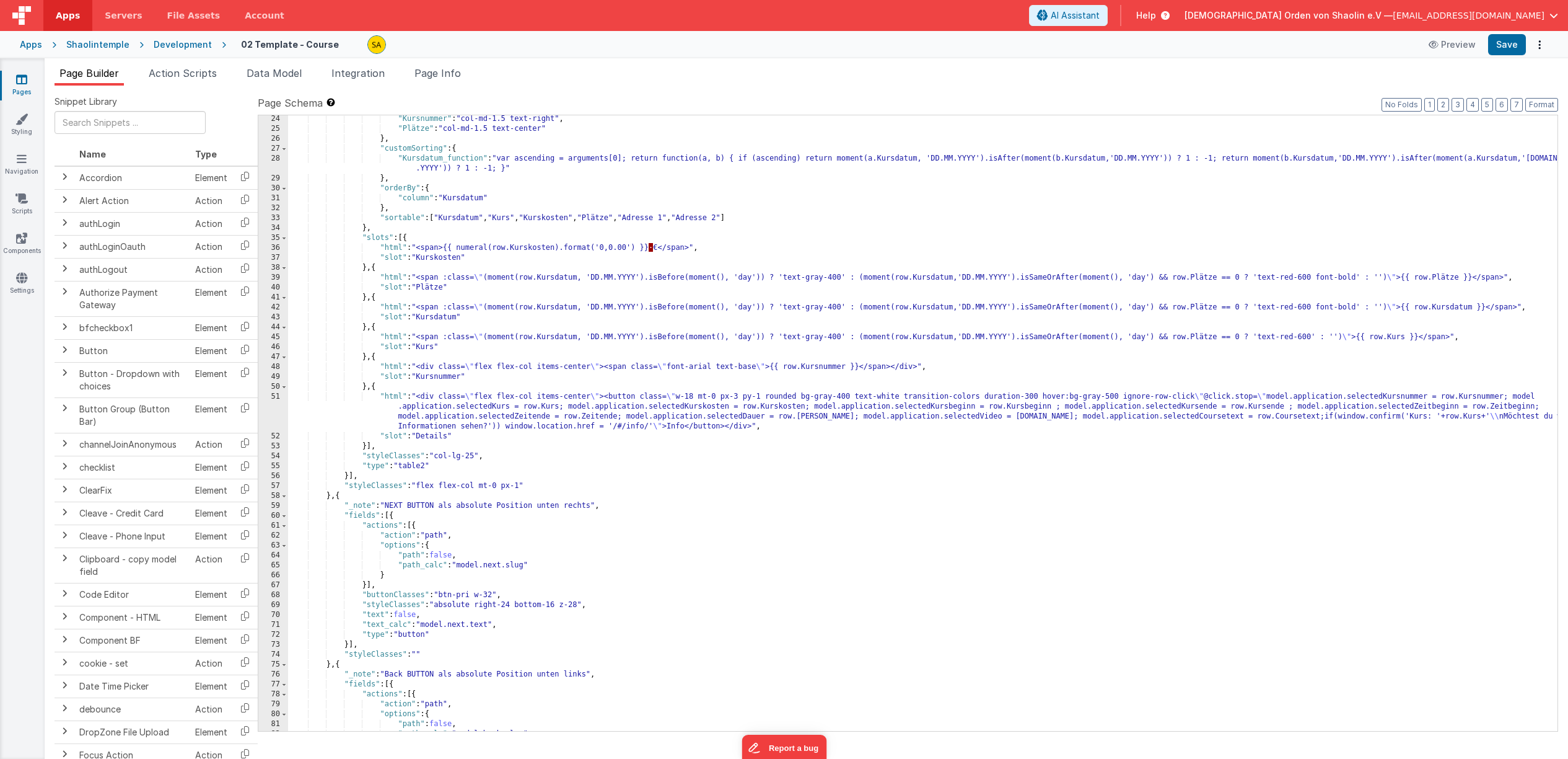
scroll to position [229, 0]
click at [646, 427] on div ""Kursnummer" : "col-md-1.5 text-right" , "Plätze" : "col-md-1.5 text-center" } …" at bounding box center [923, 432] width 1269 height 636
type textarea "¨"
click at [1433, 418] on div ""Kurskosten" : "col-md-1.5 text-right" , "Kursnummer" : "col-md-1.5 text-right"…" at bounding box center [923, 424] width 1269 height 636
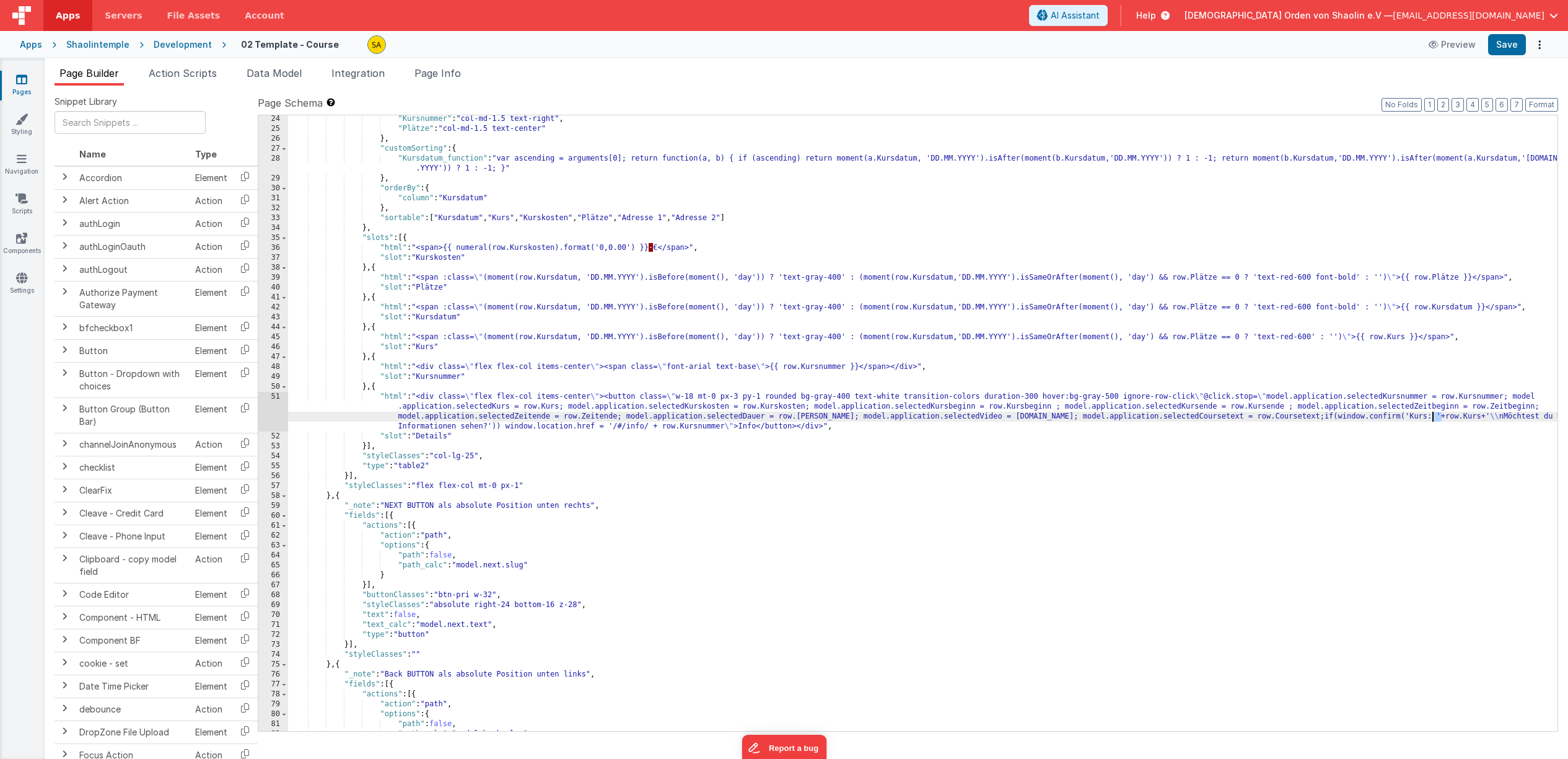
click at [749, 459] on div ""Kursnummer" : "col-md-1.5 text-right" , "Plätze" : "col-md-1.5 text-center" } …" at bounding box center [923, 432] width 1269 height 636
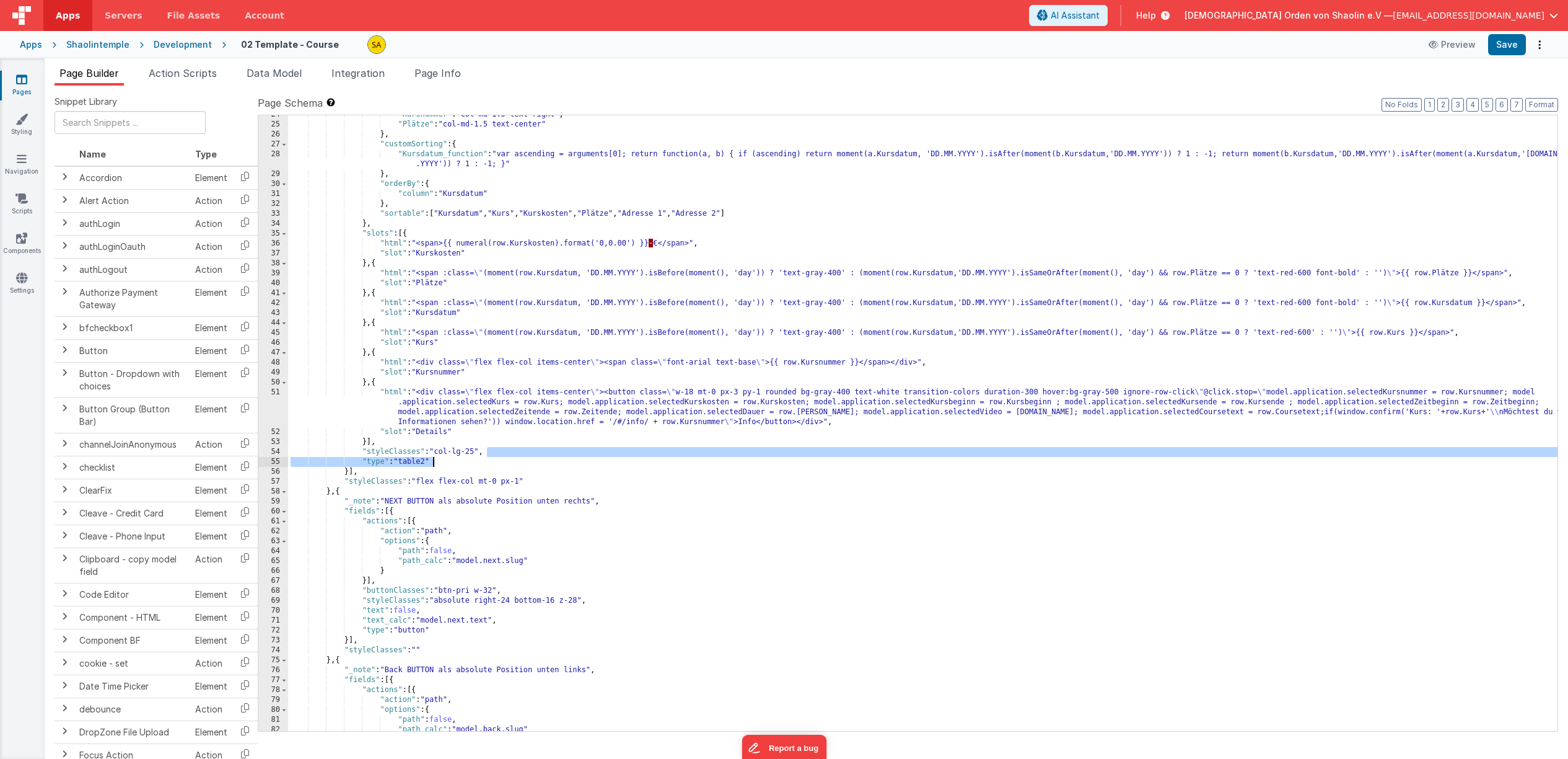
scroll to position [233, 0]
click at [1507, 43] on button "Save" at bounding box center [1507, 44] width 38 height 21
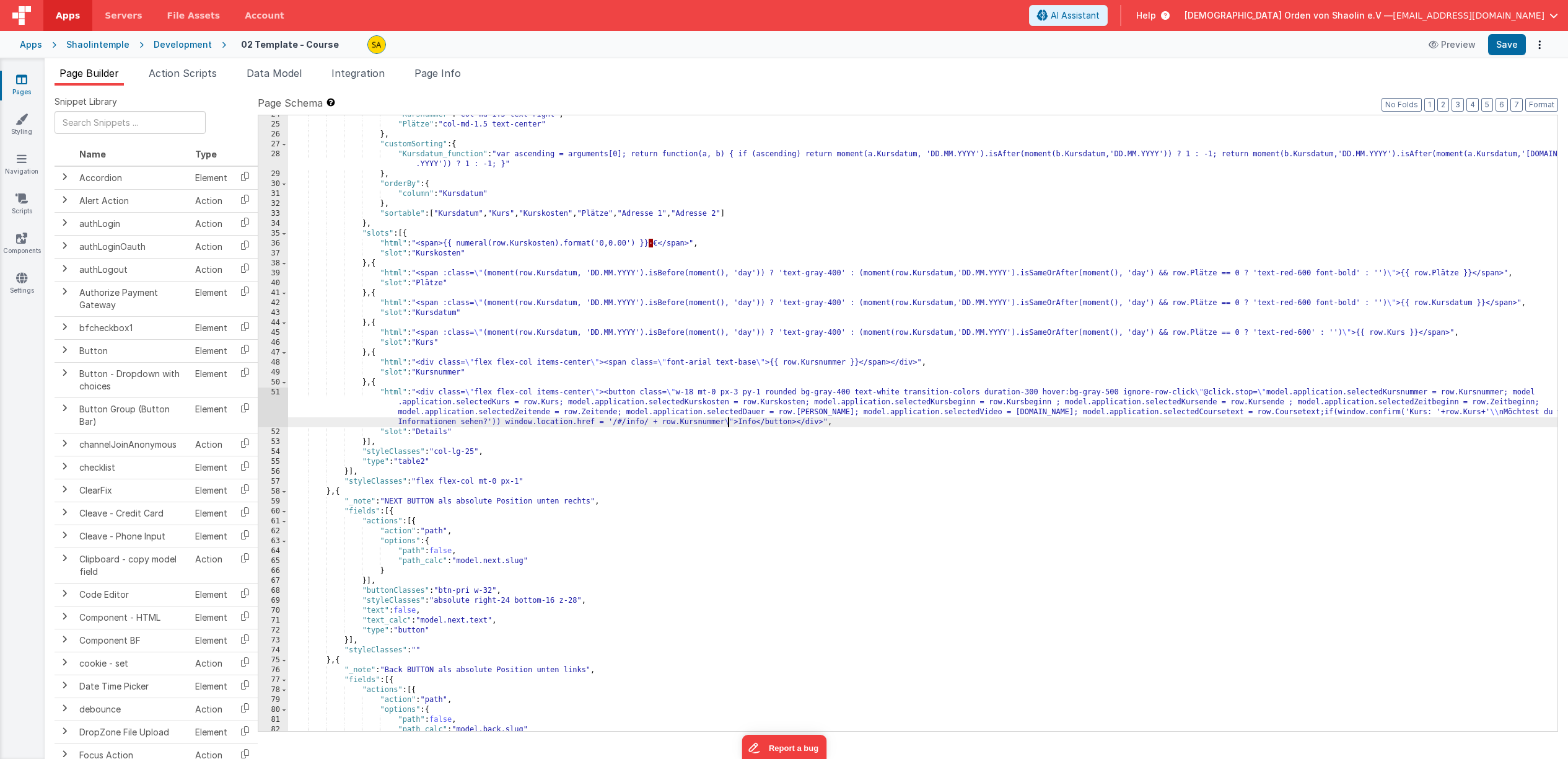
drag, startPoint x: 728, startPoint y: 421, endPoint x: 741, endPoint y: 443, distance: 25.6
click at [728, 421] on div ""Kursnummer" : "col-md-1.5 text-right" , "Plätze" : "col-md-1.5 text-center" } …" at bounding box center [923, 428] width 1269 height 636
type textarea "`"
click at [1504, 50] on button "Save" at bounding box center [1507, 44] width 38 height 21
drag, startPoint x: 730, startPoint y: 423, endPoint x: 730, endPoint y: 436, distance: 13.0
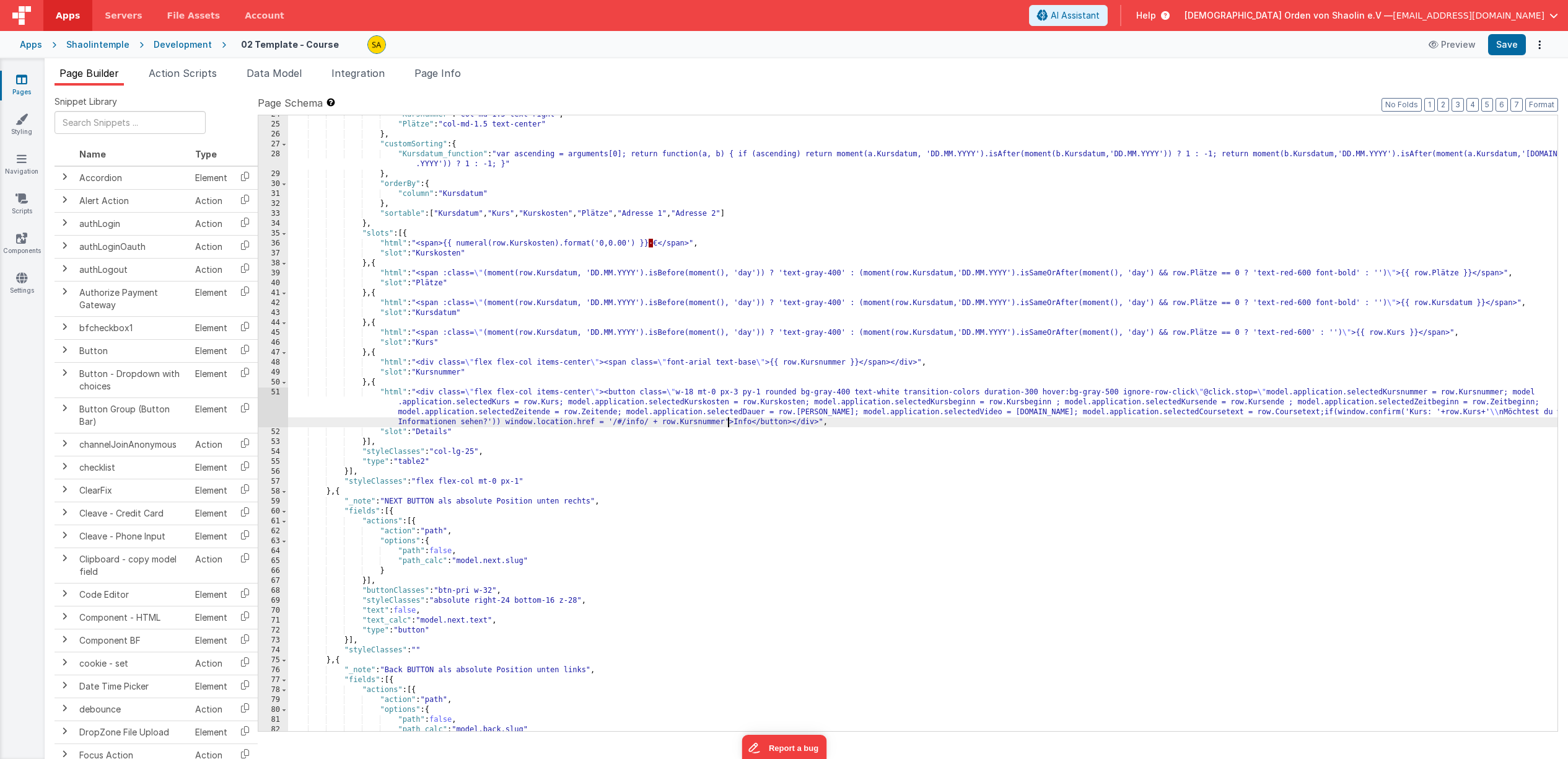
click at [730, 424] on div ""Kursnummer" : "col-md-1.5 text-right" , "Plätze" : "col-md-1.5 text-center" } …" at bounding box center [923, 428] width 1269 height 636
click at [723, 423] on div ""Kursnummer" : "col-md-1.5 text-right" , "Plätze" : "col-md-1.5 text-center" } …" at bounding box center [923, 428] width 1269 height 636
drag, startPoint x: 1437, startPoint y: 414, endPoint x: 1452, endPoint y: 434, distance: 25.0
click at [1432, 414] on div ""Kursnummer" : "col-md-1.5 text-right" , "Plätze" : "col-md-1.5 text-center" } …" at bounding box center [923, 428] width 1269 height 636
click at [723, 423] on div ""Kursnummer" : "col-md-1.5 text-right" , "Plätze" : "col-md-1.5 text-center" } …" at bounding box center [923, 428] width 1269 height 636
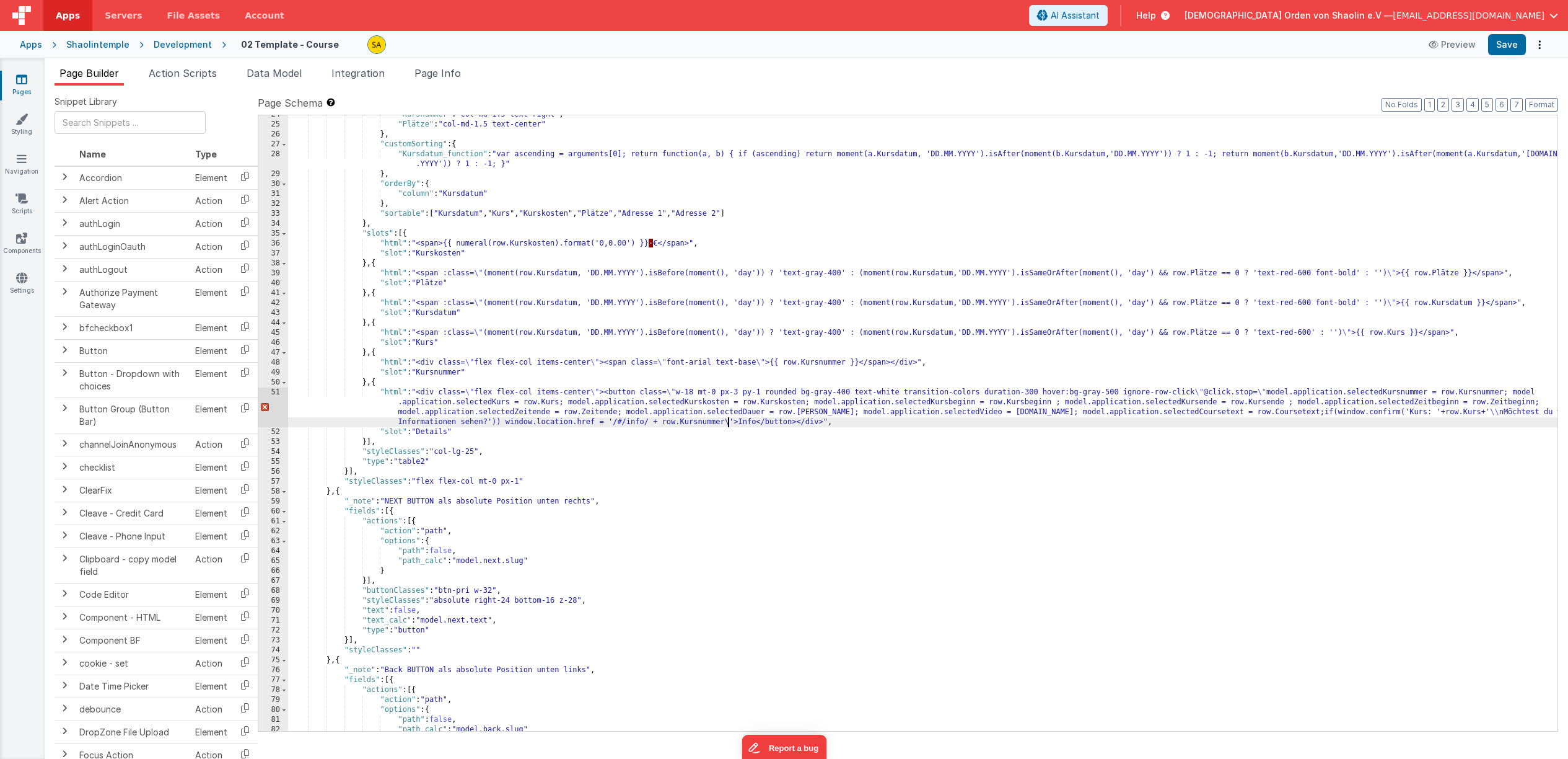
click at [649, 423] on div ""Kursnummer" : "col-md-1.5 text-right" , "Plätze" : "col-md-1.5 text-center" } …" at bounding box center [923, 428] width 1269 height 636
drag, startPoint x: 736, startPoint y: 422, endPoint x: 737, endPoint y: 429, distance: 7.1
click at [736, 422] on div ""Kursnummer" : "col-md-1.5 text-right" , "Plätze" : "col-md-1.5 text-center" } …" at bounding box center [923, 428] width 1269 height 636
click at [1502, 43] on button "Save" at bounding box center [1507, 44] width 38 height 21
click at [1506, 40] on button "Save" at bounding box center [1507, 44] width 38 height 21
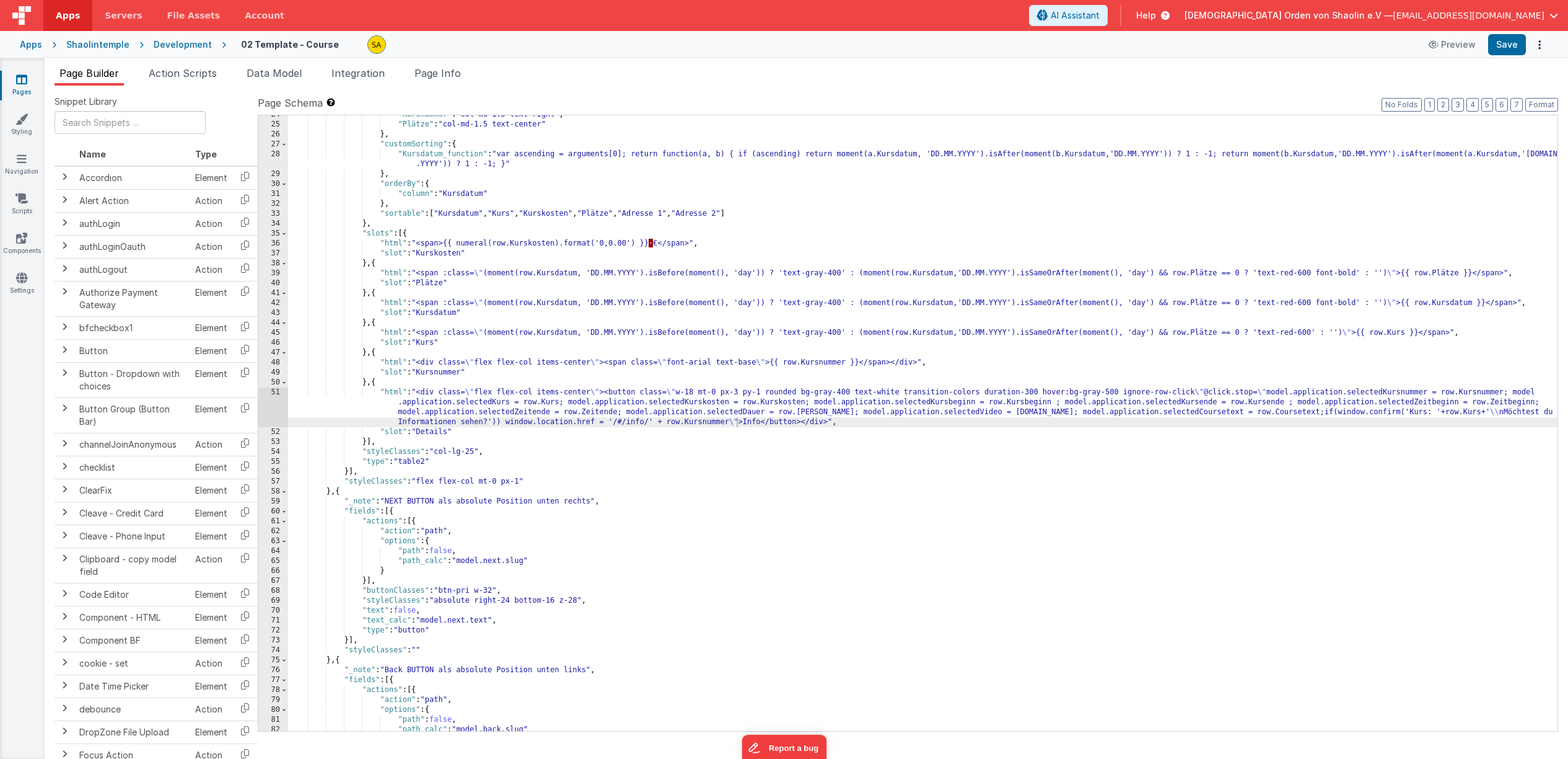
click at [1553, 16] on span "button" at bounding box center [1554, 15] width 9 height 9
click at [1403, 112] on div "Logout" at bounding box center [1459, 119] width 184 height 13
